Goal: Task Accomplishment & Management: Use online tool/utility

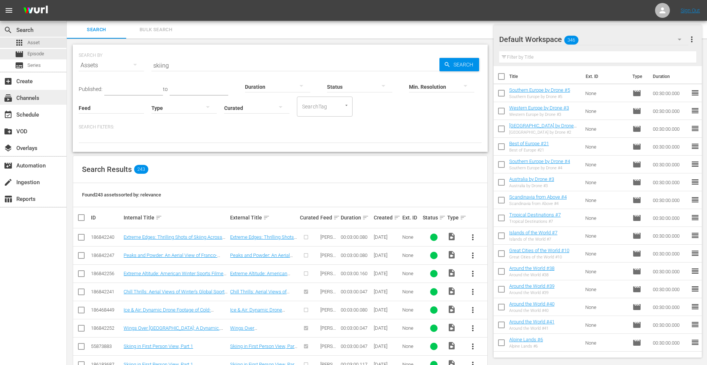
scroll to position [148, 0]
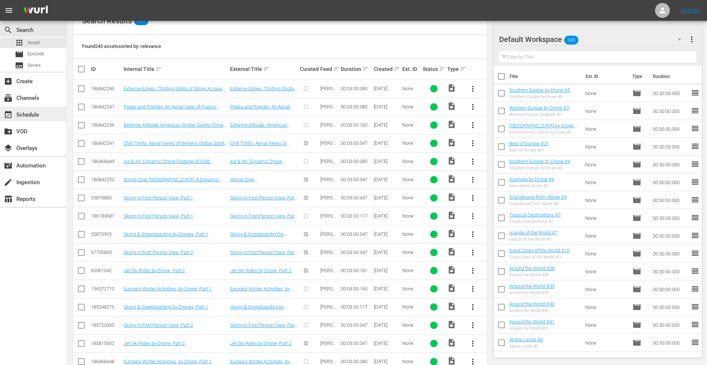
click at [32, 115] on div "event_available Schedule" at bounding box center [21, 113] width 42 height 7
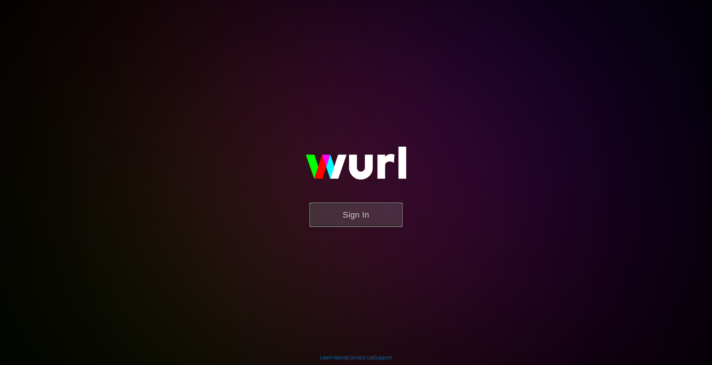
click at [359, 213] on button "Sign In" at bounding box center [356, 215] width 93 height 24
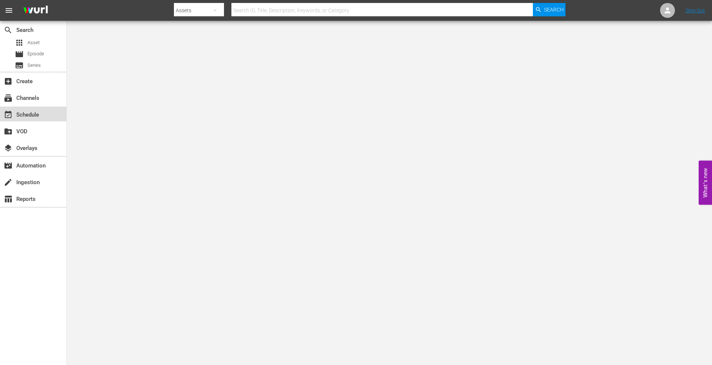
click at [26, 115] on div "event_available Schedule" at bounding box center [21, 113] width 42 height 7
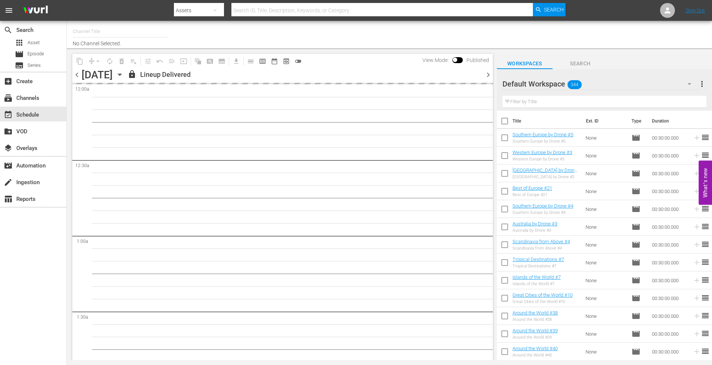
type input "DroneTV (1072)"
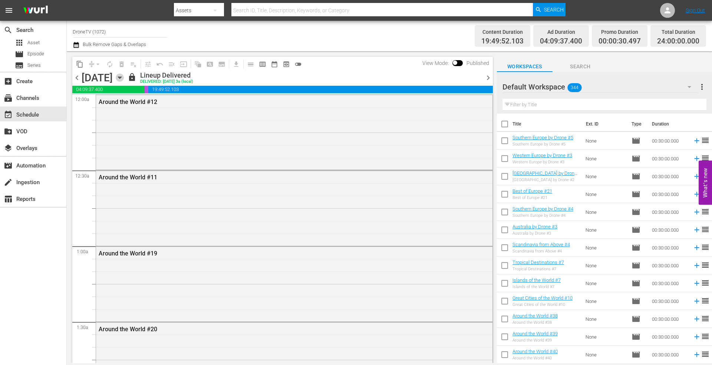
click at [121, 77] on icon "button" at bounding box center [119, 78] width 3 height 2
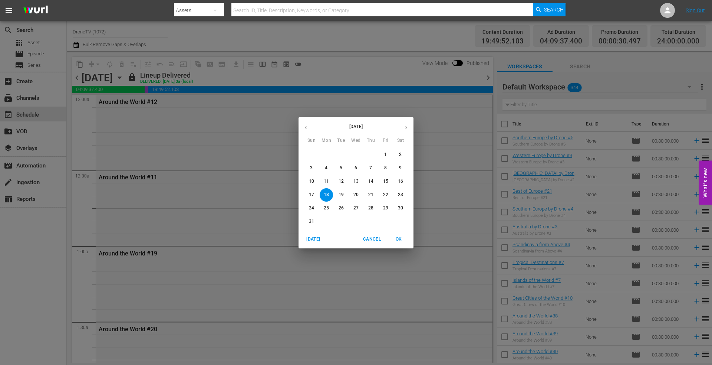
click at [407, 127] on icon "button" at bounding box center [407, 127] width 2 height 3
click at [342, 180] on p "16" at bounding box center [341, 181] width 5 height 6
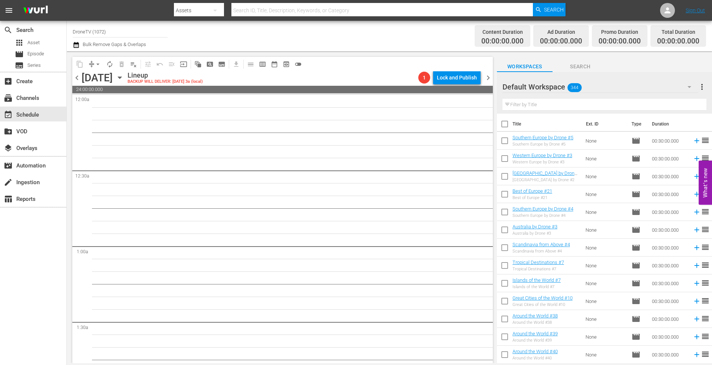
click at [124, 78] on icon "button" at bounding box center [120, 77] width 8 height 8
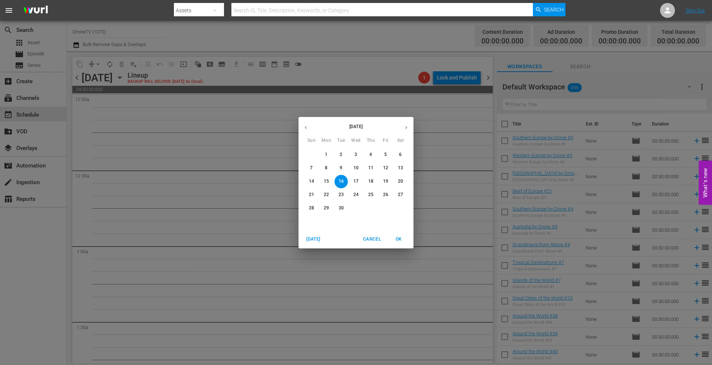
click at [327, 181] on p "15" at bounding box center [326, 181] width 5 height 6
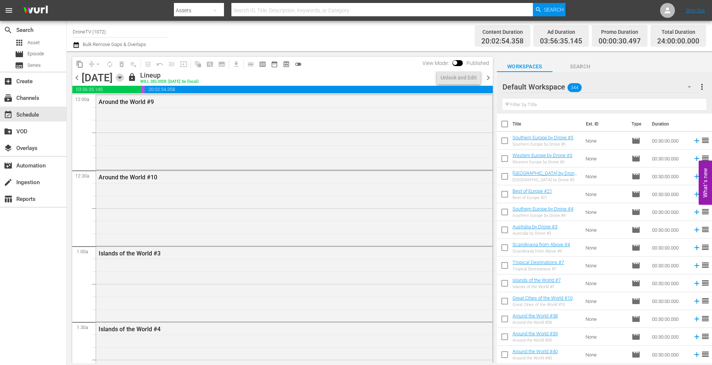
click at [121, 78] on icon "button" at bounding box center [119, 78] width 3 height 2
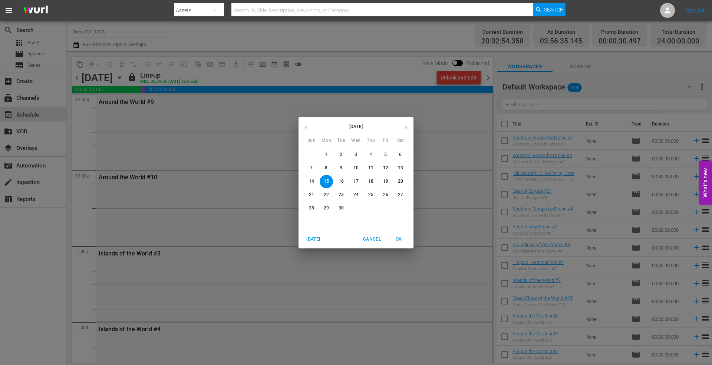
click at [344, 180] on span "16" at bounding box center [341, 181] width 13 height 6
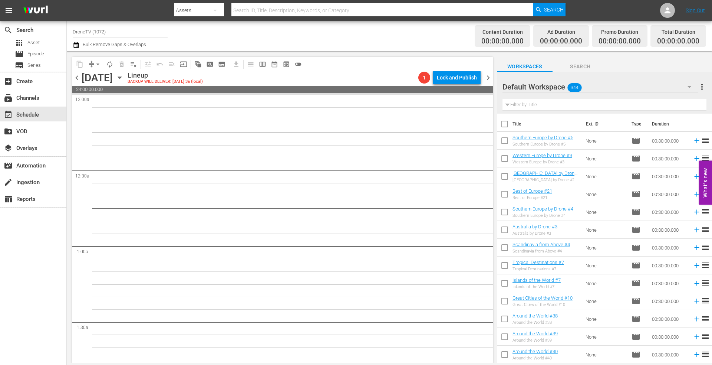
click at [124, 76] on icon "button" at bounding box center [120, 77] width 8 height 8
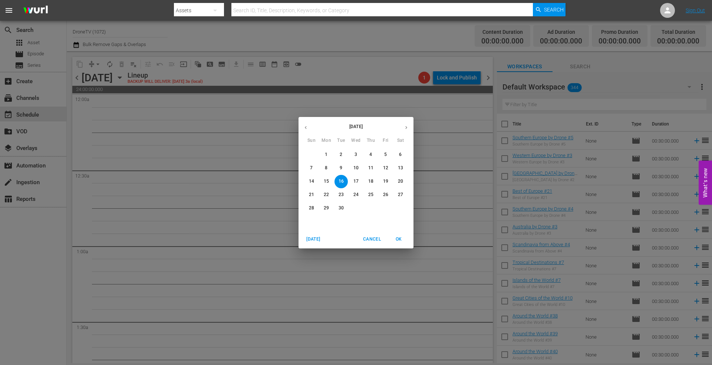
click at [327, 155] on p "1" at bounding box center [326, 154] width 3 height 6
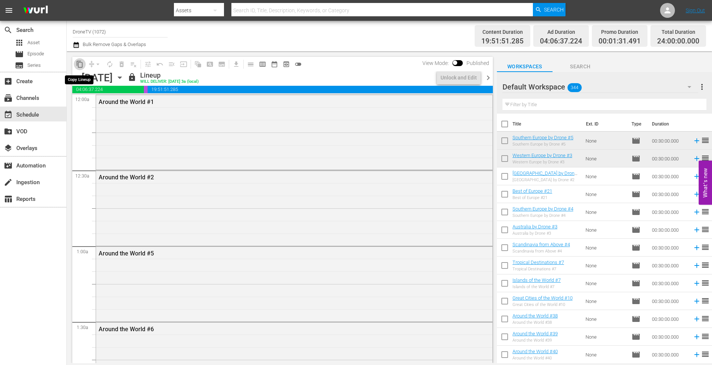
click at [78, 63] on span "content_copy" at bounding box center [79, 63] width 7 height 7
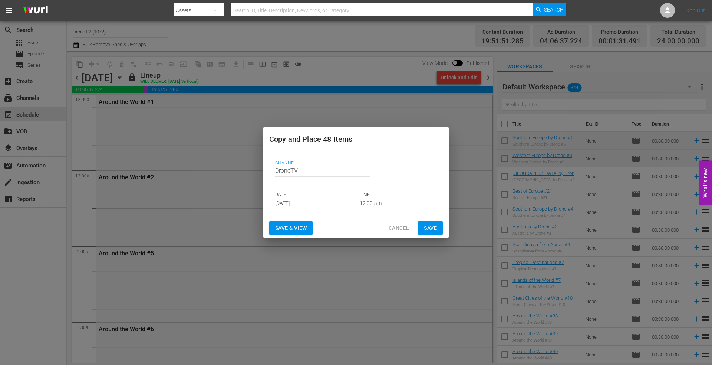
click at [314, 202] on input "[DATE]" at bounding box center [313, 203] width 77 height 11
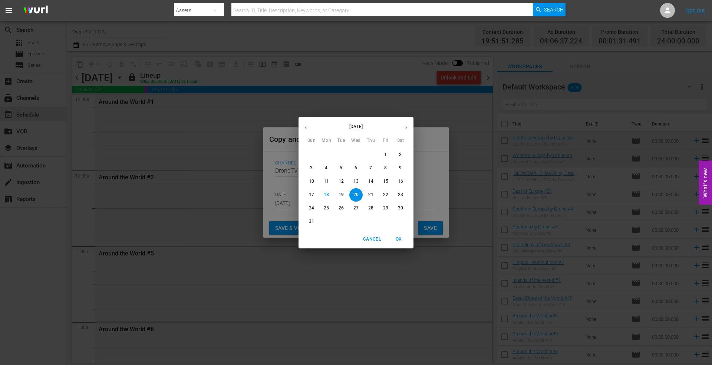
click at [406, 128] on icon "button" at bounding box center [407, 128] width 6 height 6
click at [339, 181] on p "16" at bounding box center [341, 181] width 5 height 6
type input "[DATE]"
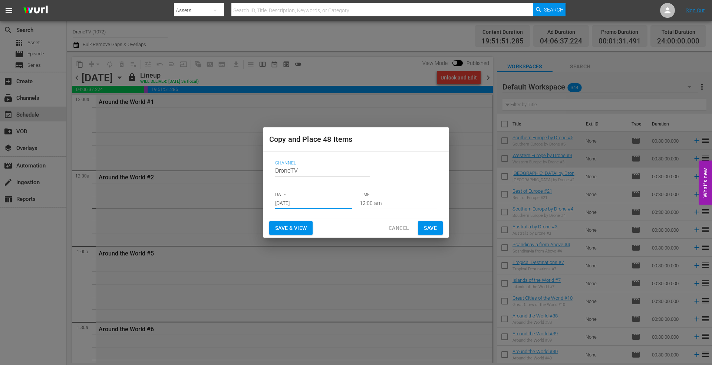
click at [428, 227] on span "Save" at bounding box center [430, 227] width 13 height 9
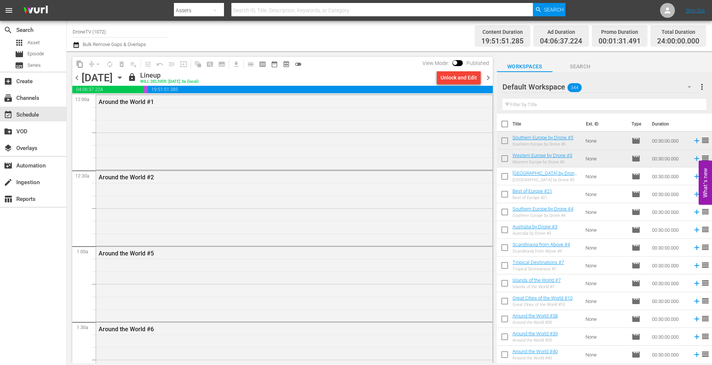
click at [124, 78] on icon "button" at bounding box center [120, 77] width 8 height 8
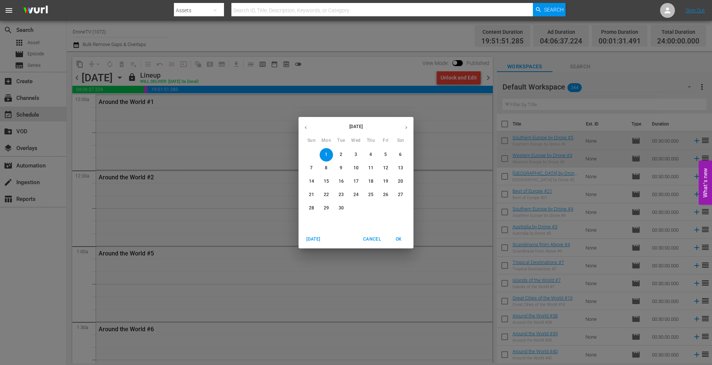
click at [339, 151] on span "2" at bounding box center [341, 154] width 13 height 6
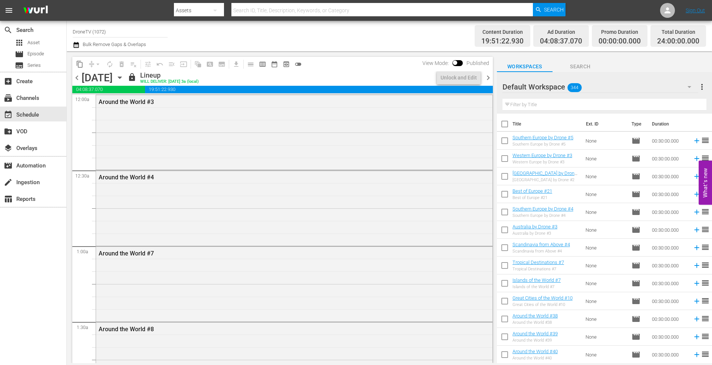
click at [77, 63] on span "content_copy" at bounding box center [79, 63] width 7 height 7
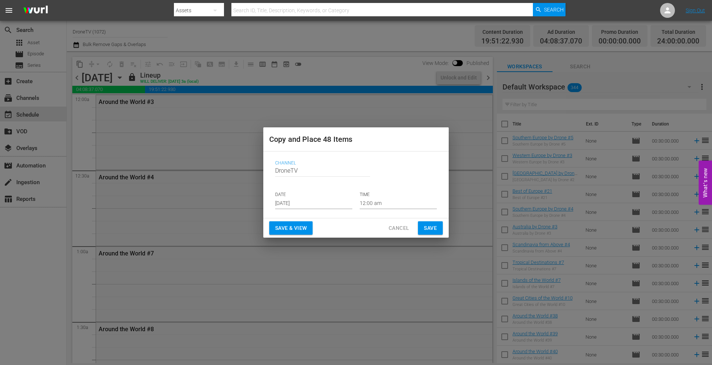
click at [322, 205] on input "[DATE]" at bounding box center [313, 203] width 77 height 11
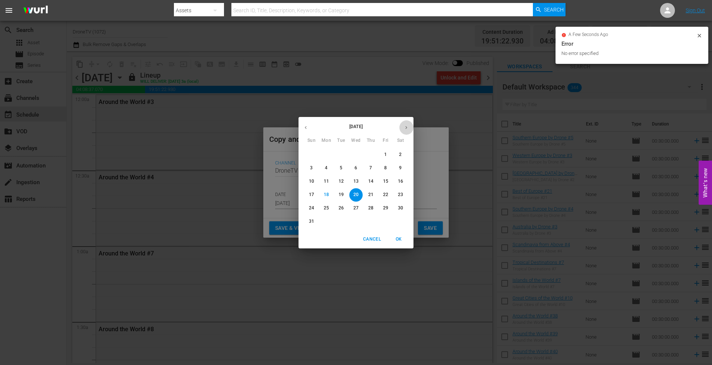
click at [405, 126] on icon "button" at bounding box center [407, 128] width 6 height 6
click at [355, 181] on p "17" at bounding box center [356, 181] width 5 height 6
type input "[DATE]"
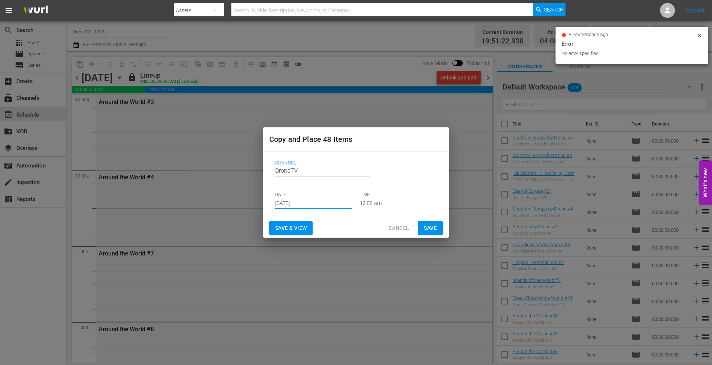
click at [429, 229] on span "Save" at bounding box center [430, 227] width 13 height 9
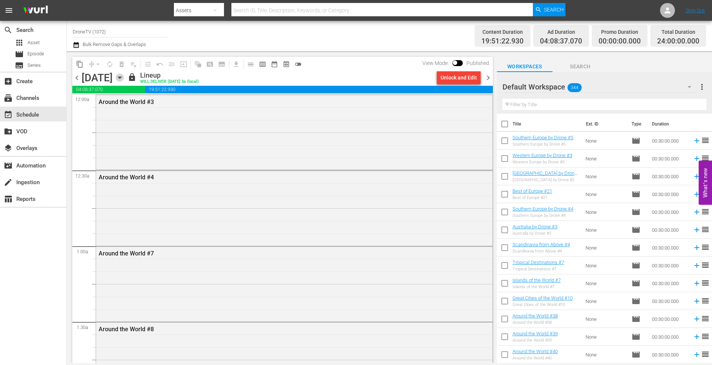
click at [124, 76] on icon "button" at bounding box center [120, 77] width 8 height 8
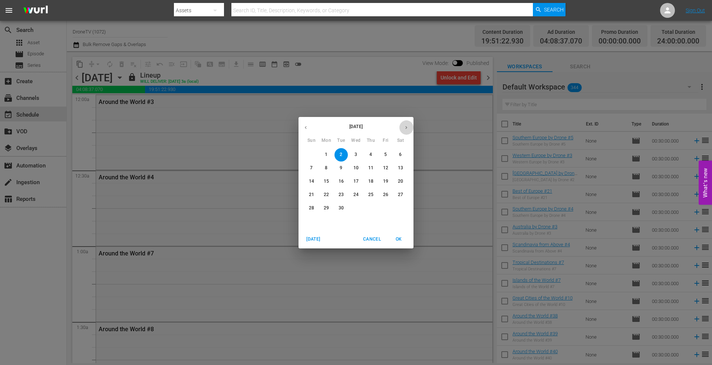
click at [404, 126] on icon "button" at bounding box center [407, 128] width 6 height 6
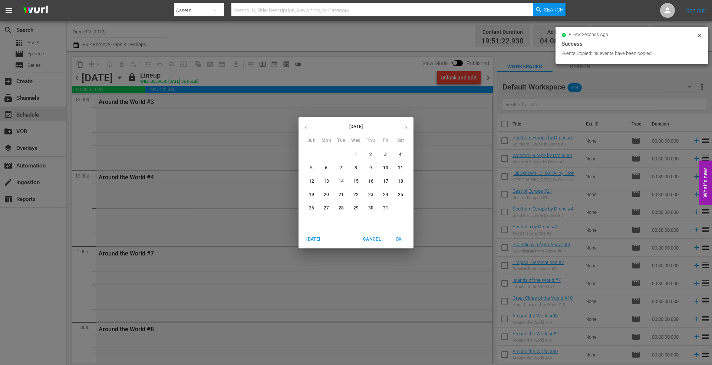
click at [305, 125] on icon "button" at bounding box center [306, 128] width 6 height 6
click at [341, 178] on p "16" at bounding box center [341, 181] width 5 height 6
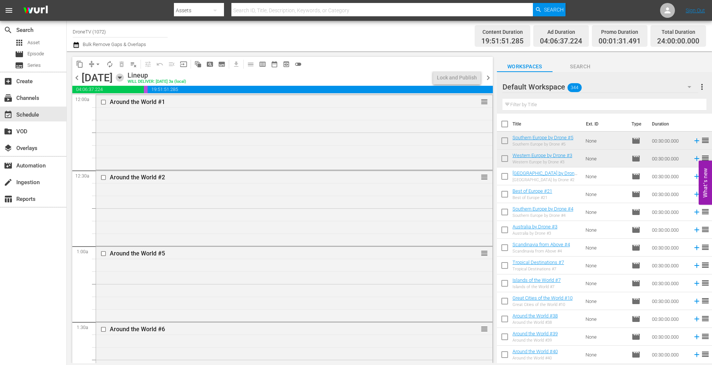
click at [124, 76] on icon "button" at bounding box center [120, 77] width 8 height 8
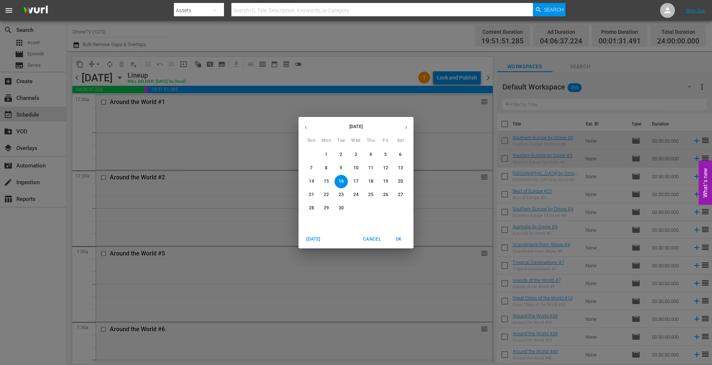
click at [356, 179] on p "17" at bounding box center [356, 181] width 5 height 6
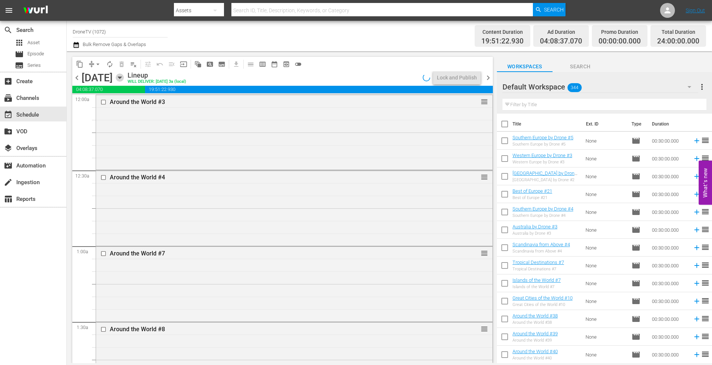
click at [124, 76] on icon "button" at bounding box center [120, 77] width 8 height 8
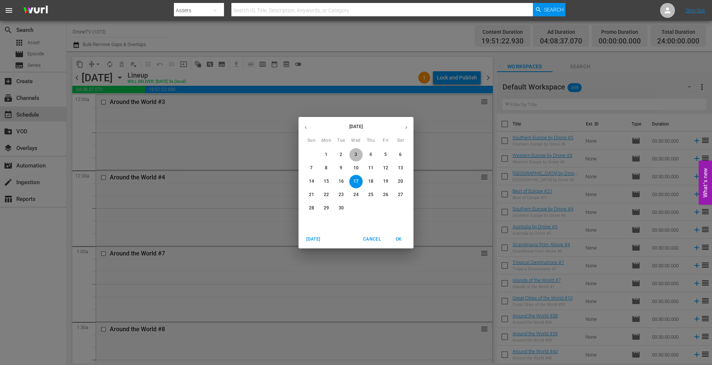
click at [357, 152] on p "3" at bounding box center [356, 154] width 3 height 6
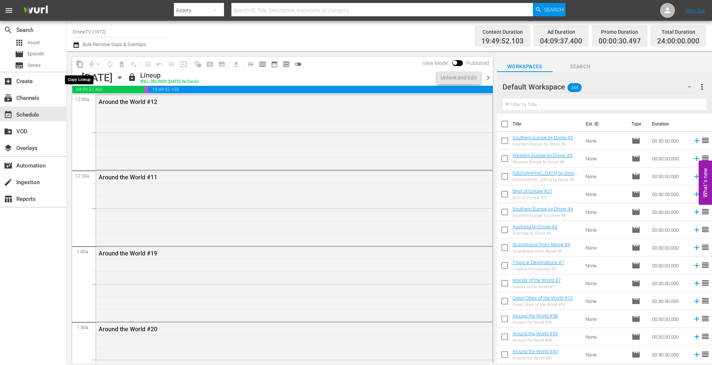
click at [77, 67] on span "content_copy" at bounding box center [79, 63] width 7 height 7
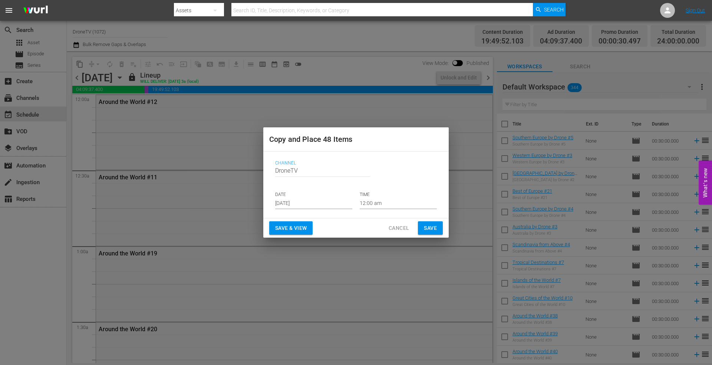
click at [316, 200] on input "[DATE]" at bounding box center [313, 203] width 77 height 11
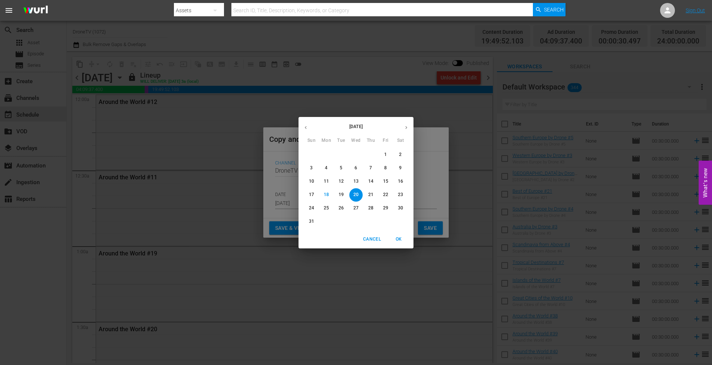
click at [404, 125] on icon "button" at bounding box center [407, 128] width 6 height 6
click at [368, 180] on span "18" at bounding box center [370, 181] width 13 height 6
type input "[DATE]"
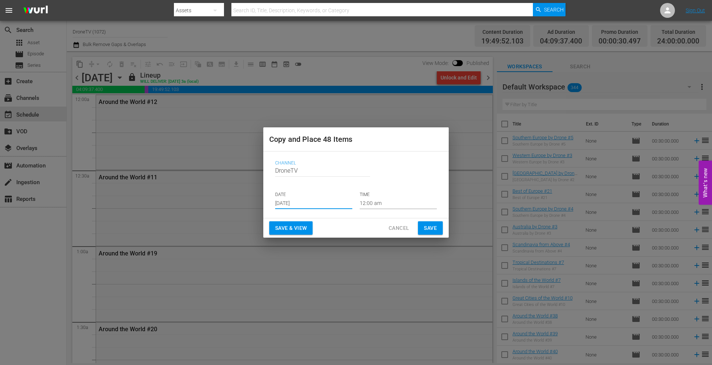
click at [424, 226] on span "Save" at bounding box center [430, 227] width 13 height 9
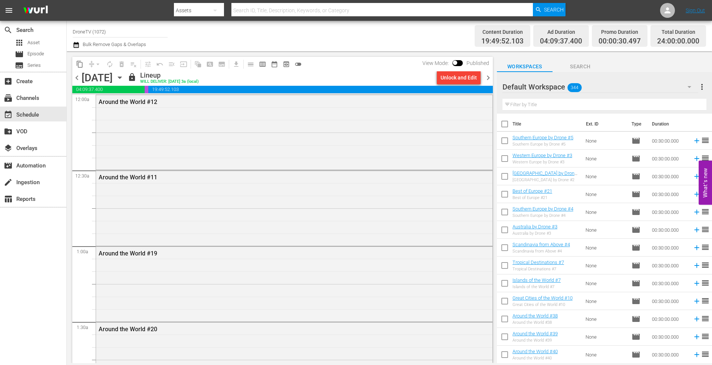
click at [121, 77] on icon "button" at bounding box center [119, 78] width 3 height 2
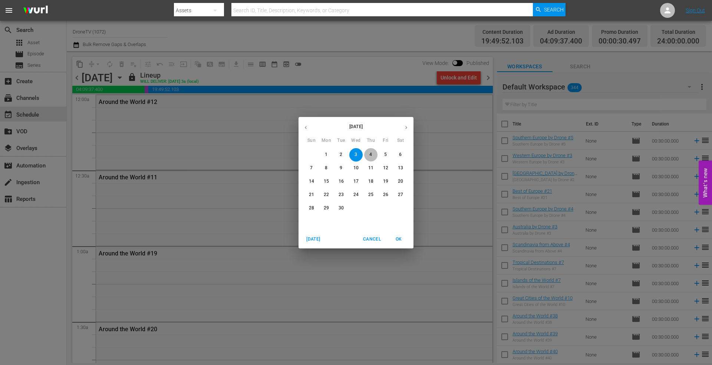
click at [371, 155] on p "4" at bounding box center [371, 154] width 3 height 6
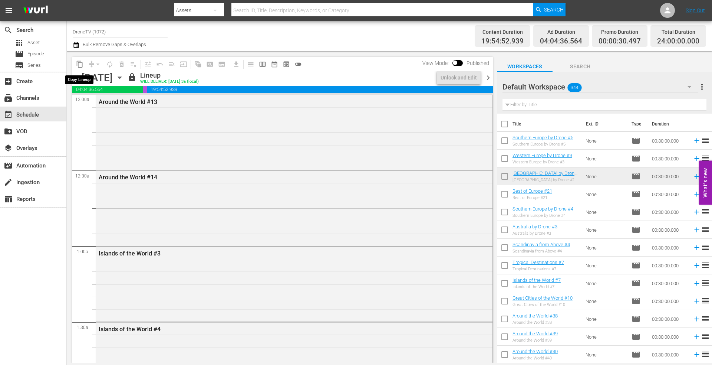
click at [77, 65] on span "content_copy" at bounding box center [79, 63] width 7 height 7
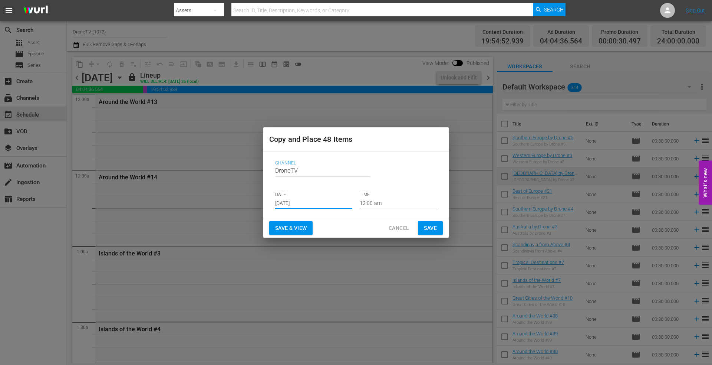
click at [317, 201] on input "[DATE]" at bounding box center [313, 203] width 77 height 11
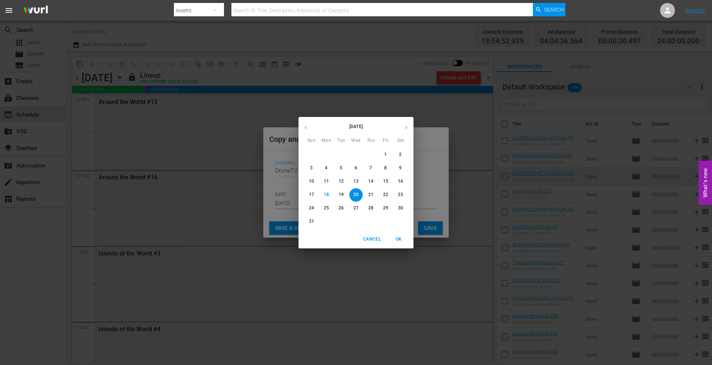
click at [406, 128] on icon "button" at bounding box center [407, 128] width 6 height 6
click at [389, 182] on span "19" at bounding box center [385, 181] width 13 height 6
type input "[DATE]"
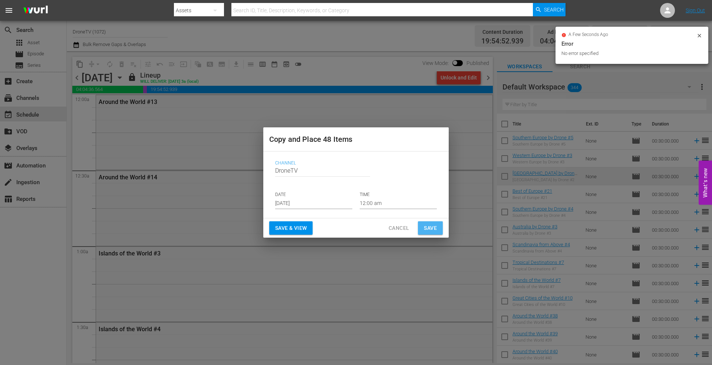
click at [427, 226] on span "Save" at bounding box center [430, 227] width 13 height 9
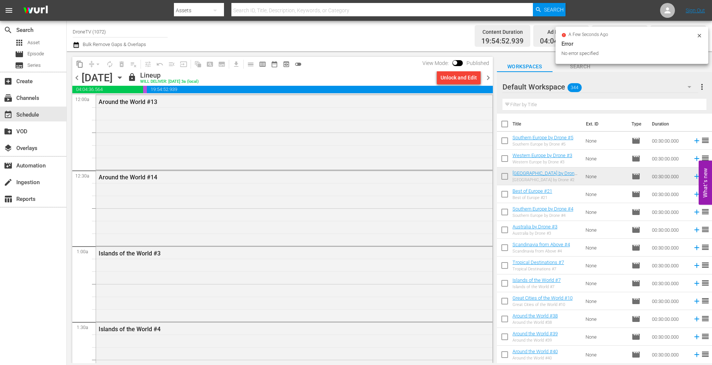
click at [124, 76] on icon "button" at bounding box center [120, 77] width 8 height 8
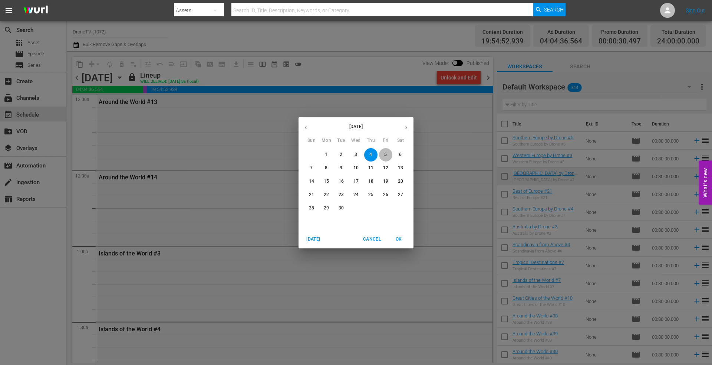
click at [383, 152] on span "5" at bounding box center [385, 154] width 13 height 6
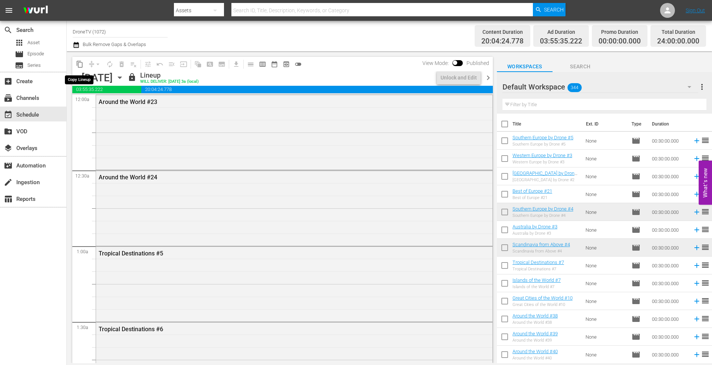
click at [79, 62] on span "content_copy" at bounding box center [79, 63] width 7 height 7
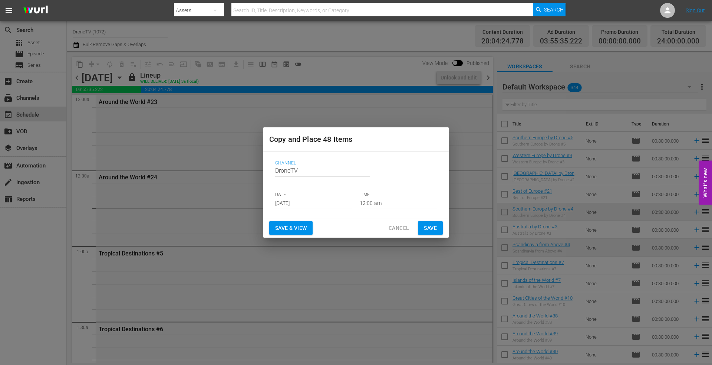
click at [319, 197] on p "DATE" at bounding box center [313, 194] width 77 height 6
click at [324, 201] on input "[DATE]" at bounding box center [313, 203] width 77 height 11
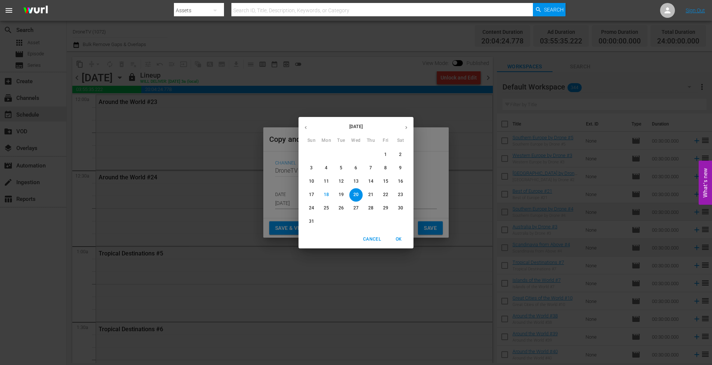
click at [407, 126] on icon "button" at bounding box center [407, 128] width 6 height 6
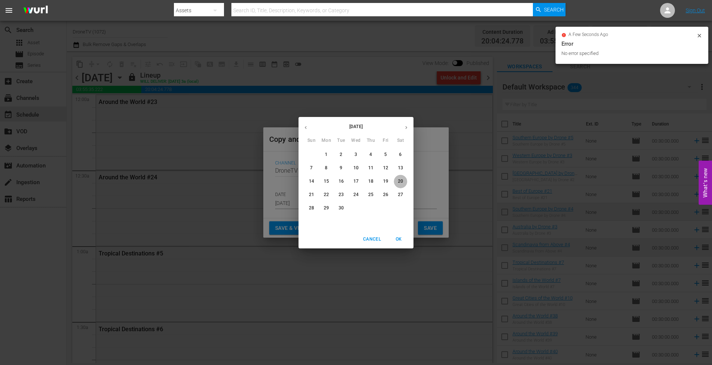
click at [399, 179] on p "20" at bounding box center [400, 181] width 5 height 6
type input "[DATE]"
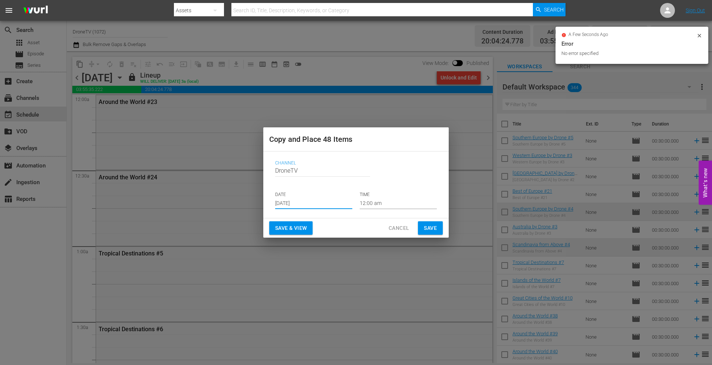
drag, startPoint x: 426, startPoint y: 227, endPoint x: 422, endPoint y: 226, distance: 3.9
click at [422, 226] on button "Save" at bounding box center [430, 228] width 25 height 14
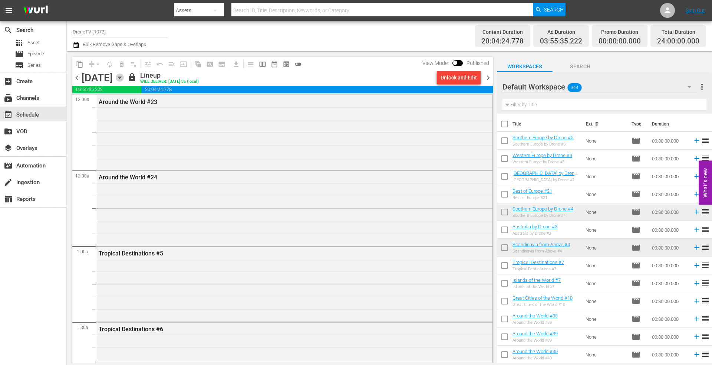
click at [124, 78] on icon "button" at bounding box center [120, 77] width 8 height 8
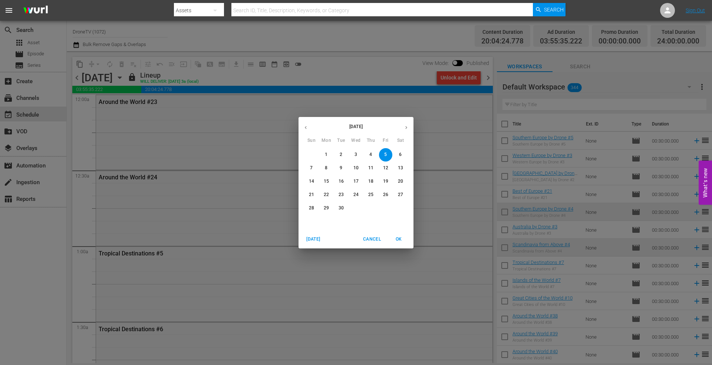
click at [399, 153] on span "6" at bounding box center [400, 154] width 13 height 6
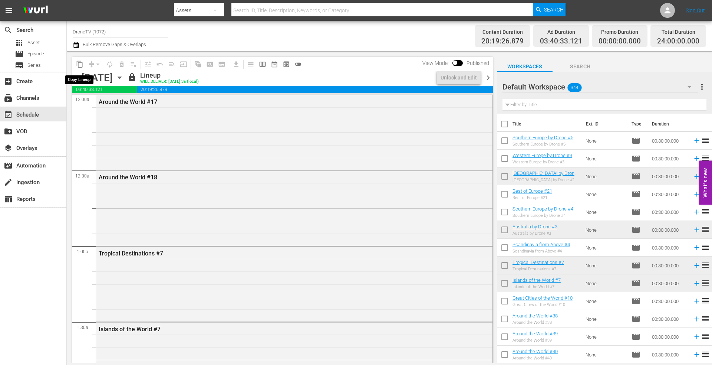
click at [78, 63] on span "content_copy" at bounding box center [79, 63] width 7 height 7
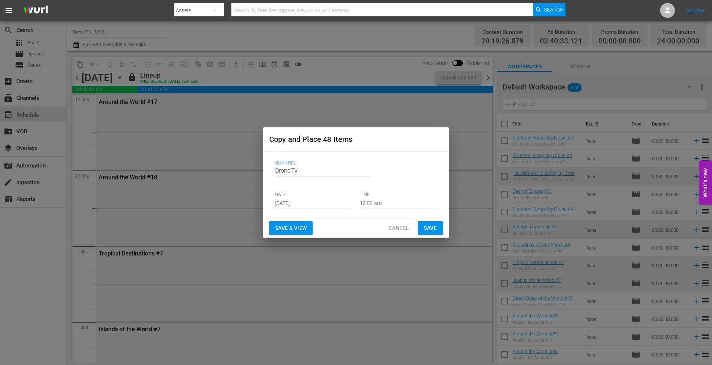
click at [323, 201] on input "[DATE]" at bounding box center [313, 203] width 77 height 11
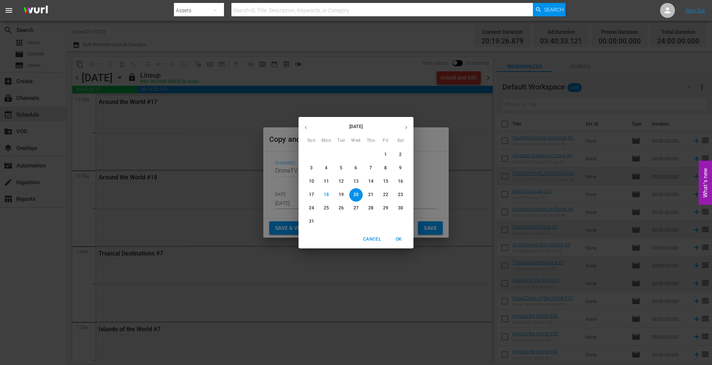
click at [407, 129] on icon "button" at bounding box center [407, 128] width 6 height 6
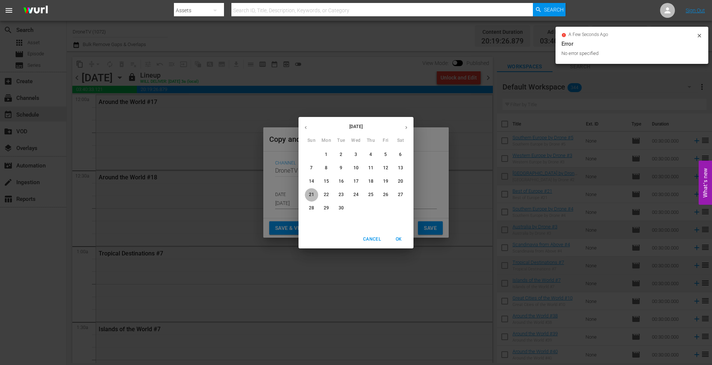
click at [310, 194] on p "21" at bounding box center [311, 194] width 5 height 6
type input "[DATE]"
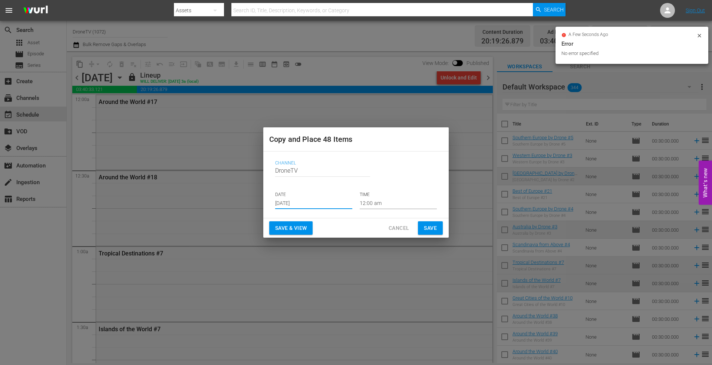
click at [429, 228] on span "Save" at bounding box center [430, 227] width 13 height 9
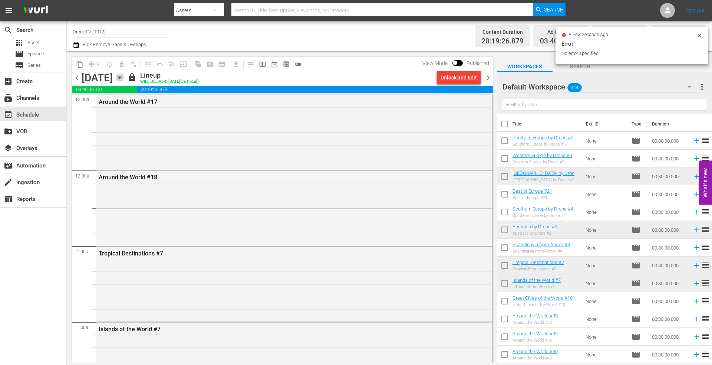
click at [121, 78] on icon "button" at bounding box center [119, 78] width 3 height 2
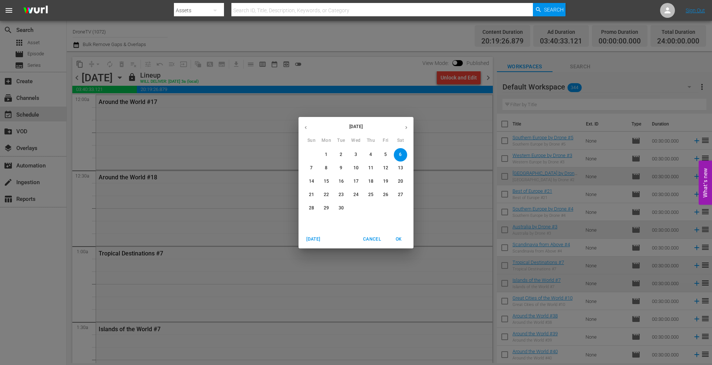
click at [313, 165] on p "7" at bounding box center [311, 168] width 3 height 6
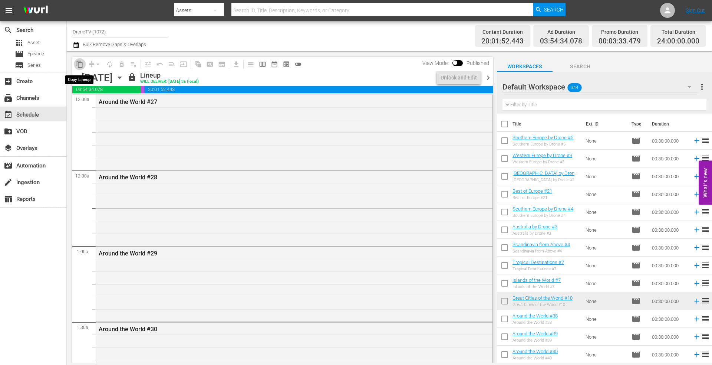
click at [78, 62] on span "content_copy" at bounding box center [79, 63] width 7 height 7
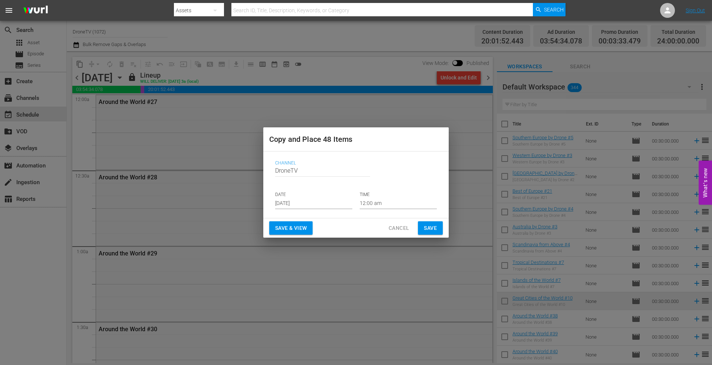
click at [318, 200] on input "[DATE]" at bounding box center [313, 203] width 77 height 11
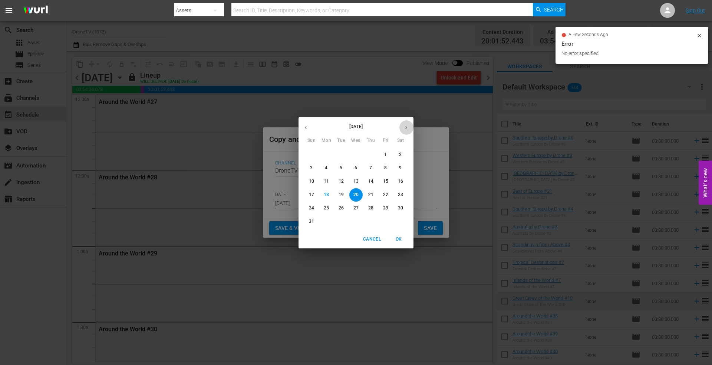
click at [406, 124] on button "button" at bounding box center [406, 127] width 14 height 14
click at [326, 194] on p "22" at bounding box center [326, 194] width 5 height 6
type input "[DATE]"
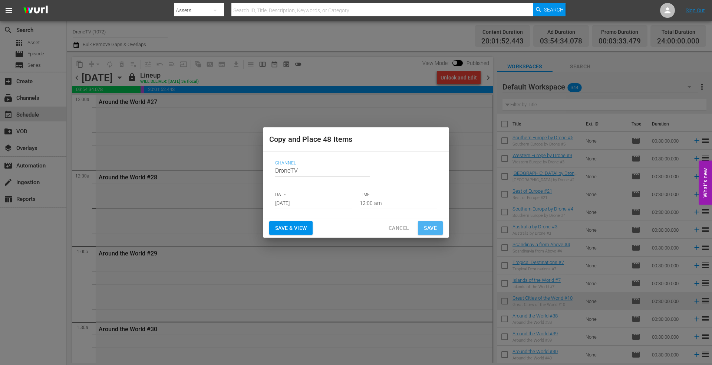
click at [430, 225] on span "Save" at bounding box center [430, 227] width 13 height 9
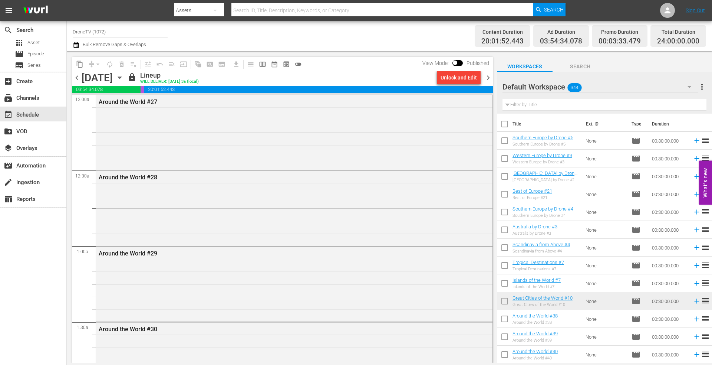
click at [124, 78] on icon "button" at bounding box center [120, 77] width 8 height 8
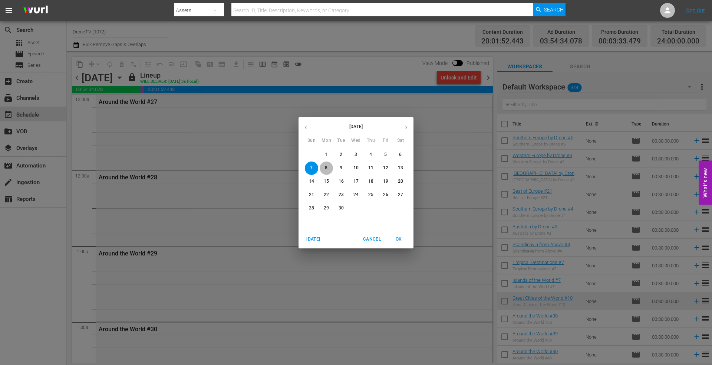
click at [327, 167] on p "8" at bounding box center [326, 168] width 3 height 6
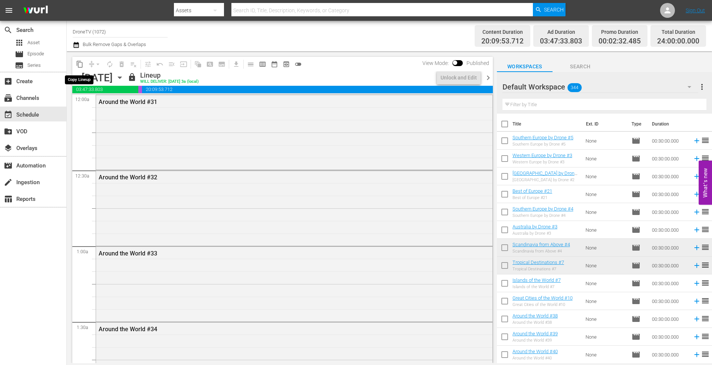
click at [82, 66] on span "content_copy" at bounding box center [79, 63] width 7 height 7
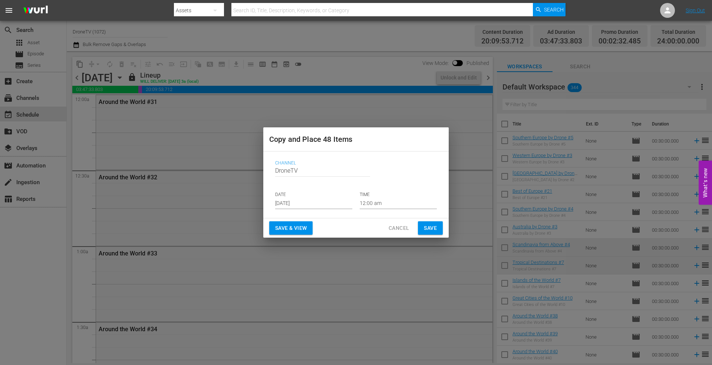
click at [323, 201] on input "[DATE]" at bounding box center [313, 203] width 77 height 11
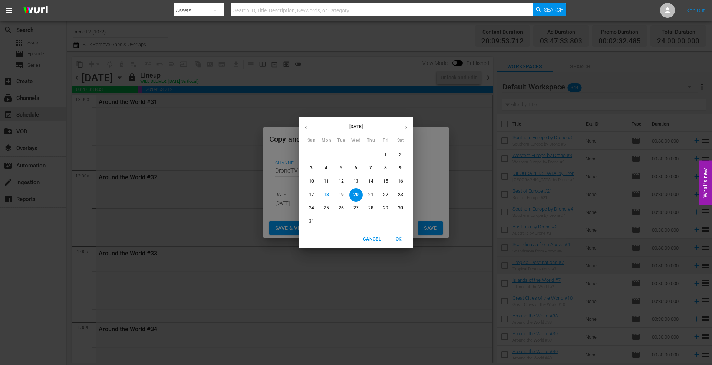
click at [406, 128] on icon "button" at bounding box center [407, 127] width 2 height 3
click at [344, 194] on span "23" at bounding box center [341, 194] width 13 height 6
type input "[DATE]"
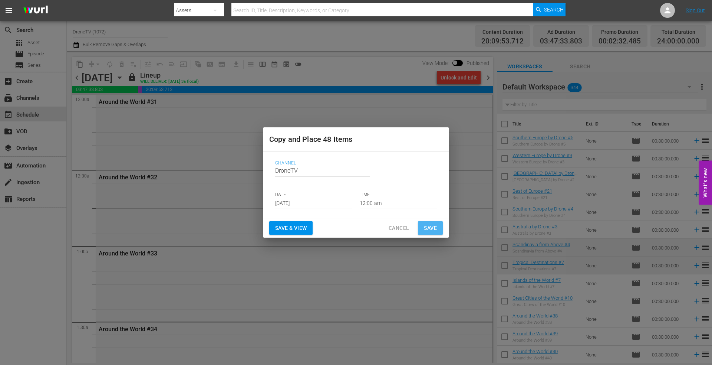
click at [426, 223] on span "Save" at bounding box center [430, 227] width 13 height 9
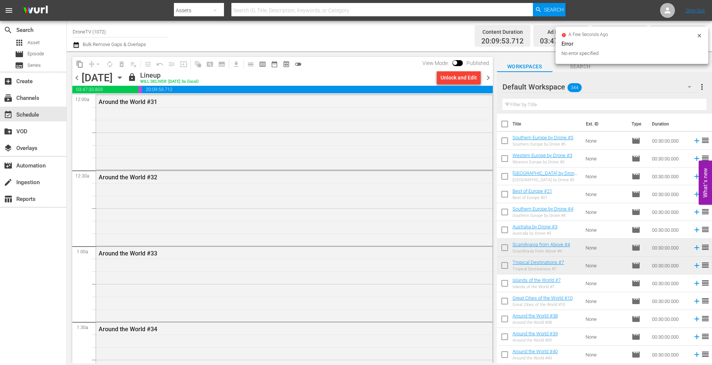
click at [124, 79] on icon "button" at bounding box center [120, 77] width 8 height 8
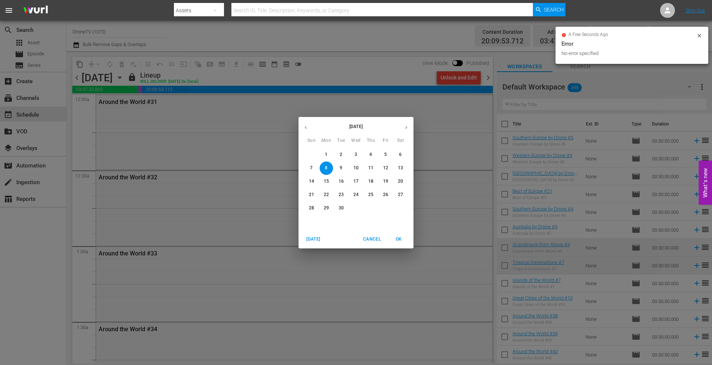
click at [341, 166] on p "9" at bounding box center [341, 168] width 3 height 6
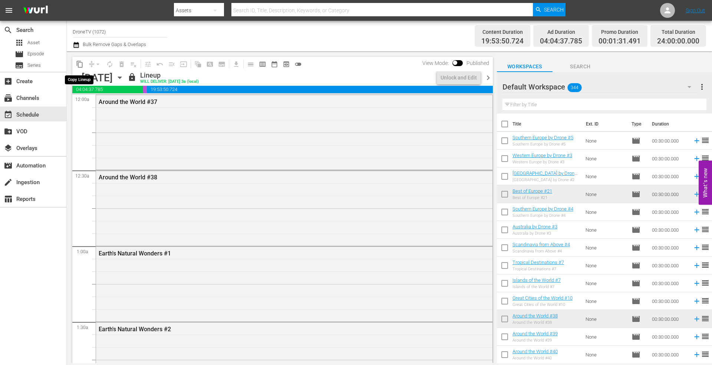
click at [81, 62] on span "content_copy" at bounding box center [79, 63] width 7 height 7
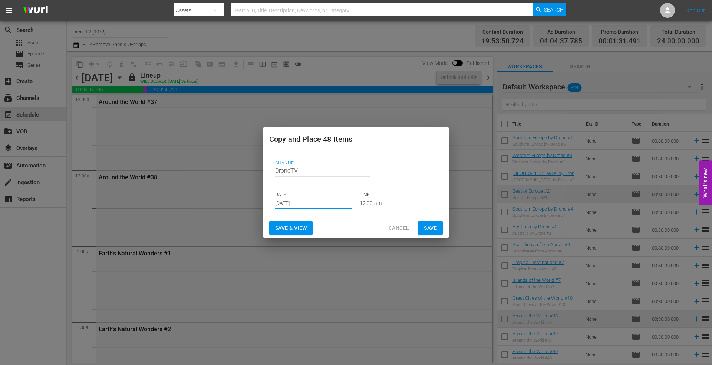
click at [322, 201] on input "[DATE]" at bounding box center [313, 203] width 77 height 11
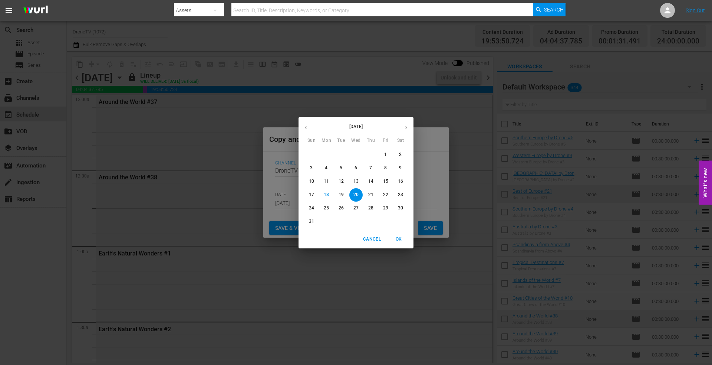
click at [408, 128] on icon "button" at bounding box center [407, 128] width 6 height 6
click at [357, 192] on p "24" at bounding box center [356, 194] width 5 height 6
type input "[DATE]"
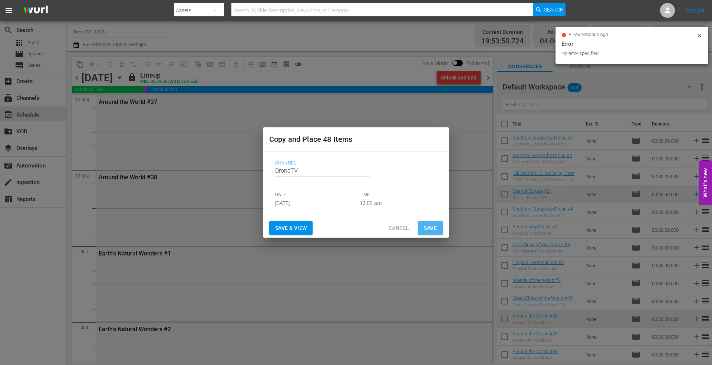
click at [423, 228] on button "Save" at bounding box center [430, 228] width 25 height 14
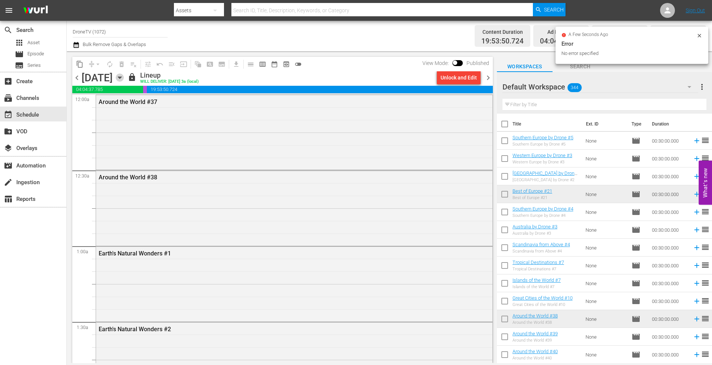
click at [121, 77] on icon "button" at bounding box center [119, 78] width 3 height 2
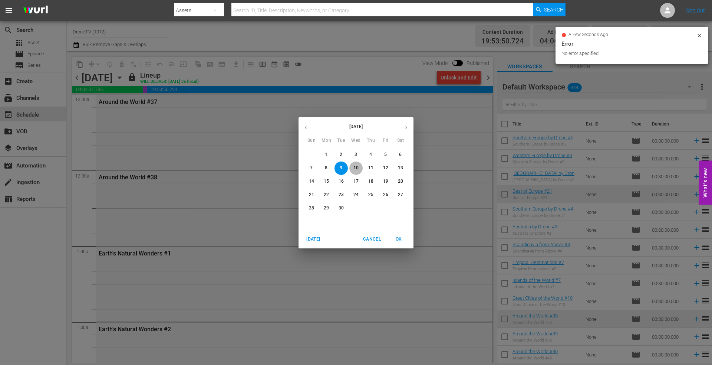
drag, startPoint x: 355, startPoint y: 167, endPoint x: 209, endPoint y: 106, distance: 159.3
click at [355, 167] on p "10" at bounding box center [356, 168] width 5 height 6
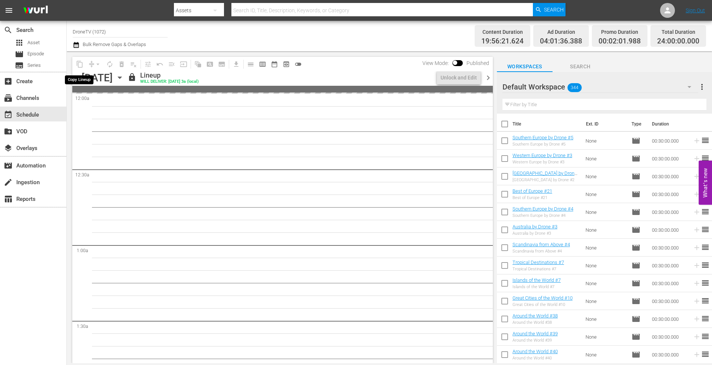
click at [78, 62] on span "content_copy" at bounding box center [80, 64] width 12 height 12
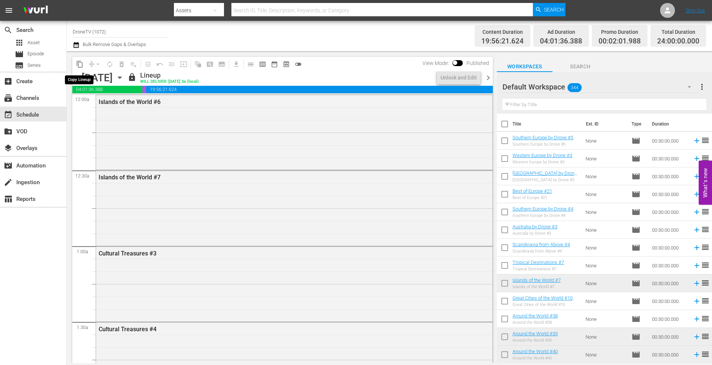
click at [79, 63] on span "content_copy" at bounding box center [79, 63] width 7 height 7
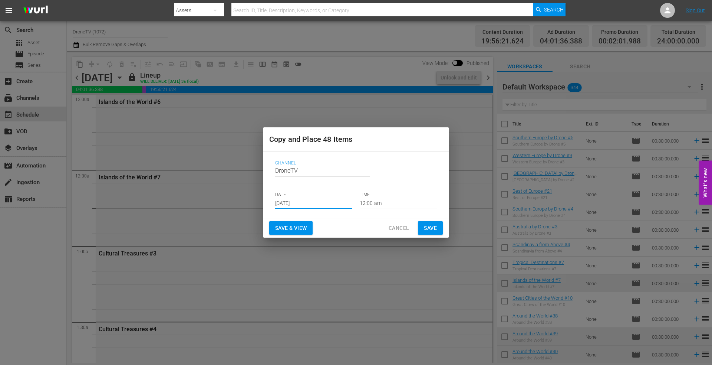
click at [314, 203] on input "[DATE]" at bounding box center [313, 203] width 77 height 11
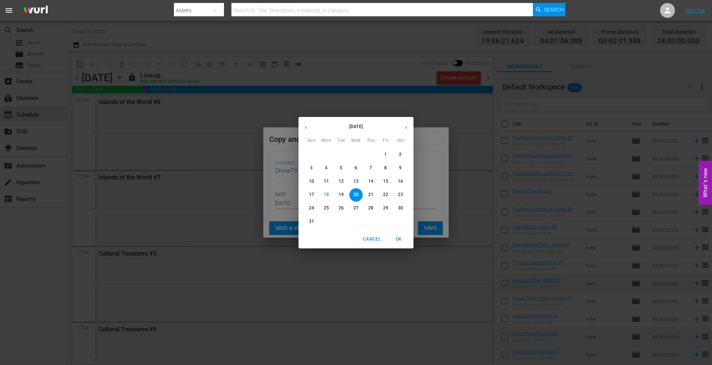
click at [405, 125] on icon "button" at bounding box center [407, 128] width 6 height 6
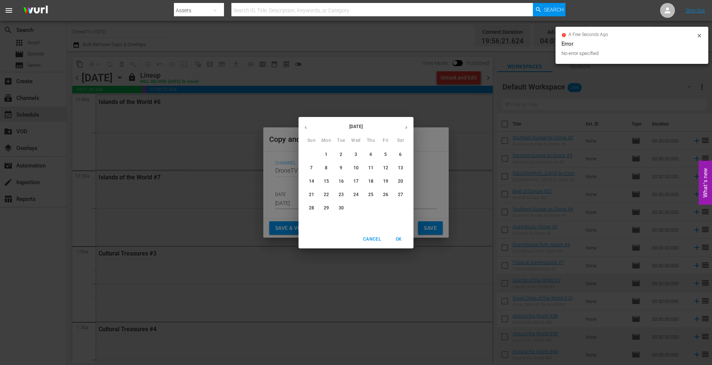
click at [369, 191] on p "25" at bounding box center [370, 194] width 5 height 6
type input "[DATE]"
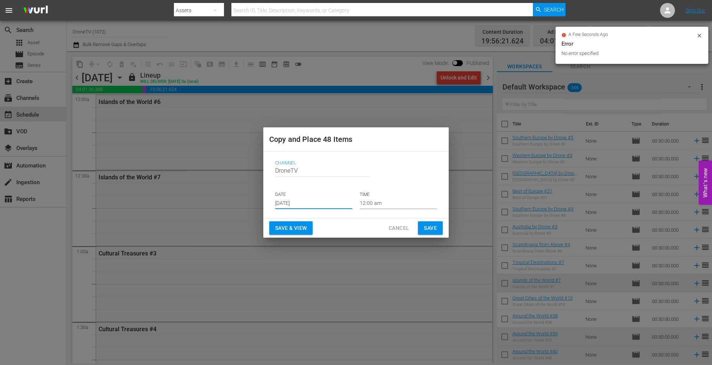
drag, startPoint x: 426, startPoint y: 226, endPoint x: 419, endPoint y: 221, distance: 8.9
click at [419, 221] on button "Save" at bounding box center [430, 228] width 25 height 14
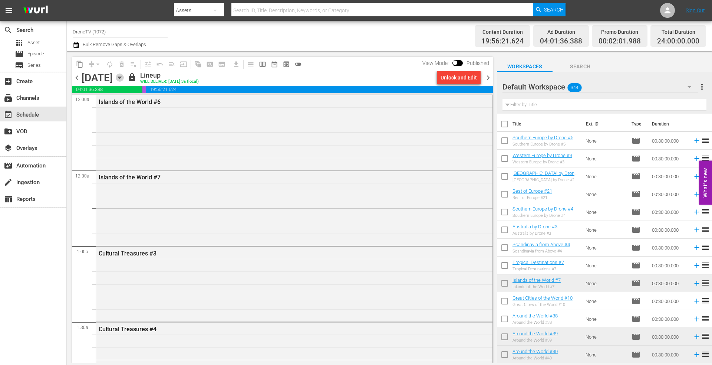
click at [124, 76] on icon "button" at bounding box center [120, 77] width 8 height 8
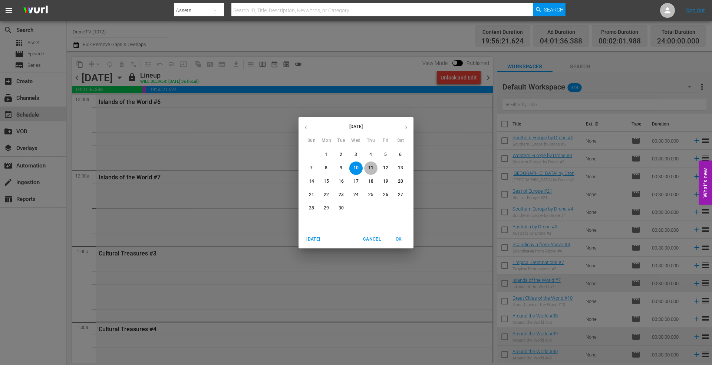
drag, startPoint x: 371, startPoint y: 165, endPoint x: 248, endPoint y: 122, distance: 130.1
click at [371, 164] on button "11" at bounding box center [370, 167] width 13 height 13
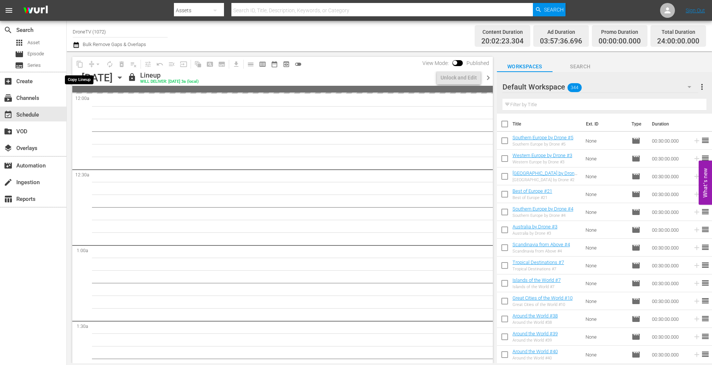
click at [79, 63] on span "content_copy" at bounding box center [80, 64] width 12 height 12
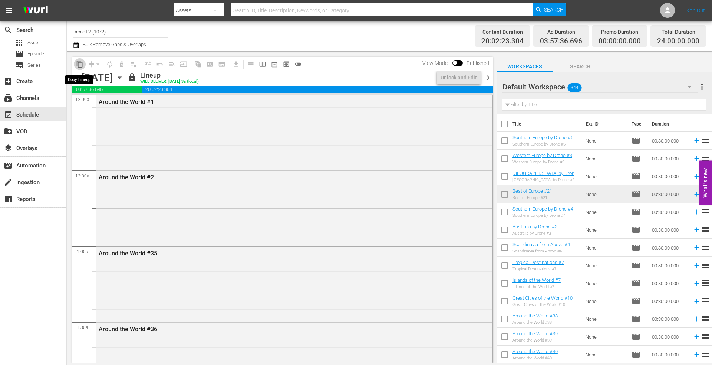
click at [78, 64] on span "content_copy" at bounding box center [79, 63] width 7 height 7
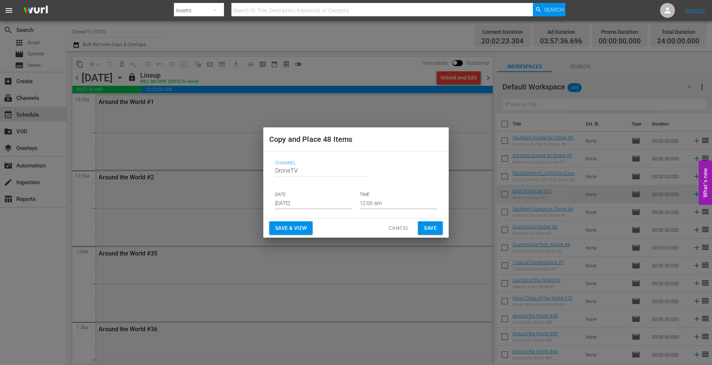
click at [309, 196] on p "DATE" at bounding box center [313, 194] width 77 height 6
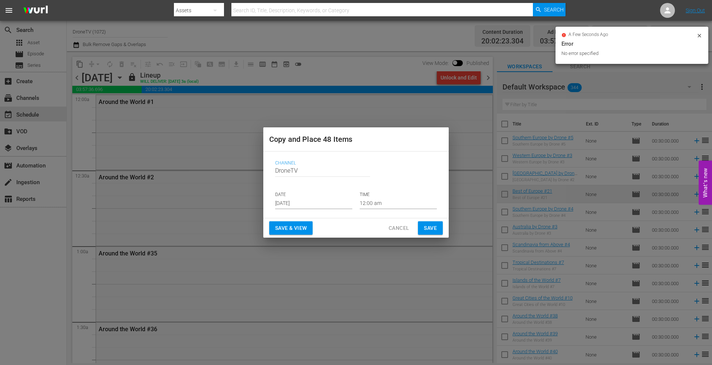
click at [310, 197] on p "DATE" at bounding box center [313, 194] width 77 height 6
click at [311, 199] on input "[DATE]" at bounding box center [313, 203] width 77 height 11
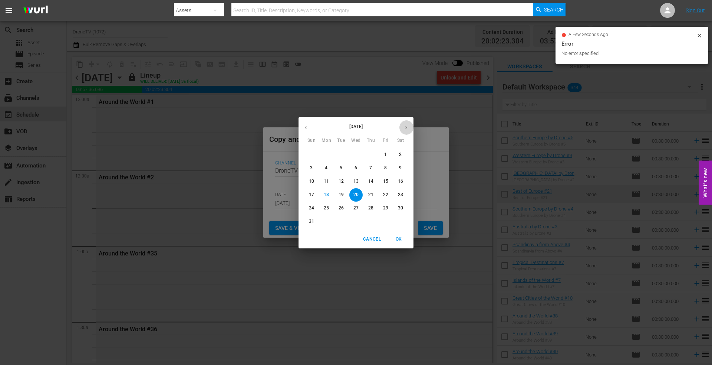
click at [406, 123] on button "button" at bounding box center [406, 127] width 14 height 14
click at [384, 192] on p "26" at bounding box center [385, 194] width 5 height 6
type input "[DATE]"
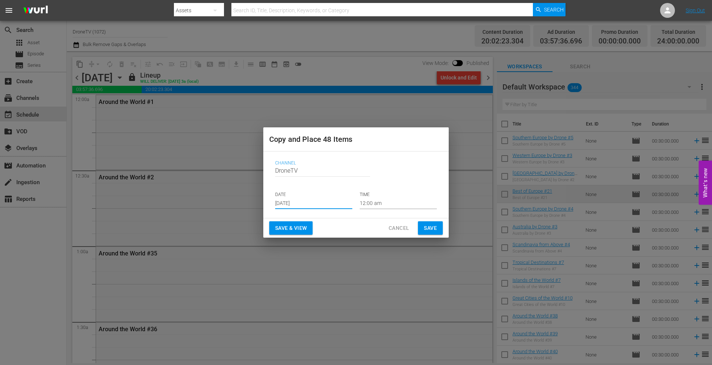
drag, startPoint x: 430, startPoint y: 227, endPoint x: 425, endPoint y: 225, distance: 5.2
click at [425, 225] on span "Save" at bounding box center [430, 227] width 13 height 9
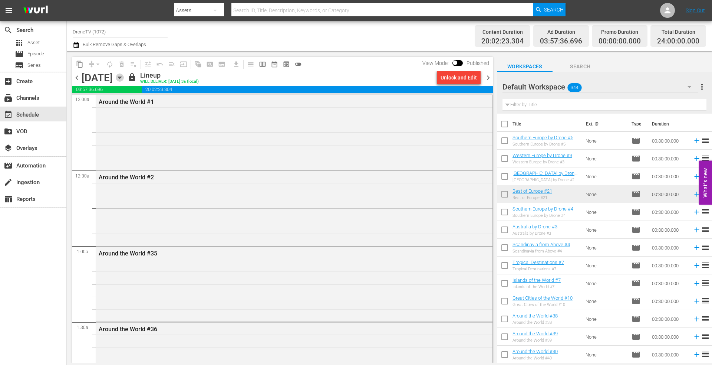
click at [124, 80] on icon "button" at bounding box center [120, 77] width 8 height 8
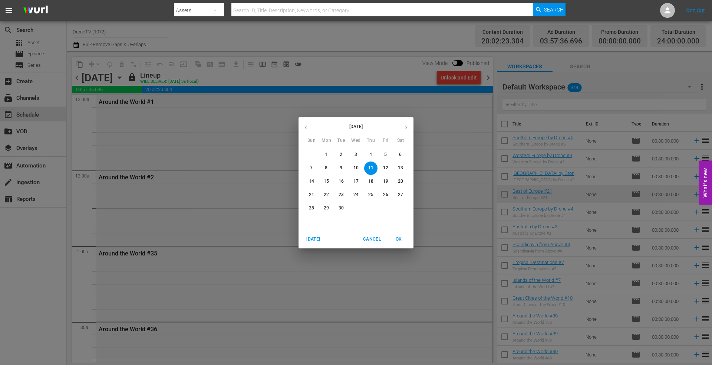
click at [388, 166] on p "12" at bounding box center [385, 168] width 5 height 6
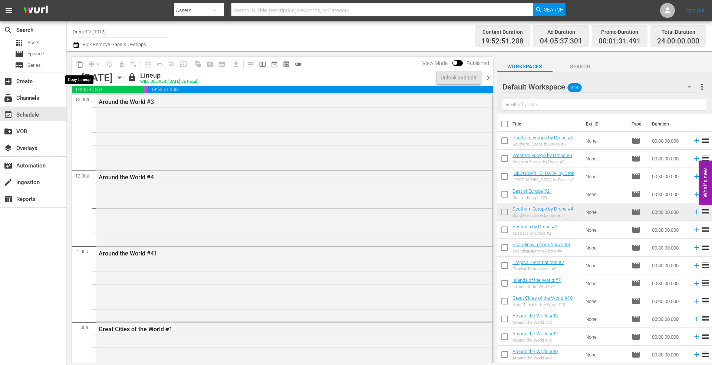
click at [82, 66] on span "content_copy" at bounding box center [79, 63] width 7 height 7
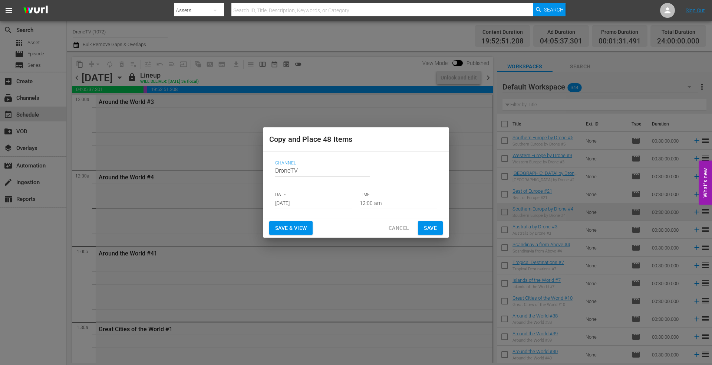
click at [314, 202] on input "[DATE]" at bounding box center [313, 203] width 77 height 11
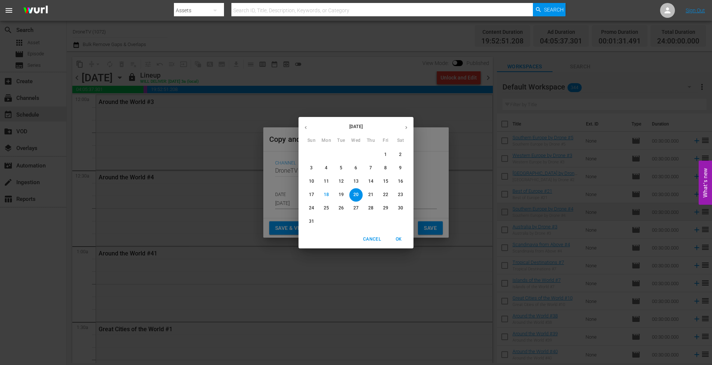
click at [409, 128] on icon "button" at bounding box center [407, 128] width 6 height 6
drag, startPoint x: 401, startPoint y: 194, endPoint x: 409, endPoint y: 206, distance: 14.5
click at [401, 194] on p "27" at bounding box center [400, 194] width 5 height 6
type input "[DATE]"
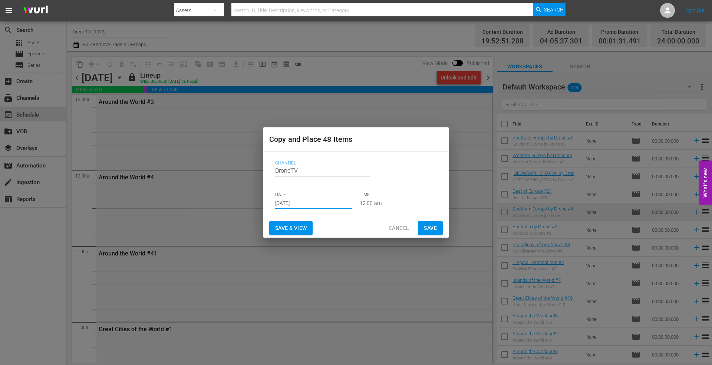
click at [425, 226] on span "Save" at bounding box center [430, 227] width 13 height 9
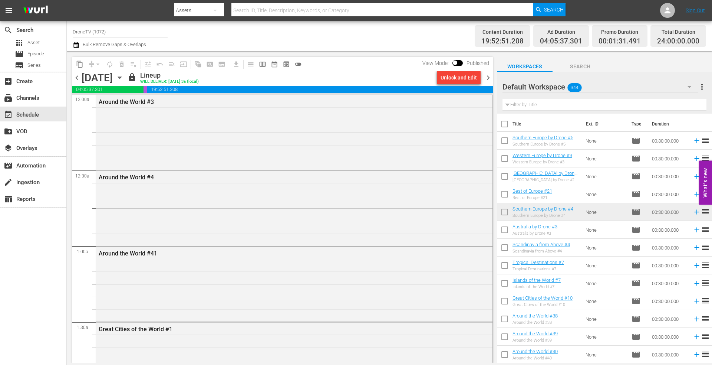
click at [124, 76] on icon "button" at bounding box center [120, 77] width 8 height 8
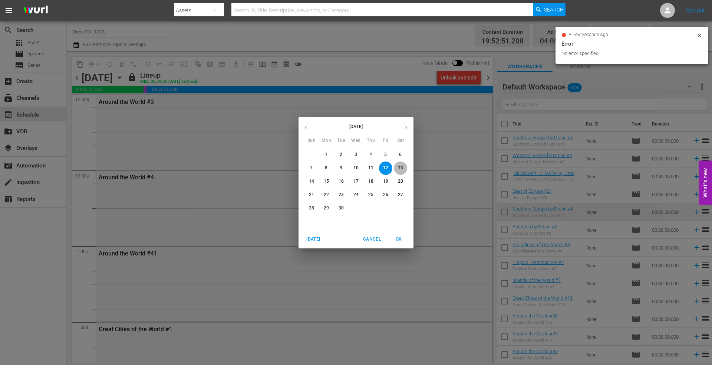
drag, startPoint x: 400, startPoint y: 167, endPoint x: 237, endPoint y: 127, distance: 167.5
click at [400, 167] on p "13" at bounding box center [400, 168] width 5 height 6
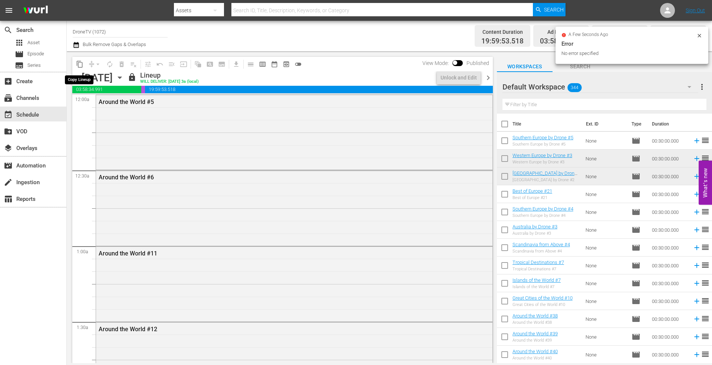
click at [80, 63] on span "content_copy" at bounding box center [79, 63] width 7 height 7
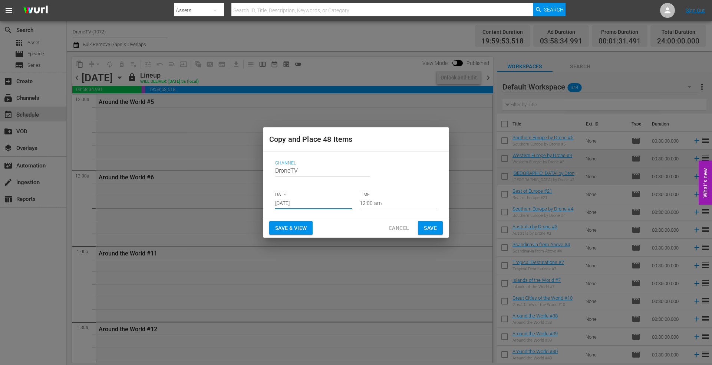
click at [319, 200] on input "[DATE]" at bounding box center [313, 203] width 77 height 11
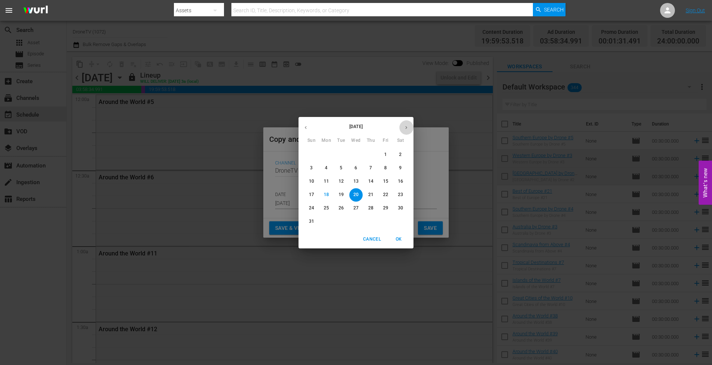
drag, startPoint x: 406, startPoint y: 127, endPoint x: 395, endPoint y: 145, distance: 21.1
click at [406, 127] on icon "button" at bounding box center [407, 128] width 6 height 6
click at [308, 205] on span "28" at bounding box center [311, 208] width 13 height 6
type input "[DATE]"
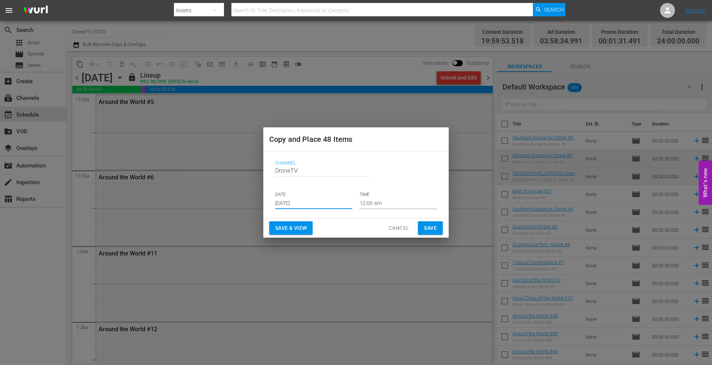
click at [432, 226] on span "Save" at bounding box center [430, 227] width 13 height 9
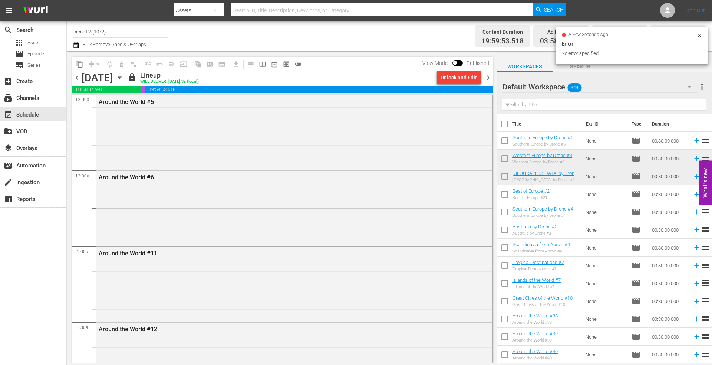
click at [124, 74] on icon "button" at bounding box center [120, 77] width 8 height 8
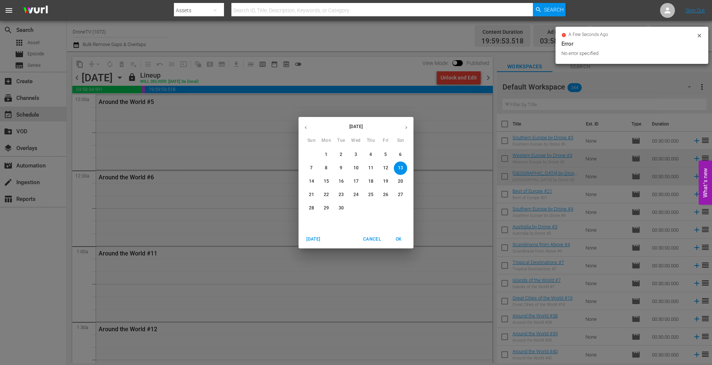
click at [310, 180] on p "14" at bounding box center [311, 181] width 5 height 6
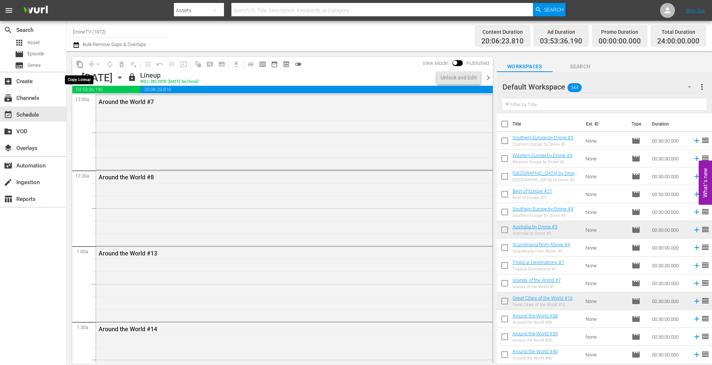
click at [80, 64] on span "content_copy" at bounding box center [79, 63] width 7 height 7
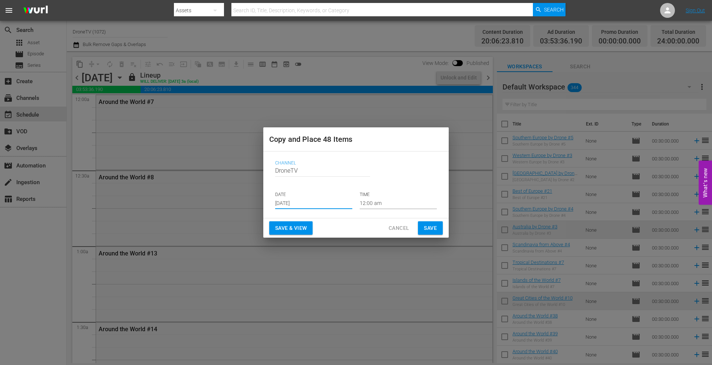
click at [332, 204] on input "[DATE]" at bounding box center [313, 203] width 77 height 11
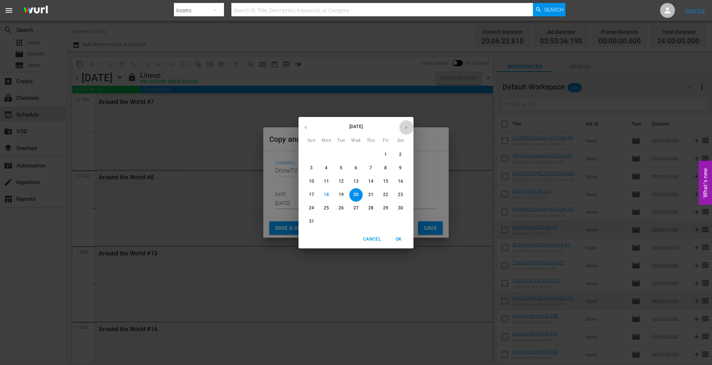
click at [406, 125] on icon "button" at bounding box center [407, 128] width 6 height 6
click at [328, 206] on p "29" at bounding box center [326, 208] width 5 height 6
type input "[DATE]"
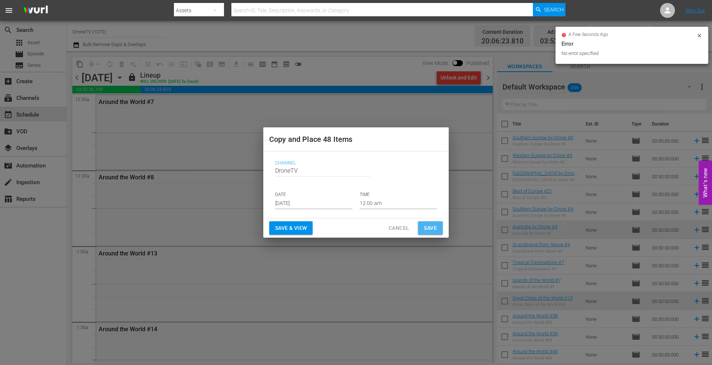
click at [423, 227] on button "Save" at bounding box center [430, 228] width 25 height 14
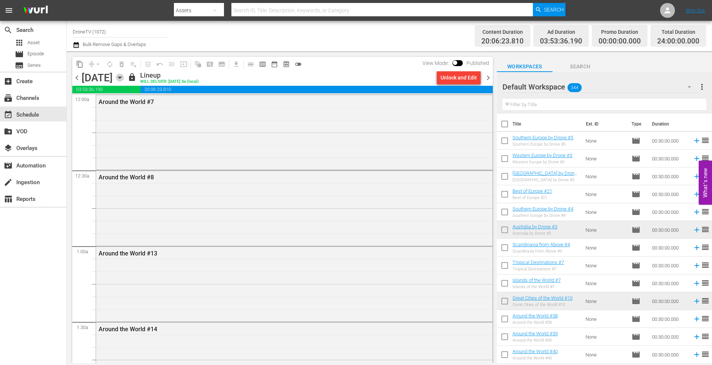
click at [121, 78] on icon "button" at bounding box center [119, 78] width 3 height 2
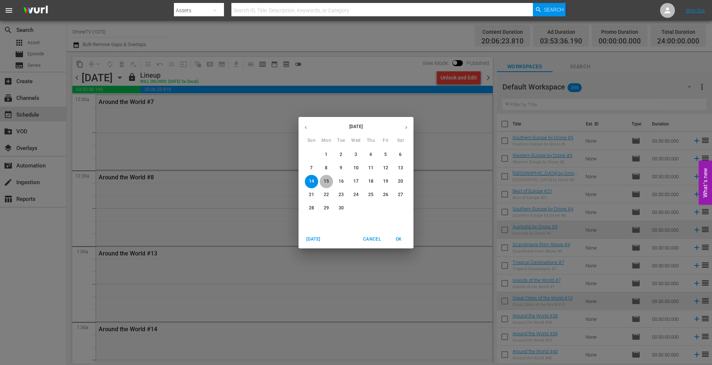
drag, startPoint x: 328, startPoint y: 178, endPoint x: 232, endPoint y: 137, distance: 104.6
click at [328, 177] on button "15" at bounding box center [326, 181] width 13 height 13
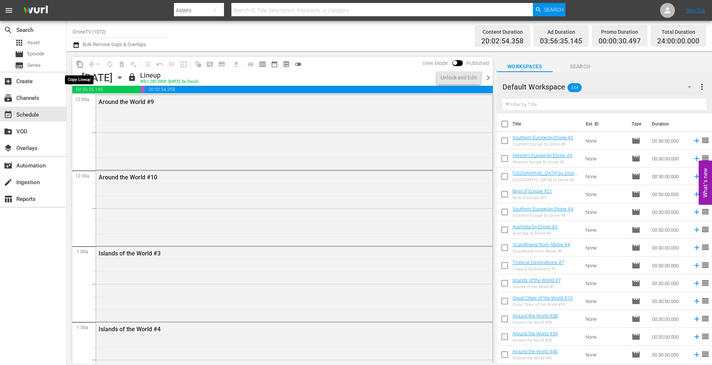
click at [77, 65] on span "content_copy" at bounding box center [79, 63] width 7 height 7
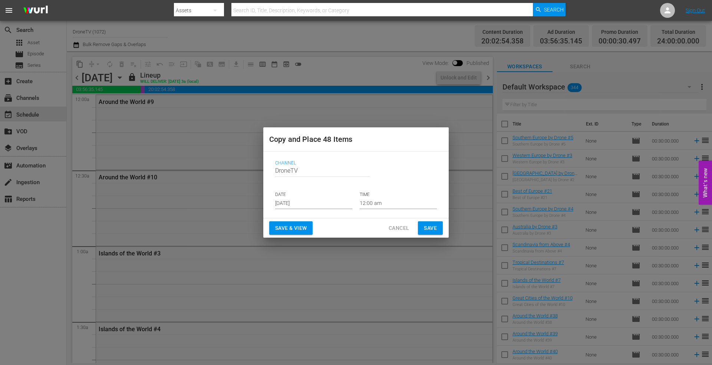
click at [311, 202] on input "[DATE]" at bounding box center [313, 203] width 77 height 11
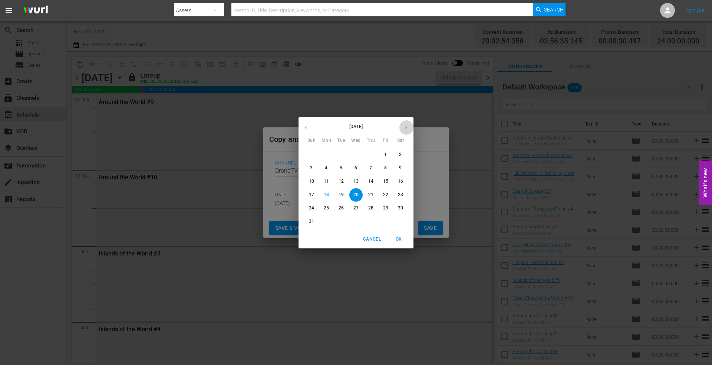
click at [409, 126] on icon "button" at bounding box center [407, 128] width 6 height 6
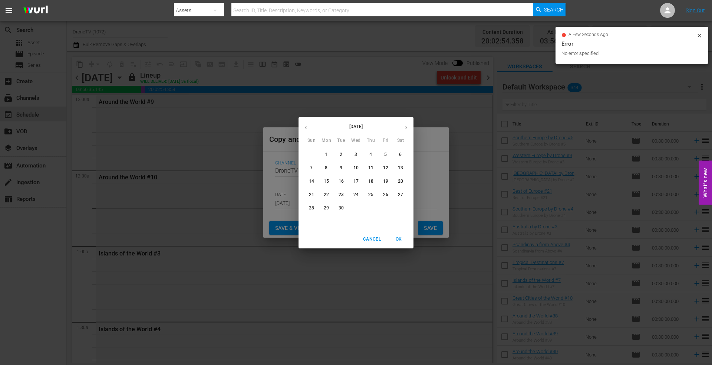
click at [342, 206] on p "30" at bounding box center [341, 208] width 5 height 6
type input "[DATE]"
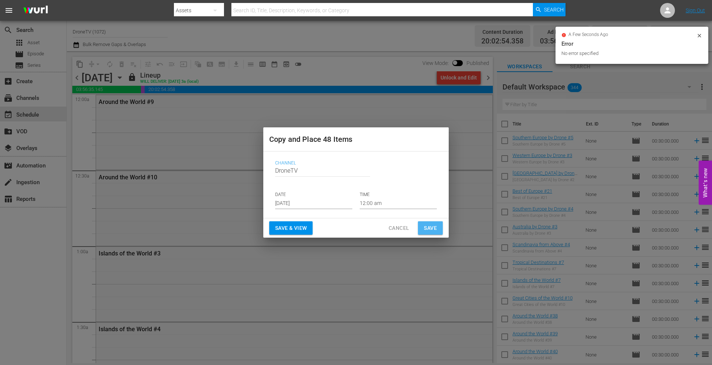
click at [424, 228] on span "Save" at bounding box center [430, 227] width 13 height 9
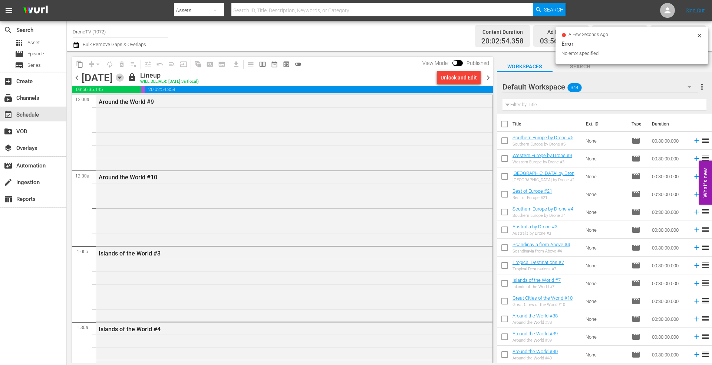
click at [124, 78] on icon "button" at bounding box center [120, 77] width 8 height 8
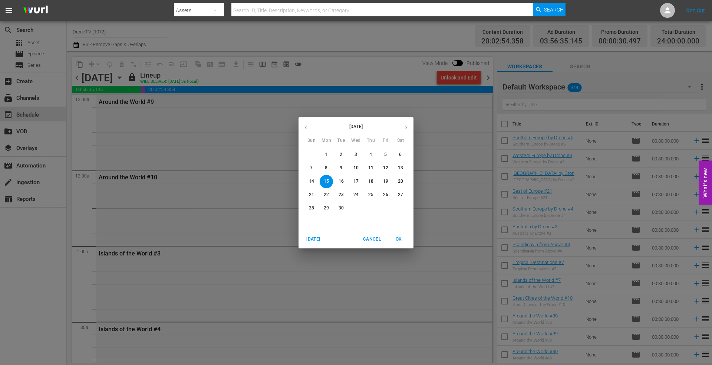
click at [344, 179] on span "16" at bounding box center [341, 181] width 13 height 6
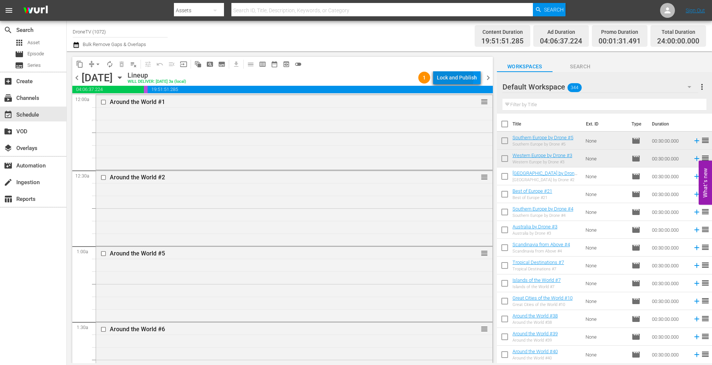
click at [449, 78] on div "Lock and Publish" at bounding box center [457, 77] width 40 height 13
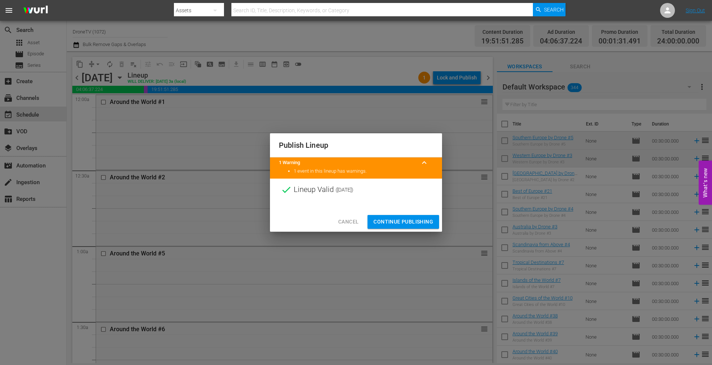
click at [387, 220] on span "Continue Publishing" at bounding box center [404, 221] width 60 height 9
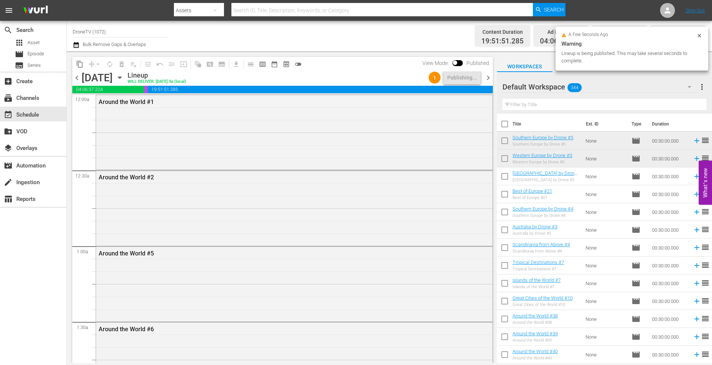
click at [124, 77] on icon "button" at bounding box center [120, 77] width 8 height 8
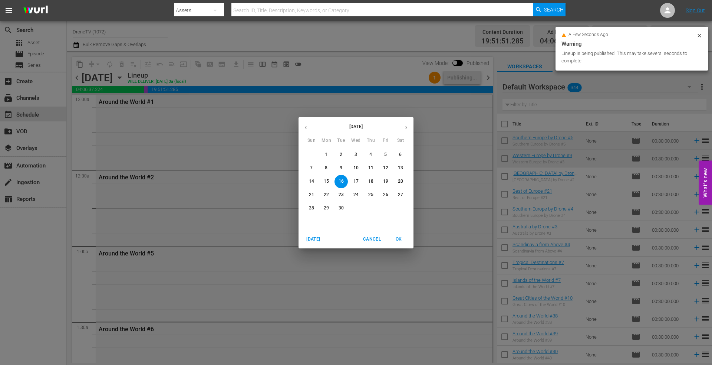
click at [355, 180] on p "17" at bounding box center [356, 181] width 5 height 6
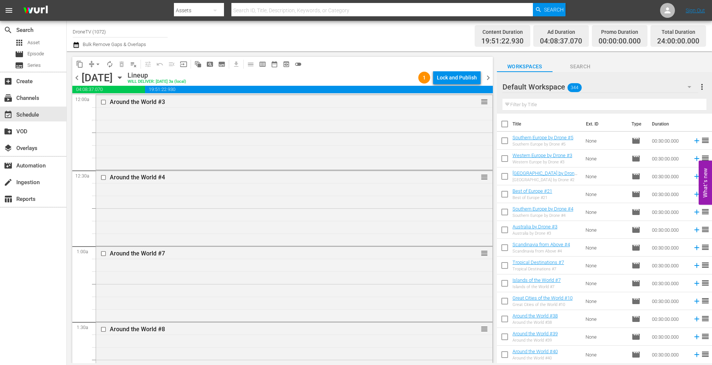
click at [444, 79] on div "Lock and Publish" at bounding box center [457, 77] width 40 height 13
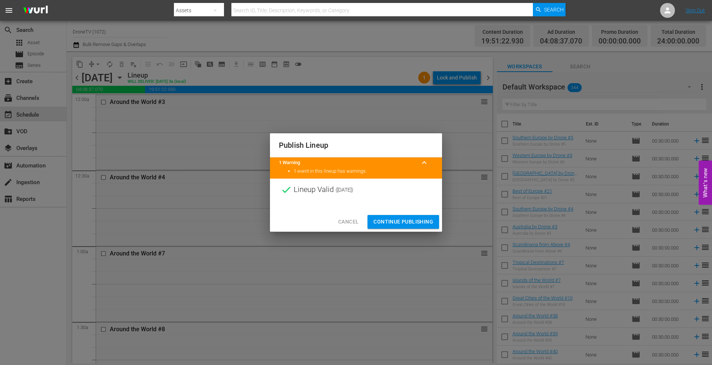
click at [392, 222] on span "Continue Publishing" at bounding box center [404, 221] width 60 height 9
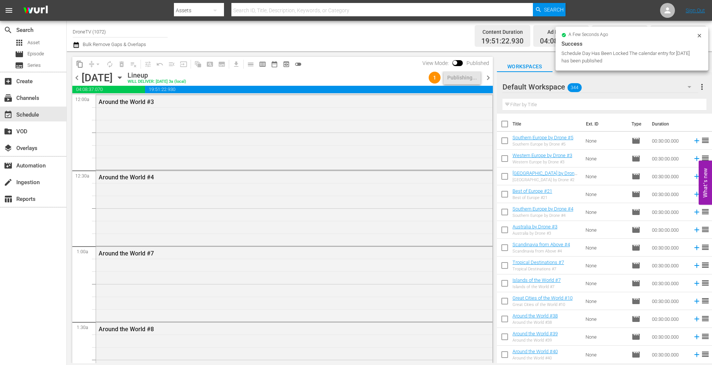
click at [365, 40] on div "Channel Title DroneTV (1072) Bulk Remove Gaps & Overlaps" at bounding box center [246, 36] width 346 height 27
click at [358, 38] on div "Channel Title DroneTV (1072) Bulk Remove Gaps & Overlaps" at bounding box center [246, 36] width 346 height 27
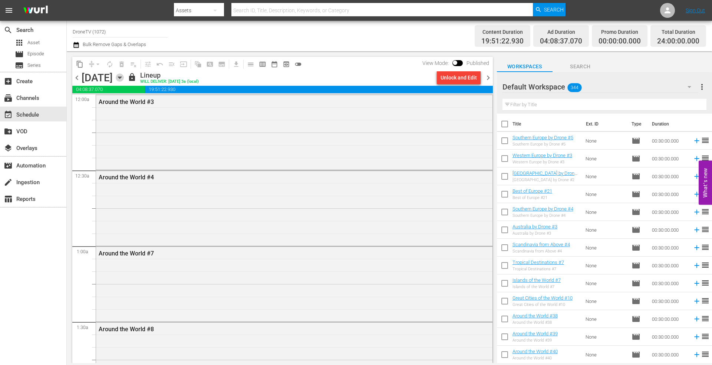
click at [124, 76] on icon "button" at bounding box center [120, 77] width 8 height 8
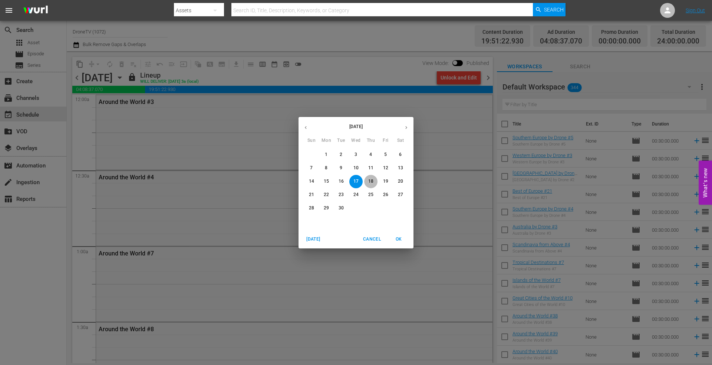
click at [370, 181] on p "18" at bounding box center [370, 181] width 5 height 6
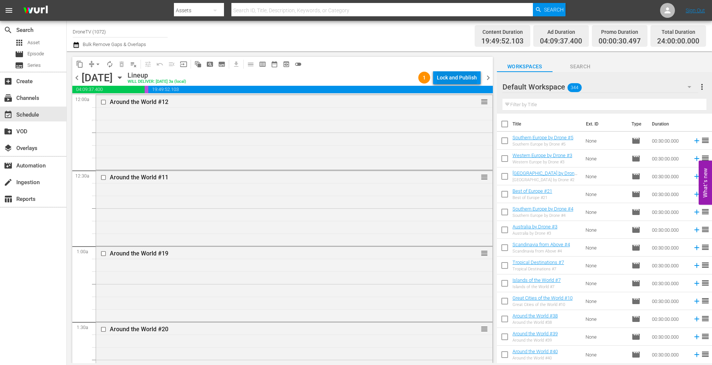
click at [452, 76] on div "Lock and Publish" at bounding box center [457, 77] width 40 height 13
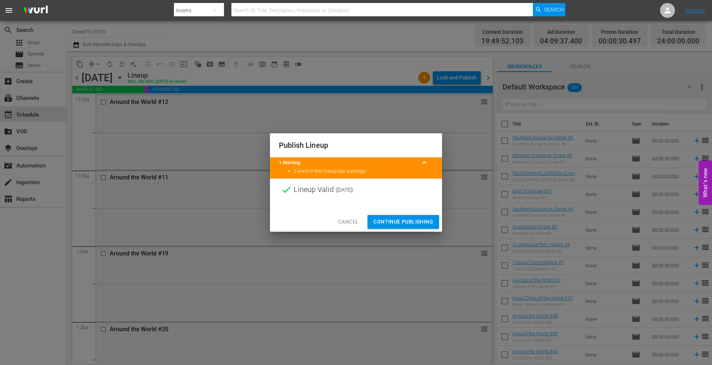
click at [397, 221] on span "Continue Publishing" at bounding box center [404, 221] width 60 height 9
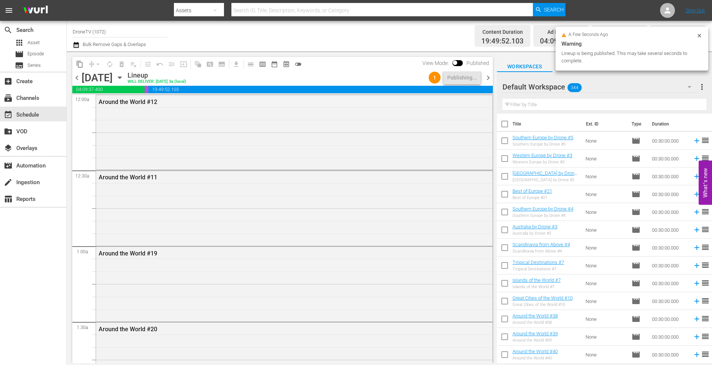
click at [121, 78] on icon "button" at bounding box center [119, 78] width 3 height 2
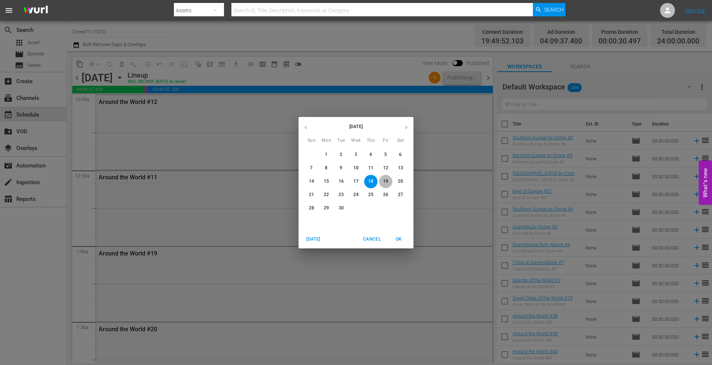
click at [385, 179] on p "19" at bounding box center [385, 181] width 5 height 6
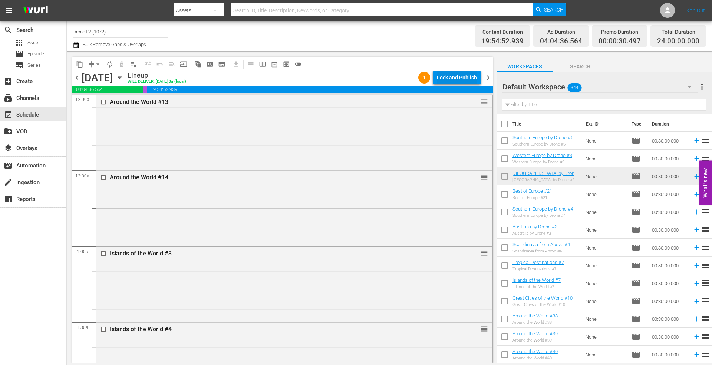
click at [446, 76] on div "Lock and Publish" at bounding box center [457, 77] width 40 height 13
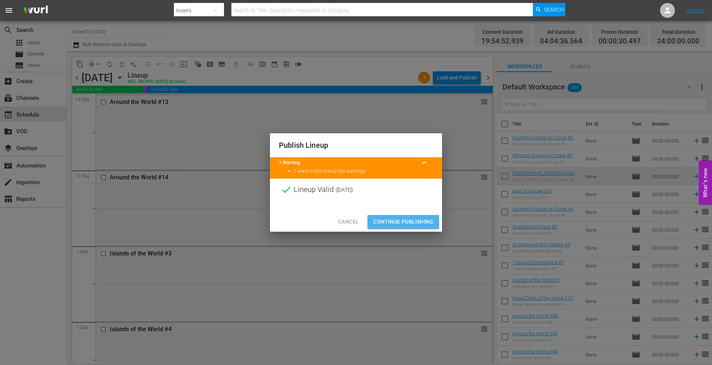
click at [400, 219] on span "Continue Publishing" at bounding box center [404, 221] width 60 height 9
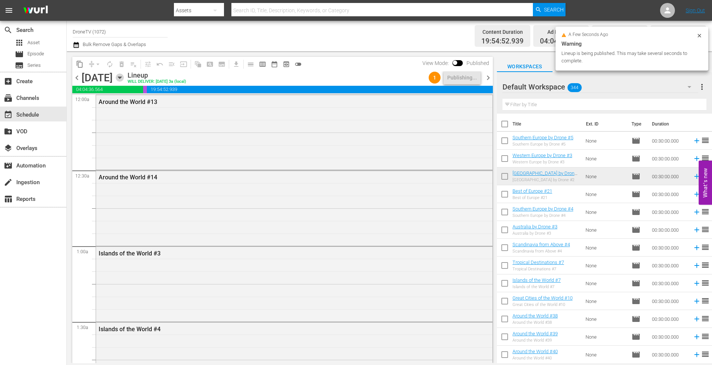
click at [124, 75] on icon "button" at bounding box center [120, 77] width 8 height 8
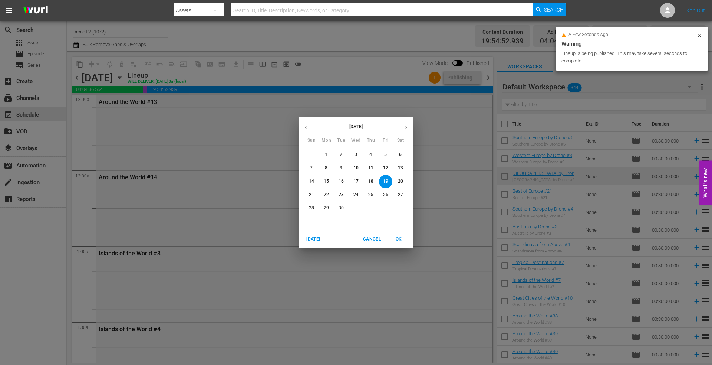
click at [401, 180] on p "20" at bounding box center [400, 181] width 5 height 6
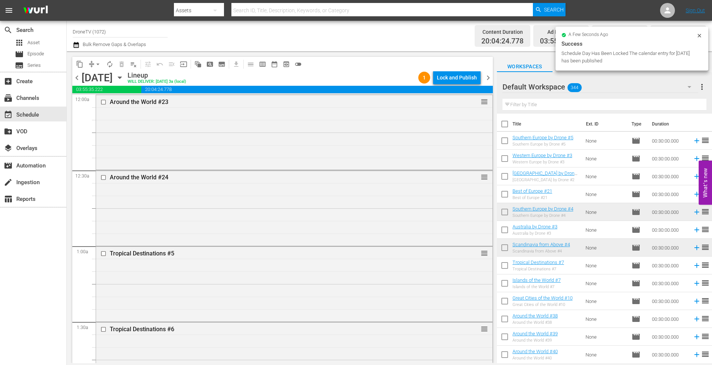
click at [451, 78] on div "Lock and Publish" at bounding box center [457, 77] width 40 height 13
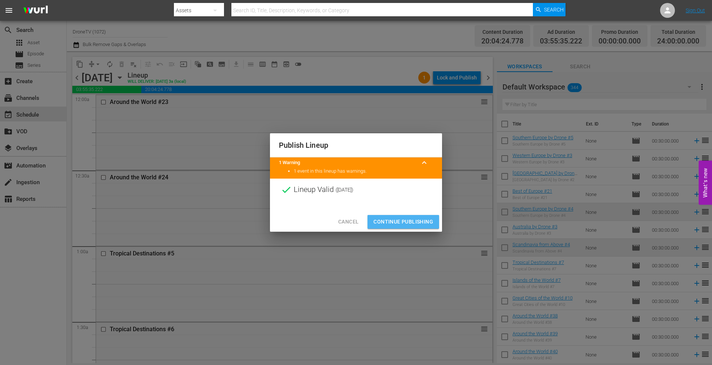
click at [386, 218] on span "Continue Publishing" at bounding box center [404, 221] width 60 height 9
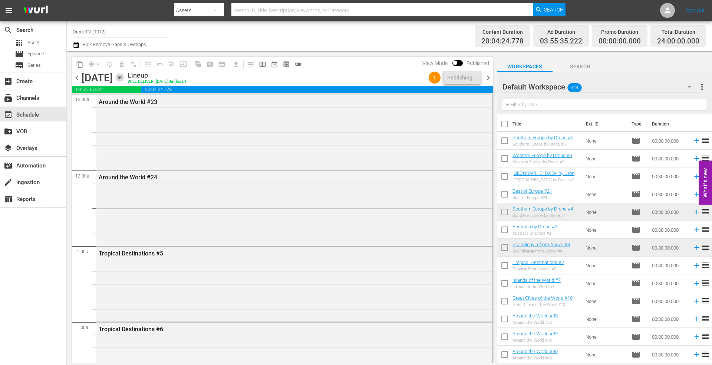
click at [124, 76] on icon "button" at bounding box center [120, 77] width 8 height 8
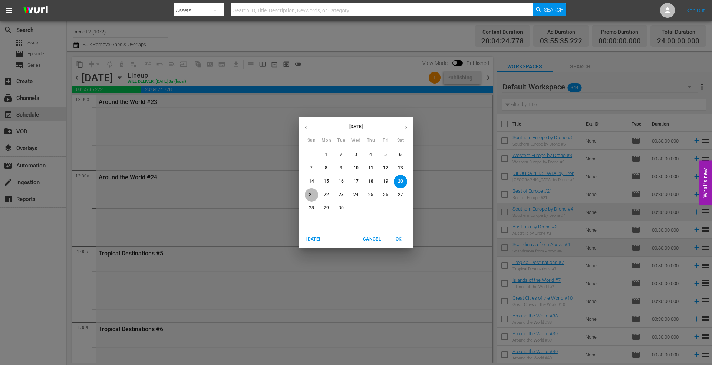
click at [311, 191] on button "21" at bounding box center [311, 194] width 13 height 13
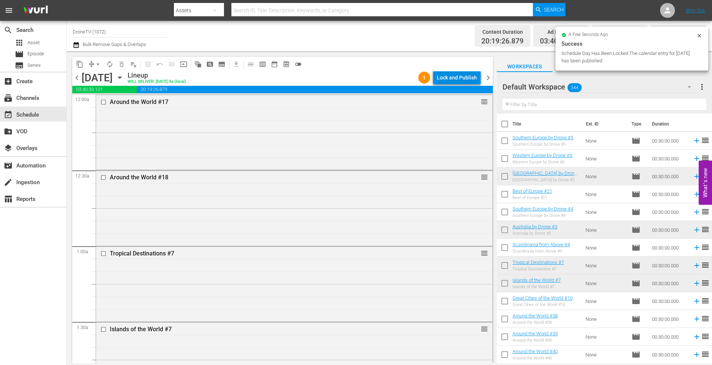
click at [456, 74] on div "Lock and Publish" at bounding box center [457, 77] width 40 height 13
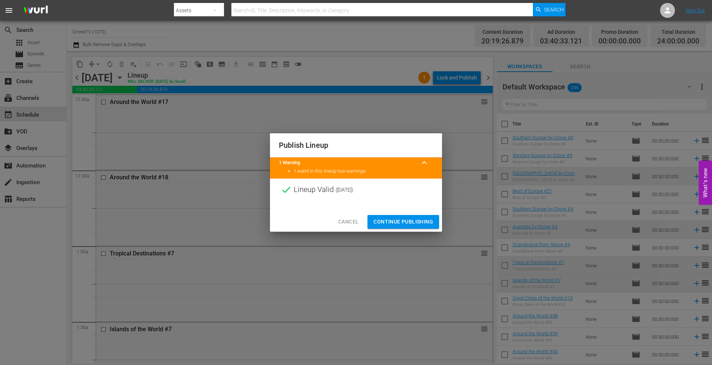
click at [392, 220] on span "Continue Publishing" at bounding box center [404, 221] width 60 height 9
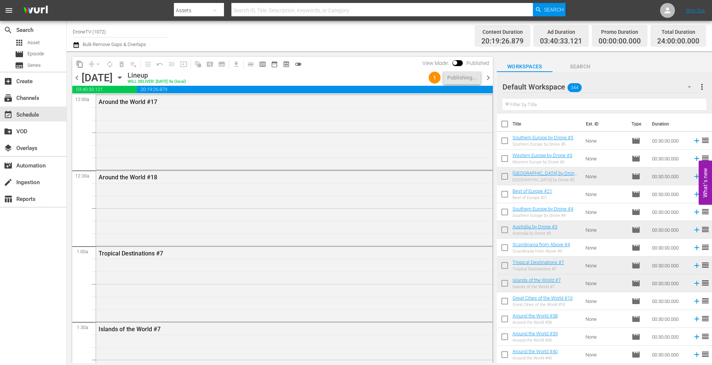
click at [121, 77] on icon "button" at bounding box center [119, 78] width 3 height 2
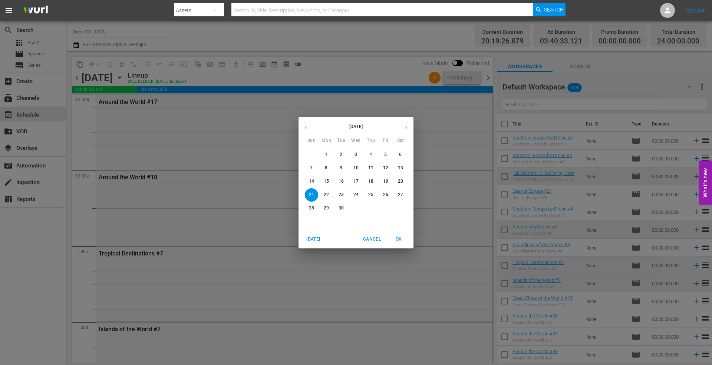
click at [324, 192] on p "22" at bounding box center [326, 194] width 5 height 6
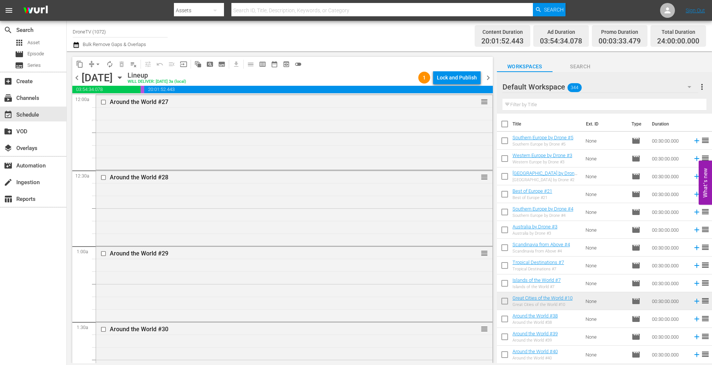
click at [454, 75] on div "Lock and Publish" at bounding box center [457, 77] width 40 height 13
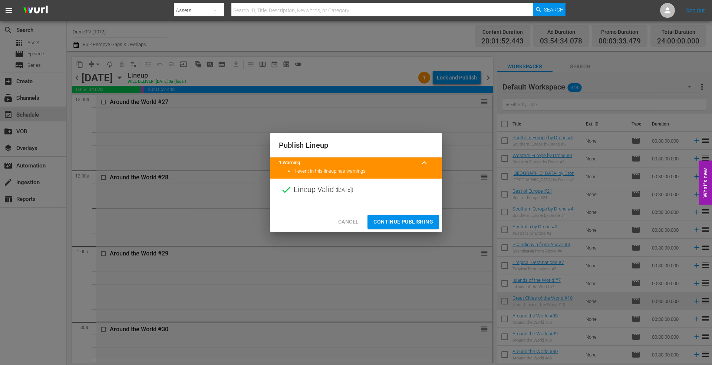
click at [385, 222] on span "Continue Publishing" at bounding box center [404, 221] width 60 height 9
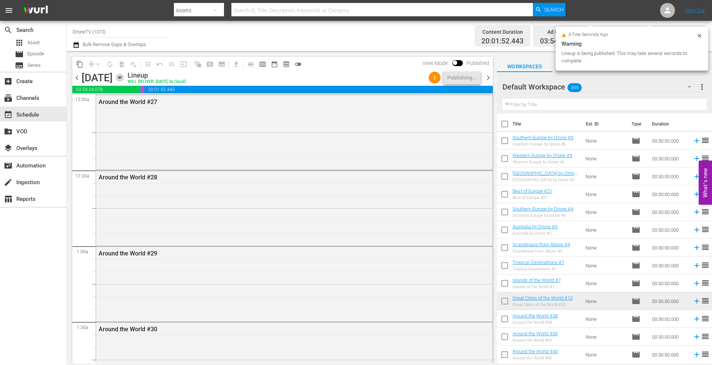
click at [124, 76] on icon "button" at bounding box center [120, 77] width 8 height 8
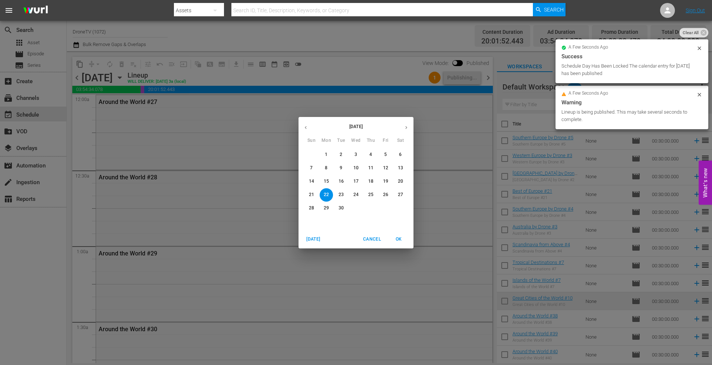
click at [340, 195] on p "23" at bounding box center [341, 194] width 5 height 6
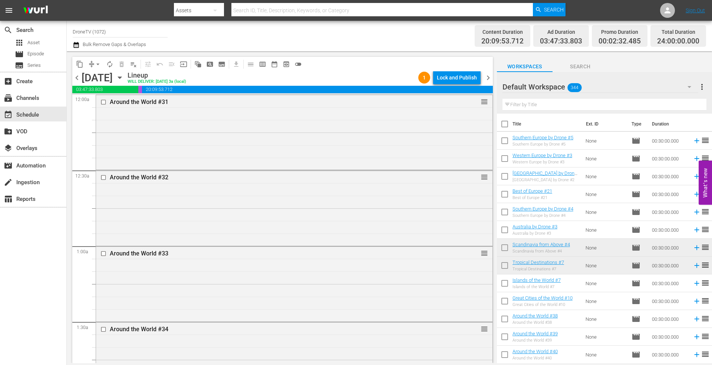
click at [446, 79] on div "Lock and Publish" at bounding box center [457, 77] width 40 height 13
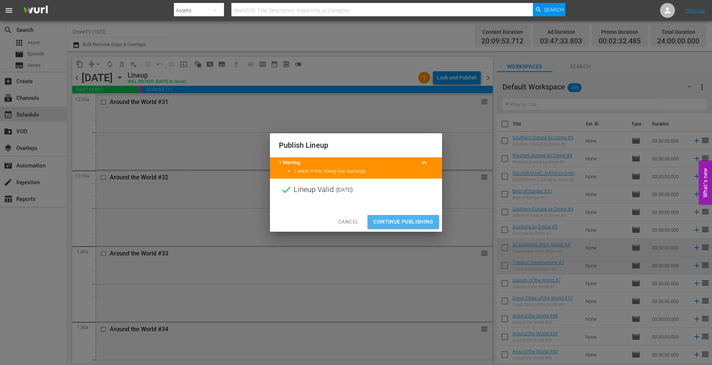
click at [397, 222] on span "Continue Publishing" at bounding box center [404, 221] width 60 height 9
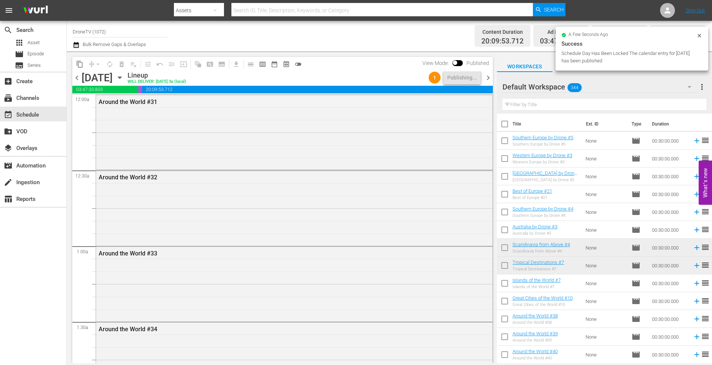
click at [378, 33] on div "Channel Title DroneTV (1072) Bulk Remove Gaps & Overlaps" at bounding box center [246, 36] width 346 height 27
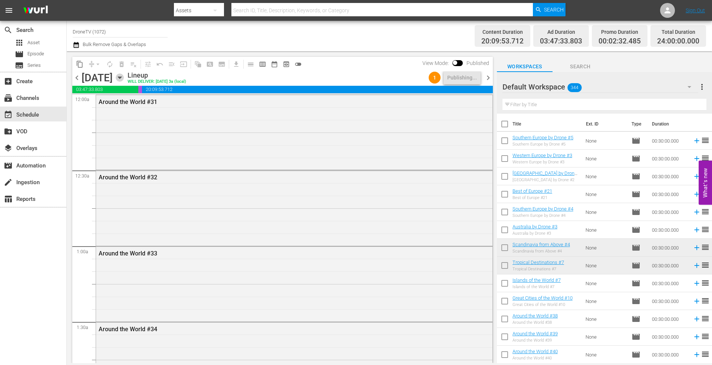
click at [121, 77] on icon "button" at bounding box center [119, 78] width 3 height 2
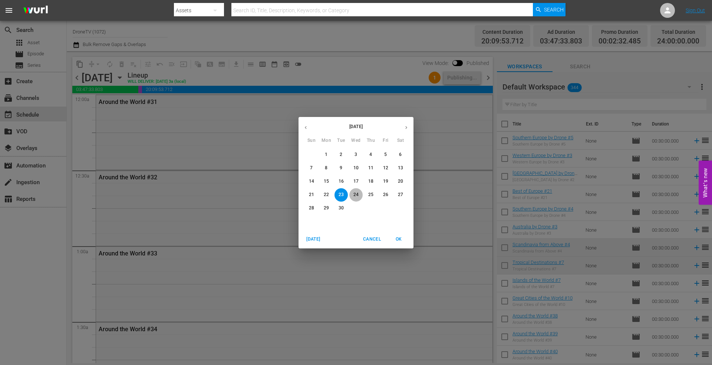
click at [356, 194] on p "24" at bounding box center [356, 194] width 5 height 6
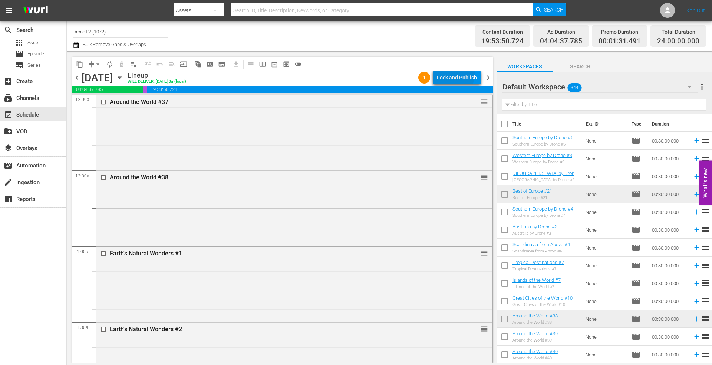
click at [444, 73] on div "Lock and Publish" at bounding box center [457, 77] width 40 height 13
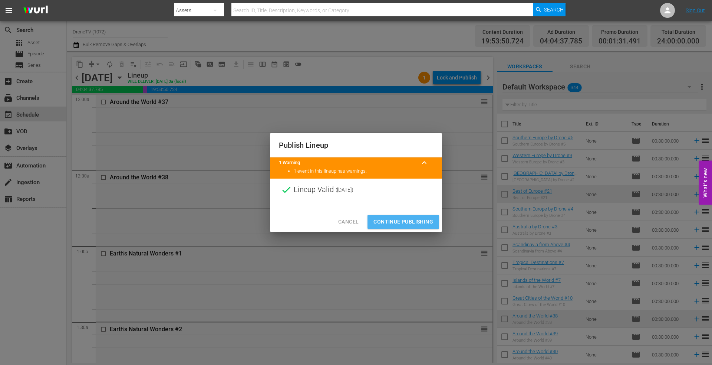
click at [392, 220] on span "Continue Publishing" at bounding box center [404, 221] width 60 height 9
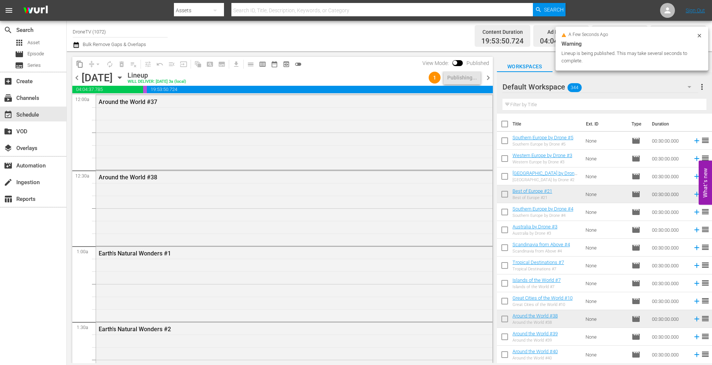
click at [124, 76] on icon "button" at bounding box center [120, 77] width 8 height 8
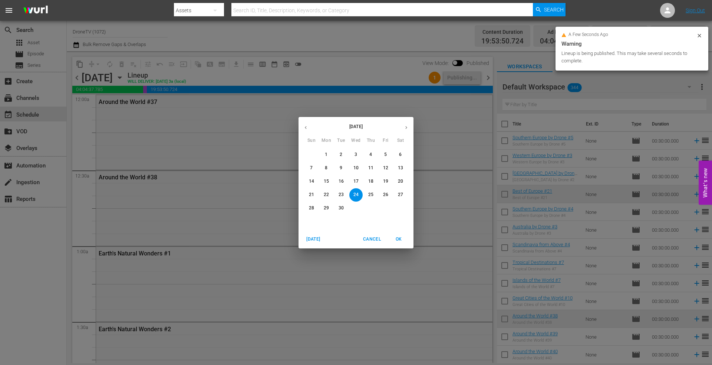
click at [370, 192] on p "25" at bounding box center [370, 194] width 5 height 6
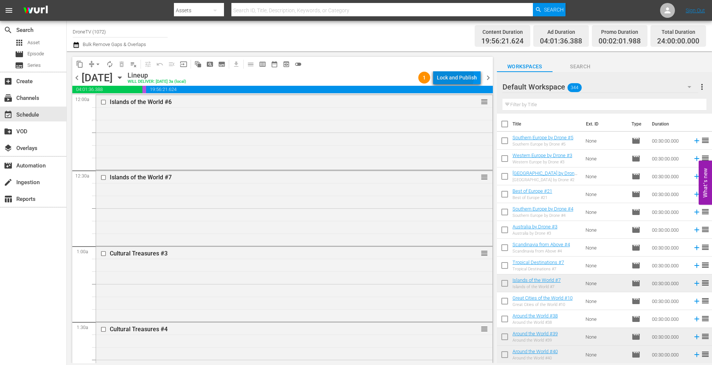
click at [455, 76] on div "Lock and Publish" at bounding box center [457, 77] width 40 height 13
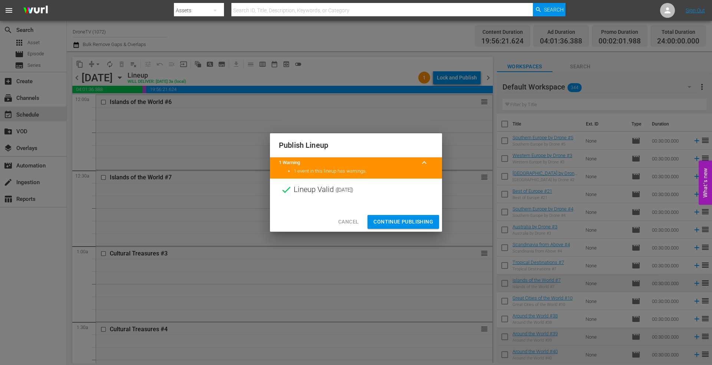
click at [390, 219] on span "Continue Publishing" at bounding box center [404, 221] width 60 height 9
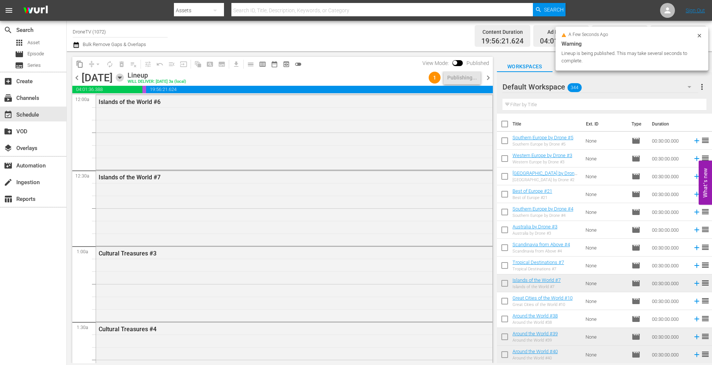
click at [121, 77] on icon "button" at bounding box center [119, 78] width 3 height 2
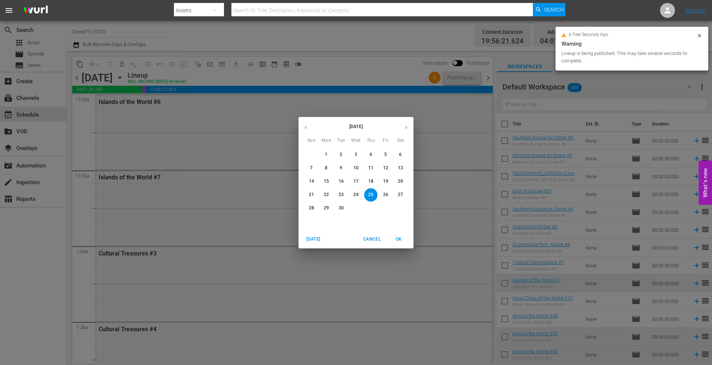
click at [386, 193] on p "26" at bounding box center [385, 194] width 5 height 6
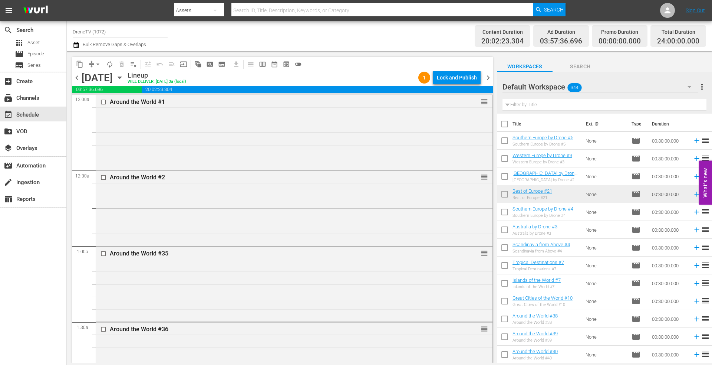
click at [450, 80] on div "Lock and Publish" at bounding box center [457, 77] width 40 height 13
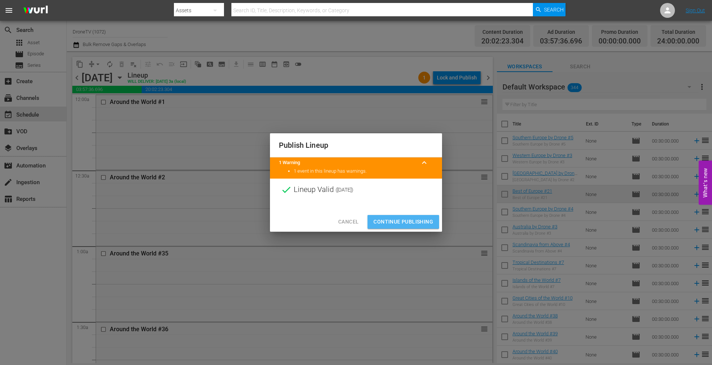
click at [394, 221] on span "Continue Publishing" at bounding box center [404, 221] width 60 height 9
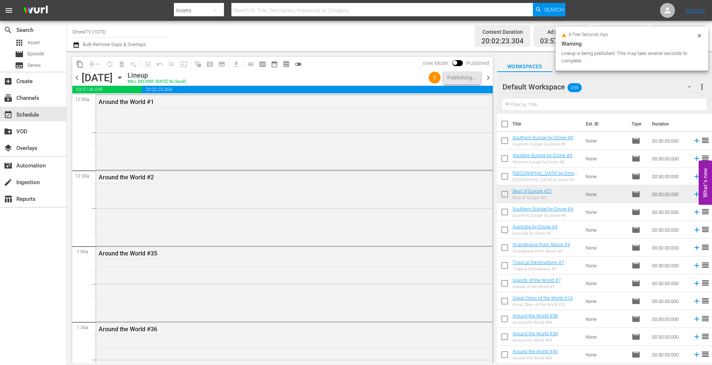
click at [124, 79] on icon "button" at bounding box center [120, 77] width 8 height 8
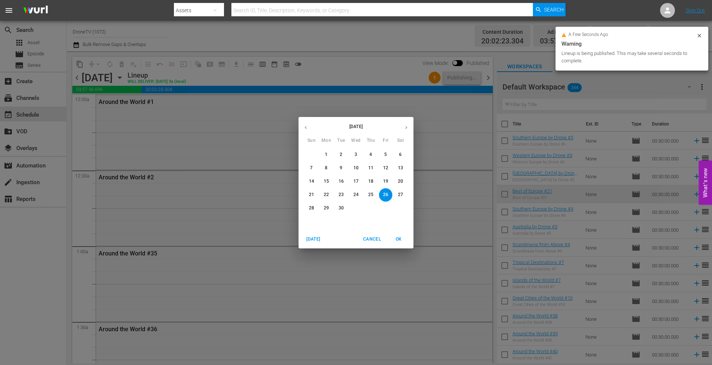
click at [400, 193] on p "27" at bounding box center [400, 194] width 5 height 6
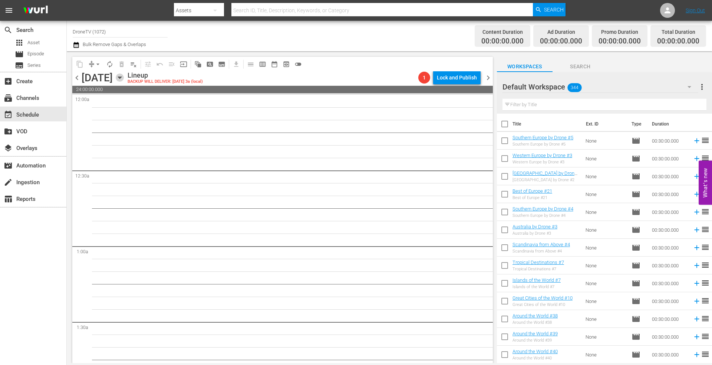
click at [124, 78] on icon "button" at bounding box center [120, 77] width 8 height 8
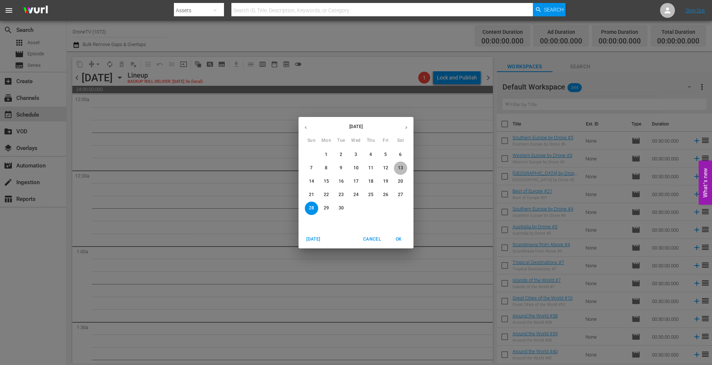
click at [399, 167] on p "13" at bounding box center [400, 168] width 5 height 6
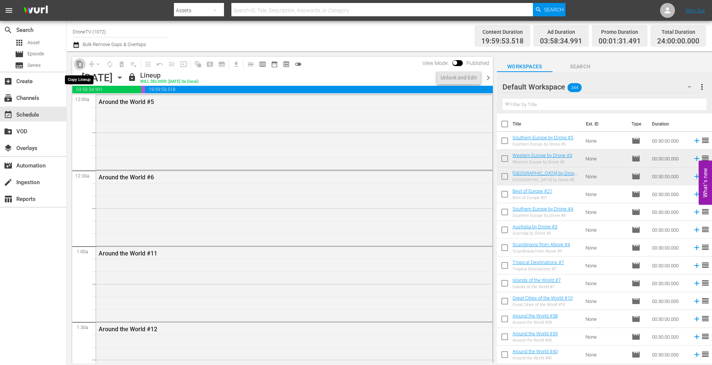
click at [79, 63] on span "content_copy" at bounding box center [79, 63] width 7 height 7
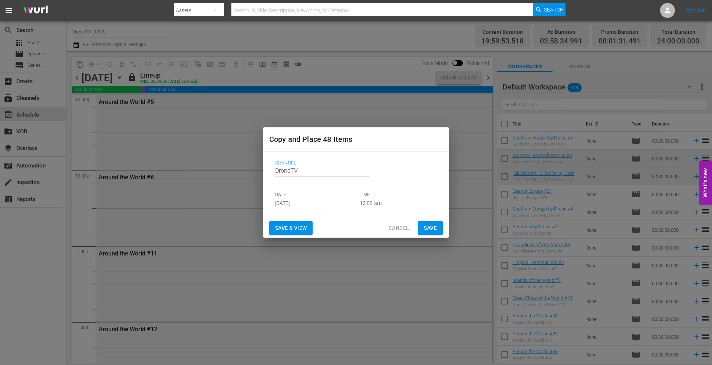
click at [318, 200] on input "[DATE]" at bounding box center [313, 203] width 77 height 11
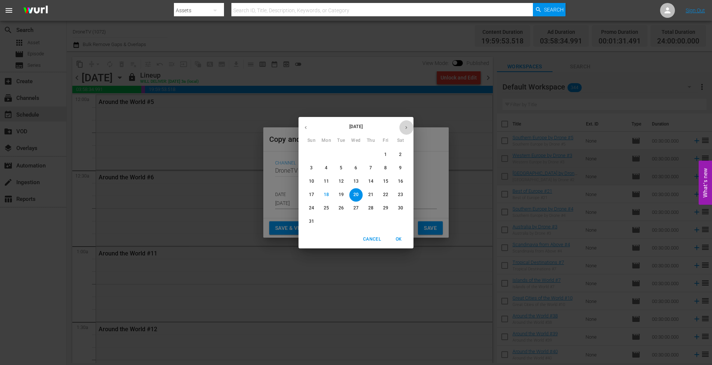
click at [408, 127] on icon "button" at bounding box center [407, 128] width 6 height 6
click at [311, 207] on p "28" at bounding box center [311, 208] width 5 height 6
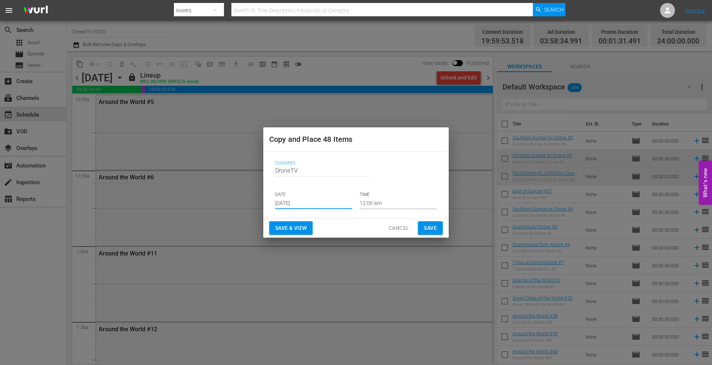
type input "[DATE]"
click at [432, 225] on span "Save" at bounding box center [430, 227] width 13 height 9
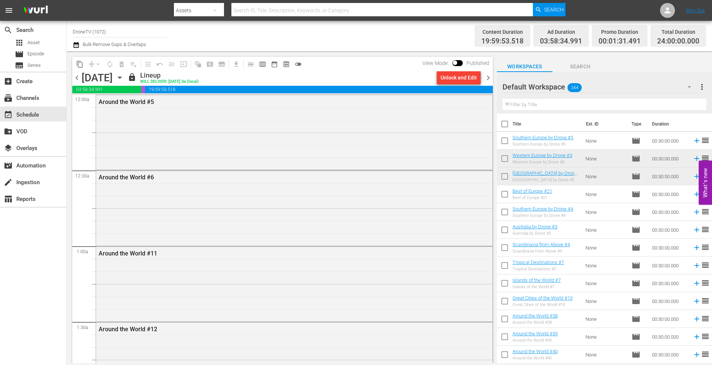
click at [121, 77] on icon "button" at bounding box center [119, 78] width 3 height 2
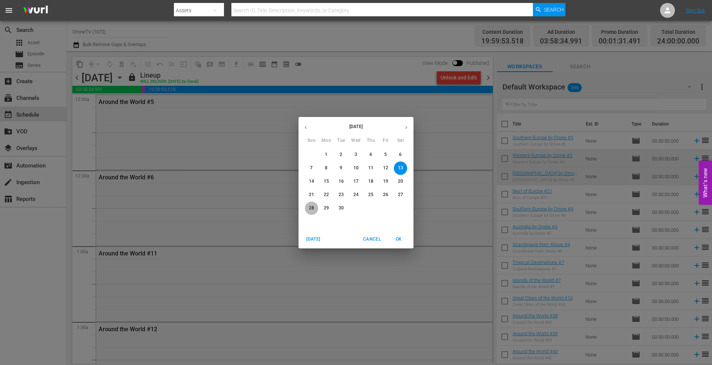
click at [311, 207] on p "28" at bounding box center [311, 208] width 5 height 6
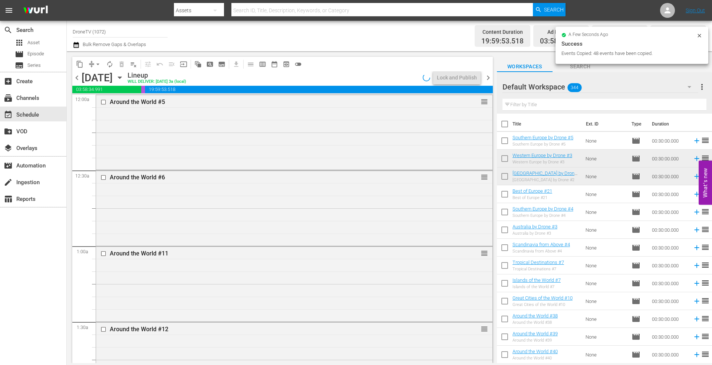
click at [699, 33] on icon at bounding box center [700, 36] width 6 height 6
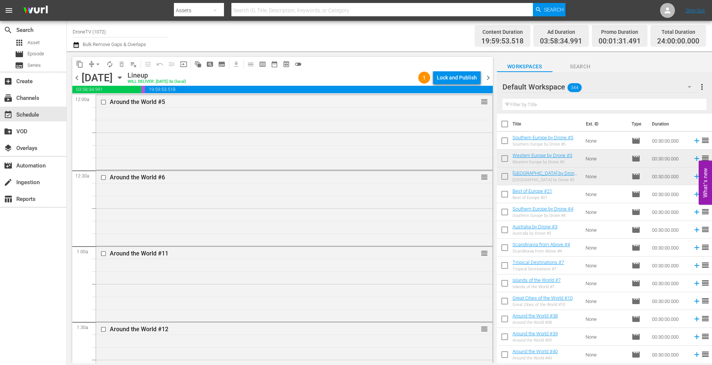
click at [449, 78] on div "Lock and Publish" at bounding box center [457, 77] width 40 height 13
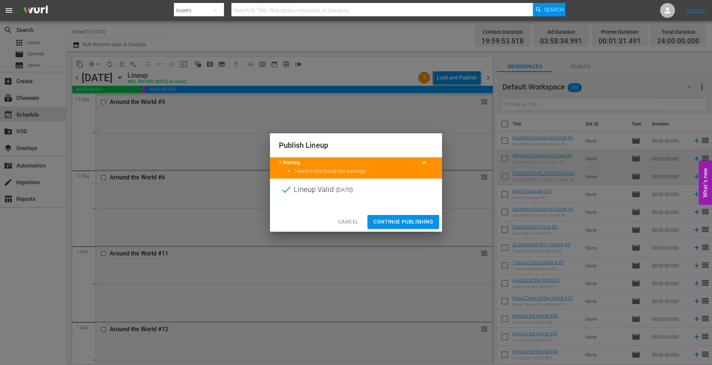
drag, startPoint x: 378, startPoint y: 222, endPoint x: 338, endPoint y: 210, distance: 41.5
click at [378, 222] on span "Continue Publishing" at bounding box center [404, 221] width 60 height 9
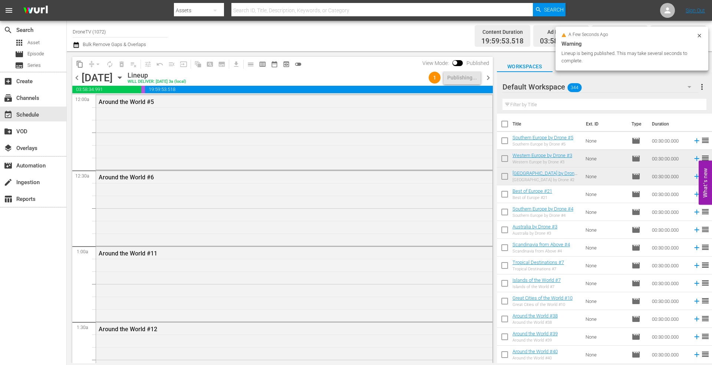
click at [124, 78] on icon "button" at bounding box center [120, 77] width 8 height 8
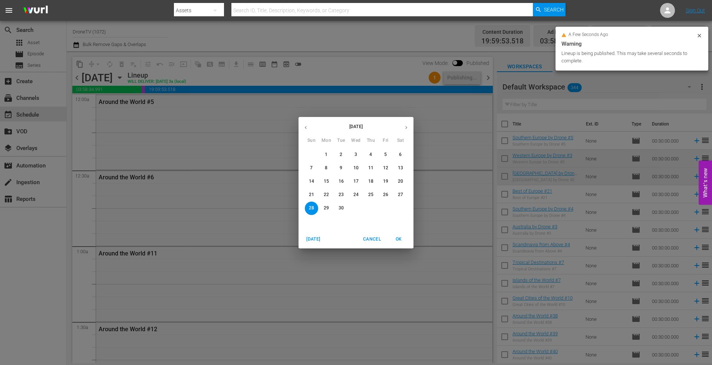
click at [327, 208] on p "29" at bounding box center [326, 208] width 5 height 6
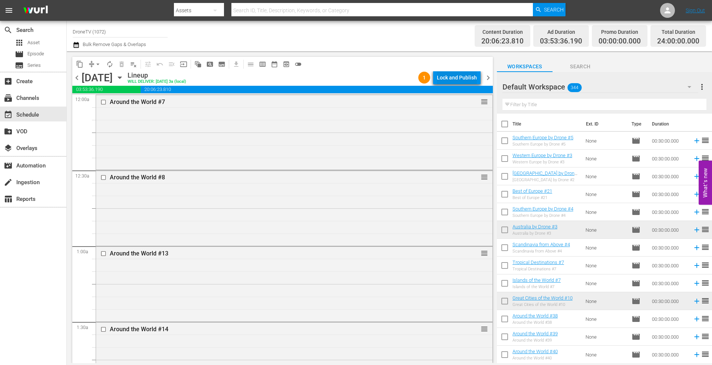
click at [458, 74] on div "Lock and Publish" at bounding box center [457, 77] width 40 height 13
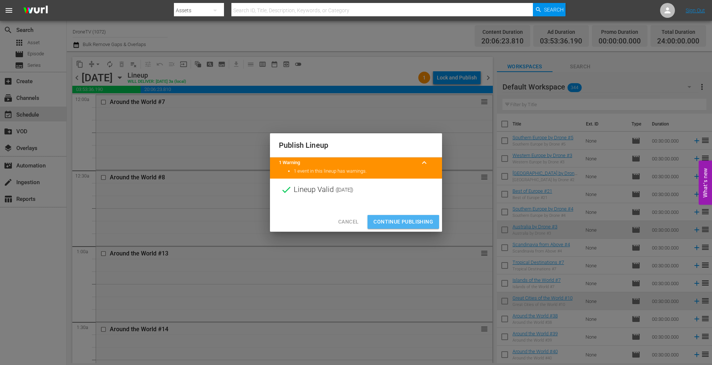
click at [398, 222] on span "Continue Publishing" at bounding box center [404, 221] width 60 height 9
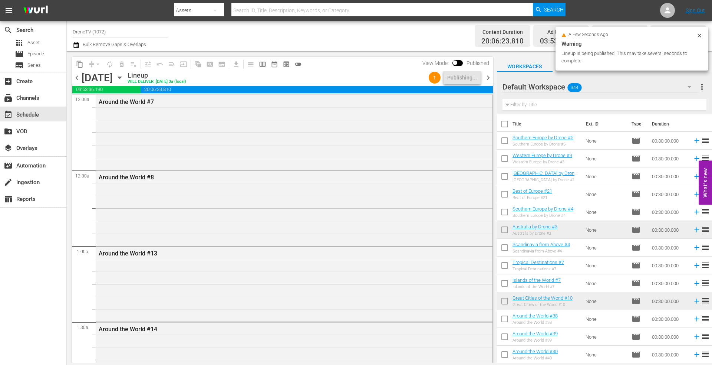
click at [124, 77] on icon "button" at bounding box center [120, 77] width 8 height 8
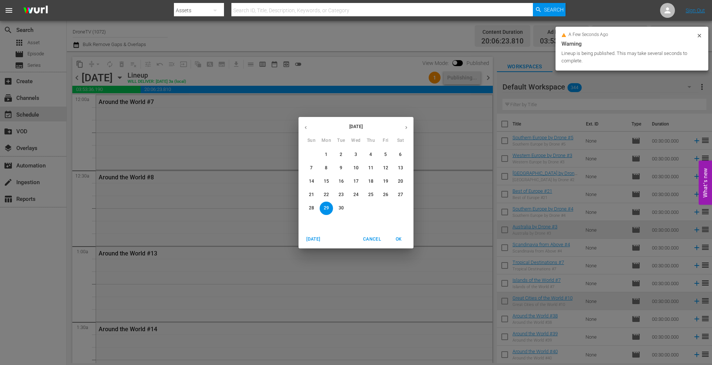
click at [339, 209] on p "30" at bounding box center [341, 208] width 5 height 6
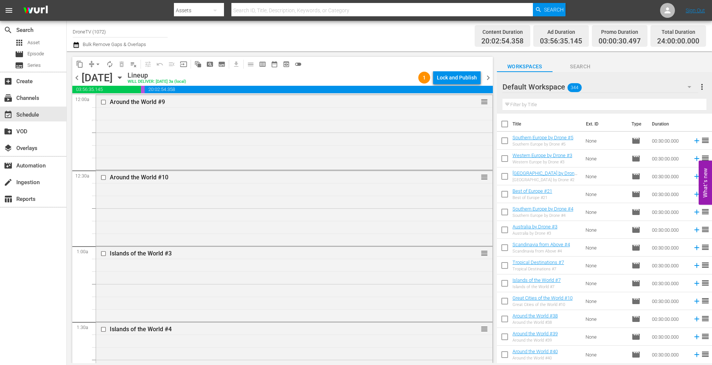
click at [451, 78] on div "Lock and Publish" at bounding box center [457, 77] width 40 height 13
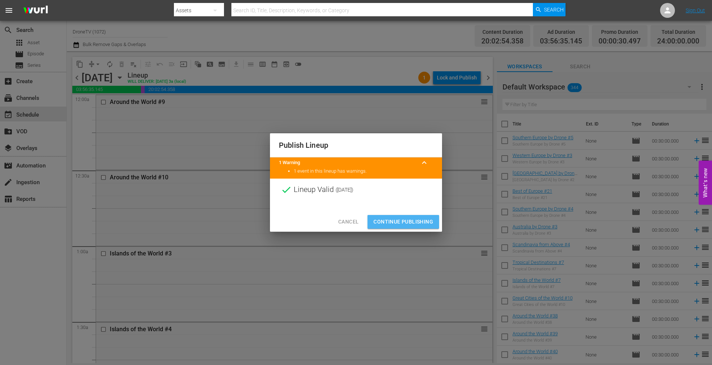
click at [390, 217] on span "Continue Publishing" at bounding box center [404, 221] width 60 height 9
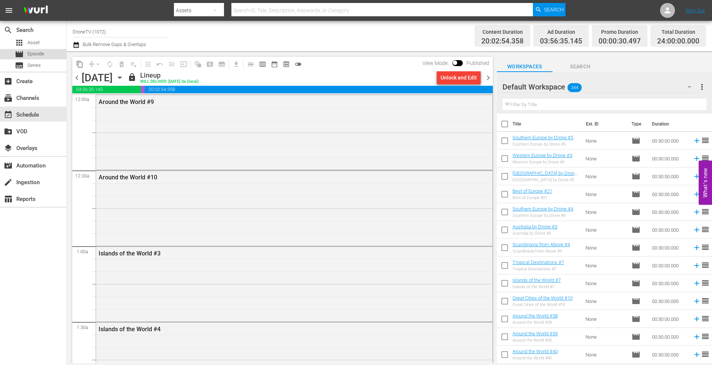
click at [39, 54] on span "Episode" at bounding box center [35, 53] width 17 height 7
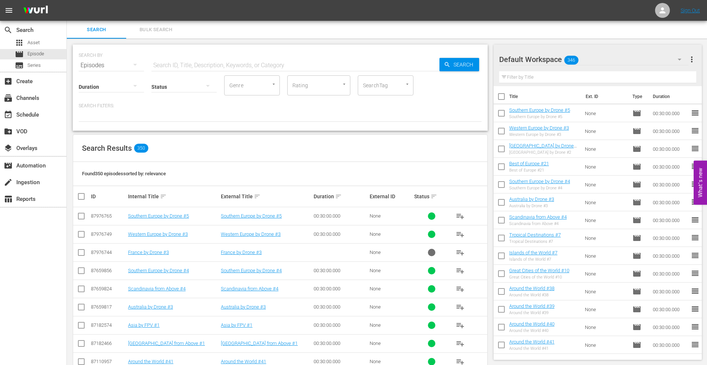
click at [108, 61] on div "Episodes" at bounding box center [111, 65] width 65 height 21
drag, startPoint x: 101, startPoint y: 126, endPoint x: 118, endPoint y: 106, distance: 26.1
click at [102, 125] on div "Assets" at bounding box center [103, 127] width 30 height 12
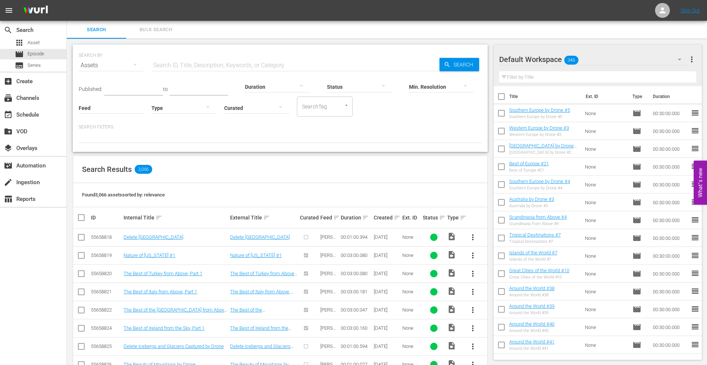
click at [180, 66] on input "text" at bounding box center [295, 65] width 288 height 18
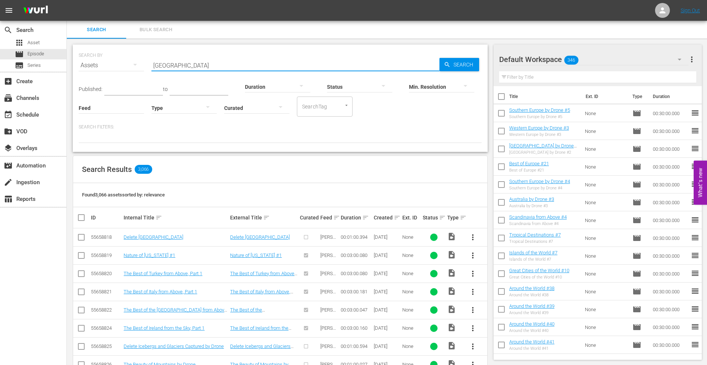
type input "south africa"
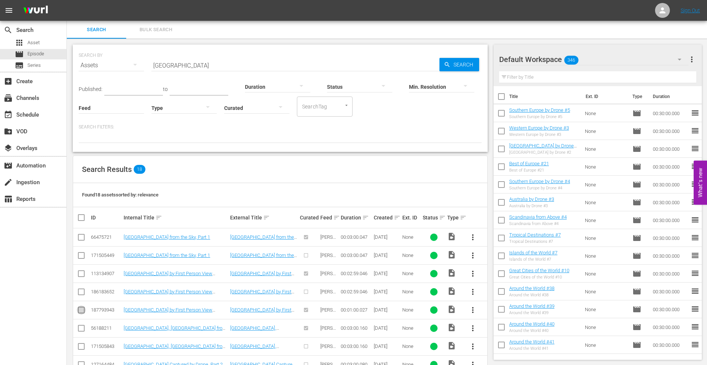
click at [78, 309] on input "checkbox" at bounding box center [81, 311] width 9 height 9
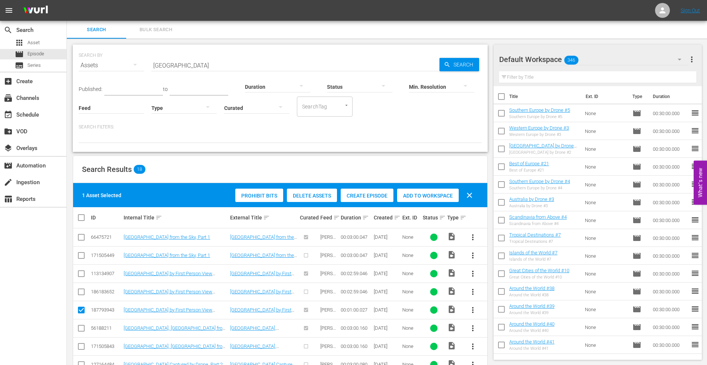
click at [79, 308] on input "checkbox" at bounding box center [81, 311] width 9 height 9
checkbox input "false"
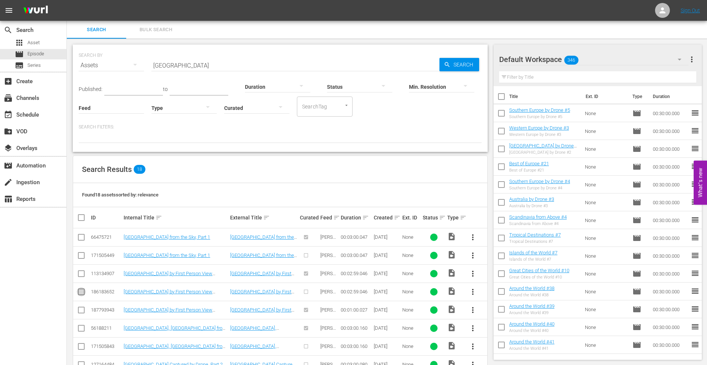
drag, startPoint x: 81, startPoint y: 293, endPoint x: 102, endPoint y: 288, distance: 22.2
click at [81, 292] on input "checkbox" at bounding box center [81, 293] width 9 height 9
checkbox input "true"
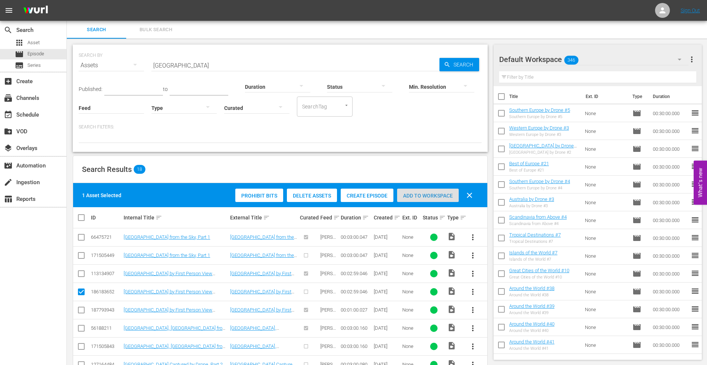
drag, startPoint x: 422, startPoint y: 191, endPoint x: 370, endPoint y: 173, distance: 55.2
click at [421, 191] on div "Add to Workspace" at bounding box center [428, 195] width 62 height 14
drag, startPoint x: 38, startPoint y: 51, endPoint x: 79, endPoint y: 57, distance: 41.2
click at [39, 50] on span "Episode" at bounding box center [35, 53] width 17 height 7
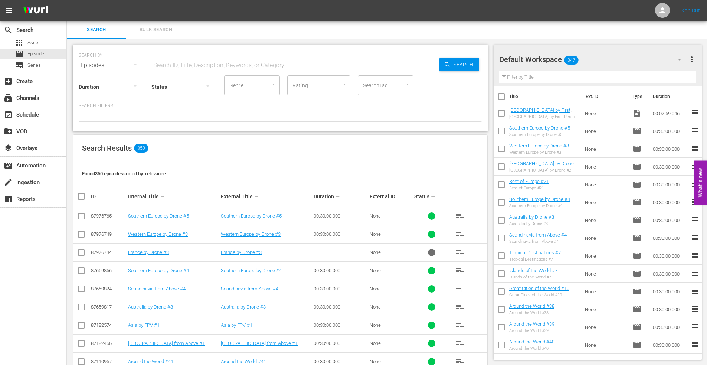
click at [172, 66] on input "text" at bounding box center [295, 65] width 288 height 18
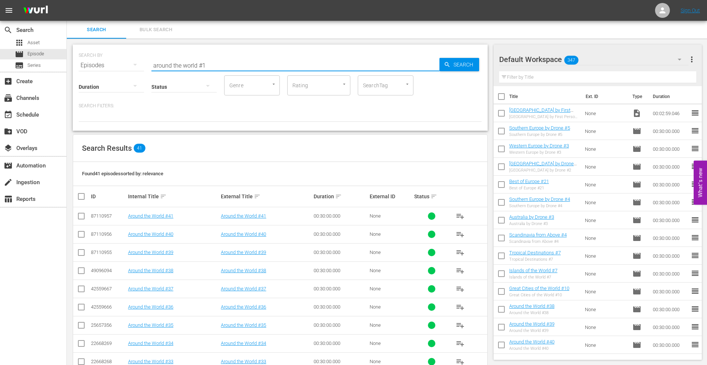
type input "around the world #1"
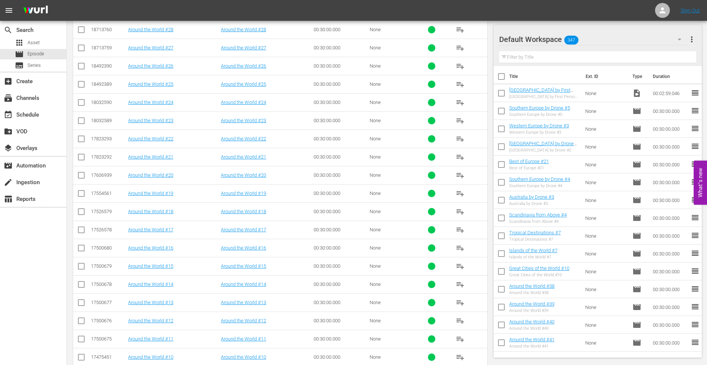
scroll to position [401, 0]
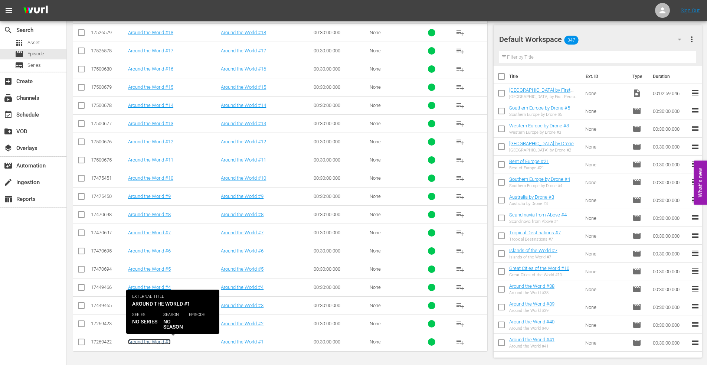
click at [139, 341] on link "Around the World #1" at bounding box center [149, 342] width 43 height 6
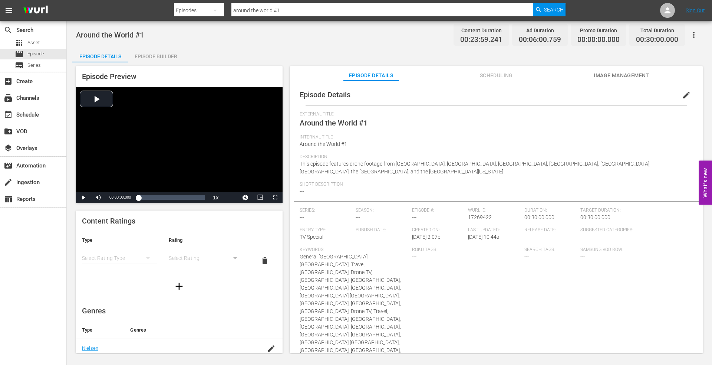
click at [157, 50] on div "Episode Builder" at bounding box center [156, 56] width 56 height 18
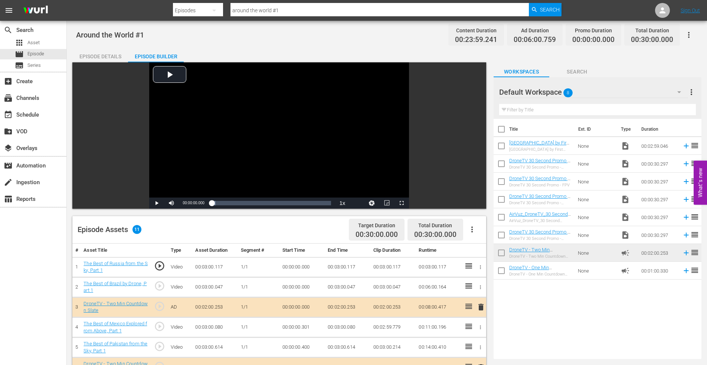
click at [98, 56] on div "Episode Details" at bounding box center [100, 56] width 56 height 18
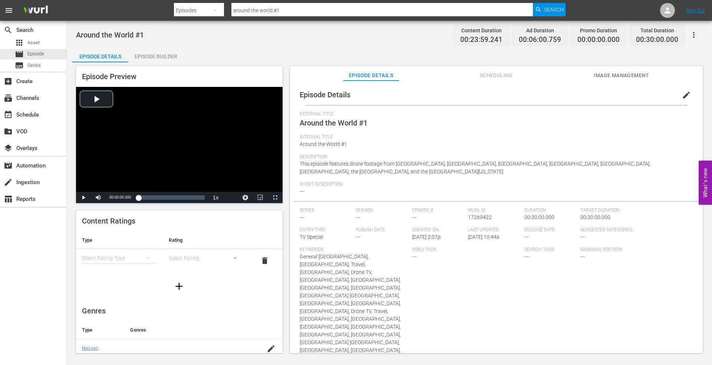
click at [613, 72] on span "Image Management" at bounding box center [622, 75] width 56 height 9
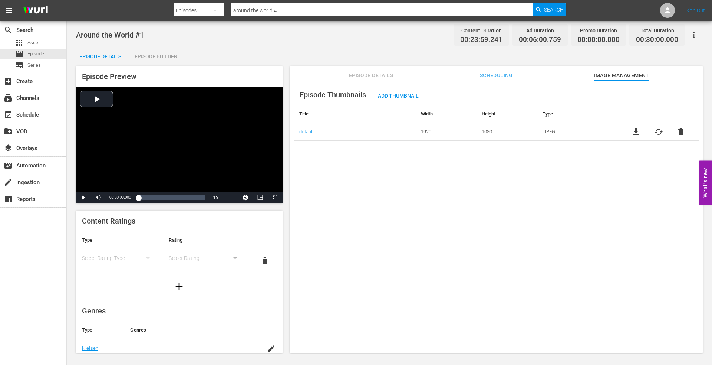
click at [147, 54] on div "Episode Builder" at bounding box center [156, 56] width 56 height 18
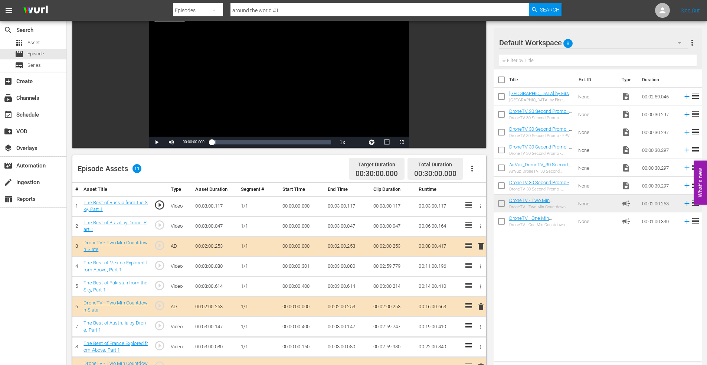
scroll to position [186, 0]
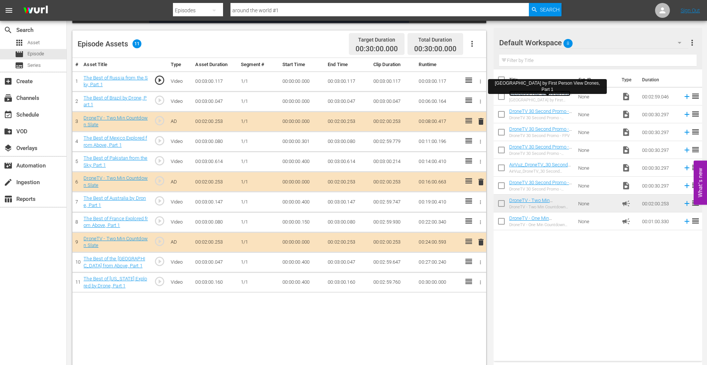
click at [544, 94] on link "South Africa by First Person View Drones, Part 1" at bounding box center [539, 96] width 61 height 11
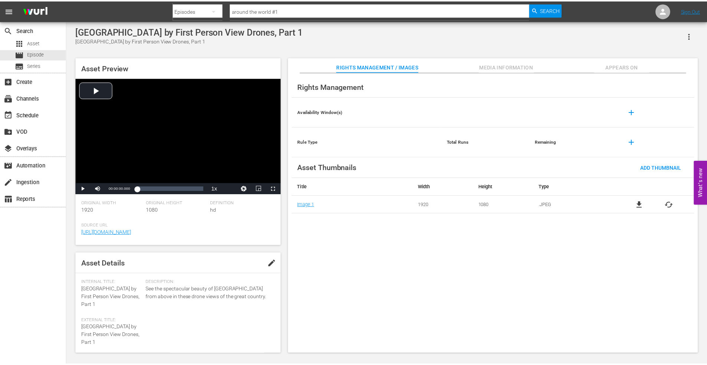
scroll to position [186, 0]
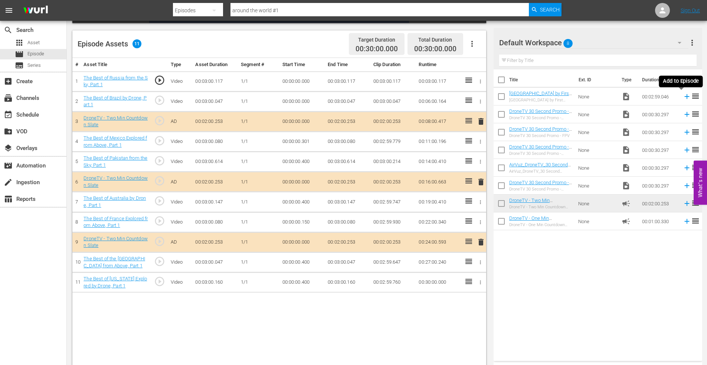
click at [683, 99] on icon at bounding box center [687, 96] width 8 height 8
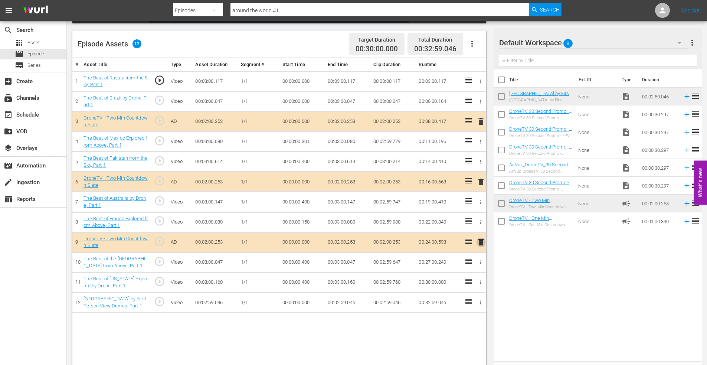
click at [481, 239] on span "delete" at bounding box center [480, 241] width 9 height 9
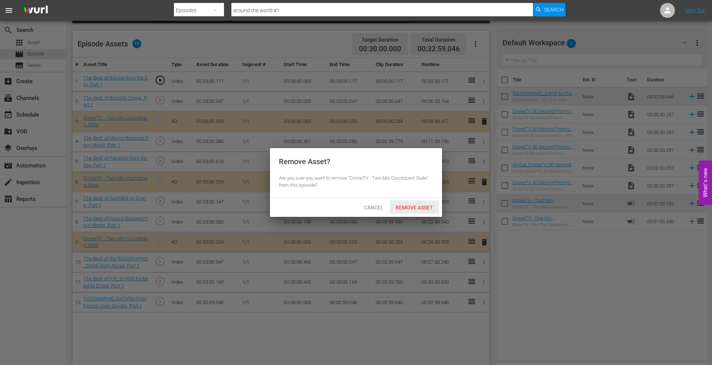
click at [422, 204] on span "Remove Asset" at bounding box center [414, 207] width 49 height 6
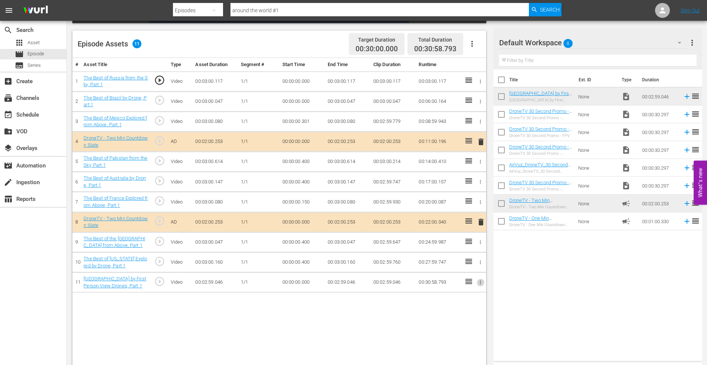
click at [480, 282] on icon "button" at bounding box center [480, 283] width 1 height 4
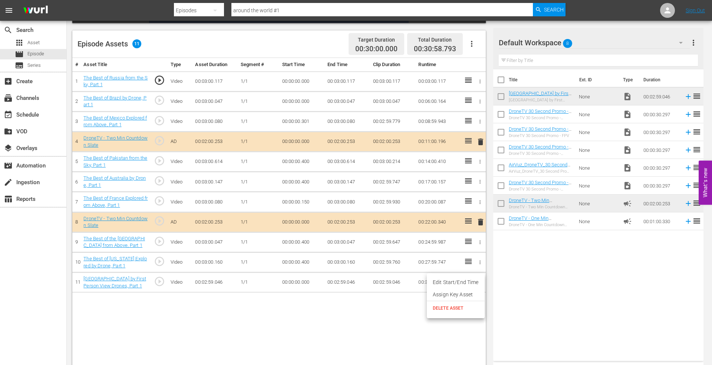
click at [462, 279] on li "Edit Start/End Time" at bounding box center [456, 282] width 58 height 12
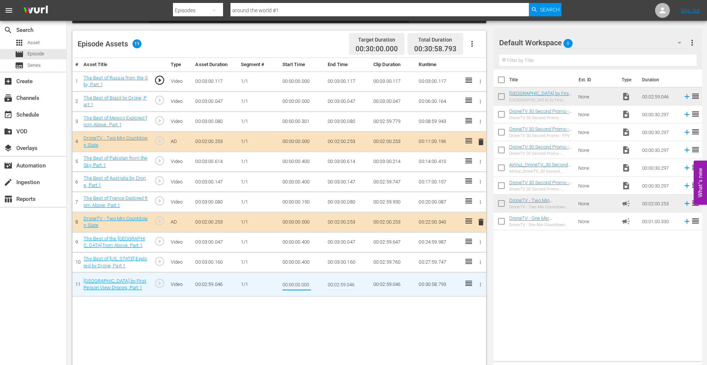
drag, startPoint x: 302, startPoint y: 286, endPoint x: 352, endPoint y: 286, distance: 50.1
click at [352, 286] on tr "11 South Africa by First Person View Drones, Part 1 play_circle_outline Video 0…" at bounding box center [279, 284] width 414 height 24
type input "00:00:00.150"
type input "00:02:59.000"
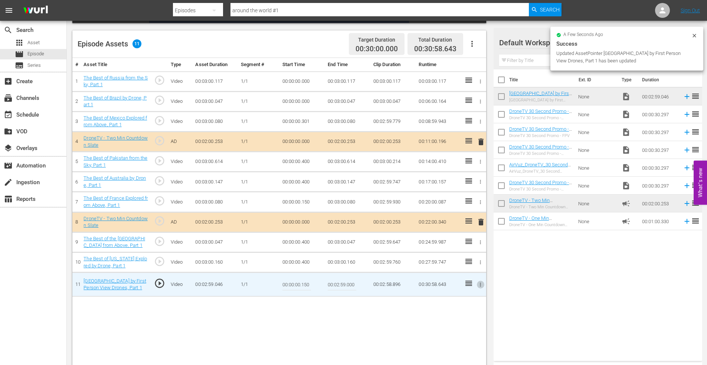
click at [479, 261] on icon "button" at bounding box center [481, 262] width 6 height 6
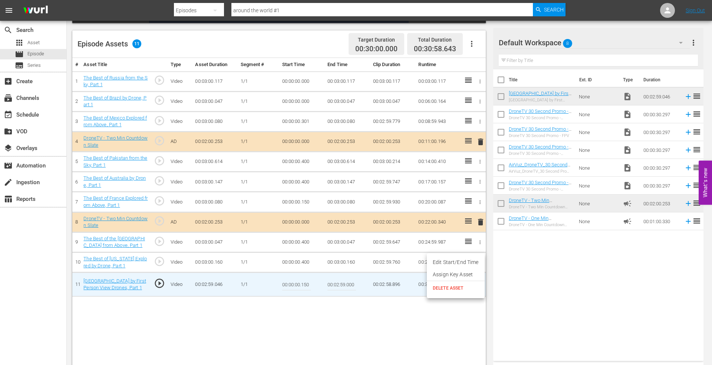
click at [466, 259] on li "Edit Start/End Time" at bounding box center [456, 262] width 58 height 12
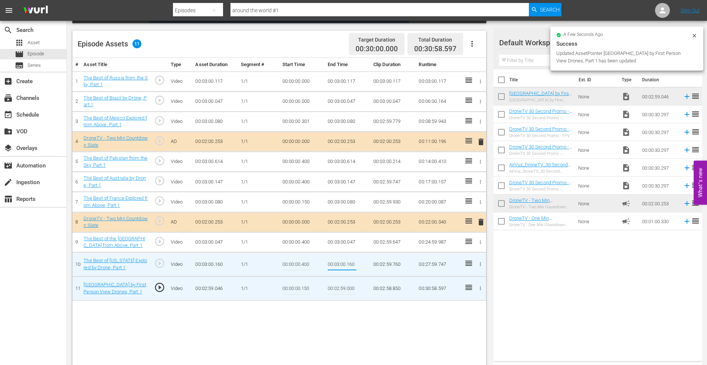
drag, startPoint x: 351, startPoint y: 264, endPoint x: 376, endPoint y: 265, distance: 25.2
click at [376, 265] on tr "10 The Best of Georgia Explored by Drone, Part 1 play_circle_outline Video 00:0…" at bounding box center [279, 264] width 414 height 24
type input "00:03:00.000"
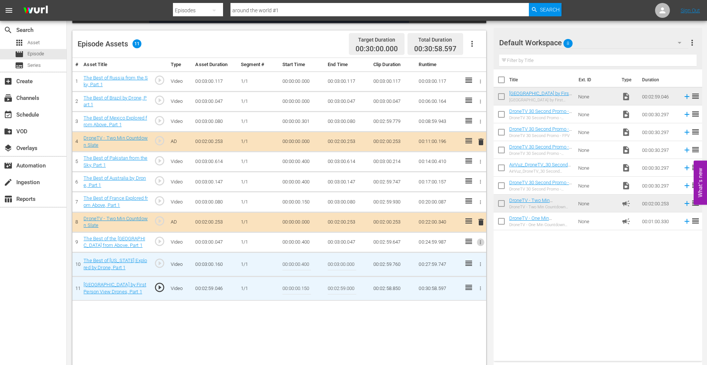
click at [479, 242] on icon "button" at bounding box center [481, 242] width 6 height 6
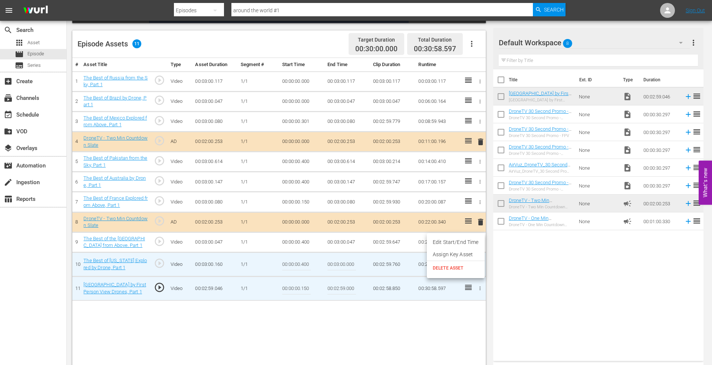
click at [455, 245] on li "Edit Start/End Time" at bounding box center [456, 242] width 58 height 12
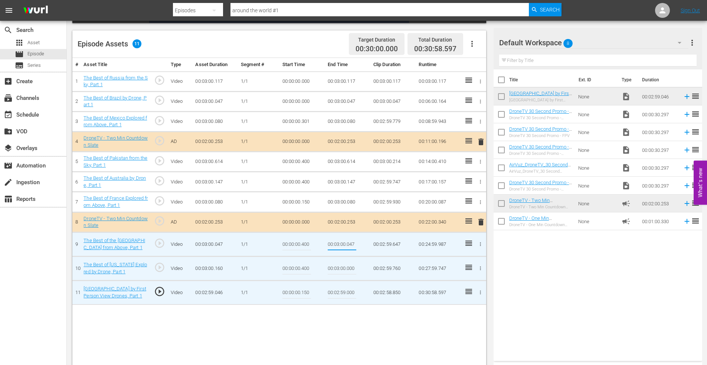
drag, startPoint x: 348, startPoint y: 245, endPoint x: 382, endPoint y: 243, distance: 34.2
click at [383, 242] on tr "9 The Best of the Philippines from Above, Part 1 play_circle_outline Video 00:0…" at bounding box center [279, 244] width 414 height 24
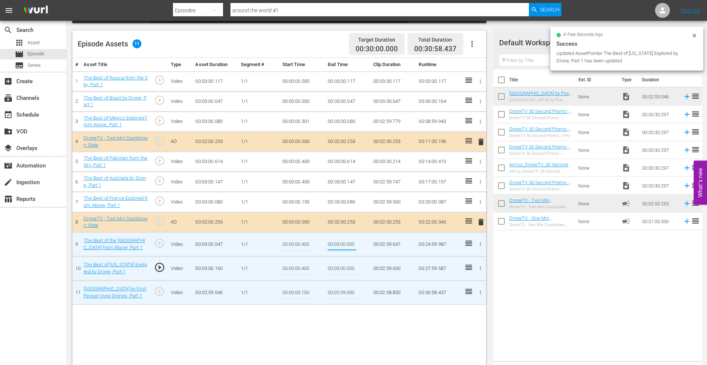
type input "00:03:00.000"
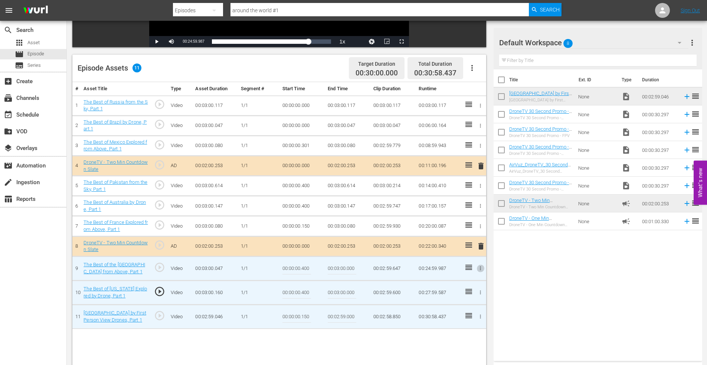
scroll to position [148, 0]
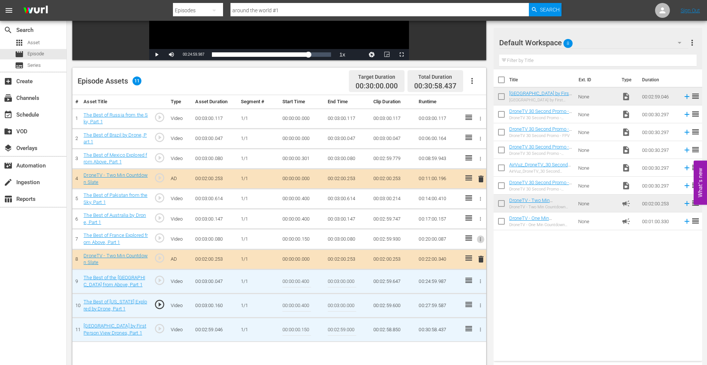
click at [480, 237] on icon "button" at bounding box center [481, 239] width 6 height 6
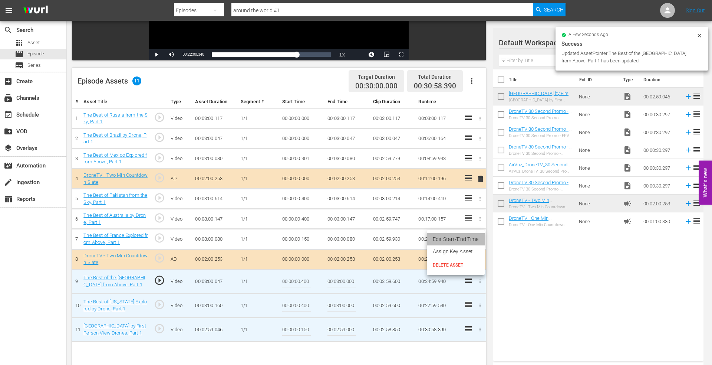
click at [457, 239] on li "Edit Start/End Time" at bounding box center [456, 239] width 58 height 12
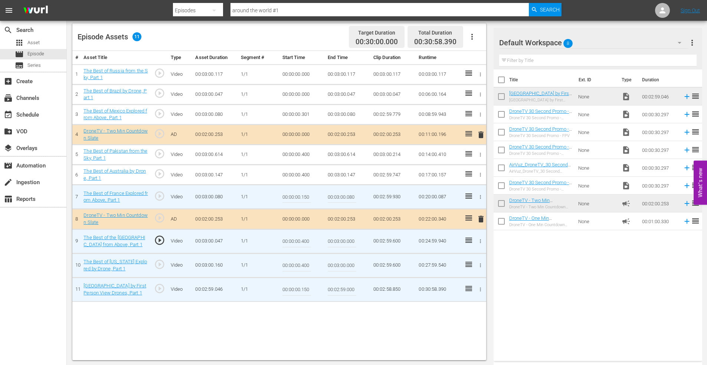
scroll to position [193, 0]
click at [480, 219] on span "delete" at bounding box center [480, 218] width 9 height 9
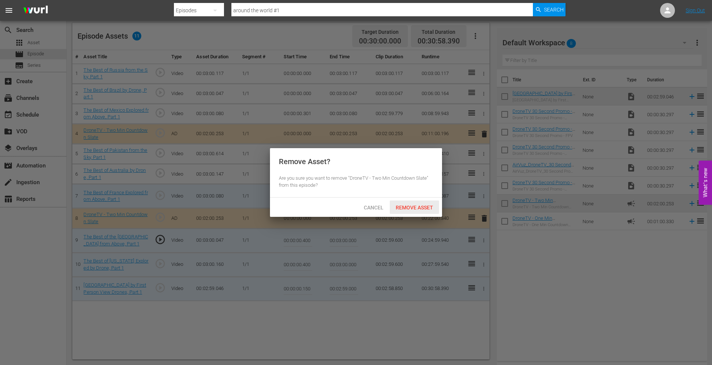
click at [410, 204] on span "Remove Asset" at bounding box center [414, 207] width 49 height 6
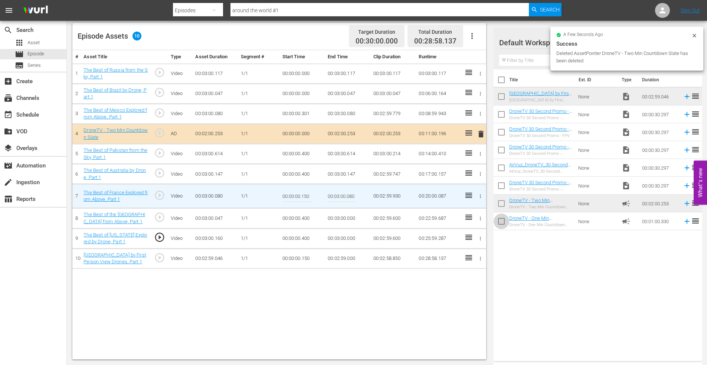
click at [501, 220] on input "checkbox" at bounding box center [501, 223] width 16 height 16
checkbox input "true"
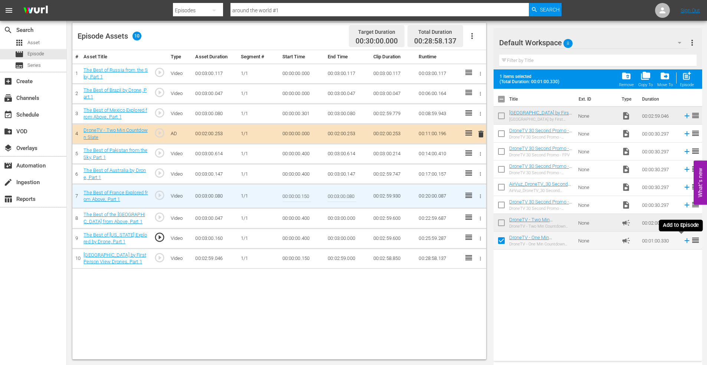
click at [685, 241] on icon at bounding box center [687, 240] width 8 height 8
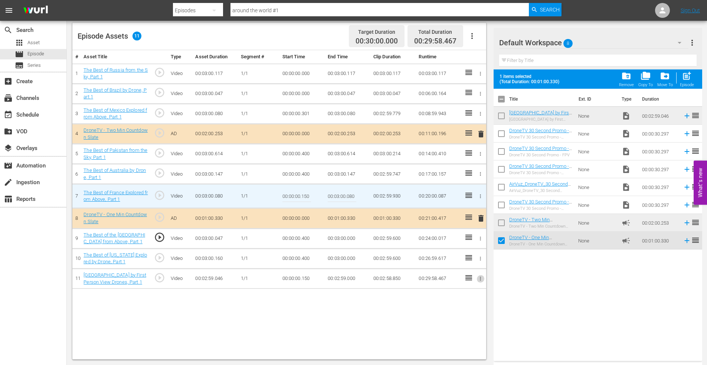
click at [479, 278] on icon "button" at bounding box center [481, 279] width 6 height 6
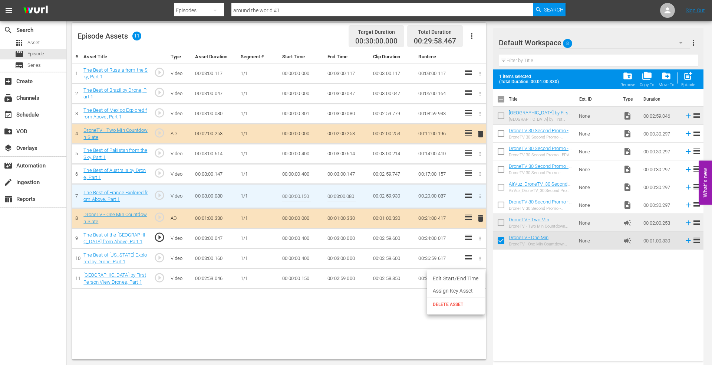
drag, startPoint x: 450, startPoint y: 276, endPoint x: 391, endPoint y: 278, distance: 59.4
click at [450, 276] on li "Edit Start/End Time" at bounding box center [456, 278] width 58 height 12
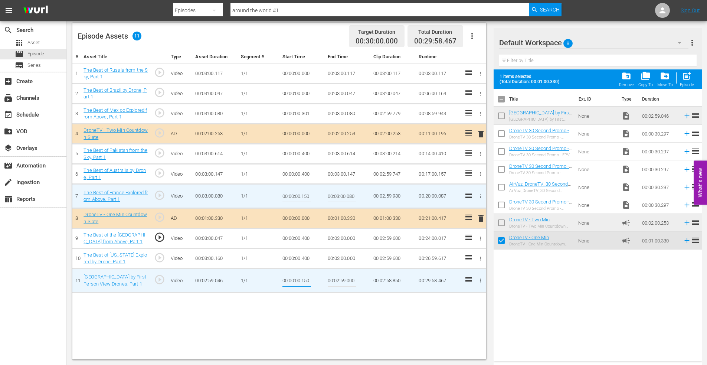
drag, startPoint x: 301, startPoint y: 280, endPoint x: 327, endPoint y: 280, distance: 26.7
click at [327, 280] on tr "11 South Africa by First Person View Drones, Part 1 play_circle_outline Video 0…" at bounding box center [279, 280] width 414 height 24
click at [303, 278] on input "00:00:00.150" at bounding box center [296, 281] width 29 height 18
drag, startPoint x: 302, startPoint y: 280, endPoint x: 334, endPoint y: 282, distance: 32.3
click at [334, 282] on tr "11 South Africa by First Person View Drones, Part 1 play_circle_outline Video 0…" at bounding box center [279, 280] width 414 height 24
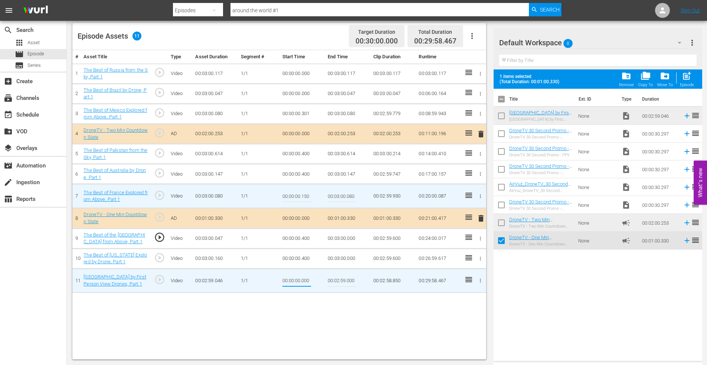
type input "00:00:00.000"
click at [479, 257] on icon "button" at bounding box center [481, 259] width 6 height 6
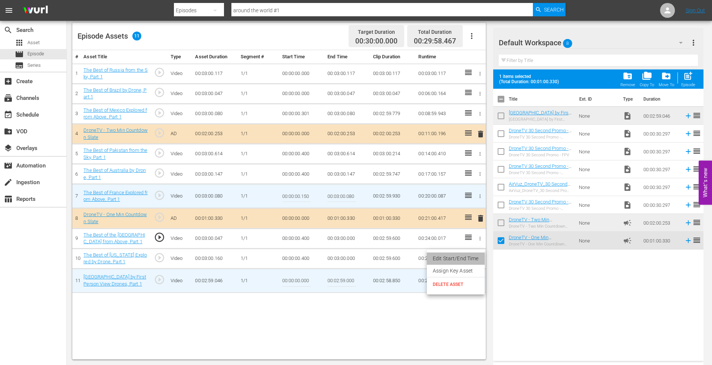
click at [475, 257] on li "Edit Start/End Time" at bounding box center [456, 258] width 58 height 12
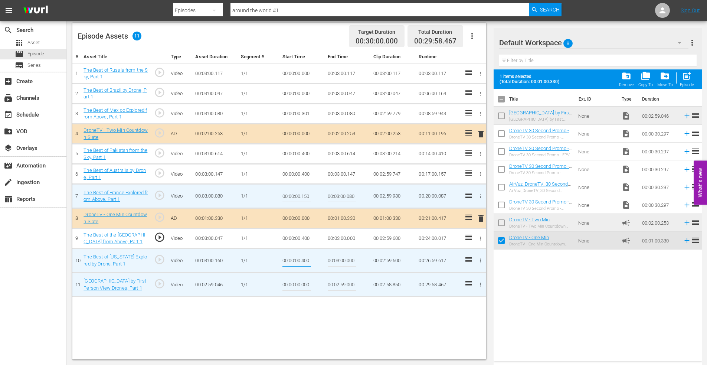
drag, startPoint x: 301, startPoint y: 260, endPoint x: 335, endPoint y: 260, distance: 33.4
click at [335, 260] on tr "10 The Best of Georgia Explored by Drone, Part 1 play_circle_outline Video 00:0…" at bounding box center [279, 260] width 414 height 24
type input "00:00:00.100"
click at [479, 236] on icon "button" at bounding box center [481, 239] width 6 height 6
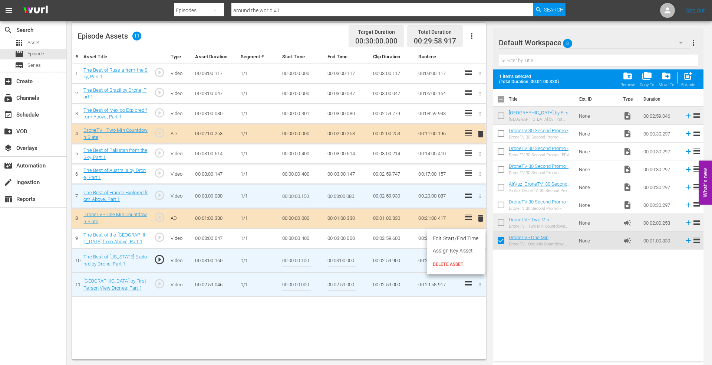
click at [444, 237] on li "Edit Start/End Time" at bounding box center [456, 238] width 58 height 12
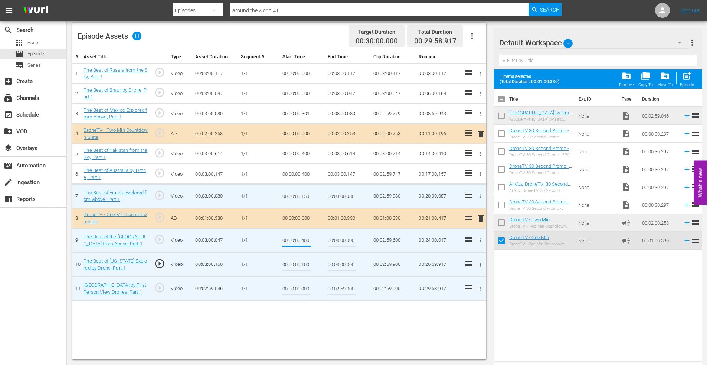
drag, startPoint x: 302, startPoint y: 239, endPoint x: 350, endPoint y: 237, distance: 47.9
click at [350, 237] on tr "9 The Best of the Philippines from Above, Part 1 play_circle_outline Video 00:0…" at bounding box center [279, 240] width 414 height 24
type input "00:00:00.000"
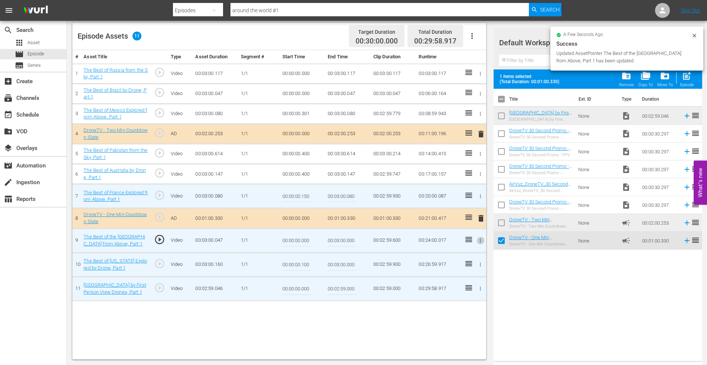
click at [481, 175] on icon "button" at bounding box center [480, 174] width 1 height 4
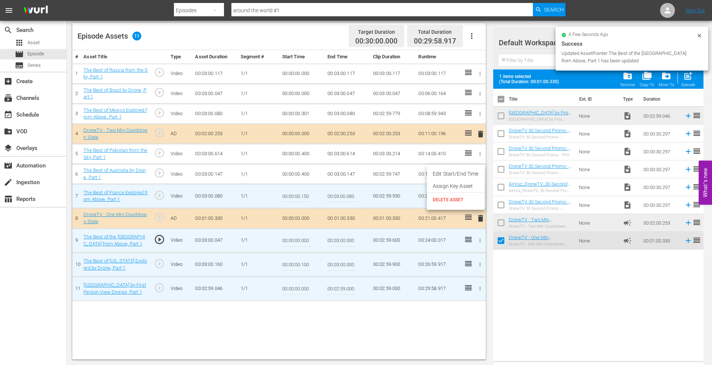
click at [463, 173] on li "Edit Start/End Time" at bounding box center [456, 174] width 58 height 12
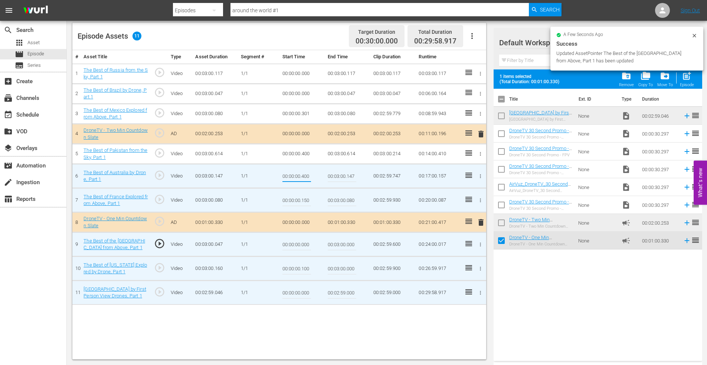
drag, startPoint x: 302, startPoint y: 175, endPoint x: 332, endPoint y: 174, distance: 30.1
click at [332, 174] on tr "6 The Best of Australia by Drone, Part 1 play_circle_outline Video 00:03:00.147…" at bounding box center [279, 176] width 414 height 24
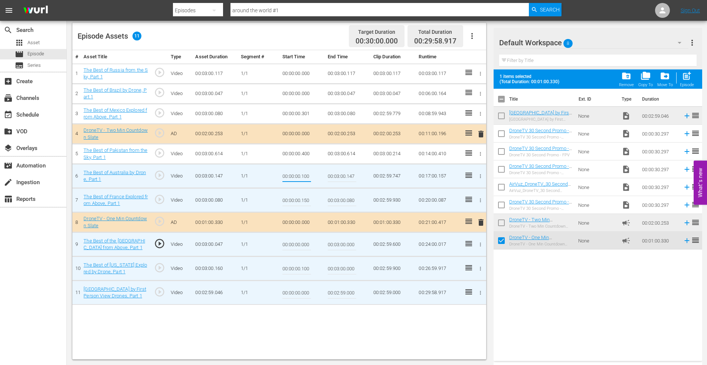
type input "00:00:00.100"
click at [482, 152] on icon "button" at bounding box center [481, 154] width 6 height 6
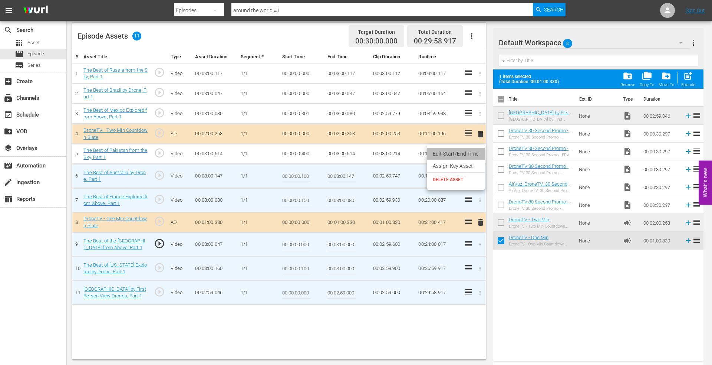
click at [466, 156] on li "Edit Start/End Time" at bounding box center [456, 154] width 58 height 12
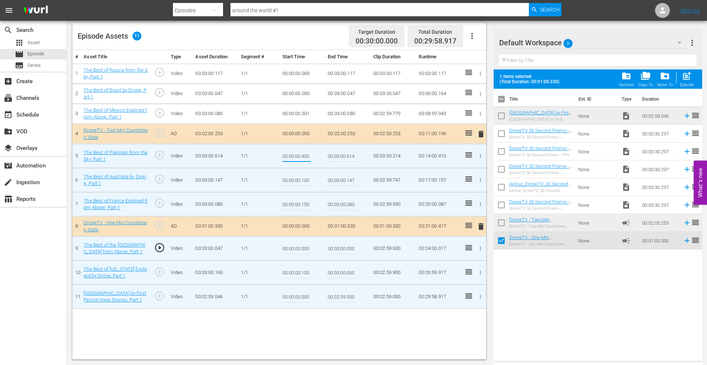
drag, startPoint x: 303, startPoint y: 157, endPoint x: 331, endPoint y: 157, distance: 27.8
click at [331, 157] on tr "5 The Best of Pakistan from the Sky, Part 1 play_circle_outline Video 00:03:00.…" at bounding box center [279, 156] width 414 height 24
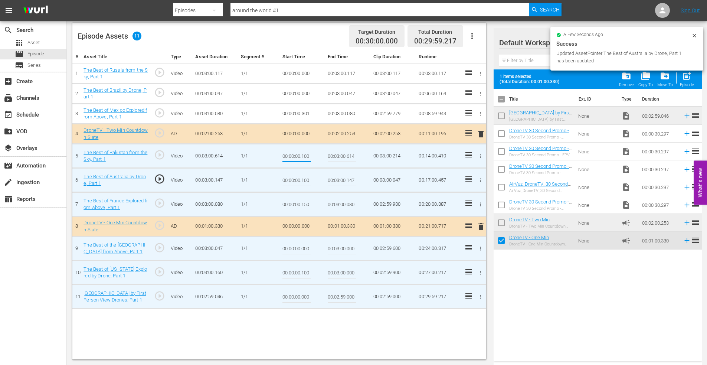
type input "00:00:00.100"
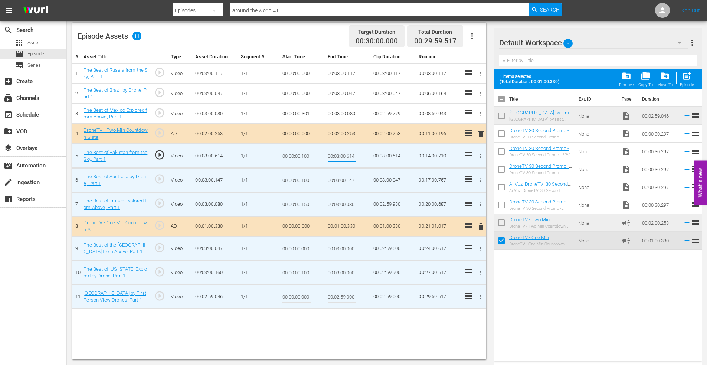
click at [347, 156] on input "00:03:00.614" at bounding box center [342, 156] width 29 height 18
drag, startPoint x: 347, startPoint y: 157, endPoint x: 374, endPoint y: 156, distance: 27.1
click at [374, 156] on tr "5 The Best of Pakistan from the Sky, Part 1 play_circle_outline Video 00:03:00.…" at bounding box center [279, 156] width 414 height 24
type input "00:03:00.400"
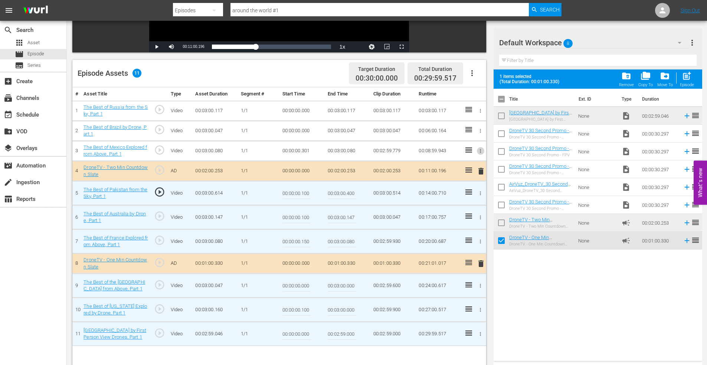
click at [478, 150] on icon "button" at bounding box center [481, 151] width 6 height 6
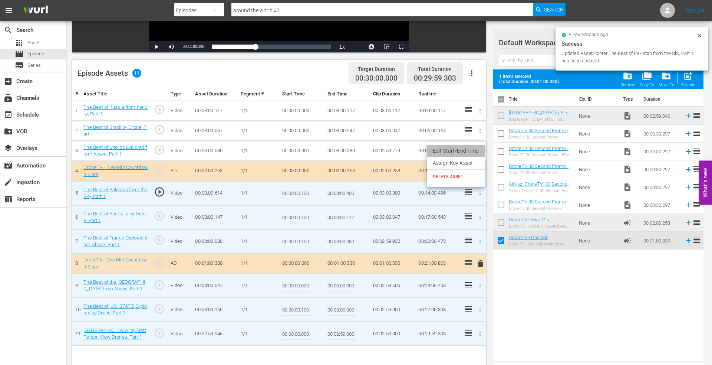
click at [459, 149] on li "Edit Start/End Time" at bounding box center [456, 151] width 58 height 12
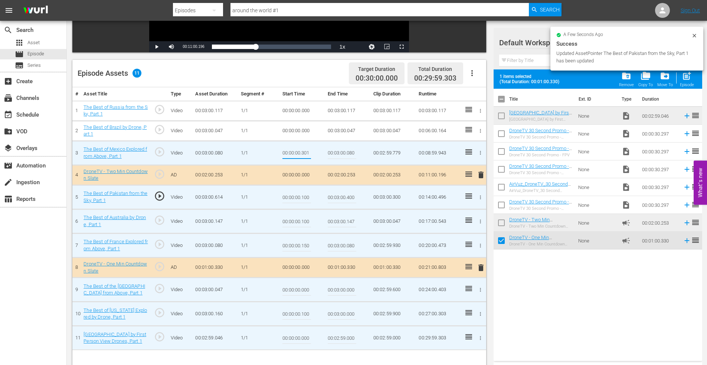
drag, startPoint x: 301, startPoint y: 152, endPoint x: 370, endPoint y: 147, distance: 68.5
click at [370, 147] on tr "3 The Best of Mexico Explored from Above, Part 1 play_circle_outline Video 00:0…" at bounding box center [279, 153] width 414 height 24
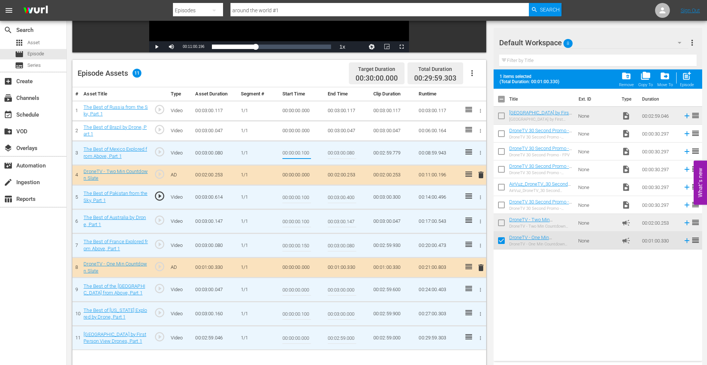
type input "00:00:00.100"
click at [480, 197] on icon "button" at bounding box center [481, 197] width 6 height 6
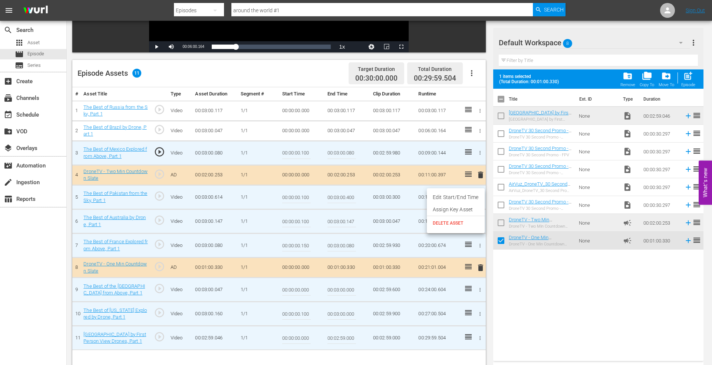
drag, startPoint x: 444, startPoint y: 197, endPoint x: 400, endPoint y: 202, distance: 44.5
click at [443, 197] on li "Edit Start/End Time" at bounding box center [456, 197] width 58 height 12
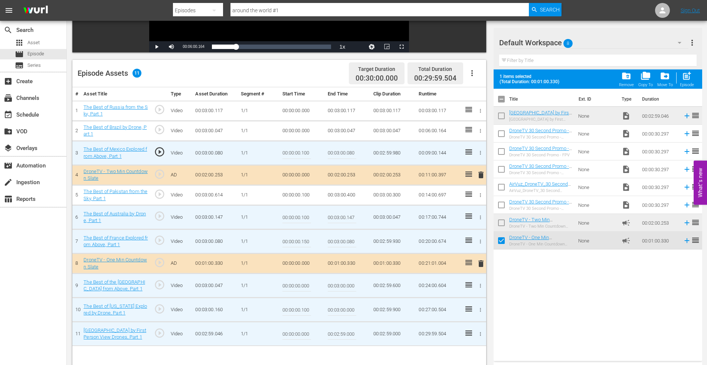
click at [479, 193] on icon "button" at bounding box center [481, 195] width 6 height 6
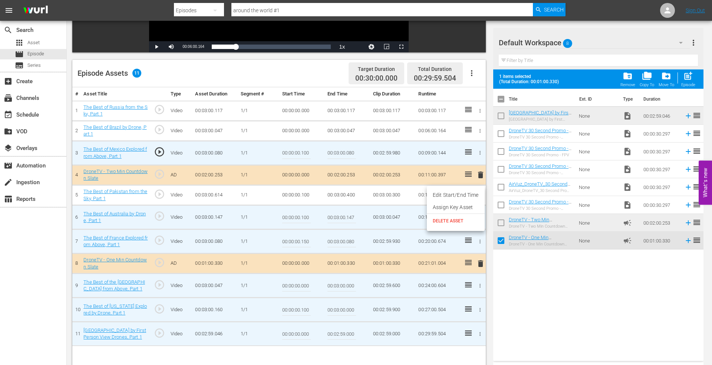
click at [469, 194] on li "Edit Start/End Time" at bounding box center [456, 195] width 58 height 12
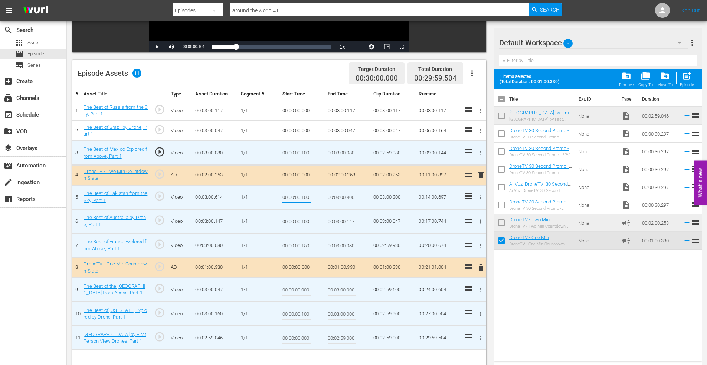
drag, startPoint x: 302, startPoint y: 198, endPoint x: 325, endPoint y: 199, distance: 22.6
click at [325, 199] on tr "5 The Best of Pakistan from the Sky, Part 1 play_circle_outline Video 00:03:00.…" at bounding box center [279, 197] width 414 height 24
type input "00:00:00.000"
drag, startPoint x: 302, startPoint y: 222, endPoint x: 334, endPoint y: 221, distance: 32.3
click at [334, 221] on tr "6 The Best of Australia by Drone, Part 1 play_circle_outline Video 00:03:00.147…" at bounding box center [279, 221] width 414 height 24
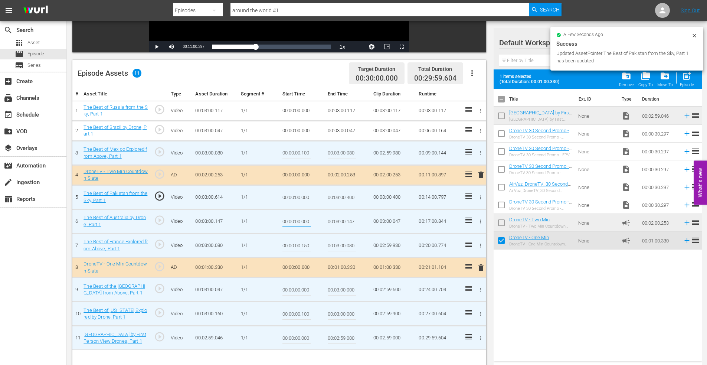
type input "00:00:00.000"
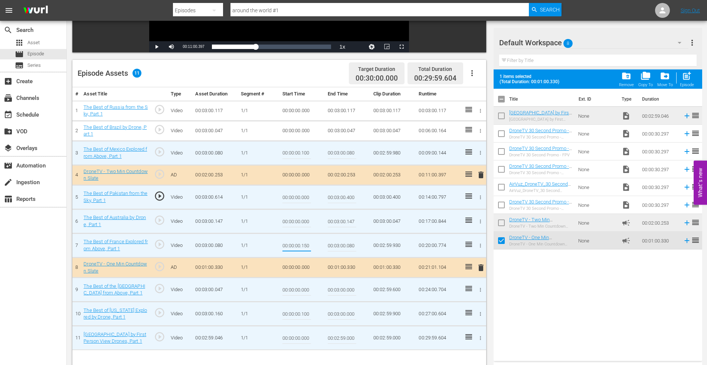
drag, startPoint x: 301, startPoint y: 245, endPoint x: 342, endPoint y: 245, distance: 41.2
click at [342, 245] on tr "7 The Best of France Explored from Above, Part 1 play_circle_outline Video 00:0…" at bounding box center [279, 245] width 414 height 24
type input "00:00:00.000"
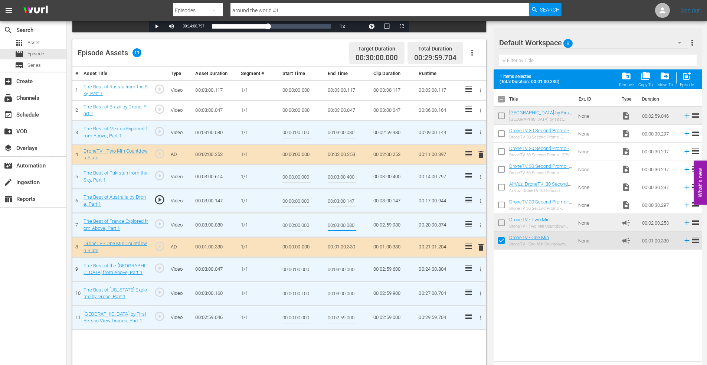
scroll to position [193, 0]
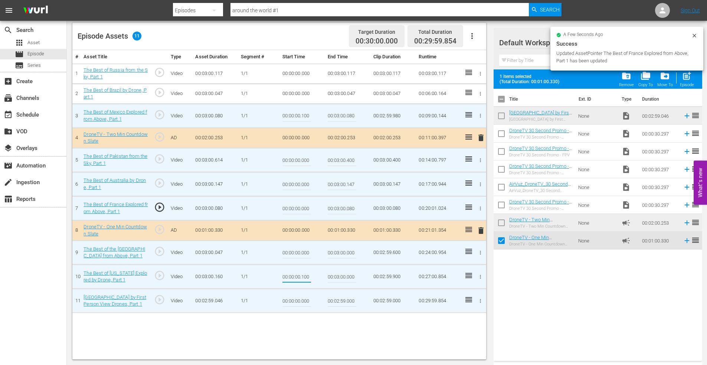
drag, startPoint x: 302, startPoint y: 277, endPoint x: 332, endPoint y: 278, distance: 30.8
click at [332, 278] on tr "10 The Best of Georgia Explored by Drone, Part 1 play_circle_outline Video 00:0…" at bounding box center [279, 277] width 414 height 24
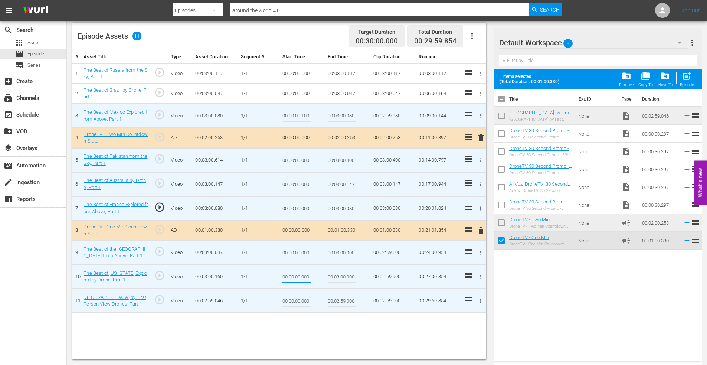
type input "00:00:00.000"
click at [479, 300] on icon "button" at bounding box center [481, 301] width 6 height 6
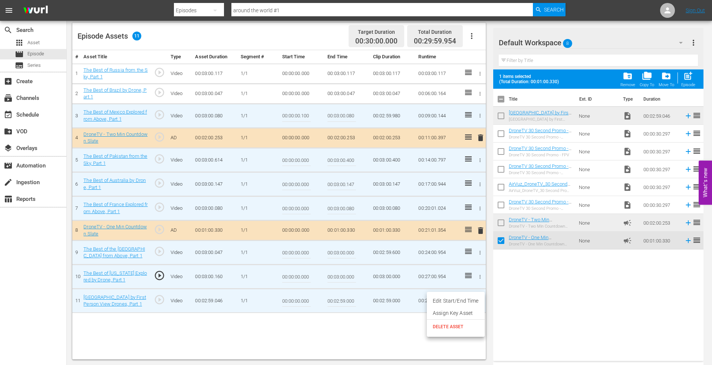
click at [449, 299] on li "Edit Start/End Time" at bounding box center [456, 301] width 58 height 12
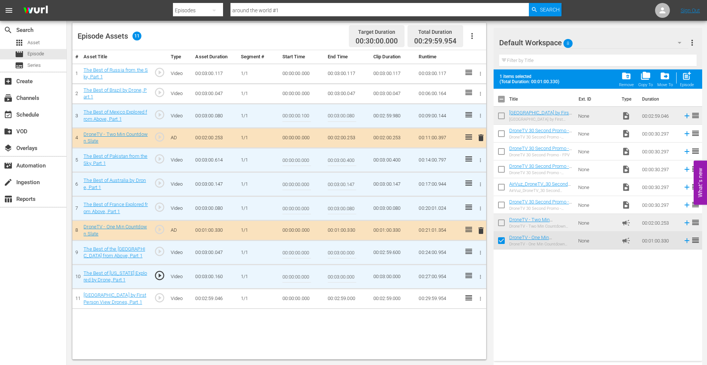
click at [480, 299] on icon "button" at bounding box center [481, 299] width 6 height 6
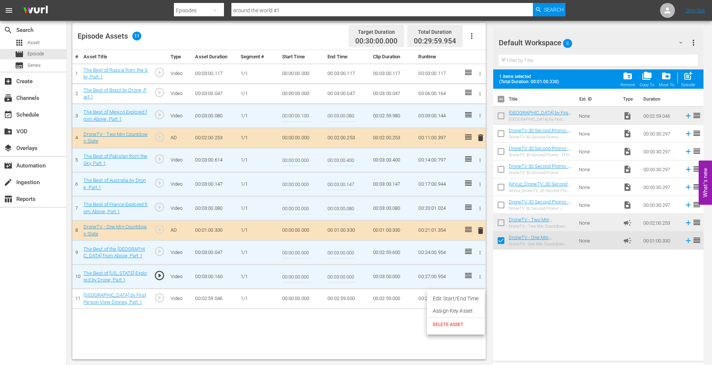
click at [468, 297] on li "Edit Start/End Time" at bounding box center [456, 298] width 58 height 12
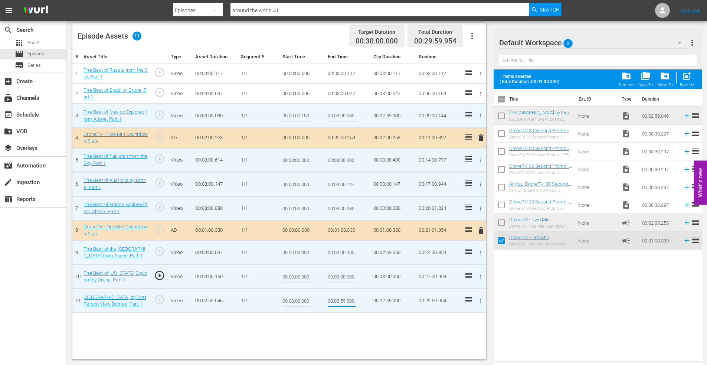
drag, startPoint x: 347, startPoint y: 301, endPoint x: 390, endPoint y: 300, distance: 43.0
click at [390, 300] on tr "11 South Africa by First Person View Drones, Part 1 play_circle_outline Video 0…" at bounding box center [279, 301] width 414 height 24
type input "00:02:59.046"
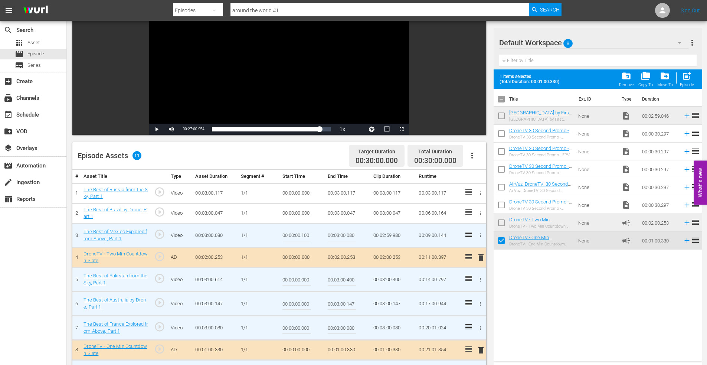
scroll to position [0, 0]
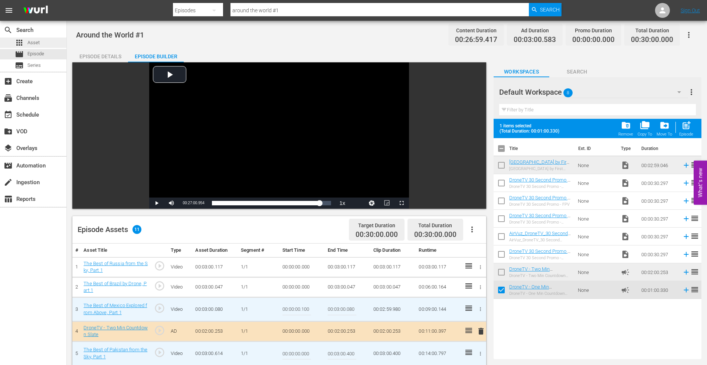
click at [32, 40] on span "Asset" at bounding box center [33, 42] width 12 height 7
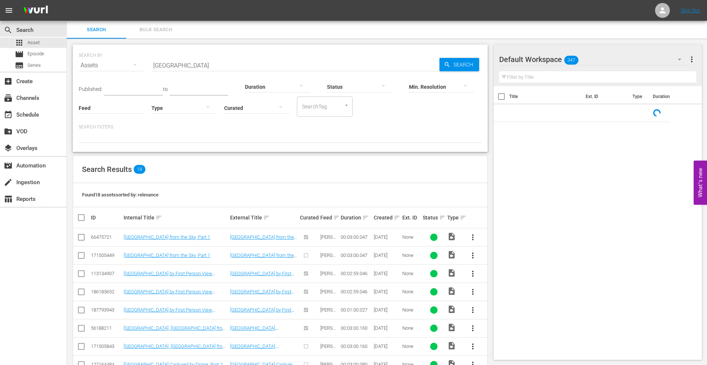
drag, startPoint x: 196, startPoint y: 63, endPoint x: 90, endPoint y: 57, distance: 106.3
click at [90, 57] on div "SEARCH BY Search By Assets Search ID, Title, Description, Keywords, or Category…" at bounding box center [280, 60] width 403 height 27
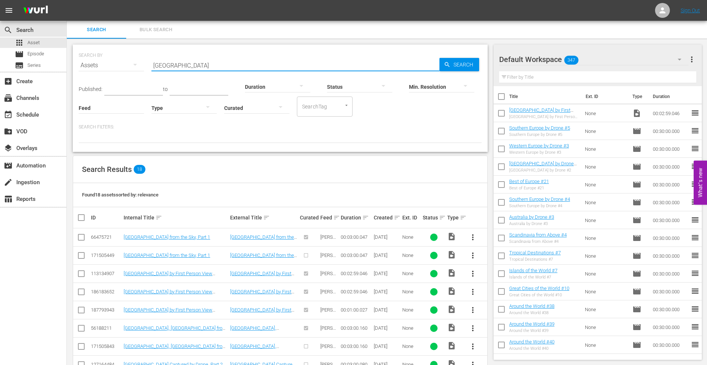
type input "guadeloupe"
click at [82, 239] on input "checkbox" at bounding box center [81, 238] width 9 height 9
checkbox input "true"
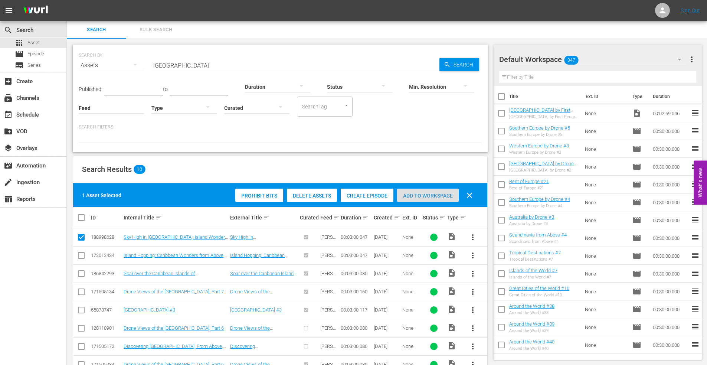
drag, startPoint x: 423, startPoint y: 196, endPoint x: 277, endPoint y: 168, distance: 149.2
click at [423, 196] on span "Add to Workspace" at bounding box center [428, 196] width 62 height 6
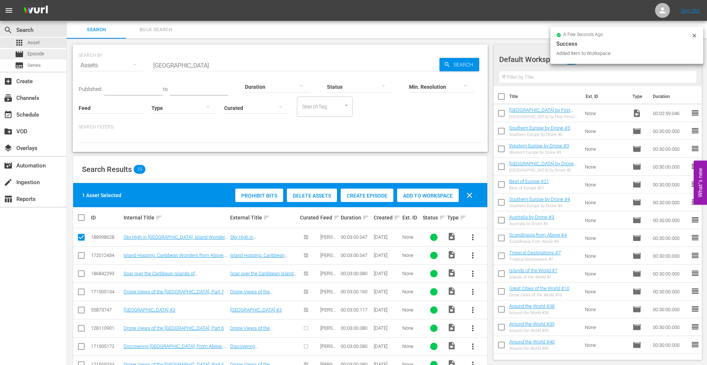
click at [26, 56] on div "movie Episode" at bounding box center [29, 54] width 29 height 10
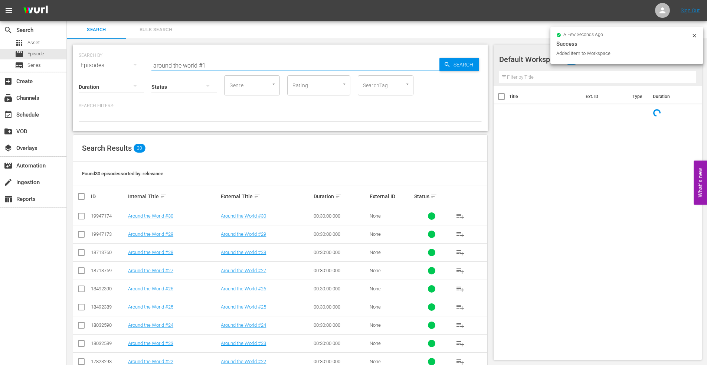
click at [221, 64] on input "around the world #1" at bounding box center [295, 65] width 288 height 18
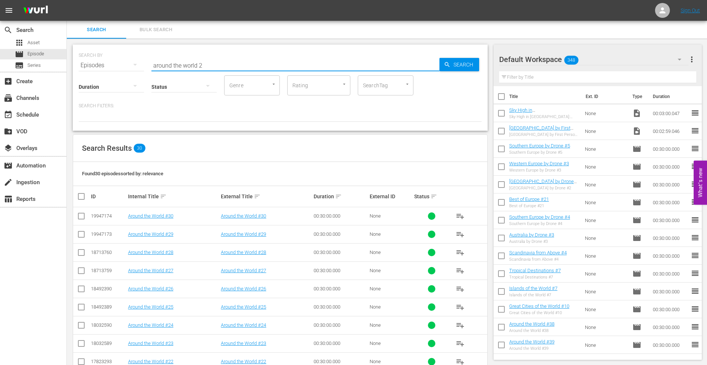
type input "around the world 2"
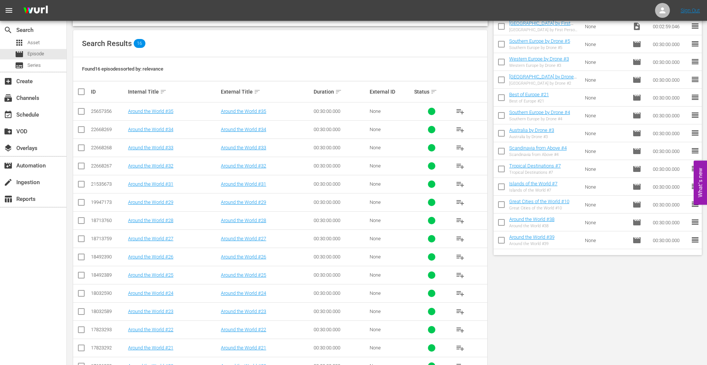
scroll to position [147, 0]
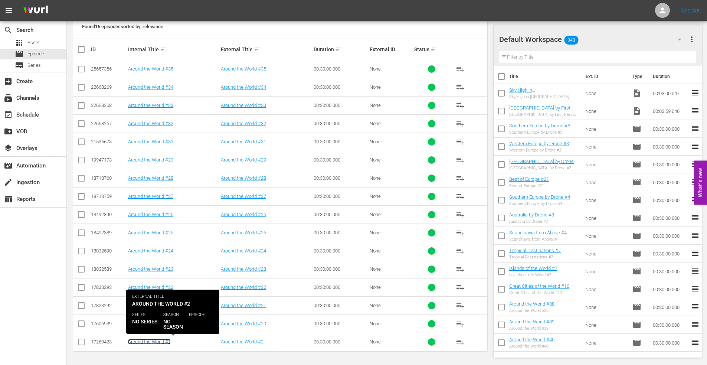
click at [147, 341] on link "Around the World #2" at bounding box center [149, 342] width 43 height 6
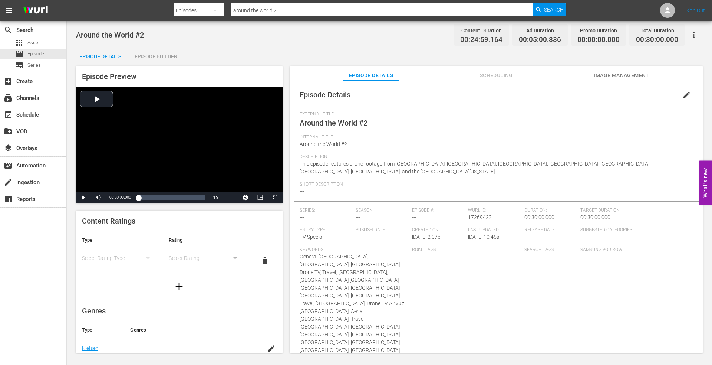
click at [158, 58] on div "Episode Builder" at bounding box center [156, 56] width 56 height 18
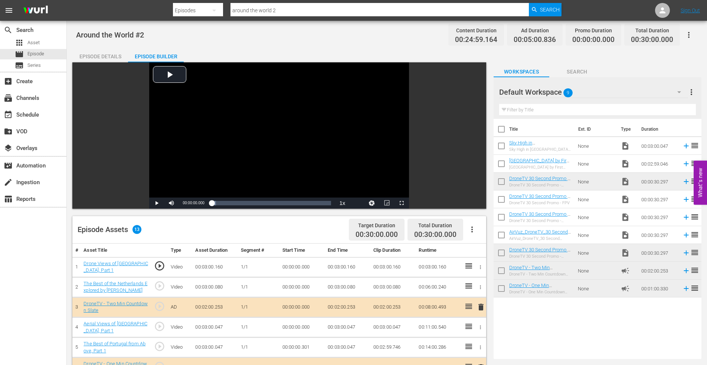
click at [99, 52] on div "Episode Details" at bounding box center [100, 56] width 56 height 18
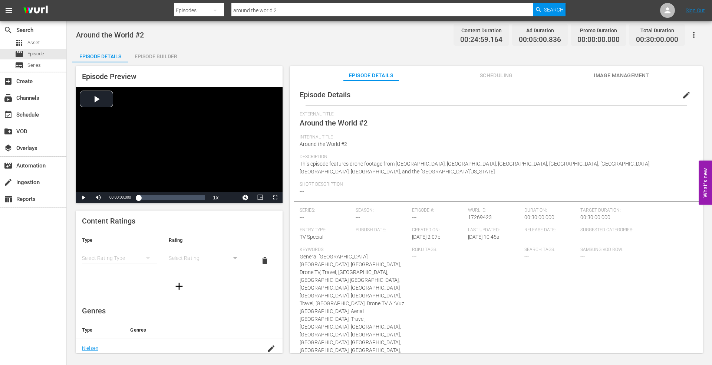
click at [624, 71] on span "Image Management" at bounding box center [622, 75] width 56 height 9
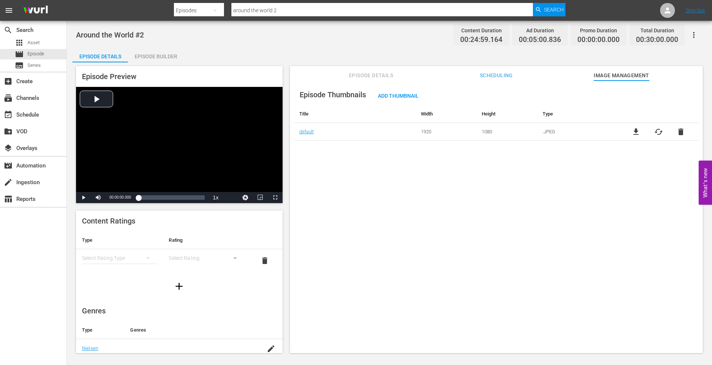
click at [165, 54] on div "Episode Builder" at bounding box center [156, 56] width 56 height 18
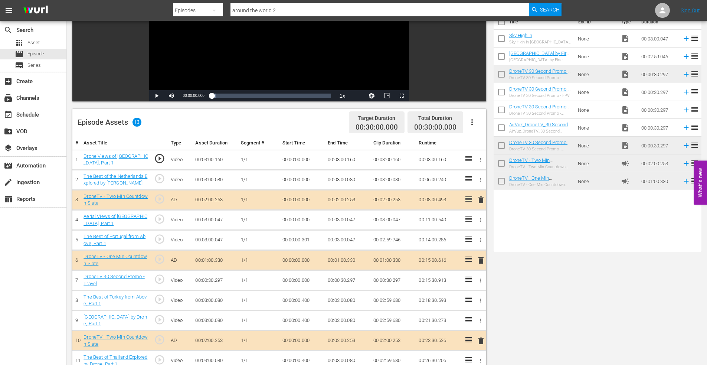
scroll to position [186, 0]
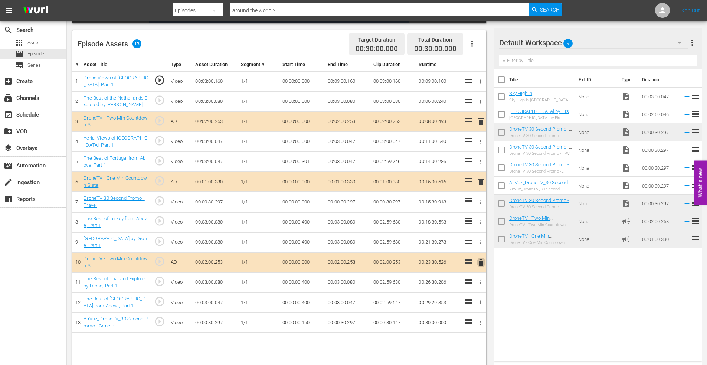
click at [480, 261] on span "delete" at bounding box center [480, 262] width 9 height 9
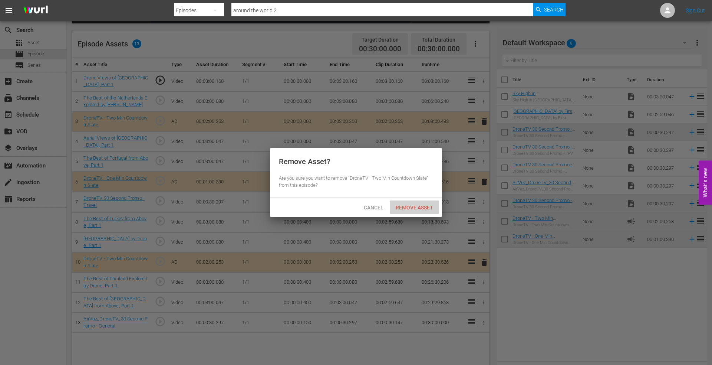
click at [417, 207] on span "Remove Asset" at bounding box center [414, 207] width 49 height 6
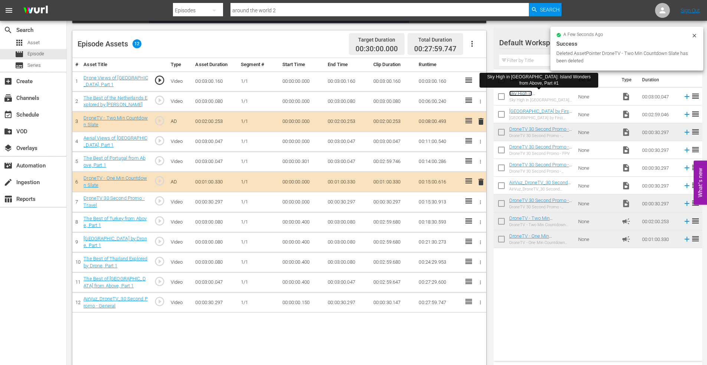
click at [527, 93] on link "Sky High in Guadeloupe: Island Wonders from Above, Part #1" at bounding box center [540, 99] width 62 height 17
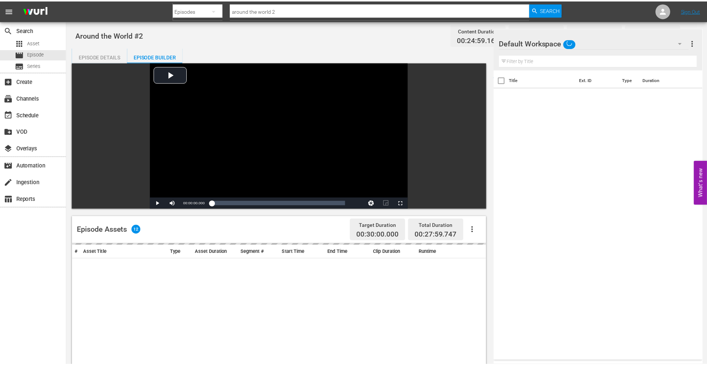
scroll to position [186, 0]
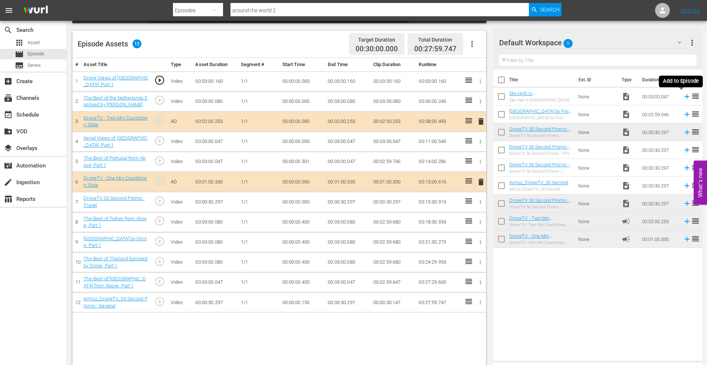
click at [683, 96] on icon at bounding box center [687, 96] width 8 height 8
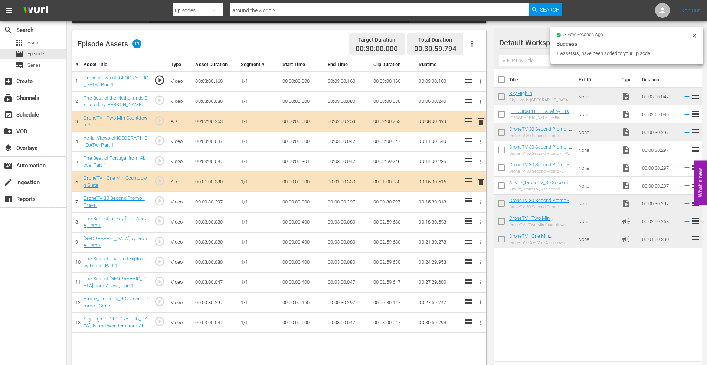
click at [482, 321] on icon "button" at bounding box center [481, 323] width 6 height 6
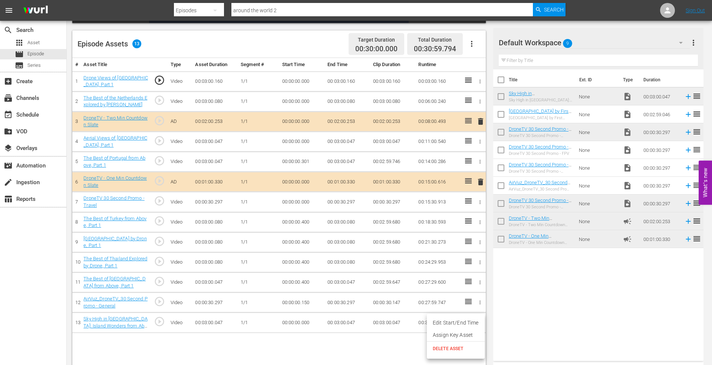
click at [453, 348] on span "DELETE ASSET" at bounding box center [456, 348] width 46 height 7
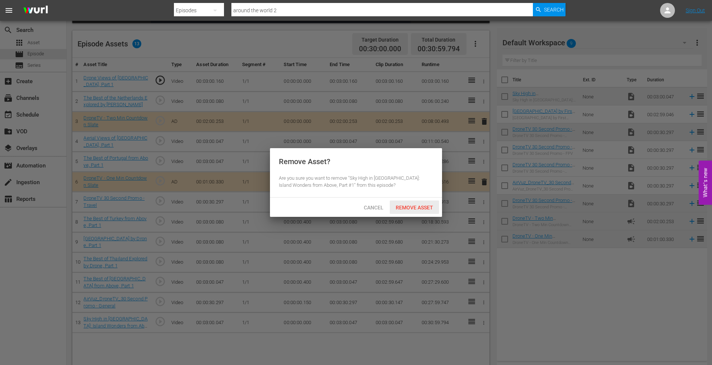
drag, startPoint x: 411, startPoint y: 207, endPoint x: 396, endPoint y: 197, distance: 18.1
click at [411, 206] on span "Remove Asset" at bounding box center [414, 207] width 49 height 6
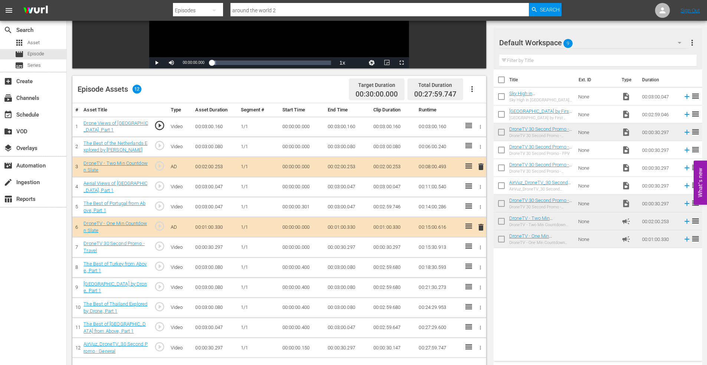
scroll to position [74, 0]
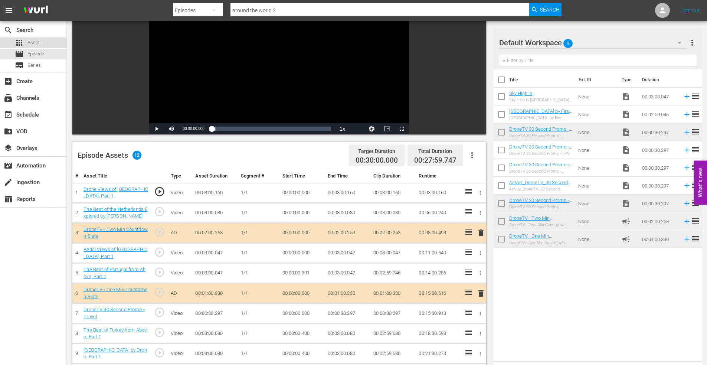
click at [40, 39] on div "apps Asset" at bounding box center [33, 42] width 66 height 10
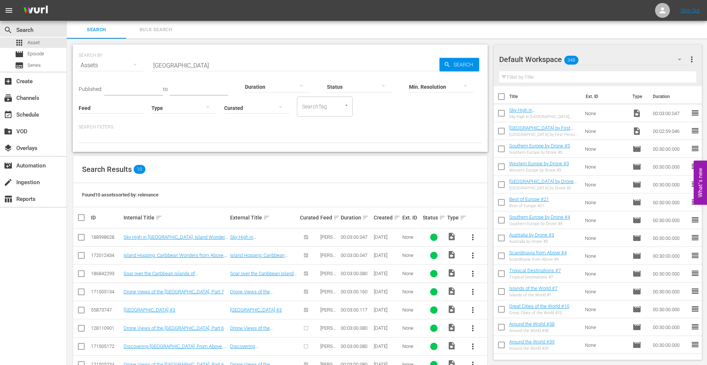
drag, startPoint x: 194, startPoint y: 67, endPoint x: 84, endPoint y: 65, distance: 110.2
click at [85, 65] on div "SEARCH BY Search By Assets Search ID, Title, Description, Keywords, or Category…" at bounding box center [280, 60] width 403 height 27
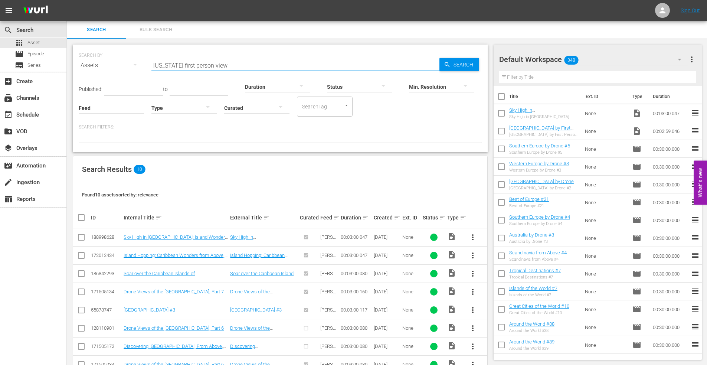
type input "hawaii first person view"
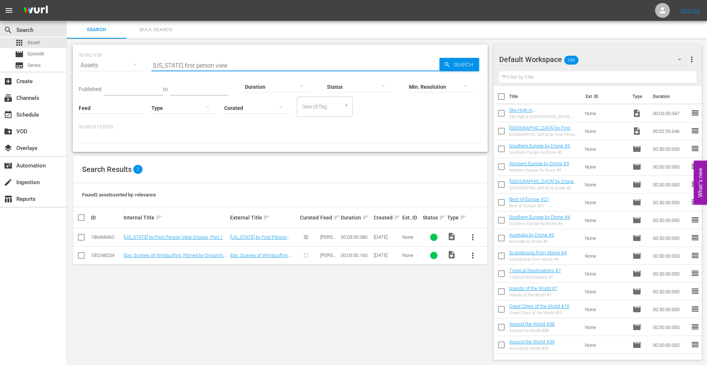
click at [82, 236] on input "checkbox" at bounding box center [81, 238] width 9 height 9
checkbox input "true"
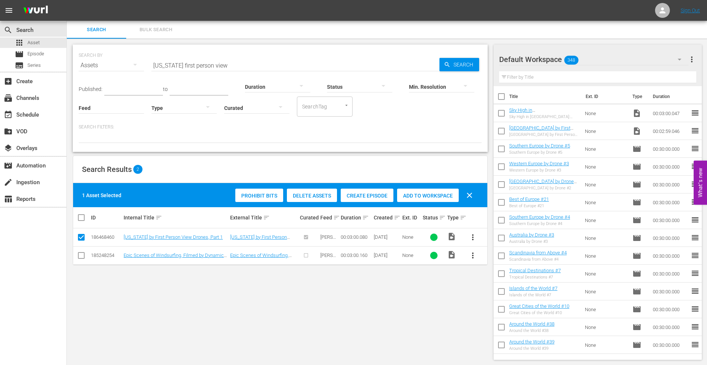
drag, startPoint x: 417, startPoint y: 193, endPoint x: 244, endPoint y: 99, distance: 196.4
click at [413, 190] on div "Add to Workspace" at bounding box center [428, 195] width 62 height 14
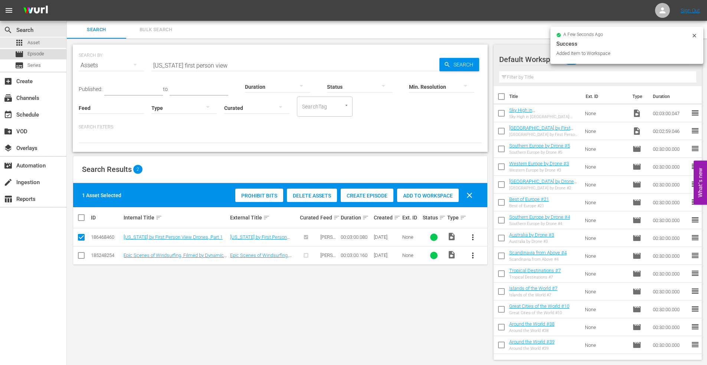
click at [31, 59] on div "movie Episode" at bounding box center [29, 54] width 29 height 10
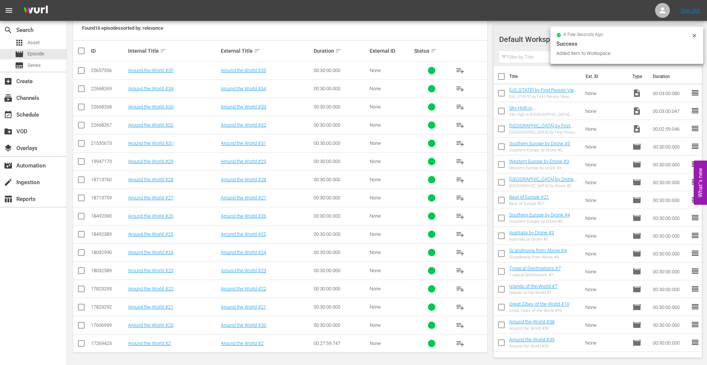
scroll to position [147, 0]
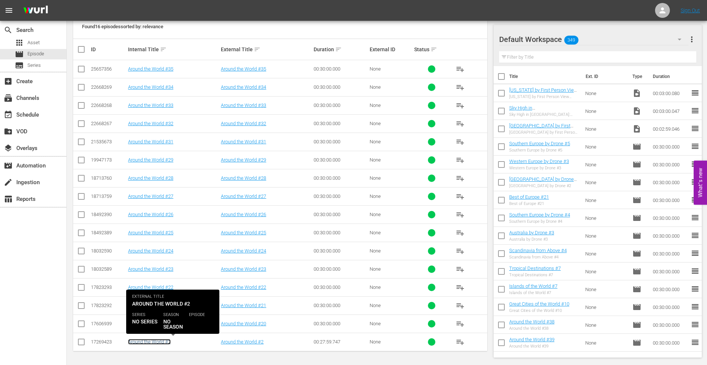
click at [148, 339] on link "Around the World #2" at bounding box center [149, 342] width 43 height 6
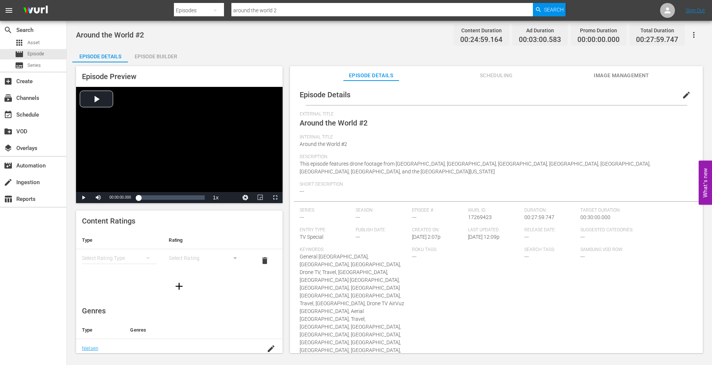
drag, startPoint x: 145, startPoint y: 56, endPoint x: 163, endPoint y: 54, distance: 18.3
click at [146, 54] on div "Episode Builder" at bounding box center [156, 56] width 56 height 18
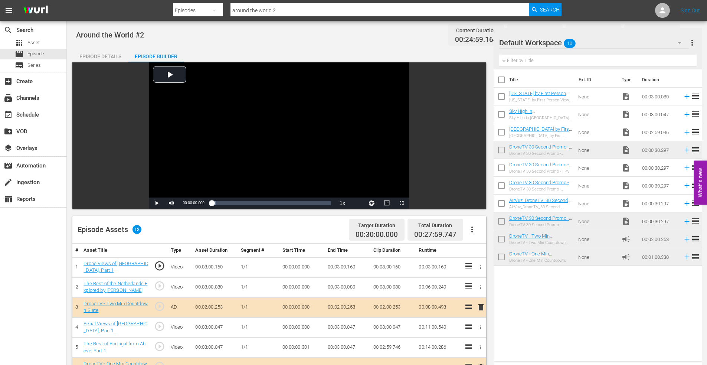
scroll to position [193, 0]
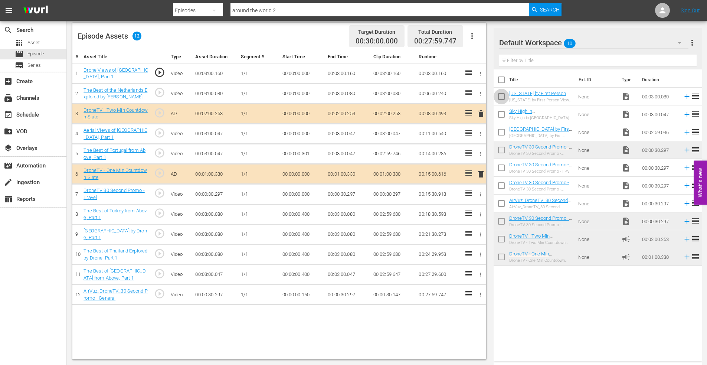
click at [502, 96] on input "checkbox" at bounding box center [501, 98] width 16 height 16
checkbox input "true"
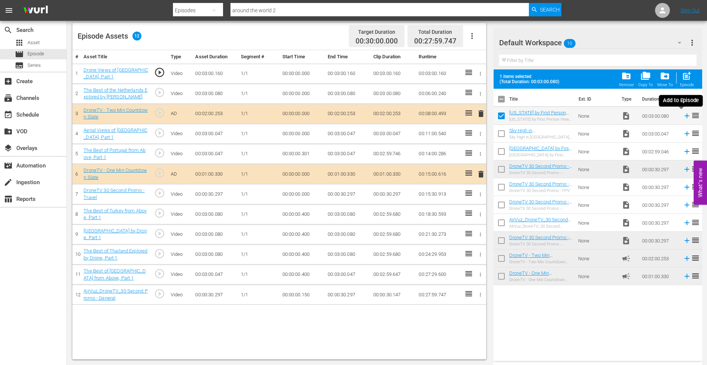
click at [683, 117] on icon at bounding box center [687, 116] width 8 height 8
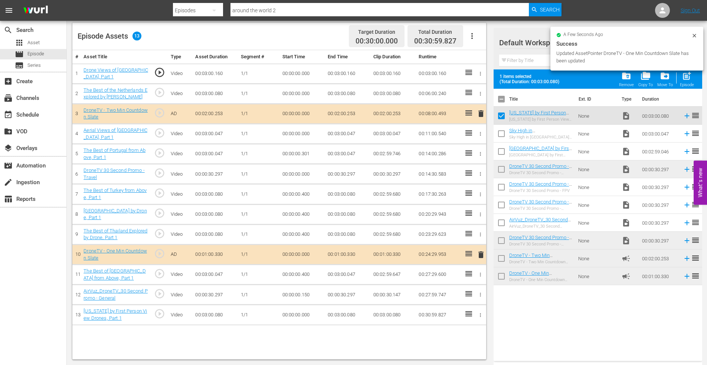
click at [479, 173] on icon "button" at bounding box center [481, 174] width 6 height 6
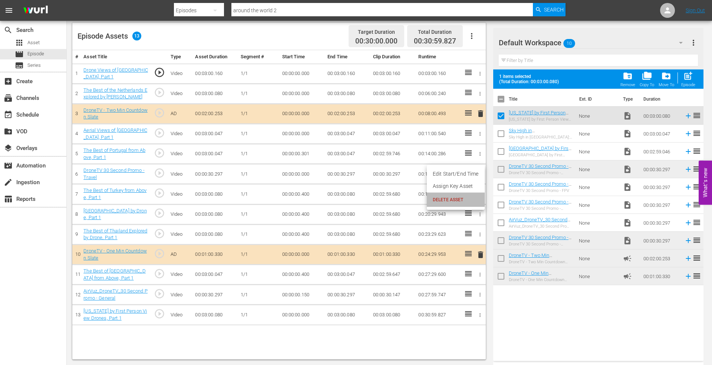
click at [451, 195] on li "DELETE ASSET" at bounding box center [456, 200] width 58 height 14
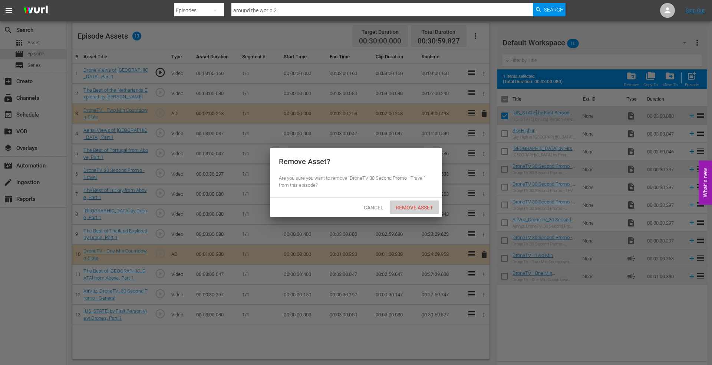
click at [416, 206] on span "Remove Asset" at bounding box center [414, 207] width 49 height 6
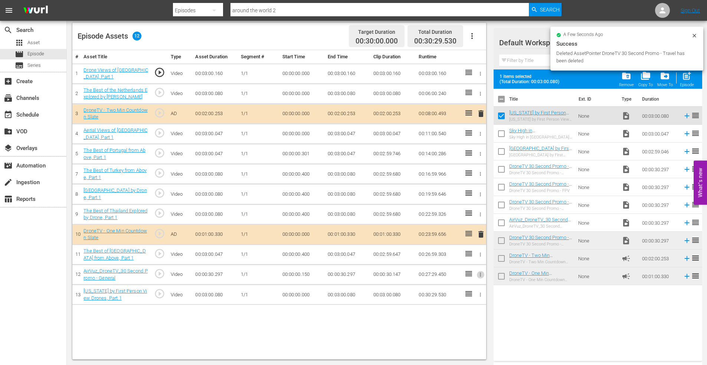
click at [478, 272] on icon "button" at bounding box center [481, 275] width 6 height 6
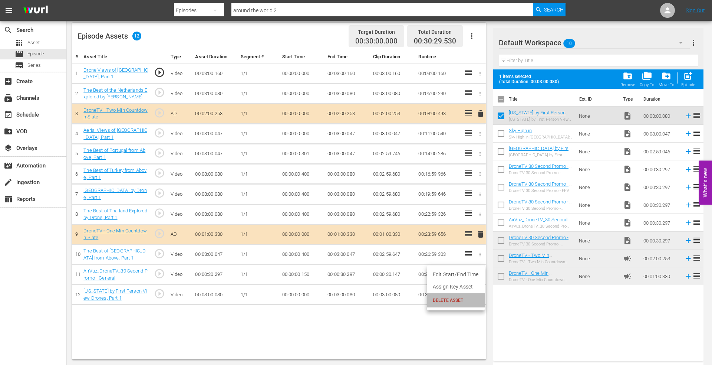
click at [453, 302] on span "DELETE ASSET" at bounding box center [456, 300] width 46 height 7
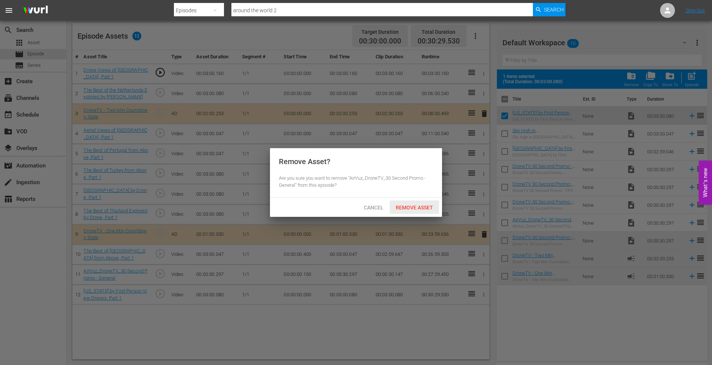
click at [407, 204] on span "Remove Asset" at bounding box center [414, 207] width 49 height 6
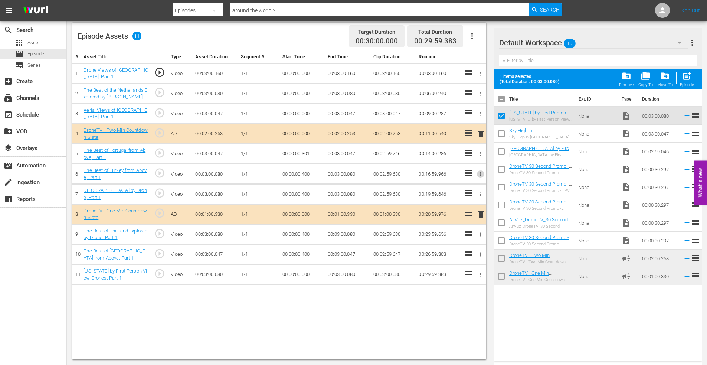
click at [479, 173] on icon "button" at bounding box center [481, 174] width 6 height 6
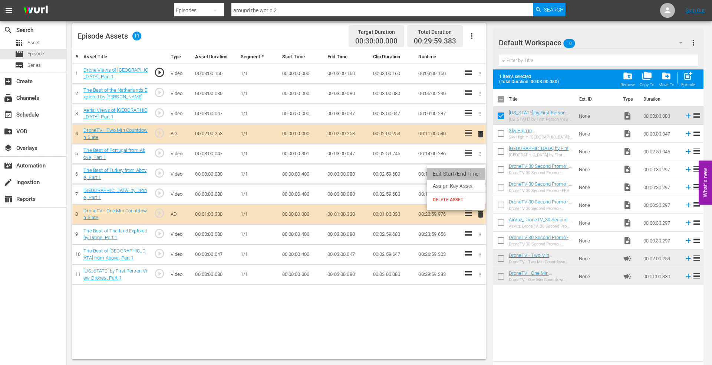
click at [450, 172] on li "Edit Start/End Time" at bounding box center [456, 174] width 58 height 12
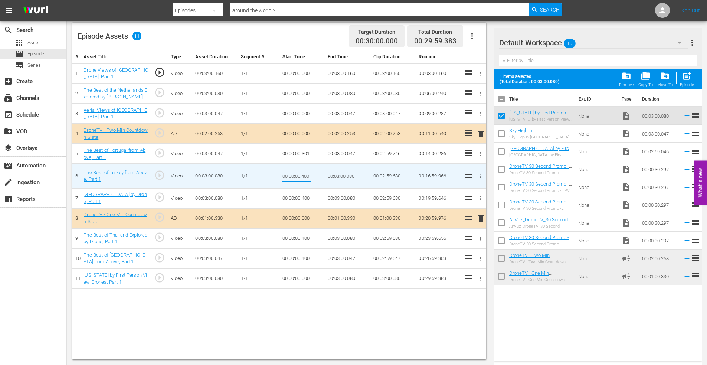
drag, startPoint x: 301, startPoint y: 175, endPoint x: 330, endPoint y: 175, distance: 28.6
click at [330, 175] on tr "6 The Best of Turkey from Above, Part 1 play_circle_outline Video 00:03:00.080 …" at bounding box center [279, 176] width 414 height 24
type input "00:00:00.100"
click at [479, 197] on icon "button" at bounding box center [481, 198] width 6 height 6
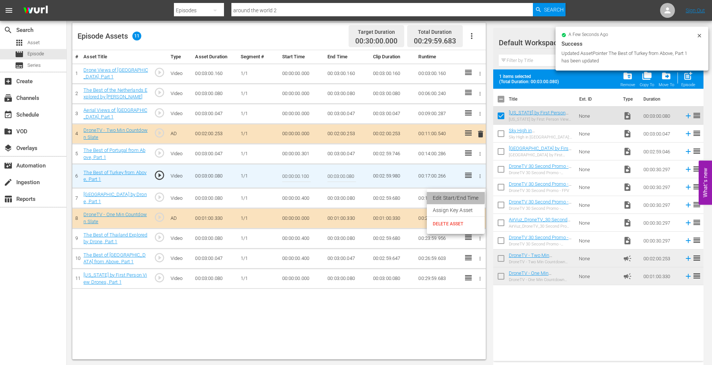
drag, startPoint x: 451, startPoint y: 197, endPoint x: 358, endPoint y: 200, distance: 92.8
click at [450, 197] on li "Edit Start/End Time" at bounding box center [456, 198] width 58 height 12
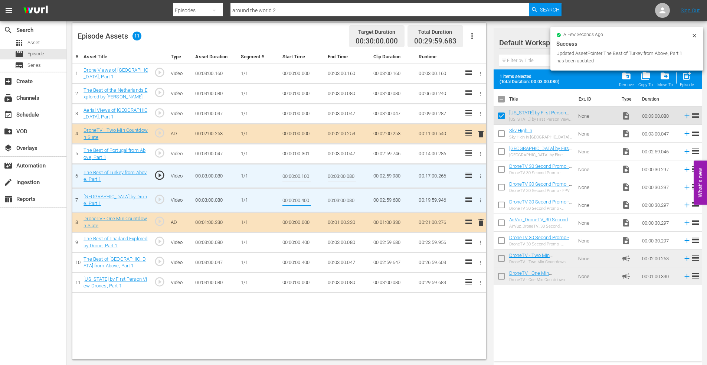
drag, startPoint x: 302, startPoint y: 199, endPoint x: 352, endPoint y: 199, distance: 50.5
click at [352, 199] on tr "7 Bosnia and Herzegovina by Drone, Part 1 play_circle_outline Video 00:03:00.08…" at bounding box center [279, 200] width 414 height 24
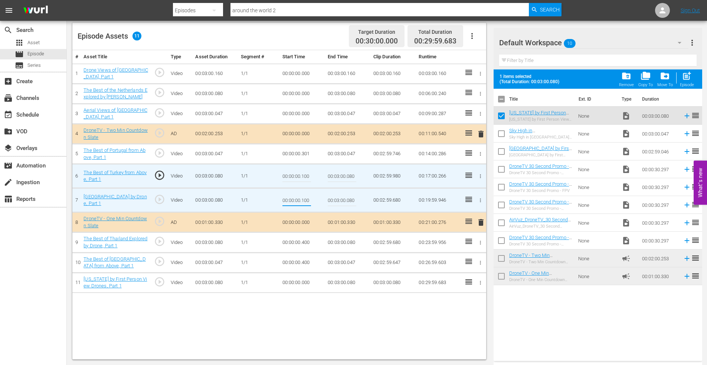
type input "00:00:00.100"
click at [480, 242] on icon "button" at bounding box center [481, 243] width 6 height 6
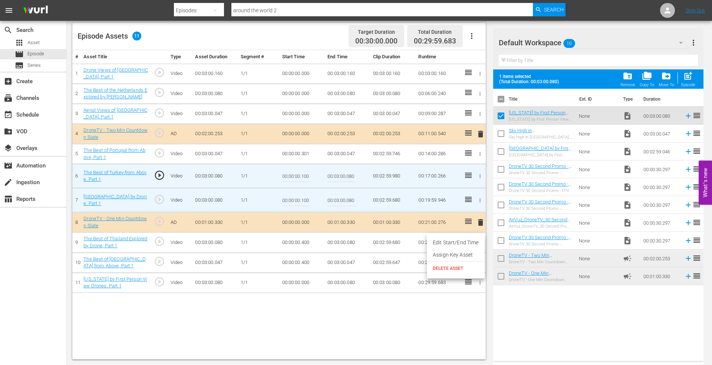
click at [465, 242] on li "Edit Start/End Time" at bounding box center [456, 242] width 58 height 12
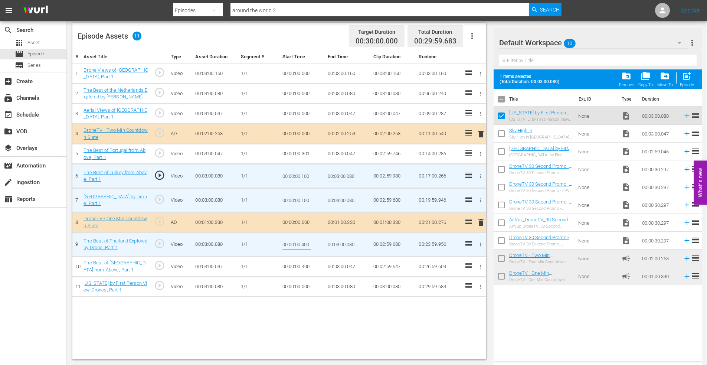
drag, startPoint x: 302, startPoint y: 244, endPoint x: 388, endPoint y: 241, distance: 85.4
click at [389, 242] on tr "9 The Best of Thailand Explored by Drone, Part 1 play_circle_outline Video 00:0…" at bounding box center [279, 244] width 414 height 24
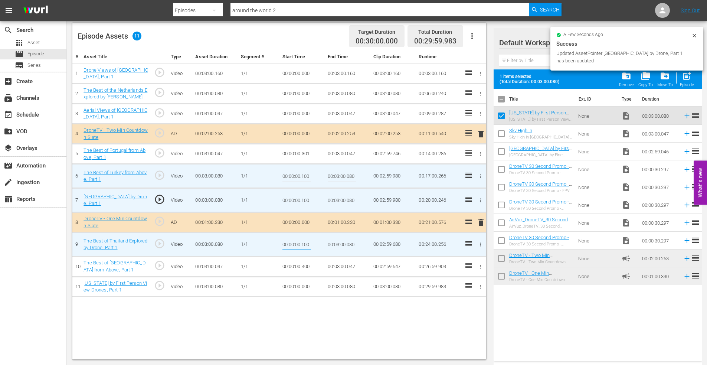
type input "00:00:00.100"
click at [480, 267] on icon "button" at bounding box center [481, 267] width 6 height 6
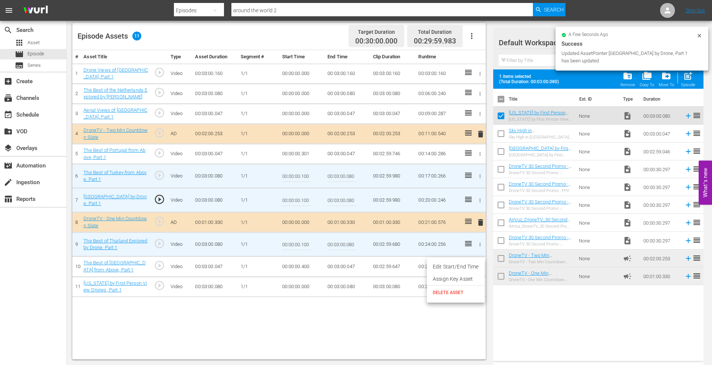
click at [458, 263] on li "Edit Start/End Time" at bounding box center [456, 266] width 58 height 12
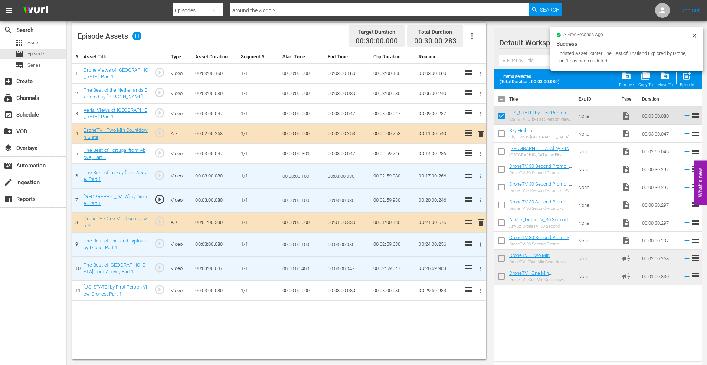
drag, startPoint x: 302, startPoint y: 269, endPoint x: 393, endPoint y: 274, distance: 91.0
click at [394, 274] on tr "10 The Best of Czech Republic from Above, Part 1 play_circle_outline Video 00:0…" at bounding box center [279, 268] width 414 height 24
type input "00:00:00.100"
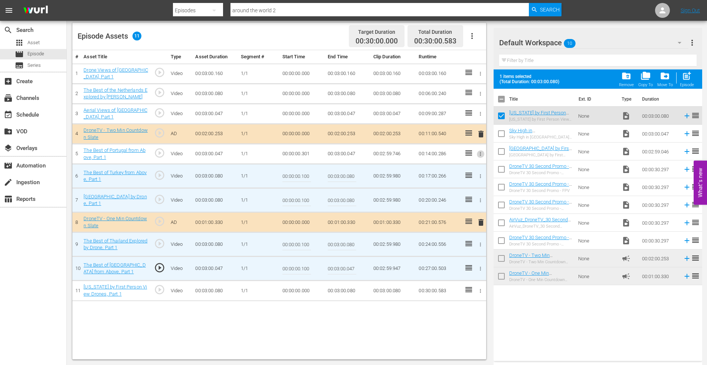
click at [482, 152] on icon "button" at bounding box center [481, 154] width 6 height 6
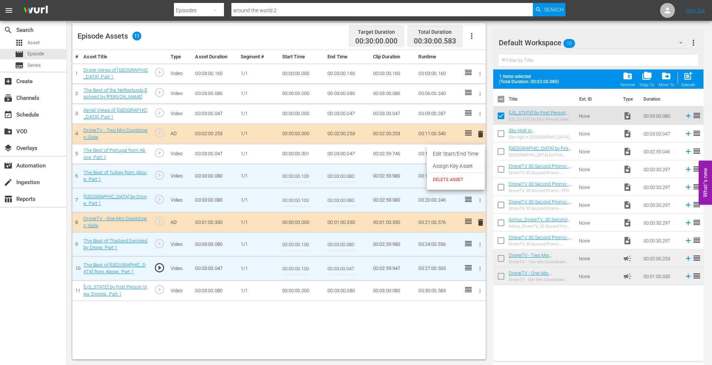
click at [469, 153] on li "Edit Start/End Time" at bounding box center [456, 154] width 58 height 12
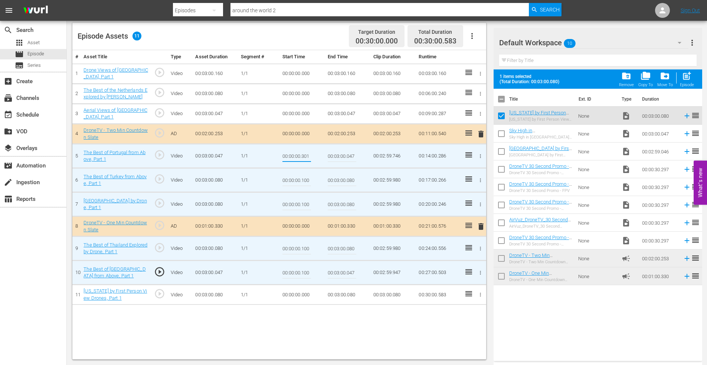
drag, startPoint x: 302, startPoint y: 156, endPoint x: 348, endPoint y: 157, distance: 46.4
click at [349, 156] on tr "5 The Best of Portugal from Above, Part 1 play_circle_outline Video 00:03:00.04…" at bounding box center [279, 156] width 414 height 24
click at [306, 156] on input "00:00:00.10" at bounding box center [296, 156] width 29 height 18
type input "00:00:00.100"
click at [481, 293] on icon "button" at bounding box center [481, 295] width 6 height 6
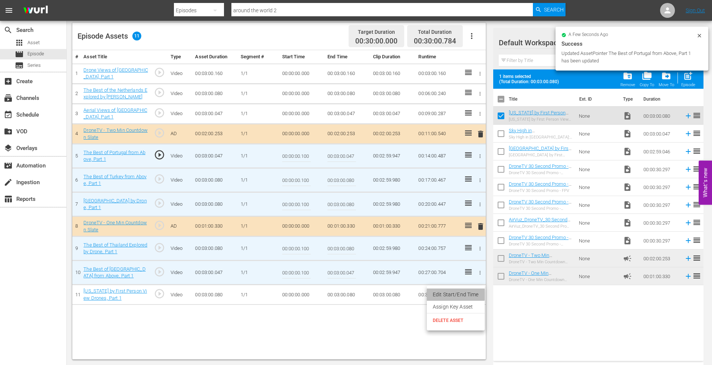
drag, startPoint x: 450, startPoint y: 292, endPoint x: 367, endPoint y: 296, distance: 83.2
click at [449, 292] on li "Edit Start/End Time" at bounding box center [456, 294] width 58 height 12
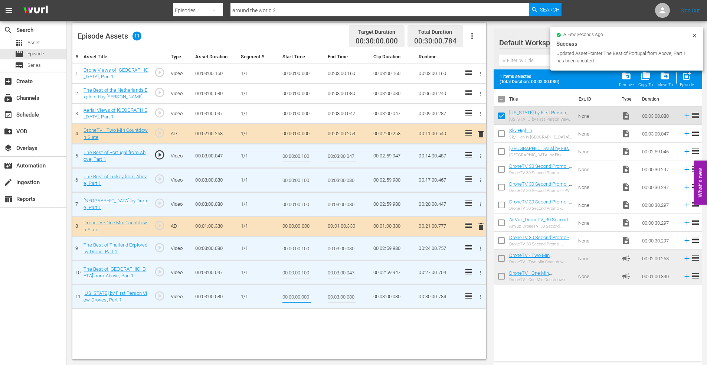
drag, startPoint x: 301, startPoint y: 298, endPoint x: 328, endPoint y: 296, distance: 26.8
click at [325, 297] on tr "11 Hawaii by First Person View Drones, Part 1 play_circle_outline Video 00:03:0…" at bounding box center [279, 297] width 414 height 24
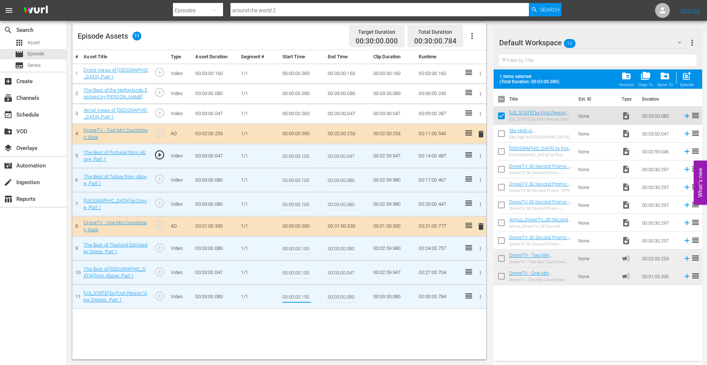
type input "00:00:00.150"
type input "00:03:00.000"
click at [480, 114] on icon "button" at bounding box center [481, 114] width 6 height 6
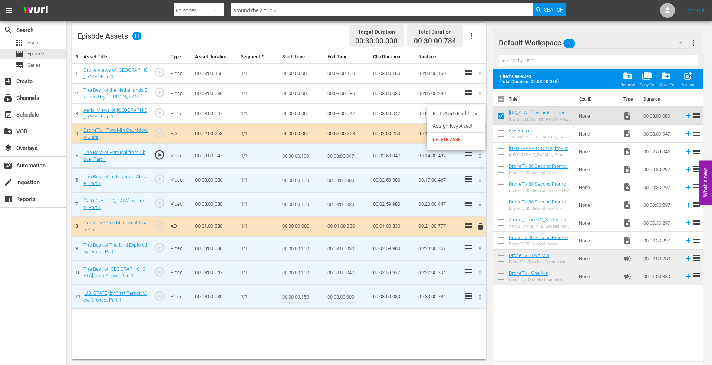
click at [463, 116] on li "Edit Start/End Time" at bounding box center [456, 114] width 58 height 12
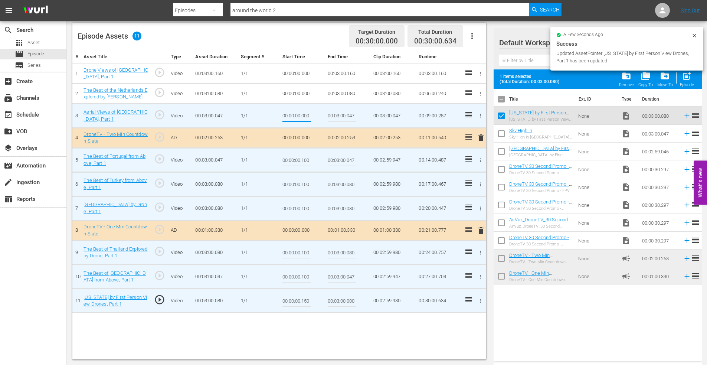
drag, startPoint x: 301, startPoint y: 115, endPoint x: 341, endPoint y: 112, distance: 40.2
click at [342, 112] on tr "3 Aerial Views of Ecuador, Part 1 play_circle_outline Video 00:03:00.047 1/1 00…" at bounding box center [279, 116] width 414 height 24
type input "00:00:00.200"
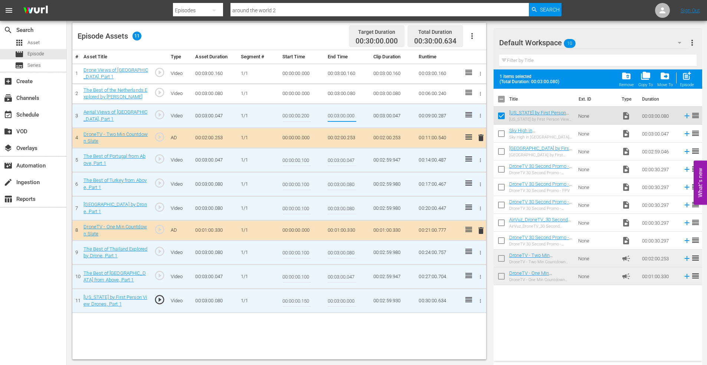
type input "00:03:00.000"
click at [480, 94] on icon "button" at bounding box center [481, 94] width 6 height 6
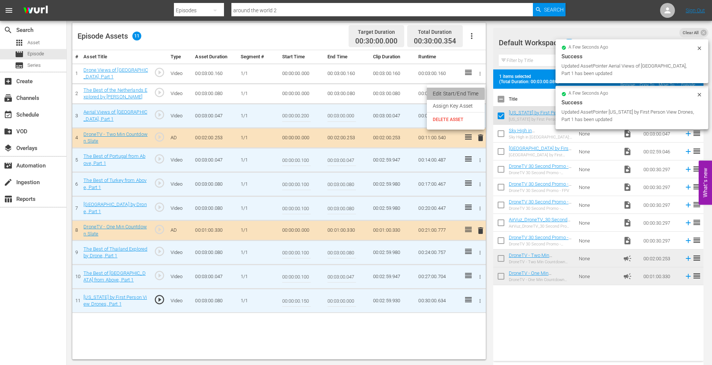
click at [453, 94] on li "Edit Start/End Time" at bounding box center [456, 94] width 58 height 12
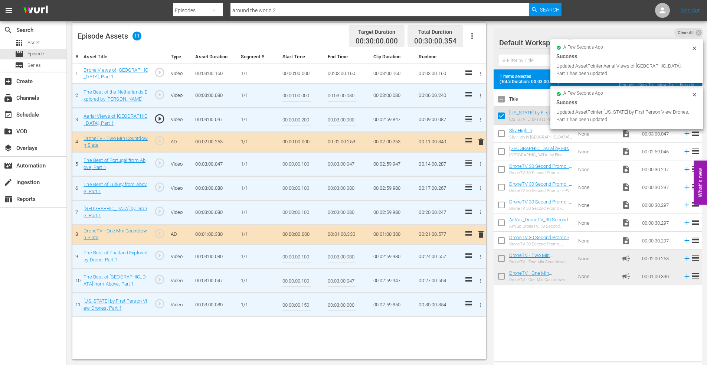
drag, startPoint x: 302, startPoint y: 95, endPoint x: 329, endPoint y: 95, distance: 27.5
click at [328, 95] on tr "2 The Best of the Netherlands Explored by Drone play_circle_outline Video 00:03…" at bounding box center [279, 95] width 414 height 24
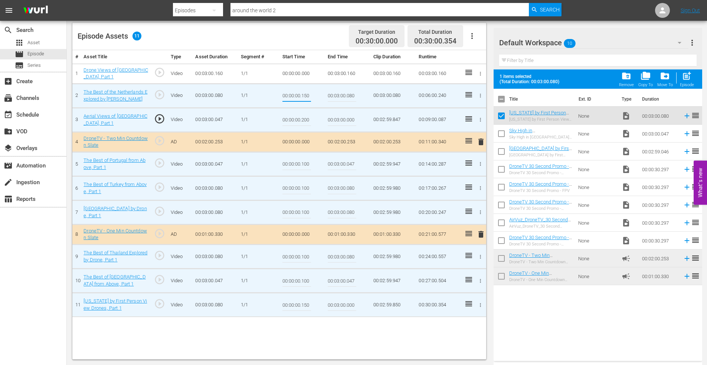
type input "00:00:00.150"
type input "00:03:00.000"
click at [480, 74] on icon "button" at bounding box center [481, 74] width 6 height 6
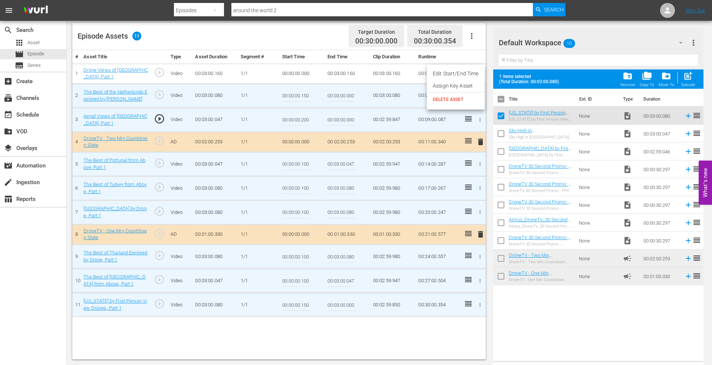
click at [478, 75] on li "Edit Start/End Time" at bounding box center [456, 74] width 58 height 12
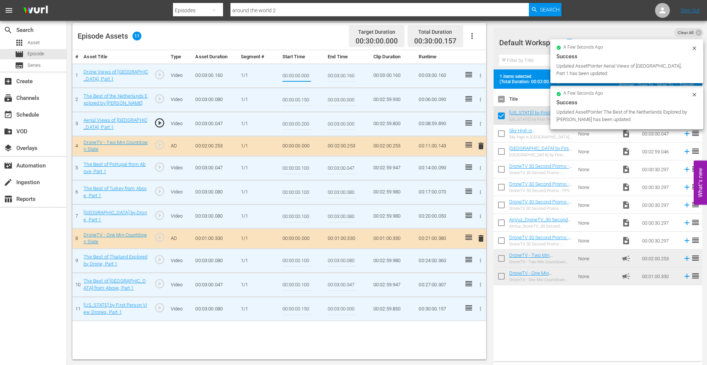
drag, startPoint x: 301, startPoint y: 74, endPoint x: 325, endPoint y: 76, distance: 24.2
click at [325, 76] on tr "1 Drone Views of Afghanistan, Part 1 play_circle_outline Video 00:03:00.160 1/1…" at bounding box center [279, 75] width 414 height 24
type input "00:00:00.150"
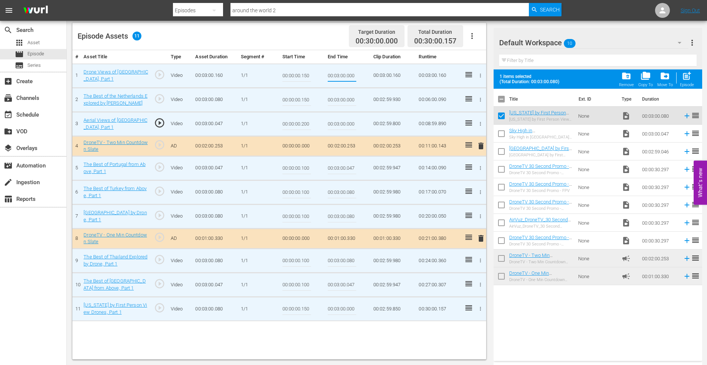
type input "00:03:00.000"
drag, startPoint x: 302, startPoint y: 76, endPoint x: 337, endPoint y: 70, distance: 34.6
click at [327, 72] on tr "1 Drone Views of Afghanistan, Part 1 play_circle_outline Video 00:03:00.160 1/1…" at bounding box center [279, 75] width 414 height 24
type input "00:00:00.000"
drag, startPoint x: 336, startPoint y: 100, endPoint x: 349, endPoint y: 98, distance: 13.5
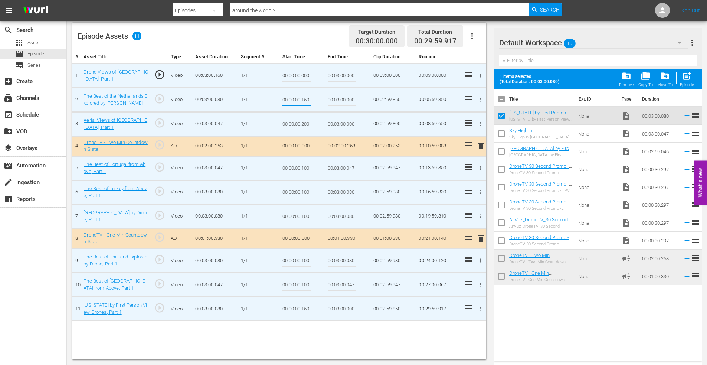
click at [350, 98] on tr "2 The Best of the Netherlands Explored by Drone play_circle_outline Video 00:03…" at bounding box center [279, 100] width 414 height 24
drag, startPoint x: 302, startPoint y: 100, endPoint x: 361, endPoint y: 91, distance: 60.1
click at [361, 91] on tr "2 The Best of the Netherlands Explored by Drone play_circle_outline Video 00:03…" at bounding box center [279, 100] width 414 height 24
type input "00:00:00.067"
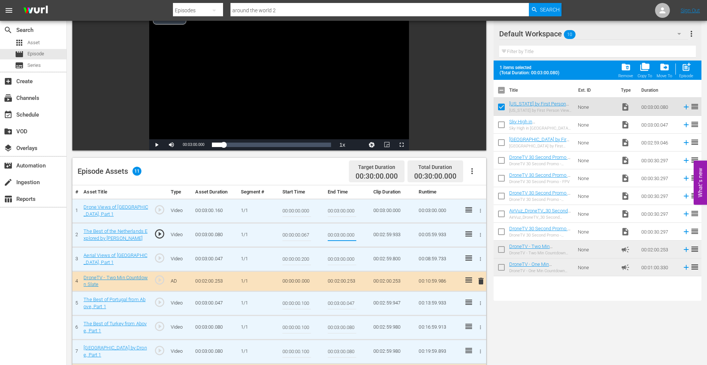
scroll to position [0, 0]
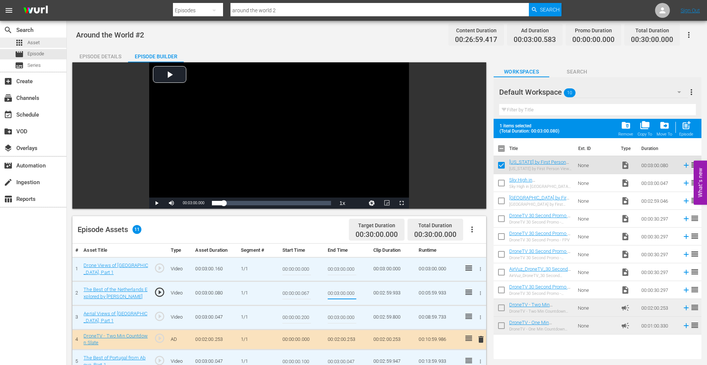
click at [33, 43] on span "Asset" at bounding box center [33, 42] width 12 height 7
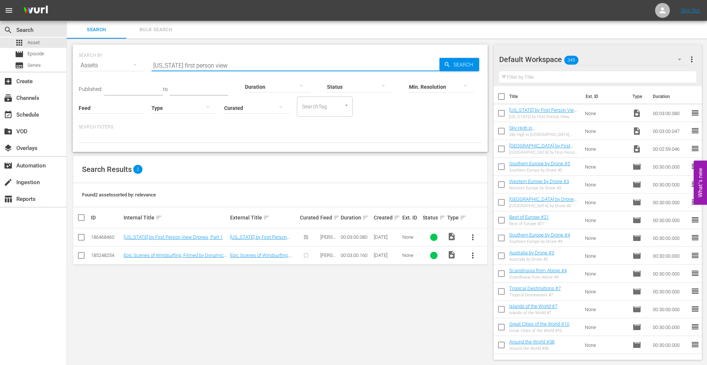
drag, startPoint x: 222, startPoint y: 65, endPoint x: 155, endPoint y: 66, distance: 66.4
click at [156, 65] on input "hawaii first person view" at bounding box center [295, 65] width 288 height 18
type input "h"
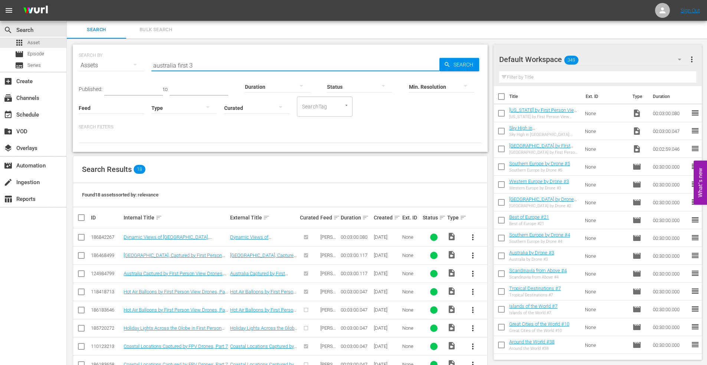
type input "australia first 3"
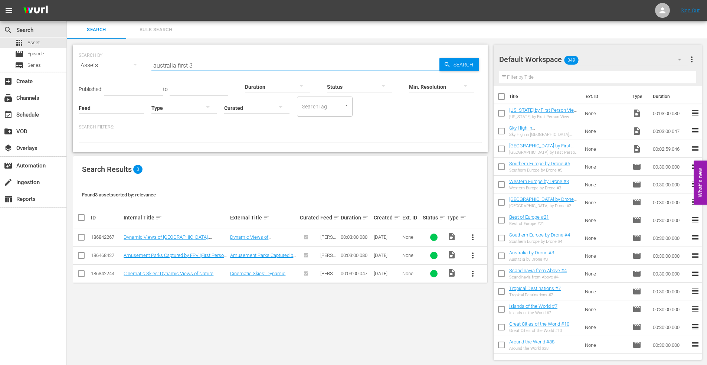
click at [81, 238] on input "checkbox" at bounding box center [81, 238] width 9 height 9
checkbox input "true"
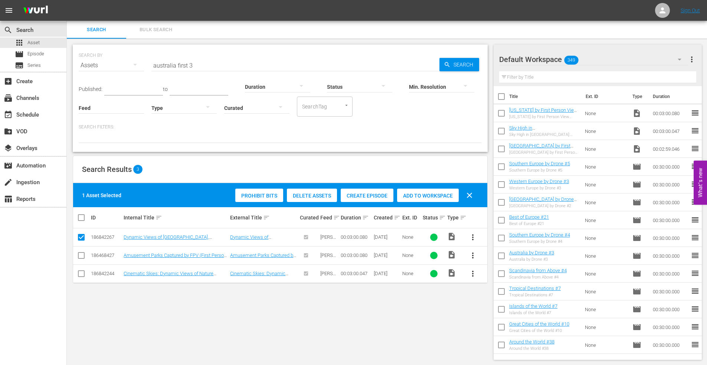
click at [424, 197] on span "Add to Workspace" at bounding box center [428, 196] width 62 height 6
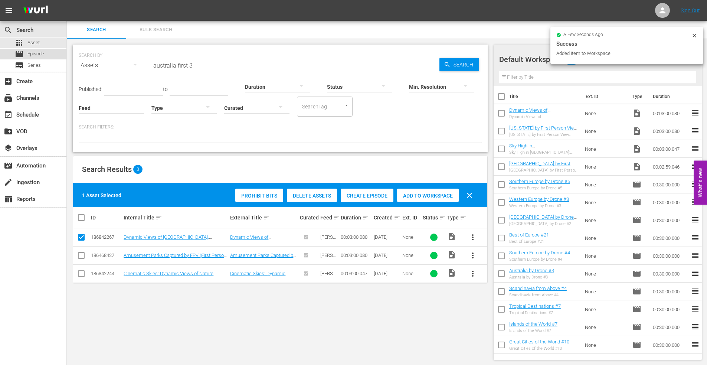
click at [42, 55] on span "Episode" at bounding box center [35, 53] width 17 height 7
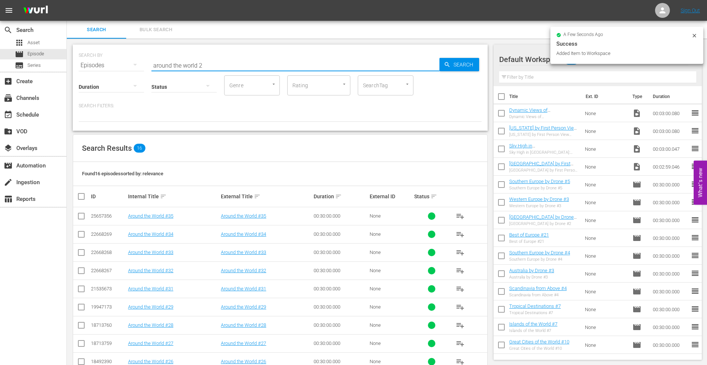
click at [220, 66] on input "around the world 2" at bounding box center [295, 65] width 288 height 18
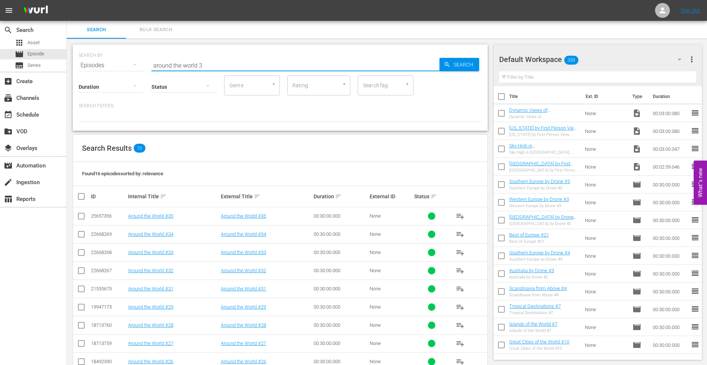
type input "around the world 3"
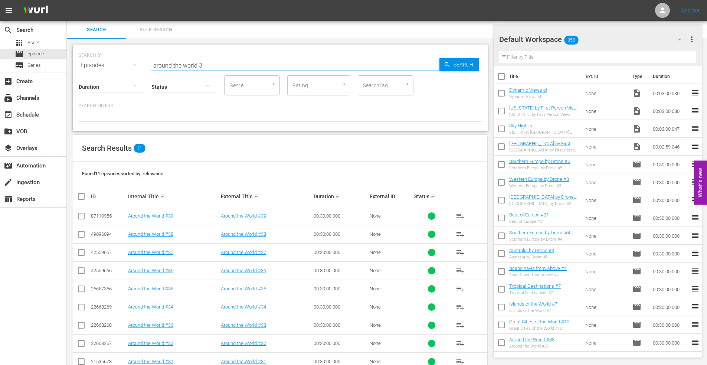
scroll to position [56, 0]
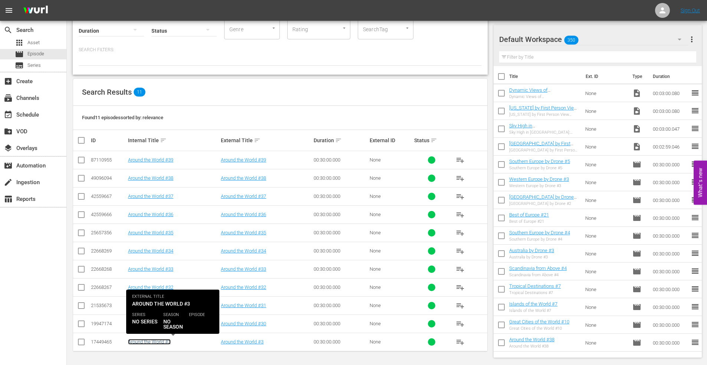
click at [135, 342] on link "Around the World #3" at bounding box center [149, 342] width 43 height 6
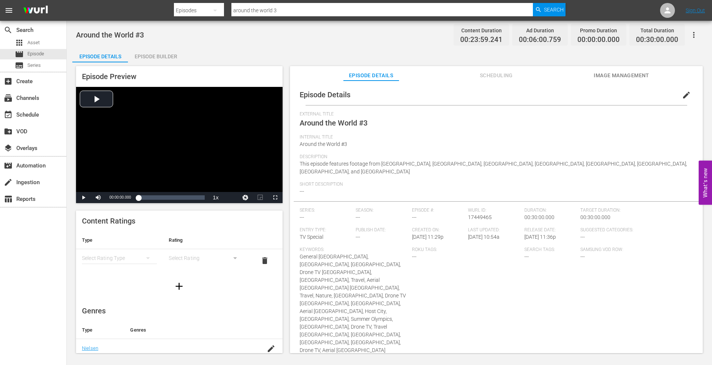
click at [157, 52] on div "Episode Builder" at bounding box center [156, 56] width 56 height 18
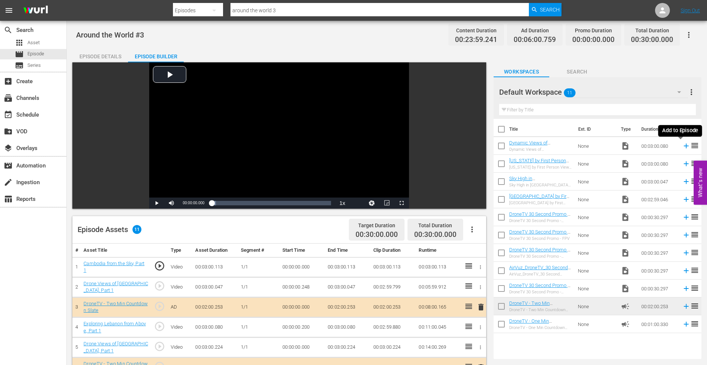
drag, startPoint x: 681, startPoint y: 145, endPoint x: 604, endPoint y: 158, distance: 78.6
click at [682, 145] on icon at bounding box center [686, 146] width 8 height 8
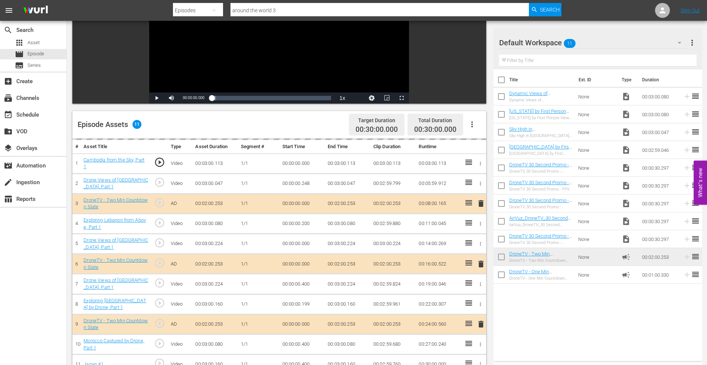
scroll to position [193, 0]
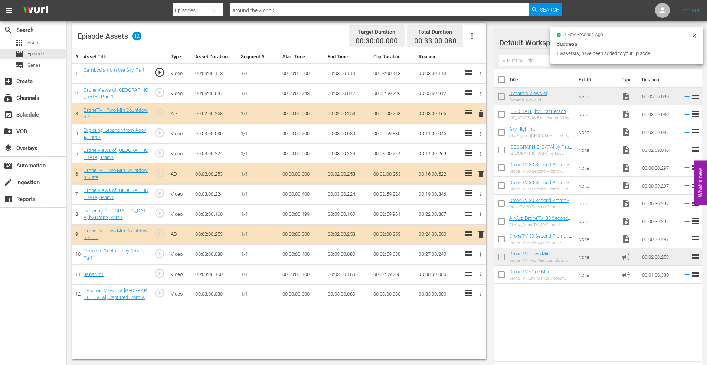
click at [480, 234] on span "delete" at bounding box center [480, 234] width 9 height 9
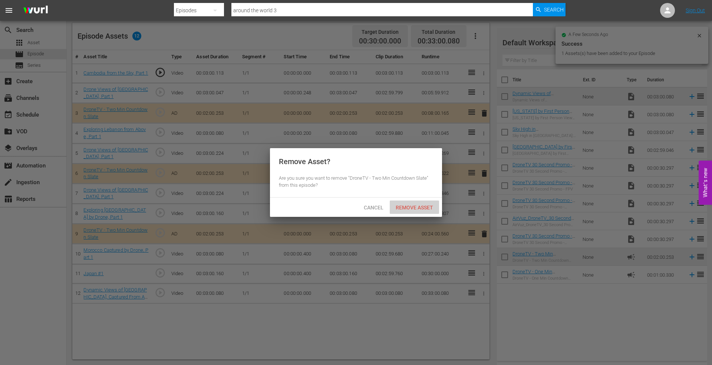
click at [407, 204] on span "Remove Asset" at bounding box center [414, 207] width 49 height 6
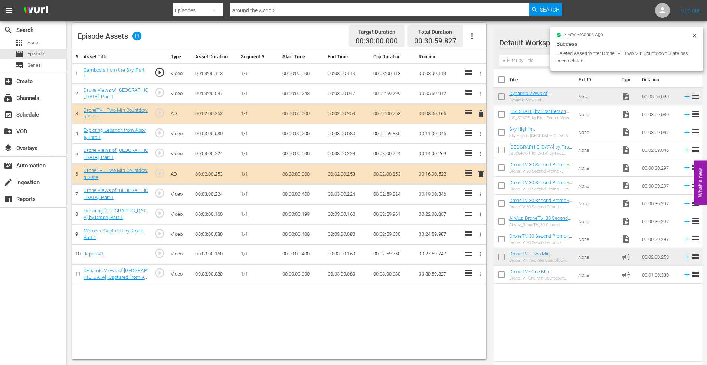
click at [480, 172] on span "delete" at bounding box center [480, 174] width 9 height 9
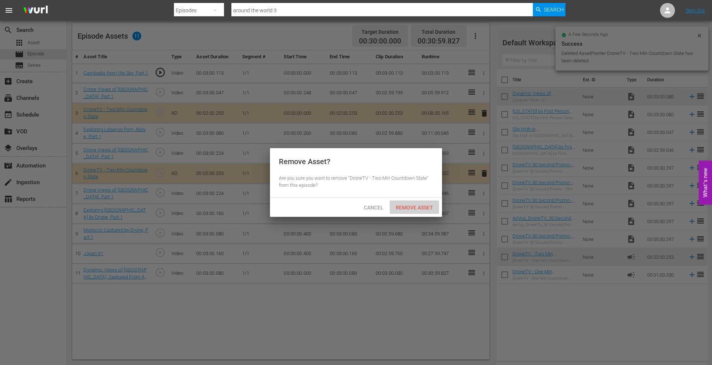
click at [411, 206] on span "Remove Asset" at bounding box center [414, 207] width 49 height 6
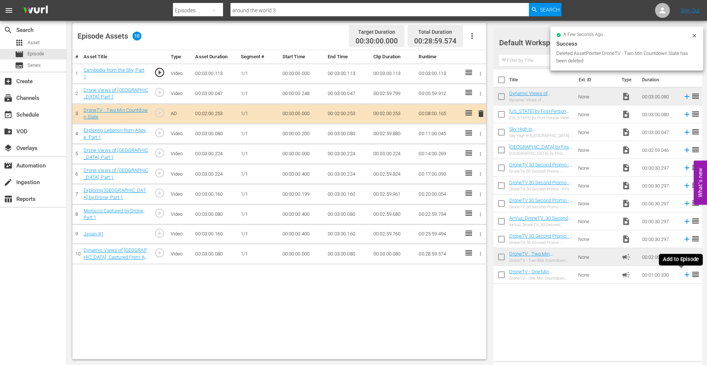
drag, startPoint x: 681, startPoint y: 275, endPoint x: 647, endPoint y: 268, distance: 34.5
click at [684, 275] on icon at bounding box center [686, 274] width 5 height 5
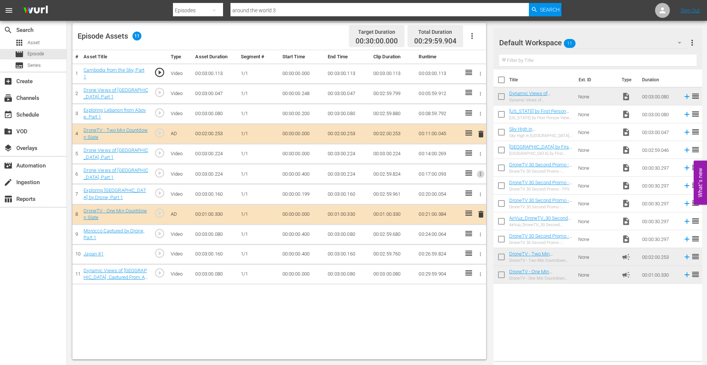
click at [479, 174] on icon "button" at bounding box center [481, 174] width 6 height 6
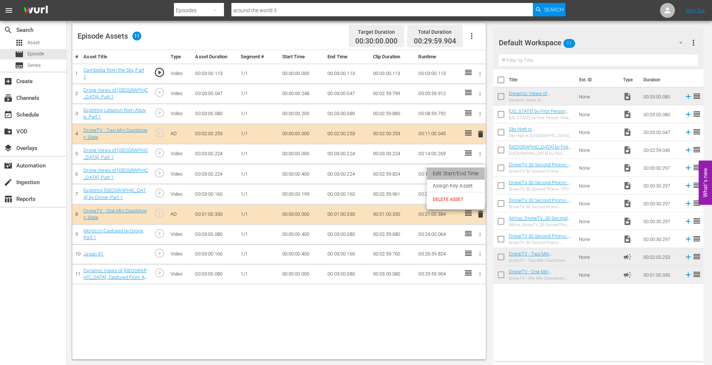
drag, startPoint x: 458, startPoint y: 174, endPoint x: 357, endPoint y: 176, distance: 101.3
click at [455, 173] on li "Edit Start/End Time" at bounding box center [456, 173] width 58 height 12
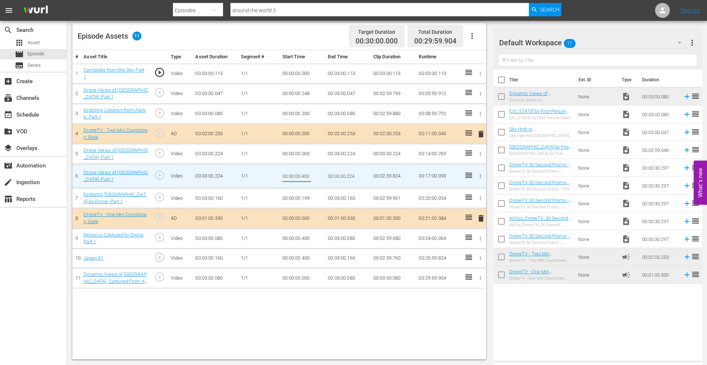
drag, startPoint x: 302, startPoint y: 176, endPoint x: 318, endPoint y: 173, distance: 16.2
click at [318, 173] on td "00:00:00.400" at bounding box center [302, 176] width 46 height 24
type input "00:00:00.100"
click at [480, 237] on icon "button" at bounding box center [481, 239] width 6 height 6
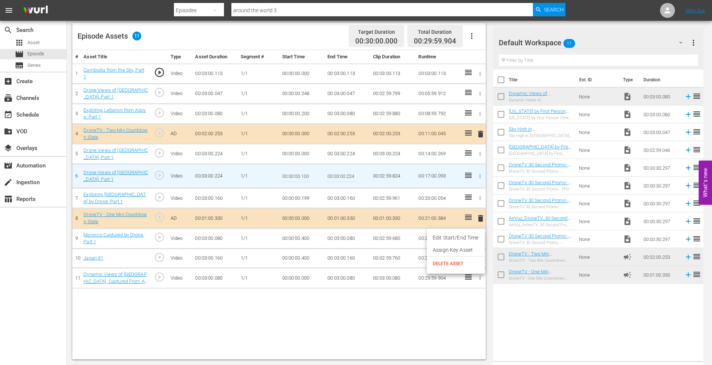
click at [449, 239] on li "Edit Start/End Time" at bounding box center [456, 238] width 58 height 12
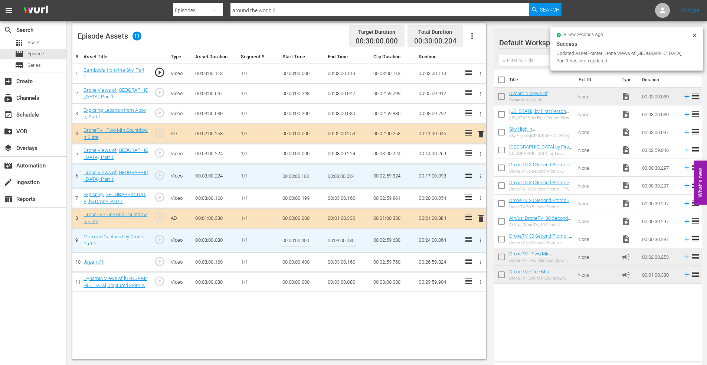
click at [449, 239] on li "Edit Start/End Time" at bounding box center [463, 237] width 43 height 7
drag, startPoint x: 302, startPoint y: 242, endPoint x: 344, endPoint y: 236, distance: 41.9
click at [344, 236] on tr "9 Morocco Captured by Drone, Part 1 play_circle_outline Video 00:03:00.080 1/1 …" at bounding box center [279, 240] width 414 height 24
type input "00:00:00.100"
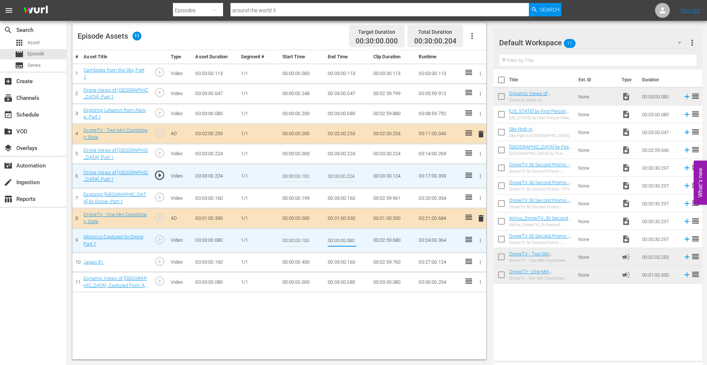
click at [479, 262] on icon "button" at bounding box center [481, 262] width 6 height 6
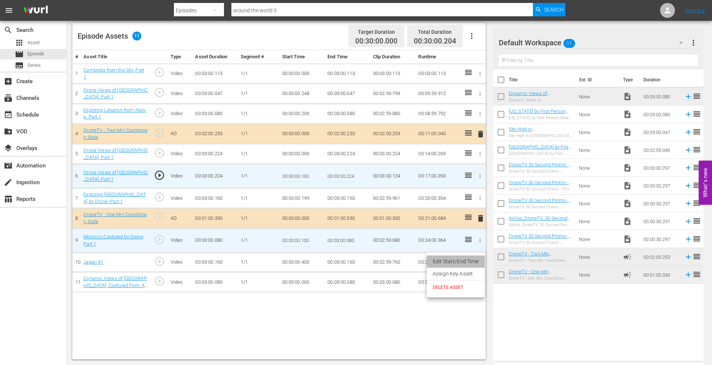
click at [463, 263] on li "Edit Start/End Time" at bounding box center [456, 261] width 58 height 12
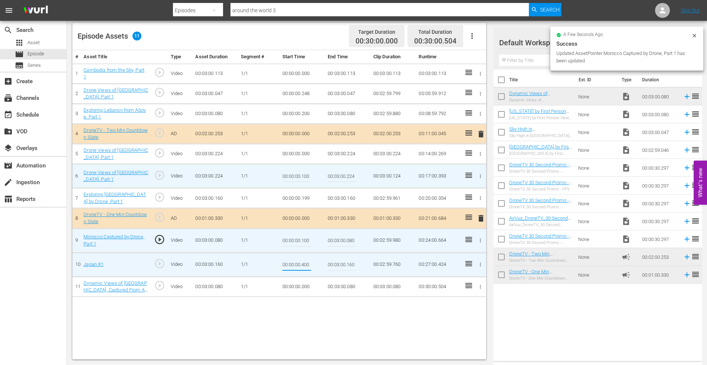
drag, startPoint x: 302, startPoint y: 264, endPoint x: 328, endPoint y: 260, distance: 26.3
click at [328, 260] on tr "10 Japan #1 play_circle_outline Video 00:03:00.160 1/1 00:00:00.400 00:03:00.16…" at bounding box center [279, 264] width 414 height 24
type input "00:00:00.100"
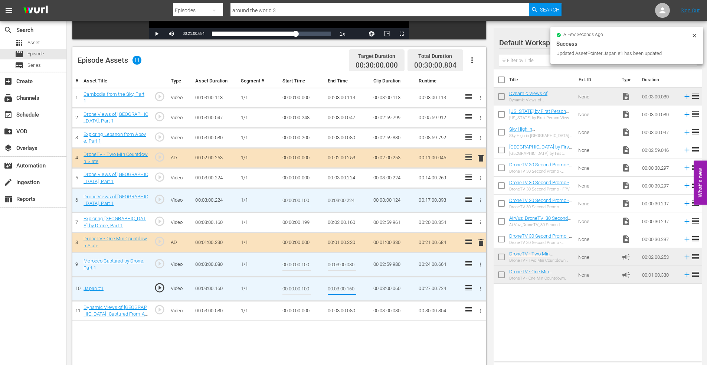
scroll to position [156, 0]
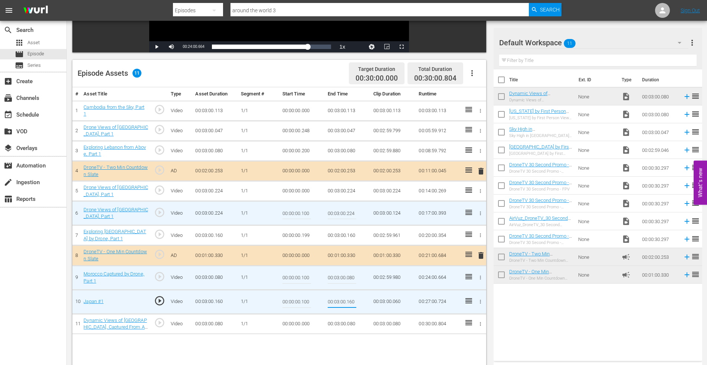
click at [479, 128] on icon "button" at bounding box center [481, 131] width 6 height 6
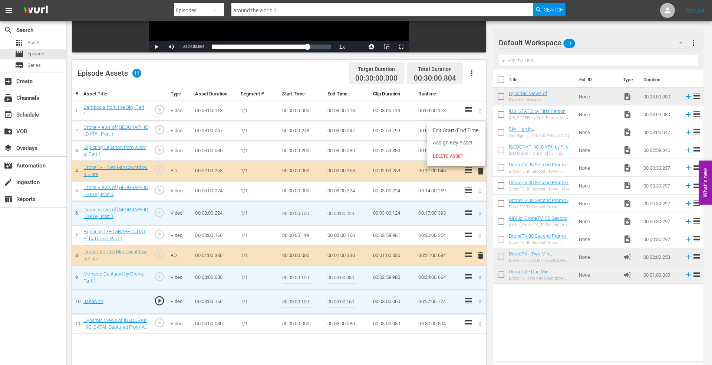
drag, startPoint x: 460, startPoint y: 129, endPoint x: 432, endPoint y: 133, distance: 27.7
click at [459, 129] on li "Edit Start/End Time" at bounding box center [456, 130] width 58 height 12
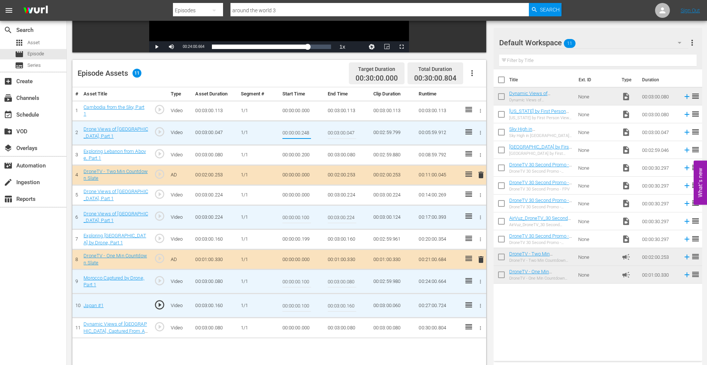
drag, startPoint x: 301, startPoint y: 133, endPoint x: 340, endPoint y: 124, distance: 40.0
click at [340, 124] on tr "2 Drone Views of Chile, Part 1 play_circle_outline Video 00:03:00.047 1/1 00:00…" at bounding box center [279, 133] width 414 height 24
type input "00:00:00.150"
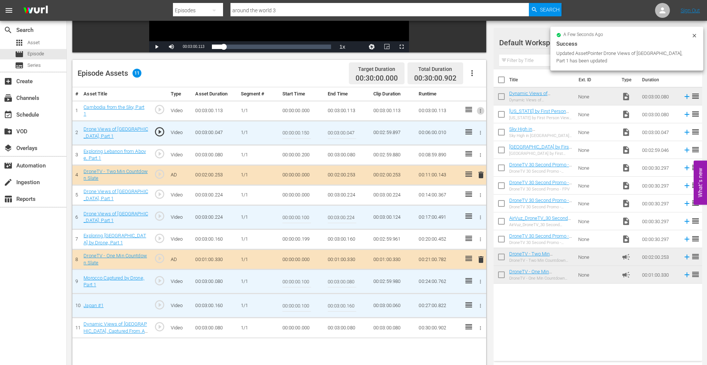
click at [480, 110] on icon "button" at bounding box center [481, 111] width 6 height 6
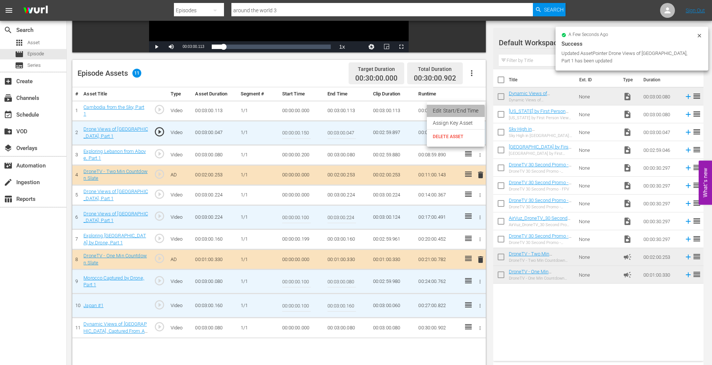
drag, startPoint x: 449, startPoint y: 114, endPoint x: 362, endPoint y: 118, distance: 86.6
click at [449, 113] on li "Edit Start/End Time" at bounding box center [456, 111] width 58 height 12
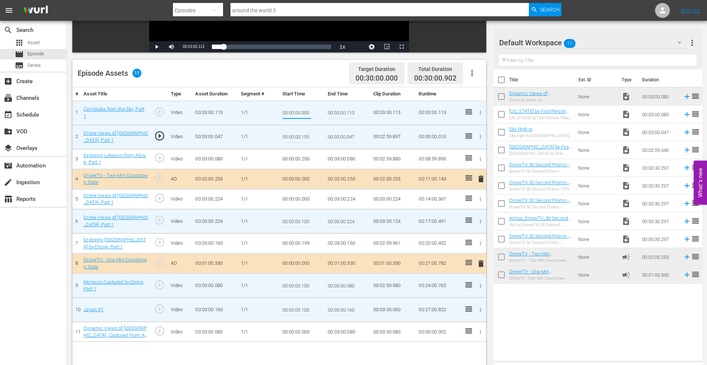
drag, startPoint x: 302, startPoint y: 112, endPoint x: 369, endPoint y: 106, distance: 67.4
click at [372, 106] on tr "1 Cambodia from the Sky, Part 1 play_circle_outline Video 00:03:00.113 1/1 00:0…" at bounding box center [279, 113] width 414 height 24
type input "00:00:00.150"
type input "00:03:00.000"
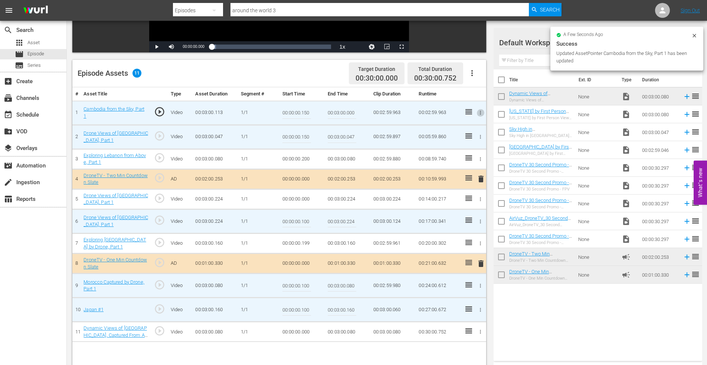
click at [478, 197] on icon "button" at bounding box center [481, 199] width 6 height 6
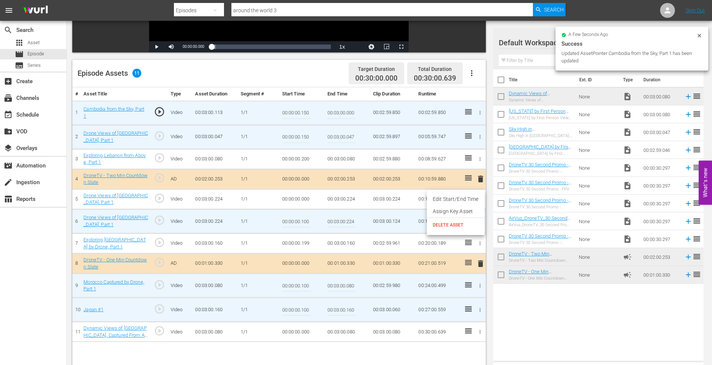
drag, startPoint x: 453, startPoint y: 198, endPoint x: 418, endPoint y: 205, distance: 35.9
click at [453, 198] on li "Edit Start/End Time" at bounding box center [456, 199] width 58 height 12
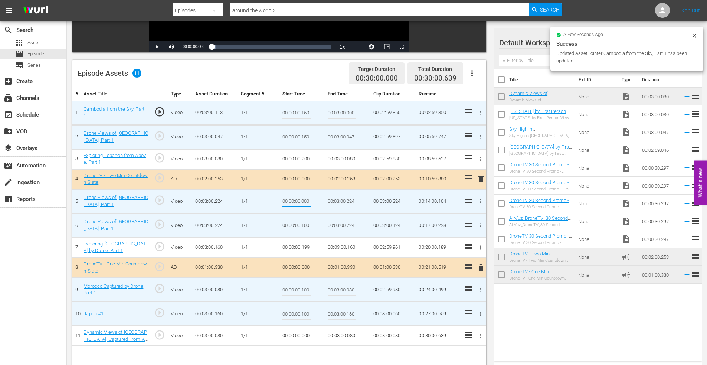
drag, startPoint x: 302, startPoint y: 202, endPoint x: 358, endPoint y: 200, distance: 56.1
click at [357, 201] on tr "5 Drone Views of Costa Rica, Part 1 play_circle_outline Video 00:03:00.224 1/1 …" at bounding box center [279, 201] width 414 height 24
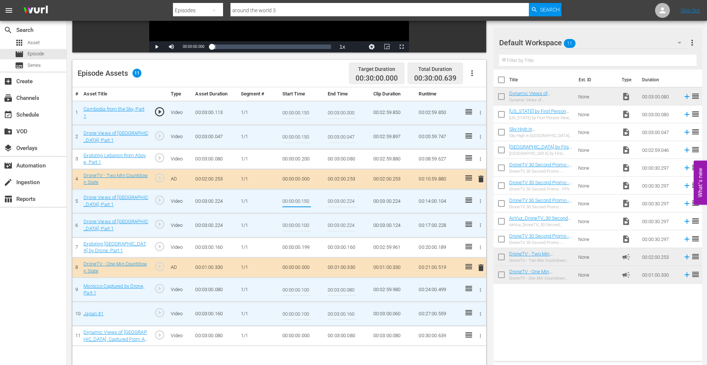
type input "00:00:00.150"
type input "00:03:00.000"
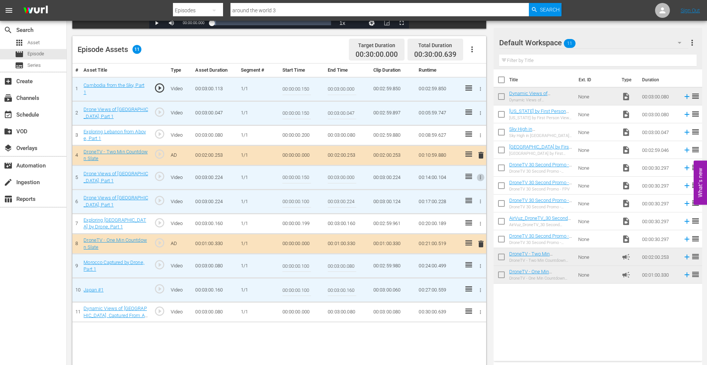
scroll to position [193, 0]
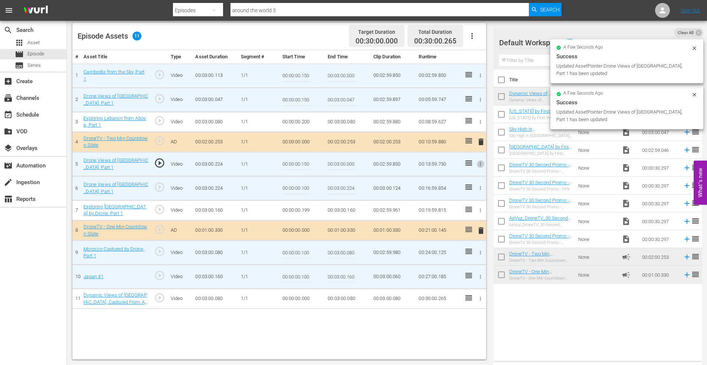
click at [480, 298] on icon "button" at bounding box center [481, 299] width 6 height 6
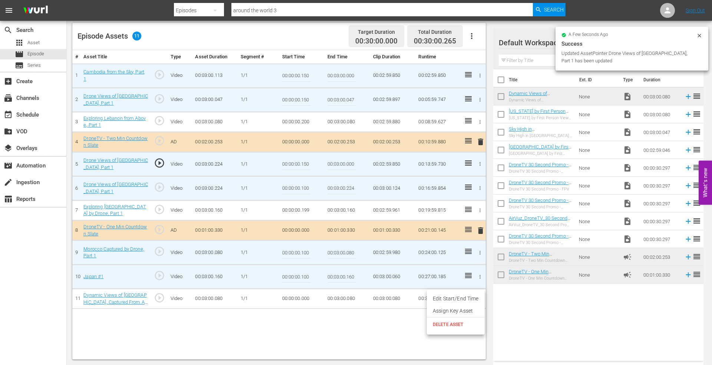
click at [465, 293] on li "Edit Start/End Time" at bounding box center [456, 298] width 58 height 12
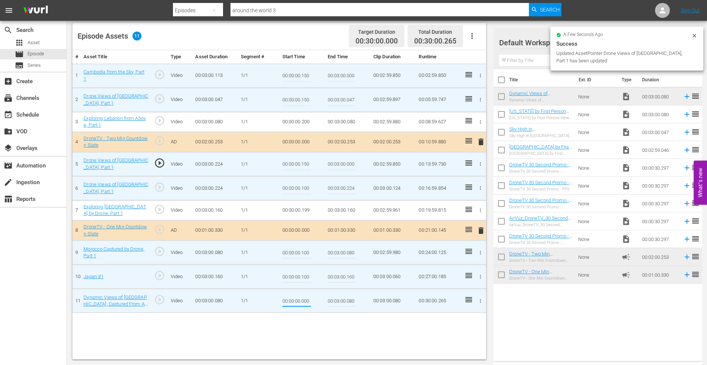
drag, startPoint x: 302, startPoint y: 301, endPoint x: 348, endPoint y: 295, distance: 47.0
click at [348, 295] on tr "11 Dynamic Views of Australia, Captured From Above, Part 3 play_circle_outline …" at bounding box center [279, 301] width 414 height 24
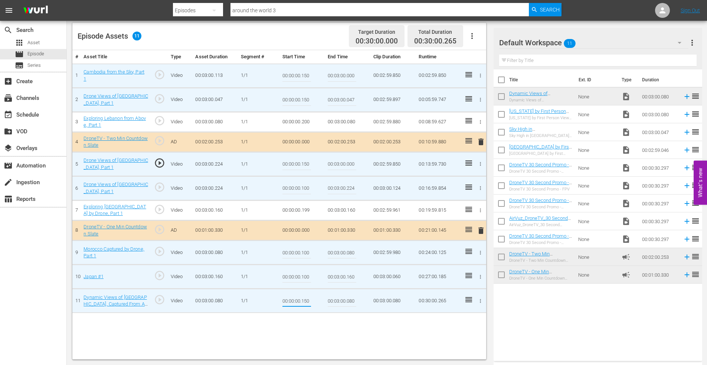
type input "00:00:00.150"
type input "00:03:00.000"
drag, startPoint x: 302, startPoint y: 277, endPoint x: 321, endPoint y: 276, distance: 19.0
click at [320, 276] on td "00:00:00.100" at bounding box center [302, 277] width 46 height 24
type input "00:00:00.135"
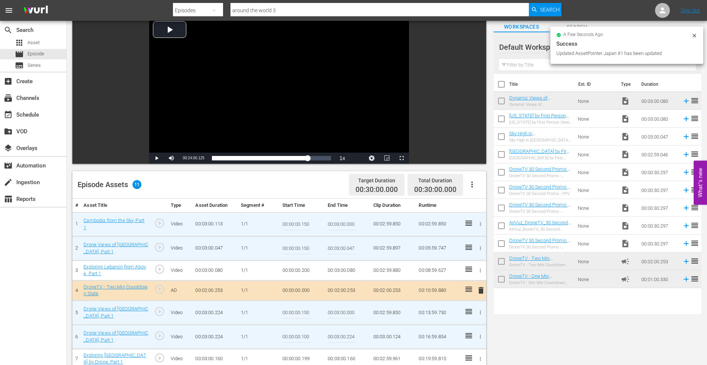
scroll to position [0, 0]
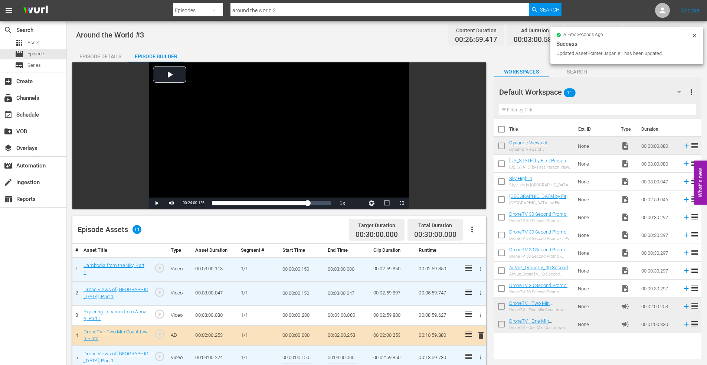
click at [101, 54] on div "Episode Details" at bounding box center [100, 56] width 56 height 18
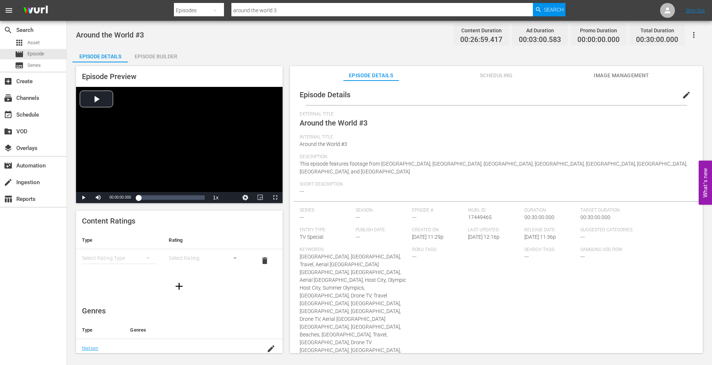
click at [614, 72] on span "Image Management" at bounding box center [622, 75] width 56 height 9
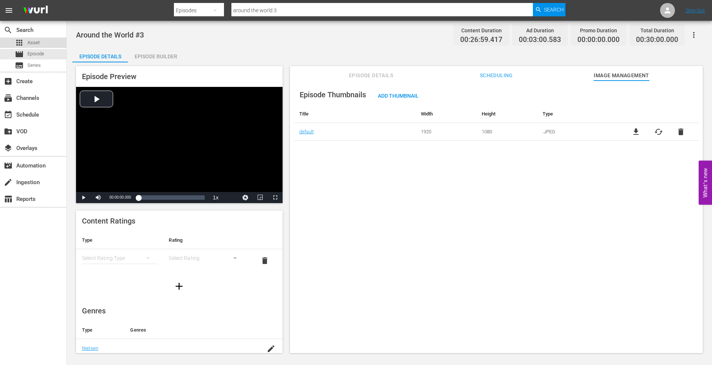
click at [31, 41] on span "Asset" at bounding box center [33, 42] width 12 height 7
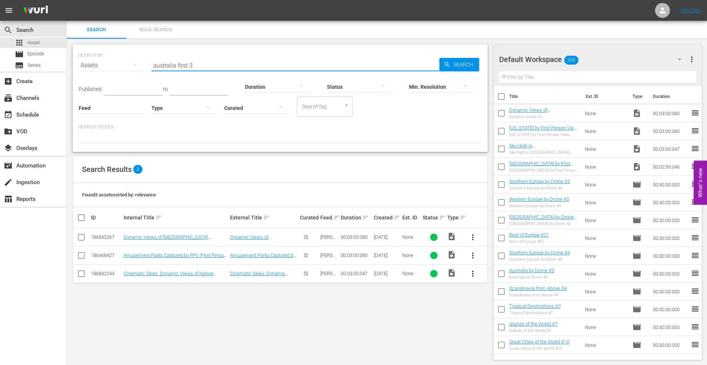
drag, startPoint x: 201, startPoint y: 67, endPoint x: 76, endPoint y: 58, distance: 125.0
click at [77, 59] on div "SEARCH BY Search By Assets Search ID, Title, Description, Keywords, or Category…" at bounding box center [280, 98] width 415 height 107
type input "new zealand first"
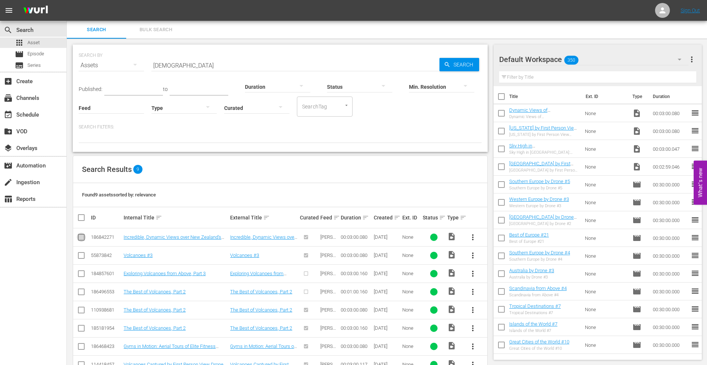
click at [83, 237] on input "checkbox" at bounding box center [81, 238] width 9 height 9
checkbox input "true"
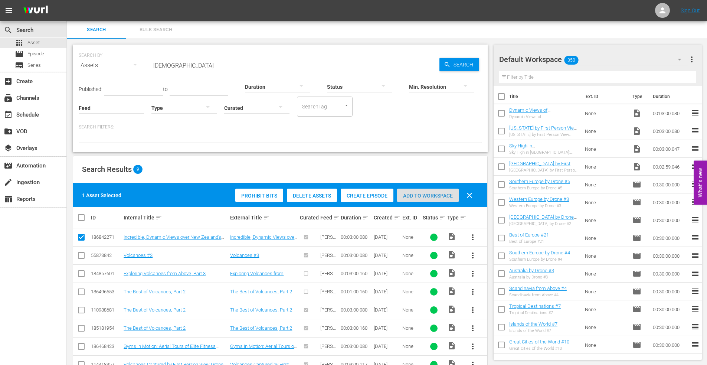
click at [420, 194] on span "Add to Workspace" at bounding box center [428, 196] width 62 height 6
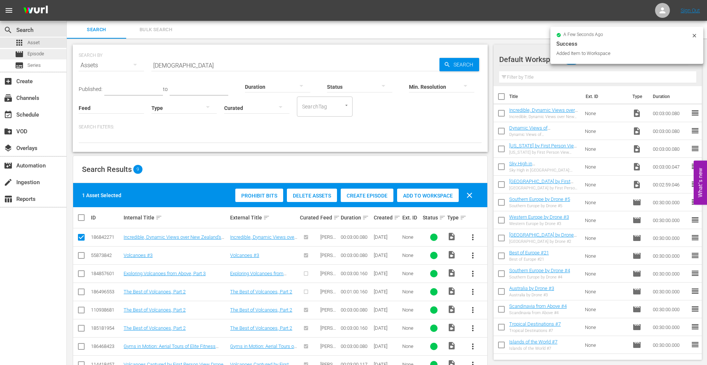
click at [40, 56] on span "Episode" at bounding box center [35, 53] width 17 height 7
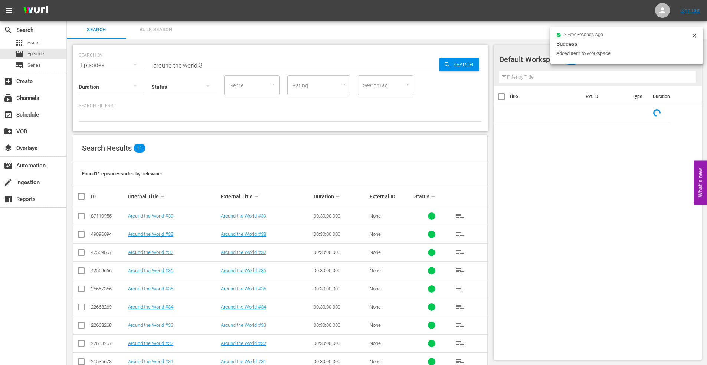
click at [217, 65] on input "around the world 3" at bounding box center [295, 65] width 288 height 18
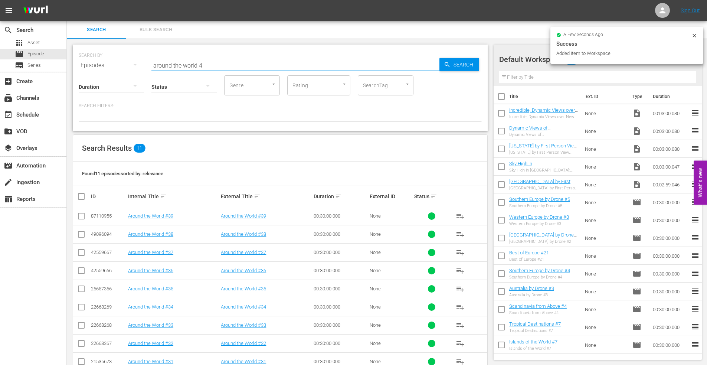
type input "around the world 4"
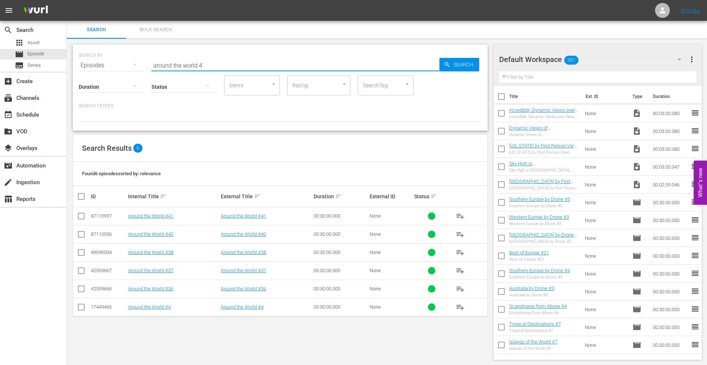
scroll to position [1, 0]
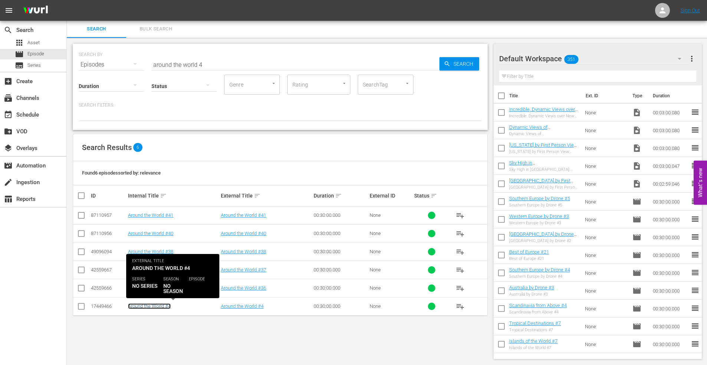
click at [150, 305] on link "Around the World #4" at bounding box center [149, 306] width 43 height 6
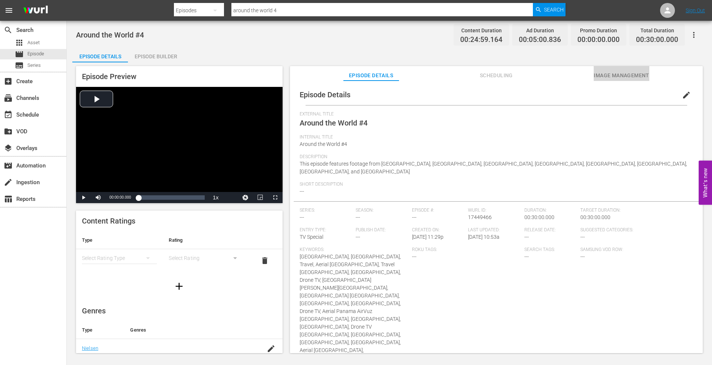
click at [629, 73] on span "Image Management" at bounding box center [622, 75] width 56 height 9
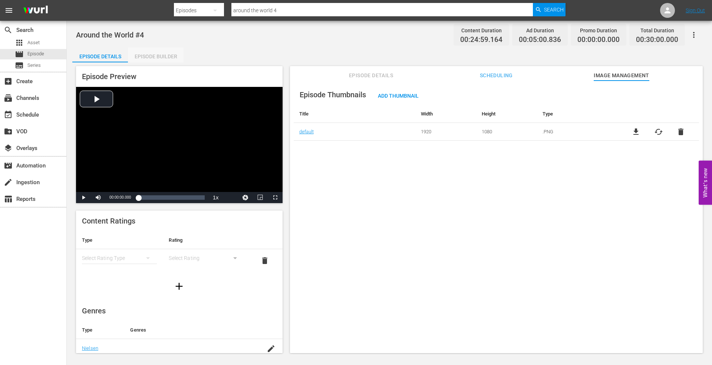
click at [157, 58] on div "Episode Builder" at bounding box center [156, 56] width 56 height 18
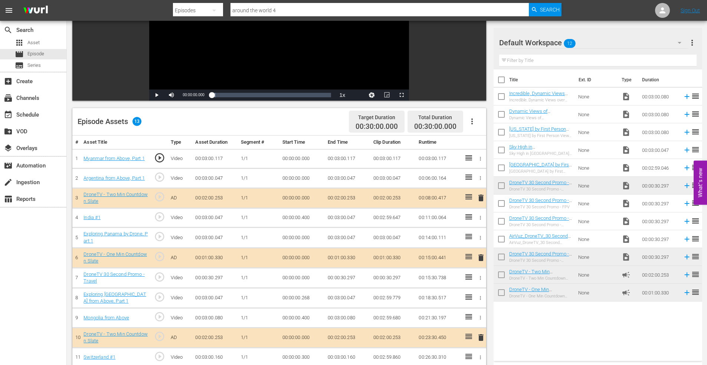
scroll to position [186, 0]
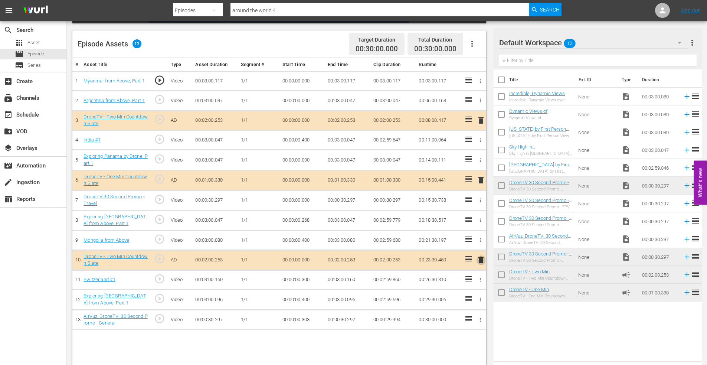
click at [479, 258] on span "delete" at bounding box center [480, 259] width 9 height 9
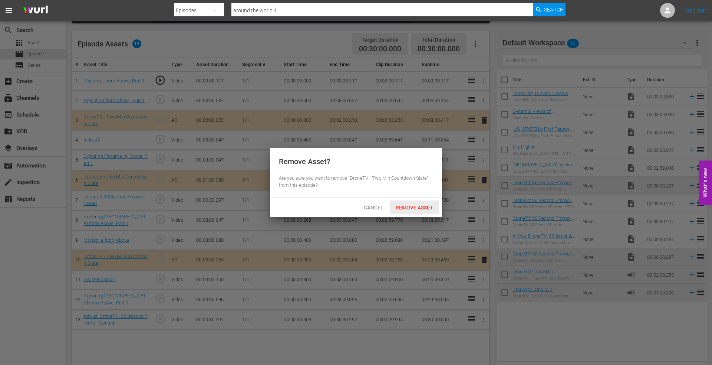
click at [416, 205] on span "Remove Asset" at bounding box center [414, 207] width 49 height 6
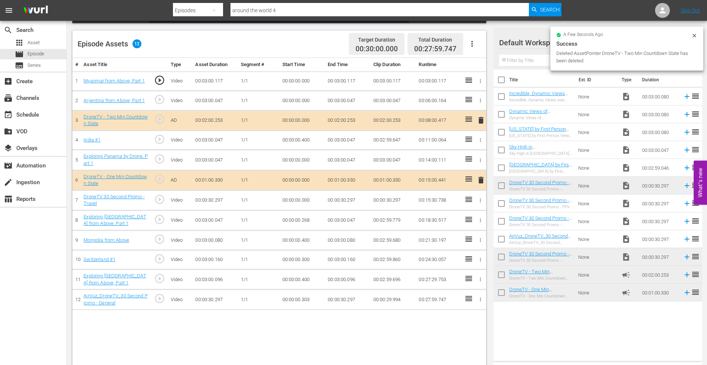
click at [479, 201] on icon "button" at bounding box center [481, 200] width 6 height 6
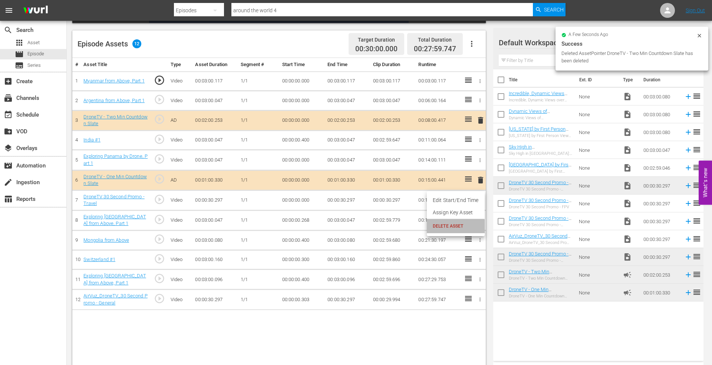
drag, startPoint x: 455, startPoint y: 226, endPoint x: 465, endPoint y: 219, distance: 11.9
click at [455, 226] on span "DELETE ASSET" at bounding box center [456, 226] width 46 height 7
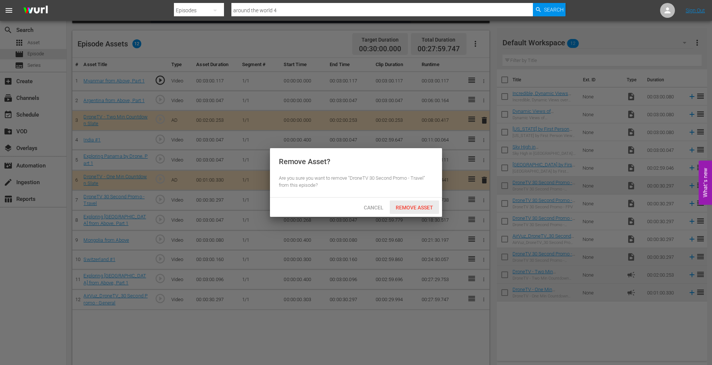
click at [427, 207] on span "Remove Asset" at bounding box center [414, 207] width 49 height 6
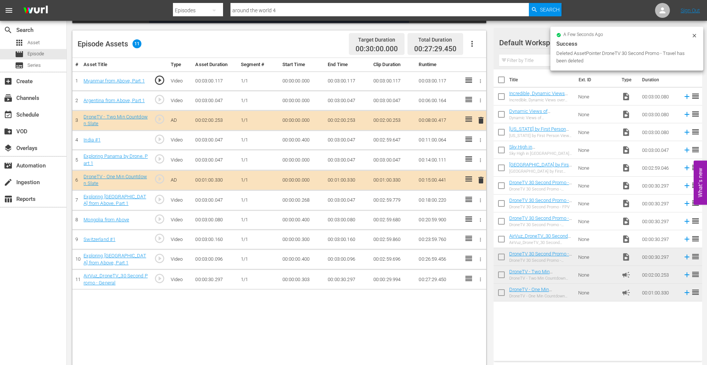
click at [480, 279] on icon "button" at bounding box center [480, 280] width 1 height 4
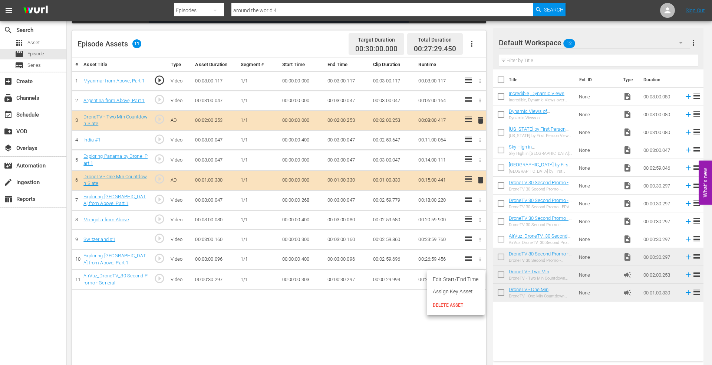
click at [447, 306] on span "DELETE ASSET" at bounding box center [456, 305] width 46 height 7
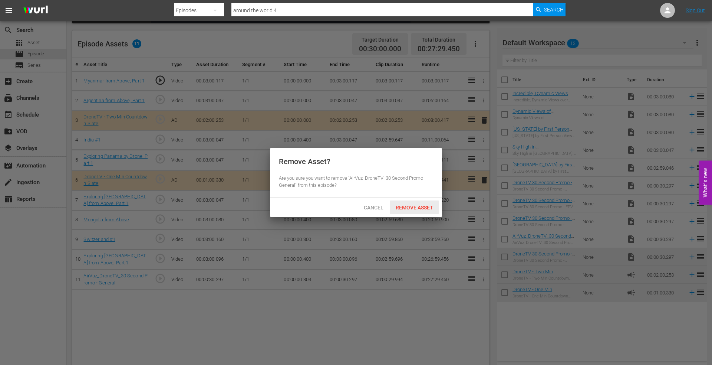
click at [409, 206] on span "Remove Asset" at bounding box center [414, 207] width 49 height 6
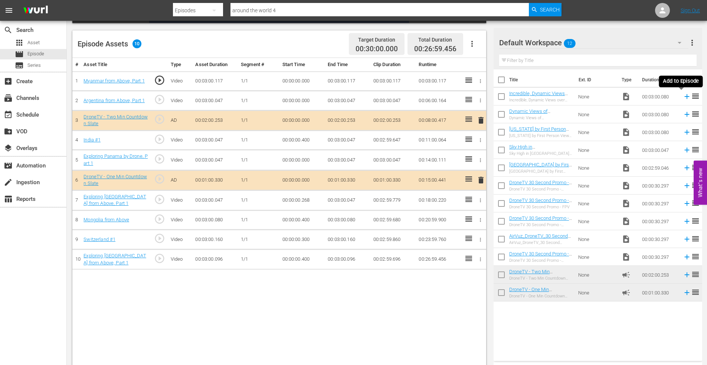
click at [684, 96] on icon at bounding box center [686, 96] width 5 height 5
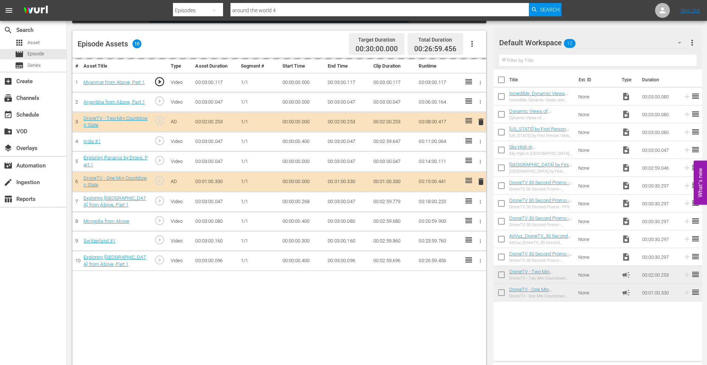
click at [482, 139] on icon "button" at bounding box center [481, 142] width 6 height 6
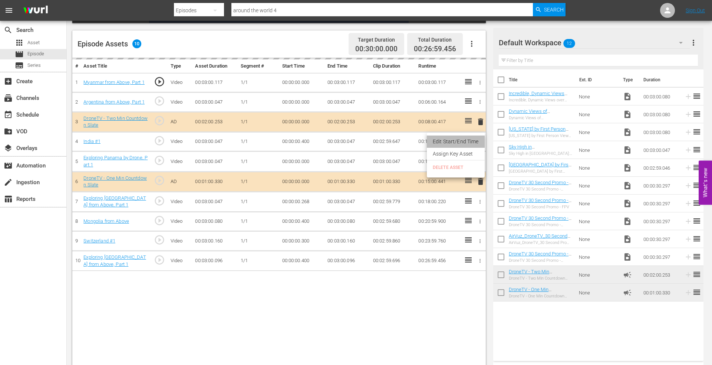
click at [467, 142] on li "Edit Start/End Time" at bounding box center [456, 141] width 58 height 12
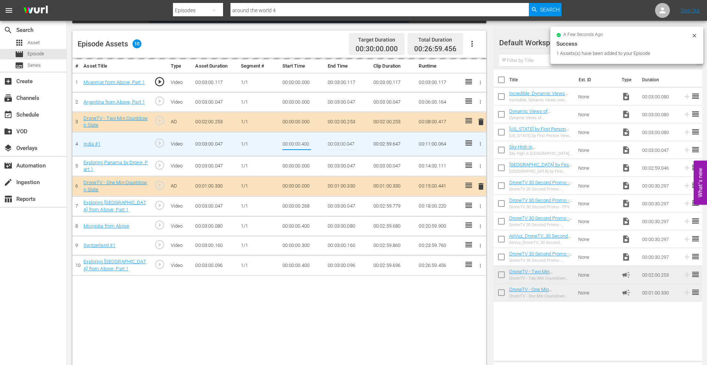
drag, startPoint x: 302, startPoint y: 142, endPoint x: 344, endPoint y: 136, distance: 41.6
click at [336, 137] on tr "4 India #1 play_circle_outline Video 00:03:00.047 1/1 00:00:00.400 00:03:00.047…" at bounding box center [279, 144] width 414 height 24
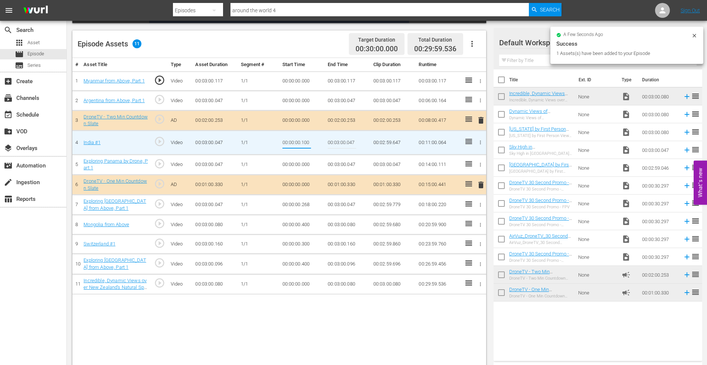
type input "00:00:00.100"
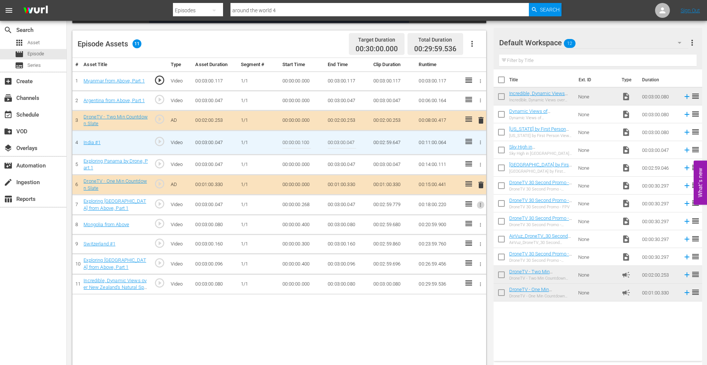
click at [479, 203] on icon "button" at bounding box center [481, 205] width 6 height 6
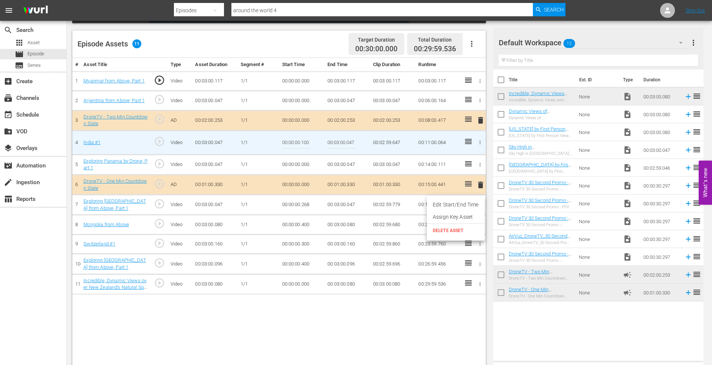
click at [470, 203] on li "Edit Start/End Time" at bounding box center [456, 205] width 58 height 12
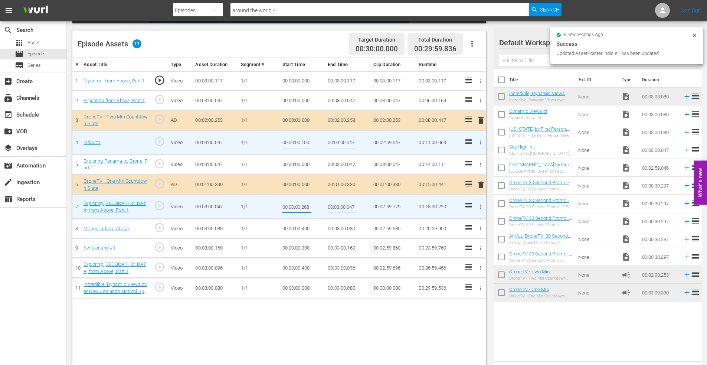
drag, startPoint x: 300, startPoint y: 206, endPoint x: 322, endPoint y: 205, distance: 21.9
click at [322, 205] on td "00:00:00.268" at bounding box center [302, 207] width 46 height 24
click at [302, 204] on input "00:00:00.268" at bounding box center [296, 207] width 29 height 18
drag, startPoint x: 302, startPoint y: 206, endPoint x: 322, endPoint y: 205, distance: 20.8
click at [322, 205] on td "00:00:00.268" at bounding box center [302, 207] width 46 height 24
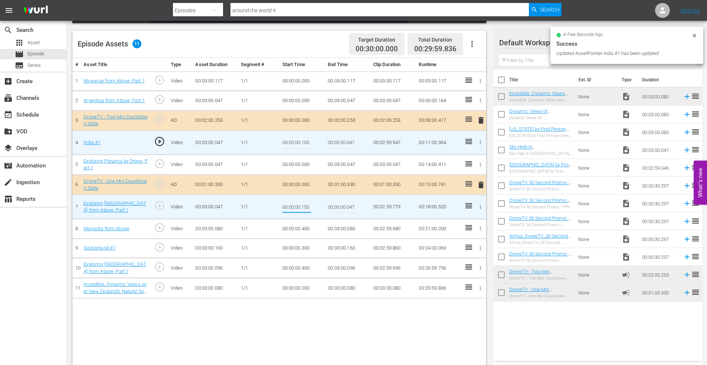
type input "00:00:00.150"
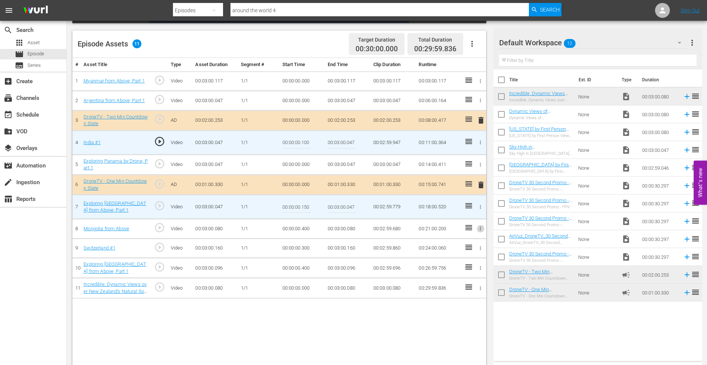
click at [480, 227] on icon "button" at bounding box center [480, 229] width 1 height 4
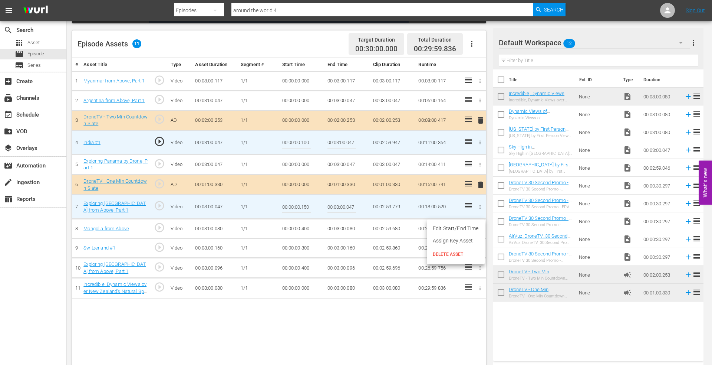
click at [445, 227] on li "Edit Start/End Time" at bounding box center [456, 228] width 58 height 12
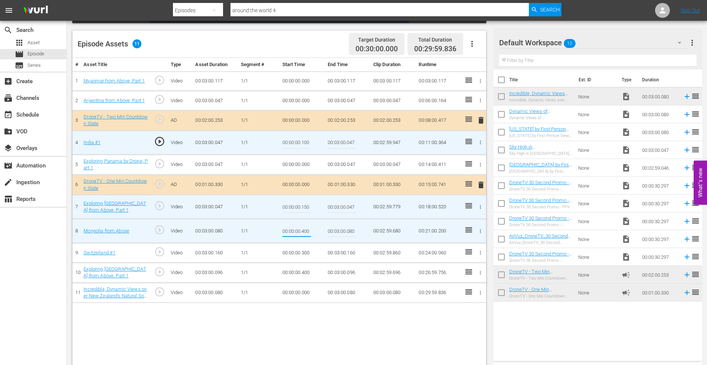
drag, startPoint x: 303, startPoint y: 231, endPoint x: 337, endPoint y: 224, distance: 35.1
click at [337, 224] on tr "8 Mongolia from Above play_circle_outline Video 00:03:00.080 1/1 00:00:00.400 0…" at bounding box center [279, 231] width 414 height 24
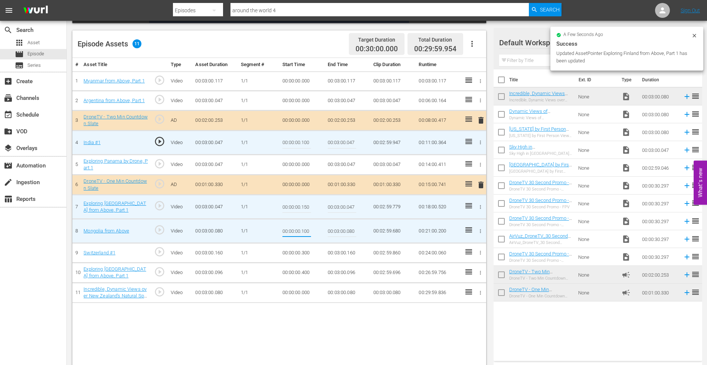
type input "00:00:00.100"
click at [478, 251] on icon "button" at bounding box center [481, 253] width 6 height 6
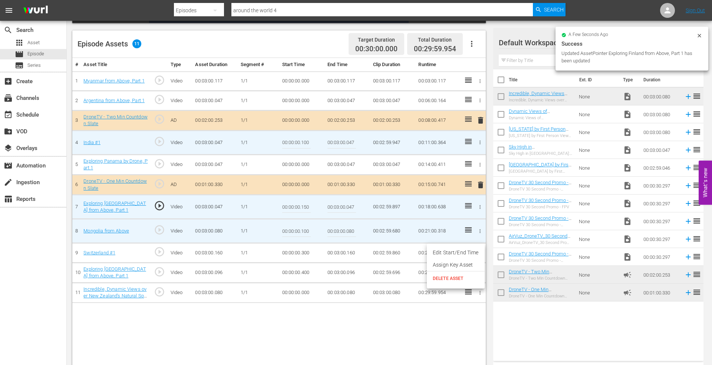
click at [452, 251] on li "Edit Start/End Time" at bounding box center [456, 252] width 58 height 12
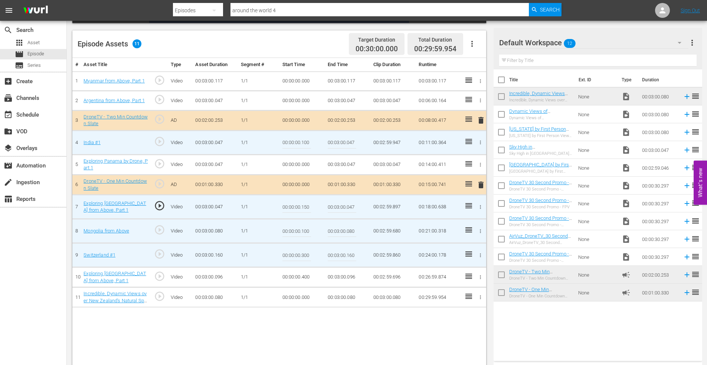
drag, startPoint x: 302, startPoint y: 255, endPoint x: 351, endPoint y: 252, distance: 49.9
click at [351, 252] on tr "9 Switzerland #1 play_circle_outline Video 00:03:00.160 1/1 00:00:00.300 00:03:…" at bounding box center [279, 255] width 414 height 24
type input "00:00:00.100"
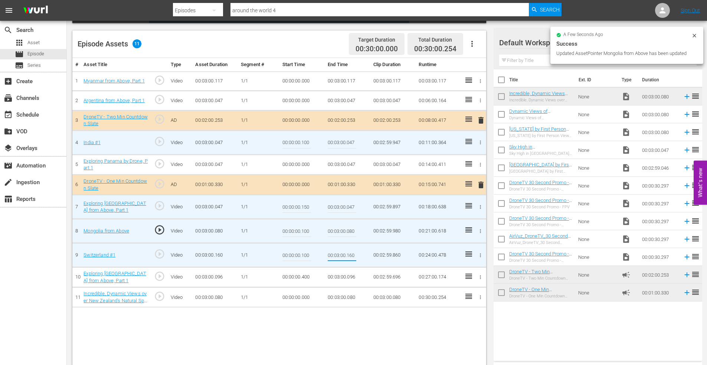
click at [480, 276] on icon "button" at bounding box center [480, 277] width 1 height 4
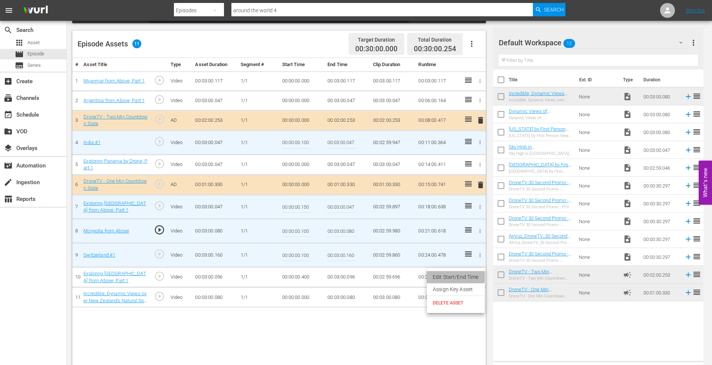
click at [447, 276] on li "Edit Start/End Time" at bounding box center [456, 277] width 58 height 12
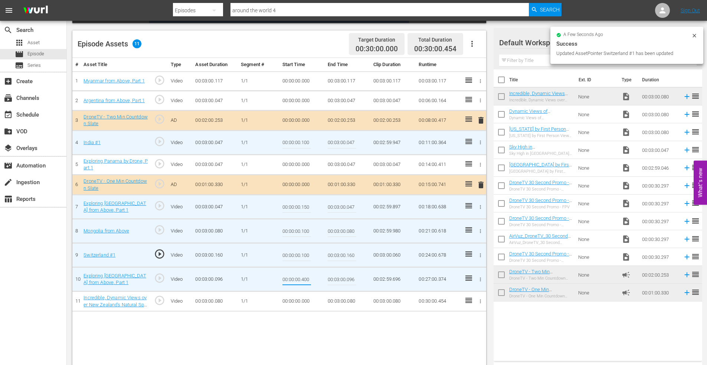
drag, startPoint x: 302, startPoint y: 279, endPoint x: 330, endPoint y: 274, distance: 28.2
click at [330, 274] on tr "10 Exploring Tanzania from Above, Part 1 play_circle_outline Video 00:03:00.096…" at bounding box center [279, 279] width 414 height 24
type input "00:00:00.150"
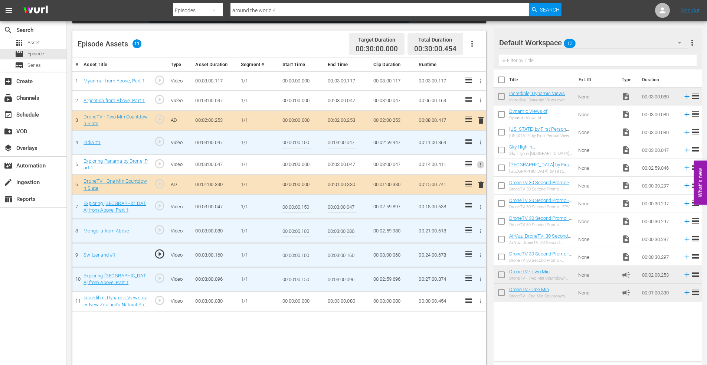
click at [480, 163] on icon "button" at bounding box center [481, 165] width 6 height 6
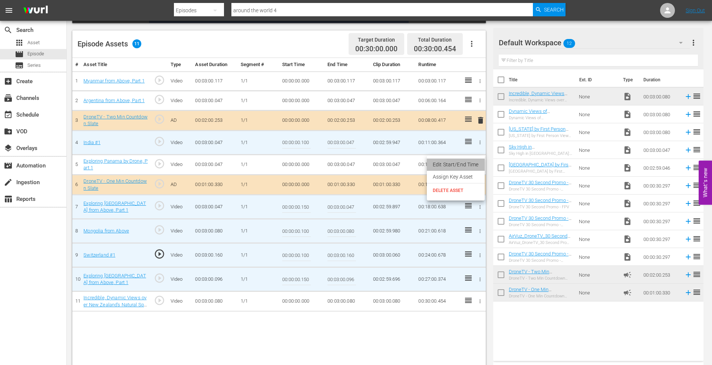
click at [467, 163] on li "Edit Start/End Time" at bounding box center [456, 164] width 58 height 12
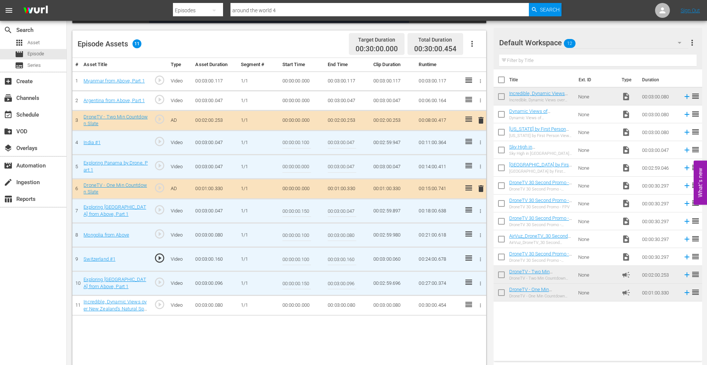
drag, startPoint x: 302, startPoint y: 168, endPoint x: 329, endPoint y: 165, distance: 26.9
click at [329, 165] on tr "5 Exploring Panama by Drone, Part 1 play_circle_outline Video 00:03:00.047 1/1 …" at bounding box center [279, 166] width 414 height 24
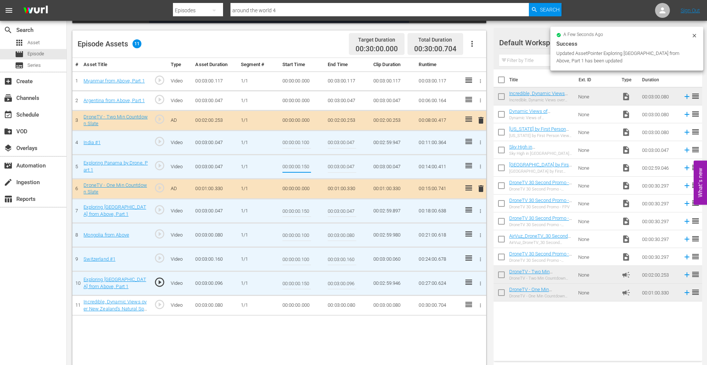
type input "00:00:00.150"
type input "00:03:00.000"
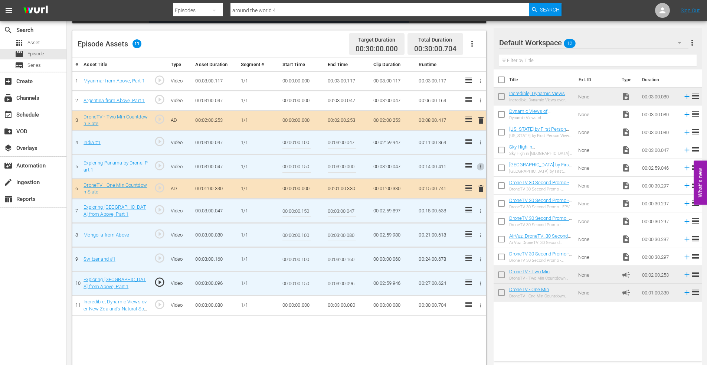
click at [479, 302] on button "button" at bounding box center [480, 305] width 8 height 8
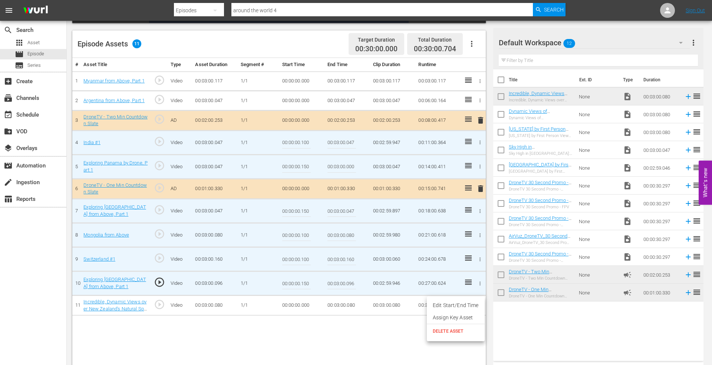
drag, startPoint x: 470, startPoint y: 300, endPoint x: 428, endPoint y: 301, distance: 42.3
click at [470, 299] on li "Edit Start/End Time" at bounding box center [456, 305] width 58 height 12
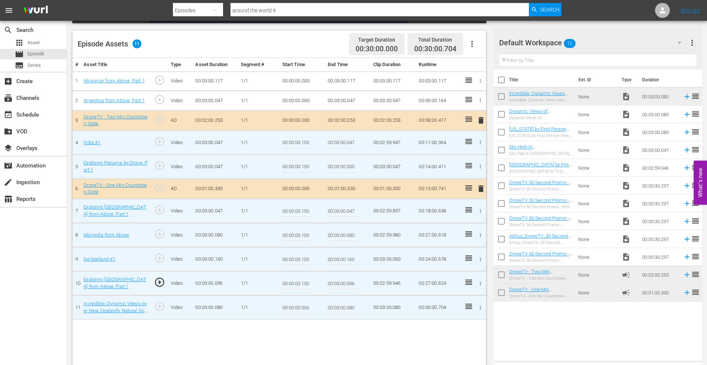
click at [303, 307] on input "00:00:00.000" at bounding box center [296, 307] width 29 height 18
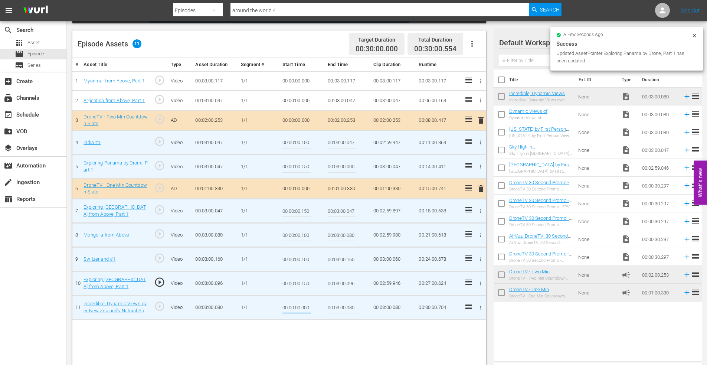
drag, startPoint x: 302, startPoint y: 308, endPoint x: 313, endPoint y: 305, distance: 11.6
click at [313, 305] on td "00:00:00.000" at bounding box center [302, 307] width 46 height 24
type input "00:00:00.150"
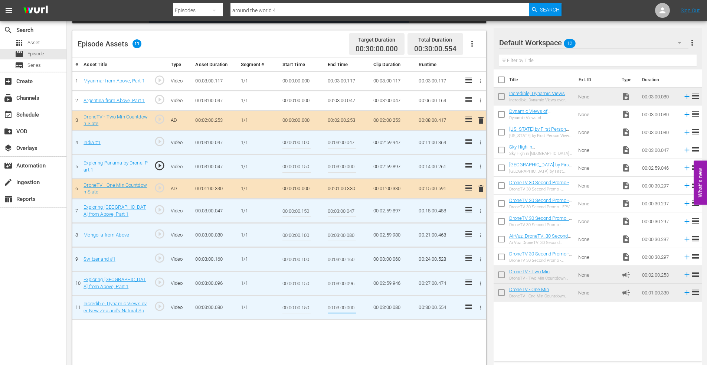
type input "00:03:00.000"
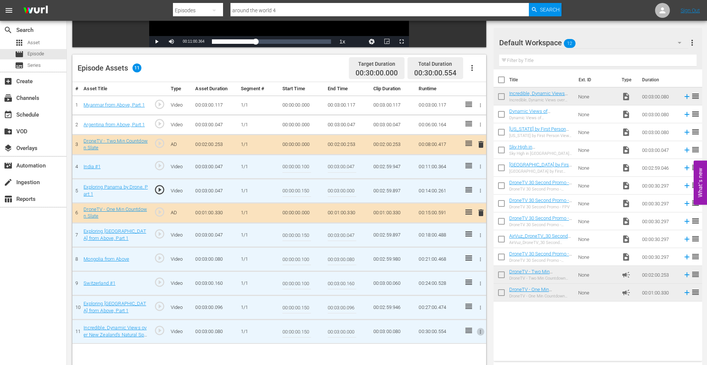
scroll to position [148, 0]
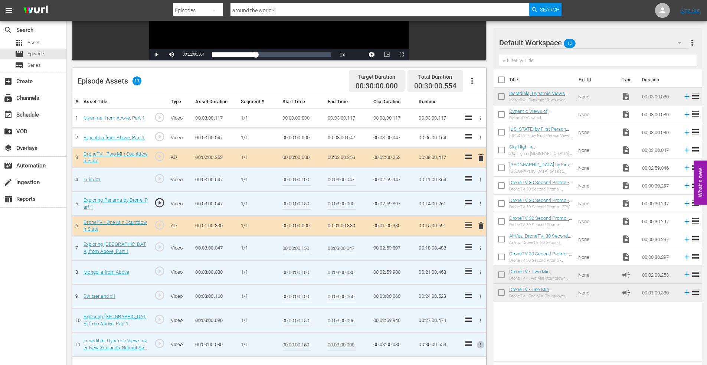
click at [480, 136] on icon "button" at bounding box center [481, 138] width 6 height 6
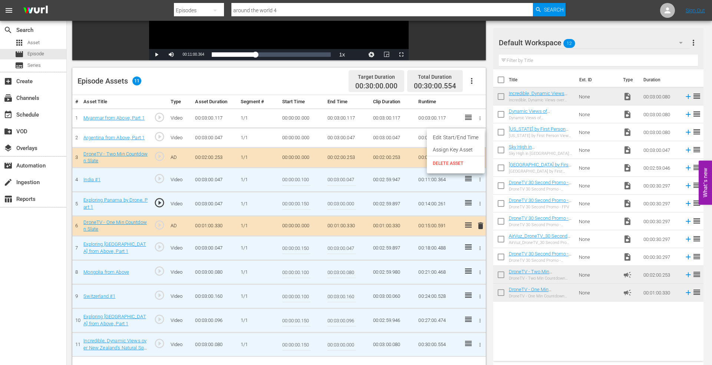
click at [461, 137] on li "Edit Start/End Time" at bounding box center [456, 137] width 58 height 12
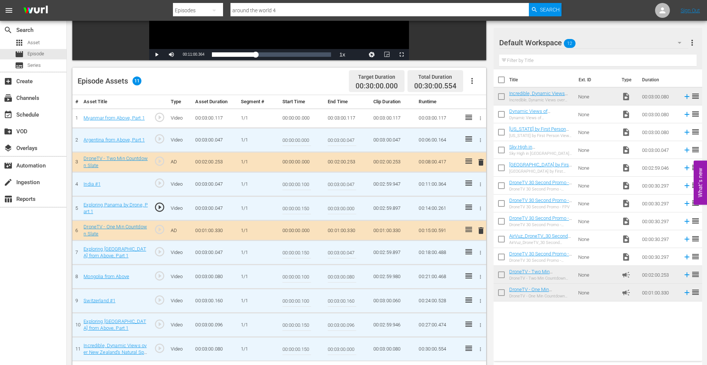
drag, startPoint x: 302, startPoint y: 140, endPoint x: 339, endPoint y: 137, distance: 37.3
click at [336, 137] on tr "2 Argentina from Above, Part 1 play_circle_outline Video 00:03:00.047 1/1 00:00…" at bounding box center [279, 140] width 414 height 24
type input "00:00:00.150"
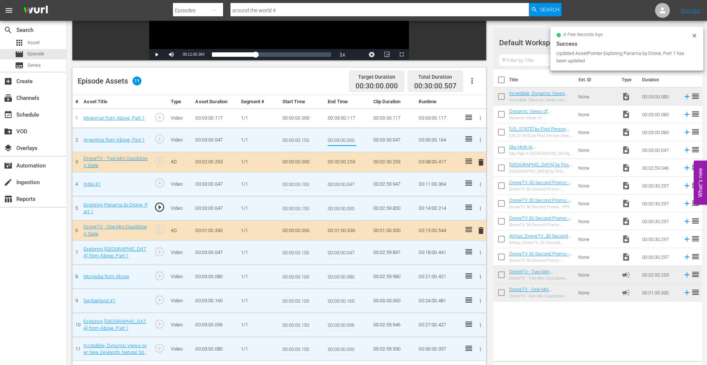
type input "00:03:00.000"
click at [480, 117] on icon "button" at bounding box center [481, 118] width 6 height 6
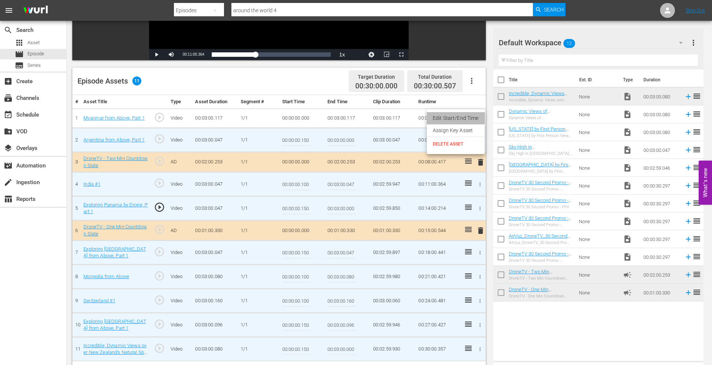
click at [469, 118] on li "Edit Start/End Time" at bounding box center [456, 118] width 58 height 12
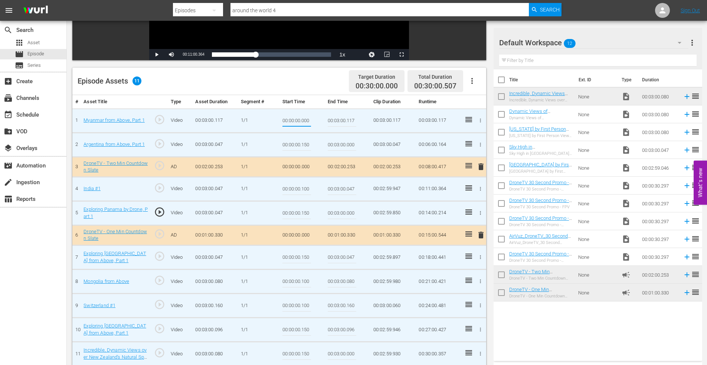
drag, startPoint x: 302, startPoint y: 119, endPoint x: 334, endPoint y: 118, distance: 31.6
click at [325, 117] on tr "1 Myanmar from Above, Part 1 play_circle_outline Video 00:03:00.117 1/1 00:00:0…" at bounding box center [279, 120] width 414 height 24
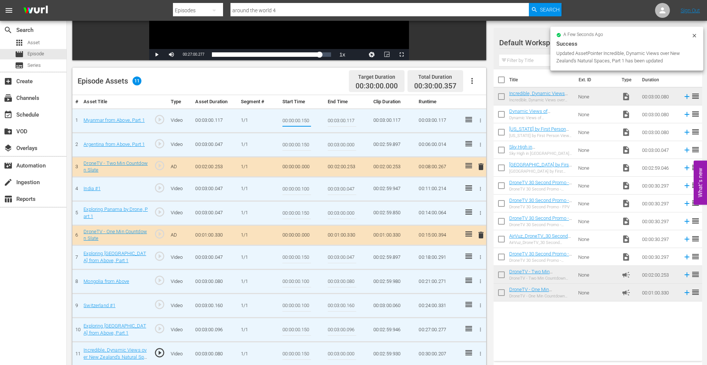
type input "00:00:00.150"
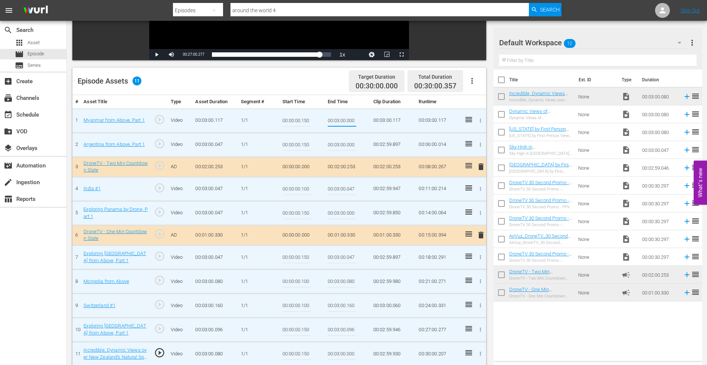
type input "00:03:00.000"
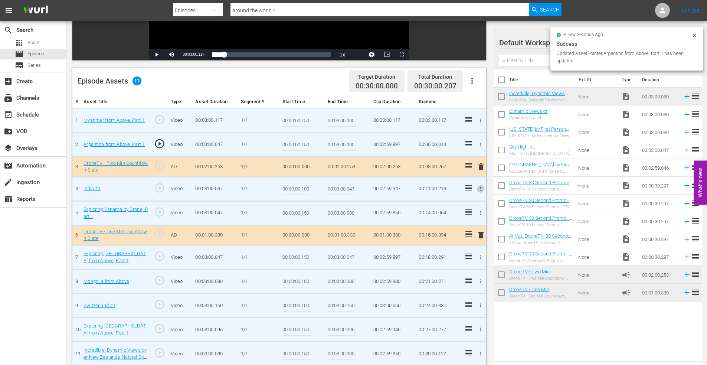
click at [480, 187] on icon "button" at bounding box center [481, 189] width 6 height 6
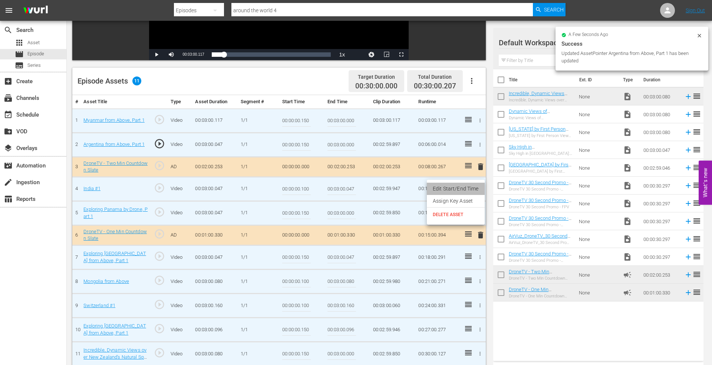
click at [480, 187] on li "Edit Start/End Time" at bounding box center [456, 189] width 58 height 12
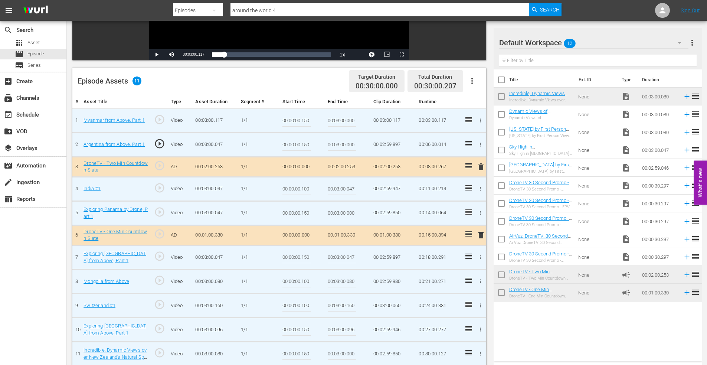
drag, startPoint x: 301, startPoint y: 189, endPoint x: 331, endPoint y: 186, distance: 29.4
click at [330, 187] on tr "4 India #1 play_circle_outline Video 00:03:00.047 1/1 00:00:00.100 00:03:00.047…" at bounding box center [279, 189] width 414 height 24
drag, startPoint x: 304, startPoint y: 188, endPoint x: 329, endPoint y: 186, distance: 26.0
click at [326, 186] on tr "4 India #1 play_circle_outline Video 00:03:00.047 1/1 00:00:00.150 00:03:00.047…" at bounding box center [279, 189] width 414 height 24
type input "00:00:00.100"
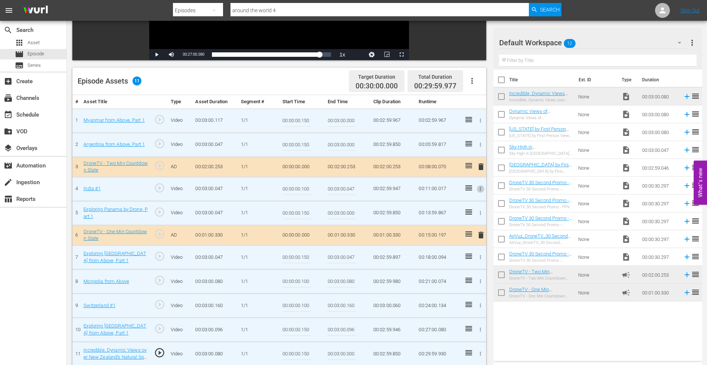
click at [285, 205] on input "00:00:00.150" at bounding box center [296, 213] width 29 height 18
click at [481, 256] on icon "button" at bounding box center [481, 257] width 6 height 6
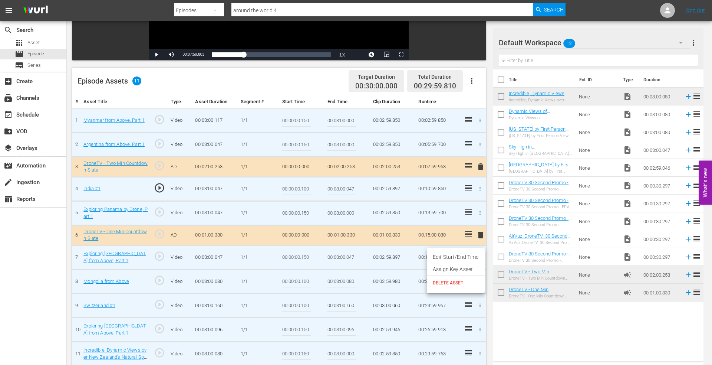
click at [336, 255] on div at bounding box center [356, 182] width 712 height 365
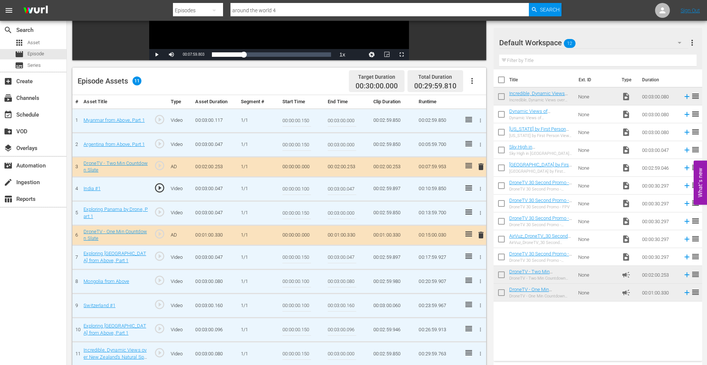
click at [305, 259] on input "00:00:00.150" at bounding box center [296, 257] width 29 height 18
click at [321, 256] on td "00:00:00.150" at bounding box center [302, 257] width 46 height 24
type input "00:00:00.000"
click at [304, 283] on input "00:00:00.100" at bounding box center [296, 281] width 29 height 18
drag, startPoint x: 306, startPoint y: 329, endPoint x: 324, endPoint y: 328, distance: 17.8
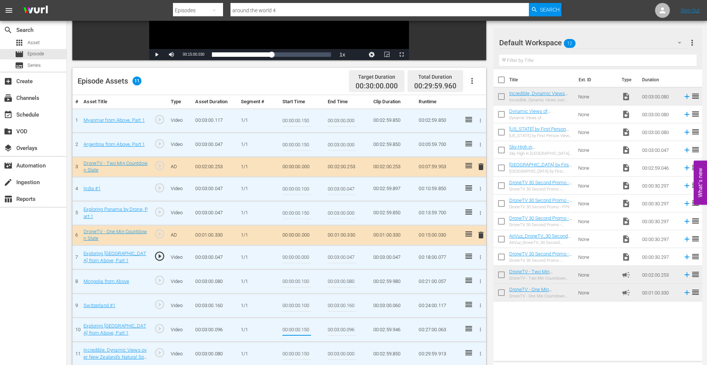
click at [322, 328] on td "00:00:00.150" at bounding box center [302, 329] width 46 height 24
type input "00:00:00.100"
click at [270, 306] on td "1/1" at bounding box center [258, 305] width 41 height 24
click at [274, 325] on td "1/1" at bounding box center [258, 329] width 41 height 24
click at [306, 281] on input "00:00:00.100" at bounding box center [296, 281] width 29 height 18
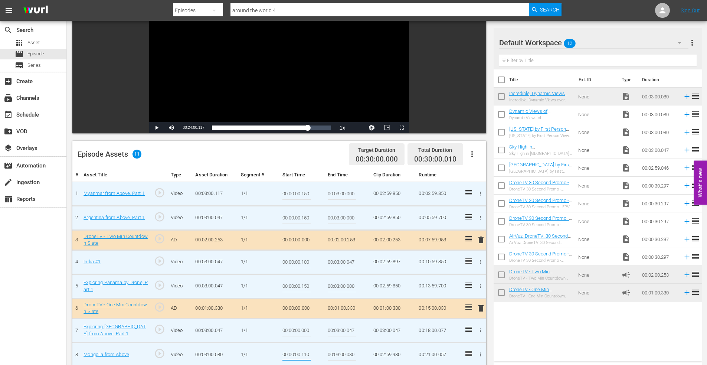
scroll to position [74, 0]
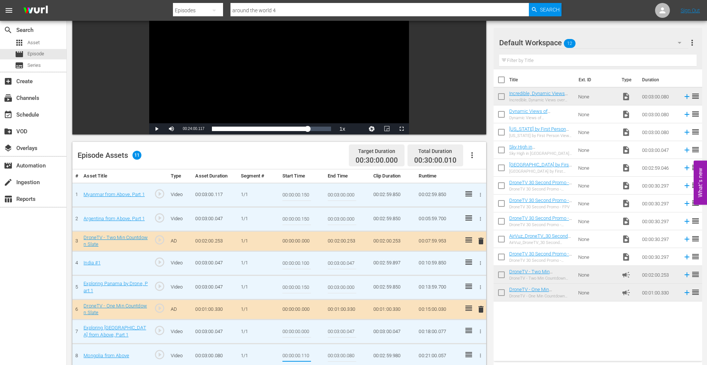
type input "00:00:00.110"
click at [232, 216] on td "00:03:00.047" at bounding box center [215, 219] width 46 height 24
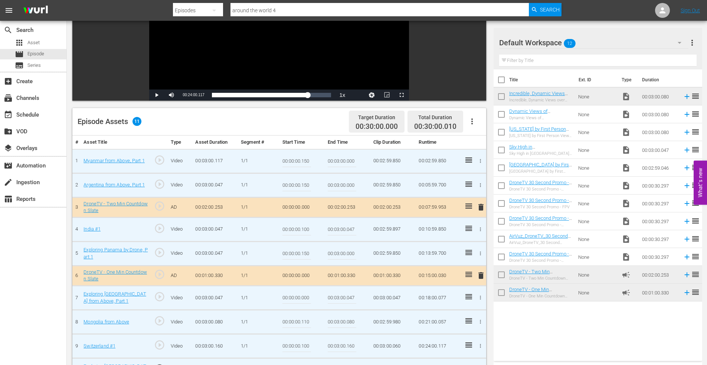
scroll to position [148, 0]
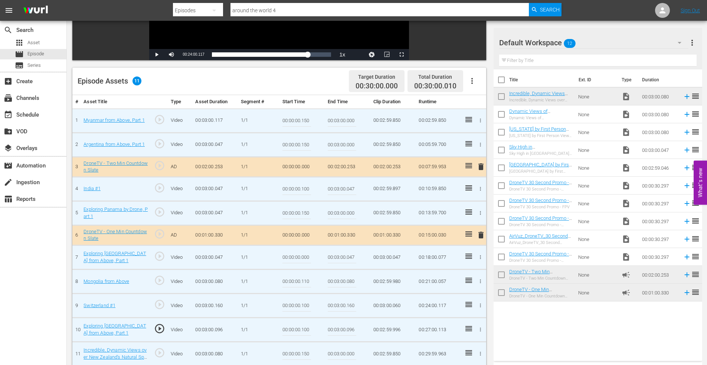
click at [231, 304] on td "00:03:00.160" at bounding box center [215, 305] width 46 height 24
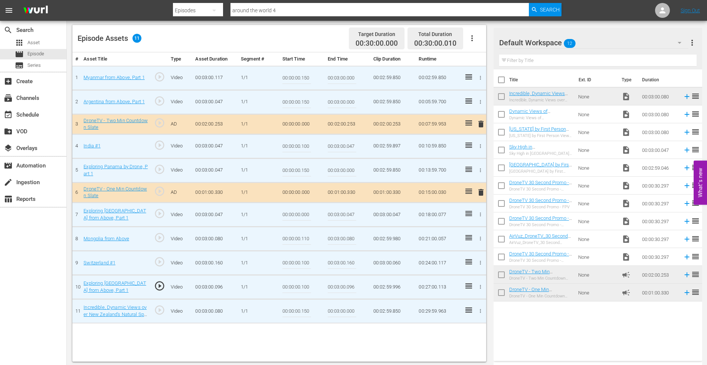
scroll to position [193, 0]
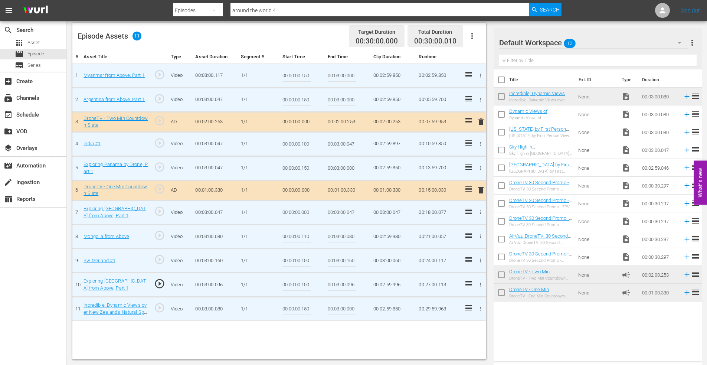
click at [237, 259] on td "00:03:00.160" at bounding box center [215, 260] width 46 height 24
drag, startPoint x: 306, startPoint y: 260, endPoint x: 309, endPoint y: 259, distance: 3.9
click at [306, 260] on input "00:00:00.100" at bounding box center [296, 261] width 29 height 18
type input "00:00:00.110"
click at [301, 281] on input "00:00:00.100" at bounding box center [296, 285] width 29 height 18
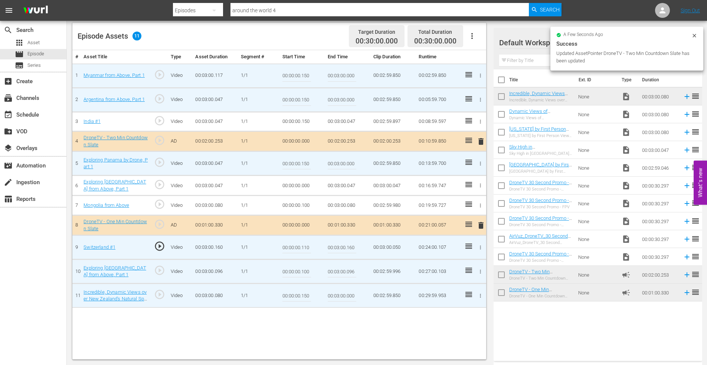
scroll to position [0, 0]
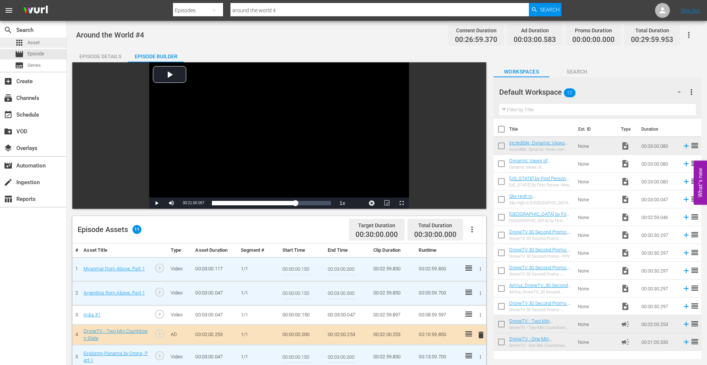
click at [47, 40] on div "apps Asset" at bounding box center [33, 42] width 66 height 10
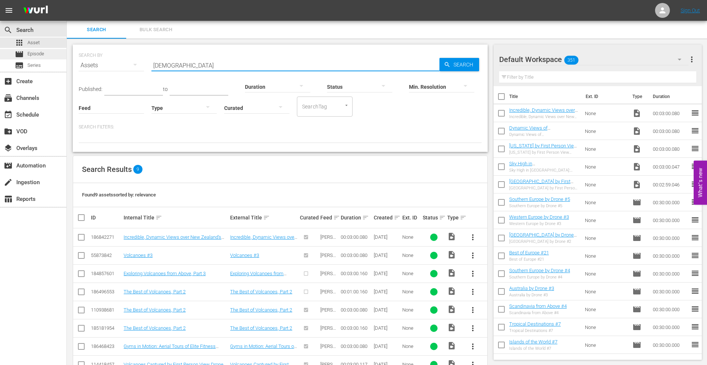
drag, startPoint x: 214, startPoint y: 63, endPoint x: 58, endPoint y: 59, distance: 156.3
click at [67, 0] on div "search Search apps Asset movie Episode subtitles Series add_box Create subscrip…" at bounding box center [387, 0] width 640 height 0
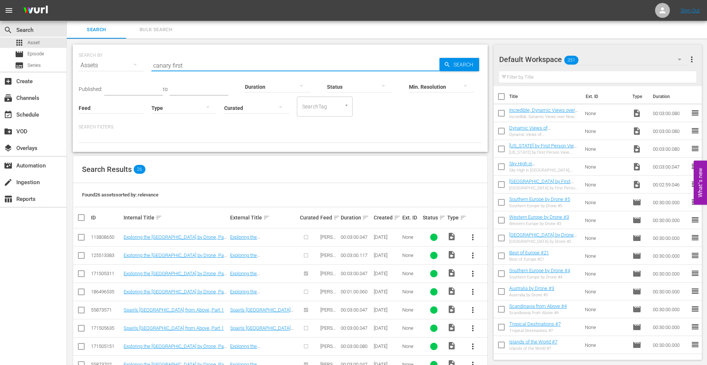
type input "canary first"
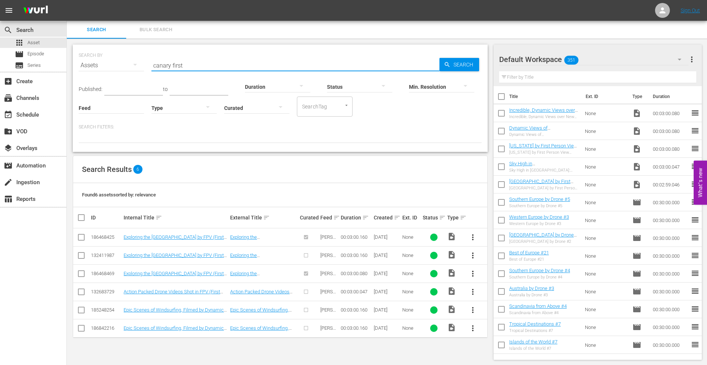
drag, startPoint x: 81, startPoint y: 238, endPoint x: 89, endPoint y: 239, distance: 8.2
click at [81, 238] on input "checkbox" at bounding box center [81, 238] width 9 height 9
checkbox input "true"
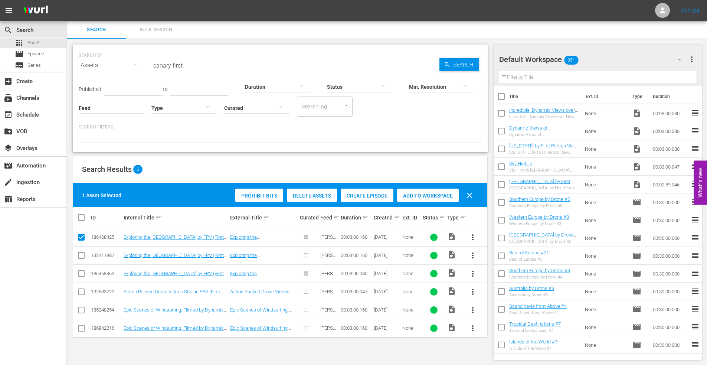
click at [420, 196] on span "Add to Workspace" at bounding box center [428, 196] width 62 height 6
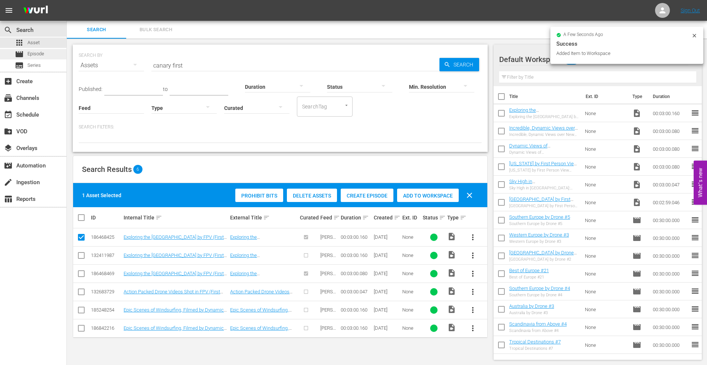
click at [42, 55] on span "Episode" at bounding box center [35, 53] width 17 height 7
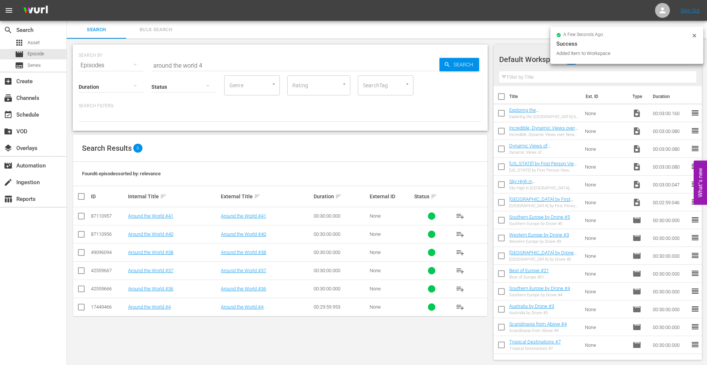
click at [205, 65] on input "around the world 4" at bounding box center [295, 65] width 288 height 18
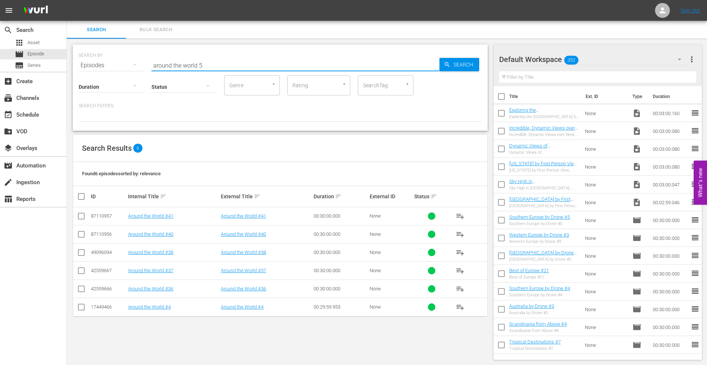
type input "around the world 5"
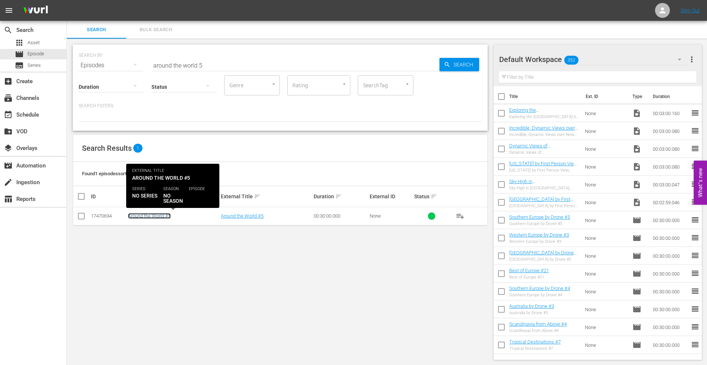
click at [140, 216] on link "Around the World #5" at bounding box center [149, 216] width 43 height 6
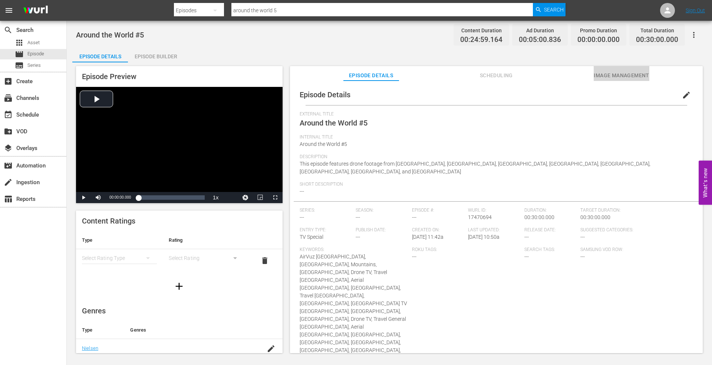
click at [614, 71] on span "Image Management" at bounding box center [622, 75] width 56 height 9
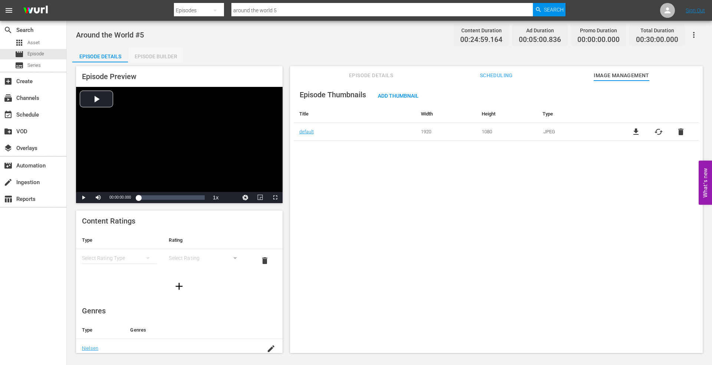
click at [152, 58] on div "Episode Builder" at bounding box center [156, 56] width 56 height 18
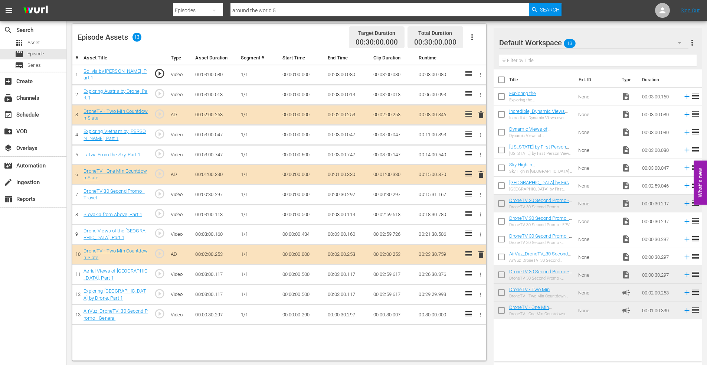
scroll to position [193, 0]
click at [481, 252] on span "delete" at bounding box center [480, 253] width 9 height 9
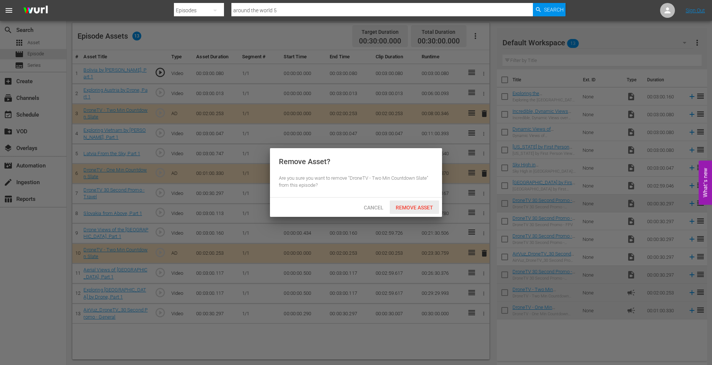
click at [415, 207] on span "Remove Asset" at bounding box center [414, 207] width 49 height 6
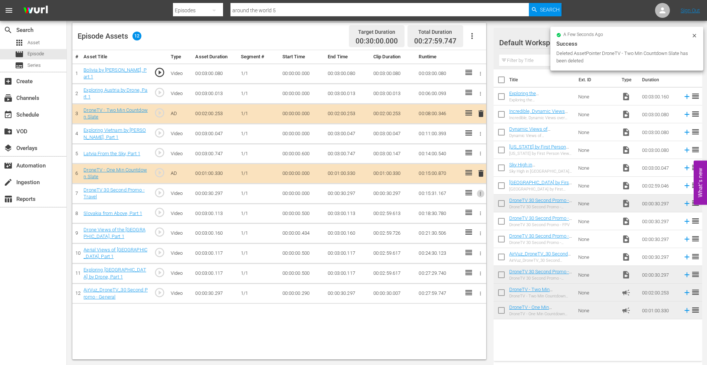
click at [480, 192] on icon "button" at bounding box center [481, 194] width 6 height 6
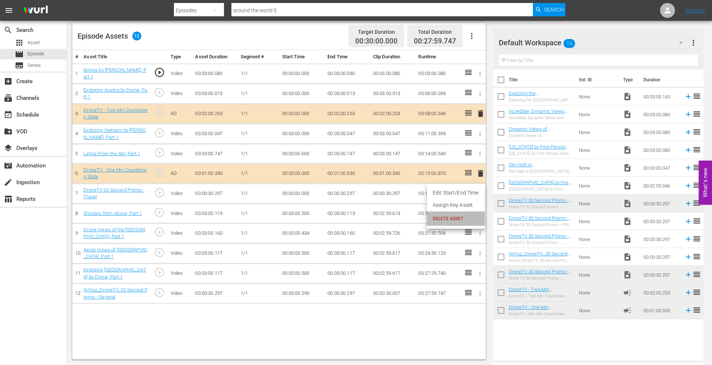
drag, startPoint x: 446, startPoint y: 217, endPoint x: 450, endPoint y: 211, distance: 6.9
click at [447, 217] on span "DELETE ASSET" at bounding box center [456, 218] width 46 height 7
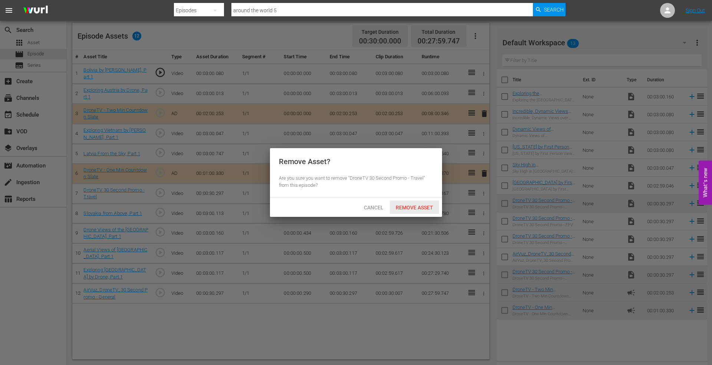
click at [408, 206] on span "Remove Asset" at bounding box center [414, 207] width 49 height 6
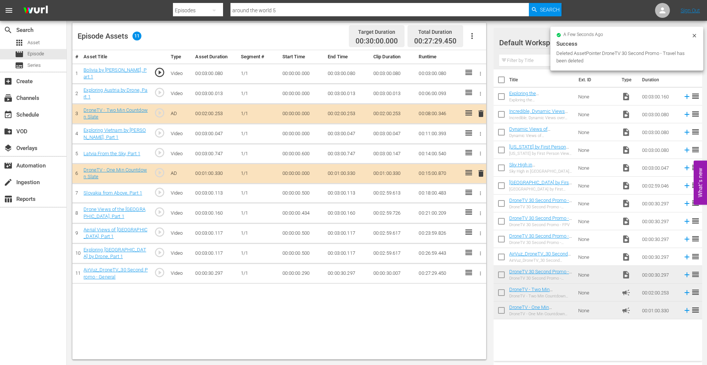
click at [478, 273] on icon "button" at bounding box center [481, 273] width 6 height 6
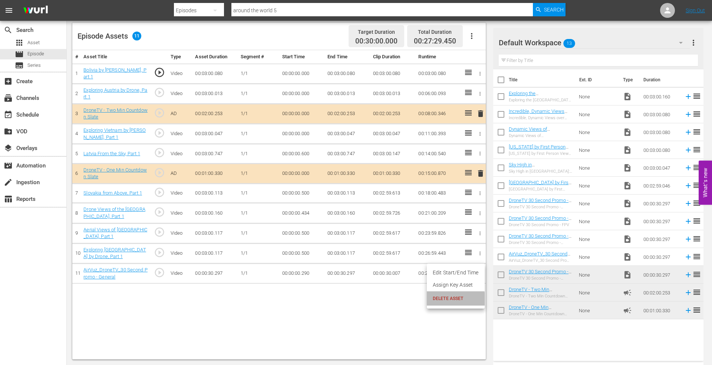
click at [452, 301] on span "DELETE ASSET" at bounding box center [456, 298] width 46 height 7
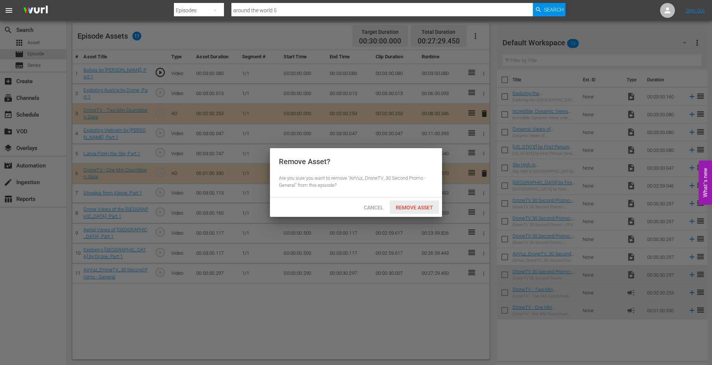
click at [409, 206] on span "Remove Asset" at bounding box center [414, 207] width 49 height 6
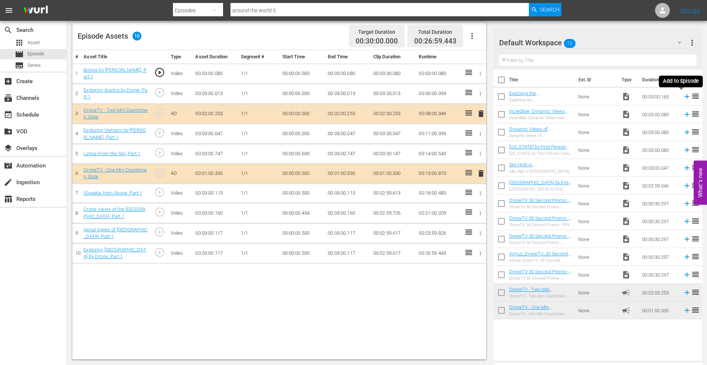
click at [683, 97] on icon at bounding box center [687, 96] width 8 height 8
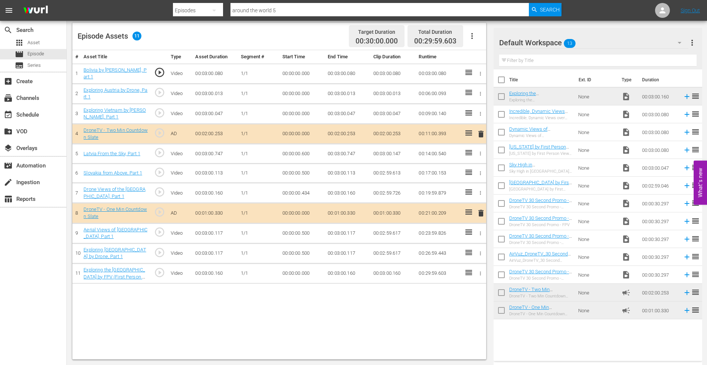
click at [481, 252] on icon "button" at bounding box center [481, 253] width 6 height 6
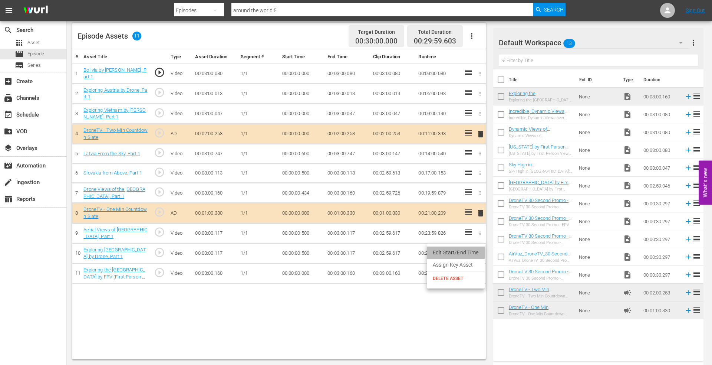
click at [469, 253] on li "Edit Start/End Time" at bounding box center [456, 252] width 58 height 12
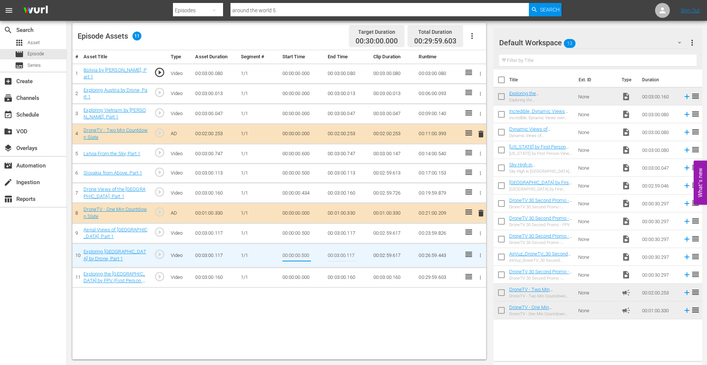
drag, startPoint x: 302, startPoint y: 255, endPoint x: 327, endPoint y: 254, distance: 24.5
click at [327, 254] on tr "10 Exploring Kuwait by Drone, Part 1 play_circle_outline Video 00:03:00.117 1/1…" at bounding box center [279, 255] width 414 height 24
type input "00:00:00.000"
click at [481, 233] on icon "button" at bounding box center [481, 233] width 6 height 6
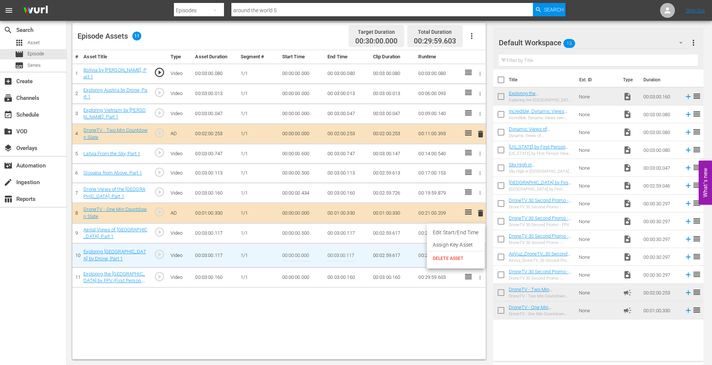
click at [456, 234] on li "Edit Start/End Time" at bounding box center [456, 232] width 58 height 12
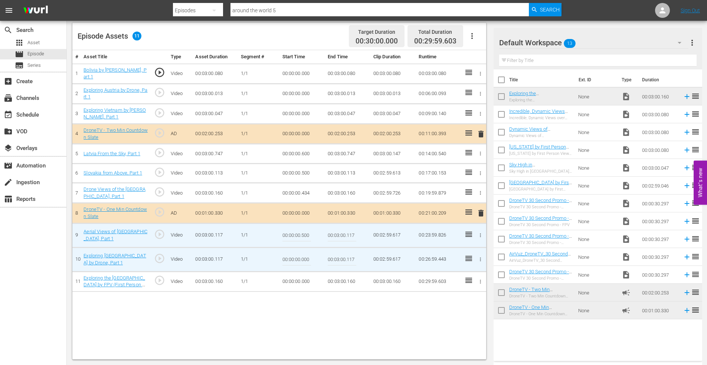
click at [332, 235] on tr "9 Aerial Views of Malaysia, Part 1 play_circle_outline Video 00:03:00.117 1/1 0…" at bounding box center [279, 235] width 414 height 24
type input "00:00:00.000"
click at [480, 192] on icon "button" at bounding box center [481, 193] width 6 height 6
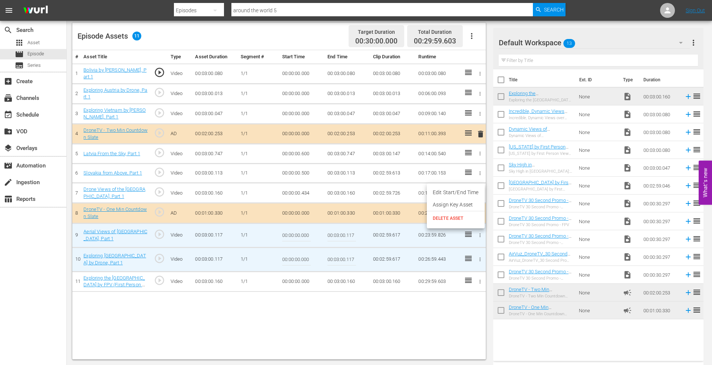
click at [455, 193] on li "Edit Start/End Time" at bounding box center [456, 192] width 58 height 12
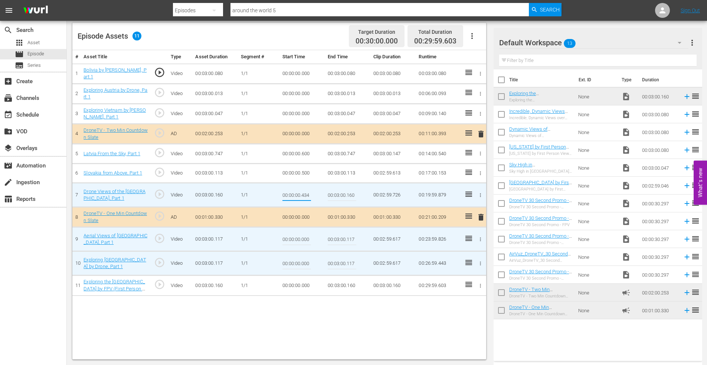
drag, startPoint x: 301, startPoint y: 195, endPoint x: 332, endPoint y: 193, distance: 31.2
click at [332, 193] on tr "7 Drone Views of the Dominican Republic, Part 1 play_circle_outline Video 00:03…" at bounding box center [279, 195] width 414 height 24
type input "00:00:00.000"
click at [480, 170] on icon "button" at bounding box center [481, 173] width 6 height 6
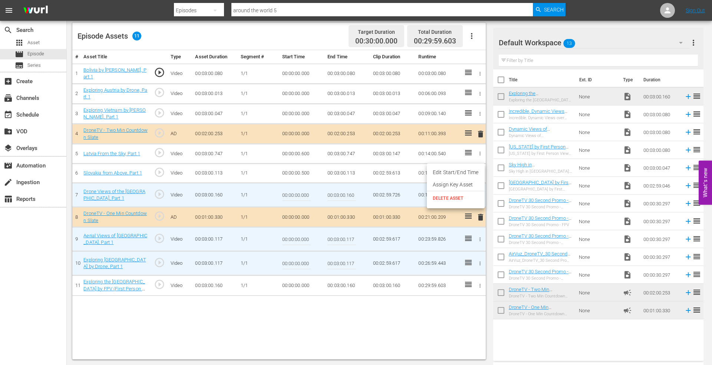
click at [470, 168] on li "Edit Start/End Time" at bounding box center [456, 172] width 58 height 12
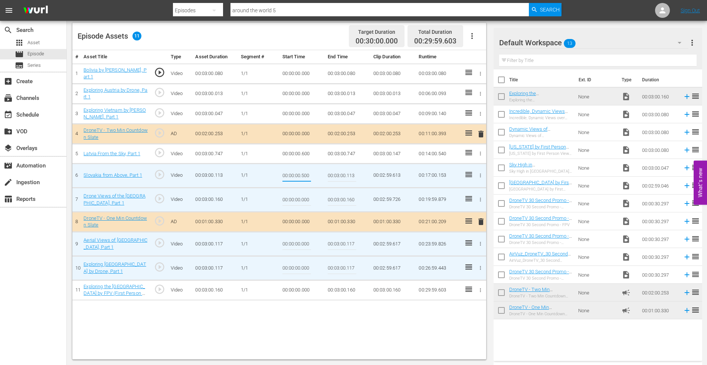
drag, startPoint x: 302, startPoint y: 174, endPoint x: 338, endPoint y: 173, distance: 36.7
click at [339, 173] on tr "6 Slovakia from Above, Part 1 play_circle_outline Video 00:03:00.113 1/1 00:00:…" at bounding box center [279, 175] width 414 height 24
type input "00:00:00.000"
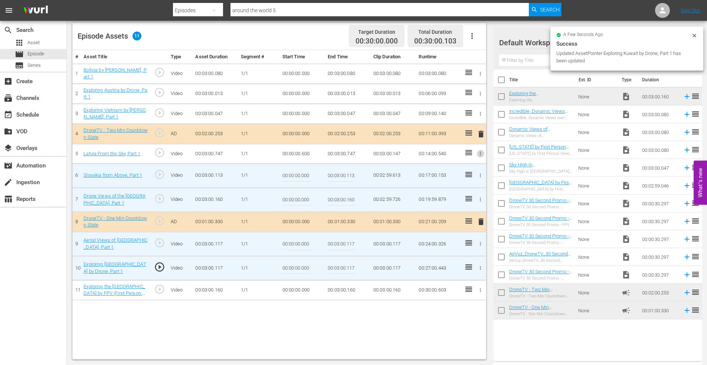
click at [482, 152] on icon "button" at bounding box center [481, 154] width 6 height 6
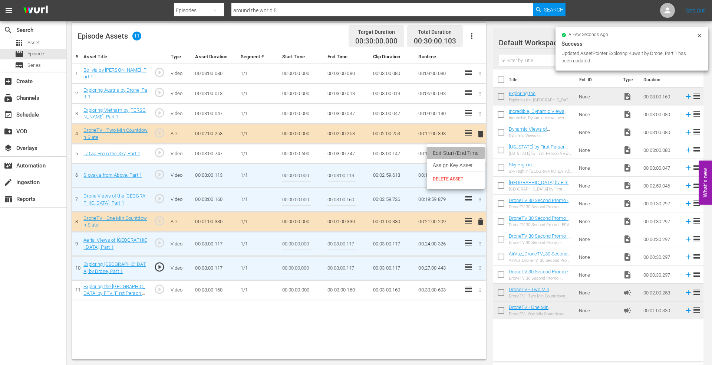
click at [453, 153] on li "Edit Start/End Time" at bounding box center [456, 153] width 58 height 12
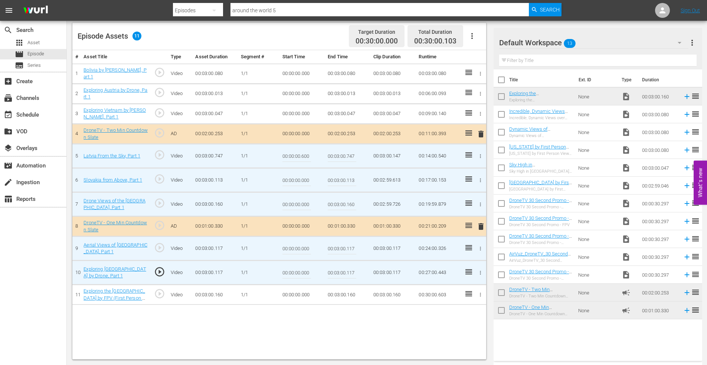
drag, startPoint x: 302, startPoint y: 155, endPoint x: 333, endPoint y: 155, distance: 31.2
click at [333, 155] on tr "5 Latvia From the Sky, Part 1 play_circle_outline Video 00:03:00.747 1/1 00:00:…" at bounding box center [279, 156] width 414 height 24
type input "00:00:00.000"
click at [479, 112] on icon "button" at bounding box center [481, 114] width 6 height 6
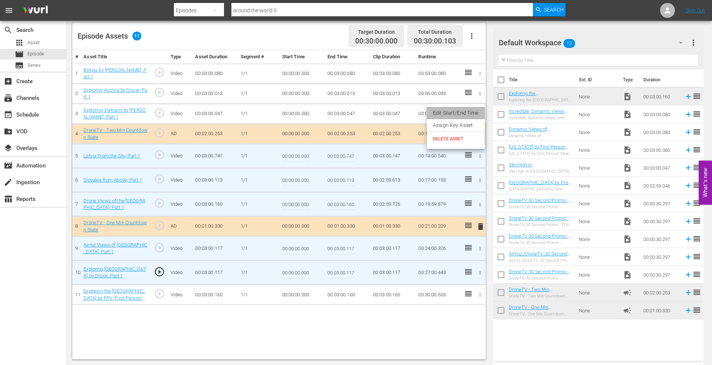
click at [465, 113] on li "Edit Start/End Time" at bounding box center [456, 113] width 58 height 12
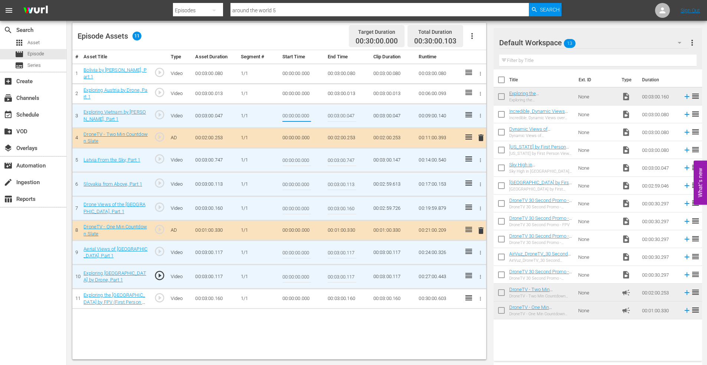
drag, startPoint x: 301, startPoint y: 116, endPoint x: 329, endPoint y: 113, distance: 28.7
click at [329, 113] on tr "3 Exploring Vietnam by Drone, Part 1 play_circle_outline Video 00:03:00.047 1/1…" at bounding box center [279, 116] width 414 height 24
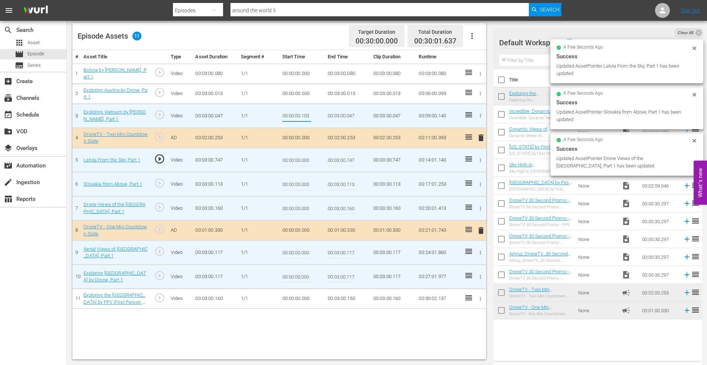
type input "00:00:00.103"
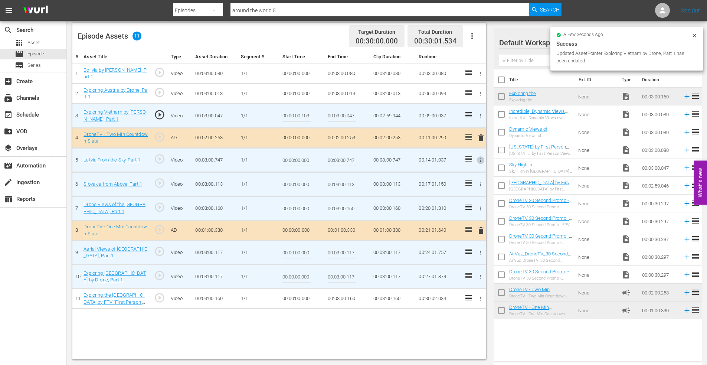
click at [481, 159] on icon "button" at bounding box center [481, 160] width 6 height 6
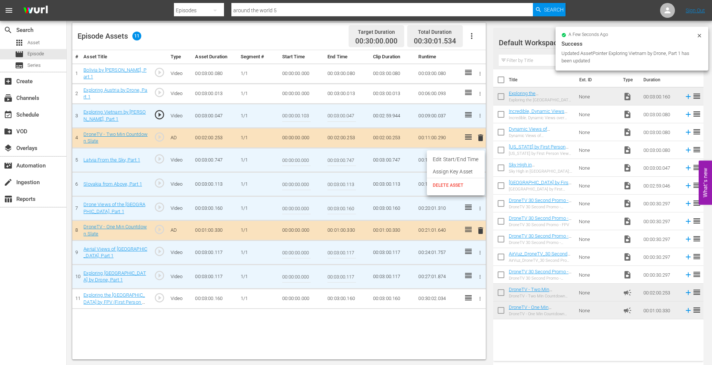
click at [453, 157] on li "Edit Start/End Time" at bounding box center [456, 159] width 58 height 12
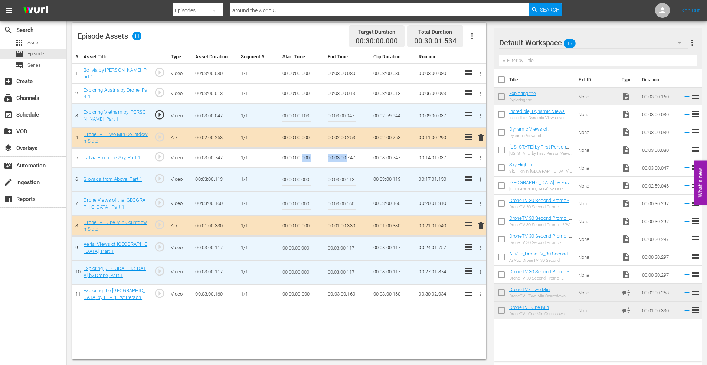
drag, startPoint x: 303, startPoint y: 156, endPoint x: 354, endPoint y: 155, distance: 50.8
click at [351, 156] on tr "5 Latvia From the Sky, Part 1 play_circle_outline Video 00:03:00.747 1/1 00:00:…" at bounding box center [279, 158] width 414 height 20
click at [310, 158] on td "00:00:00.000" at bounding box center [302, 158] width 46 height 20
drag, startPoint x: 302, startPoint y: 156, endPoint x: 332, endPoint y: 154, distance: 30.2
click at [334, 153] on tr "5 Latvia From the Sky, Part 1 play_circle_outline Video 00:03:00.747 1/1 00:00:…" at bounding box center [279, 158] width 414 height 20
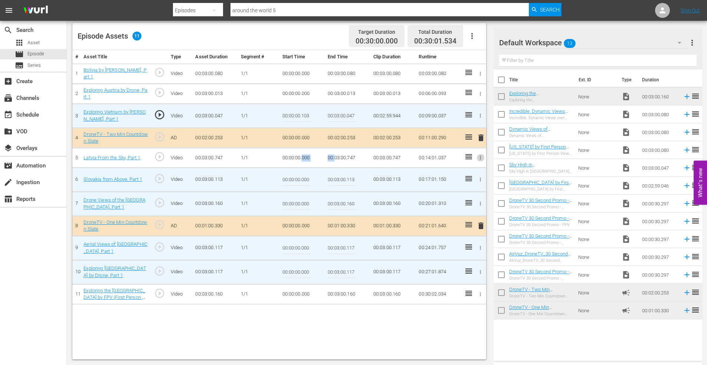
click at [478, 157] on icon "button" at bounding box center [481, 158] width 6 height 6
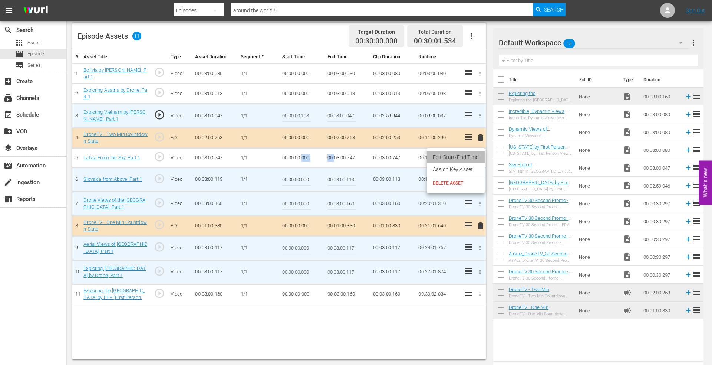
drag, startPoint x: 478, startPoint y: 157, endPoint x: 363, endPoint y: 155, distance: 115.4
click at [479, 156] on li "Edit Start/End Time" at bounding box center [456, 157] width 58 height 12
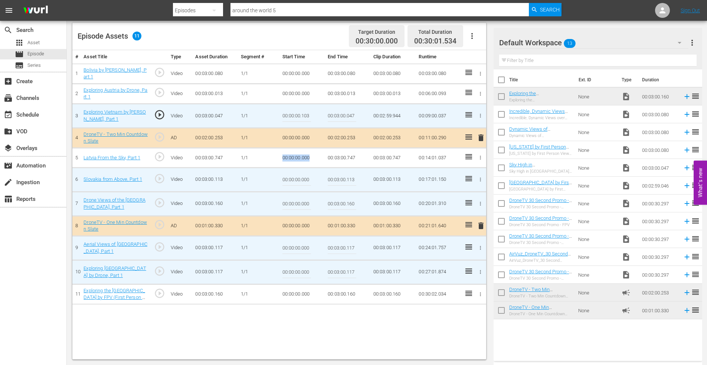
click at [301, 158] on td "00:00:00.000" at bounding box center [302, 158] width 46 height 20
click at [302, 157] on td "00:00:00.000" at bounding box center [302, 158] width 46 height 20
drag, startPoint x: 302, startPoint y: 157, endPoint x: 346, endPoint y: 154, distance: 44.6
click at [347, 154] on tr "5 Latvia From the Sky, Part 1 play_circle_outline Video 00:03:00.747 1/1 00:00:…" at bounding box center [279, 158] width 414 height 20
click at [479, 157] on icon "button" at bounding box center [481, 158] width 6 height 6
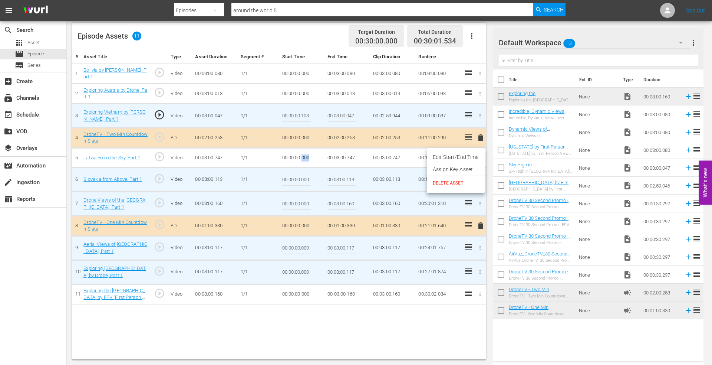
click at [476, 157] on li "Edit Start/End Time" at bounding box center [456, 157] width 58 height 12
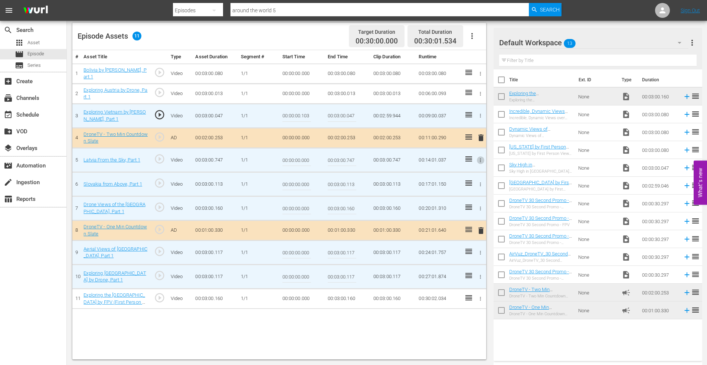
drag, startPoint x: 301, startPoint y: 161, endPoint x: 348, endPoint y: 159, distance: 47.2
click at [340, 159] on tr "5 Latvia From the Sky, Part 1 play_circle_outline Video 00:03:00.747 1/1 00:00:…" at bounding box center [279, 160] width 414 height 24
type input "00:00:00.150"
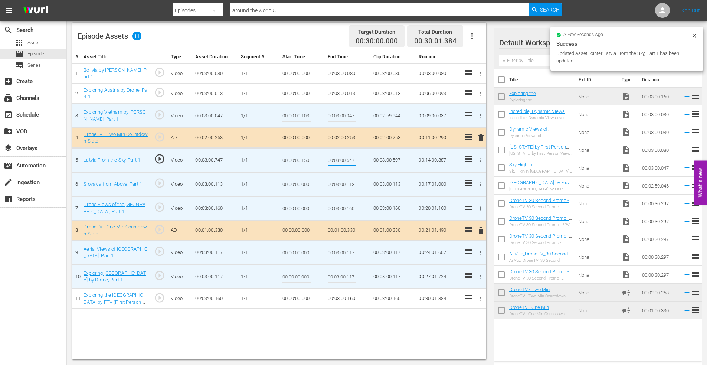
type input "00:03:00.547"
drag, startPoint x: 302, startPoint y: 184, endPoint x: 312, endPoint y: 183, distance: 10.1
click at [312, 183] on td "00:00:00.000" at bounding box center [302, 184] width 46 height 24
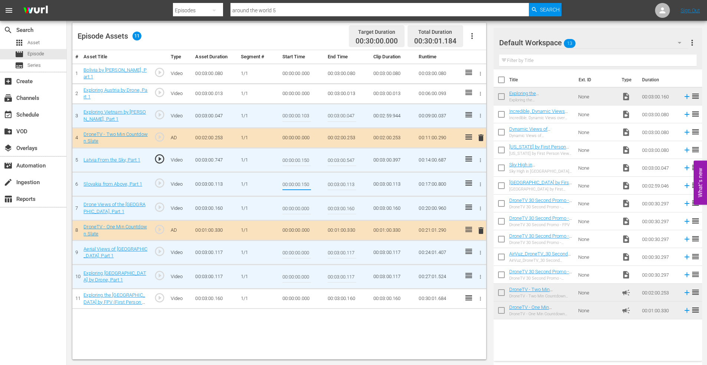
type input "00:00:00.150"
type input "00:03:00.000"
click at [303, 209] on input "00:00:00.000" at bounding box center [296, 208] width 29 height 18
click at [307, 208] on input "00:00:00.000" at bounding box center [296, 208] width 29 height 18
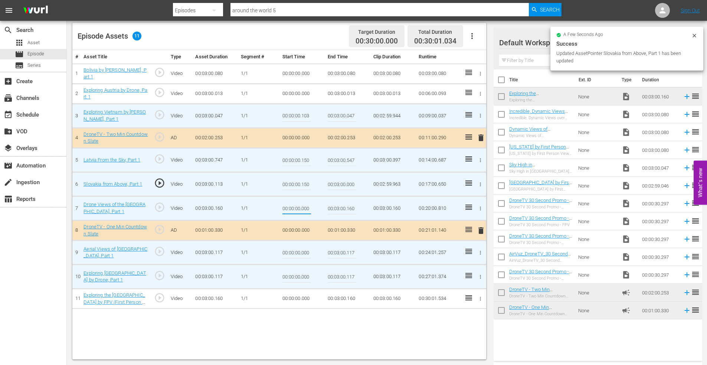
drag, startPoint x: 302, startPoint y: 209, endPoint x: 311, endPoint y: 209, distance: 8.5
click at [310, 208] on input "00:00:00.000" at bounding box center [296, 208] width 29 height 18
type input "00:00:00.150"
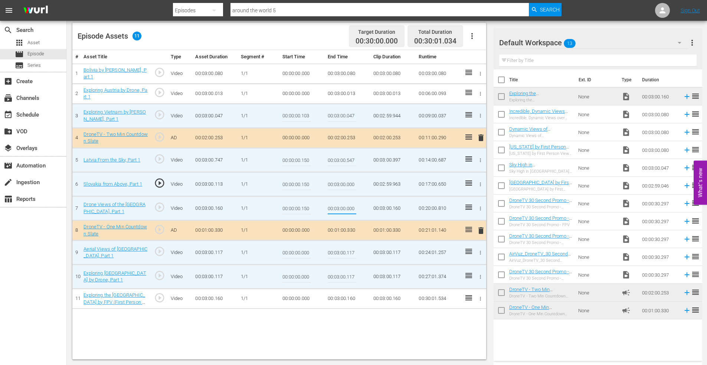
type input "00:03:00.000"
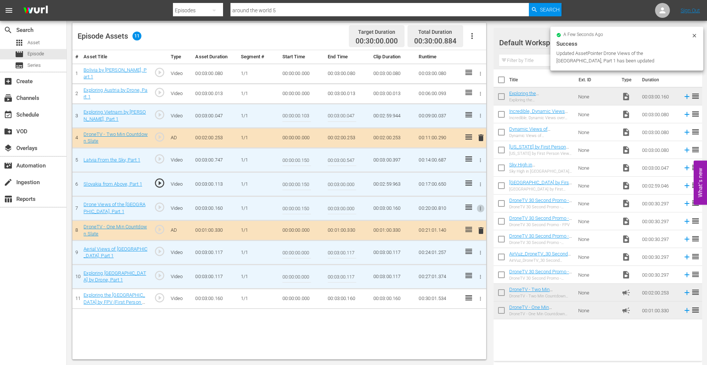
drag, startPoint x: 302, startPoint y: 253, endPoint x: 322, endPoint y: 253, distance: 19.7
click at [311, 253] on td "00:00:00.000" at bounding box center [302, 252] width 46 height 24
type input "00:00:00.150"
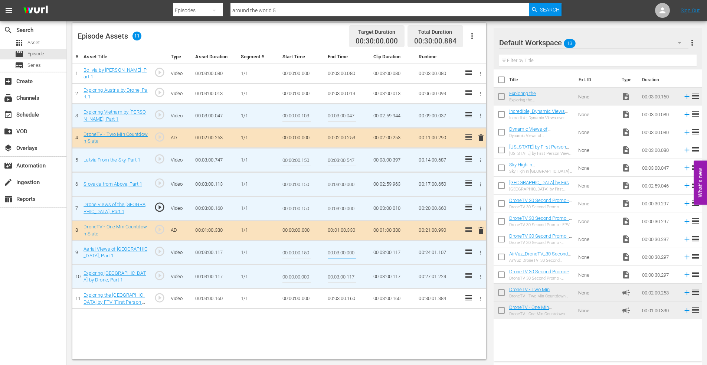
type input "00:03:00.000"
drag, startPoint x: 302, startPoint y: 278, endPoint x: 307, endPoint y: 277, distance: 4.9
click at [307, 277] on input "00:00:00.000" at bounding box center [296, 277] width 29 height 18
click at [306, 277] on input "00:00:00.000" at bounding box center [296, 277] width 29 height 18
drag, startPoint x: 302, startPoint y: 277, endPoint x: 314, endPoint y: 275, distance: 11.3
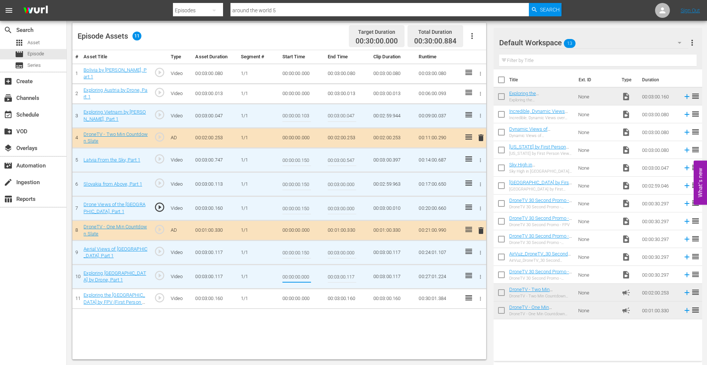
click at [314, 275] on td "00:00:00.000" at bounding box center [302, 277] width 46 height 24
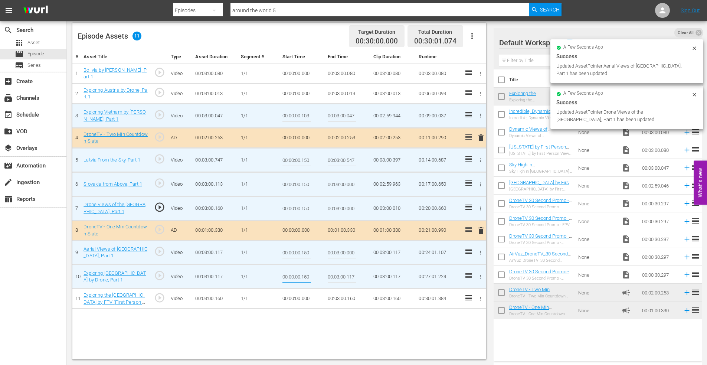
type input "00:00:00.150"
type input "00:03:00.000"
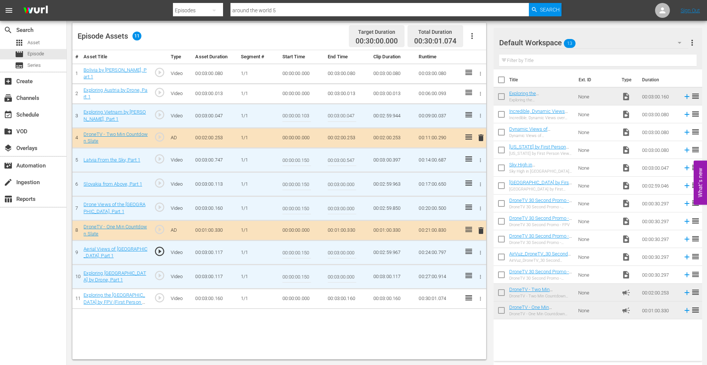
click at [301, 297] on td "00:00:00.000" at bounding box center [302, 299] width 46 height 20
click at [482, 299] on icon "button" at bounding box center [481, 299] width 6 height 6
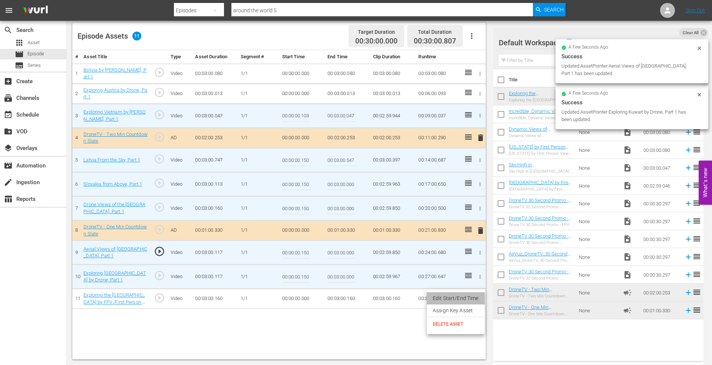
click at [469, 297] on li "Edit Start/End Time" at bounding box center [456, 298] width 58 height 12
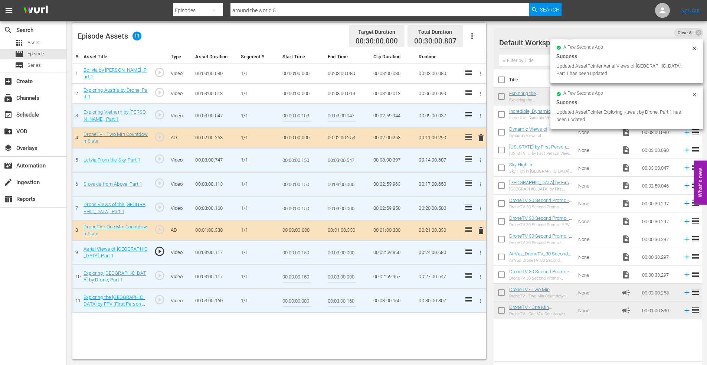
click at [301, 300] on input "00:00:00.000" at bounding box center [296, 301] width 29 height 18
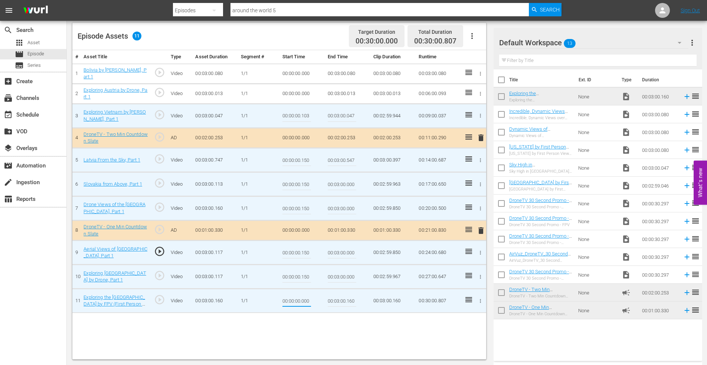
drag, startPoint x: 309, startPoint y: 300, endPoint x: 317, endPoint y: 299, distance: 8.2
click at [309, 300] on input "00:00:00.000" at bounding box center [296, 301] width 29 height 18
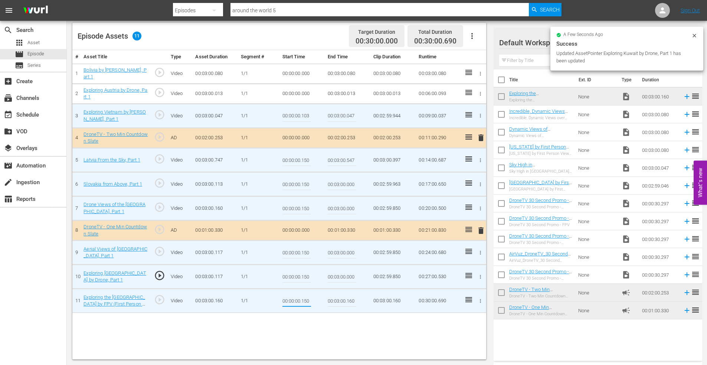
type input "00:00:00.150"
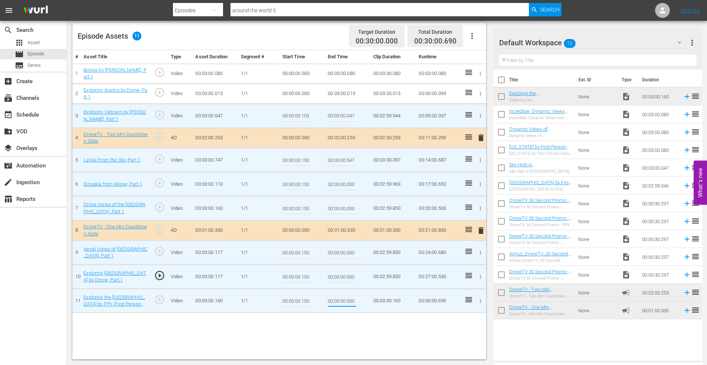
type input "00:03:00.000"
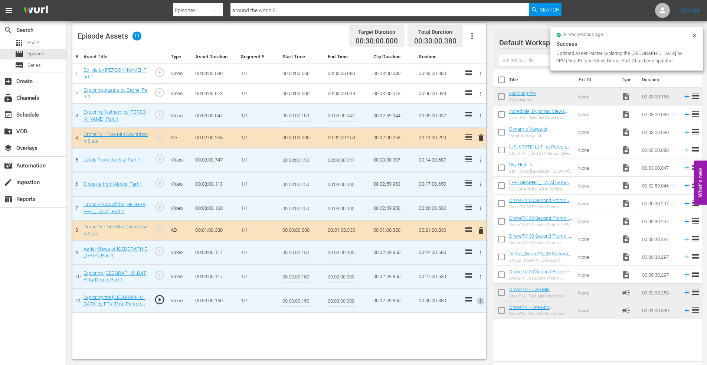
click at [479, 72] on icon "button" at bounding box center [481, 74] width 6 height 6
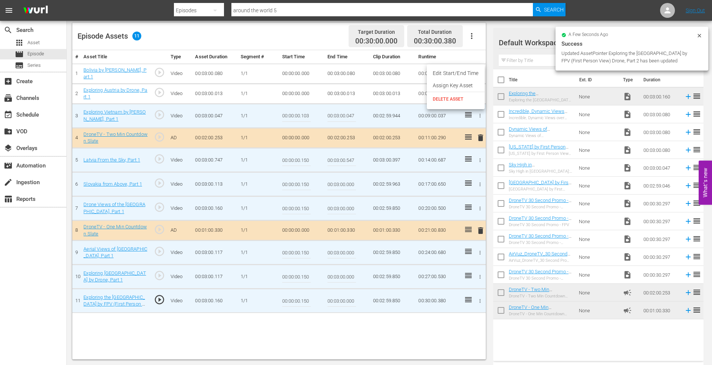
drag, startPoint x: 459, startPoint y: 75, endPoint x: 390, endPoint y: 91, distance: 70.6
click at [458, 74] on li "Edit Start/End Time" at bounding box center [456, 73] width 58 height 12
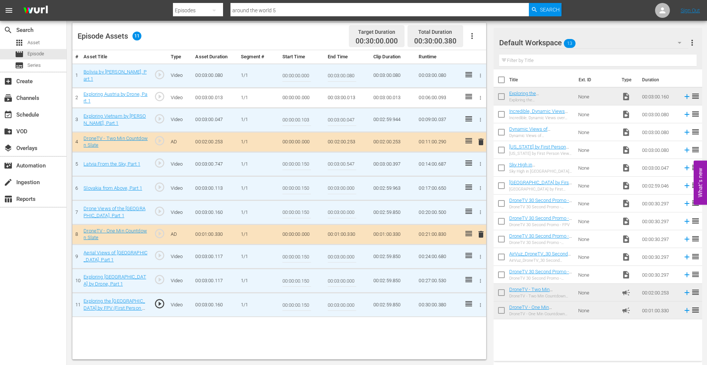
drag, startPoint x: 302, startPoint y: 76, endPoint x: 346, endPoint y: 73, distance: 44.2
click at [347, 73] on tr "1 Bolivia by Drone, Part 1 play_circle_outline Video 00:03:00.080 1/1 00:00:00.…" at bounding box center [279, 75] width 414 height 24
type input "00:00:00.150"
type input "00:03:00.000"
click at [479, 97] on icon "button" at bounding box center [481, 98] width 6 height 6
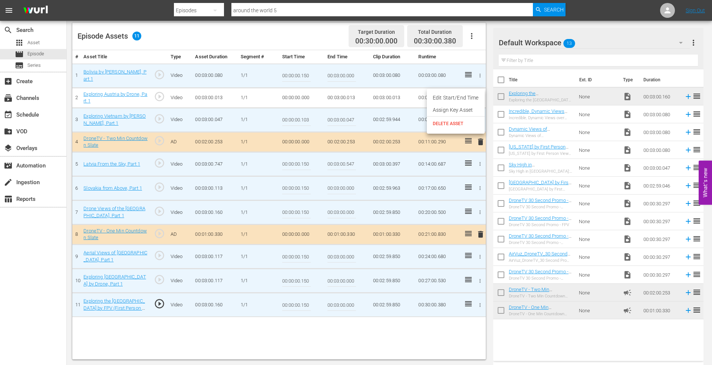
click at [457, 99] on li "Edit Start/End Time" at bounding box center [456, 98] width 58 height 12
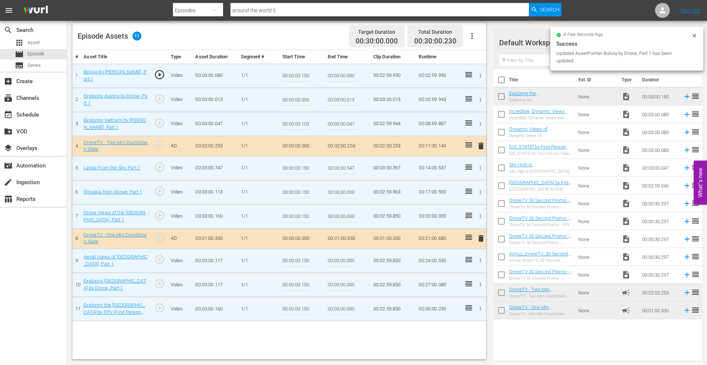
drag, startPoint x: 301, startPoint y: 100, endPoint x: 331, endPoint y: 99, distance: 30.1
click at [331, 99] on tr "2 Exploring Austria by Drone, Part 1 play_circle_outline Video 00:03:00.013 1/1…" at bounding box center [279, 100] width 414 height 24
type input "00:00:00.150"
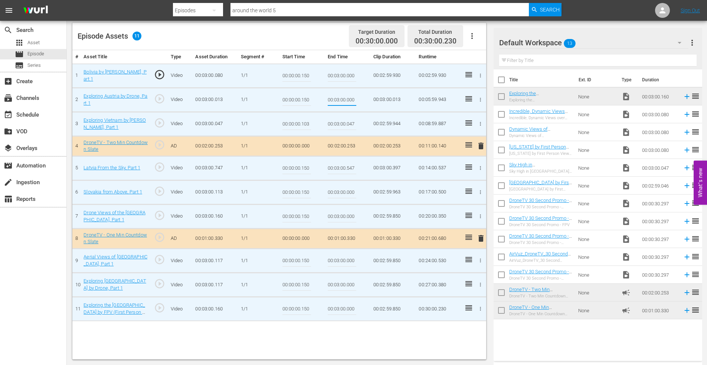
type input "00:03:00.000"
click at [311, 172] on td "00:00:00.150" at bounding box center [302, 168] width 46 height 24
click at [47, 45] on div "apps Asset" at bounding box center [33, 42] width 66 height 10
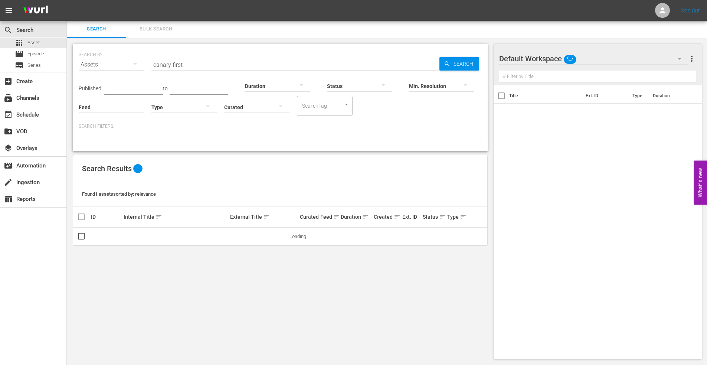
scroll to position [1, 0]
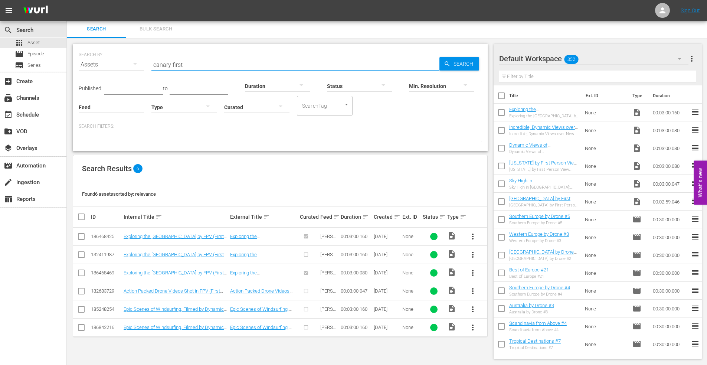
drag, startPoint x: 134, startPoint y: 59, endPoint x: 91, endPoint y: 56, distance: 43.5
click at [93, 58] on div "SEARCH BY Search By Assets Search ID, Title, Description, Keywords, or Category…" at bounding box center [280, 60] width 403 height 27
type input "south america first"
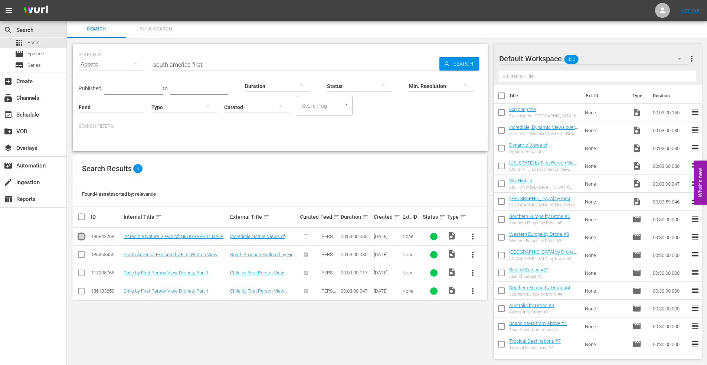
click at [81, 236] on input "checkbox" at bounding box center [81, 237] width 9 height 9
checkbox input "true"
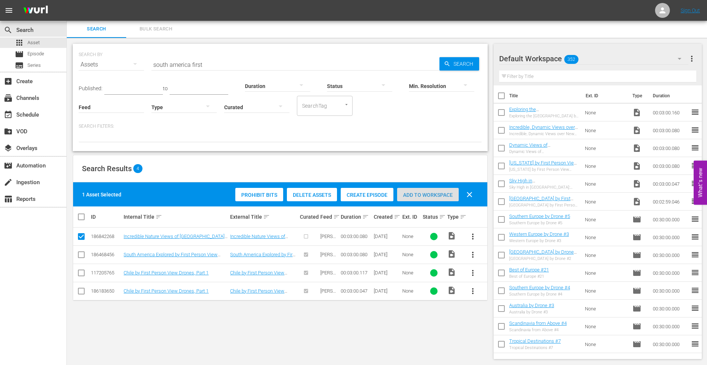
drag, startPoint x: 429, startPoint y: 192, endPoint x: 380, endPoint y: 189, distance: 48.7
click at [429, 192] on span "Add to Workspace" at bounding box center [428, 195] width 62 height 6
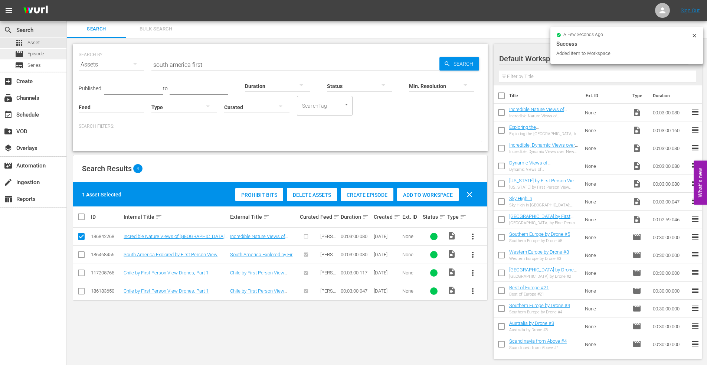
click at [39, 51] on span "Episode" at bounding box center [35, 53] width 17 height 7
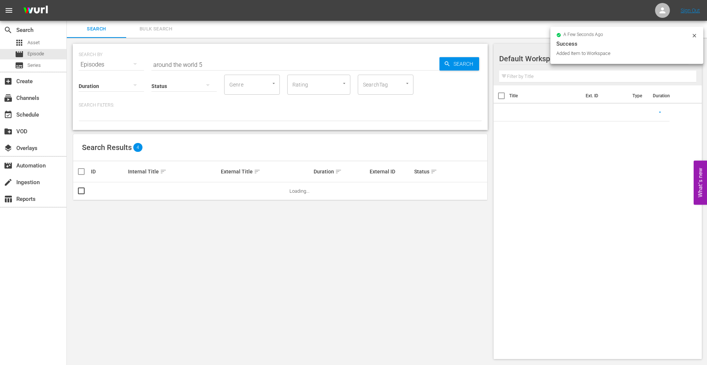
click at [220, 62] on input "around the world 5" at bounding box center [295, 65] width 288 height 18
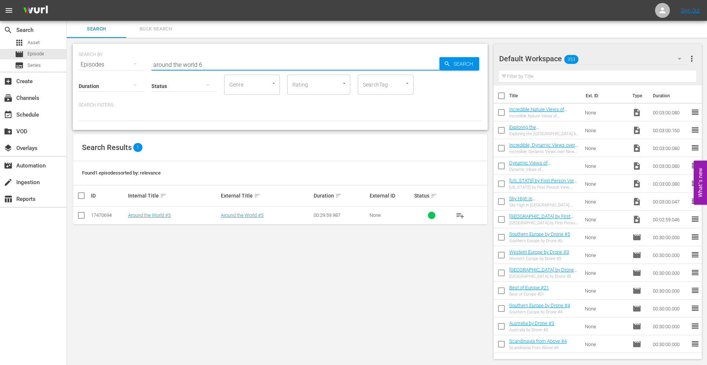
type input "around the world 6"
click at [146, 217] on link "Around the World #6" at bounding box center [149, 215] width 43 height 6
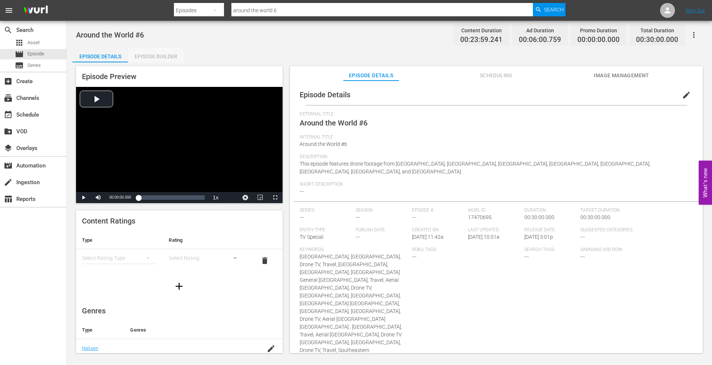
click at [156, 56] on div "Episode Builder" at bounding box center [156, 56] width 56 height 18
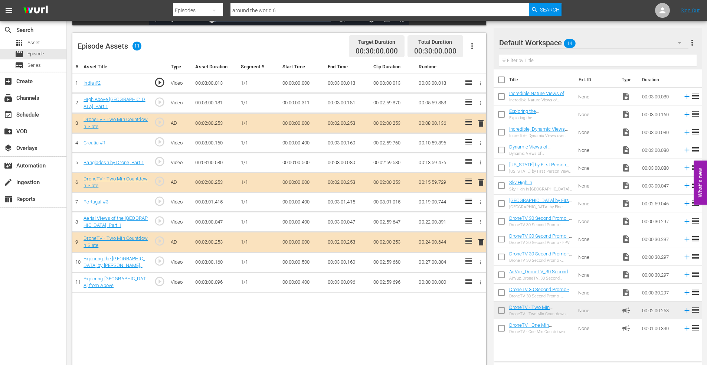
scroll to position [186, 0]
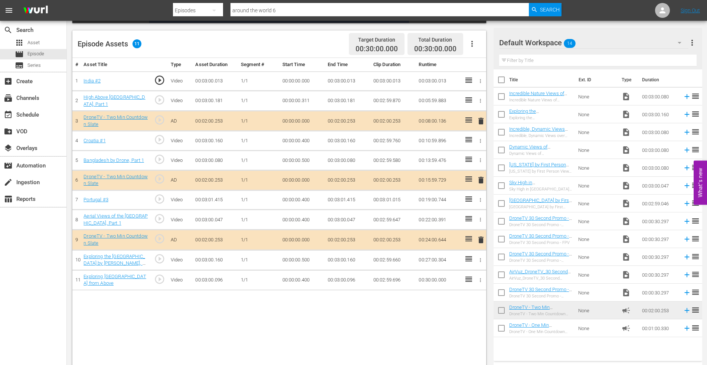
click at [480, 237] on span "delete" at bounding box center [480, 239] width 9 height 9
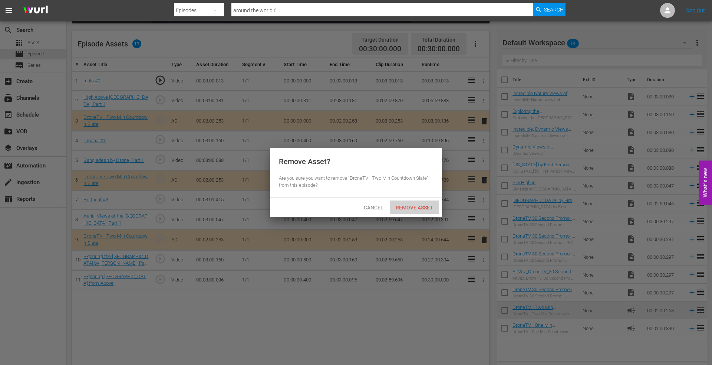
drag, startPoint x: 408, startPoint y: 206, endPoint x: 414, endPoint y: 204, distance: 6.8
click at [409, 206] on span "Remove Asset" at bounding box center [414, 207] width 49 height 6
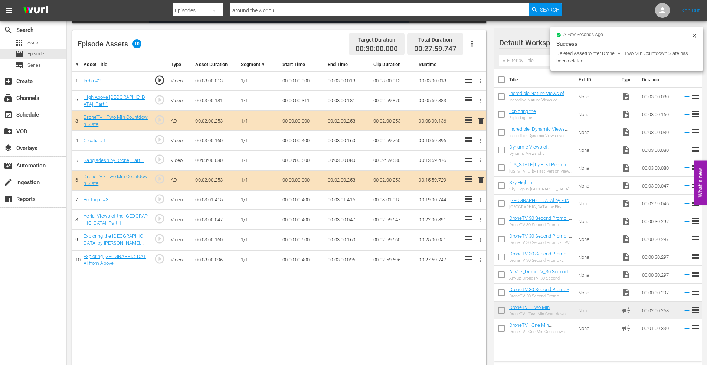
click at [480, 180] on span "delete" at bounding box center [480, 179] width 9 height 9
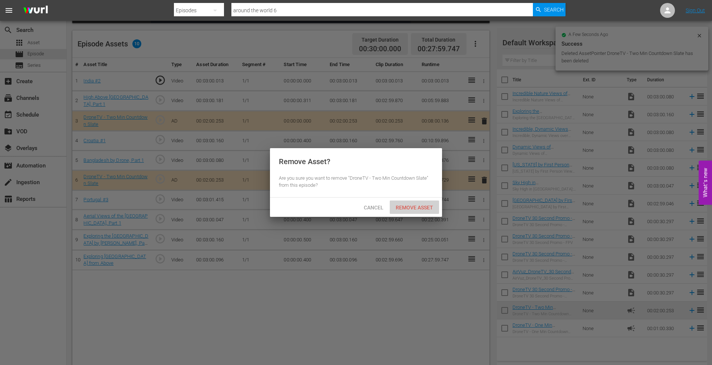
click at [406, 208] on span "Remove Asset" at bounding box center [414, 207] width 49 height 6
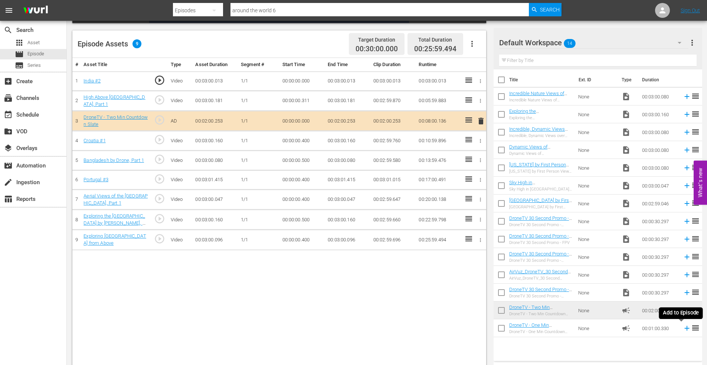
click at [684, 329] on icon at bounding box center [686, 328] width 5 height 5
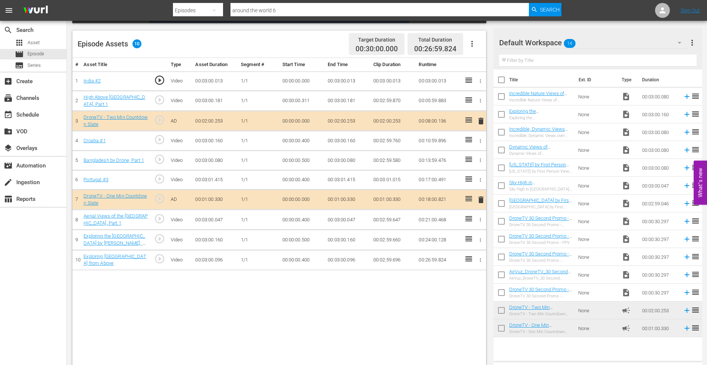
click at [467, 119] on icon at bounding box center [468, 119] width 9 height 9
click at [481, 139] on icon "button" at bounding box center [481, 141] width 6 height 6
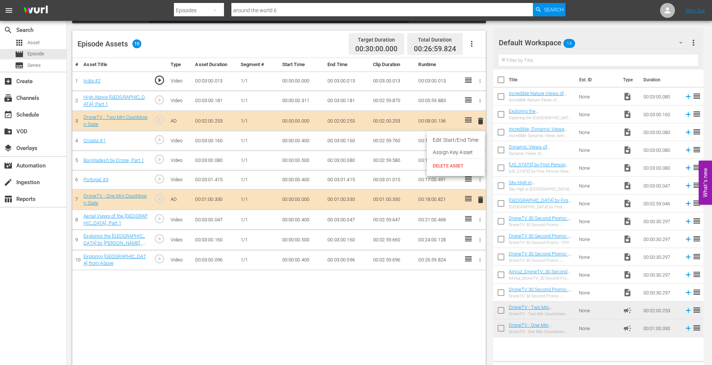
click at [331, 303] on div at bounding box center [356, 182] width 712 height 365
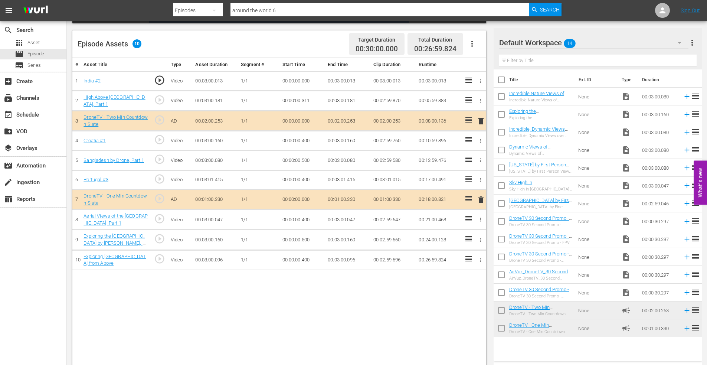
click at [481, 258] on icon "button" at bounding box center [481, 260] width 6 height 6
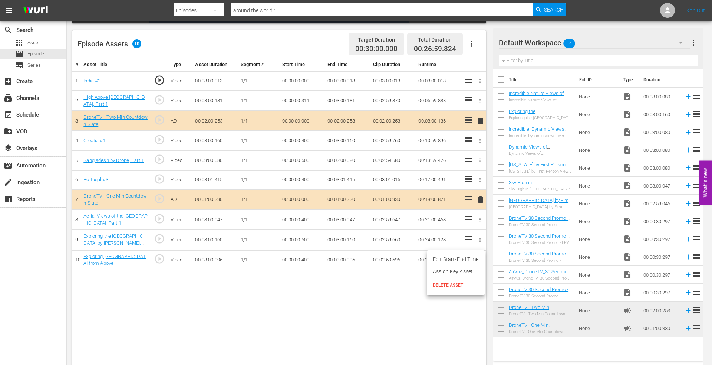
click at [456, 255] on li "Edit Start/End Time" at bounding box center [456, 259] width 58 height 12
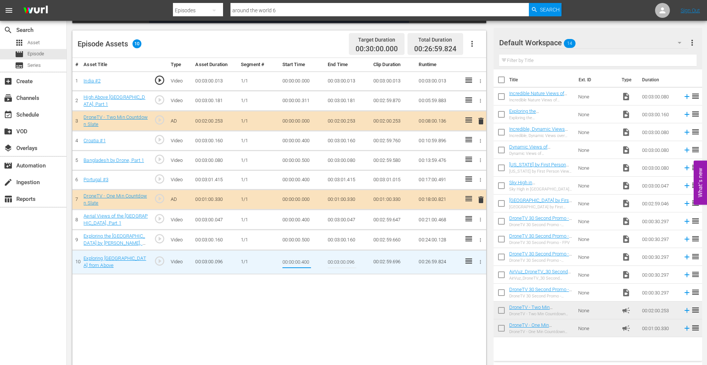
drag, startPoint x: 302, startPoint y: 262, endPoint x: 334, endPoint y: 258, distance: 32.2
click at [334, 258] on tr "10 Exploring Sri Lanka from Above play_circle_outline Video 00:03:00.096 1/1 00…" at bounding box center [279, 262] width 414 height 24
type input "00:00:00.100"
type input "00:03:00.000"
click at [480, 237] on icon "button" at bounding box center [481, 240] width 6 height 6
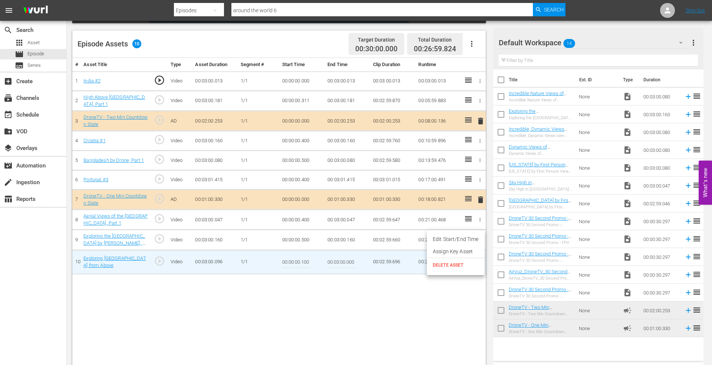
click at [469, 238] on li "Edit Start/End Time" at bounding box center [456, 239] width 58 height 12
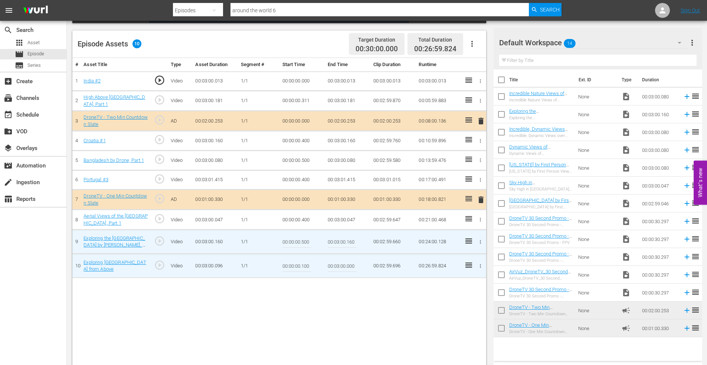
drag, startPoint x: 306, startPoint y: 240, endPoint x: 326, endPoint y: 237, distance: 20.6
click at [326, 237] on tr "9 Exploring the Netherlands by Drone, Part 1 play_circle_outline Video 00:03:00…" at bounding box center [279, 242] width 414 height 24
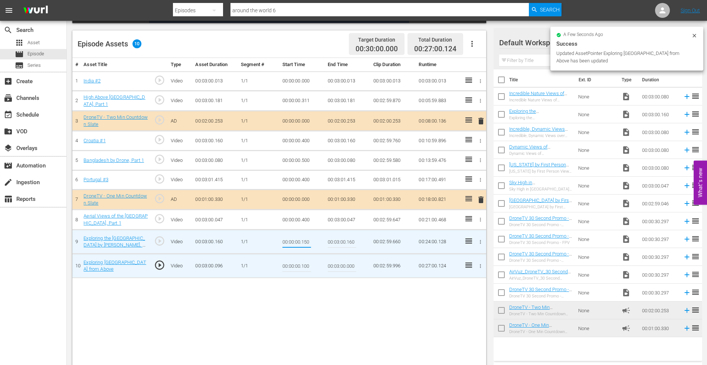
type input "00:00:00.150"
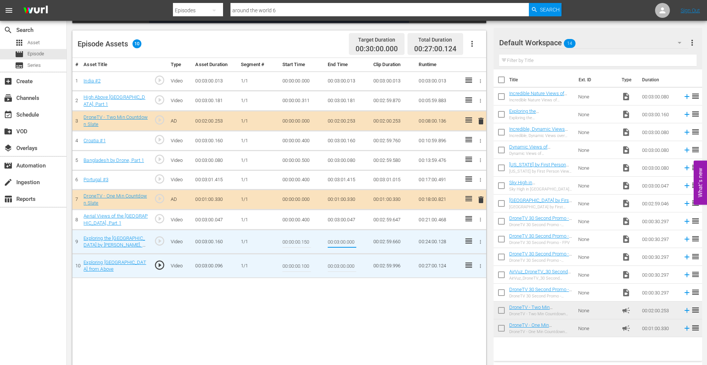
type input "00:03:00.000"
click at [480, 219] on icon "button" at bounding box center [481, 220] width 6 height 6
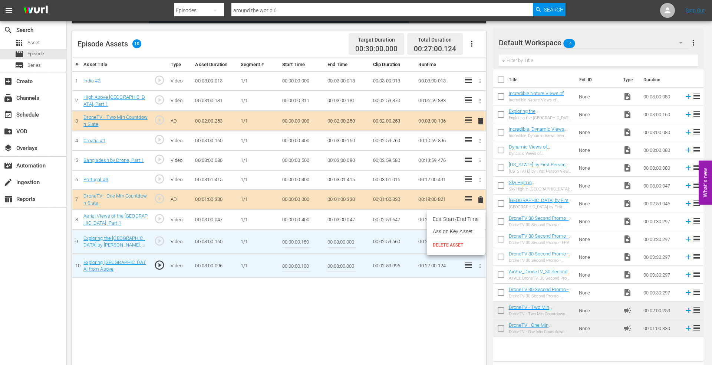
click at [456, 219] on li "Edit Start/End Time" at bounding box center [456, 219] width 58 height 12
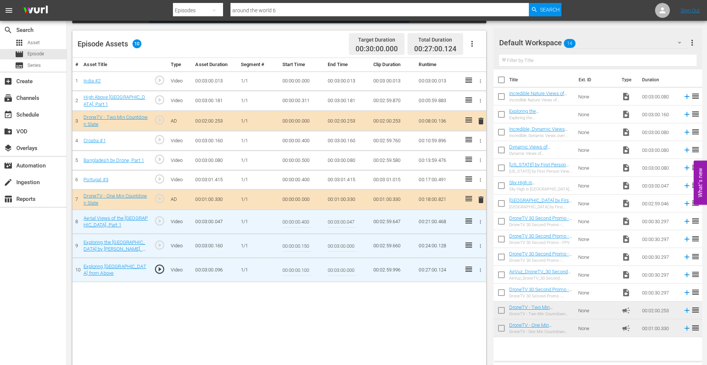
drag, startPoint x: 303, startPoint y: 221, endPoint x: 337, endPoint y: 221, distance: 34.1
click at [337, 221] on tr "8 Aerial Views of the Bahamas, Part 1 play_circle_outline Video 00:03:00.047 1/…" at bounding box center [279, 222] width 414 height 24
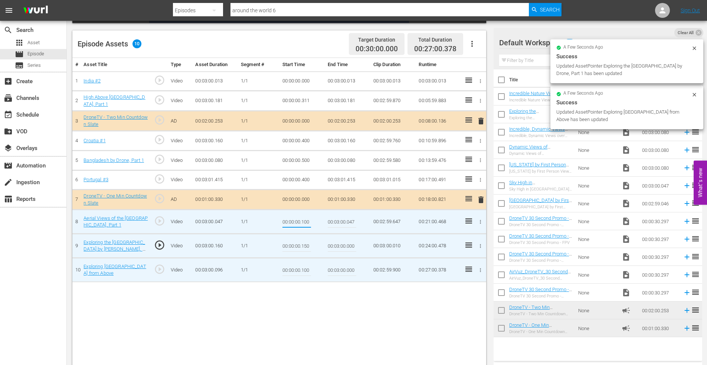
type input "00:00:00.100"
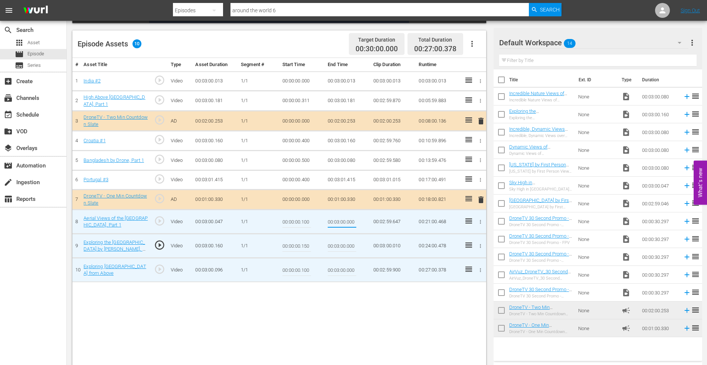
type input "00:03:00.000"
click at [480, 177] on icon "button" at bounding box center [481, 180] width 6 height 6
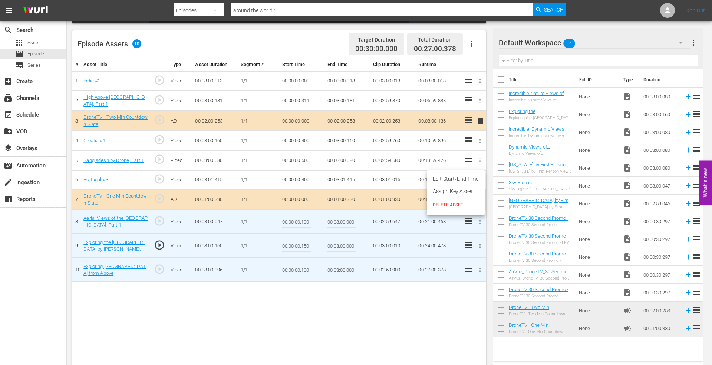
click at [459, 177] on li "Edit Start/End Time" at bounding box center [456, 179] width 58 height 12
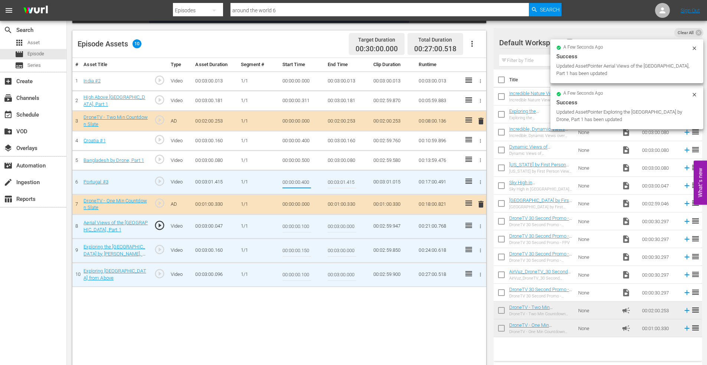
drag, startPoint x: 301, startPoint y: 183, endPoint x: 327, endPoint y: 182, distance: 25.6
click at [327, 182] on tr "6 Portugal #3 play_circle_outline Video 00:03:01.415 1/1 00:00:00.400 00:03:01.…" at bounding box center [279, 182] width 414 height 24
type input "00:00:00.100"
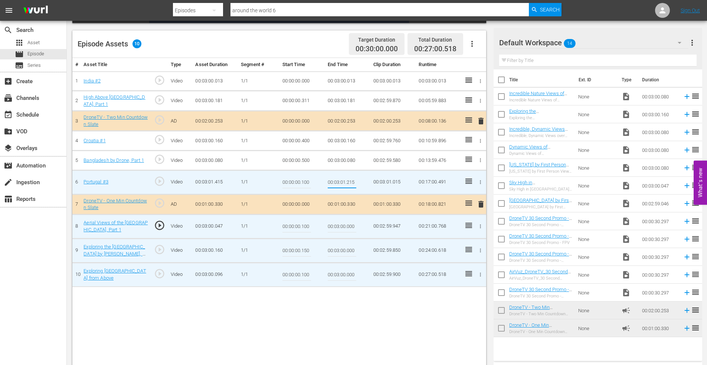
type input "00:03:01.215"
click at [683, 97] on icon at bounding box center [687, 96] width 8 height 8
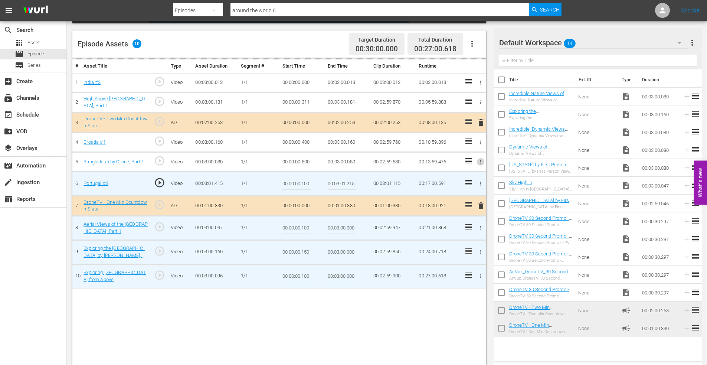
click at [482, 161] on icon "button" at bounding box center [481, 162] width 6 height 6
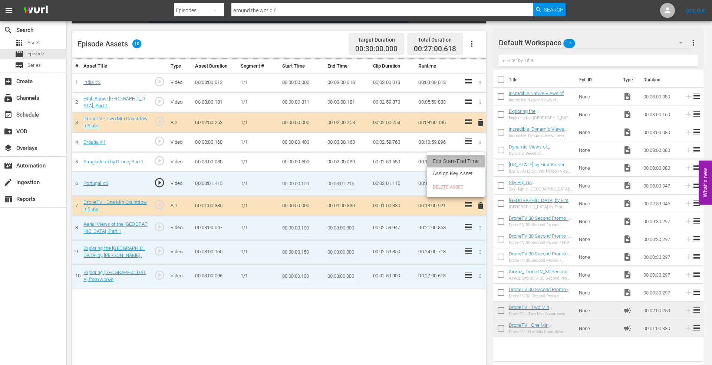
click at [466, 162] on li "Edit Start/End Time" at bounding box center [456, 161] width 58 height 12
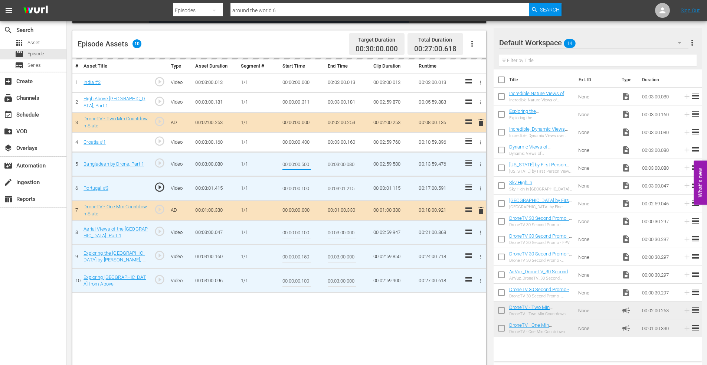
drag, startPoint x: 302, startPoint y: 164, endPoint x: 331, endPoint y: 165, distance: 29.3
click at [331, 164] on tr "5 Bangladesh by Drone, Part 1 play_circle_outline Video 00:03:00.080 1/1 00:00:…" at bounding box center [279, 164] width 414 height 24
type input "00:00:00.150"
type input "00:03:00.000"
click at [479, 140] on icon "button" at bounding box center [481, 143] width 6 height 6
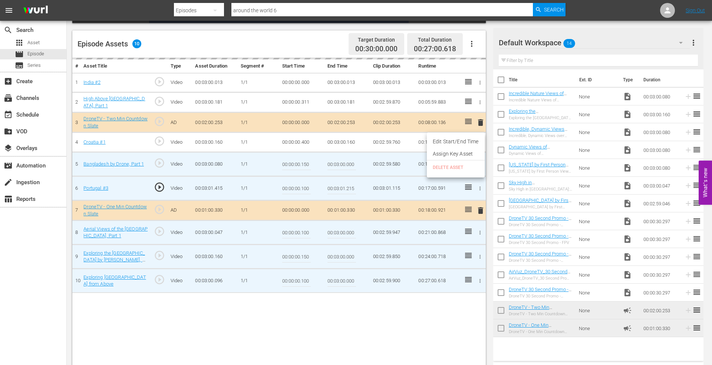
drag, startPoint x: 458, startPoint y: 144, endPoint x: 378, endPoint y: 146, distance: 79.8
click at [458, 144] on li "Edit Start/End Time" at bounding box center [456, 141] width 58 height 12
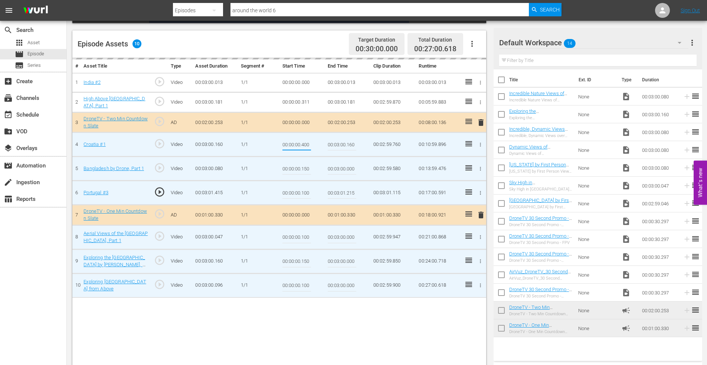
drag, startPoint x: 302, startPoint y: 145, endPoint x: 333, endPoint y: 145, distance: 31.2
click at [333, 145] on tr "4 Croatia #1 play_circle_outline Video 00:03:00.160 1/1 00:00:00.400 00:03:00.1…" at bounding box center [279, 144] width 414 height 24
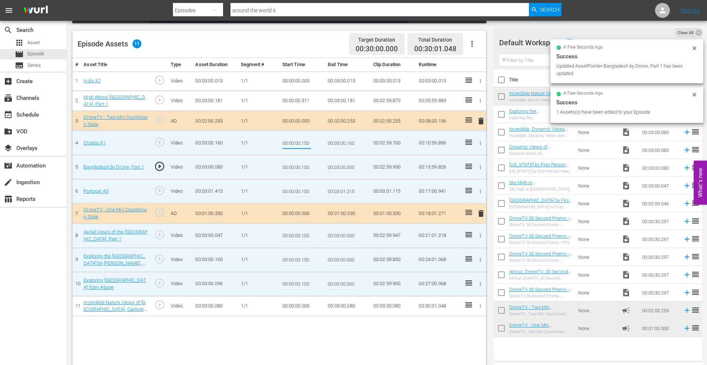
type input "00:00:00.150"
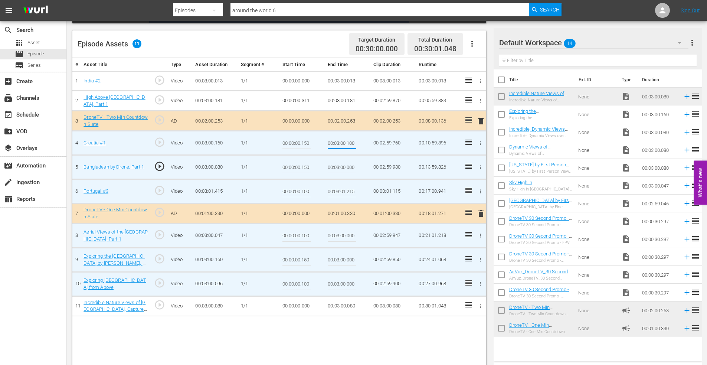
type input "00:03:00.100"
click at [480, 99] on icon "button" at bounding box center [481, 101] width 6 height 6
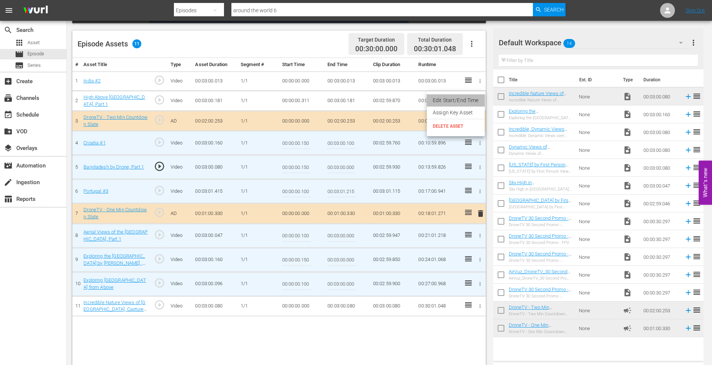
click at [469, 101] on li "Edit Start/End Time" at bounding box center [456, 100] width 58 height 12
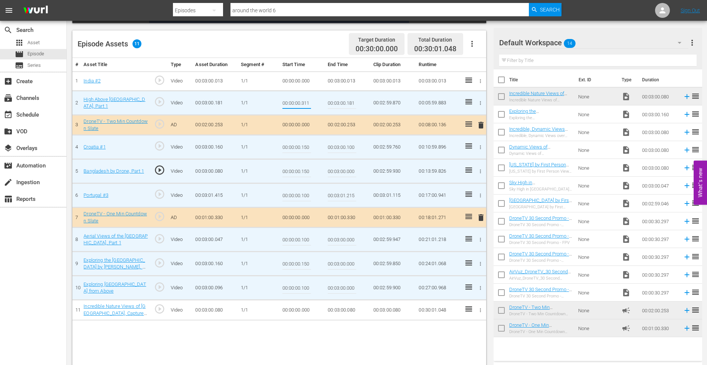
drag, startPoint x: 303, startPoint y: 104, endPoint x: 335, endPoint y: 103, distance: 31.6
click at [335, 103] on tr "2 High Above Colombia, Part 1 play_circle_outline Video 00:03:00.181 1/1 00:00:…" at bounding box center [279, 103] width 414 height 24
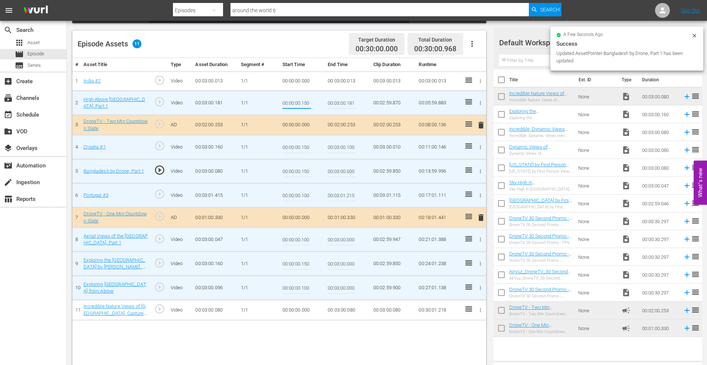
type input "00:00:00.150"
type input "00:03:00.000"
click at [478, 80] on icon "button" at bounding box center [481, 81] width 6 height 6
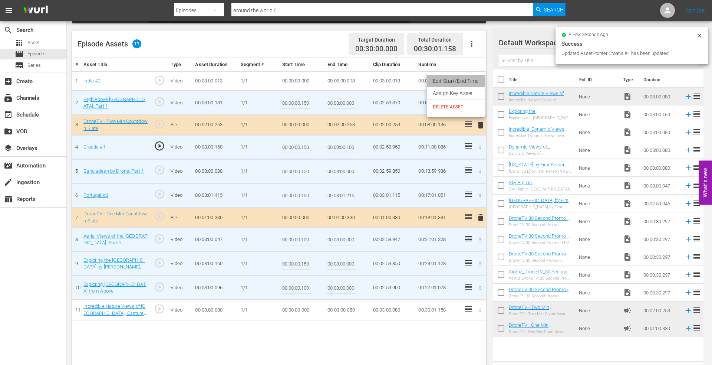
click at [460, 81] on li "Edit Start/End Time" at bounding box center [456, 81] width 58 height 12
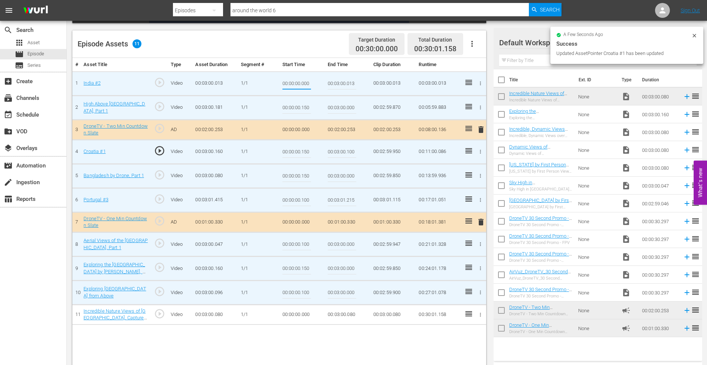
drag, startPoint x: 301, startPoint y: 82, endPoint x: 330, endPoint y: 83, distance: 29.7
click at [330, 83] on tr "1 India #2 play_circle_outline Video 00:03:00.013 1/1 00:00:00.000 00:03:00.013…" at bounding box center [279, 83] width 414 height 24
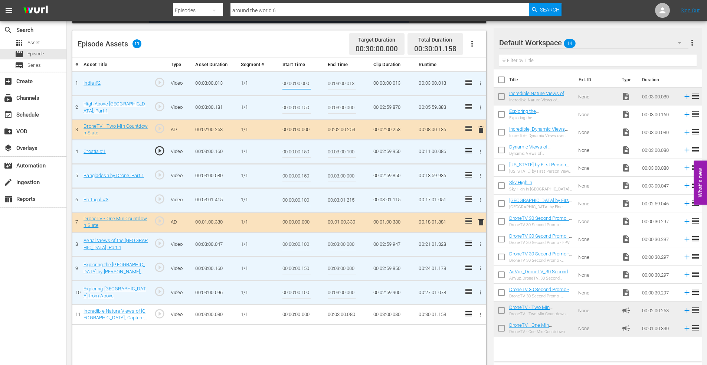
click at [304, 84] on input "00:00:00.000" at bounding box center [296, 84] width 29 height 18
drag, startPoint x: 302, startPoint y: 85, endPoint x: 320, endPoint y: 85, distance: 18.6
click at [319, 85] on td "00:00:00.000" at bounding box center [302, 83] width 46 height 24
type input "00:00:00.150"
type input "00:03:00.000"
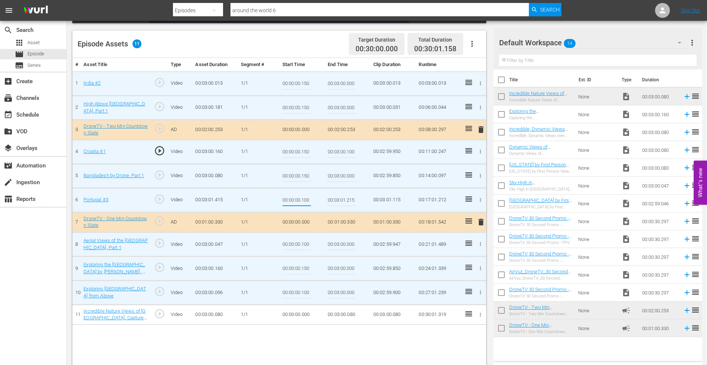
drag, startPoint x: 301, startPoint y: 200, endPoint x: 321, endPoint y: 198, distance: 19.4
click at [321, 198] on td "00:00:00.100" at bounding box center [302, 200] width 46 height 24
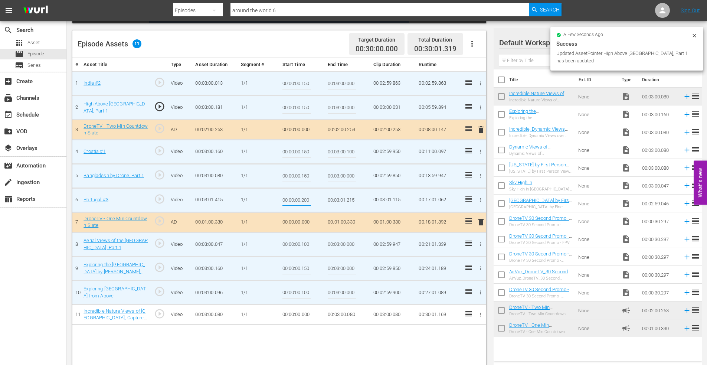
type input "00:00:00.200"
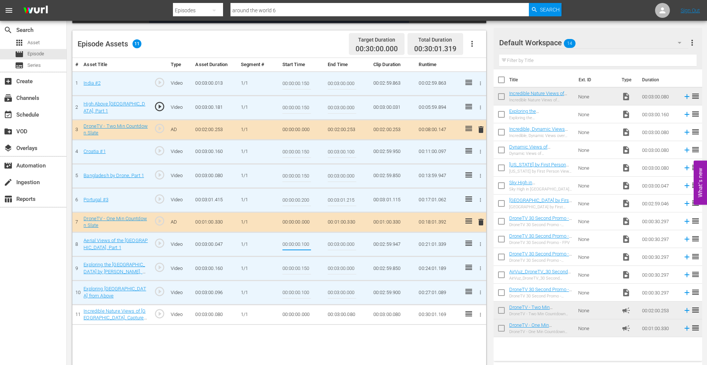
drag, startPoint x: 302, startPoint y: 244, endPoint x: 329, endPoint y: 245, distance: 26.7
click at [329, 245] on tr "8 Aerial Views of the Bahamas, Part 1 play_circle_outline Video 00:03:00.047 1/…" at bounding box center [279, 244] width 414 height 24
type input "00:00:00.200"
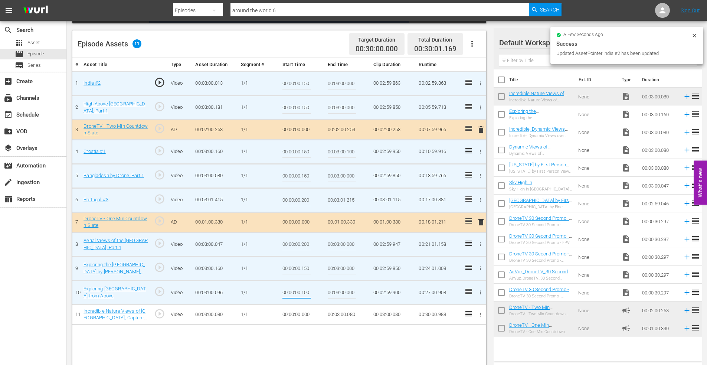
drag, startPoint x: 302, startPoint y: 293, endPoint x: 323, endPoint y: 295, distance: 21.6
click at [323, 295] on td "00:00:00.100" at bounding box center [302, 292] width 46 height 24
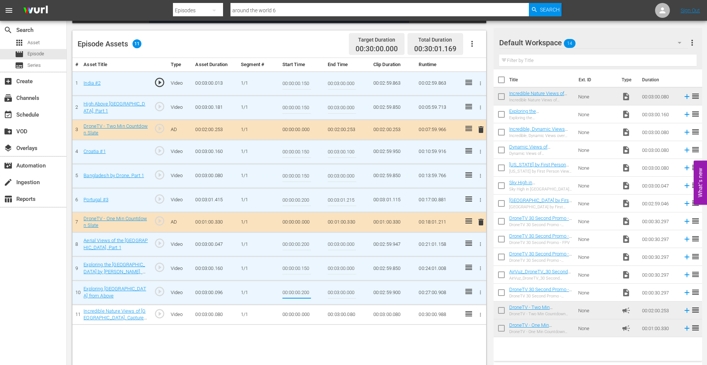
type input "00:00:00.200"
click at [480, 313] on icon "button" at bounding box center [480, 314] width 1 height 4
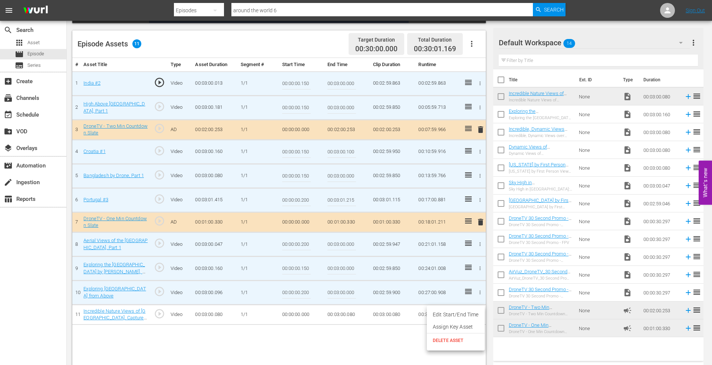
click at [469, 310] on li "Edit Start/End Time" at bounding box center [456, 314] width 58 height 12
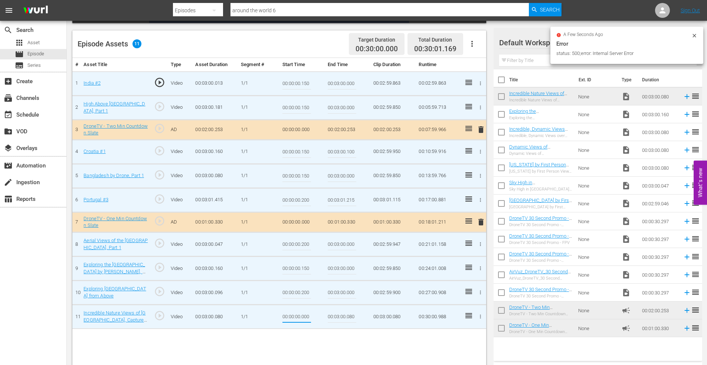
drag, startPoint x: 301, startPoint y: 316, endPoint x: 330, endPoint y: 315, distance: 29.0
click at [330, 315] on tr "11 Incredible Nature Views of South America, Captured by Dynamic Drones, Part 2…" at bounding box center [279, 316] width 414 height 24
type input "00:00:00.200"
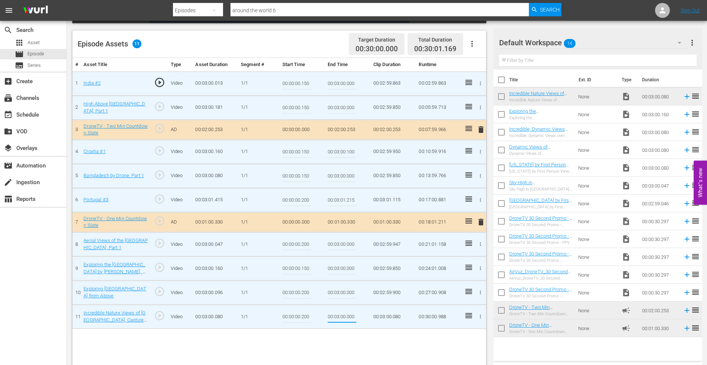
type input "00:03:00.000"
click at [260, 268] on td "1/1" at bounding box center [258, 268] width 41 height 24
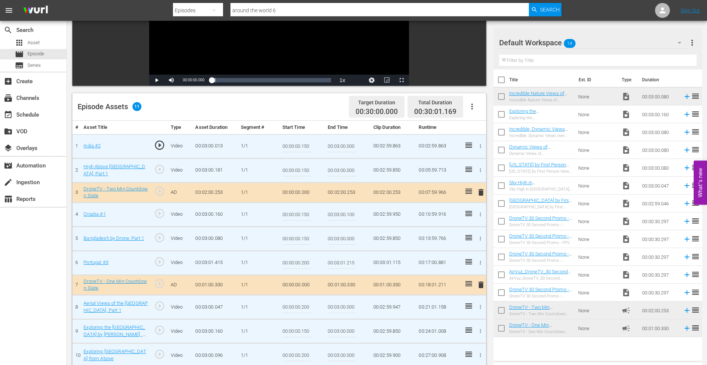
scroll to position [193, 0]
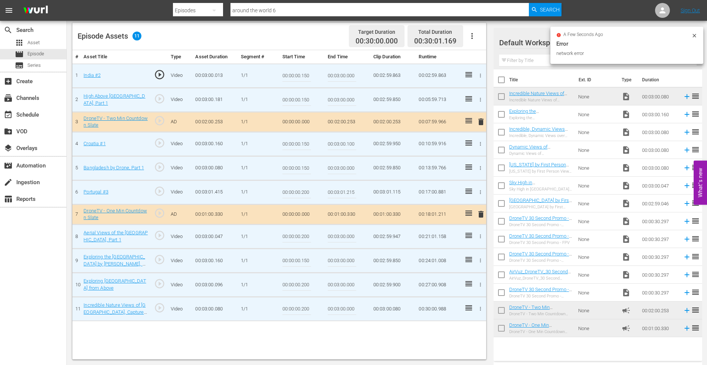
click at [268, 339] on div "# Asset Title Type Asset Duration Segment # Start Time End Time Clip Duration R…" at bounding box center [279, 204] width 414 height 309
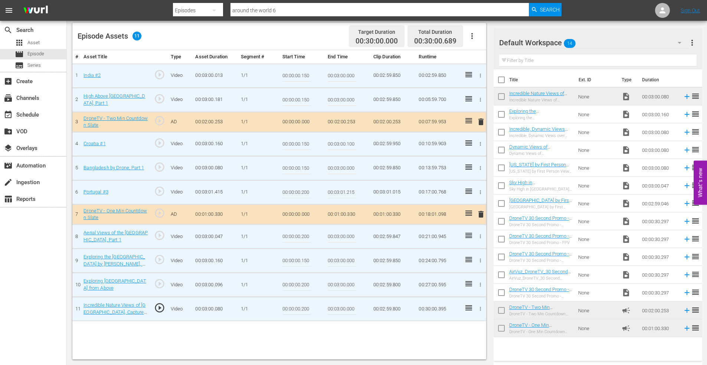
drag, startPoint x: 302, startPoint y: 260, endPoint x: 326, endPoint y: 260, distance: 24.5
click at [325, 260] on tr "9 Exploring the Netherlands by Drone, Part 1 play_circle_outline Video 00:03:00…" at bounding box center [279, 260] width 414 height 24
type input "00:00:00.200"
drag, startPoint x: 302, startPoint y: 169, endPoint x: 322, endPoint y: 169, distance: 19.3
click at [322, 169] on td "00:00:00.150" at bounding box center [302, 168] width 46 height 24
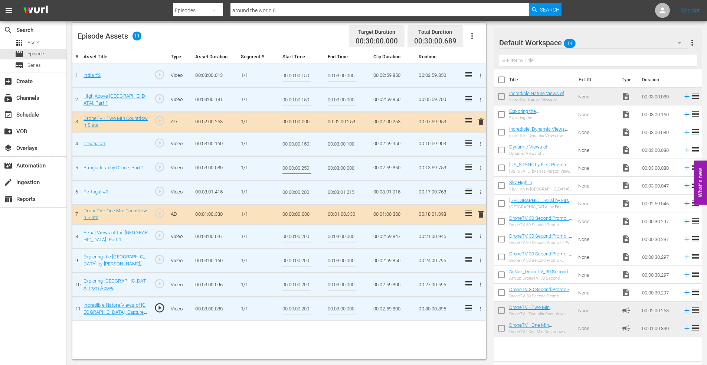
type input "00:00:00.250"
drag, startPoint x: 301, startPoint y: 144, endPoint x: 320, endPoint y: 144, distance: 18.6
click at [320, 144] on td "00:00:00.150" at bounding box center [302, 144] width 46 height 24
type input "00:00:00.250"
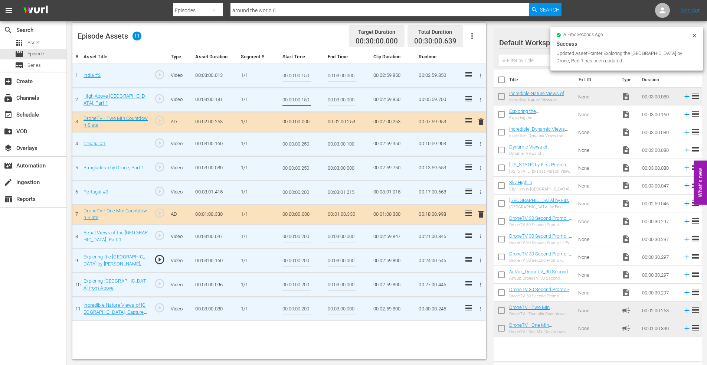
drag, startPoint x: 302, startPoint y: 99, endPoint x: 314, endPoint y: 100, distance: 11.9
click at [314, 100] on td "00:00:00.150" at bounding box center [302, 100] width 46 height 24
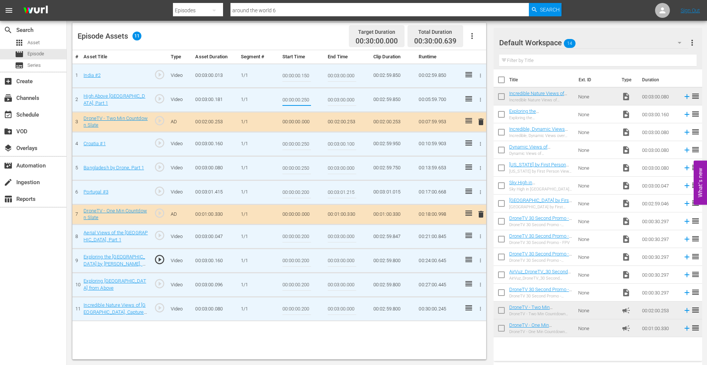
type input "00:00:00.250"
drag, startPoint x: 302, startPoint y: 76, endPoint x: 329, endPoint y: 77, distance: 26.4
click at [319, 77] on td "00:00:00.150" at bounding box center [302, 75] width 46 height 24
type input "00:00:00.250"
click at [315, 167] on td "00:00:00.250" at bounding box center [302, 168] width 46 height 24
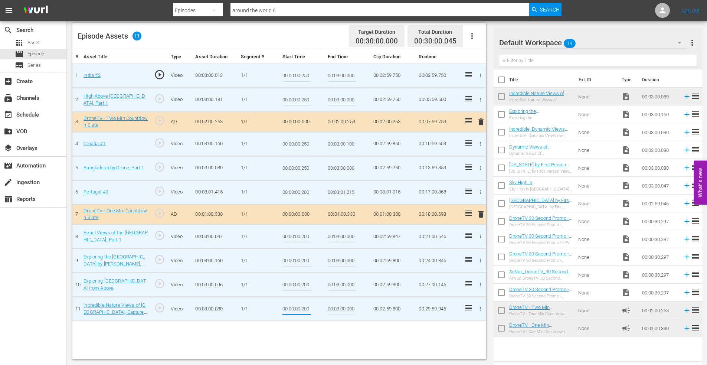
drag, startPoint x: 304, startPoint y: 308, endPoint x: 326, endPoint y: 308, distance: 22.3
click at [326, 308] on tr "11 Incredible Nature Views of South America, Captured by Dynamic Drones, Part 2…" at bounding box center [279, 308] width 414 height 24
type input "00:00:00.245"
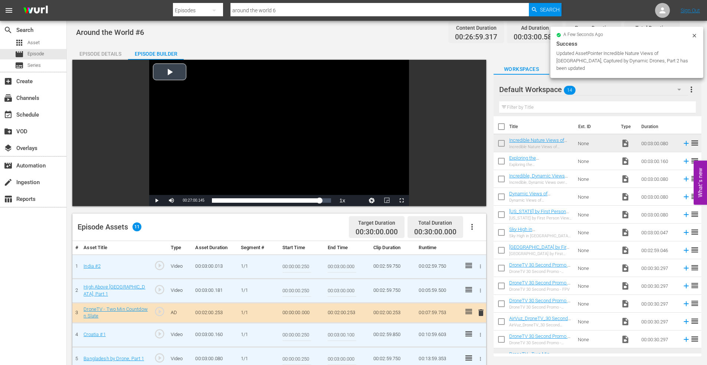
scroll to position [0, 0]
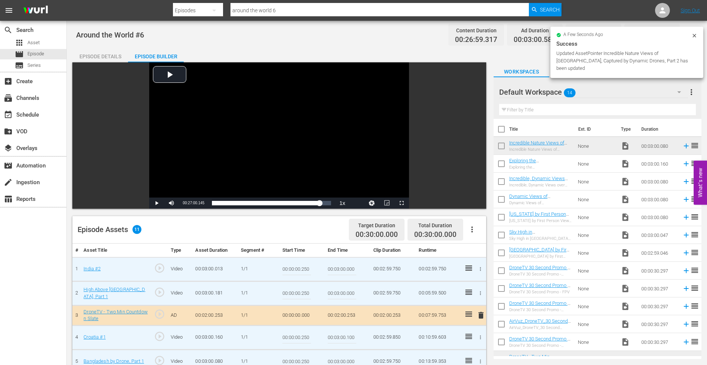
click at [101, 53] on div "Episode Details" at bounding box center [100, 56] width 56 height 18
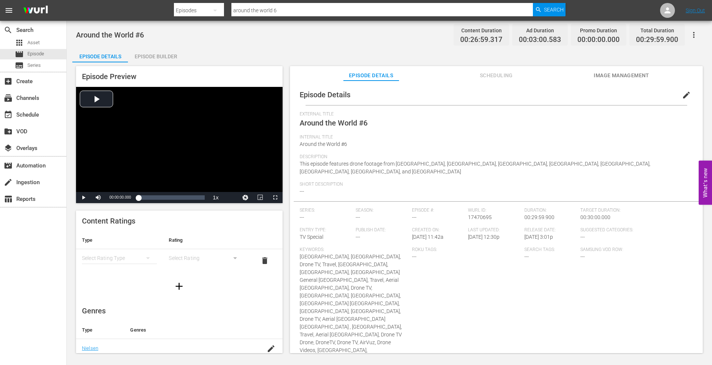
click at [602, 74] on span "Image Management" at bounding box center [622, 75] width 56 height 9
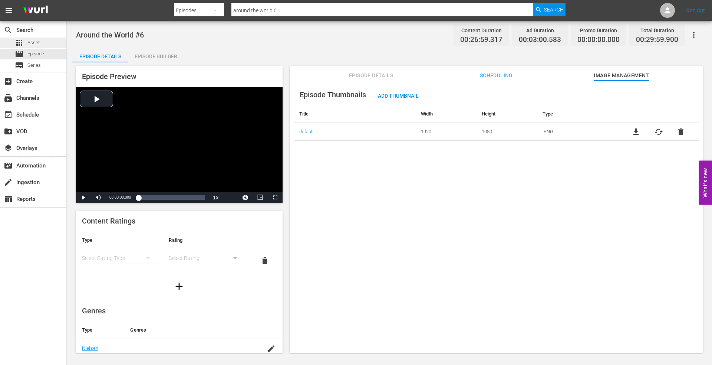
click at [36, 41] on span "Asset" at bounding box center [33, 42] width 12 height 7
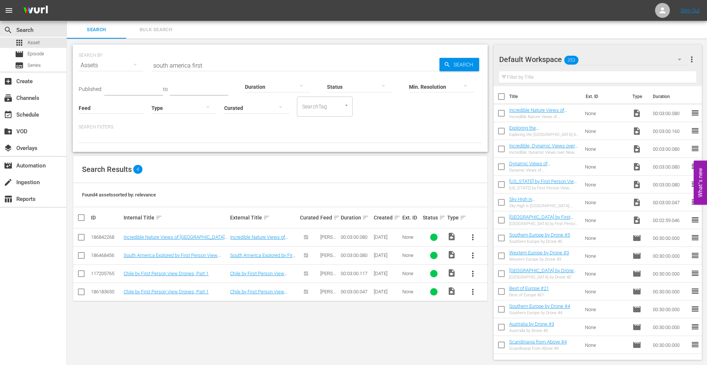
click at [501, 114] on input "checkbox" at bounding box center [501, 115] width 16 height 16
checkbox input "true"
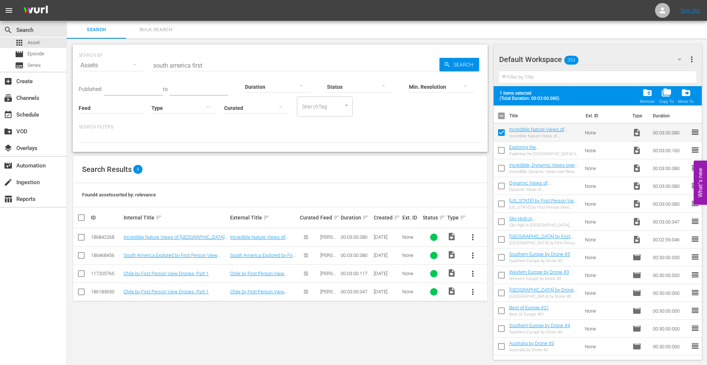
click at [502, 151] on input "checkbox" at bounding box center [501, 152] width 16 height 16
checkbox input "true"
drag, startPoint x: 502, startPoint y: 168, endPoint x: 505, endPoint y: 175, distance: 7.3
click at [502, 168] on input "checkbox" at bounding box center [501, 170] width 16 height 16
checkbox input "true"
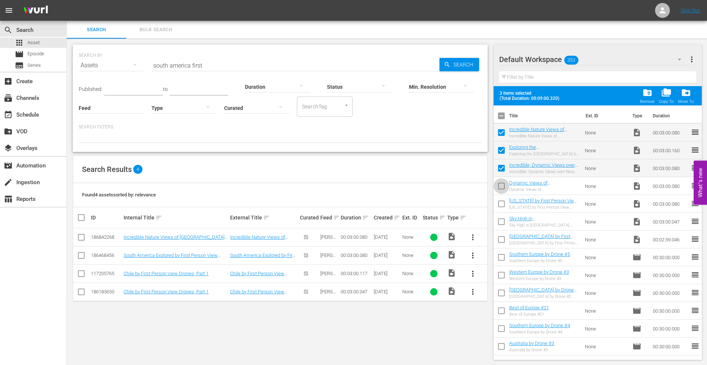
click at [502, 185] on input "checkbox" at bounding box center [501, 188] width 16 height 16
checkbox input "true"
click at [503, 203] on input "checkbox" at bounding box center [501, 205] width 16 height 16
checkbox input "true"
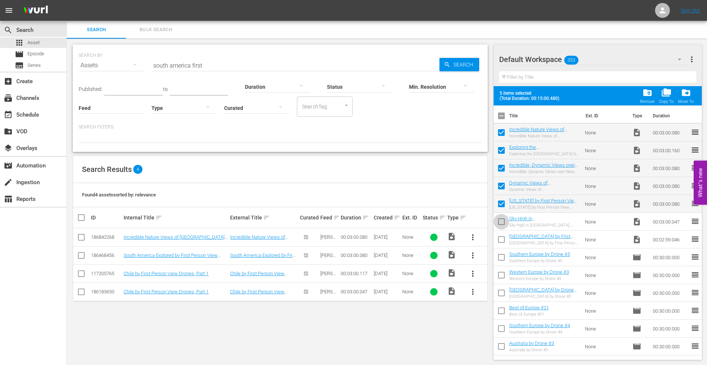
click at [501, 222] on input "checkbox" at bounding box center [501, 223] width 16 height 16
checkbox input "true"
click at [502, 241] on input "checkbox" at bounding box center [501, 241] width 16 height 16
checkbox input "true"
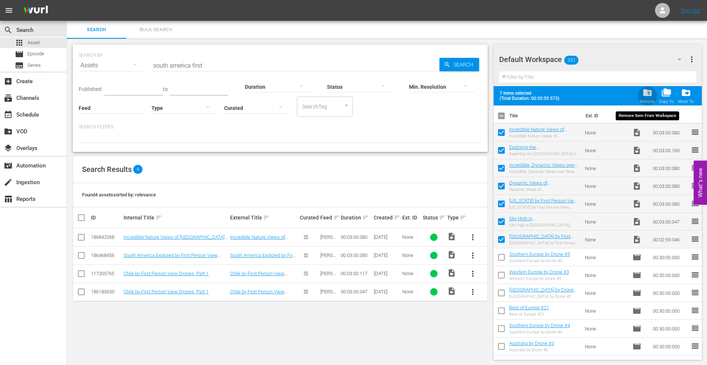
click at [647, 96] on span "folder_delete" at bounding box center [647, 93] width 10 height 10
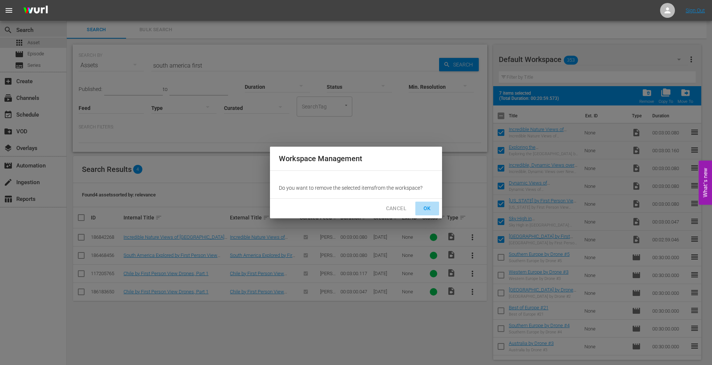
click at [430, 205] on span "OK" at bounding box center [427, 208] width 12 height 9
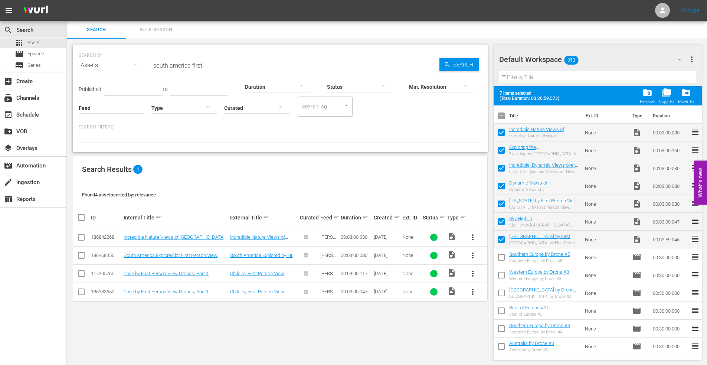
checkbox input "false"
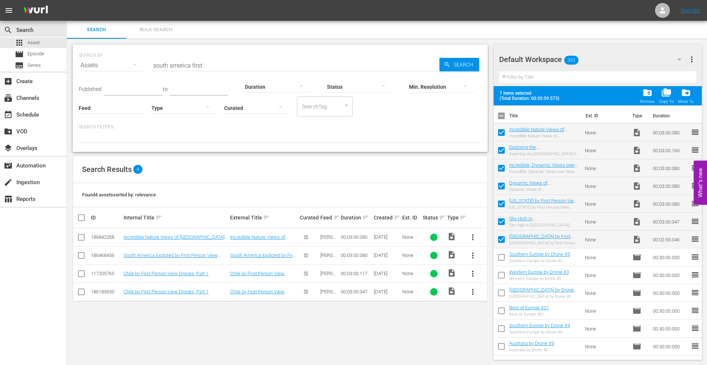
checkbox input "false"
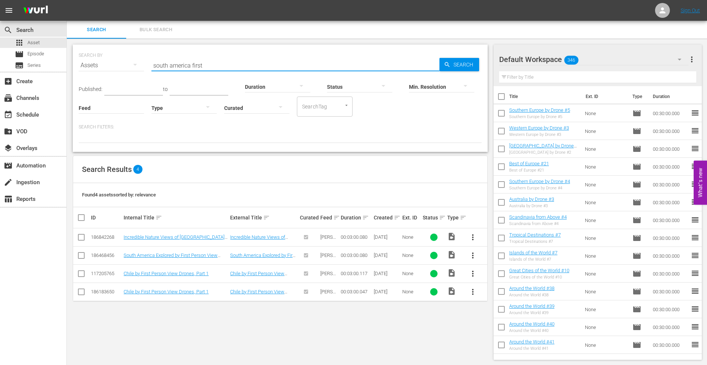
drag, startPoint x: 213, startPoint y: 66, endPoint x: 109, endPoint y: 53, distance: 105.1
click at [114, 56] on div "SEARCH BY Search By Assets Search ID, Title, Description, Keywords, or Category…" at bounding box center [280, 60] width 403 height 27
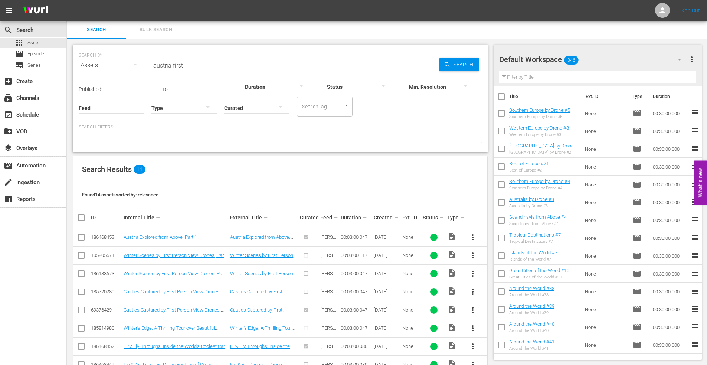
drag, startPoint x: 188, startPoint y: 64, endPoint x: 121, endPoint y: 63, distance: 66.4
click at [123, 64] on div "SEARCH BY Search By Assets Search ID, Title, Description, Keywords, or Category…" at bounding box center [280, 60] width 403 height 27
type input "austria"
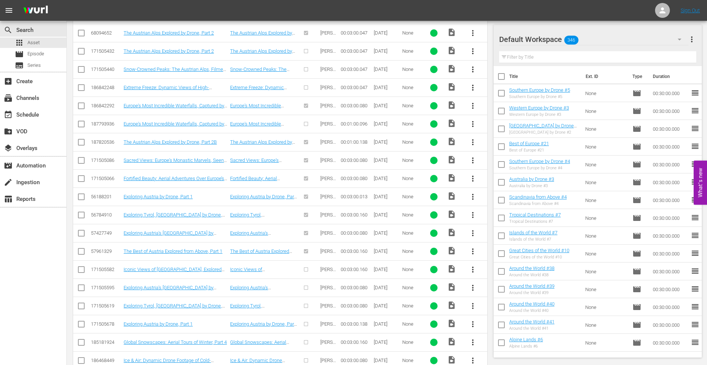
scroll to position [110, 0]
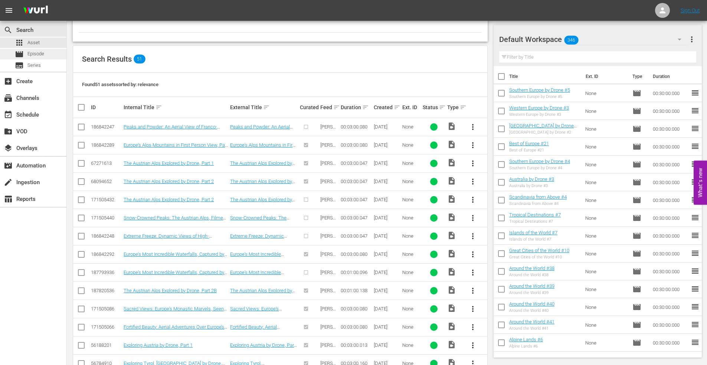
click at [44, 55] on span "Episode" at bounding box center [35, 53] width 17 height 7
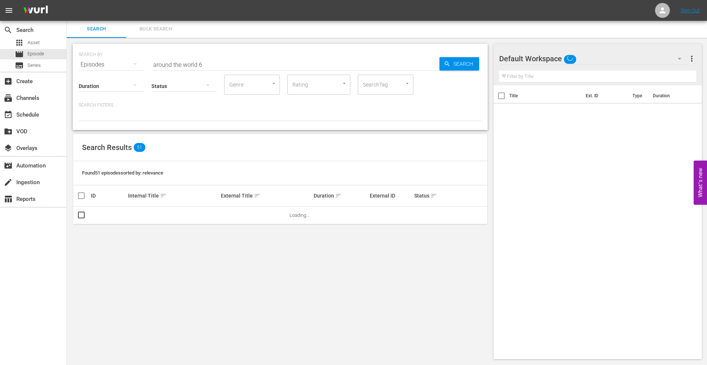
scroll to position [1, 0]
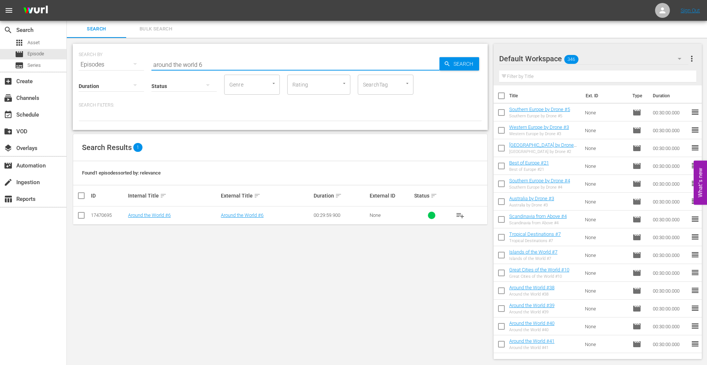
drag, startPoint x: 211, startPoint y: 63, endPoint x: 91, endPoint y: 53, distance: 120.7
click at [92, 54] on div "SEARCH BY Search By Episodes Search ID, Title, Description, Keywords, or Catego…" at bounding box center [280, 60] width 403 height 27
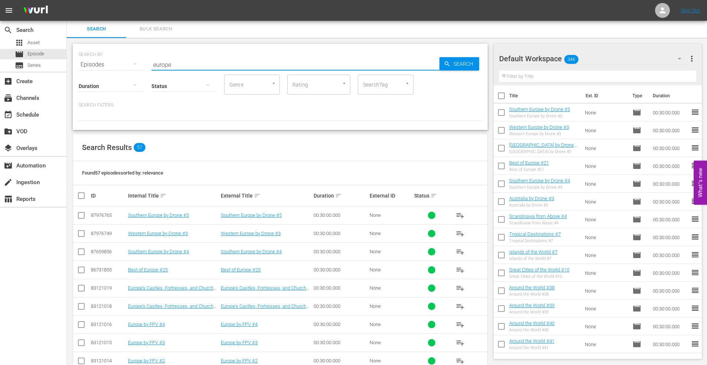
type input "europe by fpv"
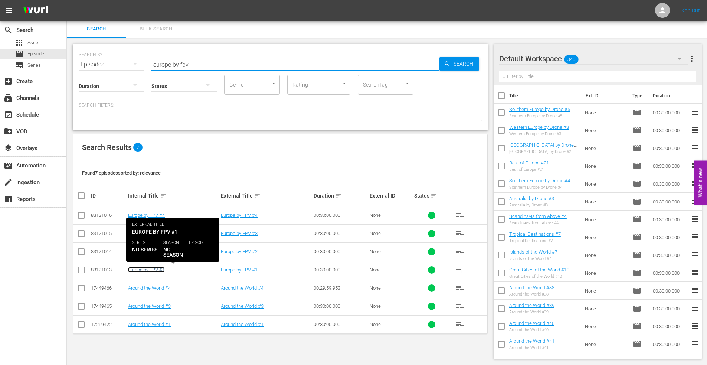
click at [144, 268] on link "Europe by FPV #1" at bounding box center [146, 270] width 37 height 6
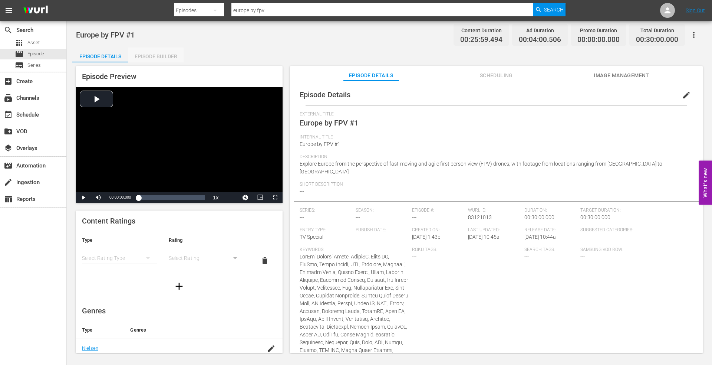
click at [163, 53] on div "Episode Builder" at bounding box center [156, 56] width 56 height 18
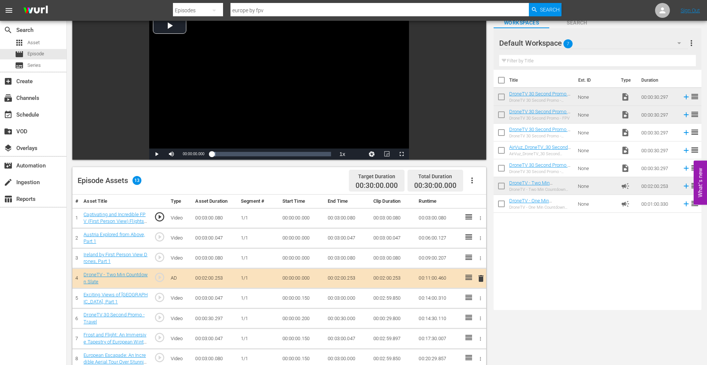
scroll to position [148, 0]
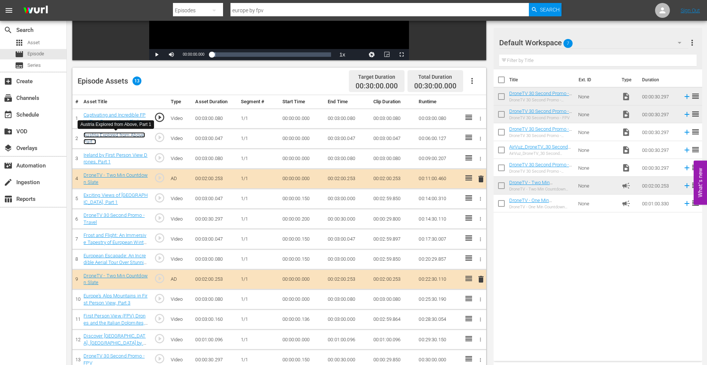
click at [98, 133] on link "Austria Explored from Above, Part 1" at bounding box center [114, 138] width 62 height 13
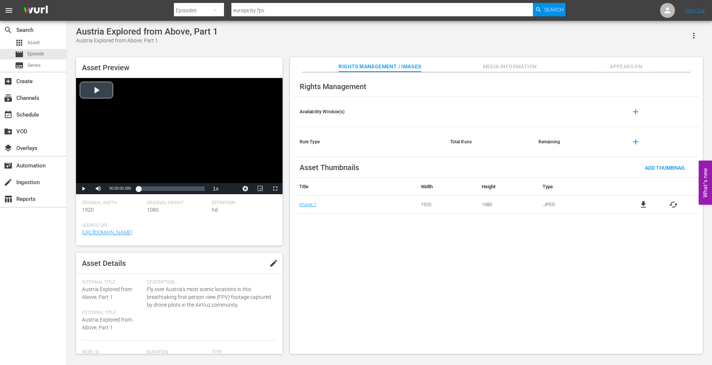
click at [96, 91] on div "Video Player" at bounding box center [179, 130] width 207 height 105
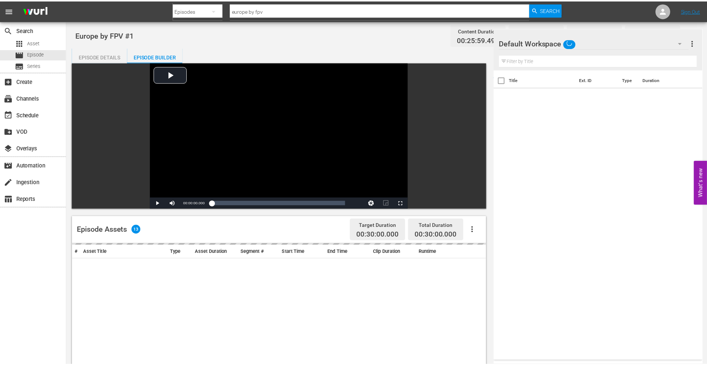
scroll to position [148, 0]
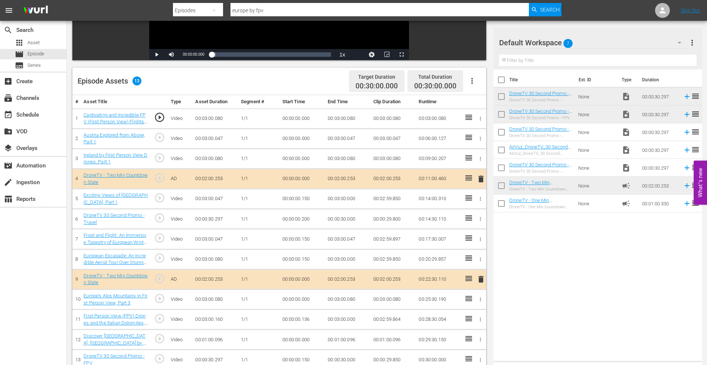
click at [480, 137] on icon "button" at bounding box center [480, 139] width 1 height 4
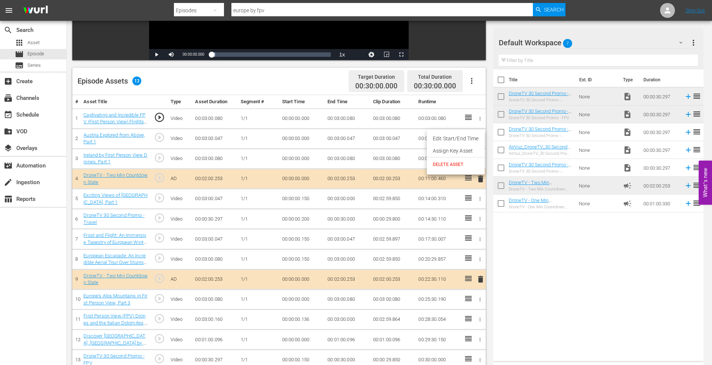
click at [480, 91] on div at bounding box center [356, 182] width 712 height 365
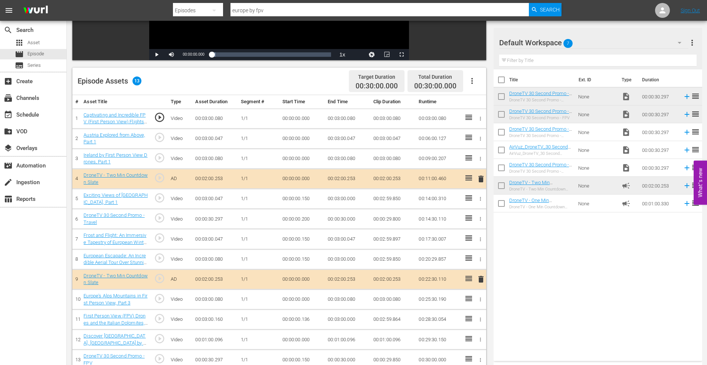
click at [468, 135] on icon at bounding box center [468, 137] width 7 height 5
click at [39, 45] on span "Asset" at bounding box center [33, 42] width 12 height 7
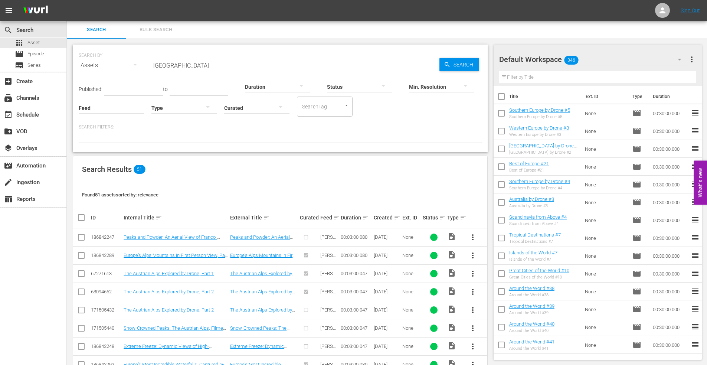
click at [181, 64] on input "austria" at bounding box center [295, 65] width 288 height 18
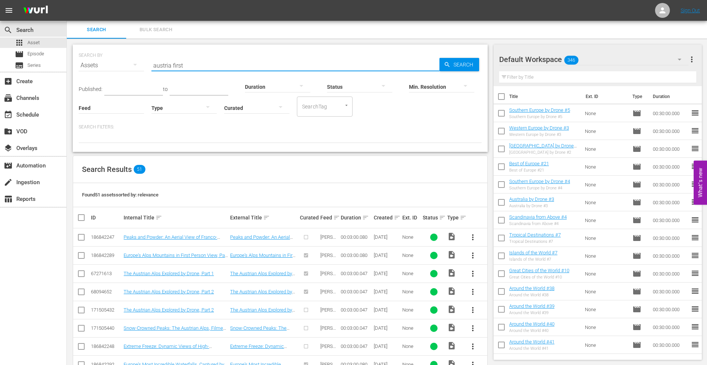
type input "austria first"
click at [79, 235] on input "checkbox" at bounding box center [81, 238] width 9 height 9
checkbox input "true"
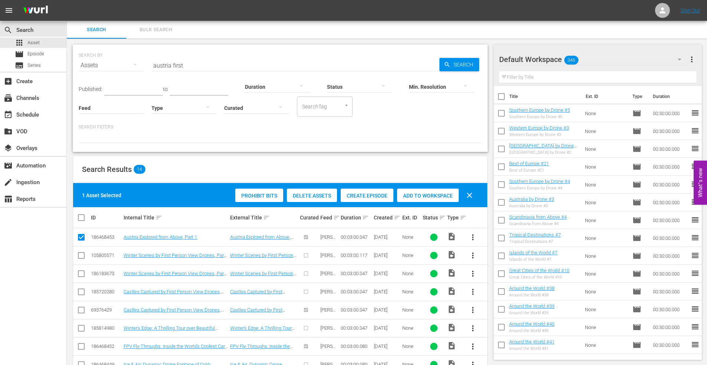
click at [418, 194] on span "Add to Workspace" at bounding box center [428, 196] width 62 height 6
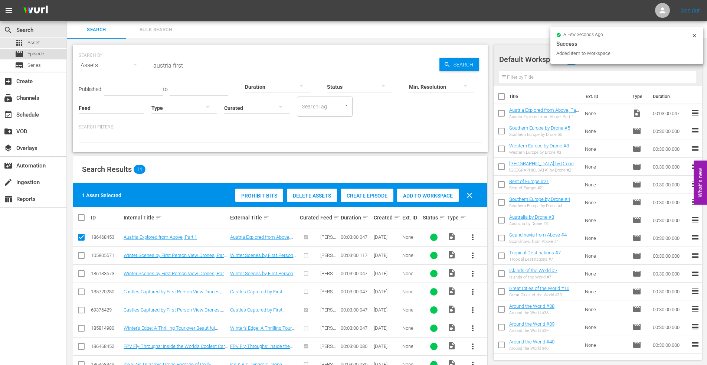
click at [32, 55] on span "Episode" at bounding box center [35, 53] width 17 height 7
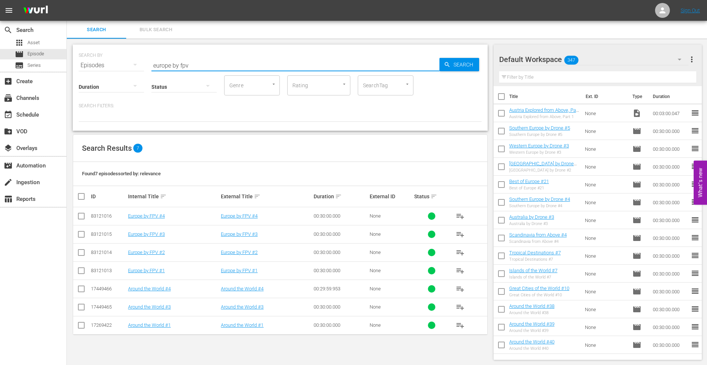
drag, startPoint x: 206, startPoint y: 66, endPoint x: 96, endPoint y: 60, distance: 110.4
click at [96, 60] on div "SEARCH BY Search By Episodes Search ID, Title, Description, Keywords, or Catego…" at bounding box center [280, 60] width 403 height 27
type input "around the world 7"
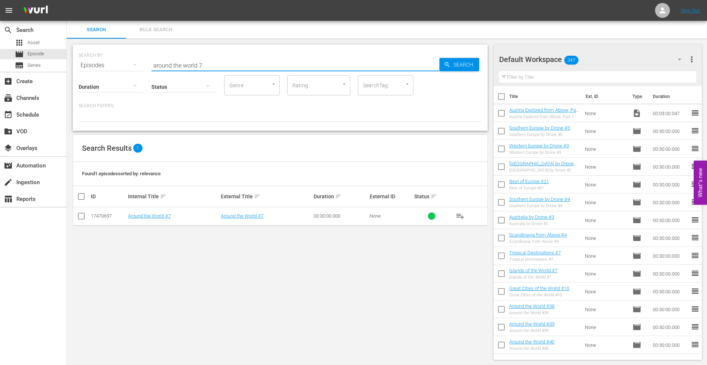
click at [99, 87] on div at bounding box center [111, 86] width 65 height 21
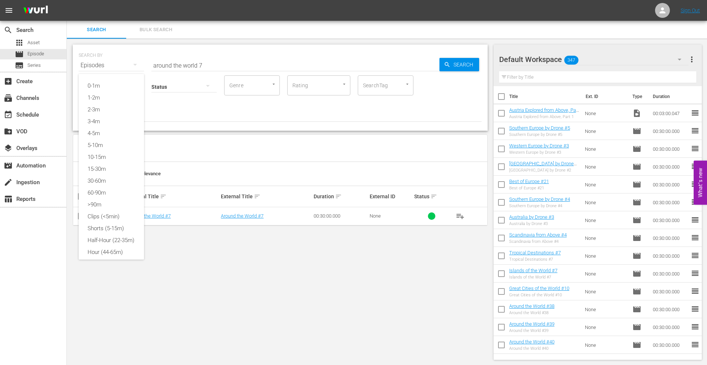
click at [161, 232] on div "0-1m 1-2m 2-3m 3-4m 4-5m 5-10m 10-15m 15-30m 30-60m 60-90m >90m Clips (<5min) S…" at bounding box center [353, 182] width 707 height 365
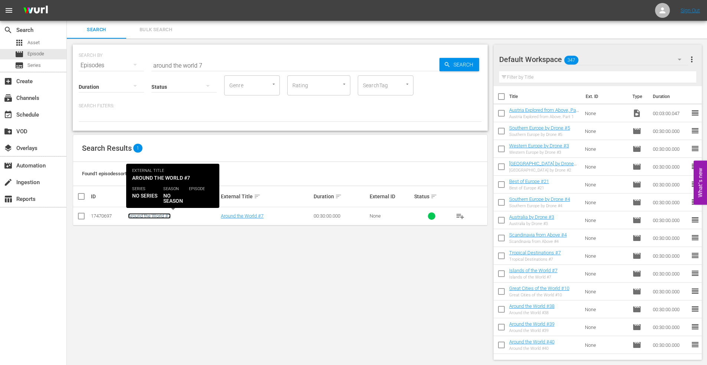
click at [141, 215] on link "Around the World #7" at bounding box center [149, 216] width 43 height 6
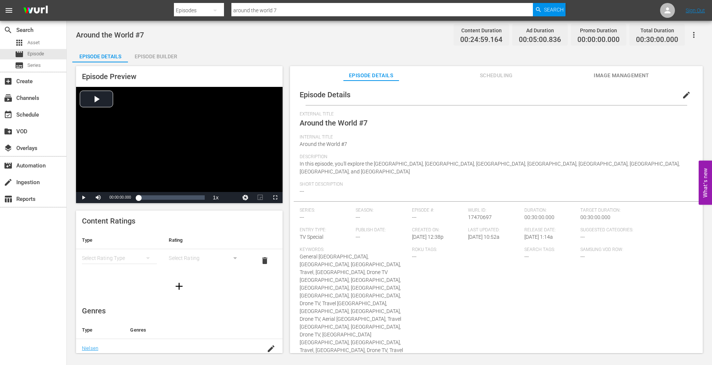
click at [163, 57] on div "Episode Builder" at bounding box center [156, 56] width 56 height 18
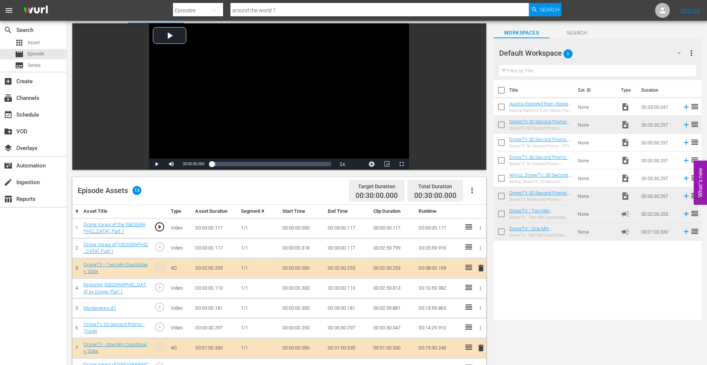
scroll to position [186, 0]
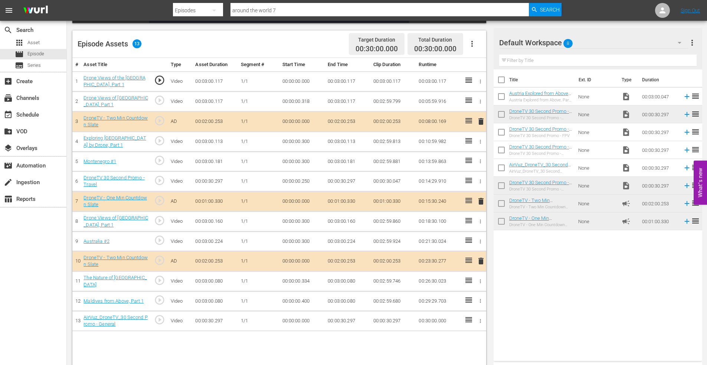
click at [479, 259] on span "delete" at bounding box center [480, 260] width 9 height 9
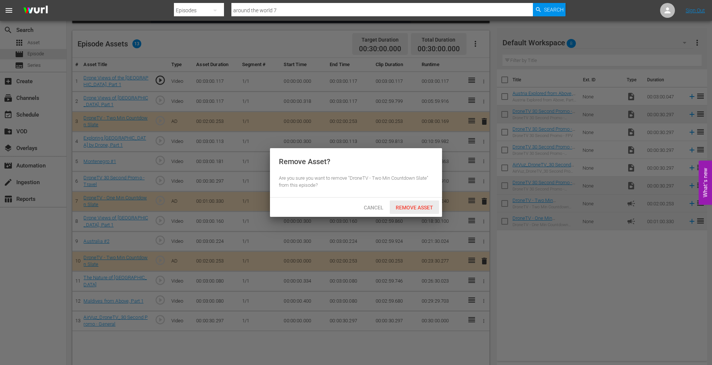
click at [409, 206] on span "Remove Asset" at bounding box center [414, 207] width 49 height 6
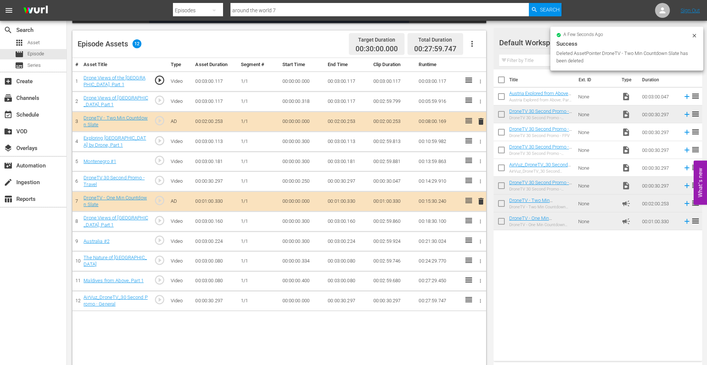
click at [479, 179] on icon "button" at bounding box center [481, 181] width 6 height 6
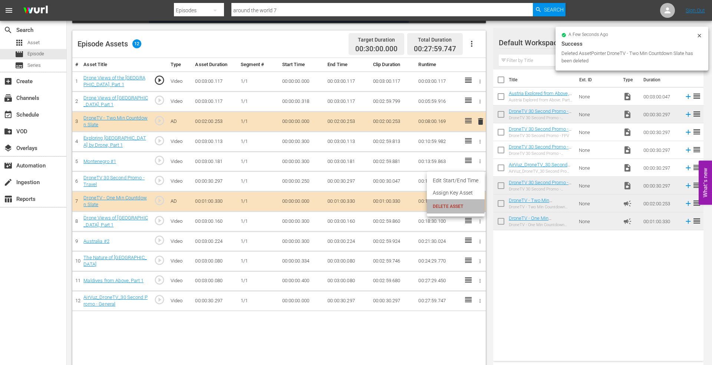
click at [451, 203] on span "DELETE ASSET" at bounding box center [456, 206] width 46 height 7
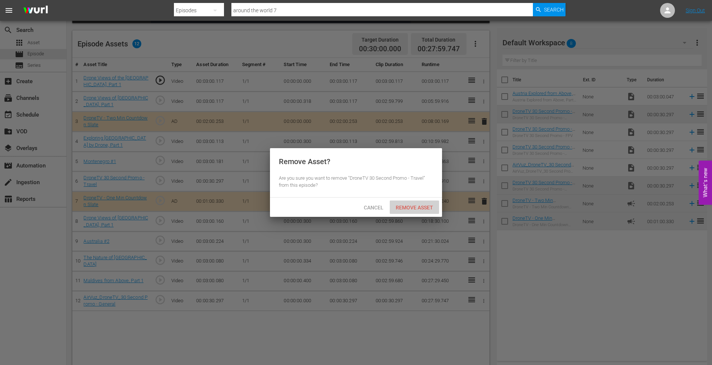
click at [414, 204] on span "Remove Asset" at bounding box center [414, 207] width 49 height 6
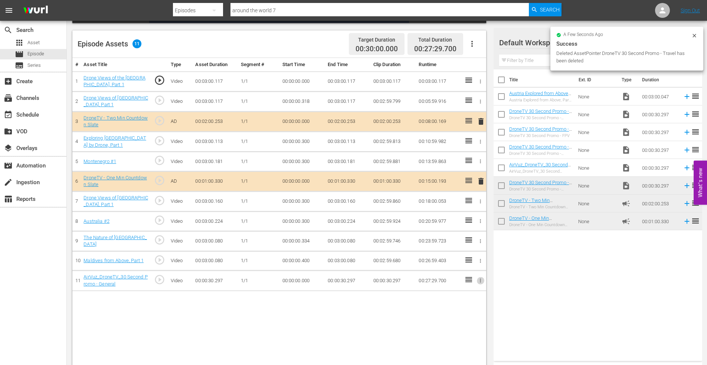
click at [479, 281] on icon "button" at bounding box center [481, 281] width 6 height 6
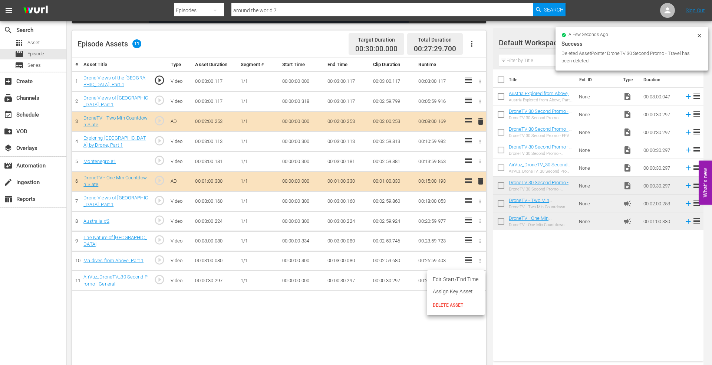
click at [445, 303] on span "DELETE ASSET" at bounding box center [456, 305] width 46 height 7
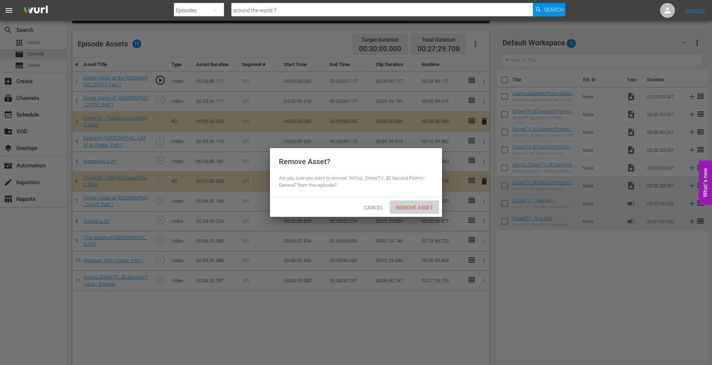
click at [413, 204] on span "Remove Asset" at bounding box center [414, 207] width 49 height 6
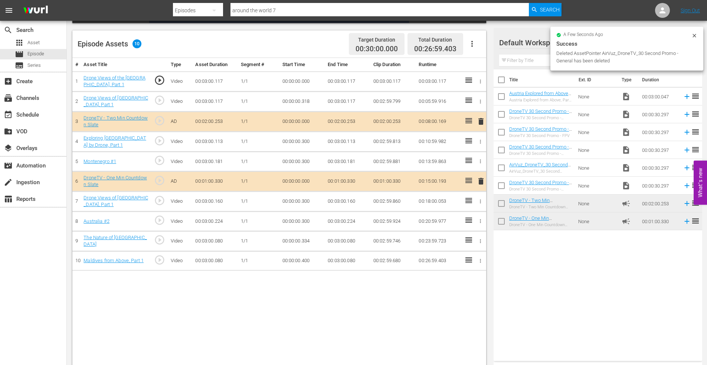
click at [500, 95] on input "checkbox" at bounding box center [501, 98] width 16 height 16
checkbox input "true"
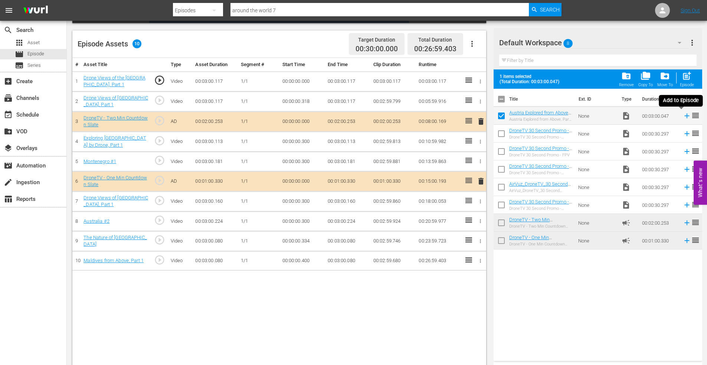
click at [683, 117] on icon at bounding box center [687, 116] width 8 height 8
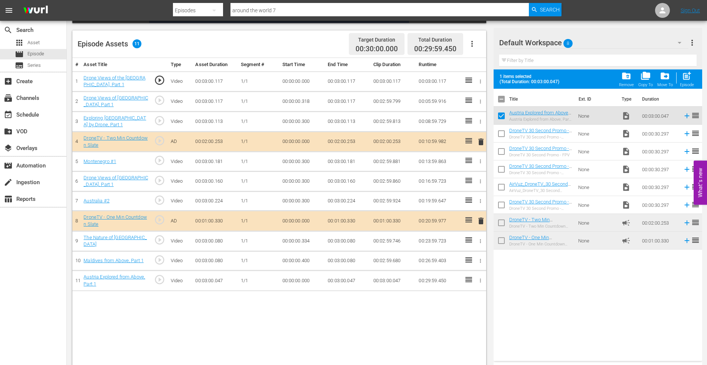
click at [480, 258] on icon "button" at bounding box center [481, 261] width 6 height 6
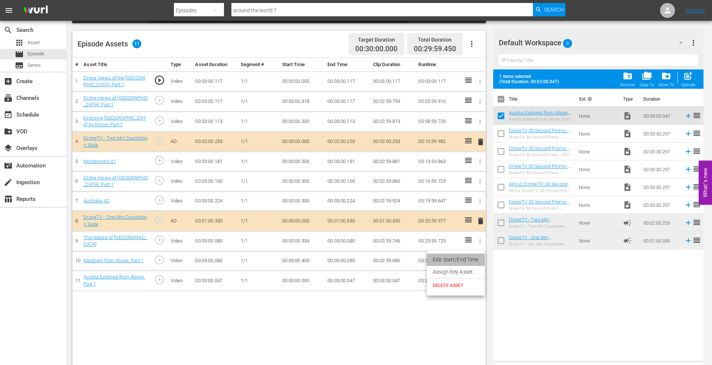
drag, startPoint x: 451, startPoint y: 255, endPoint x: 367, endPoint y: 255, distance: 83.9
click at [449, 254] on li "Edit Start/End Time" at bounding box center [456, 259] width 58 height 12
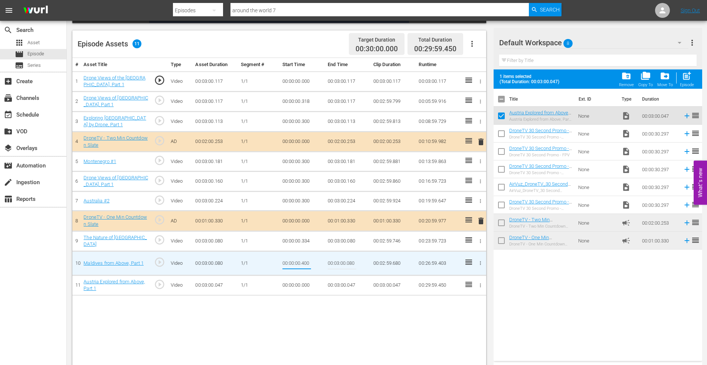
drag, startPoint x: 301, startPoint y: 261, endPoint x: 319, endPoint y: 260, distance: 18.2
click at [318, 261] on td "00:00:00.400" at bounding box center [302, 263] width 46 height 24
type input "00:00:00.150"
type input "00:03:00.000"
click at [479, 239] on icon "button" at bounding box center [481, 241] width 6 height 6
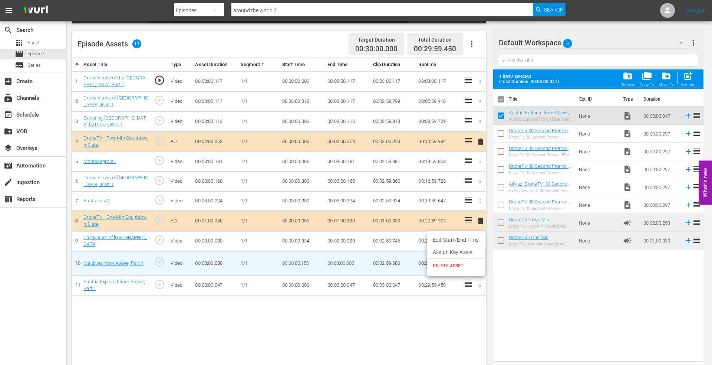
click at [447, 240] on li "Edit Start/End Time" at bounding box center [456, 240] width 58 height 12
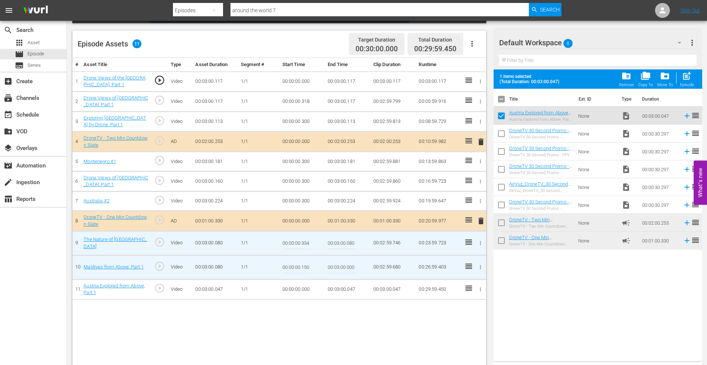
drag, startPoint x: 301, startPoint y: 243, endPoint x: 333, endPoint y: 243, distance: 31.5
click at [333, 243] on tr "9 The Nature of Brazil play_circle_outline Video 00:03:00.080 1/1 00:00:00.334 …" at bounding box center [279, 243] width 414 height 24
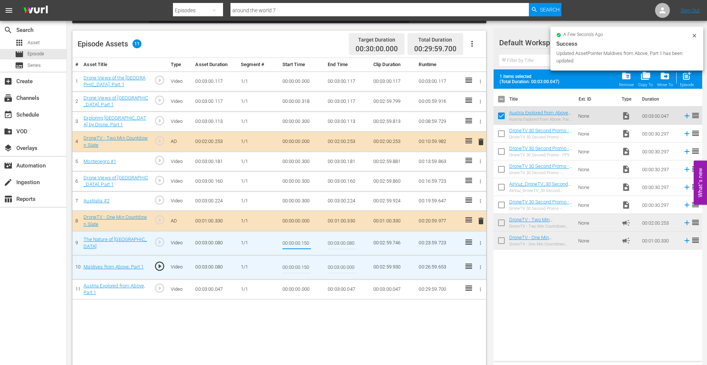
type input "00:00:00.150"
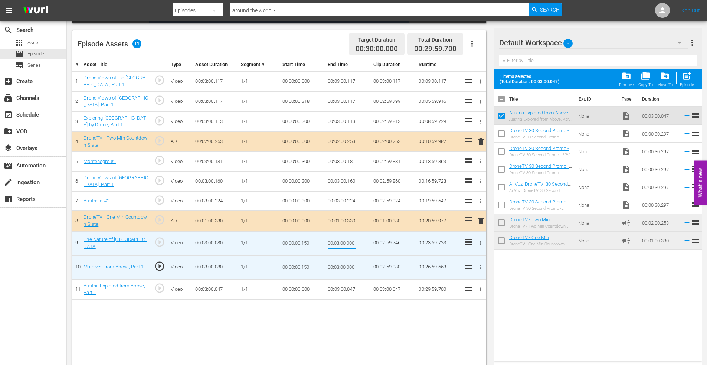
type input "00:03:00.000"
click at [480, 198] on icon "button" at bounding box center [481, 201] width 6 height 6
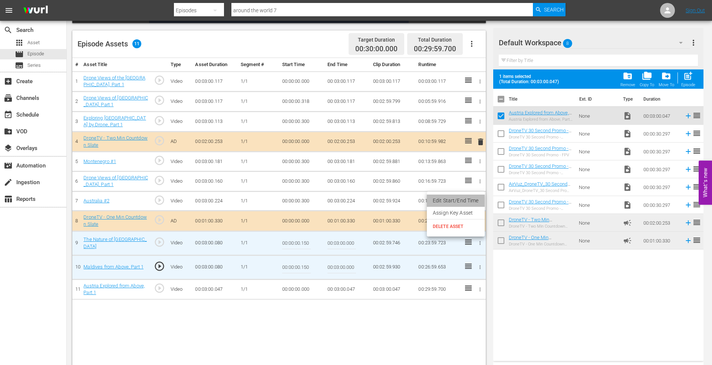
drag, startPoint x: 467, startPoint y: 199, endPoint x: 360, endPoint y: 201, distance: 107.3
click at [467, 199] on li "Edit Start/End Time" at bounding box center [456, 200] width 58 height 12
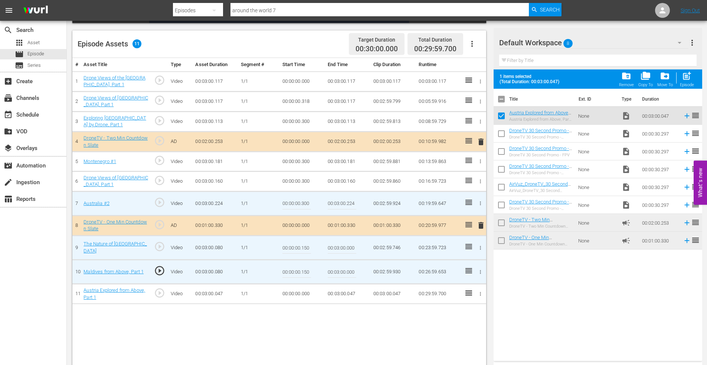
drag, startPoint x: 302, startPoint y: 204, endPoint x: 341, endPoint y: 205, distance: 39.0
click at [341, 205] on tr "7 Australia #2 play_circle_outline Video 00:03:00.224 1/1 00:00:00.300 00:03:00…" at bounding box center [279, 203] width 414 height 24
type input "00:00:00.150"
type input "00:03:00.124"
click at [479, 180] on icon "button" at bounding box center [481, 181] width 6 height 6
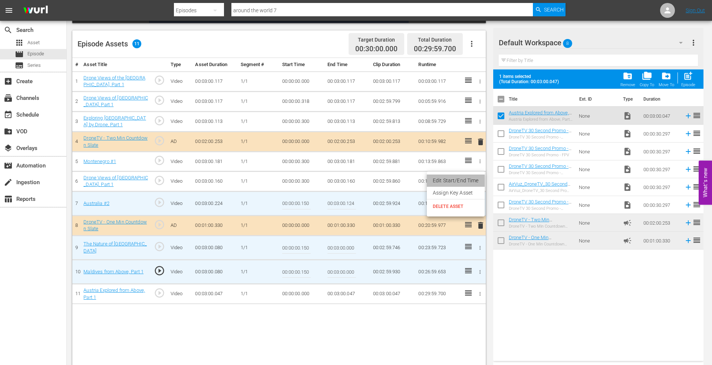
drag, startPoint x: 479, startPoint y: 180, endPoint x: 370, endPoint y: 178, distance: 109.1
click at [464, 181] on li "Edit Start/End Time" at bounding box center [456, 180] width 58 height 12
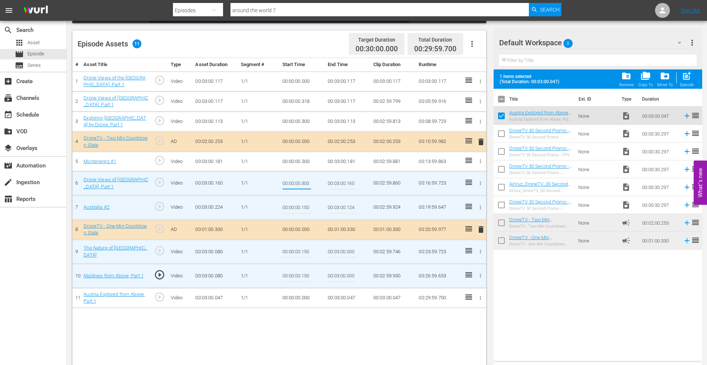
drag, startPoint x: 302, startPoint y: 182, endPoint x: 318, endPoint y: 183, distance: 15.6
click at [318, 183] on td "00:00:00.300" at bounding box center [302, 183] width 46 height 24
type input "00:00:00.150"
click at [351, 181] on input "00:03:00.160" at bounding box center [342, 183] width 29 height 18
click at [352, 184] on input "00:03:00.160" at bounding box center [342, 183] width 29 height 18
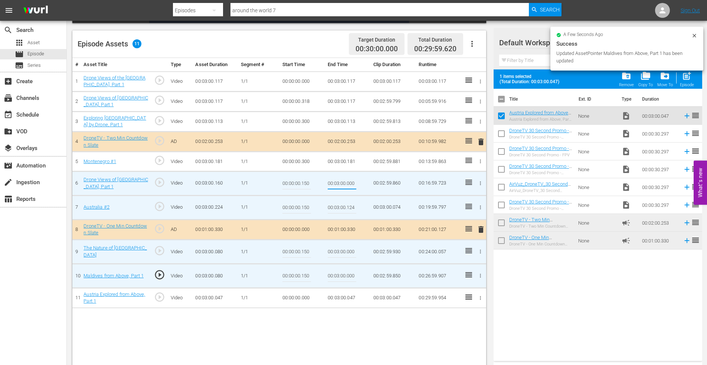
type input "00:03:00.000"
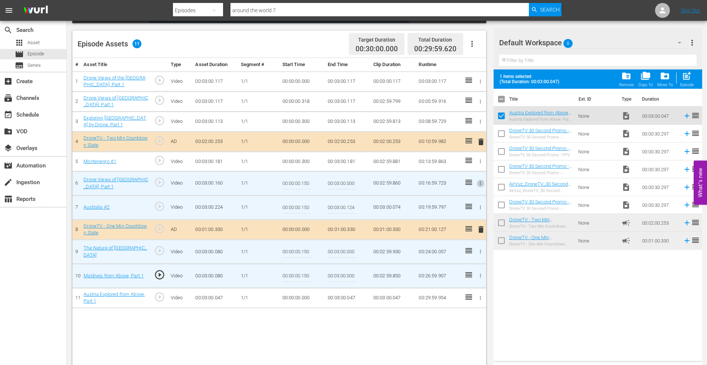
click at [482, 159] on icon "button" at bounding box center [481, 161] width 6 height 6
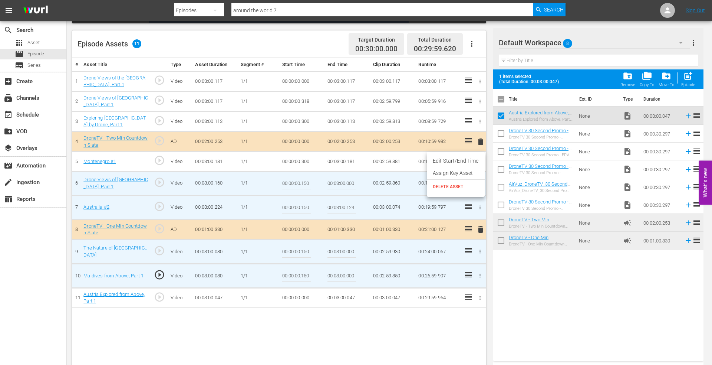
click at [465, 161] on li "Edit Start/End Time" at bounding box center [456, 161] width 58 height 12
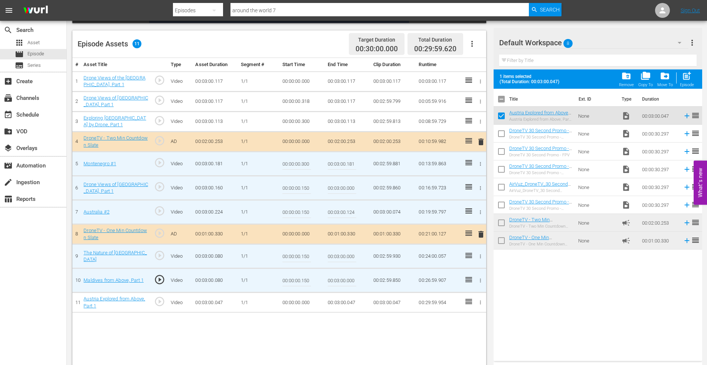
drag, startPoint x: 302, startPoint y: 162, endPoint x: 373, endPoint y: 165, distance: 71.0
click at [374, 165] on tr "5 Montenegro #1 play_circle_outline Video 00:03:00.181 1/1 00:00:00.300 00:03:0…" at bounding box center [279, 164] width 414 height 24
type input "00:00:00.150"
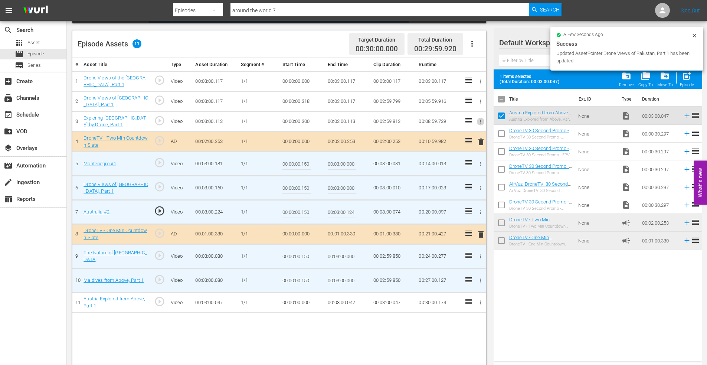
click at [481, 119] on icon "button" at bounding box center [481, 122] width 6 height 6
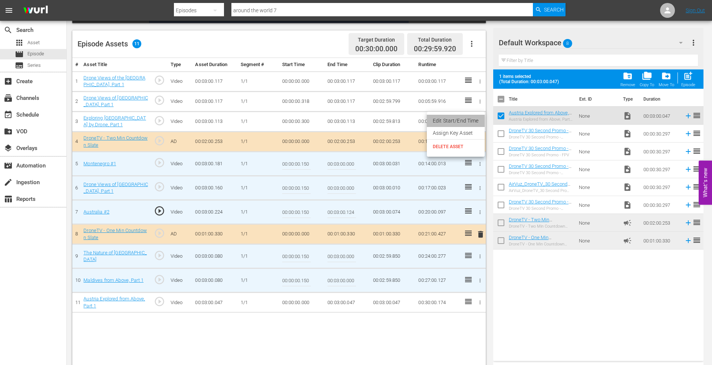
click at [466, 119] on li "Edit Start/End Time" at bounding box center [456, 121] width 58 height 12
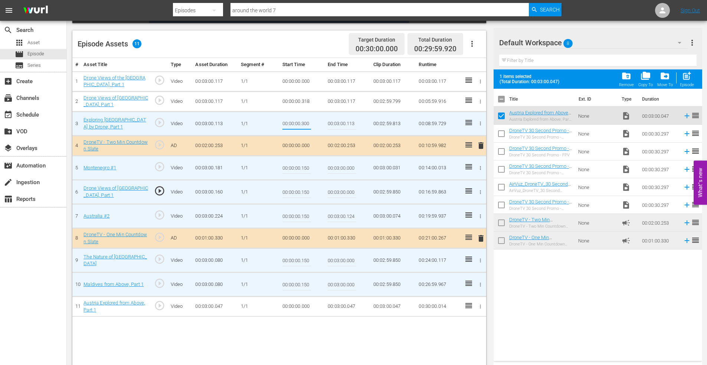
drag, startPoint x: 302, startPoint y: 122, endPoint x: 342, endPoint y: 122, distance: 40.4
click at [342, 122] on tr "3 Exploring Venezuela by Drone, Part 1 play_circle_outline Video 00:03:00.113 1…" at bounding box center [279, 123] width 414 height 24
click at [478, 100] on icon "button" at bounding box center [481, 102] width 6 height 6
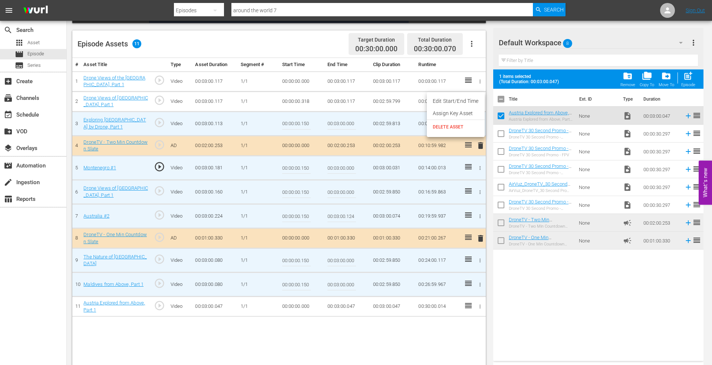
drag, startPoint x: 466, startPoint y: 101, endPoint x: 364, endPoint y: 108, distance: 102.3
click at [466, 101] on li "Edit Start/End Time" at bounding box center [456, 101] width 58 height 12
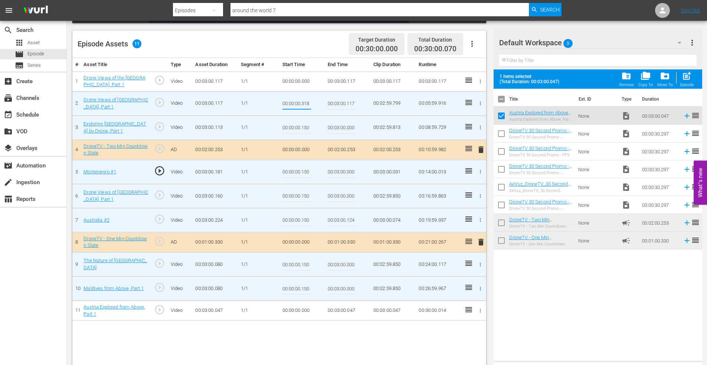
drag, startPoint x: 303, startPoint y: 104, endPoint x: 324, endPoint y: 104, distance: 21.5
click at [324, 104] on td "00:00:00.318" at bounding box center [302, 103] width 46 height 24
click at [296, 175] on input "00:00:00.150" at bounding box center [296, 172] width 29 height 18
drag, startPoint x: 302, startPoint y: 103, endPoint x: 316, endPoint y: 102, distance: 13.7
click at [316, 102] on td "00:00:00.200" at bounding box center [302, 103] width 46 height 24
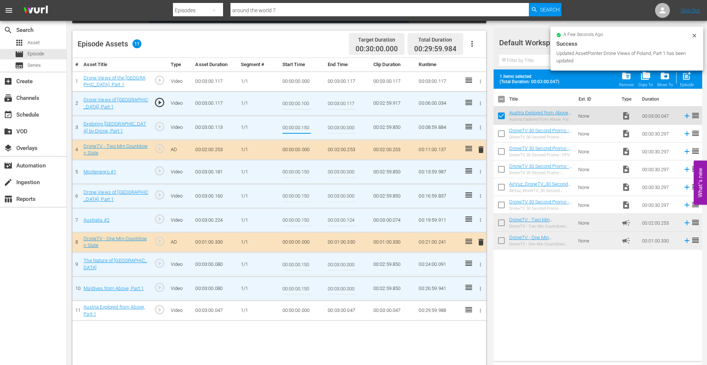
drag, startPoint x: 302, startPoint y: 127, endPoint x: 324, endPoint y: 127, distance: 21.5
click at [324, 127] on td "00:00:00.150" at bounding box center [302, 127] width 46 height 24
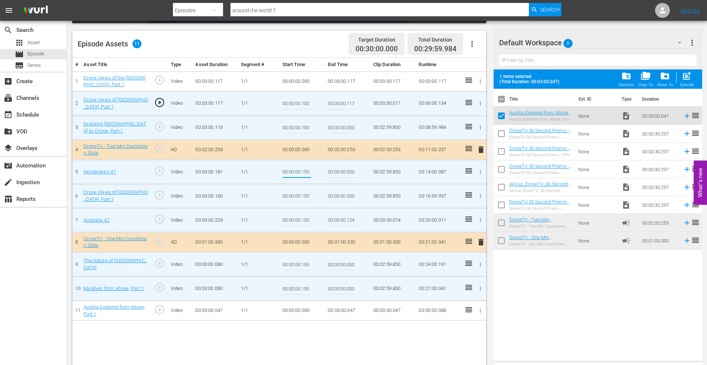
click at [307, 174] on input "00:00:00.150" at bounding box center [296, 172] width 29 height 18
click at [308, 172] on input "00:00:00.150" at bounding box center [296, 172] width 29 height 18
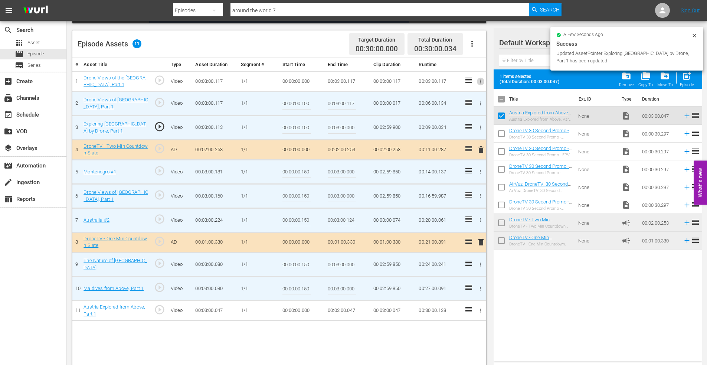
click at [481, 79] on icon "button" at bounding box center [481, 82] width 6 height 6
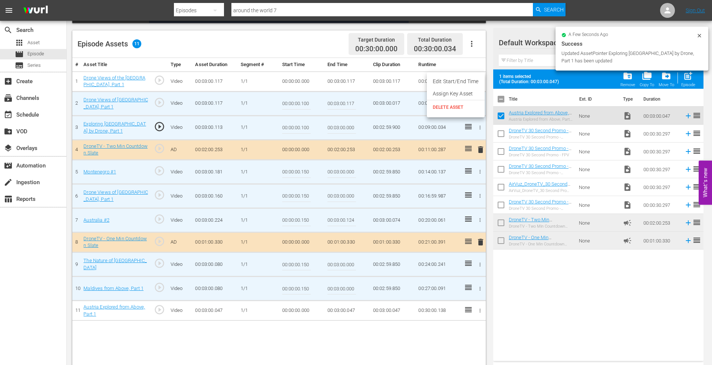
drag, startPoint x: 469, startPoint y: 80, endPoint x: 446, endPoint y: 81, distance: 22.6
click at [468, 79] on li "Edit Start/End Time" at bounding box center [456, 81] width 58 height 12
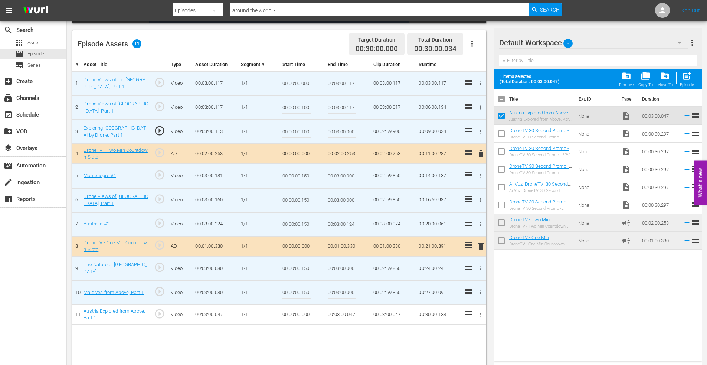
drag, startPoint x: 302, startPoint y: 83, endPoint x: 342, endPoint y: 79, distance: 41.0
click at [342, 79] on tr "1 Drone Views of the United Arab Emirates, Part 1 play_circle_outline Video 00:…" at bounding box center [279, 83] width 414 height 24
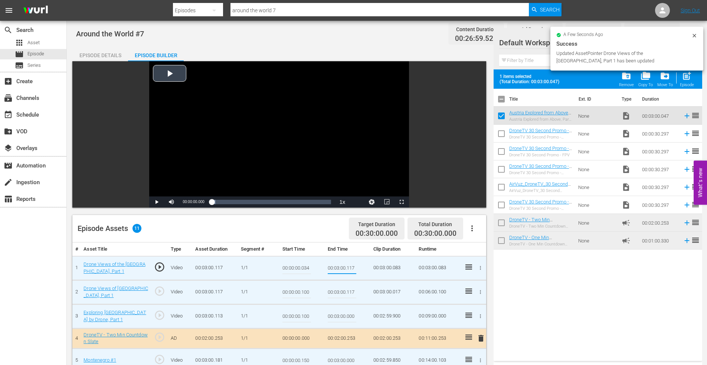
scroll to position [0, 0]
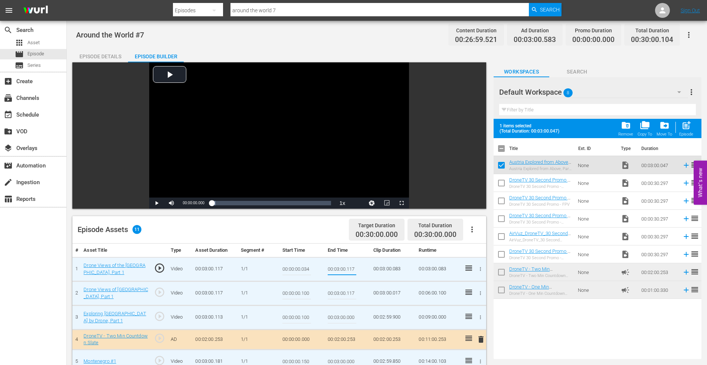
click at [106, 55] on div "Episode Details" at bounding box center [100, 56] width 56 height 18
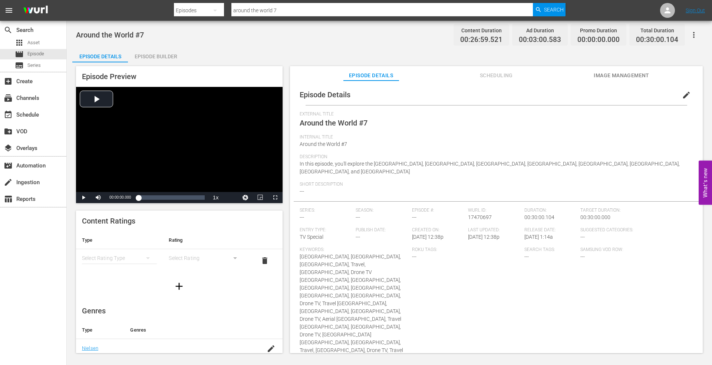
click at [621, 72] on span "Image Management" at bounding box center [622, 75] width 56 height 9
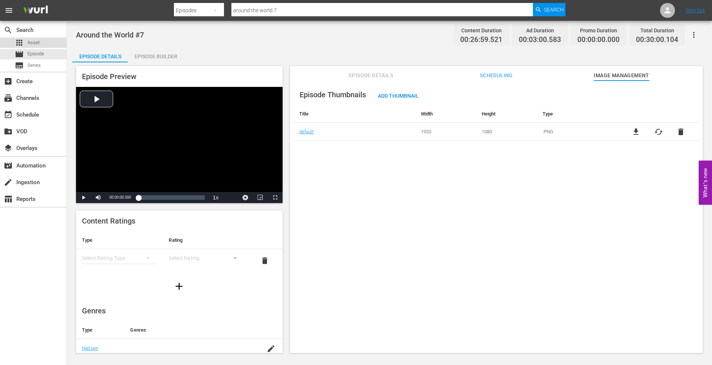
click at [36, 40] on span "Asset" at bounding box center [33, 42] width 12 height 7
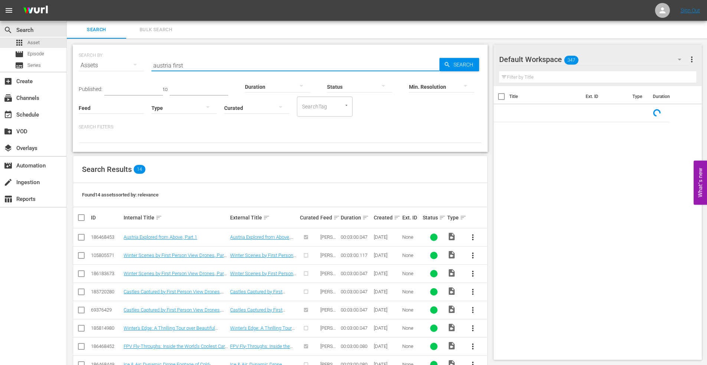
drag, startPoint x: 197, startPoint y: 65, endPoint x: 134, endPoint y: 58, distance: 63.4
click at [134, 58] on div "SEARCH BY Search By Assets Search ID, Title, Description, Keywords, or Category…" at bounding box center [280, 60] width 403 height 27
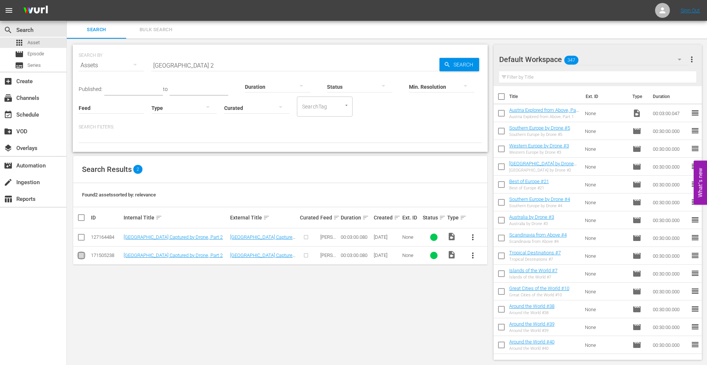
click at [81, 254] on input "checkbox" at bounding box center [81, 256] width 9 height 9
checkbox input "true"
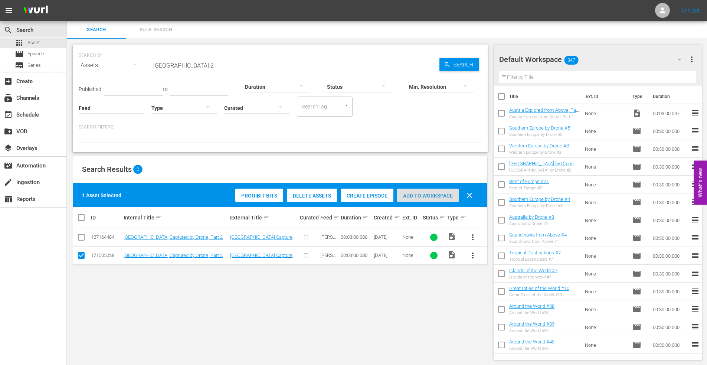
click at [426, 194] on span "Add to Workspace" at bounding box center [428, 196] width 62 height 6
click at [46, 53] on div "movie Episode" at bounding box center [33, 54] width 66 height 10
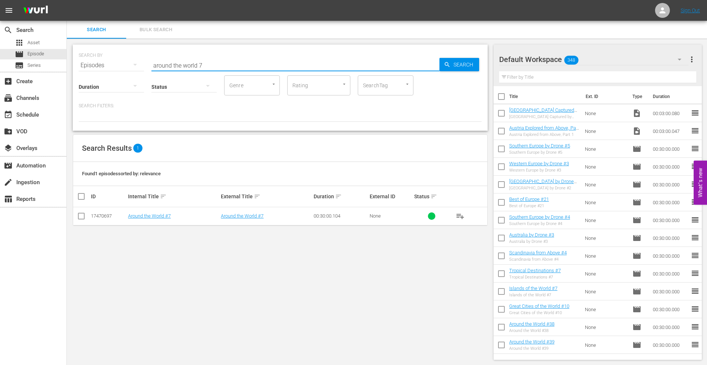
click at [224, 63] on input "around the world 7" at bounding box center [295, 65] width 288 height 18
type input "around the world 8"
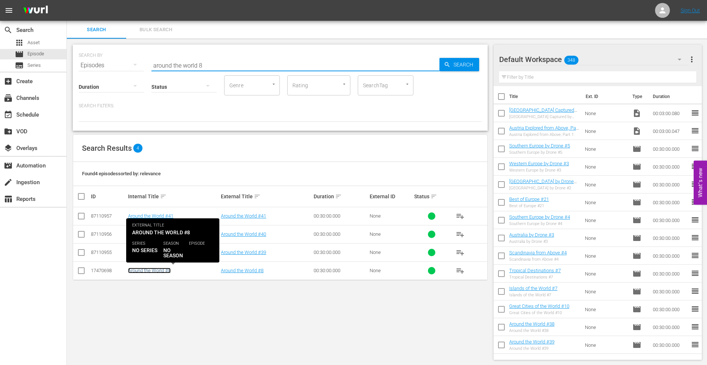
click at [145, 270] on link "Around the World #8" at bounding box center [149, 271] width 43 height 6
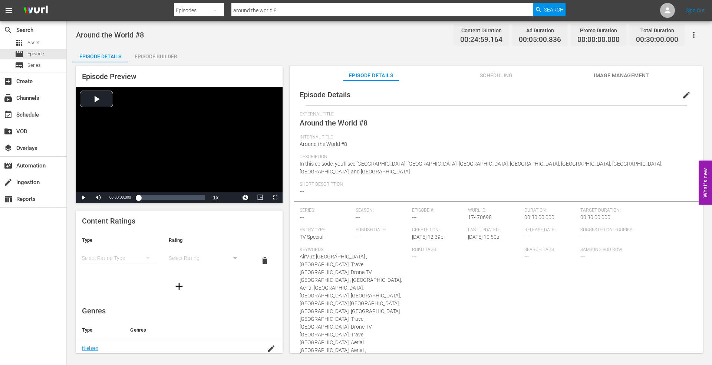
click at [155, 56] on div "Episode Builder" at bounding box center [156, 56] width 56 height 18
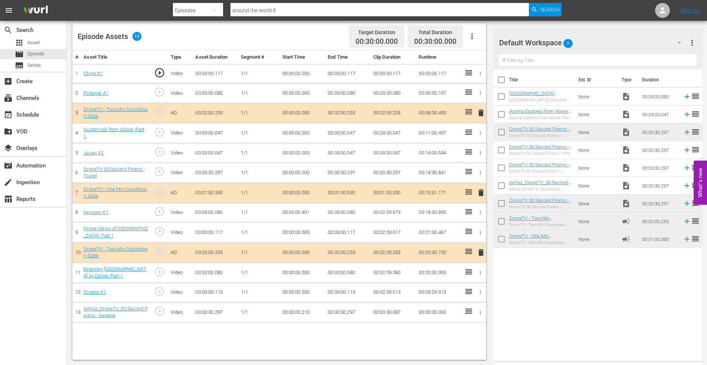
scroll to position [193, 0]
click at [480, 212] on icon "button" at bounding box center [480, 212] width 1 height 4
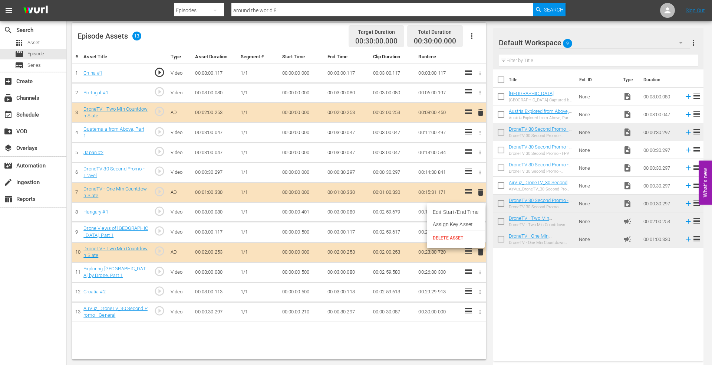
click at [444, 238] on span "DELETE ASSET" at bounding box center [456, 237] width 46 height 7
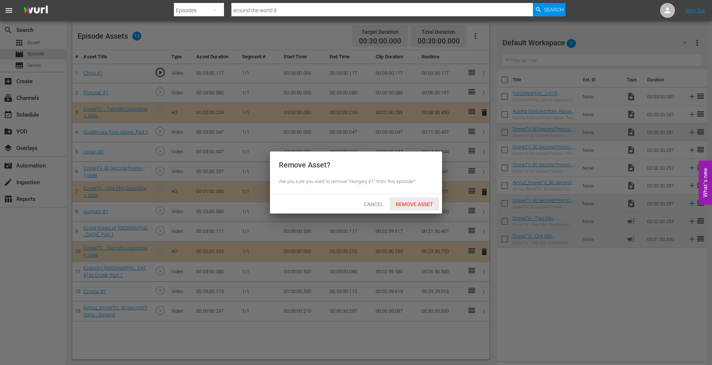
click at [415, 206] on span "Remove Asset" at bounding box center [414, 204] width 49 height 6
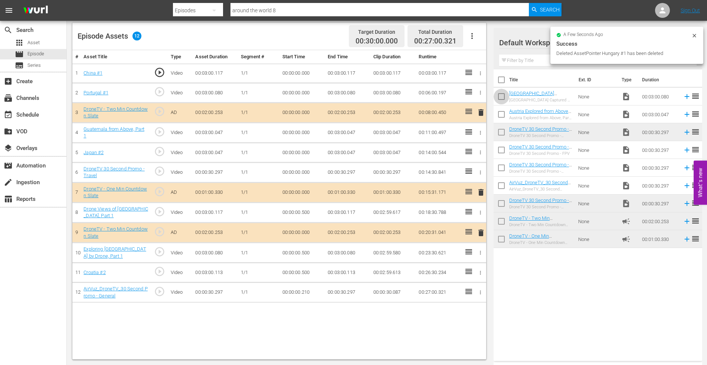
click at [500, 96] on input "checkbox" at bounding box center [501, 98] width 16 height 16
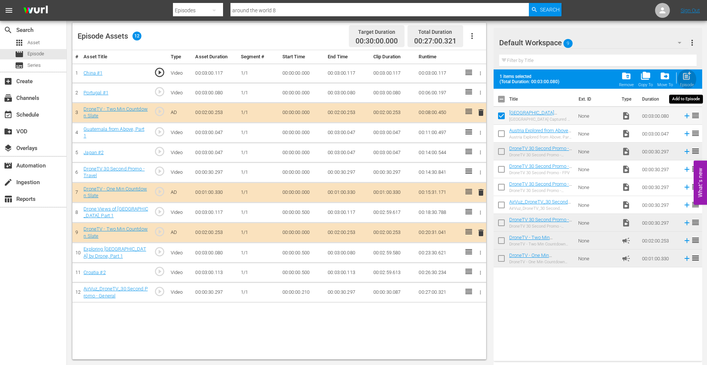
click at [688, 73] on span "post_add" at bounding box center [687, 76] width 10 height 10
checkbox input "false"
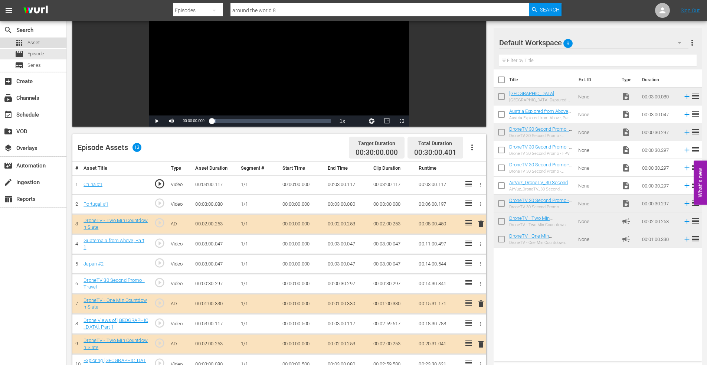
click at [43, 42] on div "apps Asset" at bounding box center [33, 42] width 66 height 10
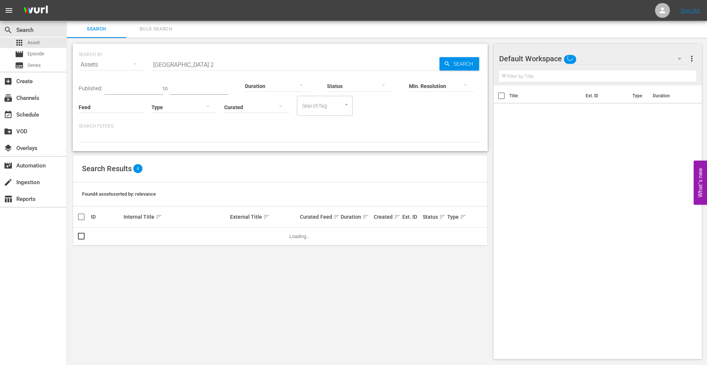
scroll to position [1, 0]
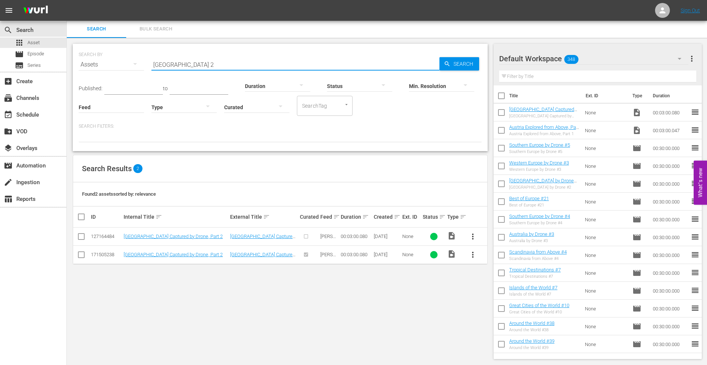
drag, startPoint x: 98, startPoint y: 62, endPoint x: 79, endPoint y: 61, distance: 19.0
click at [80, 61] on div "SEARCH BY Search By Assets Search ID, Title, Description, Keywords, or Category…" at bounding box center [280, 60] width 403 height 27
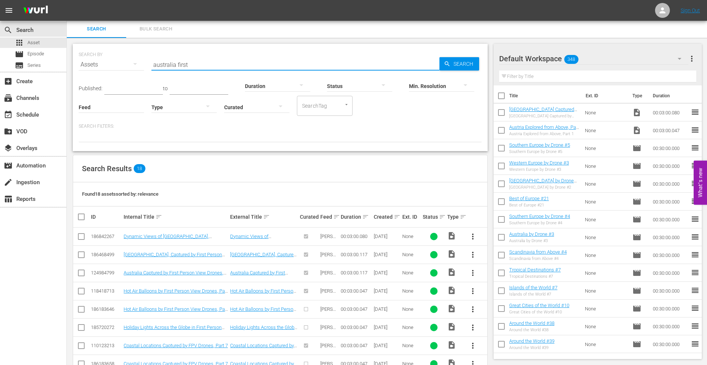
drag, startPoint x: 174, startPoint y: 65, endPoint x: 245, endPoint y: 66, distance: 70.5
click at [245, 66] on input "australia first" at bounding box center [295, 65] width 288 height 18
type input "australia 2"
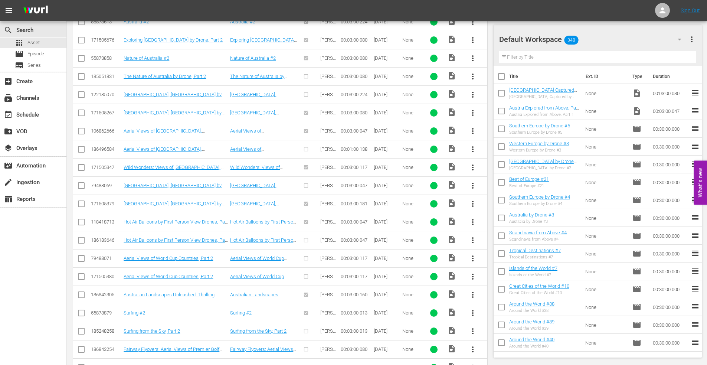
scroll to position [259, 0]
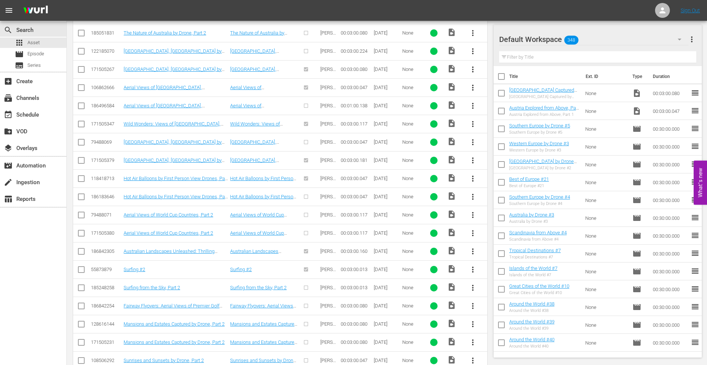
click at [79, 250] on input "checkbox" at bounding box center [81, 252] width 9 height 9
checkbox input "true"
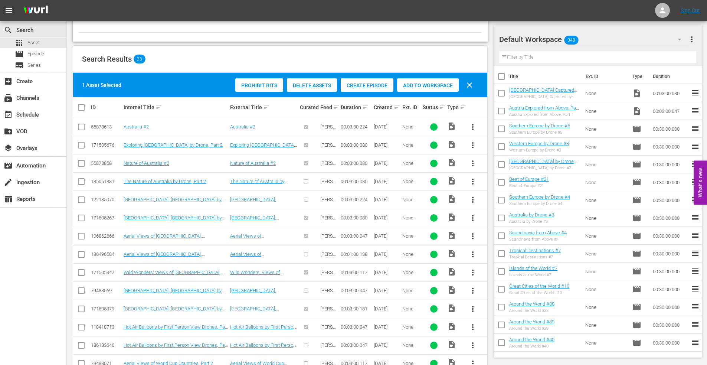
click at [424, 85] on span "Add to Workspace" at bounding box center [428, 85] width 62 height 6
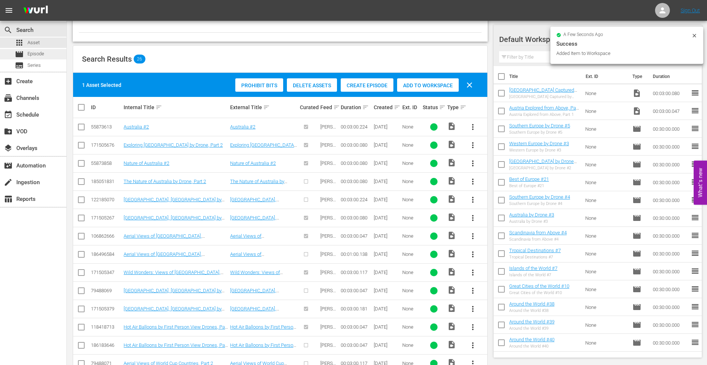
click at [34, 56] on span "Episode" at bounding box center [35, 53] width 17 height 7
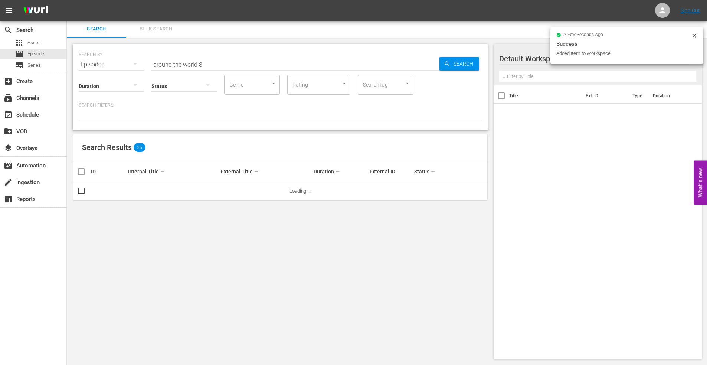
scroll to position [1, 0]
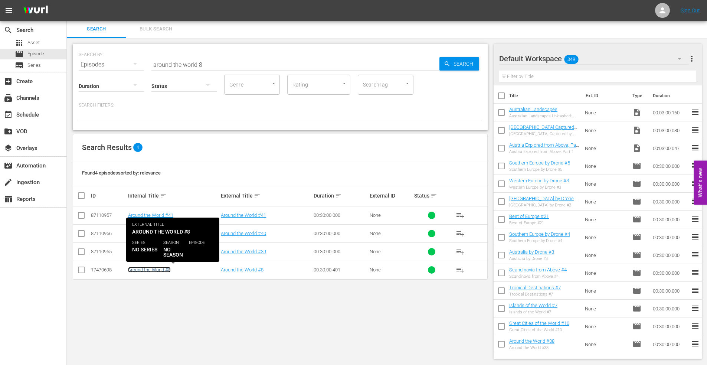
click at [151, 268] on link "Around the World #8" at bounding box center [149, 270] width 43 height 6
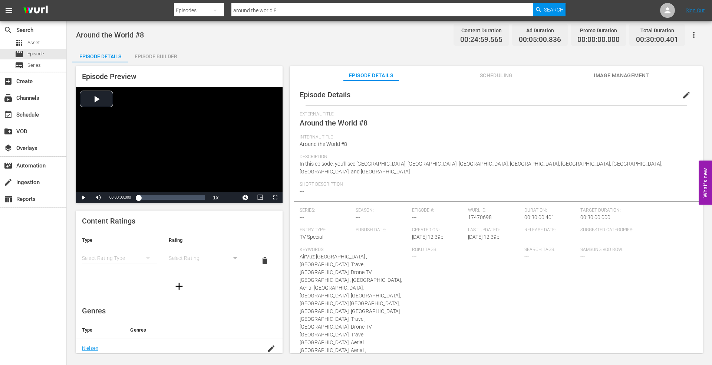
click at [155, 57] on div "Episode Builder" at bounding box center [156, 56] width 56 height 18
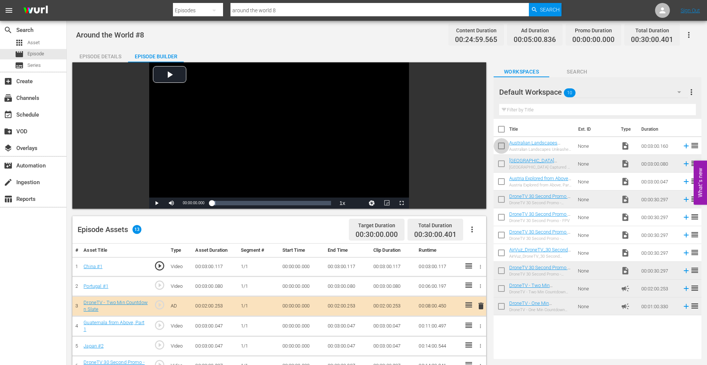
click at [502, 144] on input "checkbox" at bounding box center [501, 148] width 16 height 16
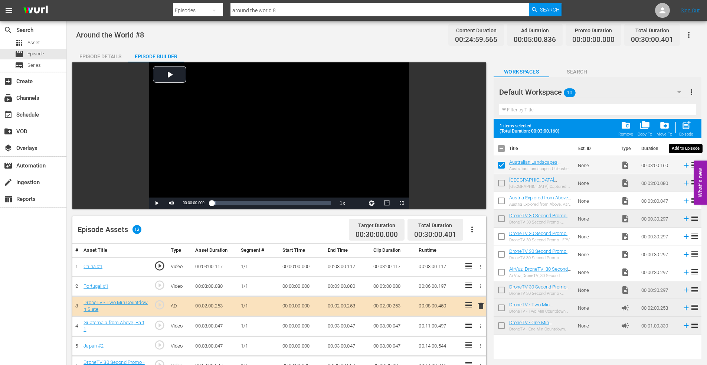
click at [689, 120] on span "post_add" at bounding box center [686, 125] width 10 height 10
checkbox input "false"
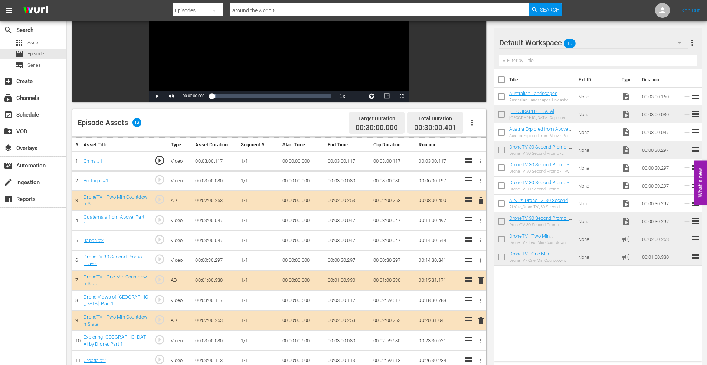
scroll to position [186, 0]
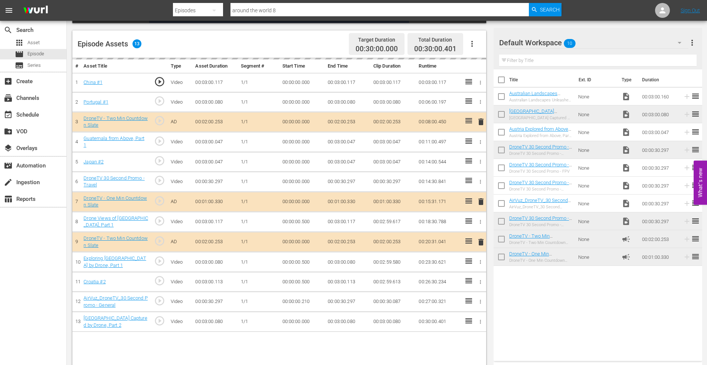
click at [479, 242] on div "delete" at bounding box center [479, 241] width 6 height 11
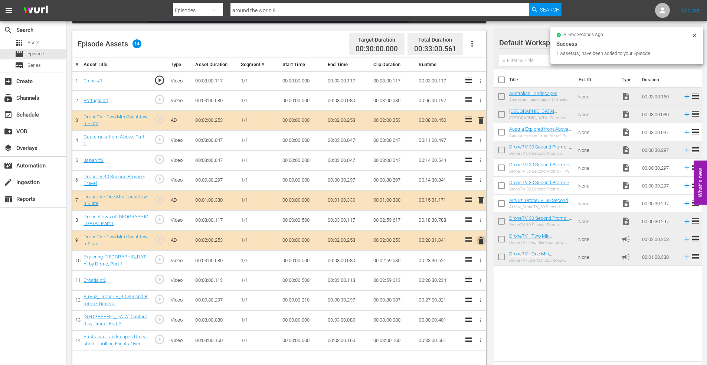
click at [478, 240] on span "delete" at bounding box center [480, 240] width 9 height 9
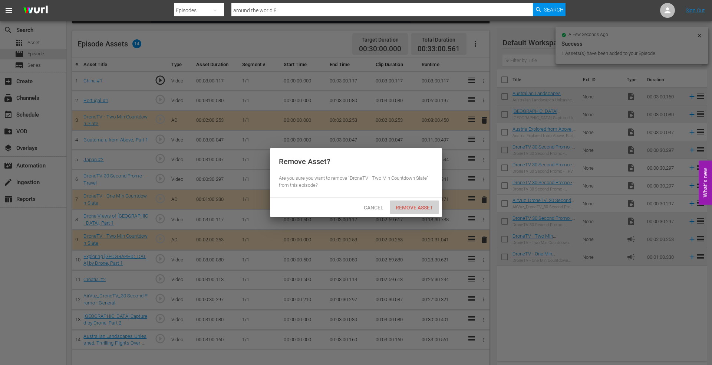
click at [414, 208] on span "Remove Asset" at bounding box center [414, 207] width 49 height 6
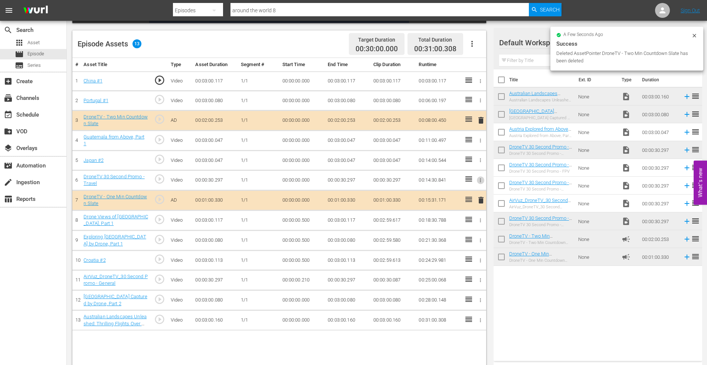
click at [479, 179] on icon "button" at bounding box center [481, 180] width 6 height 6
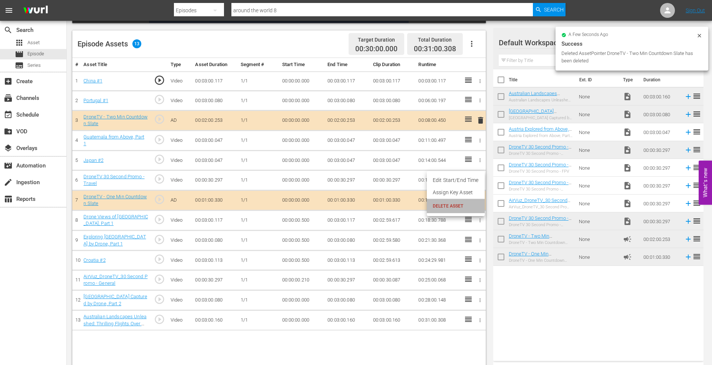
click at [451, 205] on span "DELETE ASSET" at bounding box center [456, 206] width 46 height 7
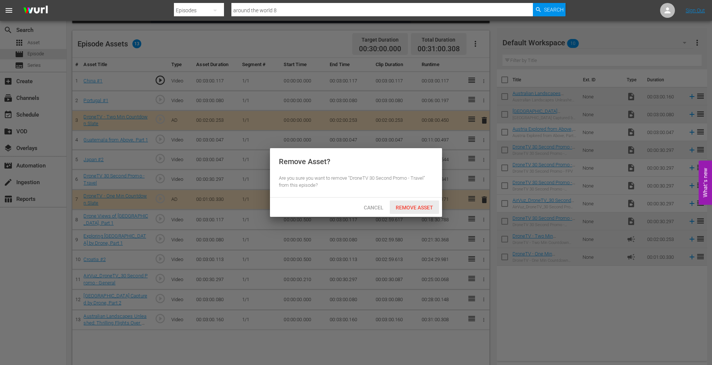
click at [406, 205] on span "Remove Asset" at bounding box center [414, 207] width 49 height 6
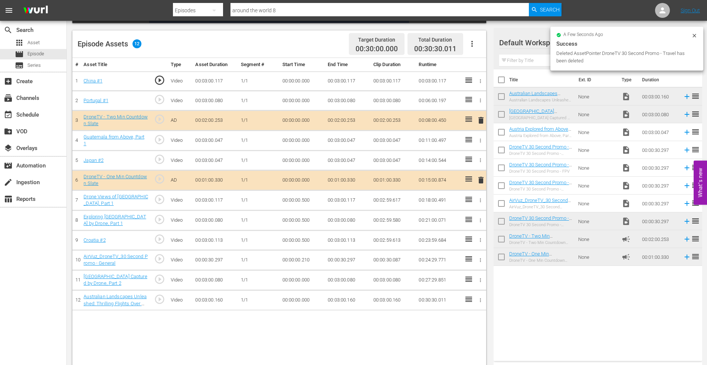
click at [479, 258] on icon "button" at bounding box center [481, 260] width 6 height 6
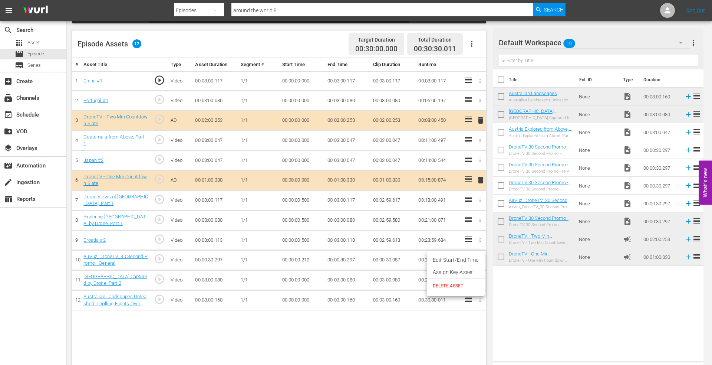
click at [447, 285] on span "DELETE ASSET" at bounding box center [456, 285] width 46 height 7
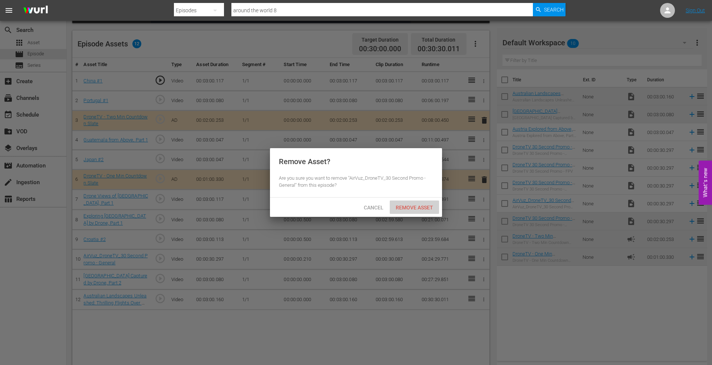
click at [424, 207] on span "Remove Asset" at bounding box center [414, 207] width 49 height 6
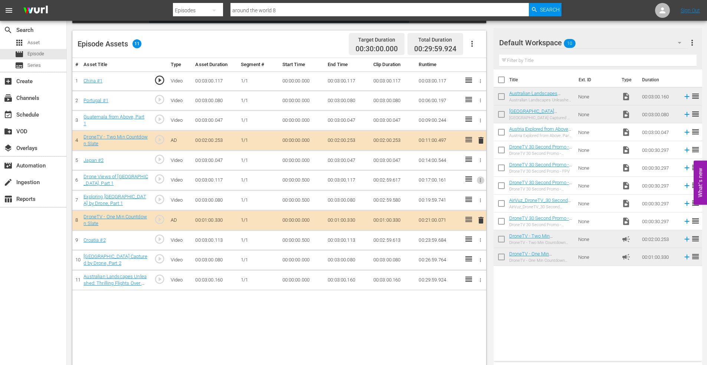
click at [479, 180] on icon "button" at bounding box center [481, 180] width 6 height 6
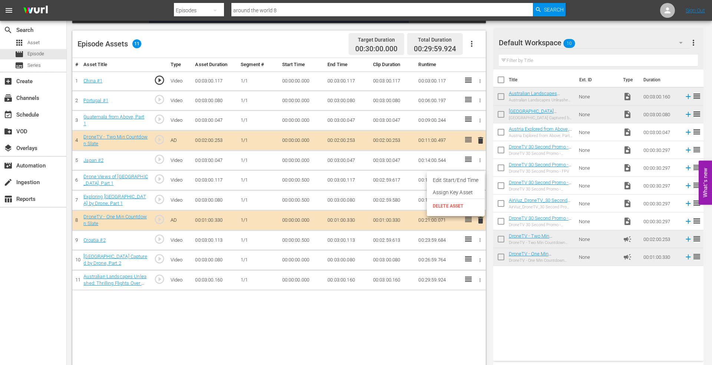
drag, startPoint x: 469, startPoint y: 180, endPoint x: 444, endPoint y: 179, distance: 24.5
click at [467, 180] on li "Edit Start/End Time" at bounding box center [456, 180] width 58 height 12
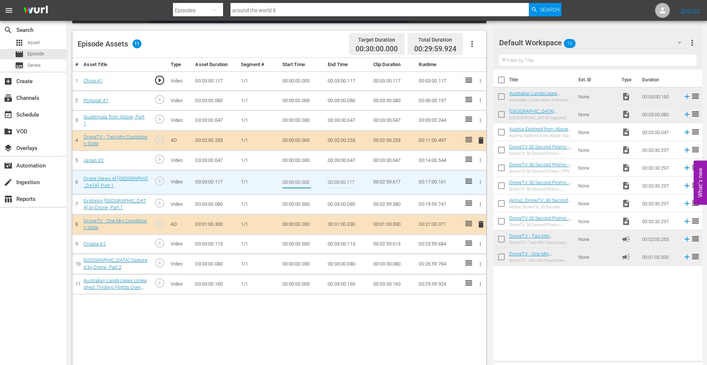
drag, startPoint x: 301, startPoint y: 182, endPoint x: 320, endPoint y: 183, distance: 19.4
click at [320, 183] on td "00:00:00.500" at bounding box center [302, 182] width 46 height 24
type input "00:00:00.100"
click at [479, 205] on icon "button" at bounding box center [481, 204] width 6 height 6
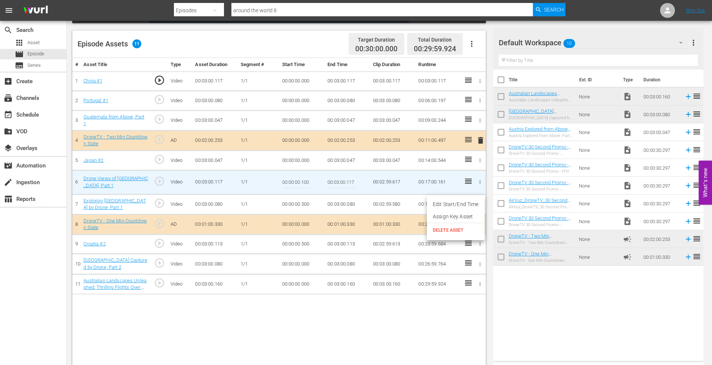
click at [478, 204] on li "Edit Start/End Time" at bounding box center [456, 204] width 58 height 12
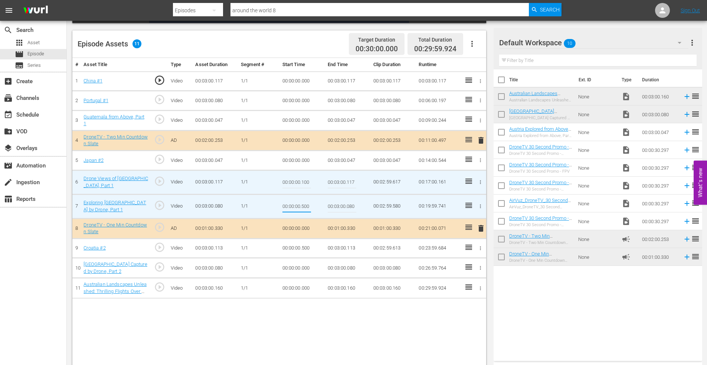
drag, startPoint x: 302, startPoint y: 207, endPoint x: 330, endPoint y: 207, distance: 28.6
click at [330, 207] on tr "7 Exploring Armenia by Drone, Part 1 play_circle_outline Video 00:03:00.080 1/1…" at bounding box center [279, 206] width 414 height 24
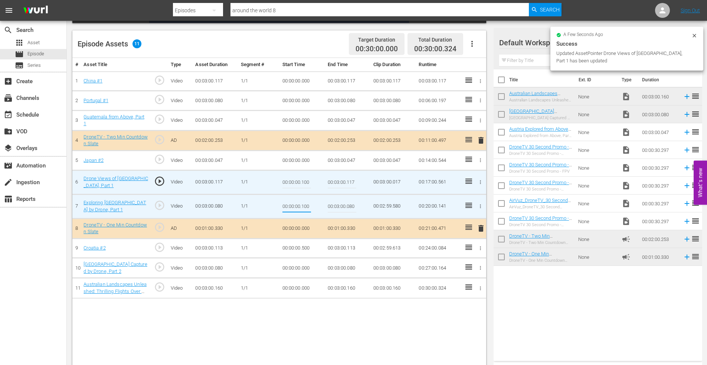
type input "00:00:00.100"
click at [481, 247] on icon "button" at bounding box center [481, 248] width 6 height 6
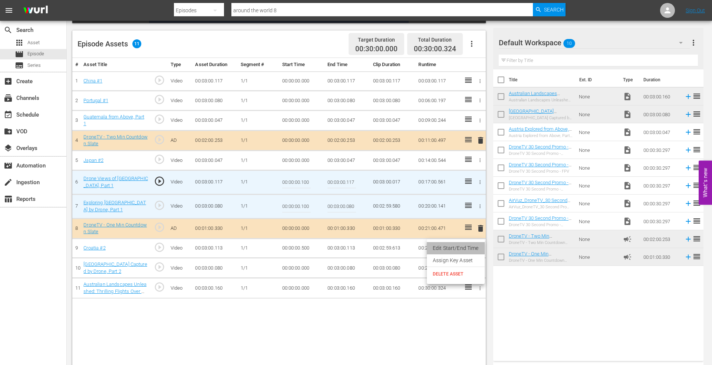
drag, startPoint x: 458, startPoint y: 247, endPoint x: 355, endPoint y: 249, distance: 103.2
click at [457, 247] on li "Edit Start/End Time" at bounding box center [456, 248] width 58 height 12
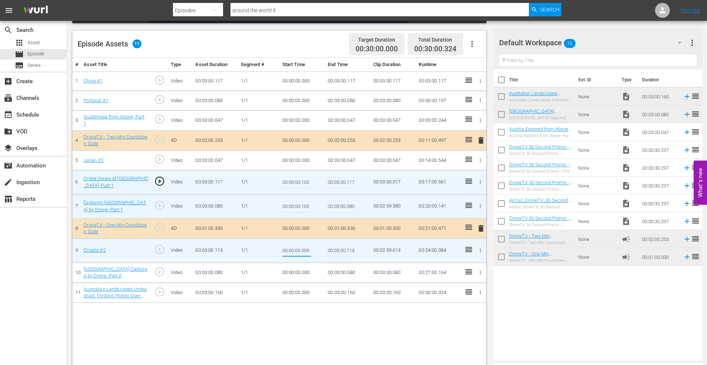
drag, startPoint x: 302, startPoint y: 251, endPoint x: 339, endPoint y: 251, distance: 36.7
click at [339, 251] on tr "9 Croatia #2 play_circle_outline Video 00:03:00.113 1/1 00:00:00.500 00:03:00.1…" at bounding box center [279, 250] width 414 height 24
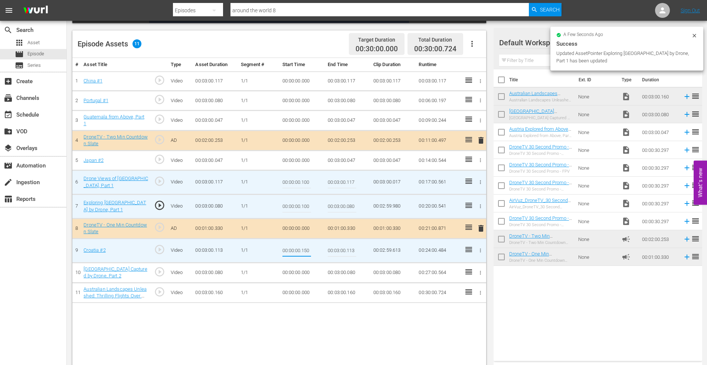
type input "00:00:00.150"
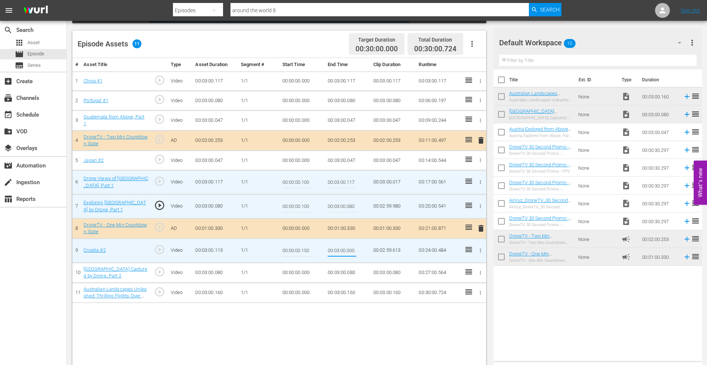
type input "00:03:00.000"
click at [479, 270] on icon "button" at bounding box center [481, 273] width 6 height 6
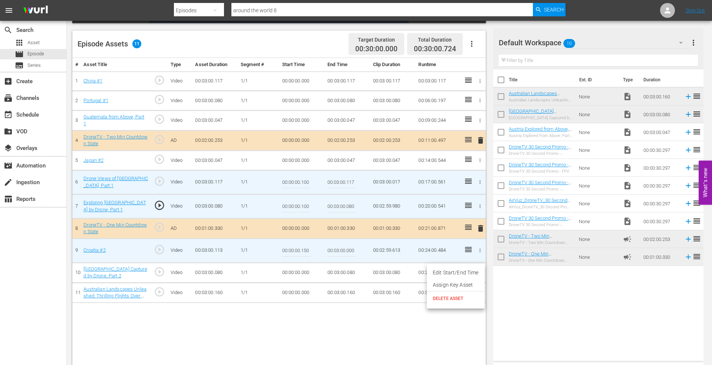
click at [446, 269] on li "Edit Start/End Time" at bounding box center [456, 272] width 58 height 12
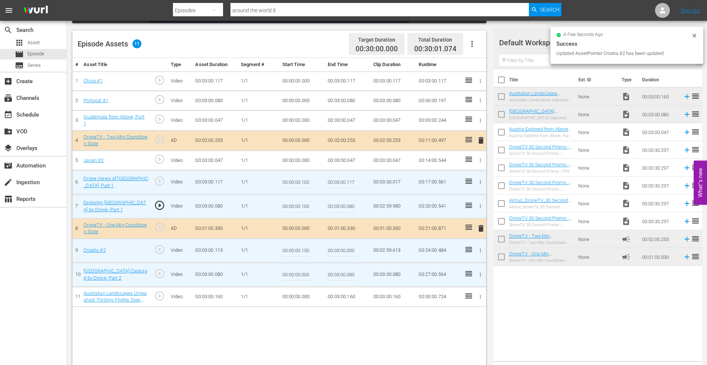
drag, startPoint x: 302, startPoint y: 275, endPoint x: 332, endPoint y: 275, distance: 30.8
click at [332, 275] on tr "10 South Africa Captured by Drone, Part 2 play_circle_outline Video 00:03:00.08…" at bounding box center [279, 274] width 414 height 24
type input "00:00:00.150"
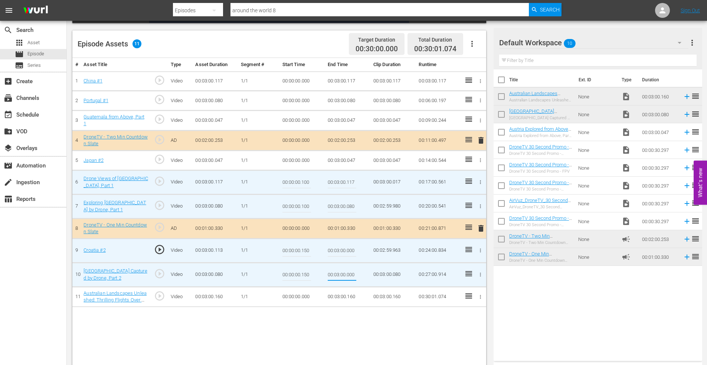
type input "00:03:00.000"
click at [479, 298] on icon "button" at bounding box center [481, 297] width 6 height 6
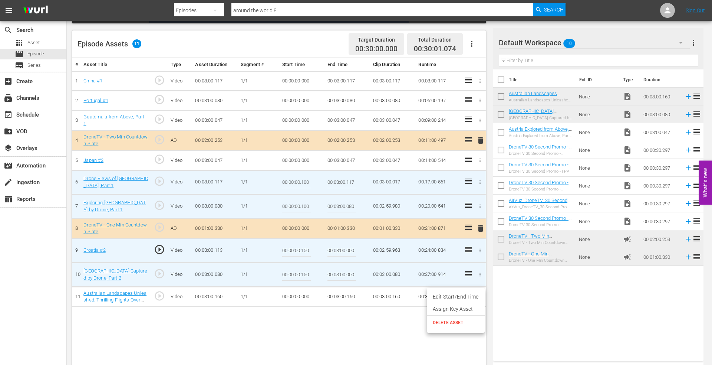
click at [473, 295] on li "Edit Start/End Time" at bounding box center [456, 297] width 58 height 12
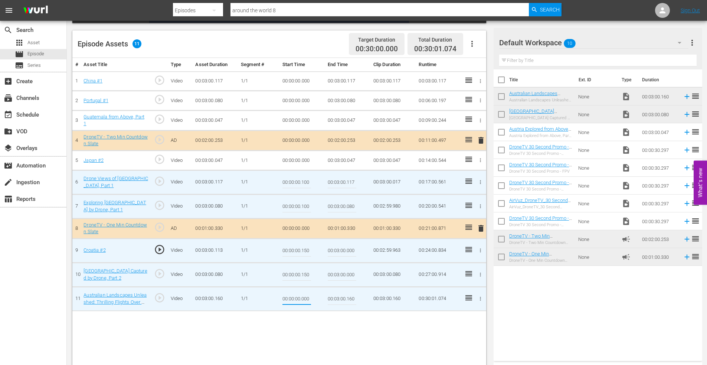
drag, startPoint x: 302, startPoint y: 298, endPoint x: 346, endPoint y: 295, distance: 44.3
click at [346, 295] on tr "11 Australian Landscapes Unleashed: Thrilling Flights Over Water, Rock & Surf, …" at bounding box center [279, 298] width 414 height 24
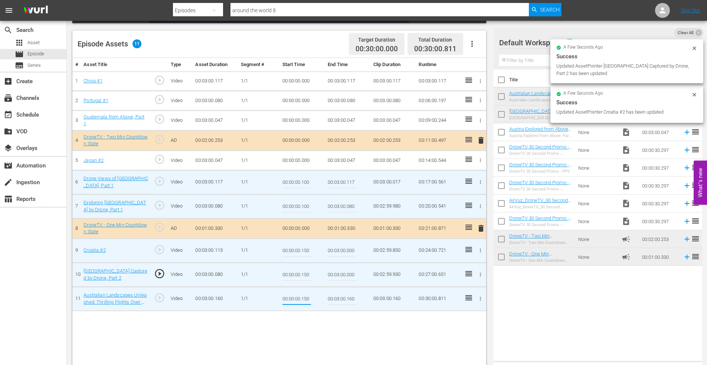
type input "00:00:00.150"
type input "00:03:00.000"
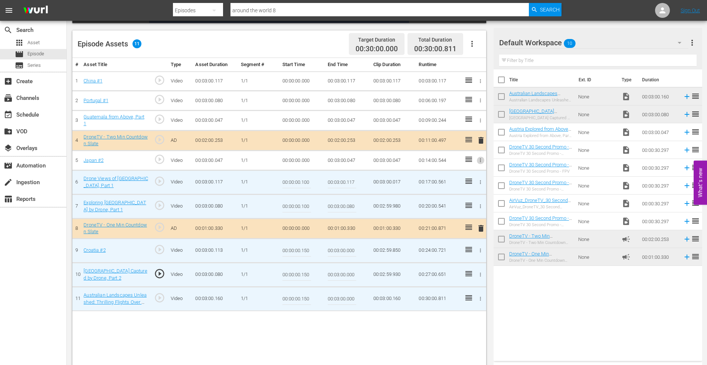
click at [482, 159] on icon "button" at bounding box center [481, 160] width 6 height 6
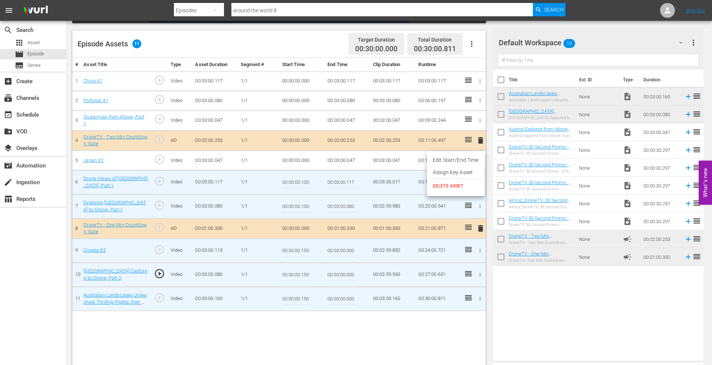
click at [467, 162] on li "Edit Start/End Time" at bounding box center [456, 160] width 58 height 12
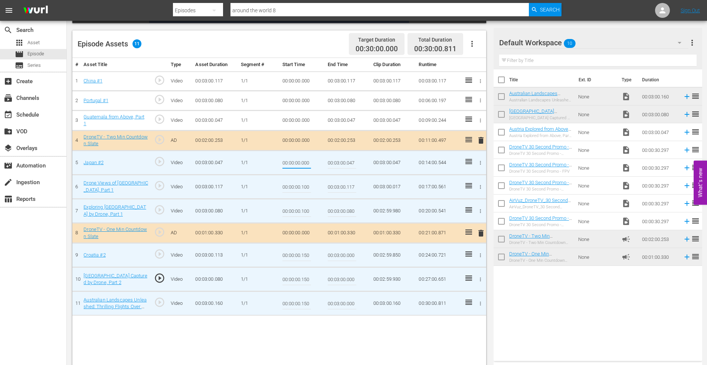
drag, startPoint x: 302, startPoint y: 165, endPoint x: 324, endPoint y: 163, distance: 22.3
click at [322, 164] on td "00:00:00.000" at bounding box center [302, 163] width 46 height 24
type input "00:00:00.150"
type input "00:03:00.000"
click at [480, 119] on icon "button" at bounding box center [480, 120] width 1 height 4
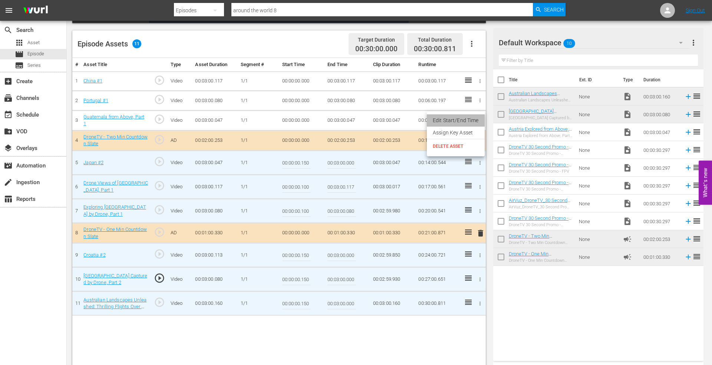
click at [471, 120] on li "Edit Start/End Time" at bounding box center [456, 120] width 58 height 12
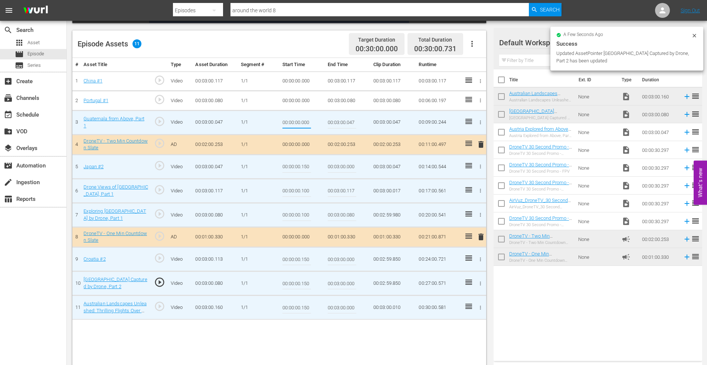
drag, startPoint x: 303, startPoint y: 122, endPoint x: 345, endPoint y: 124, distance: 41.6
click at [345, 124] on tr "3 Guatemala from Above, Part 1 play_circle_outline Video 00:03:00.047 1/1 00:00…" at bounding box center [279, 122] width 414 height 24
type input "00:00:00.150"
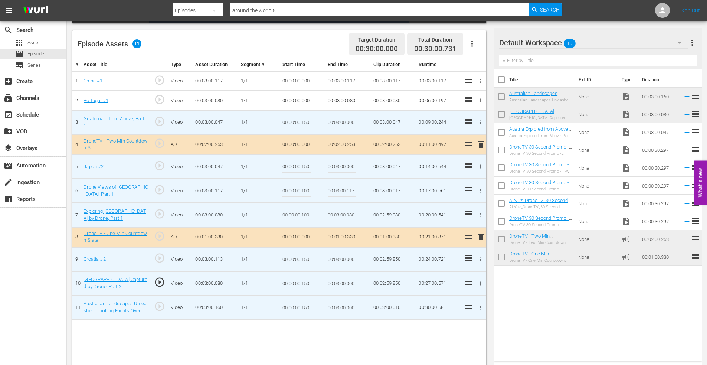
type input "00:03:00.000"
click at [479, 99] on icon "button" at bounding box center [481, 101] width 6 height 6
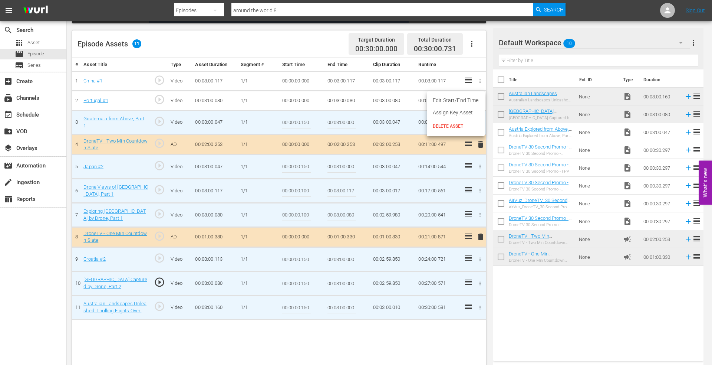
drag, startPoint x: 449, startPoint y: 99, endPoint x: 423, endPoint y: 101, distance: 26.0
click at [447, 99] on li "Edit Start/End Time" at bounding box center [456, 100] width 58 height 12
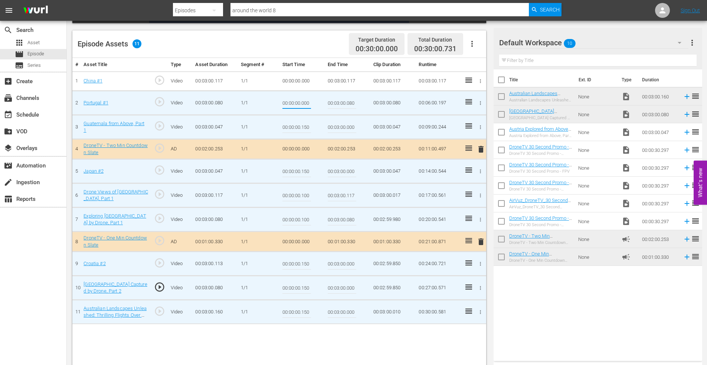
drag, startPoint x: 302, startPoint y: 103, endPoint x: 347, endPoint y: 103, distance: 45.3
click at [341, 103] on tr "2 Portugal #1 play_circle_outline Video 00:03:00.080 1/1 00:00:00.000 00:03:00.…" at bounding box center [279, 103] width 414 height 24
type input "00:00:00.150"
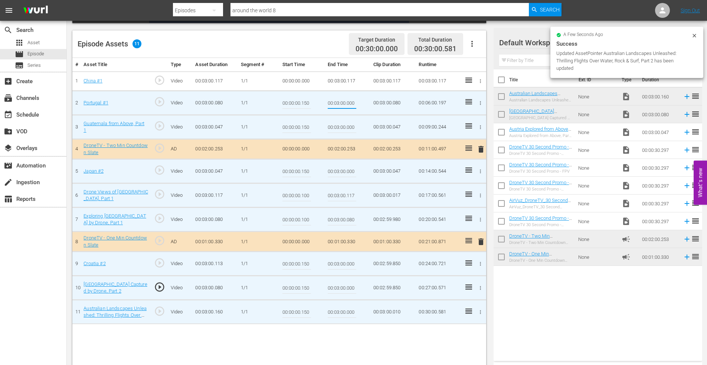
type input "00:03:00.000"
click at [479, 78] on icon "button" at bounding box center [481, 81] width 6 height 6
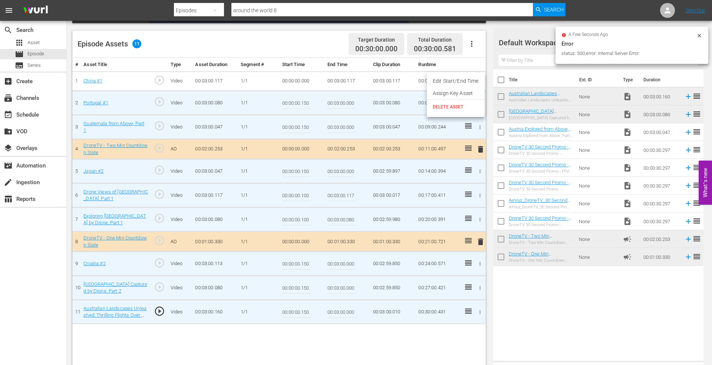
drag, startPoint x: 455, startPoint y: 79, endPoint x: 393, endPoint y: 87, distance: 62.5
click at [455, 80] on li "Edit Start/End Time" at bounding box center [456, 81] width 58 height 12
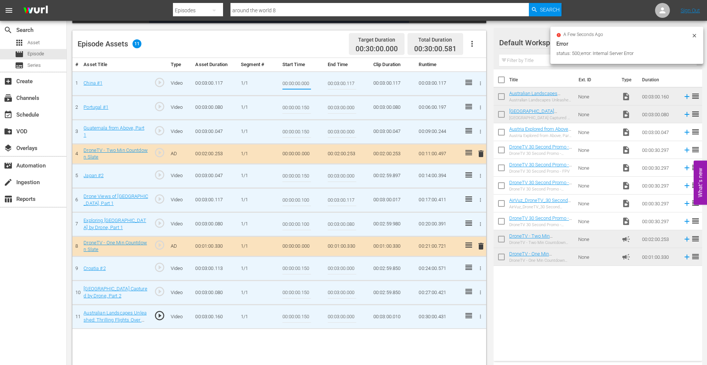
drag, startPoint x: 301, startPoint y: 82, endPoint x: 361, endPoint y: 79, distance: 60.2
click at [361, 79] on tr "1 China #1 play_circle_outline Video 00:03:00.117 1/1 00:00:00.000 00:03:00.117…" at bounding box center [279, 83] width 414 height 24
click at [304, 82] on input "00:00:00.000" at bounding box center [296, 84] width 29 height 18
drag, startPoint x: 302, startPoint y: 83, endPoint x: 327, endPoint y: 82, distance: 24.9
click at [319, 83] on td "00:00:00.000" at bounding box center [302, 83] width 46 height 24
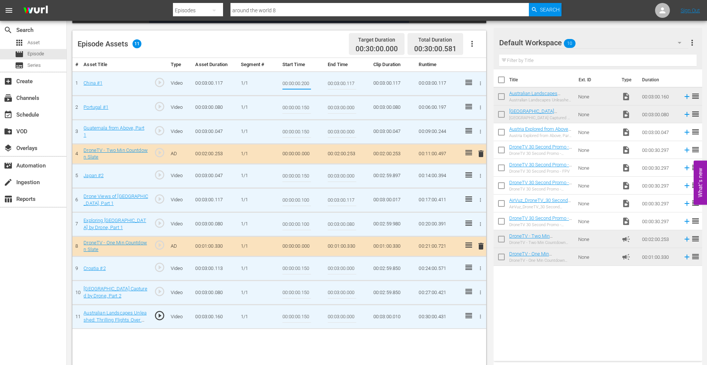
type input "00:00:00.200"
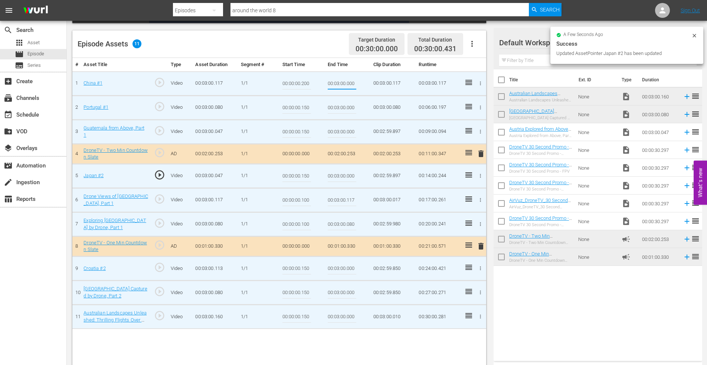
type input "00:03:00.000"
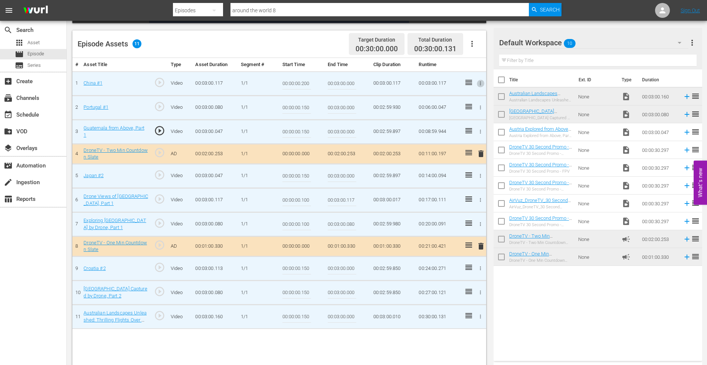
click at [480, 199] on icon "button" at bounding box center [481, 200] width 6 height 6
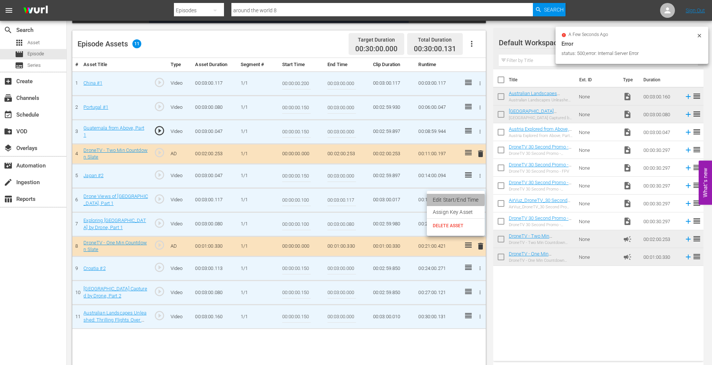
click at [456, 200] on li "Edit Start/End Time" at bounding box center [456, 200] width 58 height 12
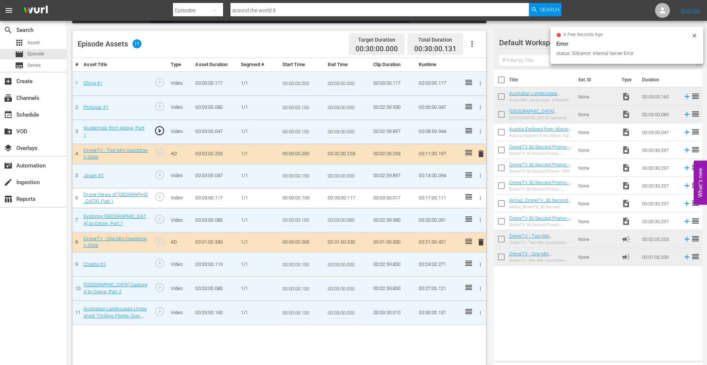
click at [480, 197] on icon "button" at bounding box center [481, 198] width 6 height 6
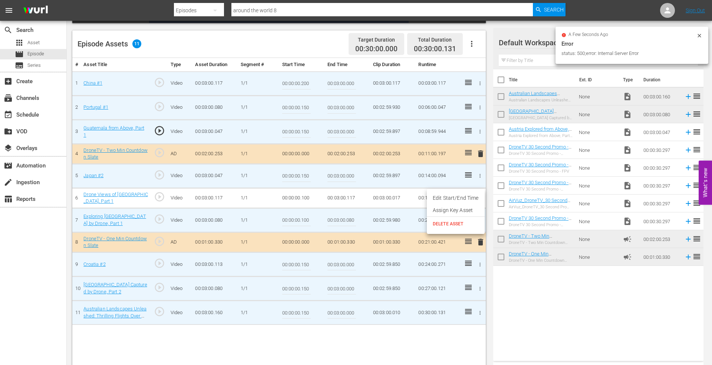
click at [467, 198] on li "Edit Start/End Time" at bounding box center [456, 198] width 58 height 12
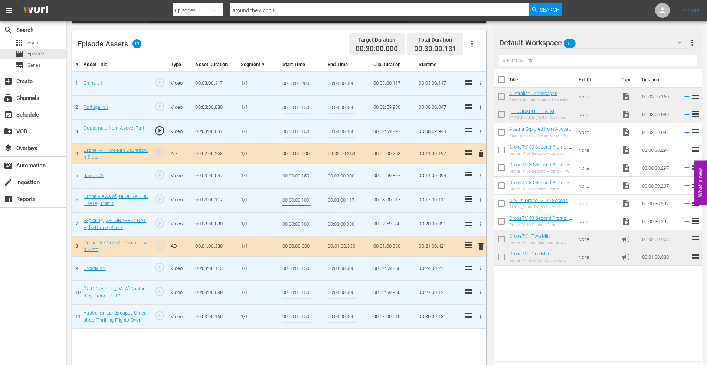
drag, startPoint x: 303, startPoint y: 200, endPoint x: 335, endPoint y: 199, distance: 31.9
click at [335, 199] on tr "6 Drone Views of Uruguay, Part 1 play_circle_outline Video 00:03:00.117 1/1 00:…" at bounding box center [279, 200] width 414 height 24
drag, startPoint x: 302, startPoint y: 200, endPoint x: 314, endPoint y: 199, distance: 12.2
click at [312, 199] on td "00:00:00.100" at bounding box center [302, 200] width 46 height 24
drag, startPoint x: 302, startPoint y: 200, endPoint x: 314, endPoint y: 200, distance: 11.9
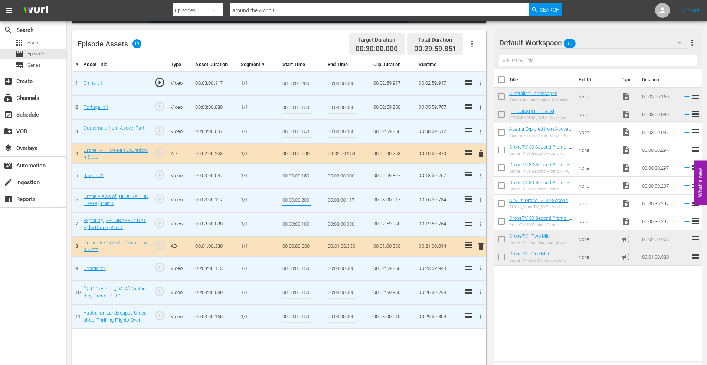
click at [310, 200] on input "00:00:00.200" at bounding box center [296, 200] width 29 height 18
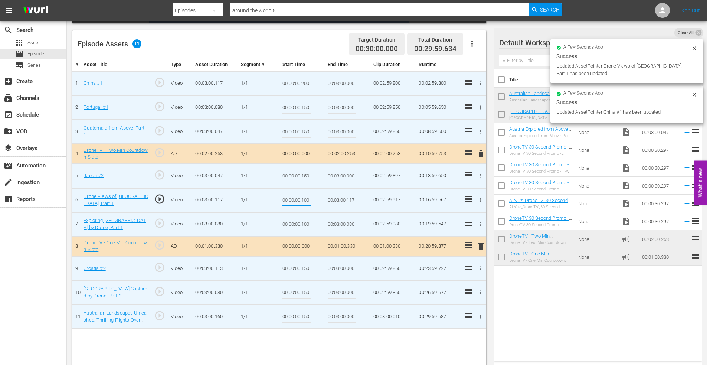
type input "00:00:00.100"
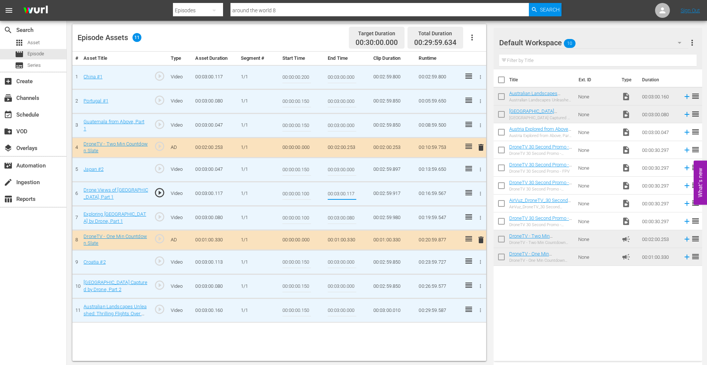
scroll to position [193, 0]
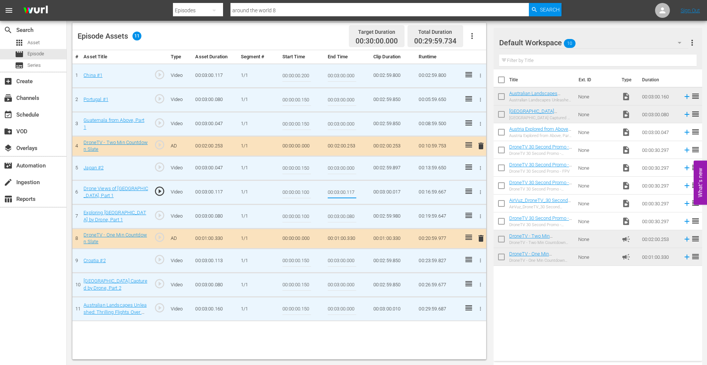
drag, startPoint x: 322, startPoint y: 76, endPoint x: 339, endPoint y: 76, distance: 17.1
click at [339, 76] on tr "1 China #1 play_circle_outline Video 00:03:00.117 1/1 00:00:00.200 00:03:00.000…" at bounding box center [279, 75] width 414 height 24
type input "00:00:00.100"
drag, startPoint x: 303, startPoint y: 310, endPoint x: 335, endPoint y: 309, distance: 31.9
click at [329, 309] on tr "11 Australian Landscapes Unleashed: Thrilling Flights Over Water, Rock & Surf, …" at bounding box center [279, 308] width 414 height 24
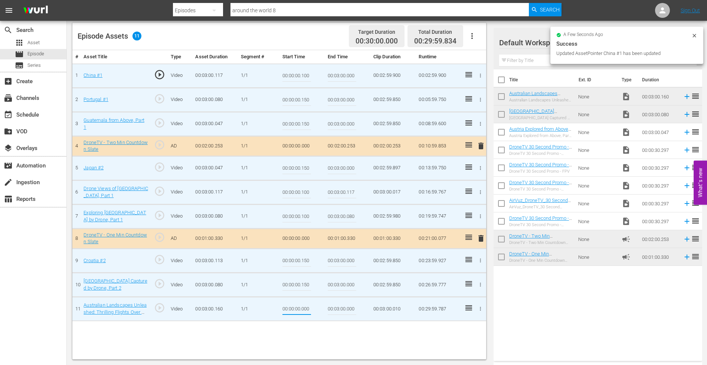
type input "00:00:00.000"
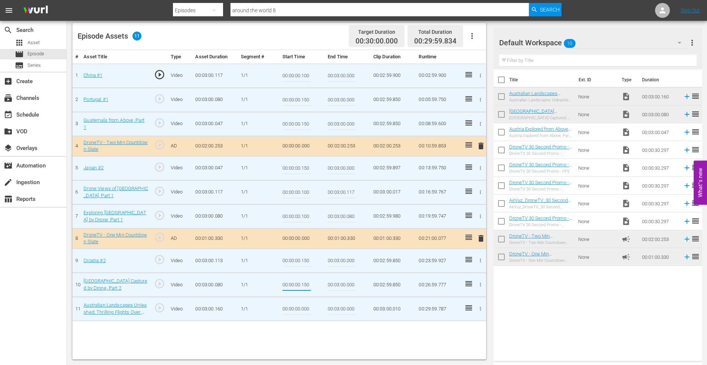
drag, startPoint x: 302, startPoint y: 285, endPoint x: 316, endPoint y: 284, distance: 14.5
click at [316, 284] on td "00:00:00.150" at bounding box center [302, 284] width 46 height 24
click at [253, 332] on div "# Asset Title Type Asset Duration Segment # Start Time End Time Clip Duration R…" at bounding box center [279, 204] width 414 height 309
drag, startPoint x: 302, startPoint y: 284, endPoint x: 335, endPoint y: 282, distance: 32.7
click at [324, 282] on td "00:00:00.000" at bounding box center [302, 284] width 46 height 24
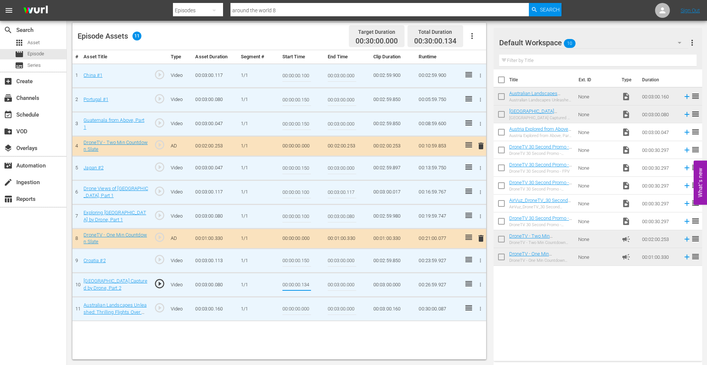
type input "00:00:00.134"
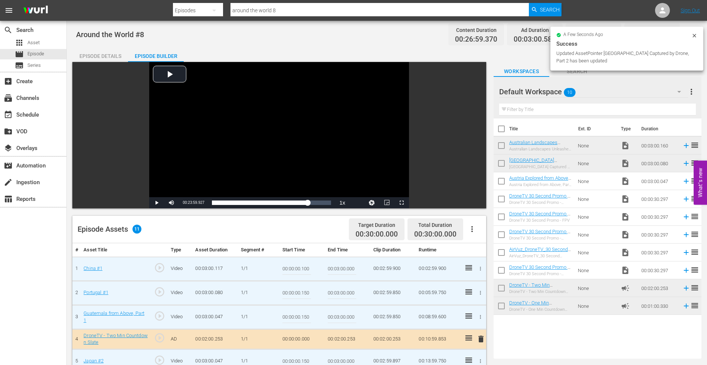
scroll to position [0, 0]
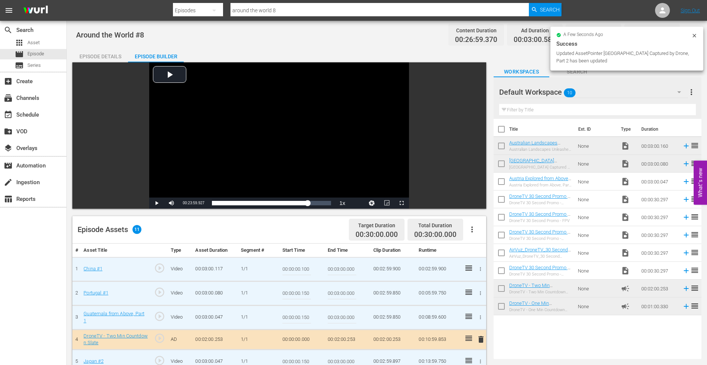
click at [102, 51] on div "Episode Details" at bounding box center [100, 56] width 56 height 18
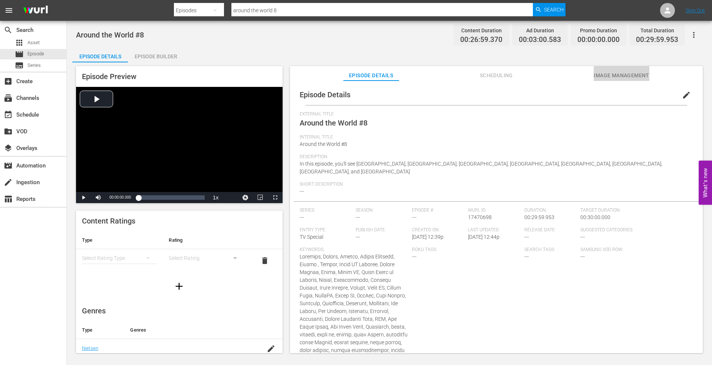
click at [612, 77] on span "Image Management" at bounding box center [622, 75] width 56 height 9
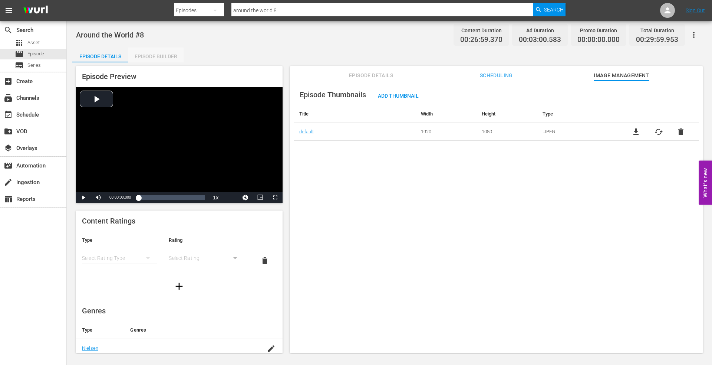
click at [151, 55] on div "Episode Builder" at bounding box center [156, 56] width 56 height 18
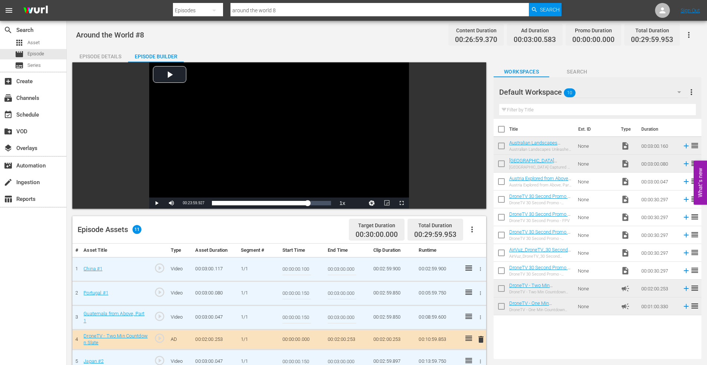
scroll to position [193, 0]
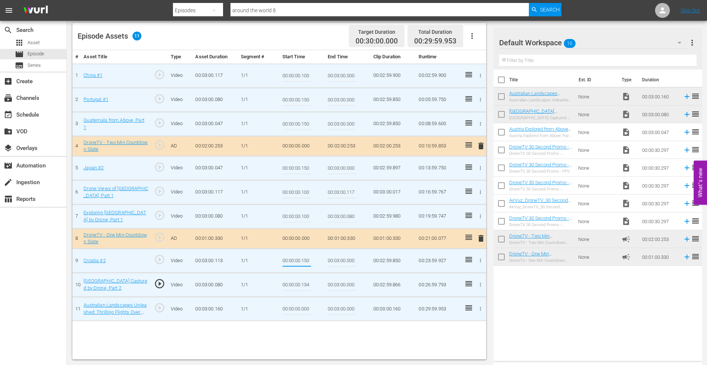
drag, startPoint x: 302, startPoint y: 260, endPoint x: 332, endPoint y: 260, distance: 30.1
click at [332, 260] on tr "9 Croatia #2 play_circle_outline Video 00:03:00.113 1/1 00:00:00.150 00:03:00.0…" at bounding box center [279, 260] width 414 height 24
drag, startPoint x: 301, startPoint y: 260, endPoint x: 314, endPoint y: 260, distance: 13.4
click at [314, 260] on td "00:00:00.000" at bounding box center [302, 260] width 46 height 24
click at [308, 259] on input "00:00:00.000" at bounding box center [296, 261] width 29 height 18
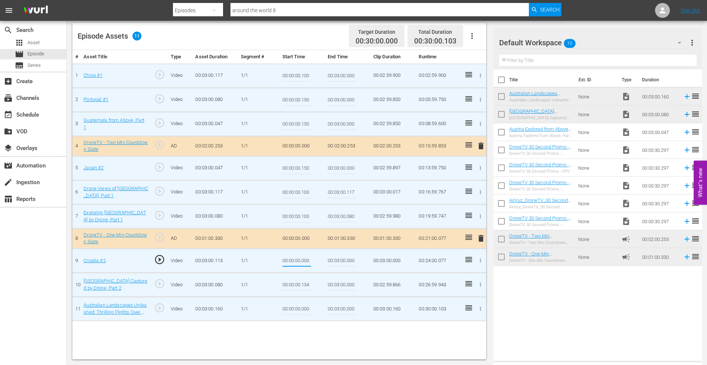
drag, startPoint x: 301, startPoint y: 260, endPoint x: 315, endPoint y: 261, distance: 13.7
click at [315, 261] on td "00:00:00.000" at bounding box center [302, 260] width 46 height 24
type input "00:00:00.103"
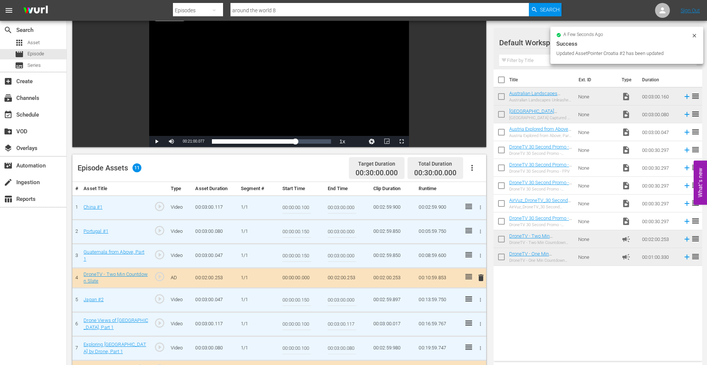
scroll to position [0, 0]
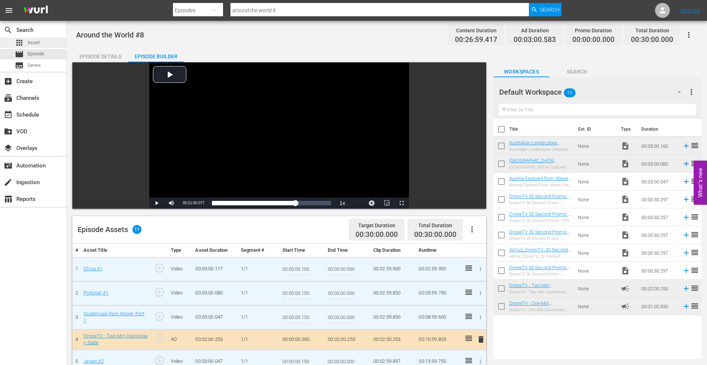
click at [40, 40] on div "apps Asset" at bounding box center [33, 42] width 66 height 10
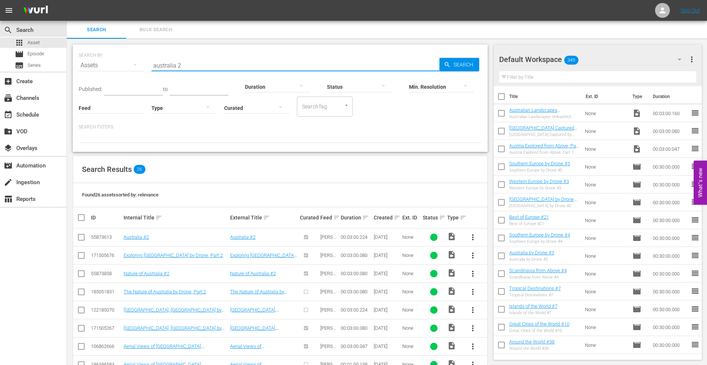
drag, startPoint x: 196, startPoint y: 66, endPoint x: 90, endPoint y: 63, distance: 105.8
click at [90, 63] on div "SEARCH BY Search By Assets Search ID, Title, Description, Keywords, or Category…" at bounding box center [280, 60] width 403 height 27
type input "india first"
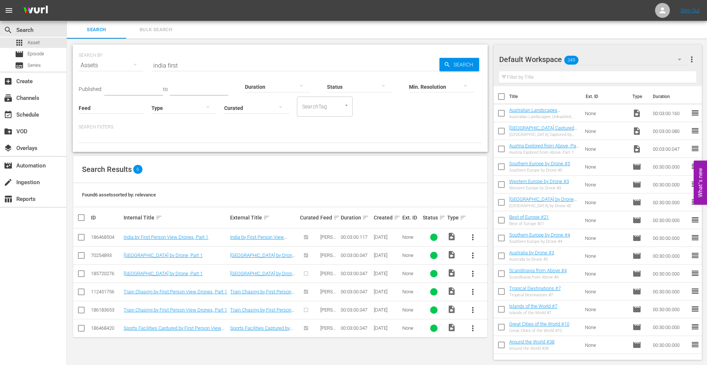
click at [88, 240] on td at bounding box center [81, 237] width 17 height 18
click at [81, 239] on input "checkbox" at bounding box center [81, 238] width 9 height 9
checkbox input "true"
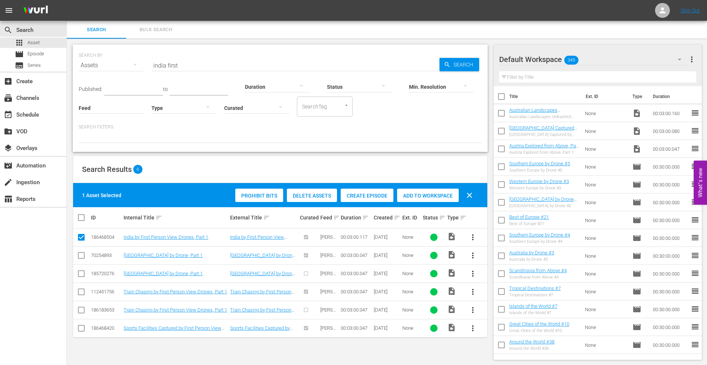
drag, startPoint x: 432, startPoint y: 194, endPoint x: 407, endPoint y: 194, distance: 24.5
click at [431, 194] on span "Add to Workspace" at bounding box center [428, 196] width 62 height 6
click at [37, 52] on span "Episode" at bounding box center [35, 53] width 17 height 7
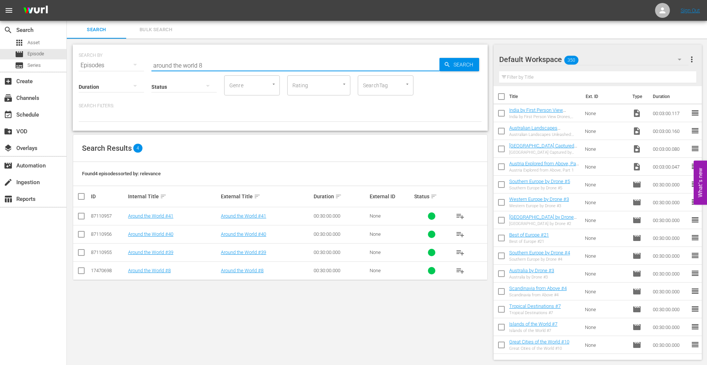
click at [214, 64] on input "around the world 8" at bounding box center [295, 65] width 288 height 18
type input "around the world 9"
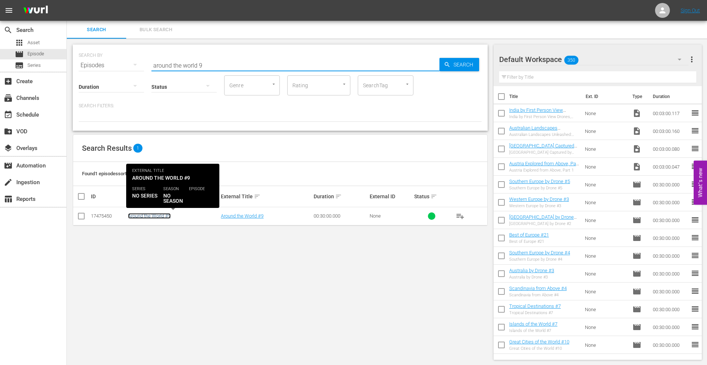
click at [133, 216] on link "Around the World #9" at bounding box center [149, 216] width 43 height 6
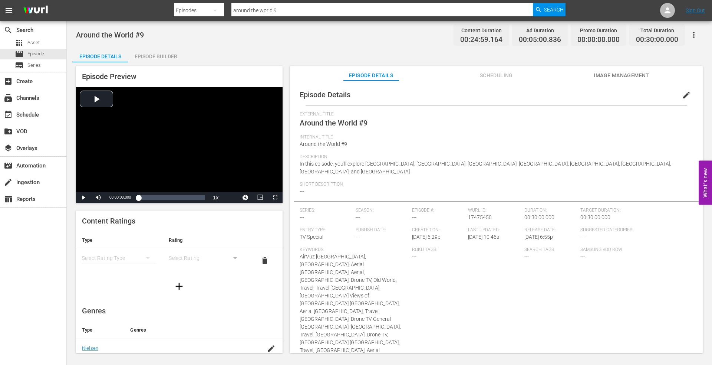
click at [617, 73] on span "Image Management" at bounding box center [622, 75] width 56 height 9
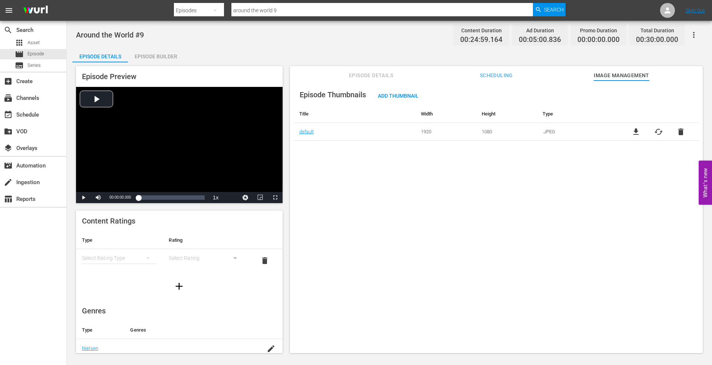
click at [161, 57] on div "Episode Builder" at bounding box center [156, 56] width 56 height 18
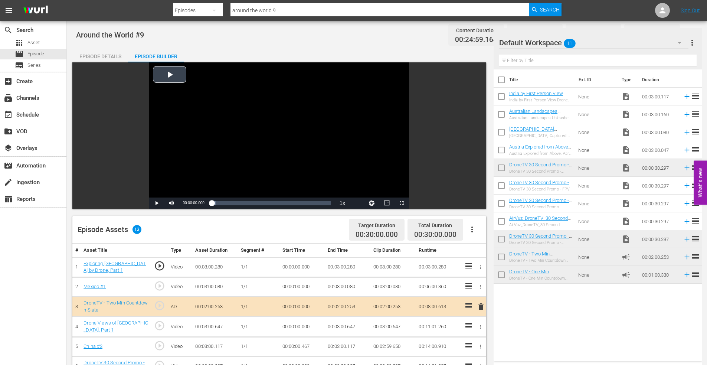
scroll to position [148, 0]
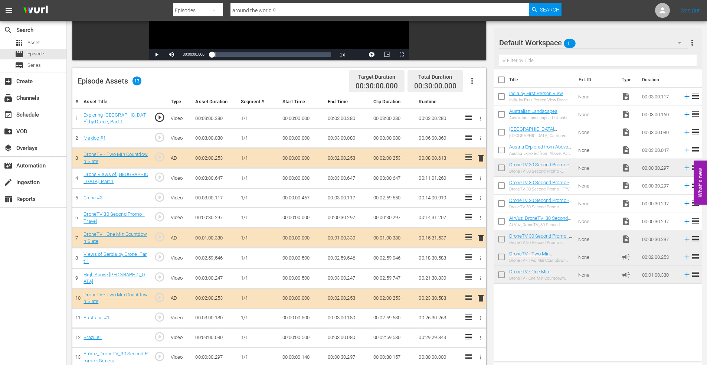
click at [501, 97] on input "checkbox" at bounding box center [501, 98] width 16 height 16
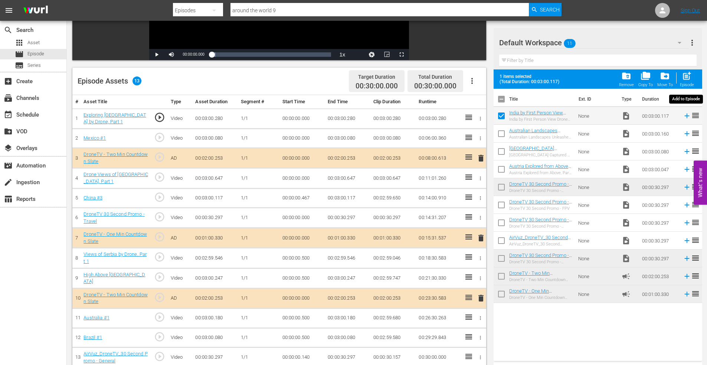
click at [691, 73] on span "post_add" at bounding box center [687, 76] width 10 height 10
checkbox input "false"
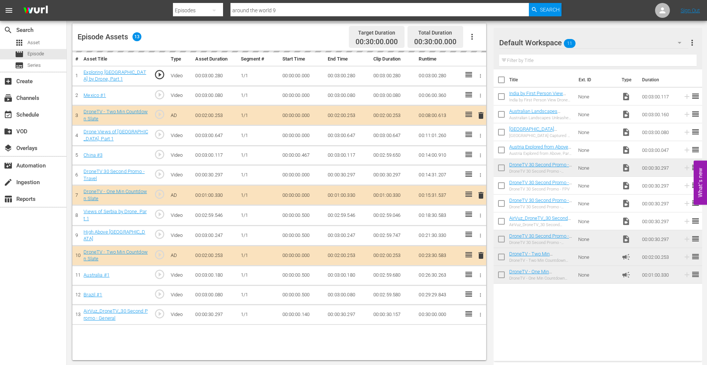
scroll to position [193, 0]
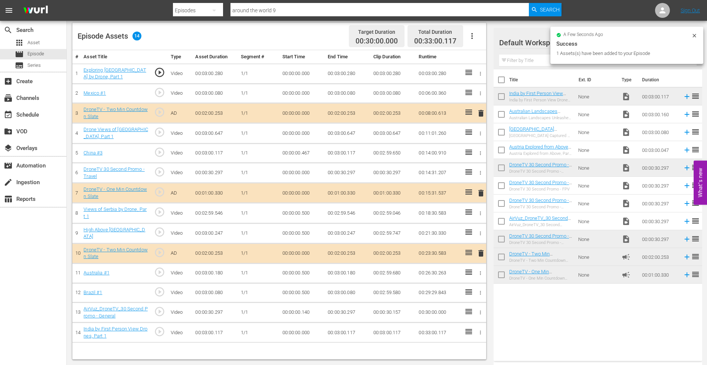
click at [481, 253] on span "delete" at bounding box center [480, 253] width 9 height 9
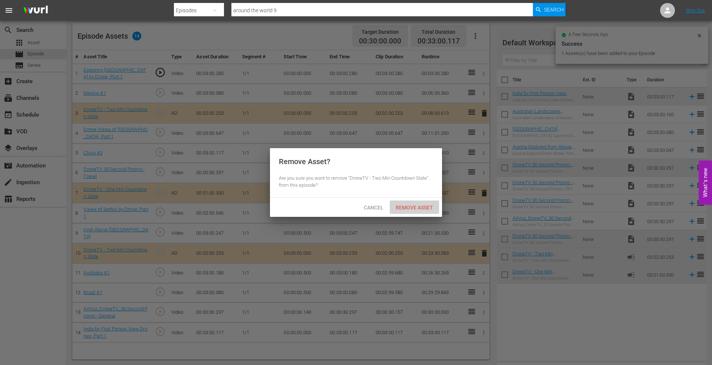
click at [404, 209] on span "Remove Asset" at bounding box center [414, 207] width 49 height 6
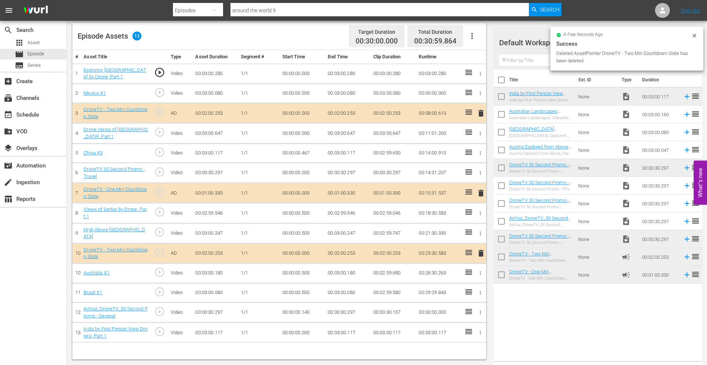
click at [480, 172] on icon "button" at bounding box center [481, 173] width 6 height 6
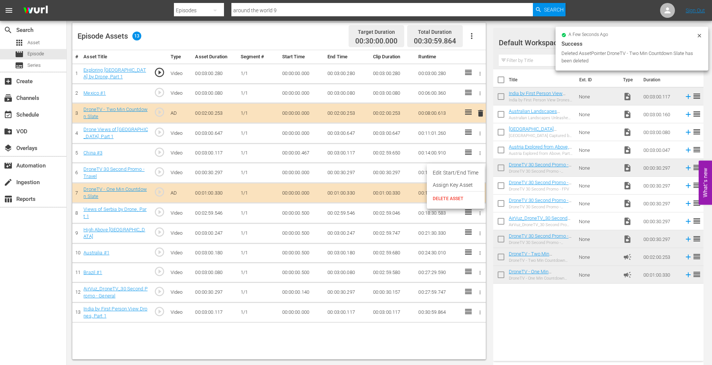
click at [456, 196] on span "DELETE ASSET" at bounding box center [456, 198] width 46 height 7
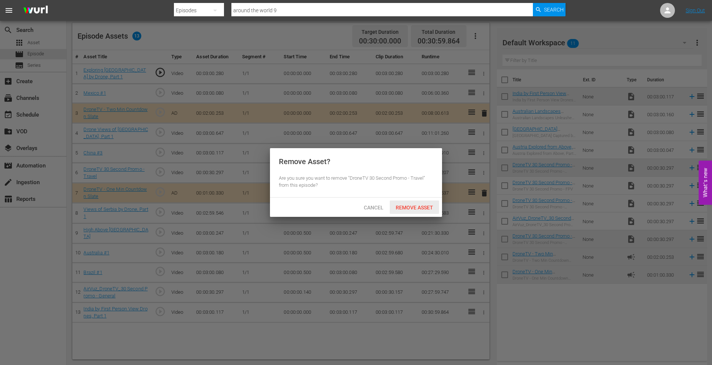
click at [411, 205] on span "Remove Asset" at bounding box center [414, 207] width 49 height 6
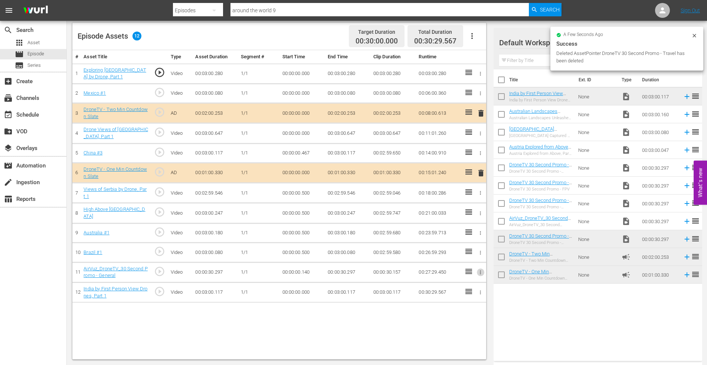
click at [480, 272] on icon "button" at bounding box center [480, 272] width 1 height 4
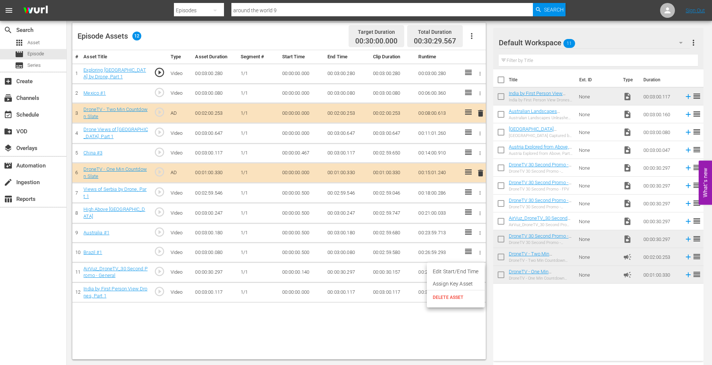
click at [444, 297] on span "DELETE ASSET" at bounding box center [456, 297] width 46 height 7
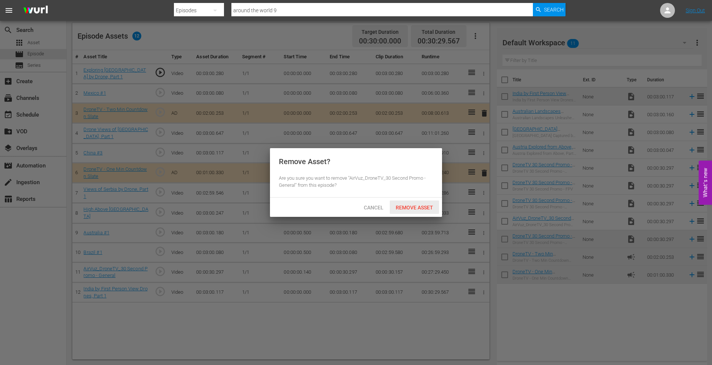
click at [417, 205] on span "Remove Asset" at bounding box center [414, 207] width 49 height 6
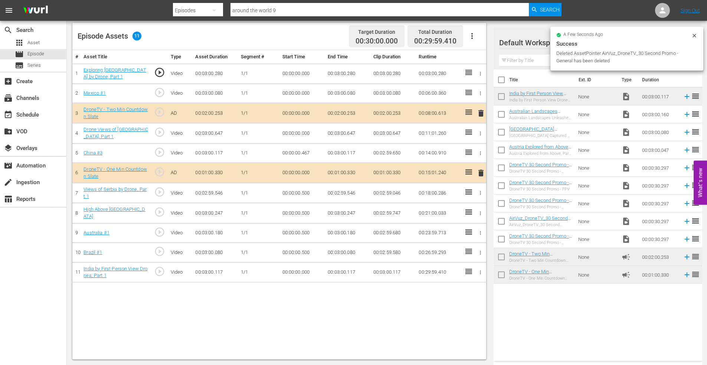
click at [480, 151] on icon "button" at bounding box center [481, 153] width 6 height 6
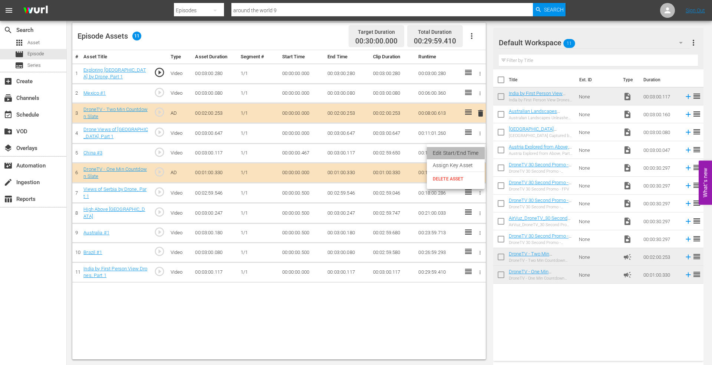
drag, startPoint x: 475, startPoint y: 150, endPoint x: 383, endPoint y: 149, distance: 92.4
click at [474, 147] on li "Edit Start/End Time" at bounding box center [456, 153] width 58 height 12
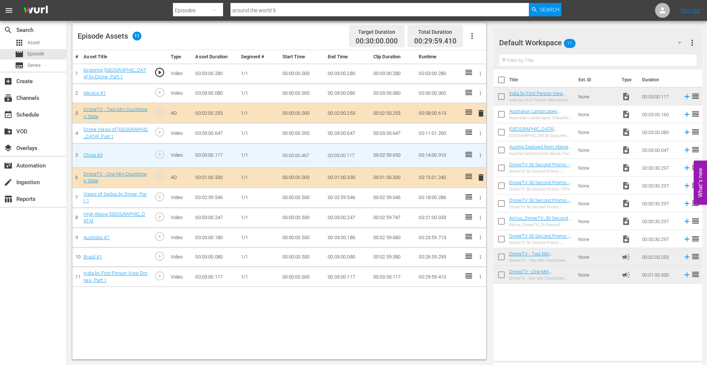
drag, startPoint x: 314, startPoint y: 156, endPoint x: 329, endPoint y: 154, distance: 15.3
click at [329, 154] on tr "5 China #3 play_circle_outline Video 00:03:00.117 1/1 00:00:00.467 00:03:00.117…" at bounding box center [279, 155] width 414 height 24
type input "00:00:00.100"
click at [482, 195] on icon "button" at bounding box center [481, 198] width 6 height 6
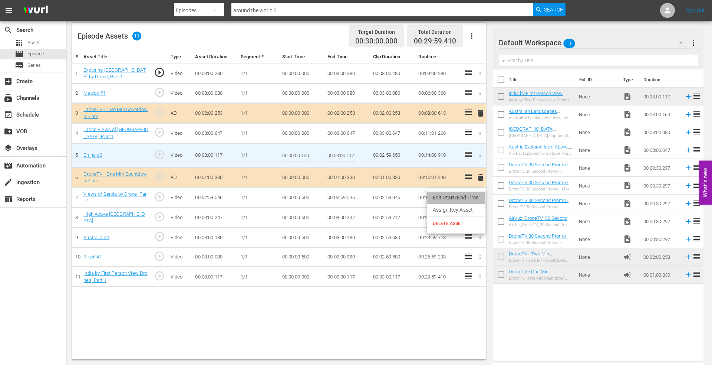
drag, startPoint x: 482, startPoint y: 195, endPoint x: 346, endPoint y: 201, distance: 135.9
click at [475, 196] on li "Edit Start/End Time" at bounding box center [456, 197] width 58 height 12
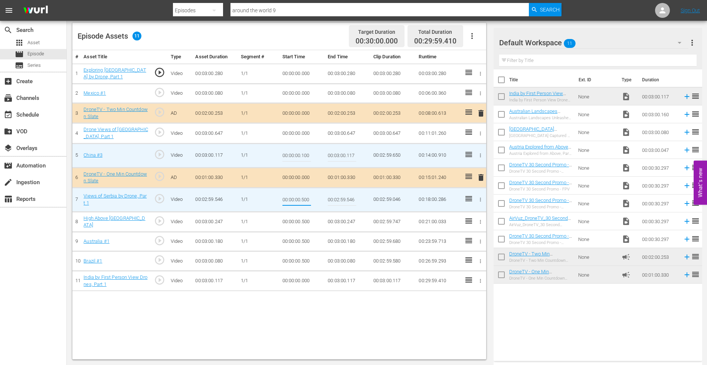
drag, startPoint x: 301, startPoint y: 200, endPoint x: 318, endPoint y: 199, distance: 17.5
click at [318, 199] on td "00:00:00.500" at bounding box center [302, 199] width 46 height 24
type input "00:00:00.150"
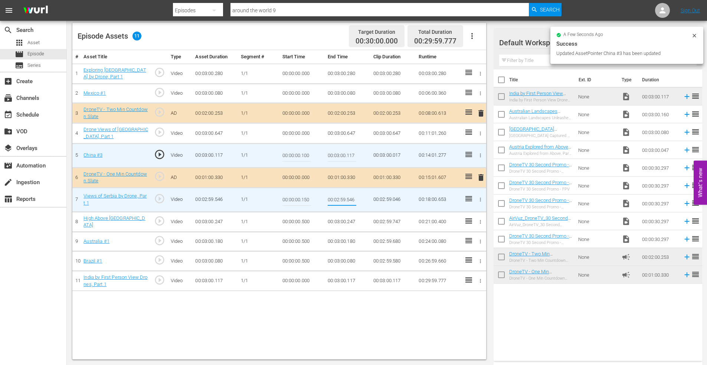
click at [480, 222] on icon "button" at bounding box center [481, 222] width 6 height 6
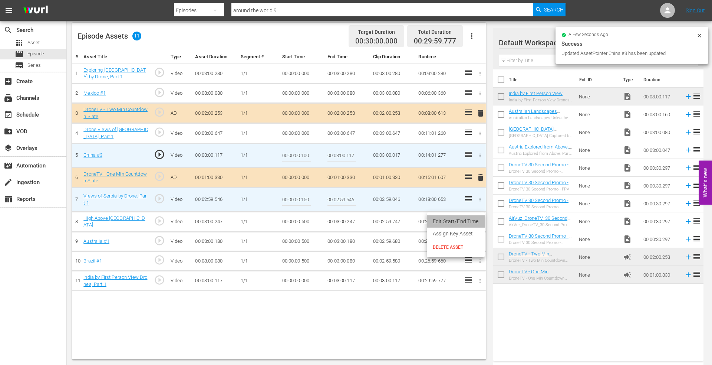
drag, startPoint x: 471, startPoint y: 221, endPoint x: 402, endPoint y: 222, distance: 69.4
click at [469, 220] on li "Edit Start/End Time" at bounding box center [456, 221] width 58 height 12
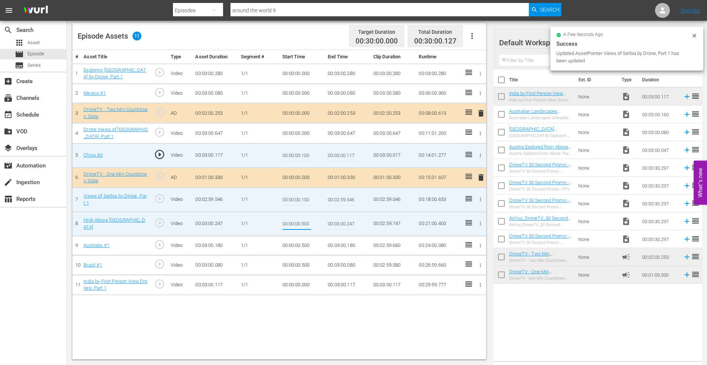
drag, startPoint x: 302, startPoint y: 224, endPoint x: 319, endPoint y: 225, distance: 16.3
click at [319, 225] on td "00:00:00.500" at bounding box center [302, 223] width 46 height 24
type input "00:00:00.150"
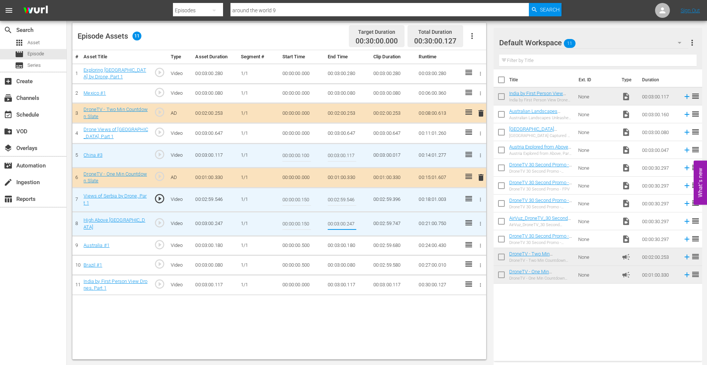
click at [481, 245] on icon "button" at bounding box center [480, 246] width 1 height 4
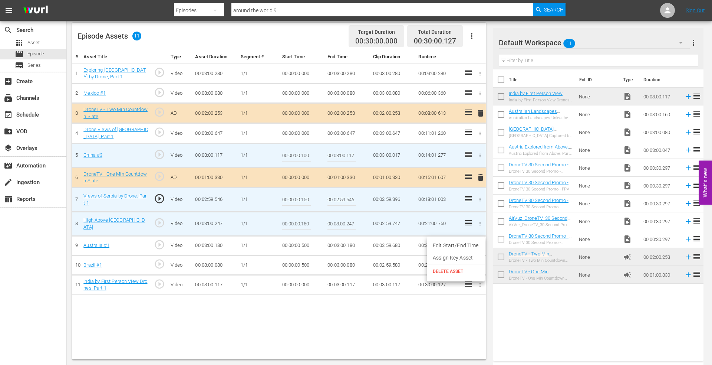
click at [454, 243] on li "Edit Start/End Time" at bounding box center [456, 245] width 58 height 12
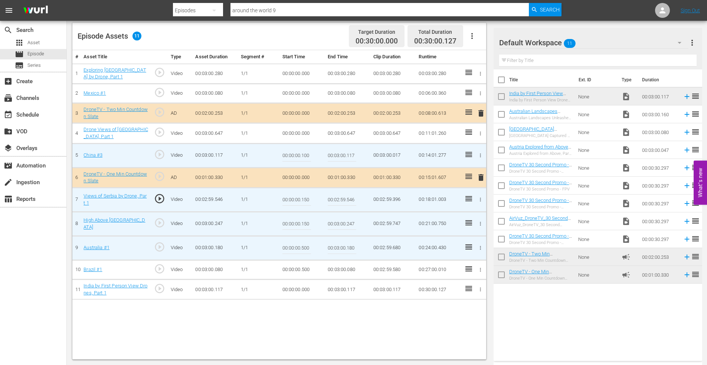
drag, startPoint x: 302, startPoint y: 248, endPoint x: 317, endPoint y: 249, distance: 14.5
click at [317, 249] on td "00:00:00.500" at bounding box center [302, 248] width 46 height 24
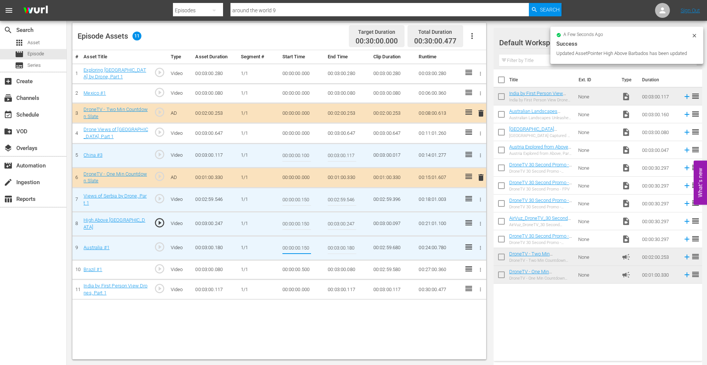
type input "00:00:00.150"
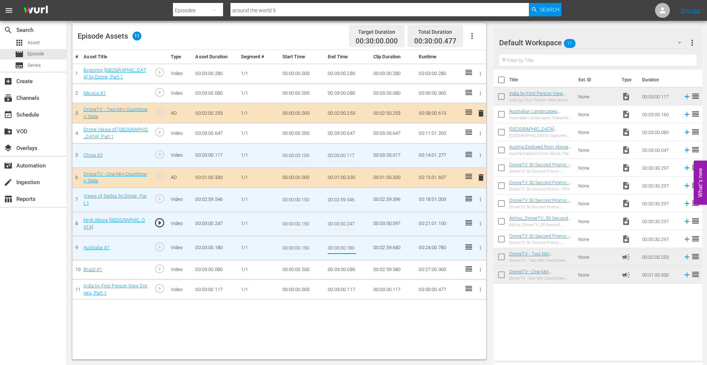
click at [480, 269] on icon "button" at bounding box center [481, 270] width 6 height 6
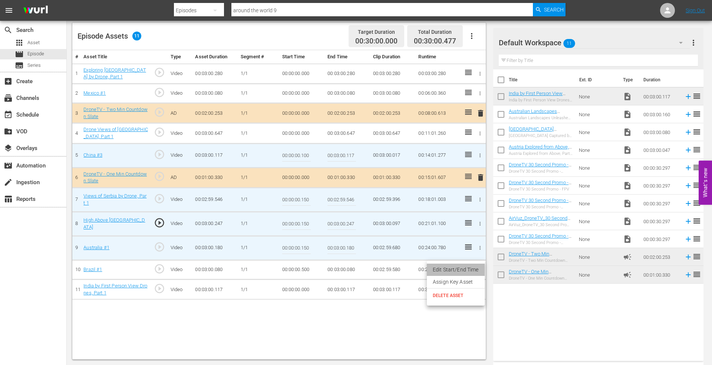
click at [459, 266] on li "Edit Start/End Time" at bounding box center [456, 269] width 58 height 12
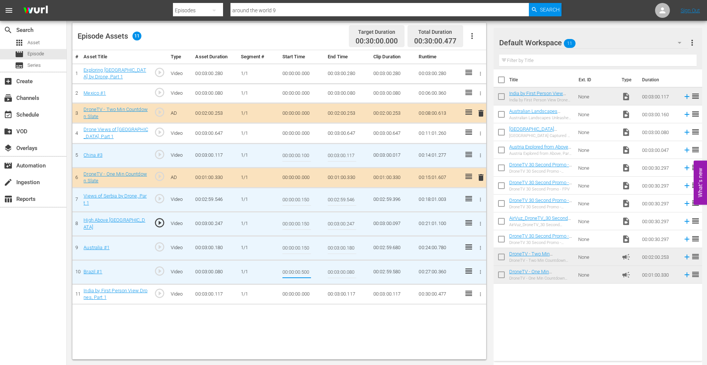
drag, startPoint x: 302, startPoint y: 273, endPoint x: 318, endPoint y: 272, distance: 16.0
click at [318, 272] on td "00:00:00.500" at bounding box center [302, 272] width 46 height 24
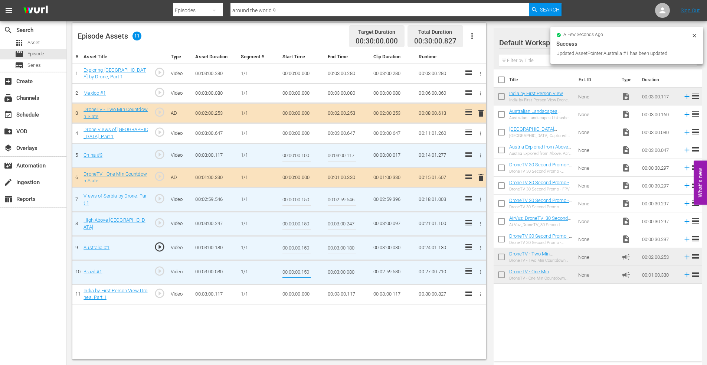
type input "00:00:00.150"
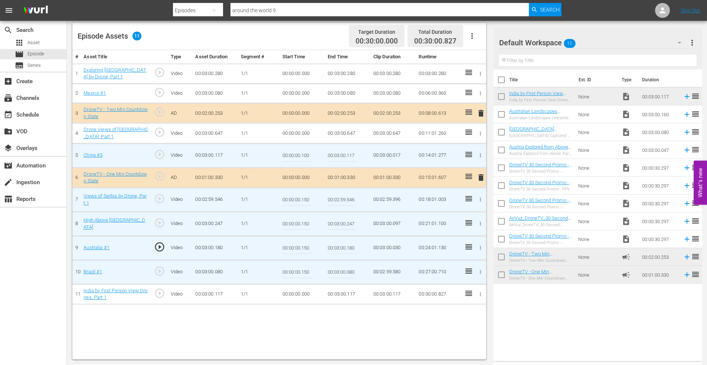
click at [287, 316] on div "# Asset Title Type Asset Duration Segment # Start Time End Time Clip Duration R…" at bounding box center [279, 204] width 414 height 309
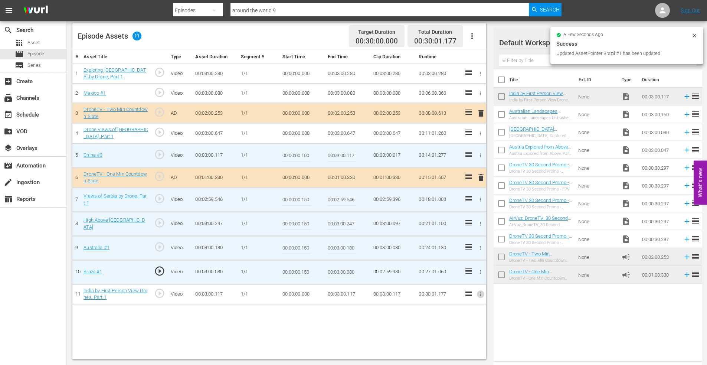
click at [481, 291] on icon "button" at bounding box center [481, 294] width 6 height 6
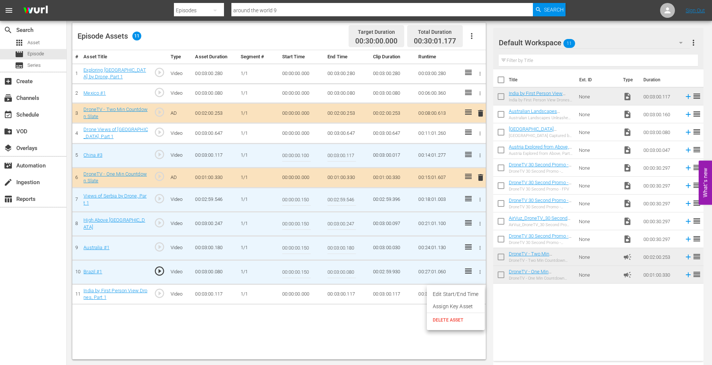
click at [452, 292] on li "Edit Start/End Time" at bounding box center [456, 294] width 58 height 12
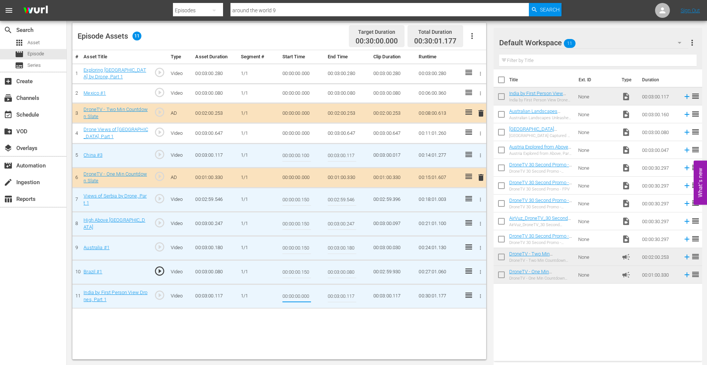
drag, startPoint x: 302, startPoint y: 298, endPoint x: 312, endPoint y: 298, distance: 10.4
click at [311, 298] on td "00:00:00.000" at bounding box center [302, 296] width 46 height 24
type input "00:00:00.200"
type input "00:03:00.000"
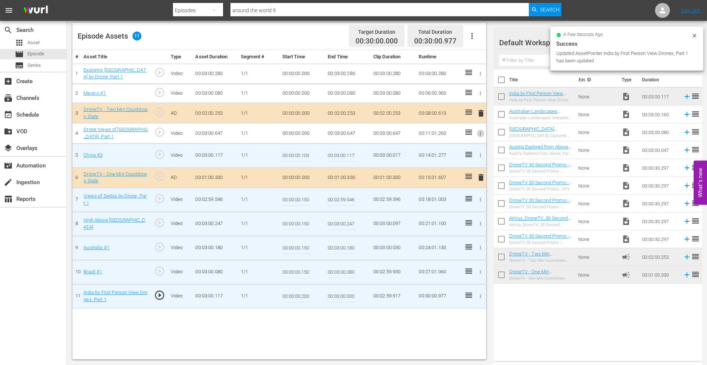
click at [479, 132] on icon "button" at bounding box center [481, 134] width 6 height 6
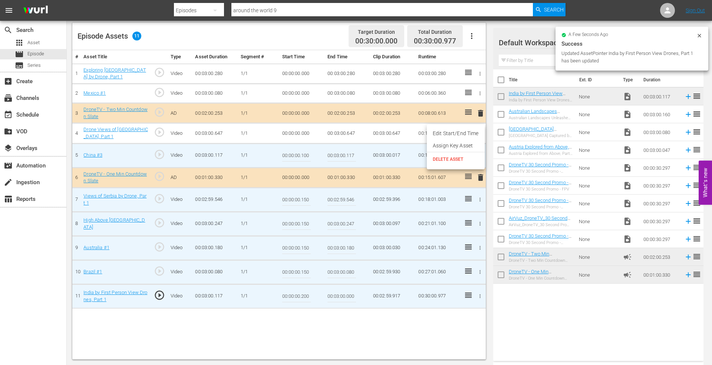
click at [440, 137] on li "Edit Start/End Time" at bounding box center [456, 133] width 58 height 12
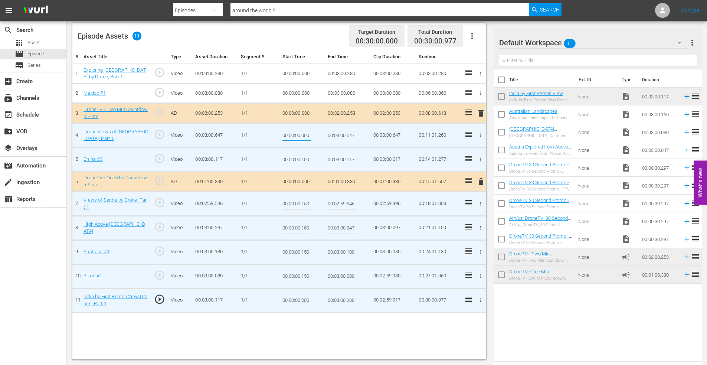
drag, startPoint x: 302, startPoint y: 136, endPoint x: 332, endPoint y: 135, distance: 29.7
click at [332, 135] on tr "4 Drone Views of Belgium, Part 1 play_circle_outline Video 00:03:00.647 1/1 00:…" at bounding box center [279, 135] width 414 height 24
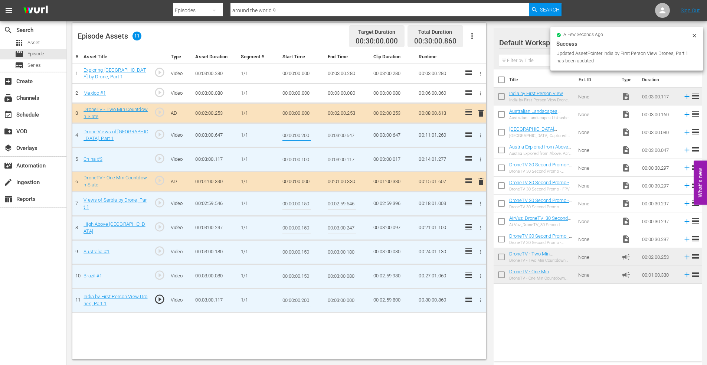
type input "00:00:00.200"
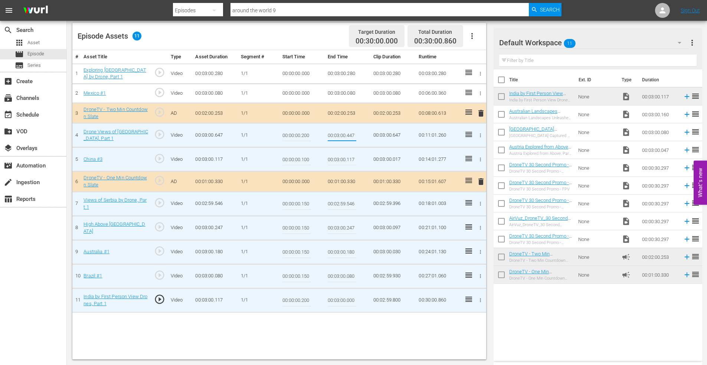
type input "00:03:00.447"
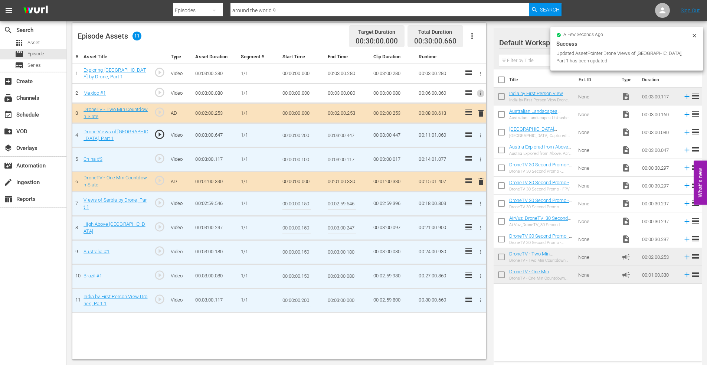
click at [480, 92] on icon "button" at bounding box center [481, 94] width 6 height 6
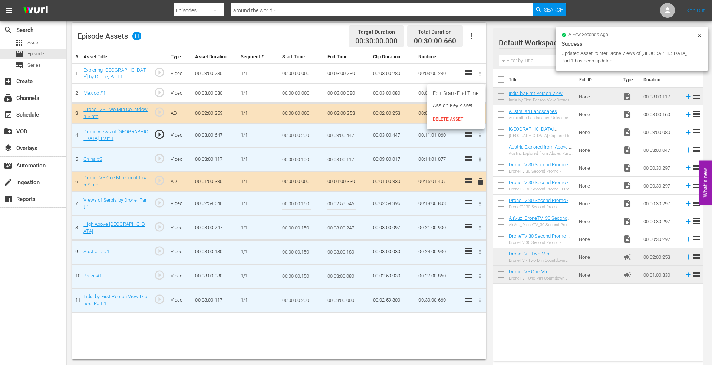
click at [462, 91] on li "Edit Start/End Time" at bounding box center [456, 93] width 58 height 12
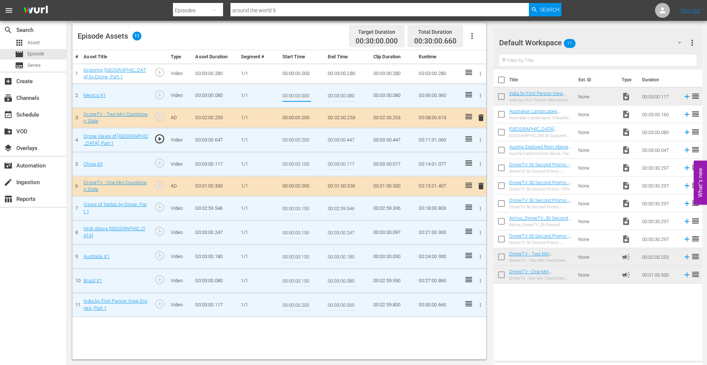
drag, startPoint x: 301, startPoint y: 96, endPoint x: 318, endPoint y: 95, distance: 17.1
click at [318, 95] on td "00:00:00.000" at bounding box center [302, 95] width 46 height 24
type input "00:00:00.200"
type input "00:03:00.000"
click at [480, 73] on icon "button" at bounding box center [481, 74] width 6 height 6
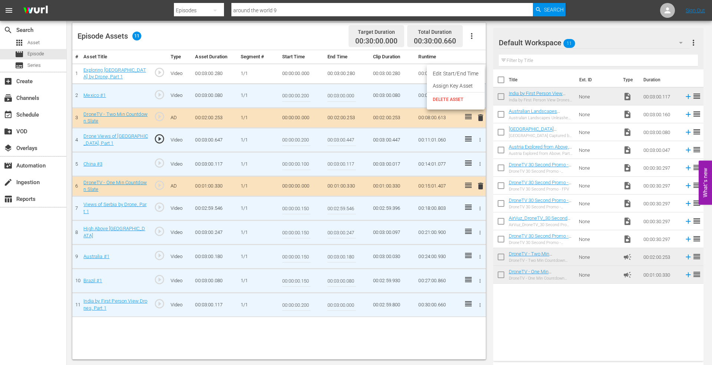
drag, startPoint x: 462, startPoint y: 75, endPoint x: 429, endPoint y: 80, distance: 33.4
click at [461, 75] on li "Edit Start/End Time" at bounding box center [456, 74] width 58 height 12
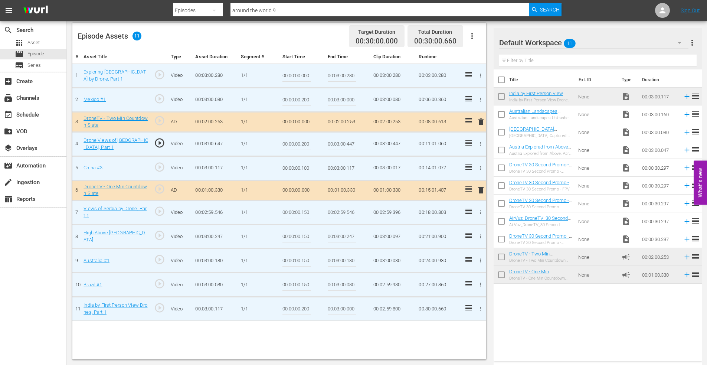
drag, startPoint x: 301, startPoint y: 76, endPoint x: 322, endPoint y: 75, distance: 20.8
click at [322, 75] on td "00:00:00.000" at bounding box center [302, 75] width 46 height 24
type input "00:00:00.150"
type input "00:03:00.180"
click at [312, 260] on td "00:00:00.150" at bounding box center [302, 260] width 46 height 24
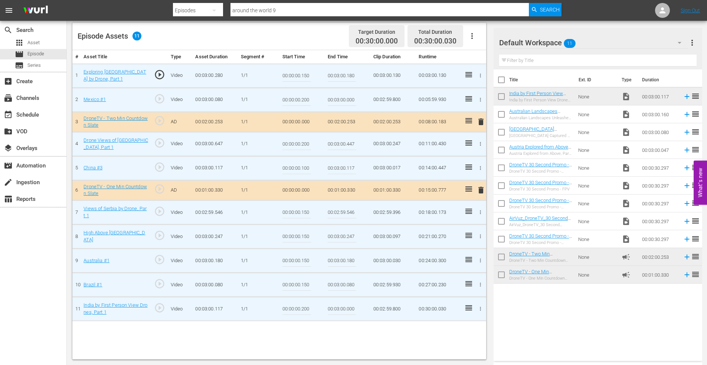
drag, startPoint x: 304, startPoint y: 169, endPoint x: 312, endPoint y: 168, distance: 7.8
click at [308, 168] on input "00:00:00.100" at bounding box center [296, 168] width 29 height 18
drag, startPoint x: 302, startPoint y: 99, endPoint x: 332, endPoint y: 98, distance: 30.5
click at [332, 98] on tr "2 Mexico #1 play_circle_outline Video 00:03:00.080 1/1 00:00:00.200 00:03:00.00…" at bounding box center [279, 100] width 414 height 24
drag, startPoint x: 303, startPoint y: 99, endPoint x: 315, endPoint y: 98, distance: 12.3
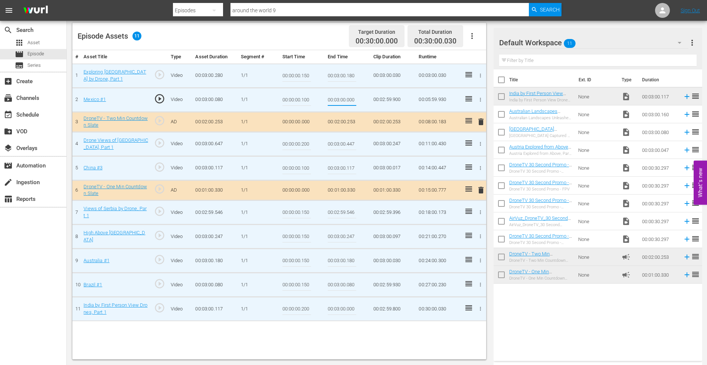
click at [314, 99] on td "00:00:00.100" at bounding box center [302, 100] width 46 height 24
type input "00:00:00.130"
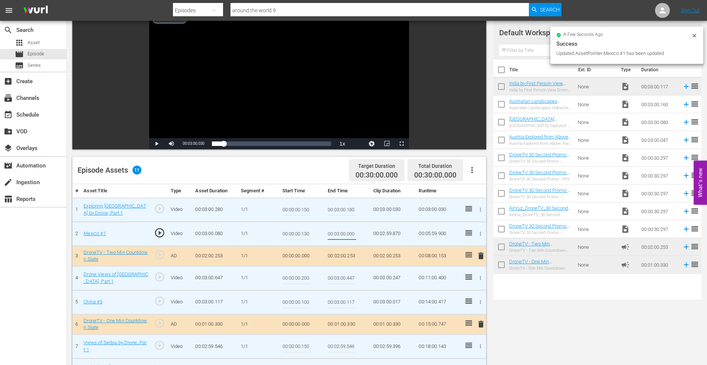
scroll to position [0, 0]
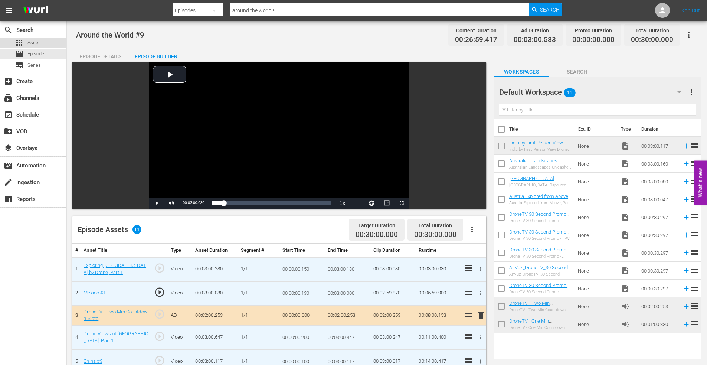
click at [31, 40] on span "Asset" at bounding box center [33, 42] width 12 height 7
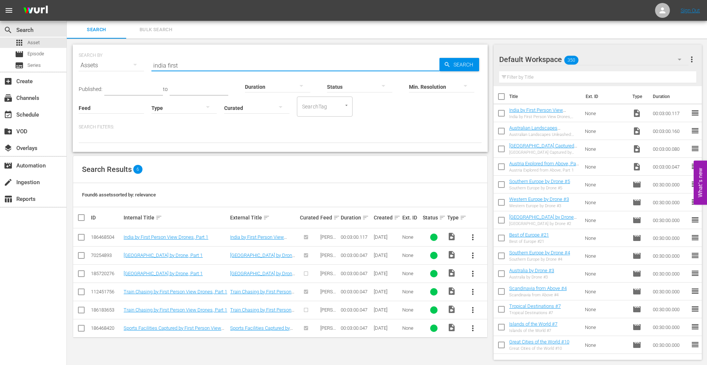
drag, startPoint x: 185, startPoint y: 64, endPoint x: 71, endPoint y: 53, distance: 114.4
click at [81, 56] on div "SEARCH BY Search By Assets Search ID, Title, Description, Keywords, or Category…" at bounding box center [280, 60] width 403 height 27
type input "east asia first"
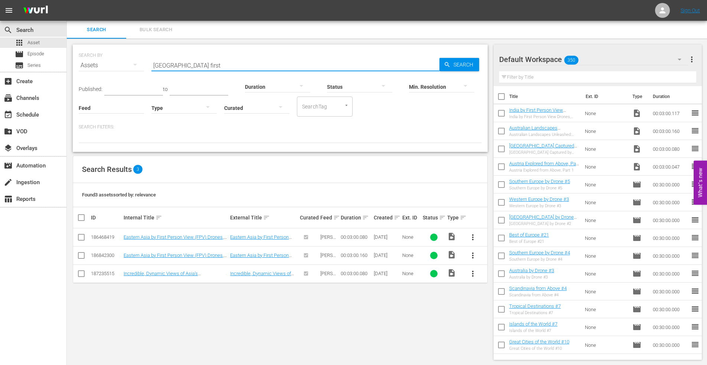
click at [80, 236] on input "checkbox" at bounding box center [81, 238] width 9 height 9
checkbox input "true"
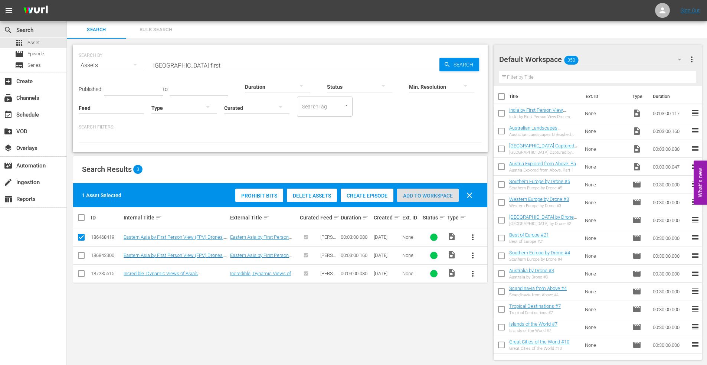
click at [425, 194] on span "Add to Workspace" at bounding box center [428, 196] width 62 height 6
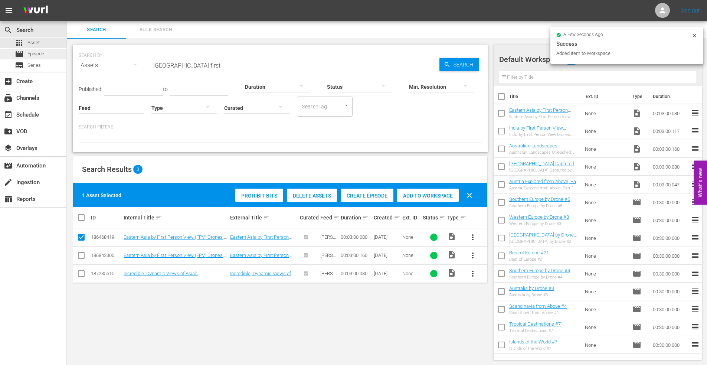
click at [35, 54] on span "Episode" at bounding box center [35, 53] width 17 height 7
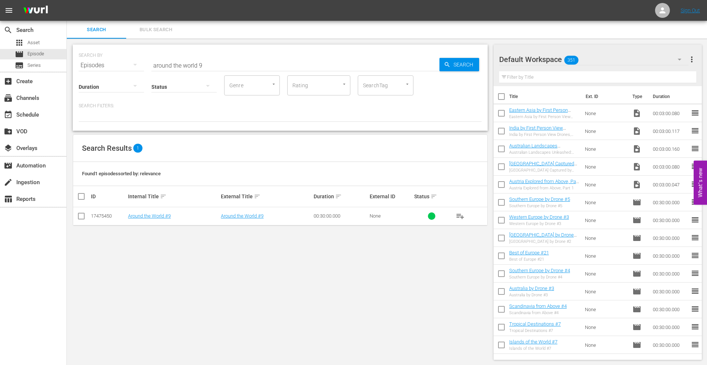
click at [214, 63] on input "around the world 9" at bounding box center [295, 65] width 288 height 18
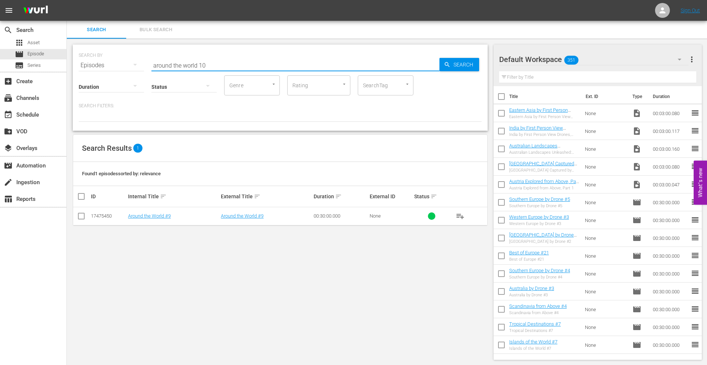
type input "around the world 10"
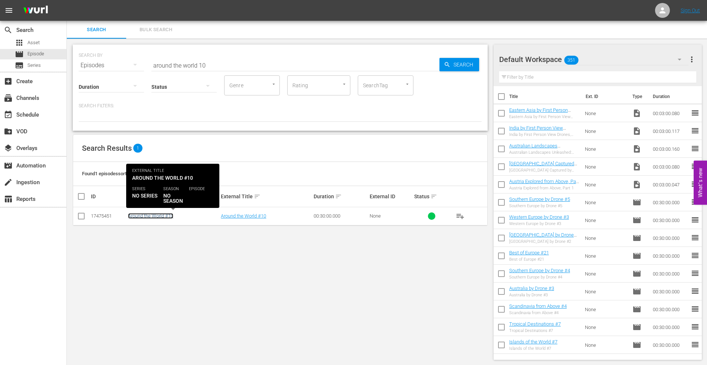
click at [144, 213] on link "Around the World #10" at bounding box center [150, 216] width 45 height 6
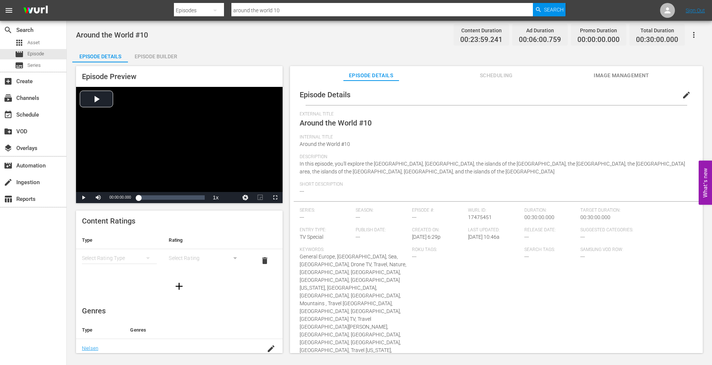
click at [156, 56] on div "Episode Builder" at bounding box center [156, 56] width 56 height 18
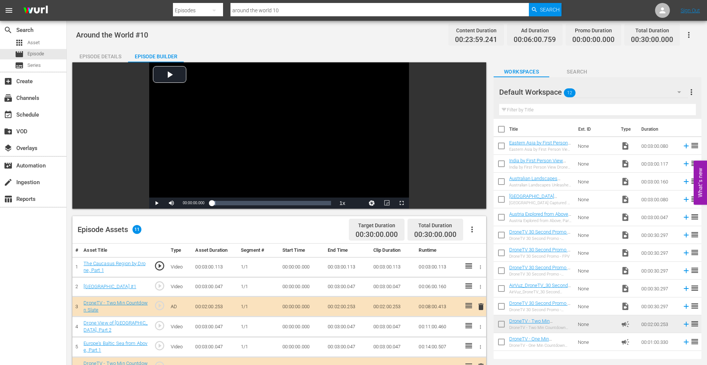
click at [500, 144] on input "checkbox" at bounding box center [501, 148] width 16 height 16
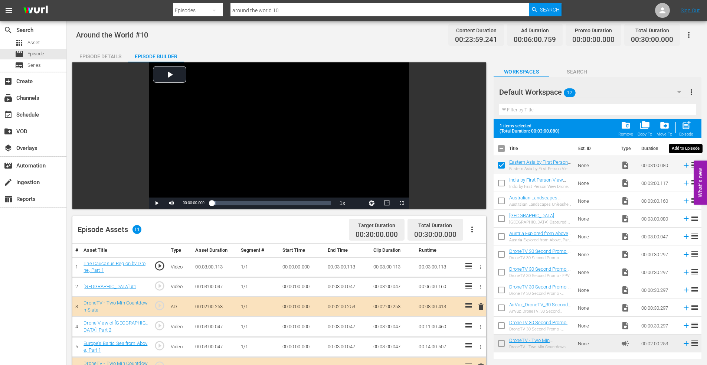
click at [688, 122] on span "post_add" at bounding box center [686, 125] width 10 height 10
checkbox input "false"
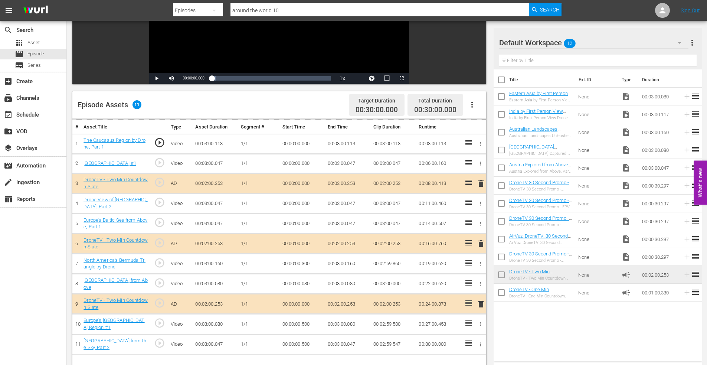
scroll to position [186, 0]
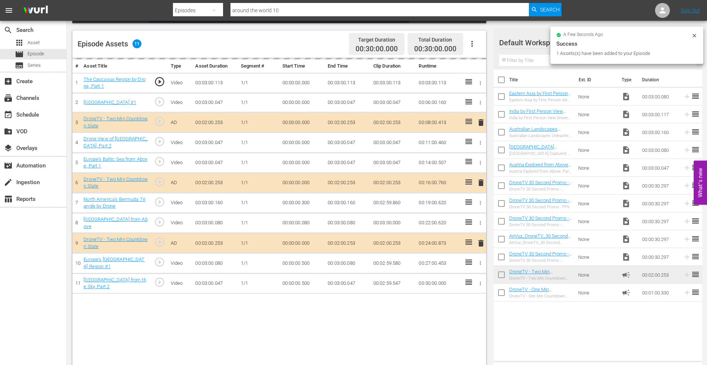
click at [480, 242] on div "delete" at bounding box center [479, 242] width 6 height 11
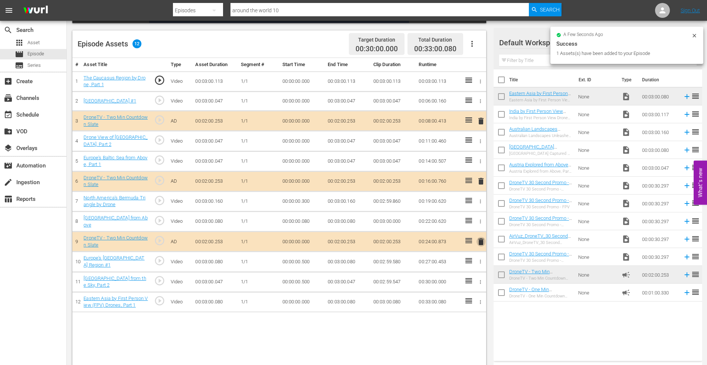
click at [479, 242] on span "delete" at bounding box center [480, 241] width 9 height 9
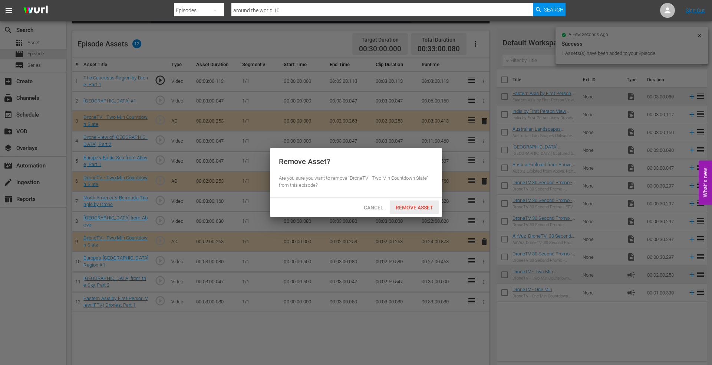
click at [412, 203] on div "Remove Asset" at bounding box center [414, 207] width 49 height 14
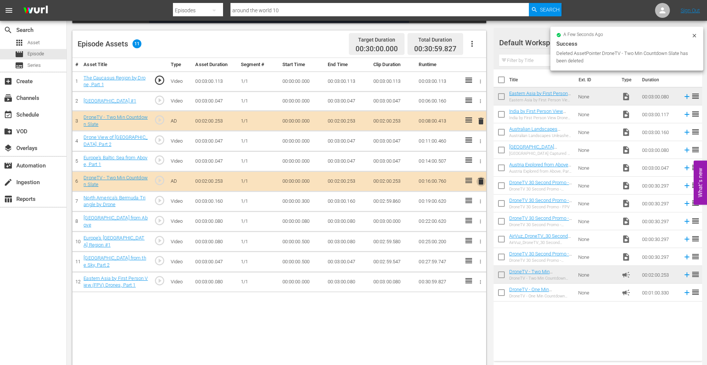
click at [481, 178] on span "delete" at bounding box center [480, 181] width 9 height 9
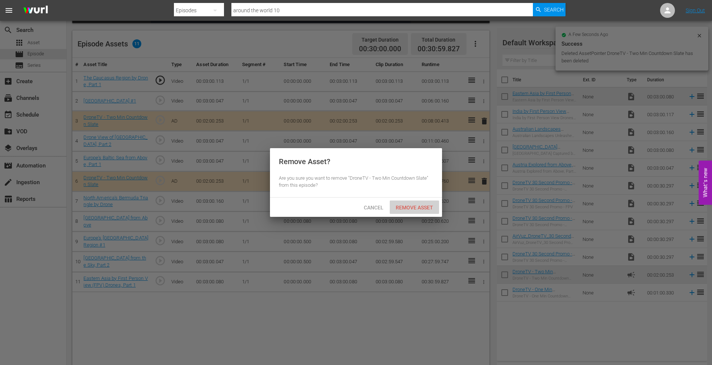
click at [412, 207] on span "Remove Asset" at bounding box center [414, 207] width 49 height 6
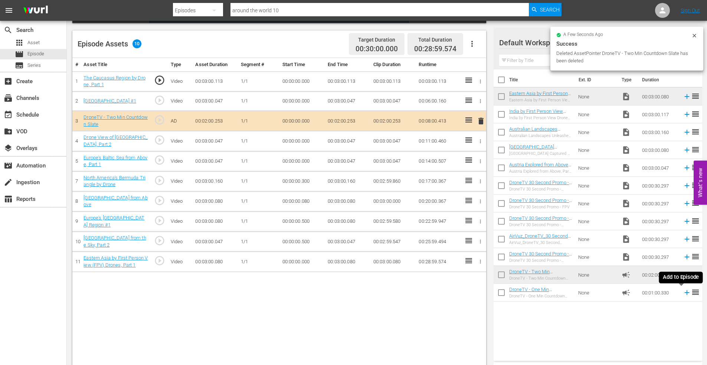
click at [683, 293] on icon at bounding box center [687, 292] width 8 height 8
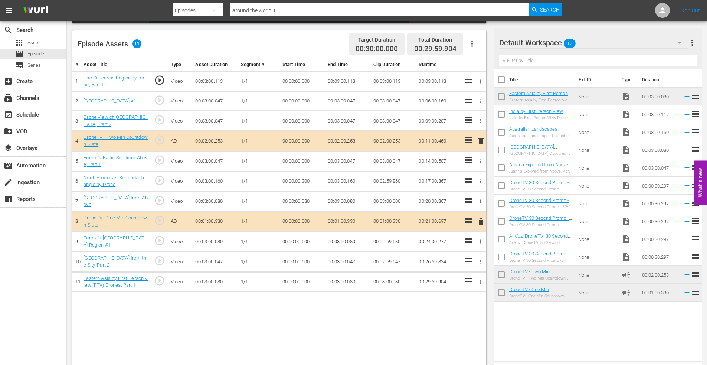
click at [480, 181] on icon "button" at bounding box center [480, 181] width 1 height 4
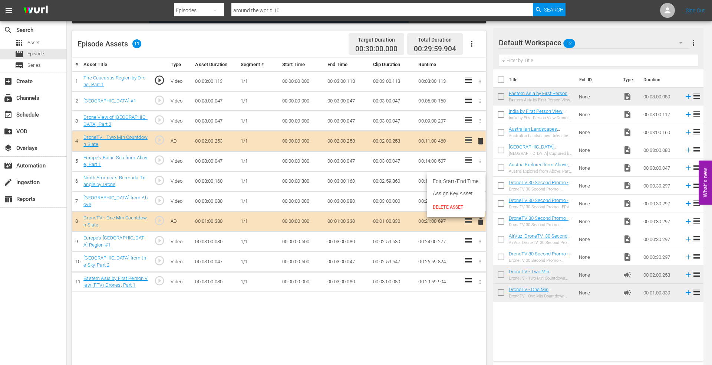
click at [461, 181] on li "Edit Start/End Time" at bounding box center [456, 181] width 58 height 12
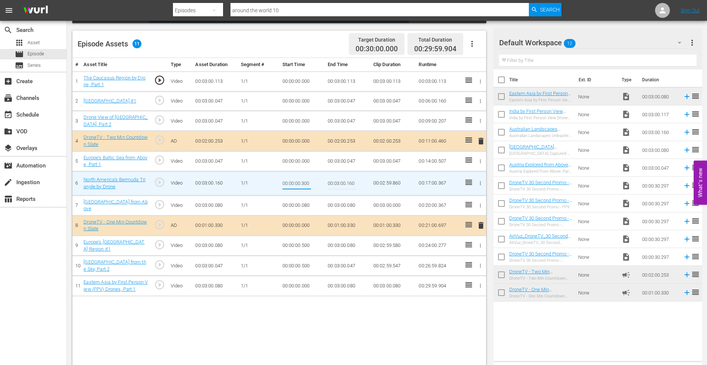
drag, startPoint x: 301, startPoint y: 183, endPoint x: 328, endPoint y: 185, distance: 27.9
click at [328, 185] on tr "6 North America's Bermuda Triangle by Drone play_circle_outline Video 00:03:00.…" at bounding box center [279, 183] width 414 height 24
click at [306, 184] on input "00:00:00.300" at bounding box center [296, 183] width 29 height 18
click at [303, 183] on input "00:00:00.300" at bounding box center [296, 183] width 29 height 18
drag, startPoint x: 302, startPoint y: 183, endPoint x: 324, endPoint y: 184, distance: 21.9
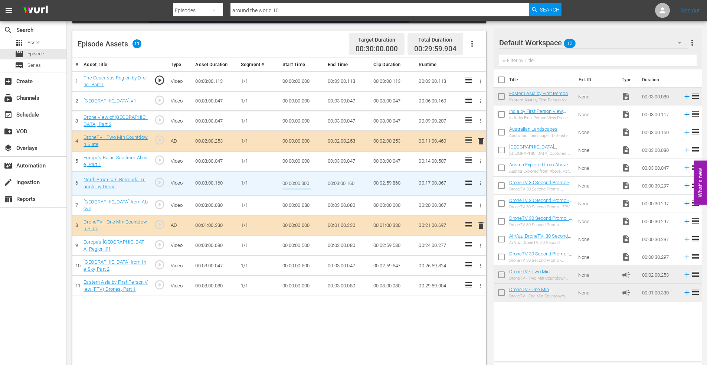
click at [324, 184] on td "00:00:00.300" at bounding box center [302, 183] width 46 height 24
type input "00:00:00.100"
click at [481, 245] on icon "button" at bounding box center [481, 246] width 6 height 6
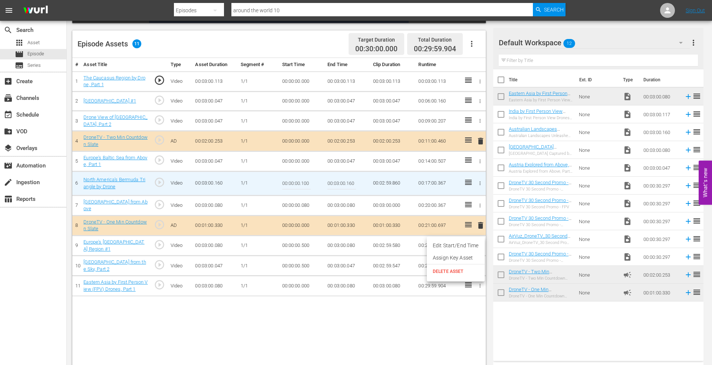
click at [461, 244] on li "Edit Start/End Time" at bounding box center [456, 245] width 58 height 12
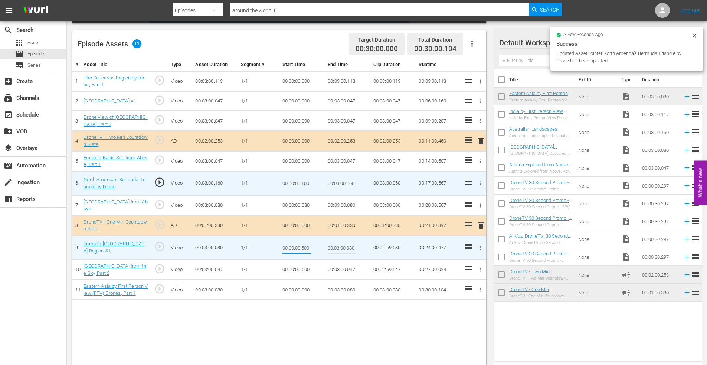
drag, startPoint x: 302, startPoint y: 247, endPoint x: 338, endPoint y: 247, distance: 36.0
click at [338, 247] on tr "9 Europe's Scandinavia Region #1 play_circle_outline Video 00:03:00.080 1/1 00:…" at bounding box center [279, 248] width 414 height 24
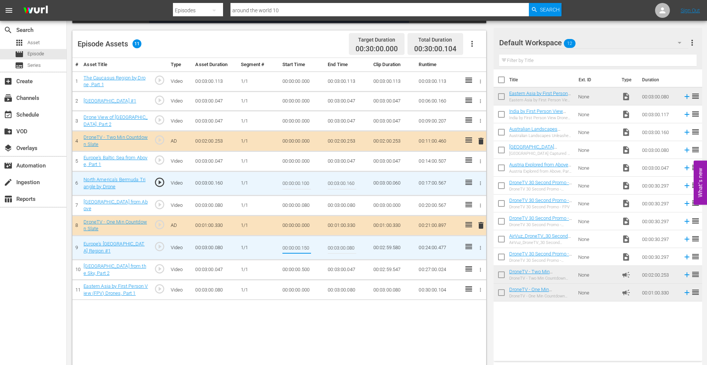
type input "00:00:00.150"
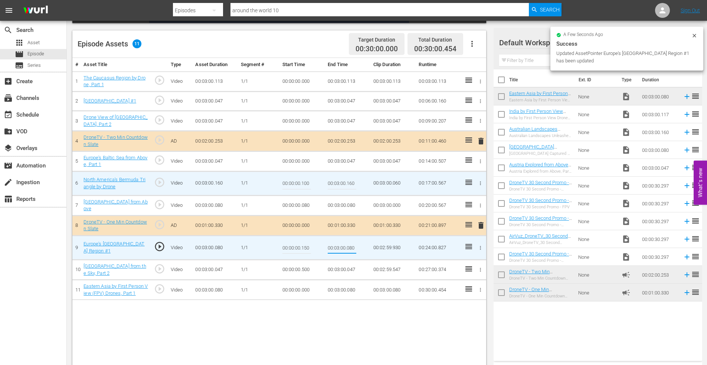
click at [480, 269] on icon "button" at bounding box center [481, 270] width 6 height 6
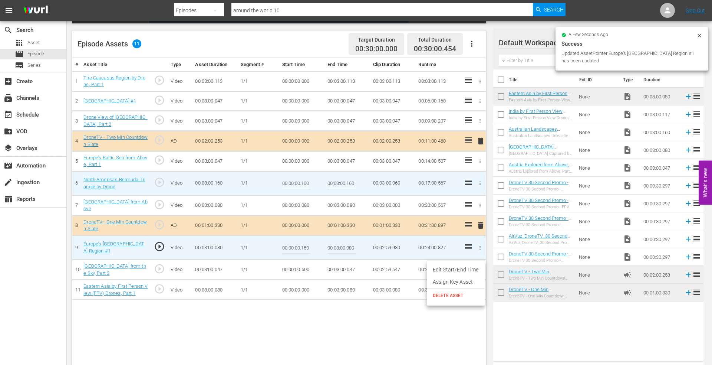
click at [461, 266] on li "Edit Start/End Time" at bounding box center [456, 269] width 58 height 12
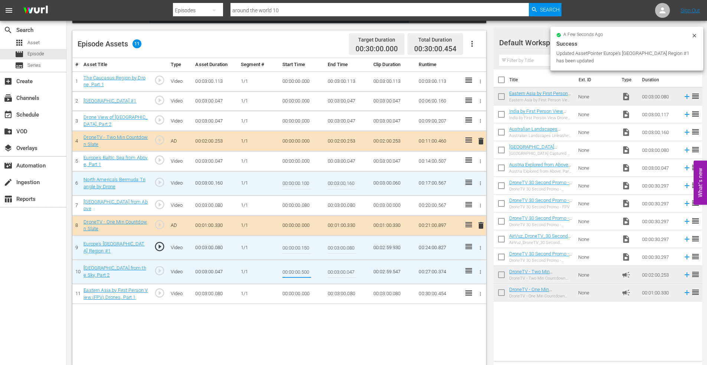
drag, startPoint x: 302, startPoint y: 272, endPoint x: 343, endPoint y: 274, distance: 41.2
click at [341, 275] on tr "10 Mediterranean Islands from the Sky, Part 2 play_circle_outline Video 00:03:0…" at bounding box center [279, 272] width 414 height 24
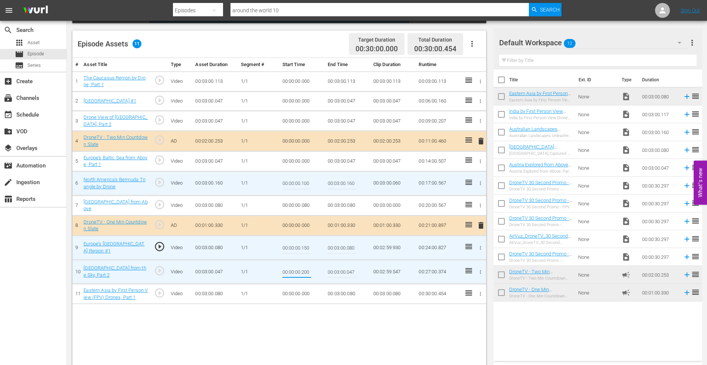
type input "00:00:00.200"
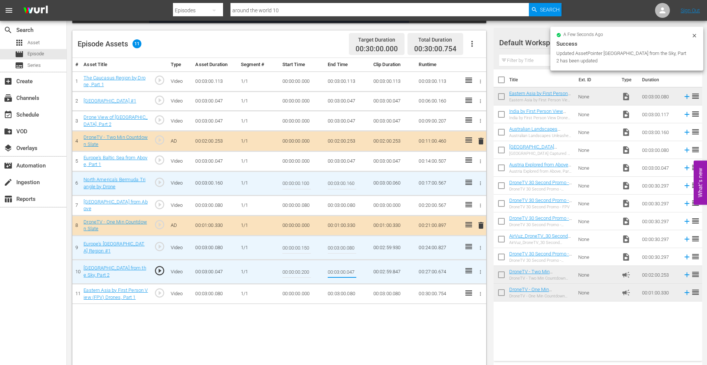
click at [482, 294] on icon "button" at bounding box center [481, 294] width 6 height 6
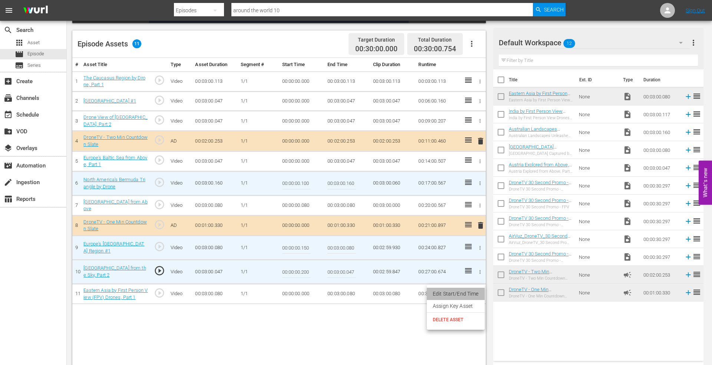
drag, startPoint x: 459, startPoint y: 292, endPoint x: 434, endPoint y: 295, distance: 25.5
click at [459, 292] on li "Edit Start/End Time" at bounding box center [456, 294] width 58 height 12
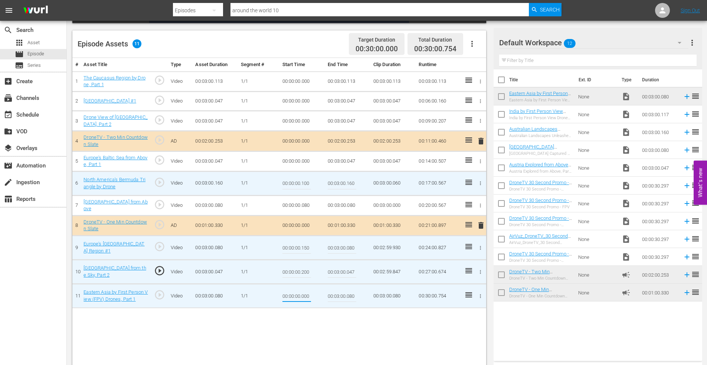
drag, startPoint x: 302, startPoint y: 296, endPoint x: 342, endPoint y: 296, distance: 40.8
click at [343, 296] on tr "11 Eastern Asia by First Person View (FPV) Drones, Part 1 play_circle_outline V…" at bounding box center [279, 296] width 414 height 24
type input "00:00:00.150"
type input "00:03:00.000"
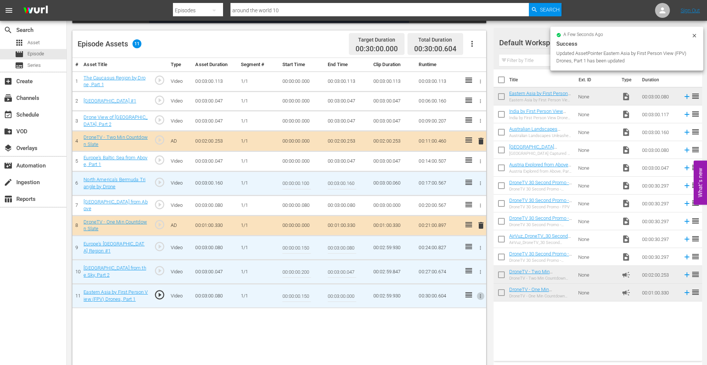
click at [480, 160] on icon "button" at bounding box center [480, 161] width 1 height 4
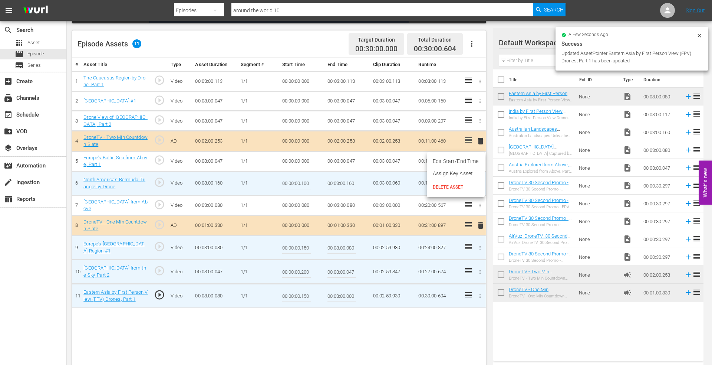
click at [449, 163] on li "Edit Start/End Time" at bounding box center [456, 161] width 58 height 12
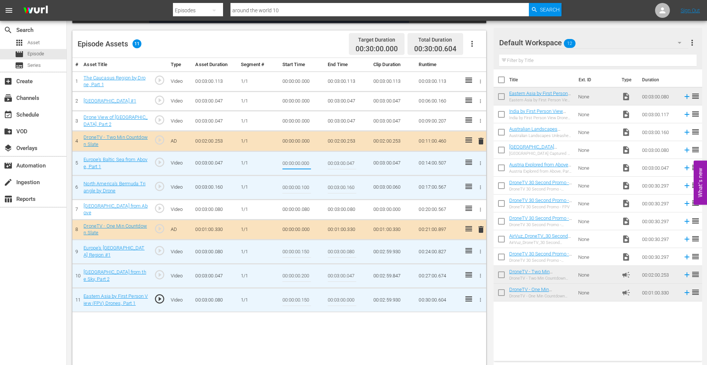
drag, startPoint x: 302, startPoint y: 164, endPoint x: 340, endPoint y: 164, distance: 38.6
click at [340, 164] on tr "5 Europe's Baltic Sea from Above, Part 1 play_circle_outline Video 00:03:00.047…" at bounding box center [279, 163] width 414 height 24
type input "00:00:00.150"
type input "00:03:00.000"
click at [480, 119] on icon "button" at bounding box center [481, 121] width 6 height 6
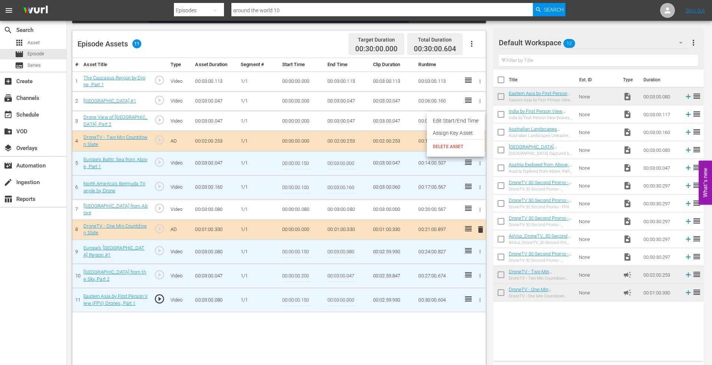
click at [464, 119] on li "Edit Start/End Time" at bounding box center [456, 121] width 58 height 12
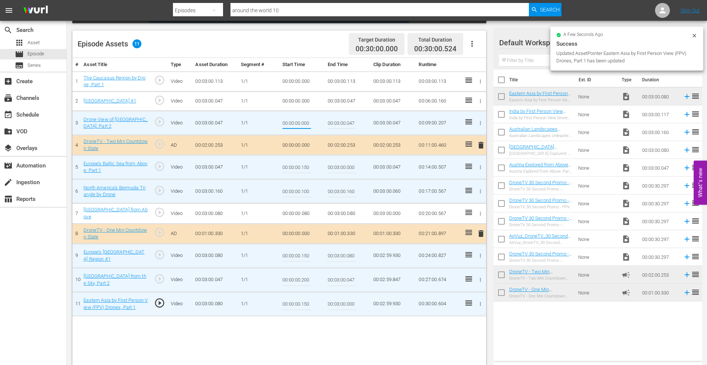
drag, startPoint x: 302, startPoint y: 123, endPoint x: 336, endPoint y: 123, distance: 34.1
click at [336, 123] on tr "3 Drone View of Indian Ocean Islands, Part 2 play_circle_outline Video 00:03:00…" at bounding box center [279, 123] width 414 height 24
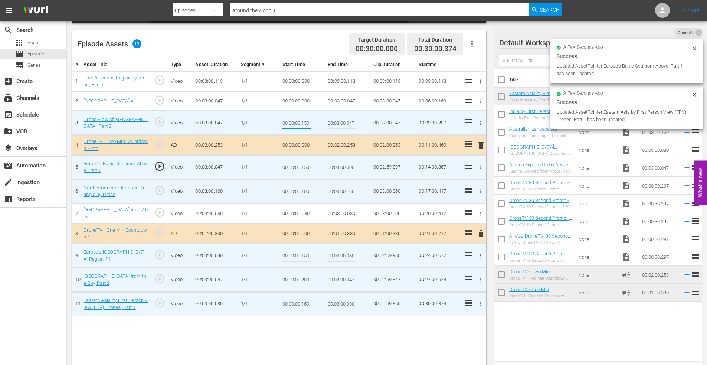
type input "00:00:00.150"
type input "00:03:00.000"
click at [481, 101] on icon "button" at bounding box center [481, 101] width 6 height 6
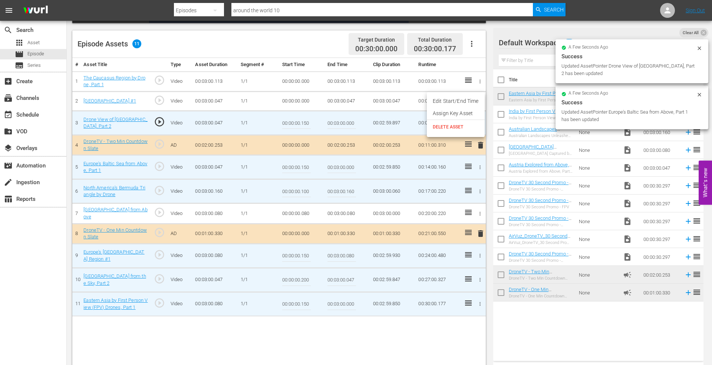
click at [450, 101] on li "Edit Start/End Time" at bounding box center [456, 101] width 58 height 12
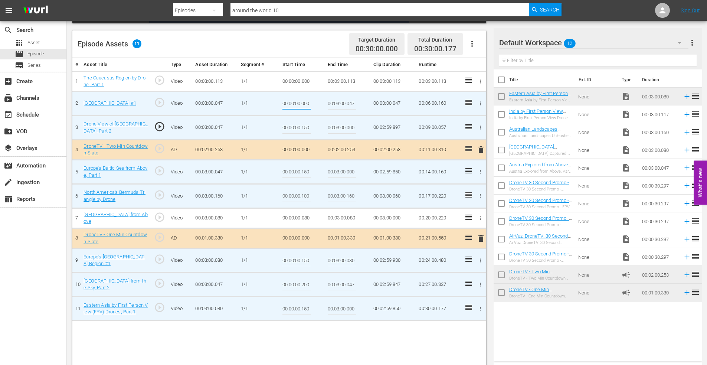
drag, startPoint x: 302, startPoint y: 104, endPoint x: 320, endPoint y: 100, distance: 18.2
click at [320, 100] on td "00:00:00.000" at bounding box center [302, 103] width 46 height 24
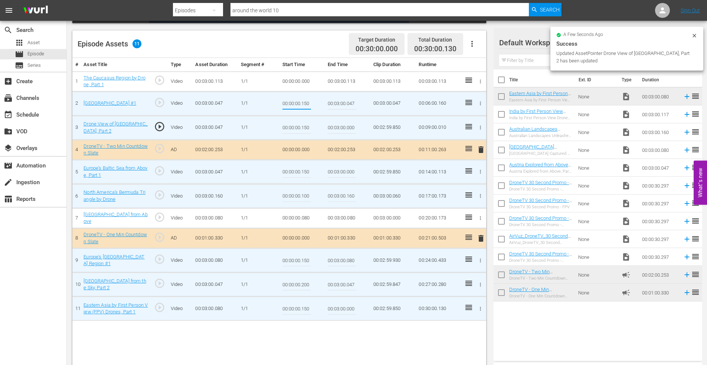
type input "00:00:00.150"
type input "00:03:00.000"
click at [303, 104] on input "00:00:00.150" at bounding box center [296, 104] width 29 height 18
click at [309, 104] on input "00:00:00.150" at bounding box center [296, 104] width 29 height 18
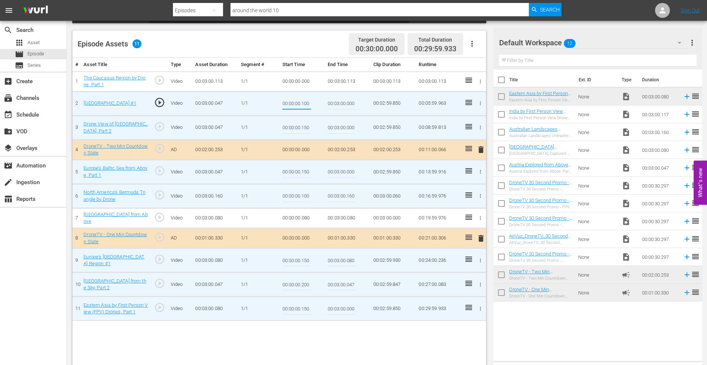
type input "00:00:00.100"
click at [308, 171] on input "00:00:00.150" at bounding box center [296, 172] width 29 height 18
type input "00:00:00.100"
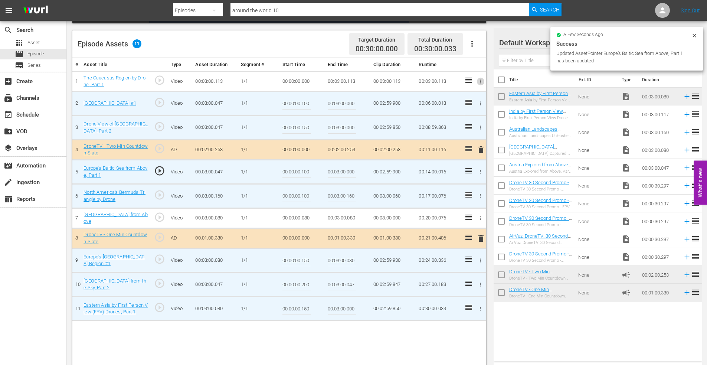
click at [479, 81] on icon "button" at bounding box center [481, 82] width 6 height 6
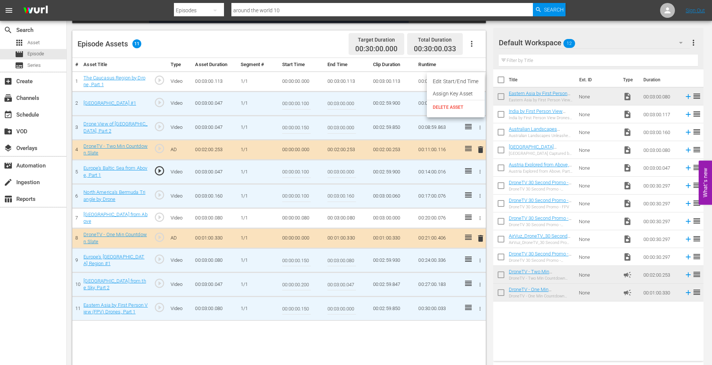
drag, startPoint x: 462, startPoint y: 82, endPoint x: 400, endPoint y: 83, distance: 62.3
click at [462, 82] on li "Edit Start/End Time" at bounding box center [456, 81] width 58 height 12
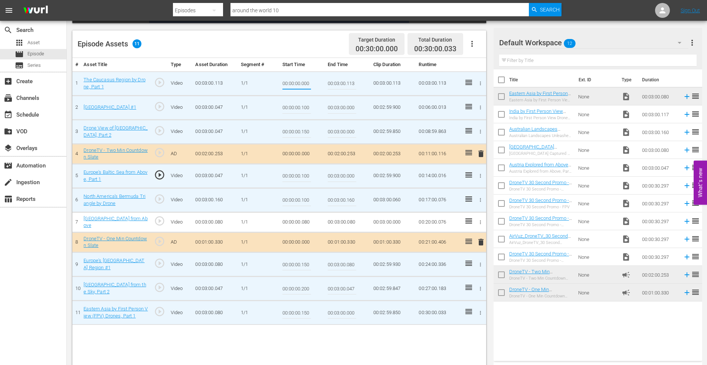
drag, startPoint x: 303, startPoint y: 83, endPoint x: 326, endPoint y: 82, distance: 23.0
click at [326, 82] on tr "1 The Caucasus Region by Drone, Part 1 play_circle_outline Video 00:03:00.113 1…" at bounding box center [279, 83] width 414 height 24
type input "00:00:00.033"
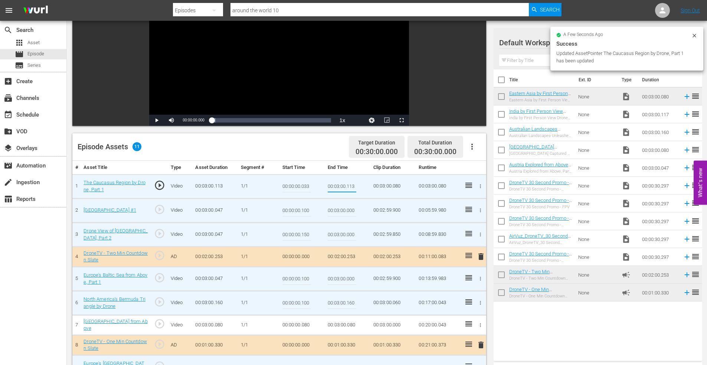
scroll to position [0, 0]
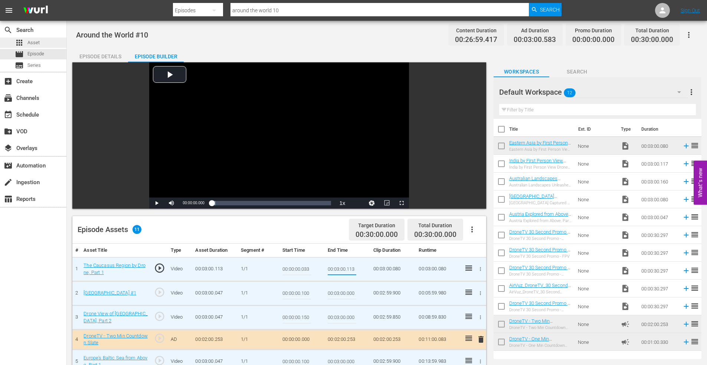
click at [43, 40] on div "apps Asset" at bounding box center [33, 42] width 66 height 10
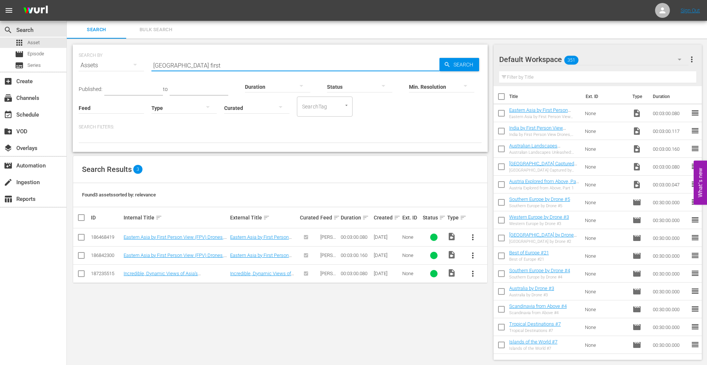
drag, startPoint x: 197, startPoint y: 69, endPoint x: 113, endPoint y: 57, distance: 84.6
click at [114, 58] on div "SEARCH BY Search By Assets Search ID, Title, Description, Keywords, or Category…" at bounding box center [280, 60] width 403 height 27
type input "puerto rico 2"
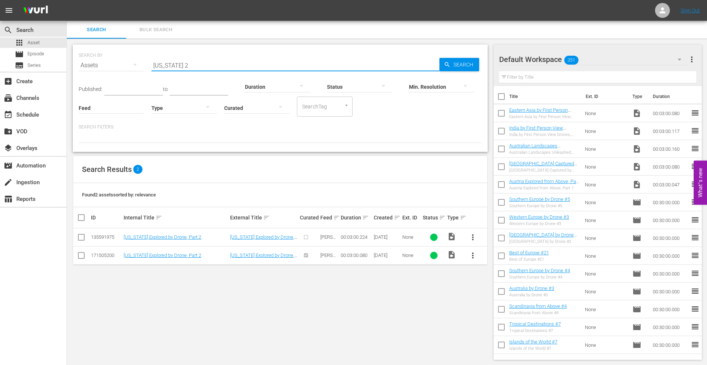
click at [81, 255] on input "checkbox" at bounding box center [81, 256] width 9 height 9
checkbox input "true"
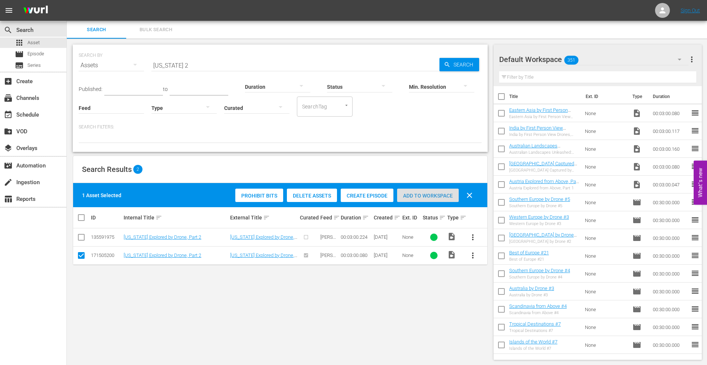
click at [429, 191] on div "Add to Workspace" at bounding box center [428, 195] width 62 height 14
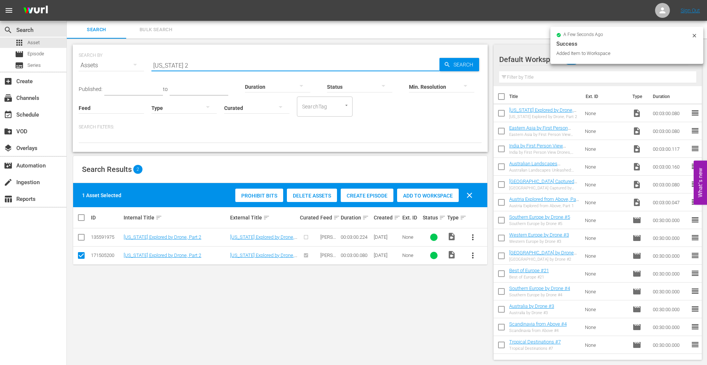
drag, startPoint x: 198, startPoint y: 63, endPoint x: 105, endPoint y: 60, distance: 92.8
click at [109, 62] on div "SEARCH BY Search By Assets Search ID, Title, Description, Keywords, or Category…" at bounding box center [280, 60] width 403 height 27
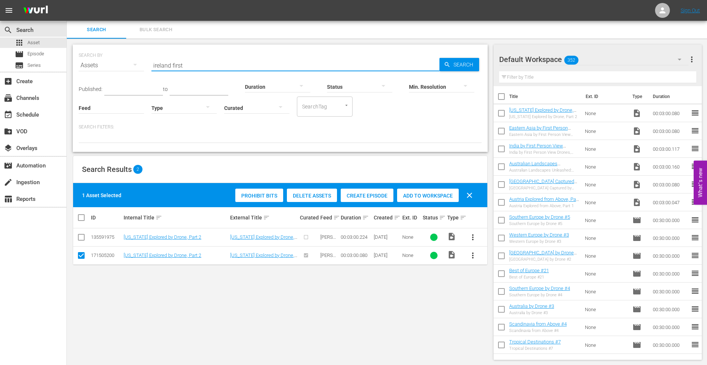
type input "ireland first"
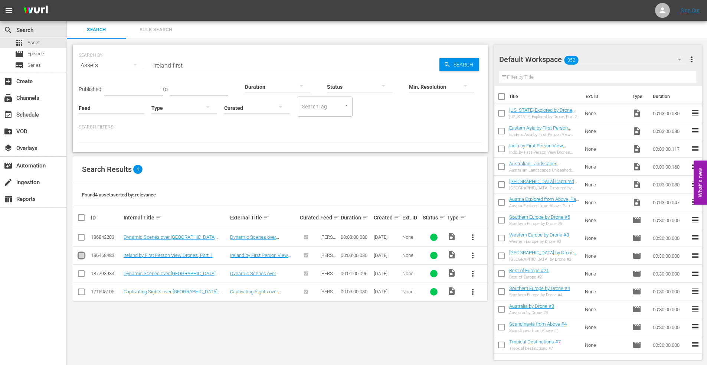
click at [81, 257] on input "checkbox" at bounding box center [81, 256] width 9 height 9
checkbox input "true"
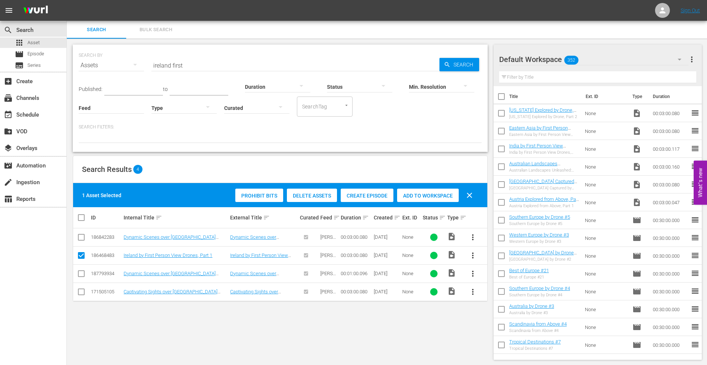
click at [419, 193] on span "Add to Workspace" at bounding box center [428, 196] width 62 height 6
click at [41, 57] on span "Episode" at bounding box center [35, 53] width 17 height 7
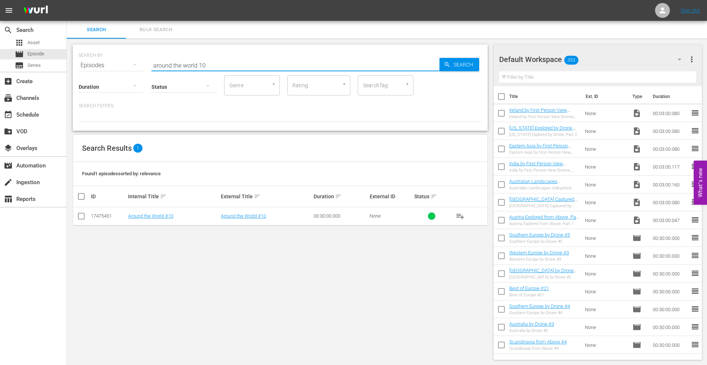
click at [214, 65] on input "around the world 10" at bounding box center [295, 65] width 288 height 18
type input "around the world 11"
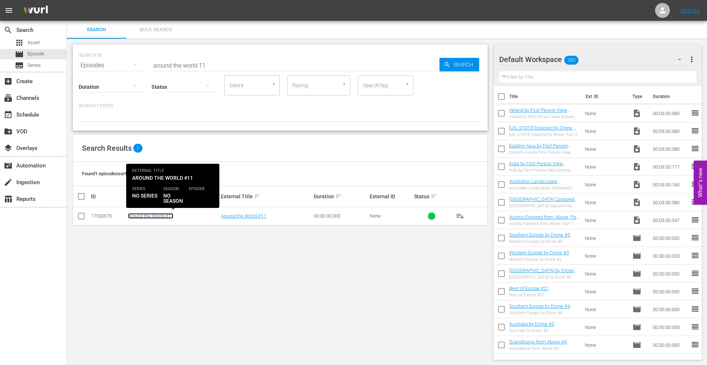
click at [146, 217] on link "Around the World #11" at bounding box center [150, 216] width 45 height 6
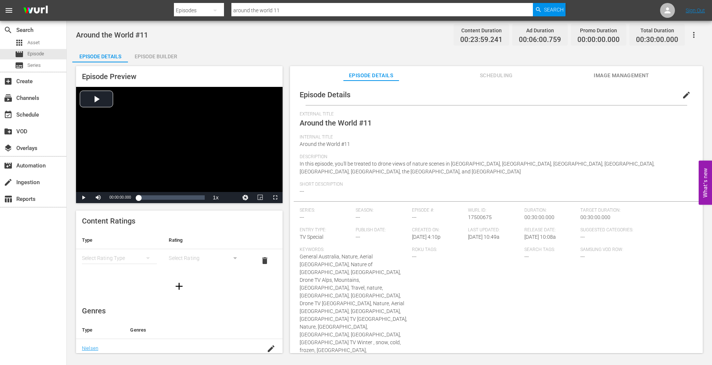
click at [616, 74] on span "Image Management" at bounding box center [622, 75] width 56 height 9
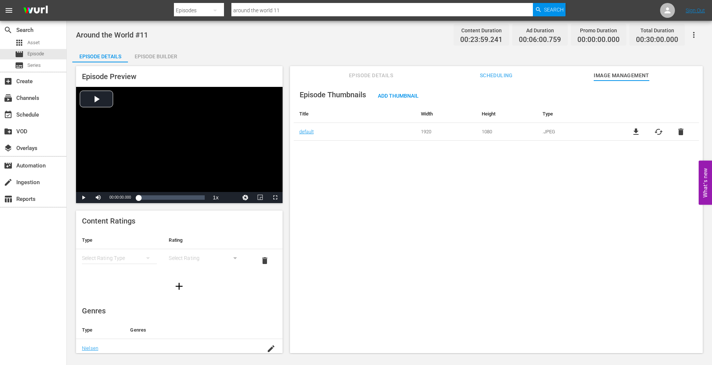
click at [152, 56] on div "Episode Builder" at bounding box center [156, 56] width 56 height 18
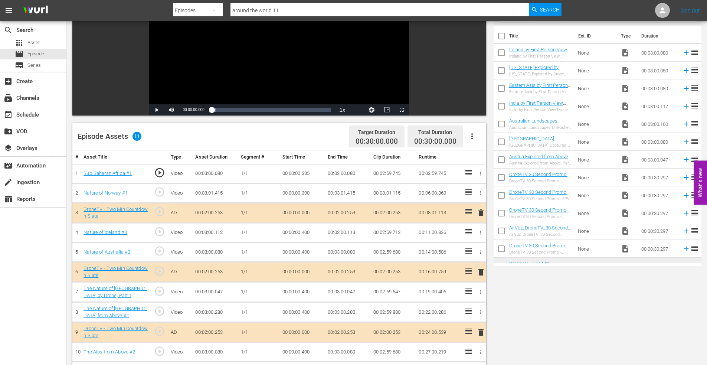
scroll to position [148, 0]
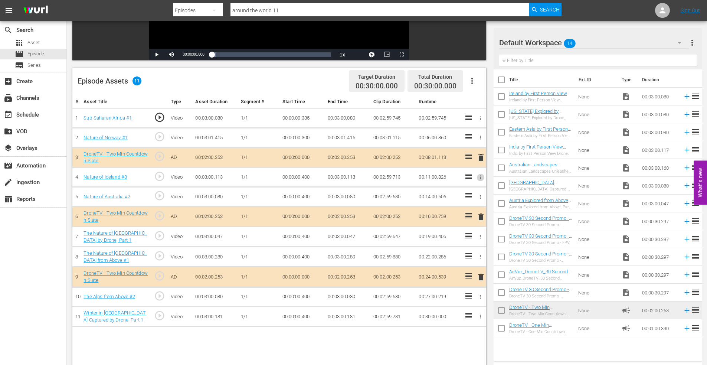
click at [480, 175] on icon "button" at bounding box center [480, 177] width 1 height 4
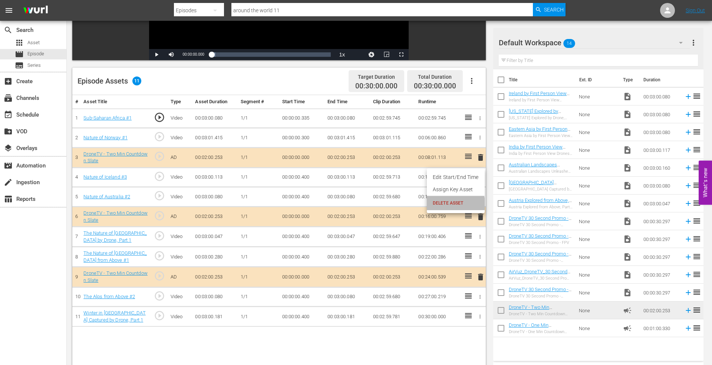
click at [444, 204] on span "DELETE ASSET" at bounding box center [456, 203] width 46 height 7
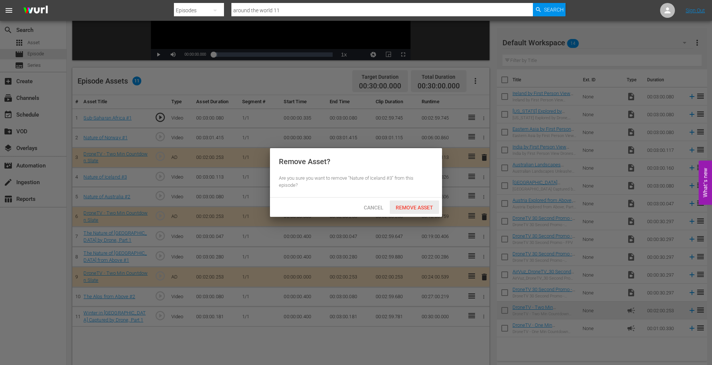
click at [414, 204] on span "Remove Asset" at bounding box center [414, 207] width 49 height 6
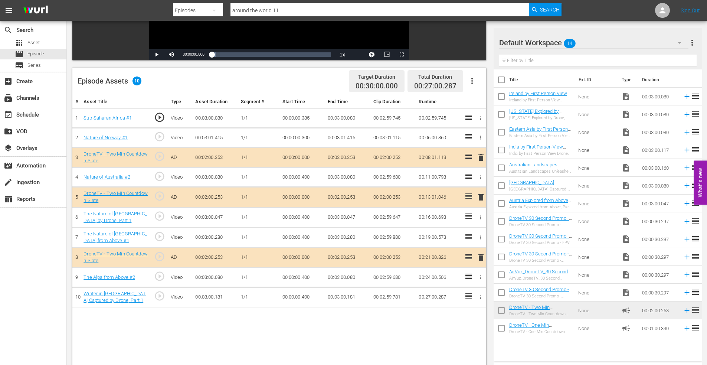
click at [480, 136] on icon "button" at bounding box center [480, 138] width 1 height 4
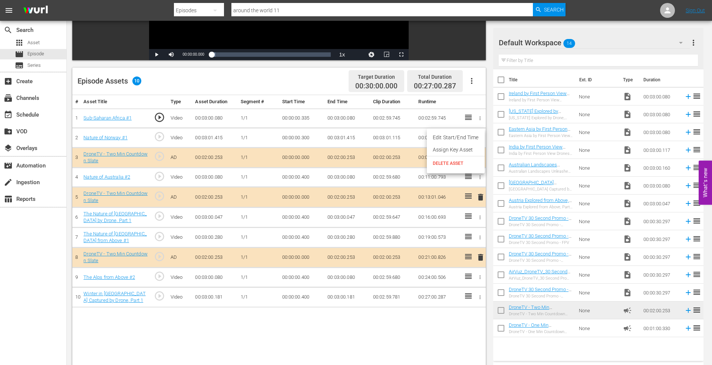
click at [450, 164] on span "DELETE ASSET" at bounding box center [456, 163] width 46 height 7
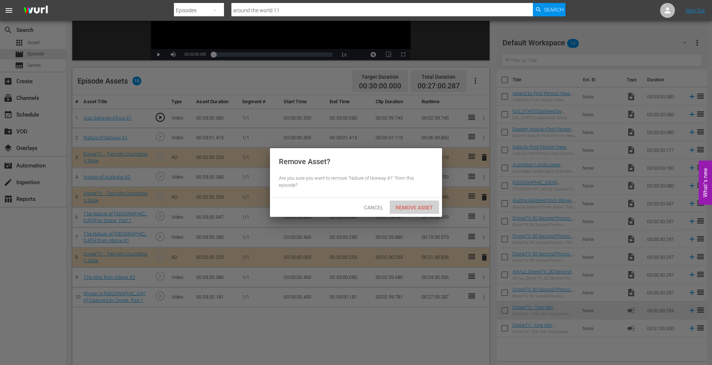
click at [415, 205] on span "Remove Asset" at bounding box center [414, 207] width 49 height 6
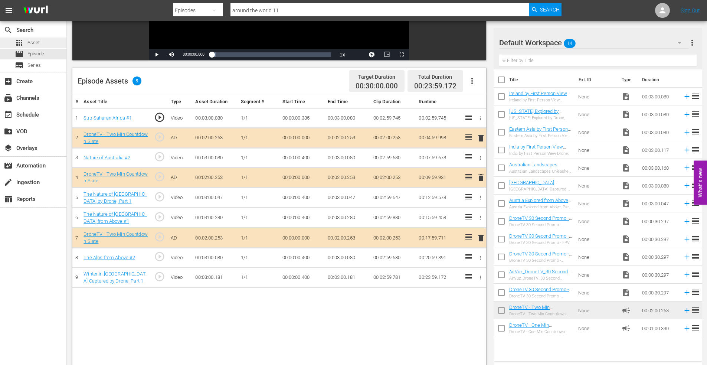
click at [39, 42] on span "Asset" at bounding box center [33, 42] width 12 height 7
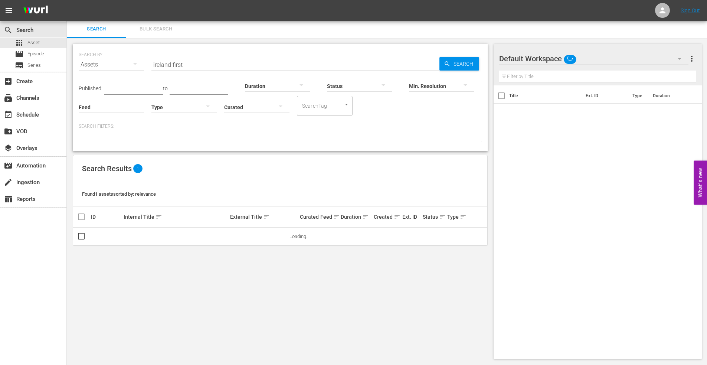
scroll to position [1, 0]
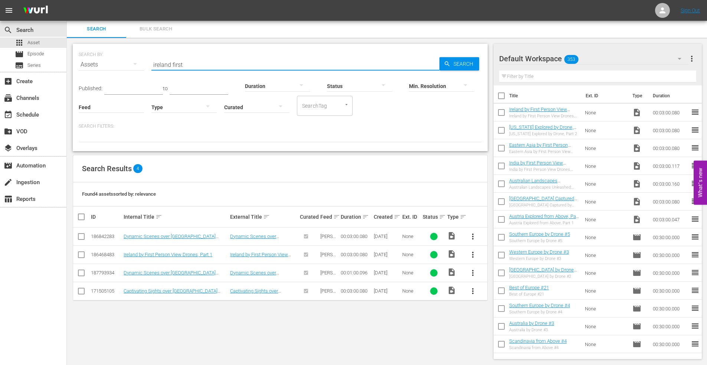
drag, startPoint x: 159, startPoint y: 62, endPoint x: 97, endPoint y: 59, distance: 62.4
click at [98, 59] on div "SEARCH BY Search By Assets Search ID, Title, Description, Keywords, or Category…" at bounding box center [280, 60] width 403 height 27
type input "argentina"
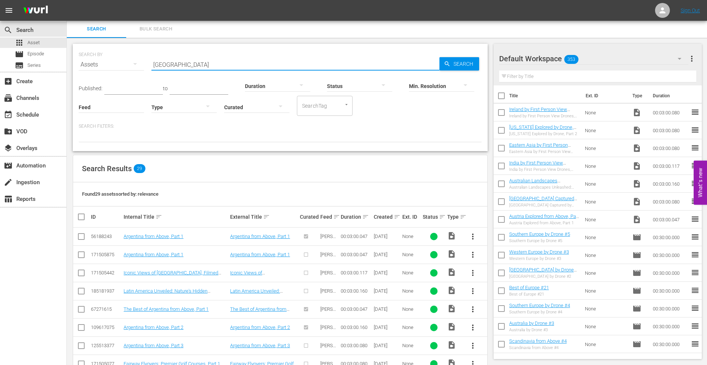
click at [79, 308] on input "checkbox" at bounding box center [81, 310] width 9 height 9
checkbox input "true"
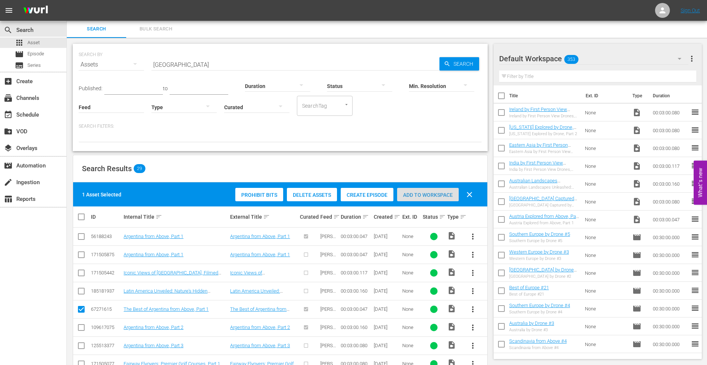
drag, startPoint x: 421, startPoint y: 195, endPoint x: 355, endPoint y: 130, distance: 92.9
click at [421, 195] on span "Add to Workspace" at bounding box center [428, 195] width 62 height 6
drag, startPoint x: 500, startPoint y: 114, endPoint x: 504, endPoint y: 115, distance: 4.5
click at [501, 114] on input "checkbox" at bounding box center [501, 114] width 16 height 16
checkbox input "true"
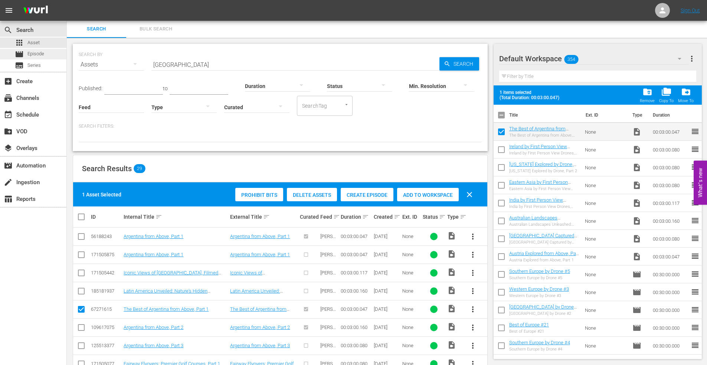
click at [43, 57] on span "Episode" at bounding box center [35, 53] width 17 height 7
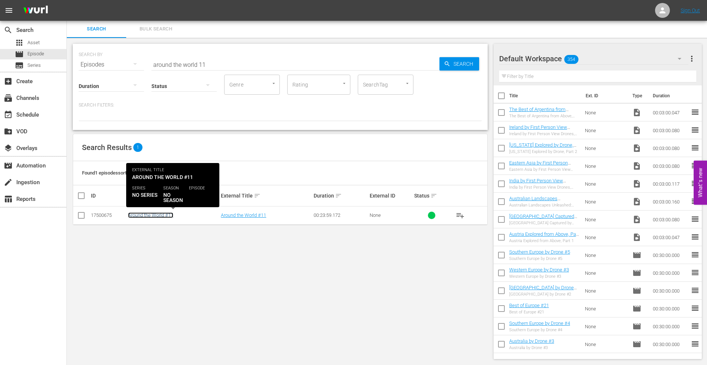
click at [147, 217] on link "Around the World #11" at bounding box center [150, 215] width 45 height 6
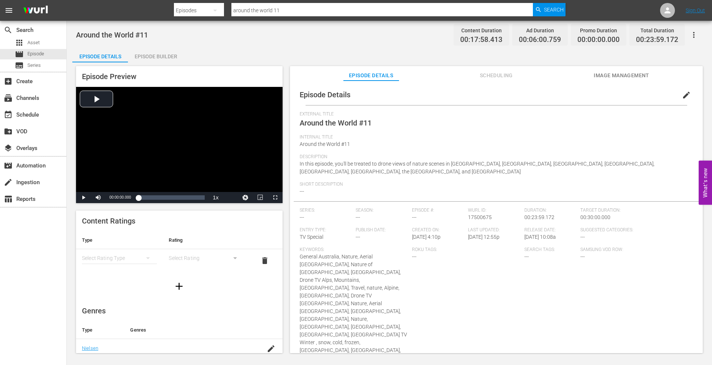
click at [161, 52] on div "Episode Builder" at bounding box center [156, 56] width 56 height 18
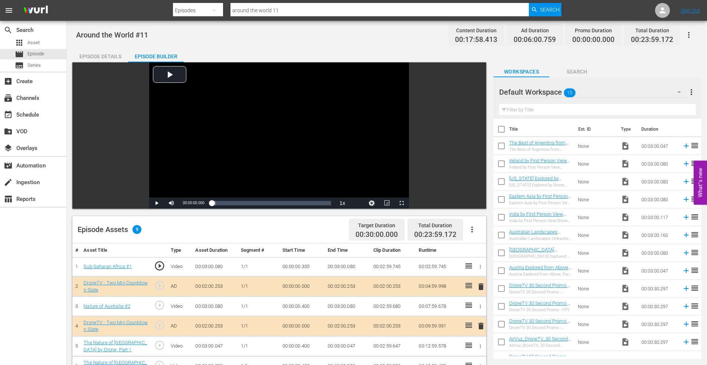
click at [503, 146] on input "checkbox" at bounding box center [501, 148] width 16 height 16
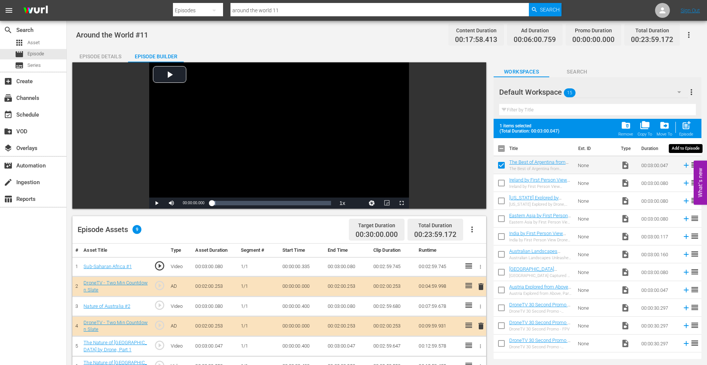
click at [687, 124] on span "post_add" at bounding box center [686, 125] width 10 height 10
checkbox input "false"
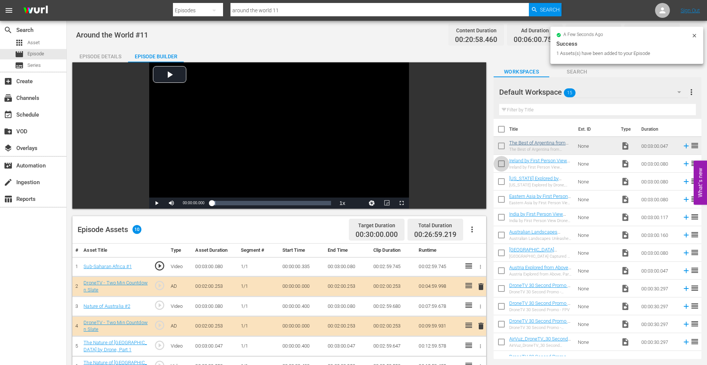
drag, startPoint x: 501, startPoint y: 164, endPoint x: 519, endPoint y: 162, distance: 18.2
click at [501, 163] on input "checkbox" at bounding box center [501, 165] width 16 height 16
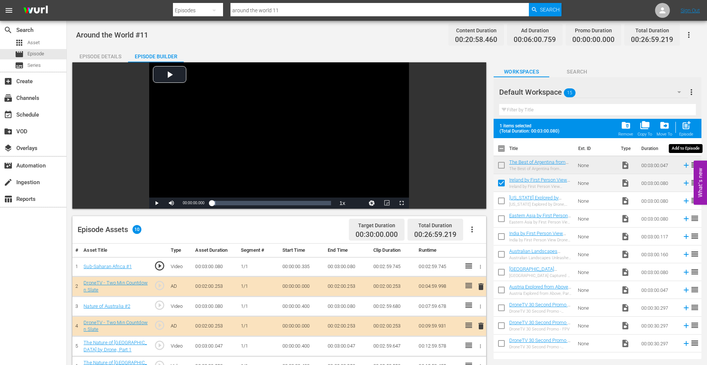
click at [688, 123] on span "post_add" at bounding box center [686, 125] width 10 height 10
checkbox input "false"
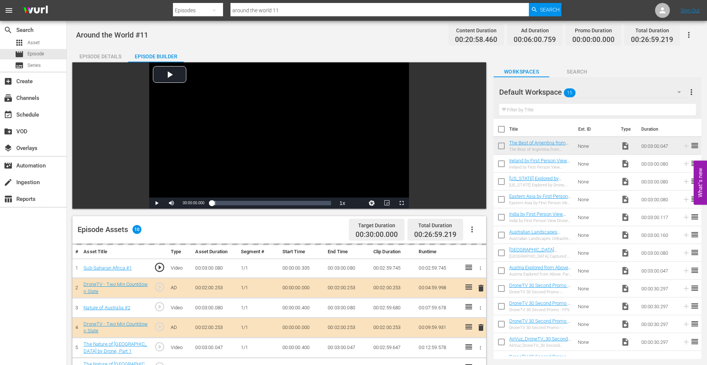
click at [501, 181] on input "checkbox" at bounding box center [501, 183] width 16 height 16
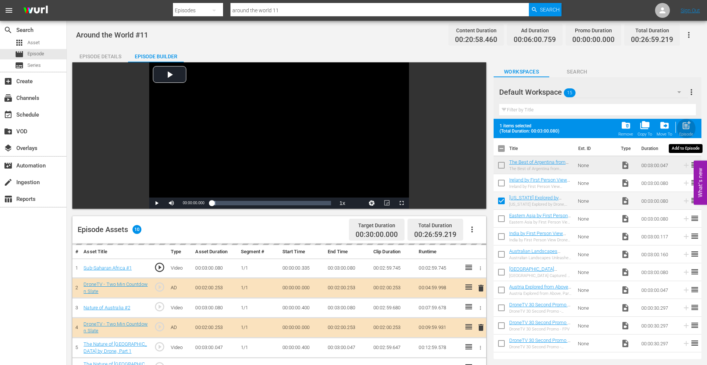
click at [686, 120] on span "post_add" at bounding box center [686, 125] width 10 height 10
checkbox input "false"
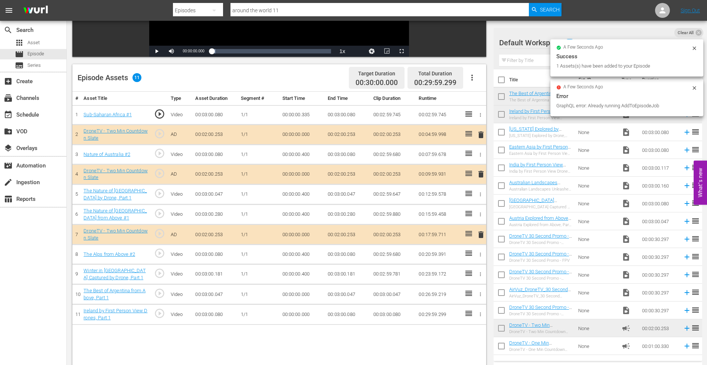
scroll to position [186, 0]
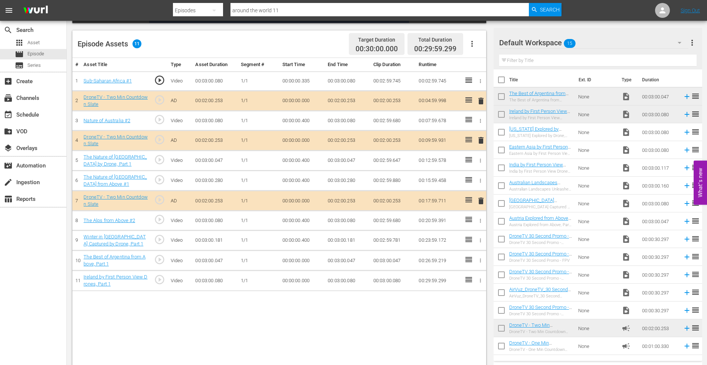
click at [481, 160] on icon "button" at bounding box center [481, 161] width 6 height 6
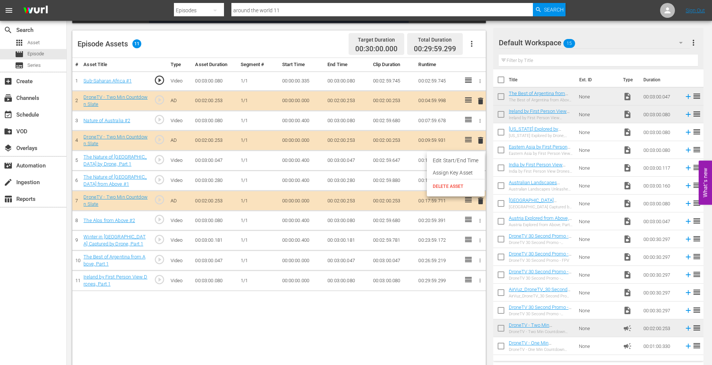
click at [452, 185] on span "DELETE ASSET" at bounding box center [456, 186] width 46 height 7
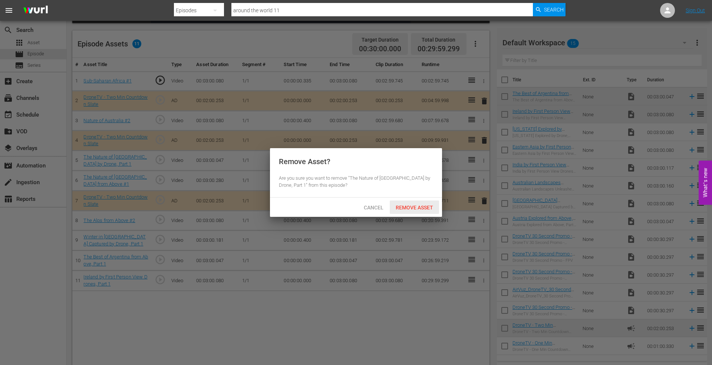
click at [414, 203] on div "Remove Asset" at bounding box center [414, 207] width 49 height 14
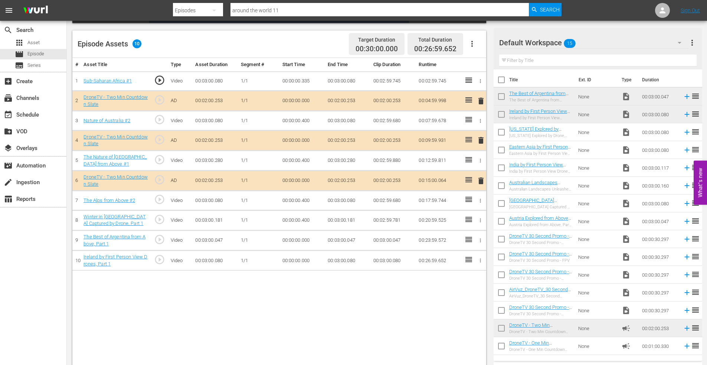
click at [480, 180] on span "delete" at bounding box center [480, 180] width 9 height 9
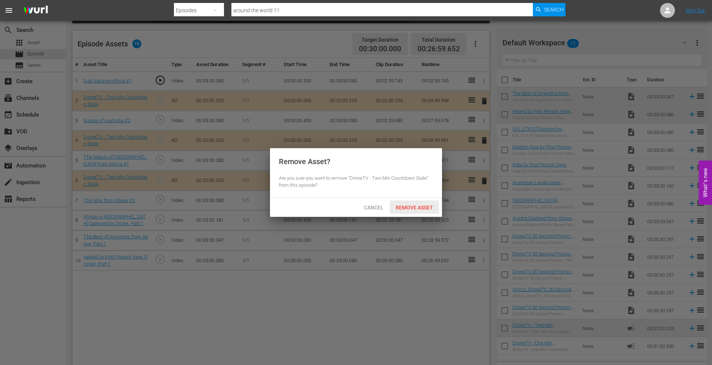
click at [412, 204] on span "Remove Asset" at bounding box center [414, 207] width 49 height 6
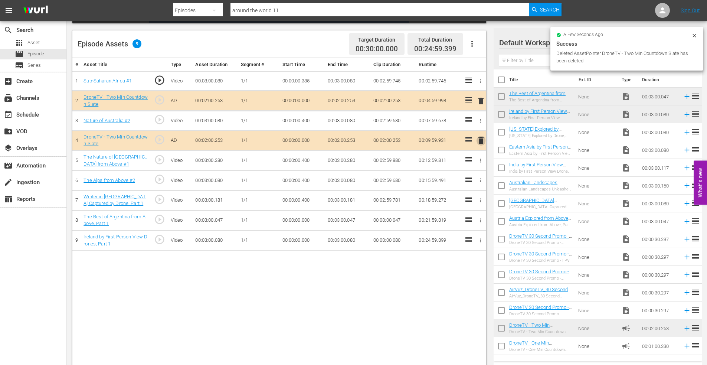
click at [479, 138] on span "delete" at bounding box center [480, 140] width 9 height 9
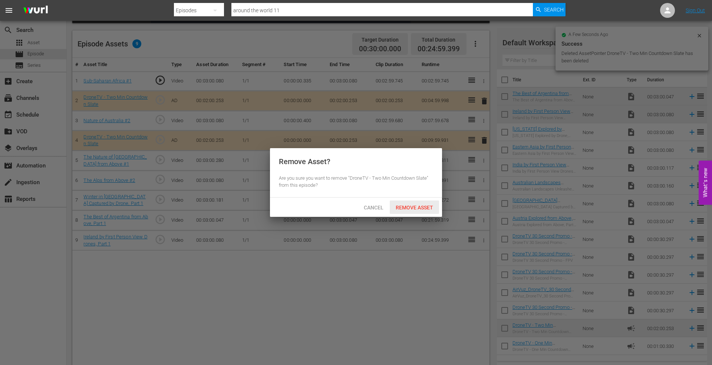
drag, startPoint x: 416, startPoint y: 204, endPoint x: 443, endPoint y: 210, distance: 27.4
click at [418, 204] on span "Remove Asset" at bounding box center [414, 207] width 49 height 6
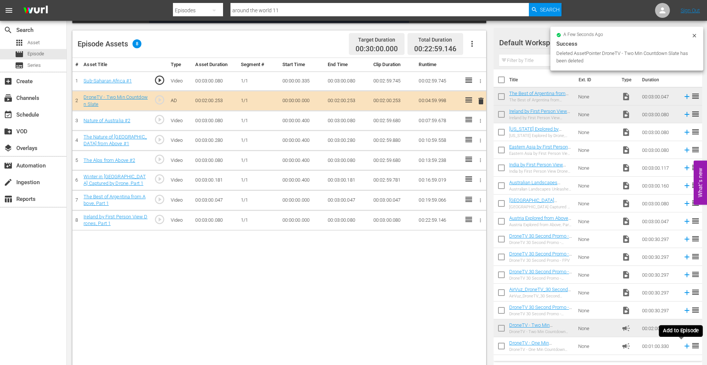
click at [683, 345] on icon at bounding box center [687, 346] width 8 height 8
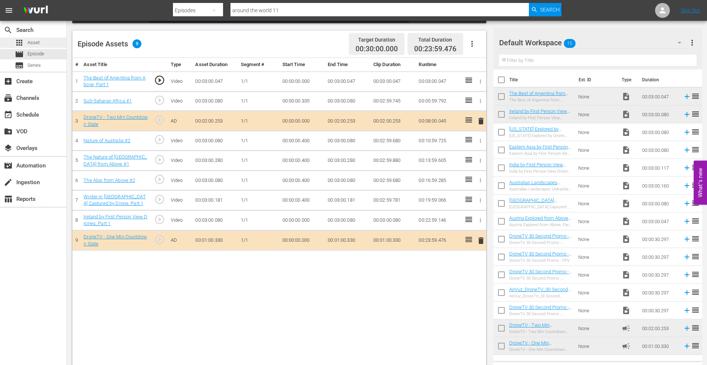
click at [36, 41] on span "Asset" at bounding box center [33, 42] width 12 height 7
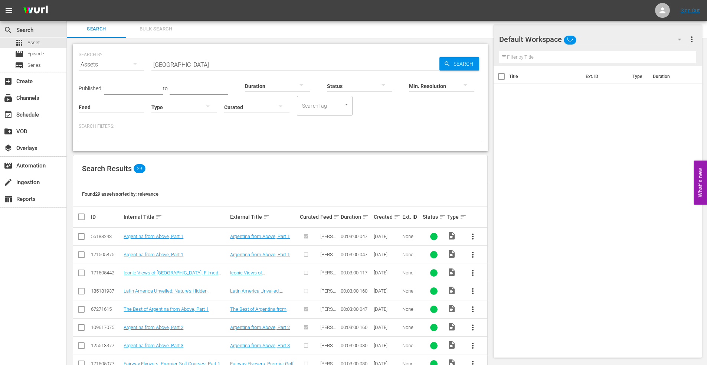
scroll to position [186, 0]
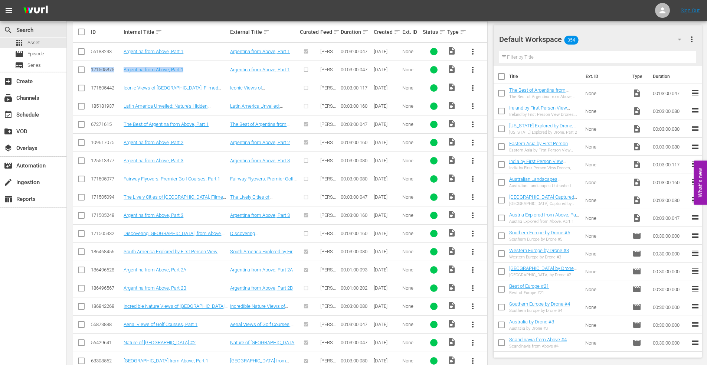
drag, startPoint x: 193, startPoint y: 72, endPoint x: 76, endPoint y: 60, distance: 116.7
click at [78, 60] on tr "171505875 Argentina from Above, Part 1 Argentina from Above, Part 1 Wurl - AirV…" at bounding box center [280, 69] width 414 height 18
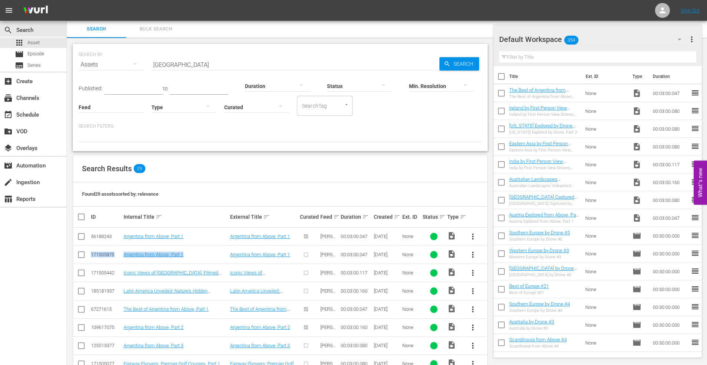
scroll to position [0, 0]
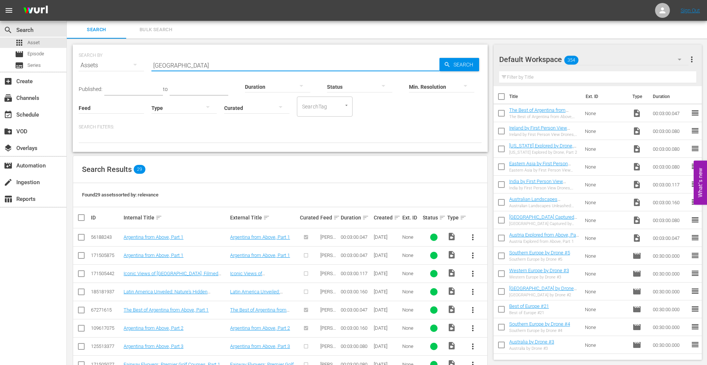
drag, startPoint x: 190, startPoint y: 68, endPoint x: 98, endPoint y: 63, distance: 92.5
click at [100, 65] on div "SEARCH BY Search By Assets Search ID, Title, Description, Keywords, or Category…" at bounding box center [280, 60] width 403 height 27
type input "calabria"
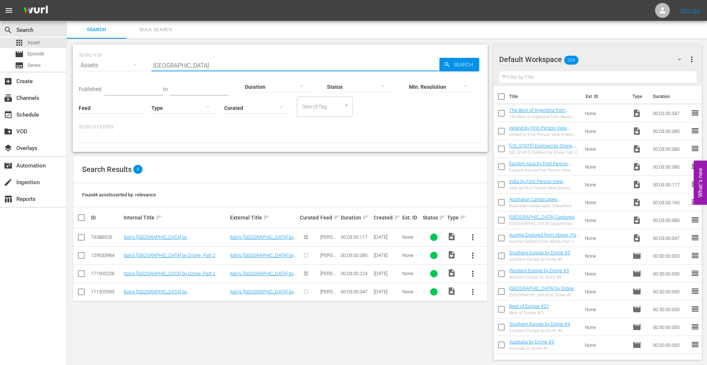
click at [78, 272] on input "checkbox" at bounding box center [81, 274] width 9 height 9
checkbox input "true"
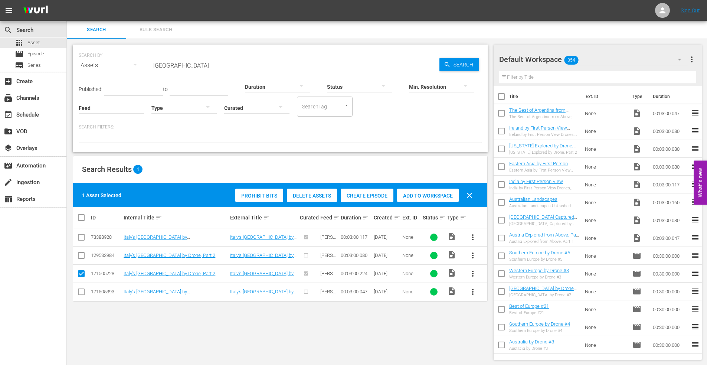
drag, startPoint x: 420, startPoint y: 196, endPoint x: 413, endPoint y: 188, distance: 10.8
click at [420, 196] on span "Add to Workspace" at bounding box center [428, 196] width 62 height 6
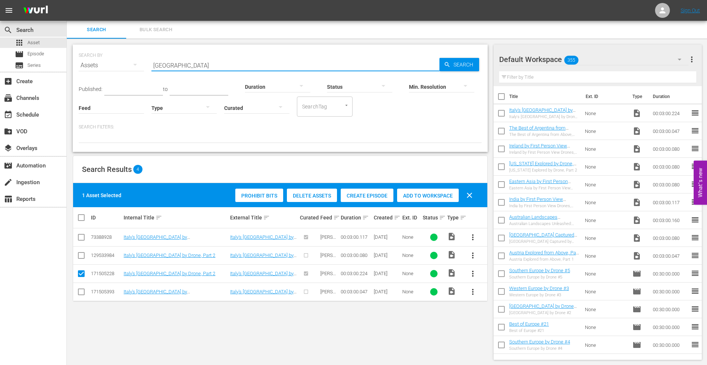
drag, startPoint x: 182, startPoint y: 67, endPoint x: 110, endPoint y: 61, distance: 72.2
click at [111, 61] on div "SEARCH BY Search By Assets Search ID, Title, Description, Keywords, or Category…" at bounding box center [280, 60] width 403 height 27
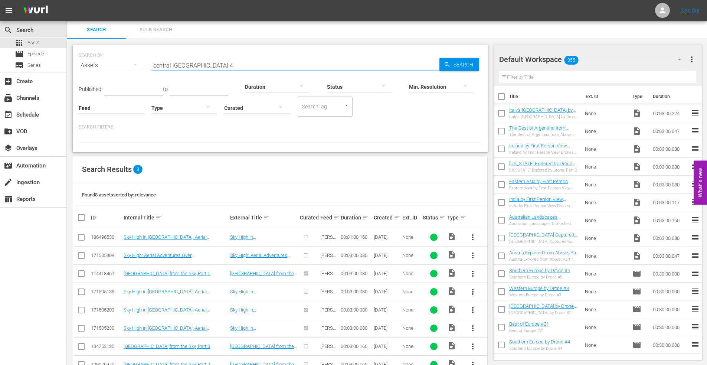
type input "central mexico 4"
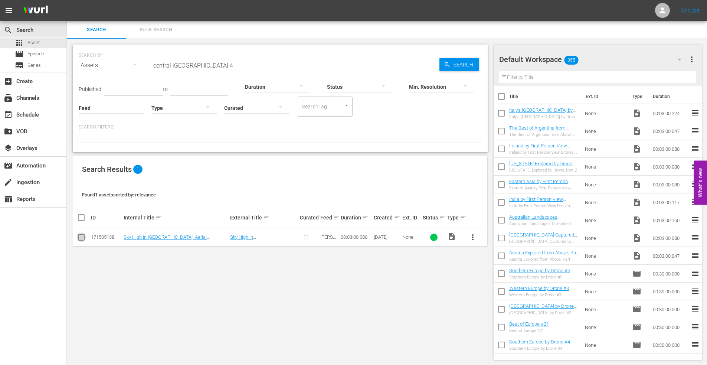
drag, startPoint x: 82, startPoint y: 238, endPoint x: 89, endPoint y: 238, distance: 7.4
click at [82, 238] on input "checkbox" at bounding box center [81, 238] width 9 height 9
checkbox input "true"
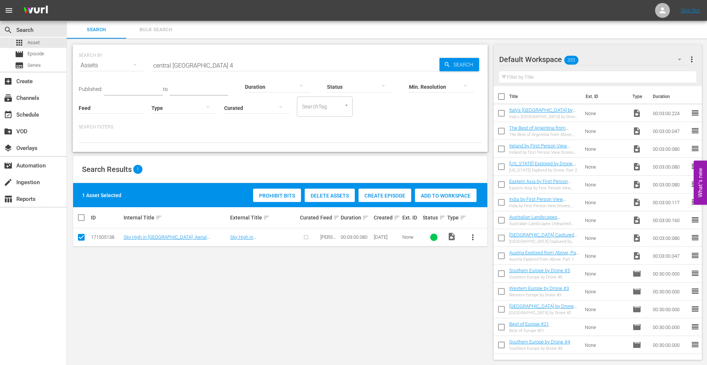
drag, startPoint x: 437, startPoint y: 193, endPoint x: 340, endPoint y: 161, distance: 102.1
click at [436, 191] on div "Add to Workspace" at bounding box center [446, 195] width 62 height 14
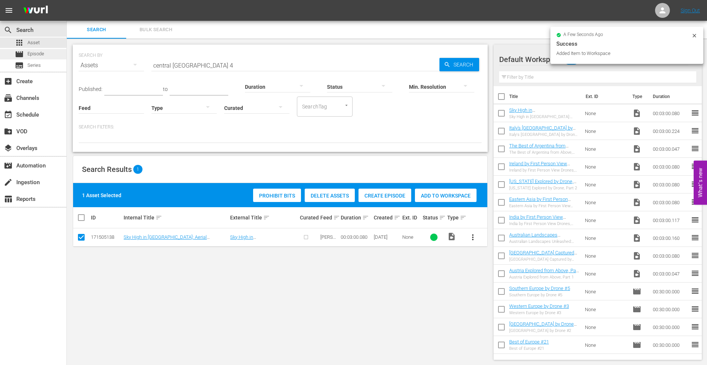
click at [42, 55] on span "Episode" at bounding box center [35, 53] width 17 height 7
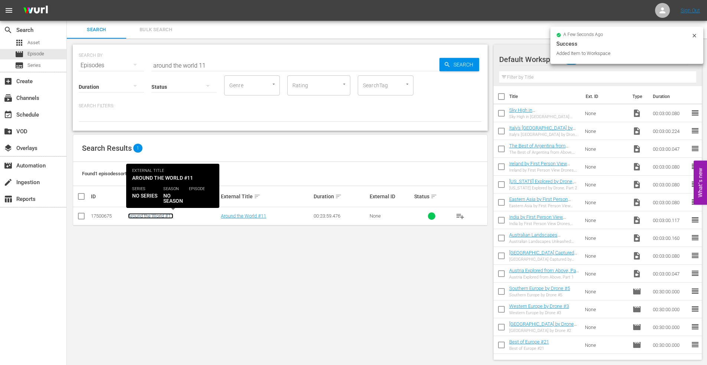
click at [146, 215] on link "Around the World #11" at bounding box center [150, 216] width 45 height 6
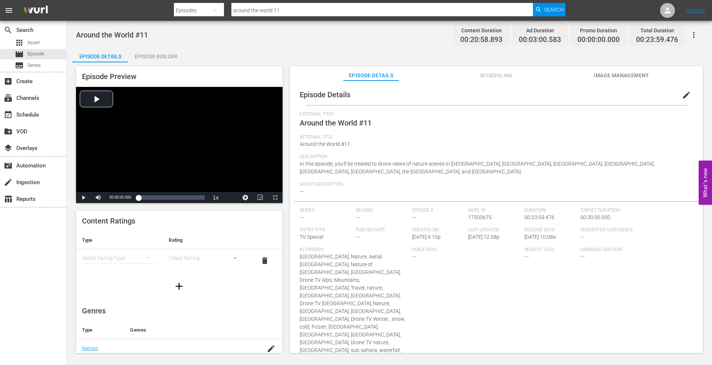
click at [160, 55] on div "Episode Builder" at bounding box center [156, 56] width 56 height 18
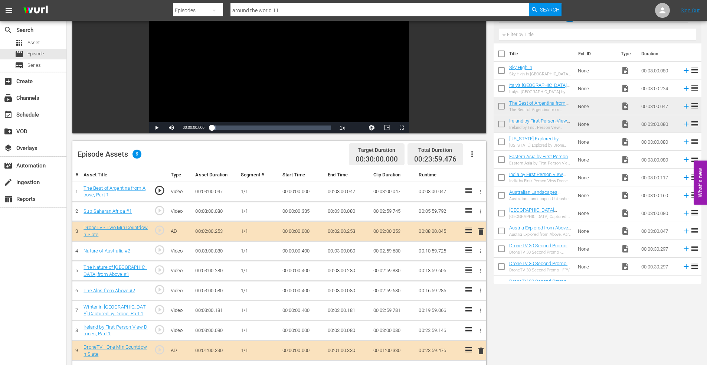
scroll to position [148, 0]
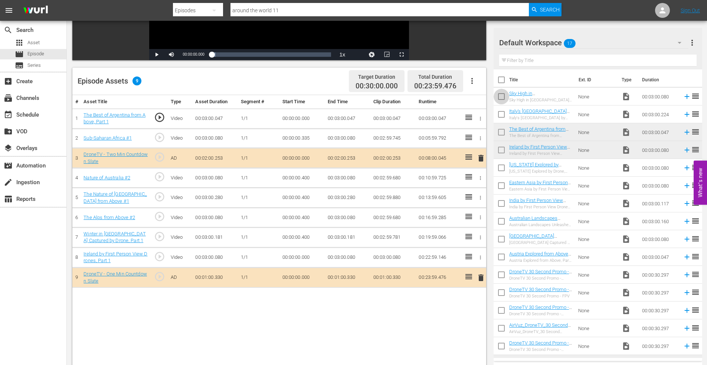
click at [502, 96] on input "checkbox" at bounding box center [501, 98] width 16 height 16
checkbox input "true"
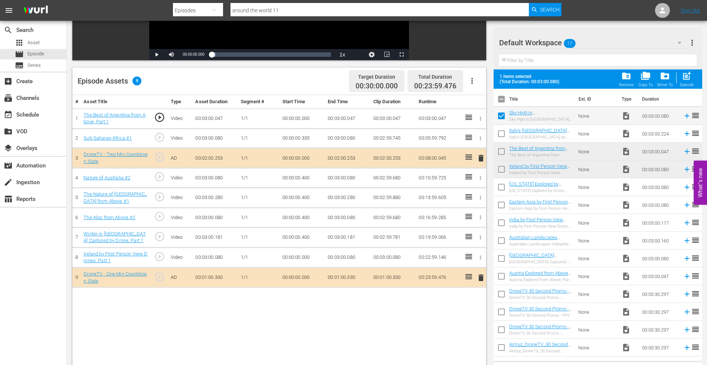
click at [500, 132] on input "checkbox" at bounding box center [501, 135] width 16 height 16
checkbox input "true"
click at [690, 71] on span "post_add" at bounding box center [687, 76] width 10 height 10
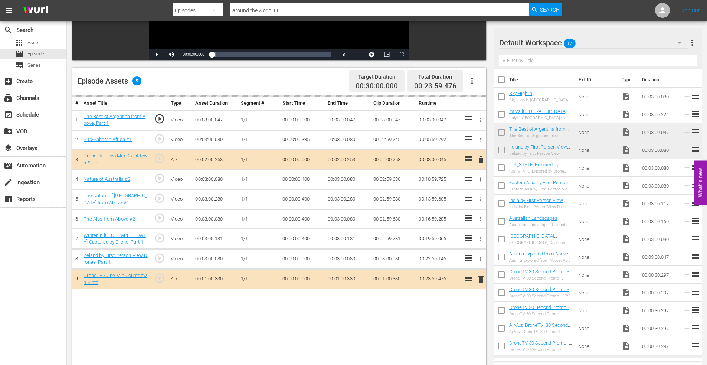
checkbox input "false"
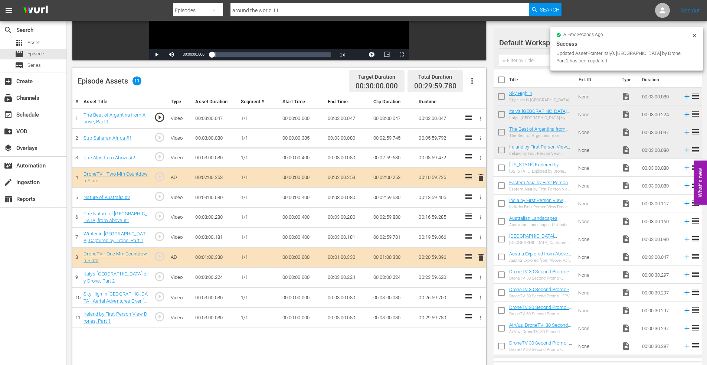
click at [479, 237] on icon "button" at bounding box center [481, 237] width 6 height 6
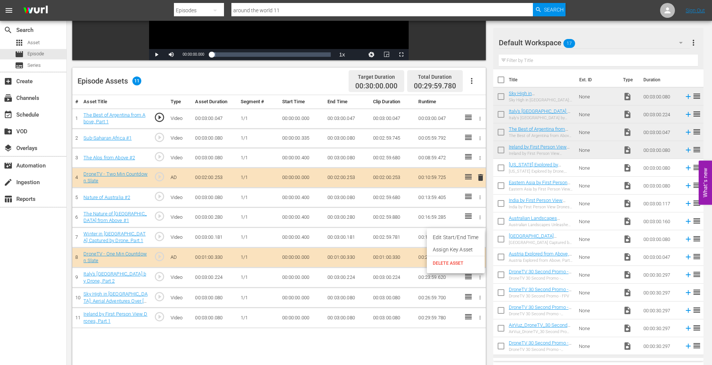
click at [454, 236] on li "Edit Start/End Time" at bounding box center [456, 237] width 58 height 12
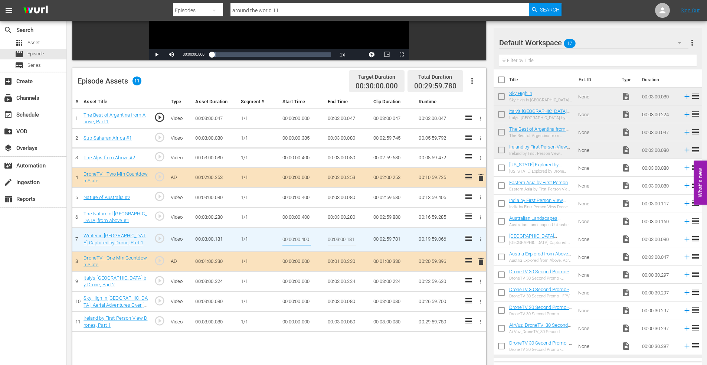
drag, startPoint x: 302, startPoint y: 239, endPoint x: 326, endPoint y: 235, distance: 24.5
click at [320, 235] on td "00:00:00.400" at bounding box center [302, 239] width 46 height 24
type input "00:00:00.150"
click at [479, 217] on icon "button" at bounding box center [481, 217] width 6 height 6
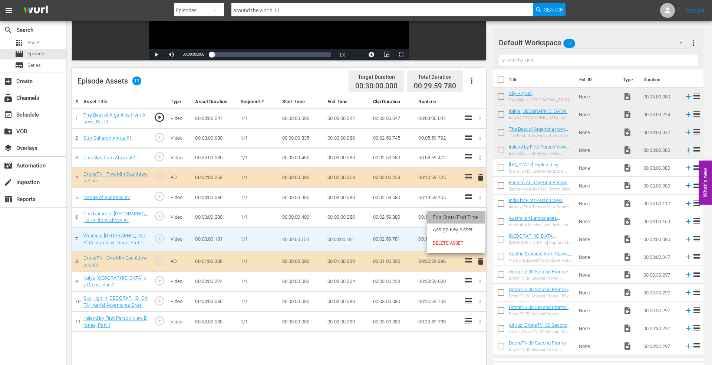
click at [464, 217] on li "Edit Start/End Time" at bounding box center [456, 217] width 58 height 12
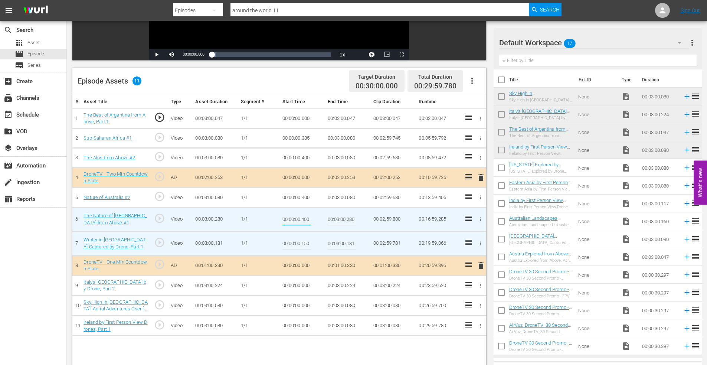
drag, startPoint x: 302, startPoint y: 220, endPoint x: 335, endPoint y: 216, distance: 32.9
click at [335, 216] on tr "6 The Nature of New Zealand from Above #1 play_circle_outline Video 00:03:00.28…" at bounding box center [279, 219] width 414 height 24
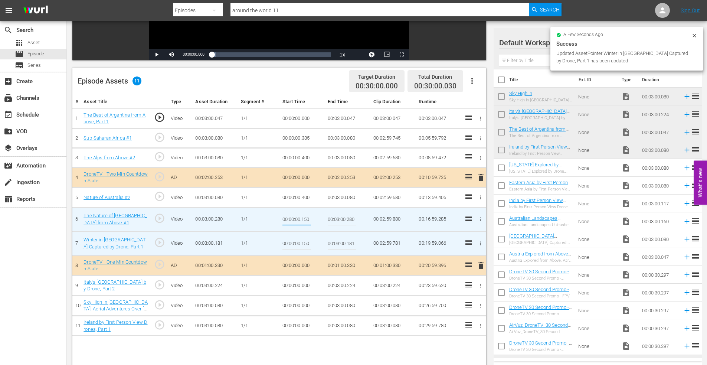
type input "00:00:00.150"
click at [477, 197] on button "button" at bounding box center [480, 197] width 8 height 8
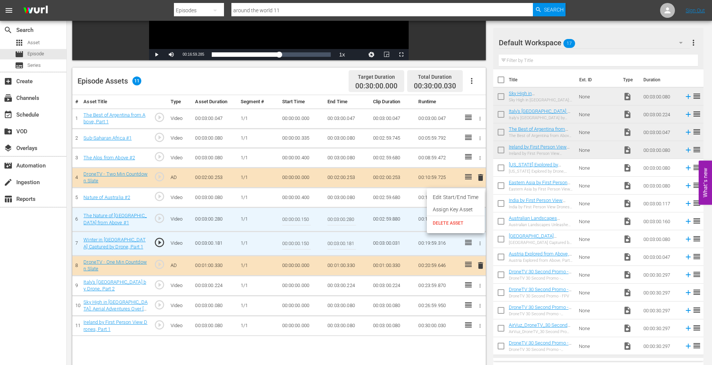
drag, startPoint x: 456, startPoint y: 197, endPoint x: 398, endPoint y: 196, distance: 57.2
click at [453, 197] on li "Edit Start/End Time" at bounding box center [456, 197] width 58 height 12
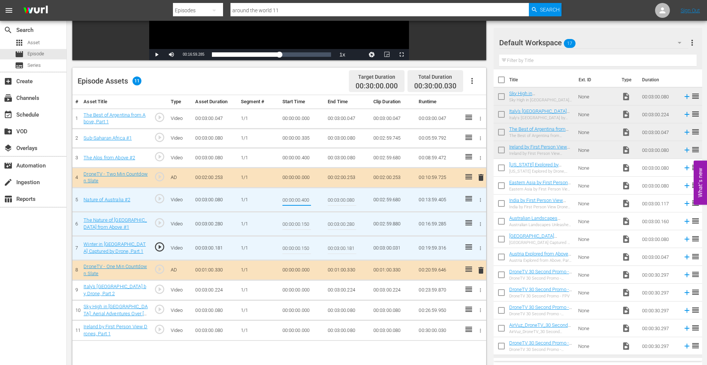
drag, startPoint x: 302, startPoint y: 199, endPoint x: 333, endPoint y: 200, distance: 30.4
click at [333, 200] on tr "5 Nature of Australia #2 play_circle_outline Video 00:03:00.080 1/1 00:00:00.40…" at bounding box center [279, 200] width 414 height 24
type input "00:00:00.150"
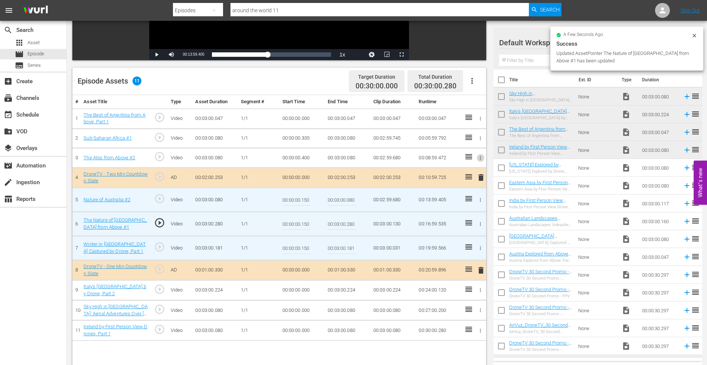
click at [482, 157] on icon "button" at bounding box center [481, 158] width 6 height 6
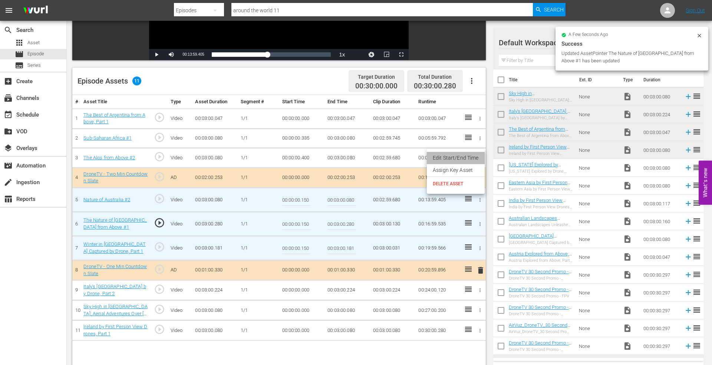
click at [461, 158] on li "Edit Start/End Time" at bounding box center [456, 158] width 58 height 12
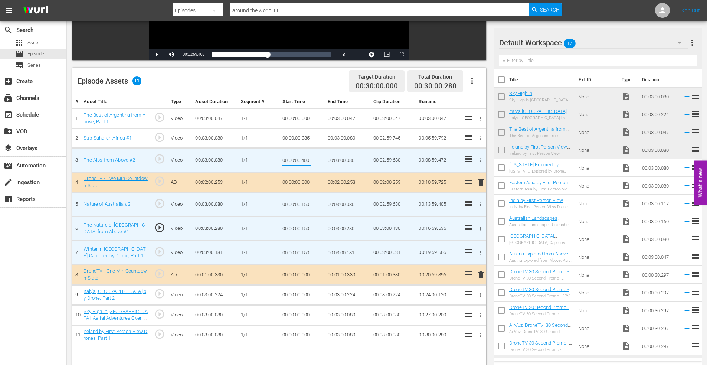
drag, startPoint x: 302, startPoint y: 161, endPoint x: 335, endPoint y: 161, distance: 33.0
click at [335, 161] on tr "3 The Alps from Above #2 play_circle_outline Video 00:03:00.080 1/1 00:00:00.40…" at bounding box center [279, 160] width 414 height 24
type input "00:00:00.150"
click at [479, 136] on icon "button" at bounding box center [481, 138] width 6 height 6
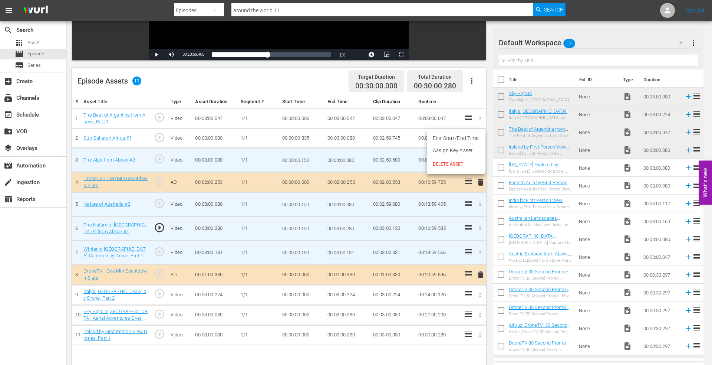
click at [447, 135] on li "Edit Start/End Time" at bounding box center [456, 138] width 58 height 12
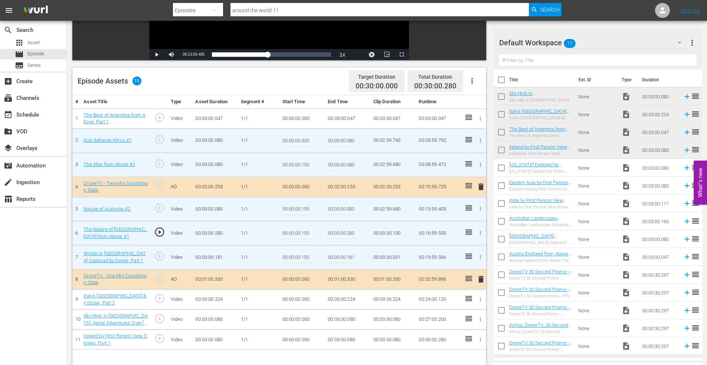
drag, startPoint x: 302, startPoint y: 142, endPoint x: 324, endPoint y: 142, distance: 21.9
click at [324, 142] on td "00:00:00.335" at bounding box center [302, 140] width 46 height 24
type input "00:00:00.150"
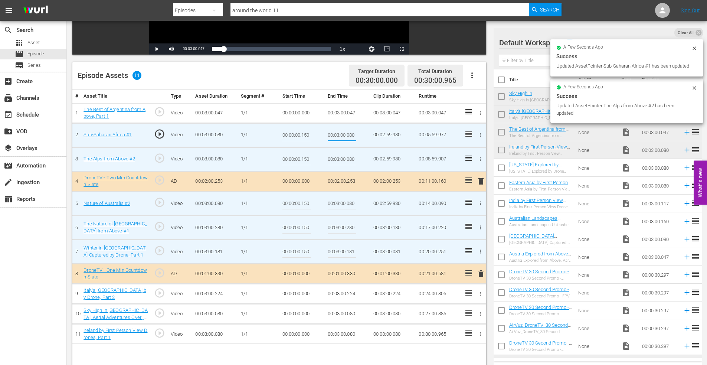
scroll to position [193, 0]
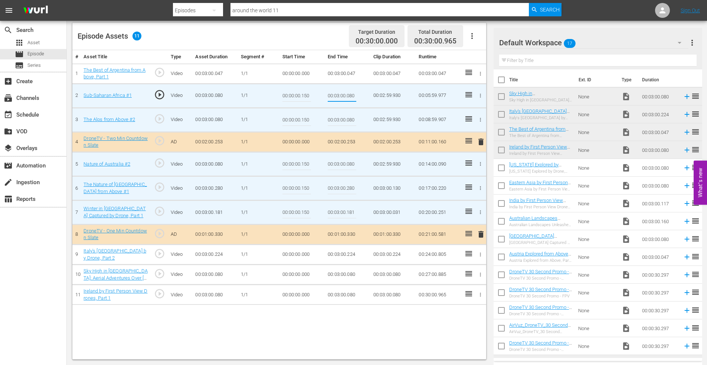
click at [479, 255] on icon "button" at bounding box center [481, 255] width 6 height 6
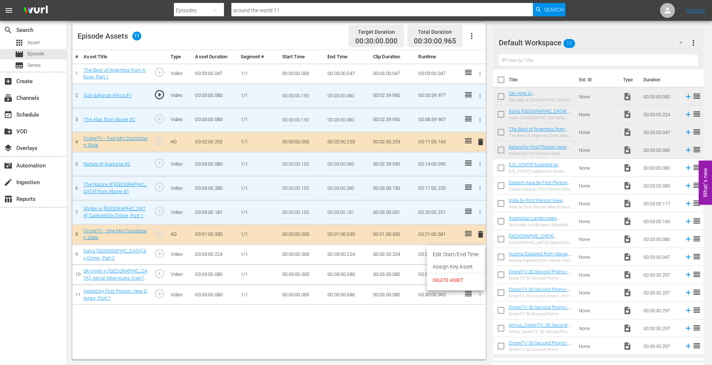
click at [451, 253] on li "Edit Start/End Time" at bounding box center [456, 254] width 58 height 12
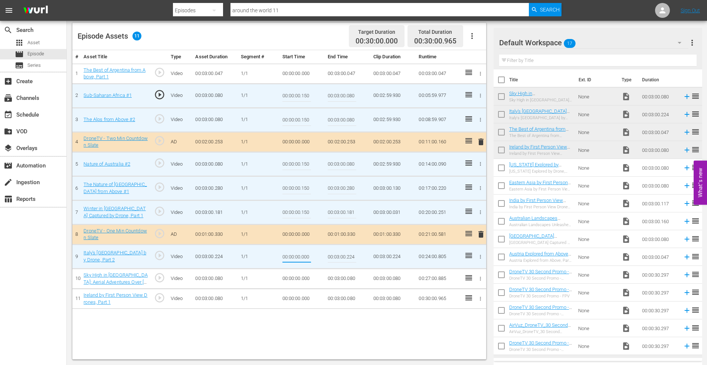
drag, startPoint x: 301, startPoint y: 256, endPoint x: 336, endPoint y: 255, distance: 34.9
click at [336, 255] on tr "9 Italy's Calabria Region by Drone, Part 2 play_circle_outline Video 00:03:00.2…" at bounding box center [279, 257] width 414 height 24
type input "00:00:00.150"
type input "00:03:00.100"
click at [479, 278] on icon "button" at bounding box center [481, 279] width 6 height 6
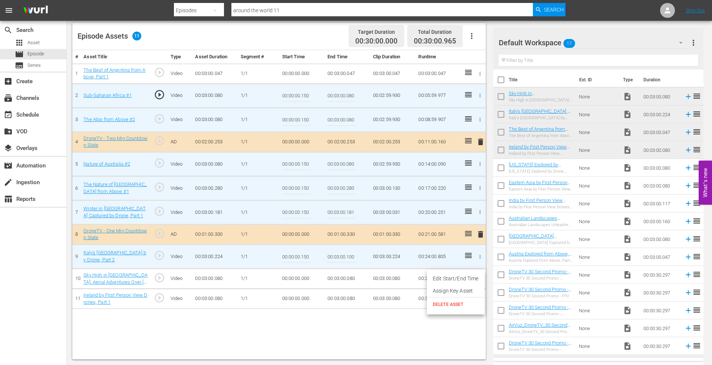
drag, startPoint x: 467, startPoint y: 275, endPoint x: 446, endPoint y: 279, distance: 20.7
click at [466, 275] on li "Edit Start/End Time" at bounding box center [456, 278] width 58 height 12
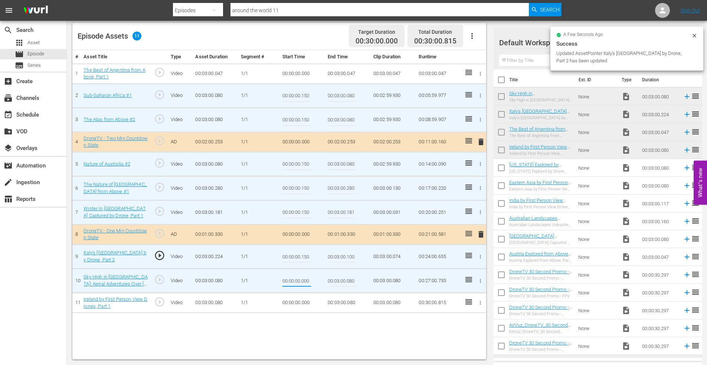
drag, startPoint x: 302, startPoint y: 281, endPoint x: 322, endPoint y: 278, distance: 20.5
click at [322, 278] on td "00:00:00.000" at bounding box center [302, 281] width 46 height 24
type input "00:00:00.150"
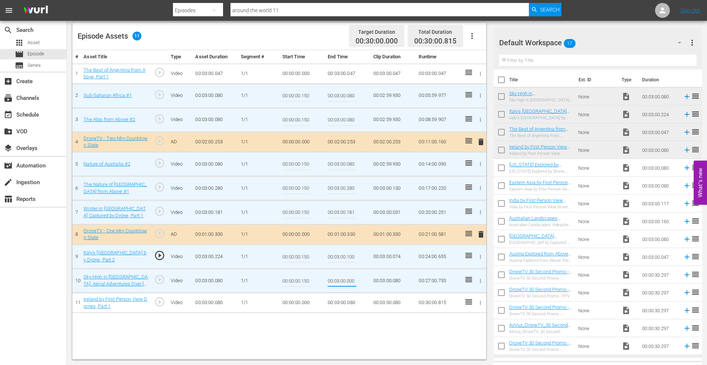
type input "00:03:00.000"
click at [479, 302] on icon "button" at bounding box center [481, 303] width 6 height 6
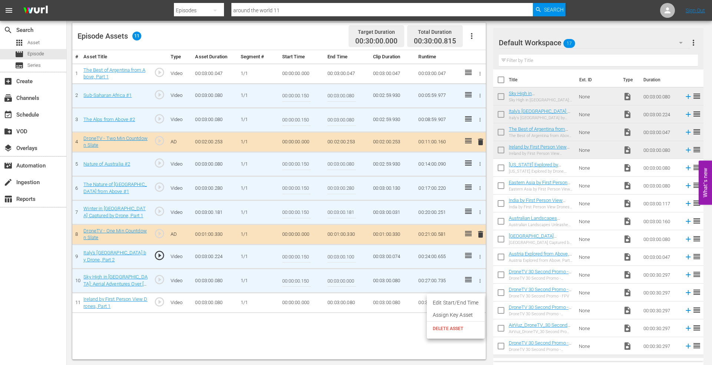
click at [462, 298] on li "Edit Start/End Time" at bounding box center [456, 302] width 58 height 12
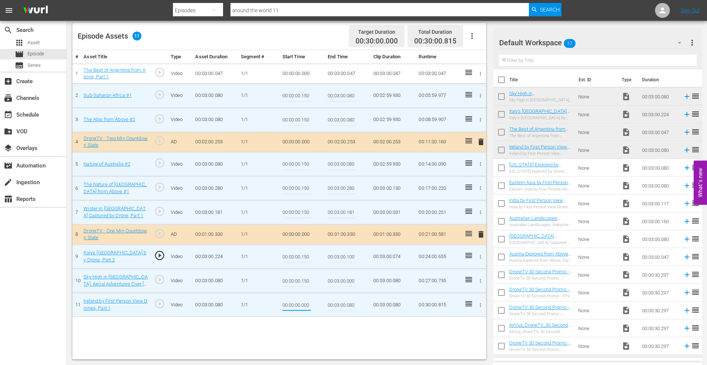
drag, startPoint x: 302, startPoint y: 305, endPoint x: 328, endPoint y: 301, distance: 26.4
click at [328, 301] on tr "11 Ireland by First Person View Drones, Part 1 play_circle_outline Video 00:03:…" at bounding box center [279, 305] width 414 height 24
type input "00:00:00.150"
type input "00:03:00.000"
drag, startPoint x: 348, startPoint y: 189, endPoint x: 363, endPoint y: 187, distance: 15.0
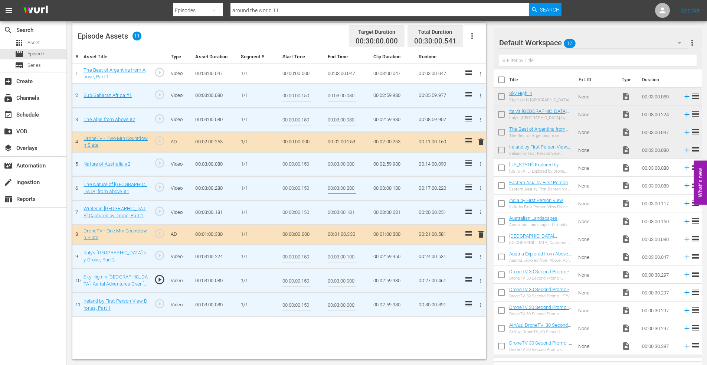
click at [362, 187] on td "00:03:00.280" at bounding box center [348, 188] width 46 height 24
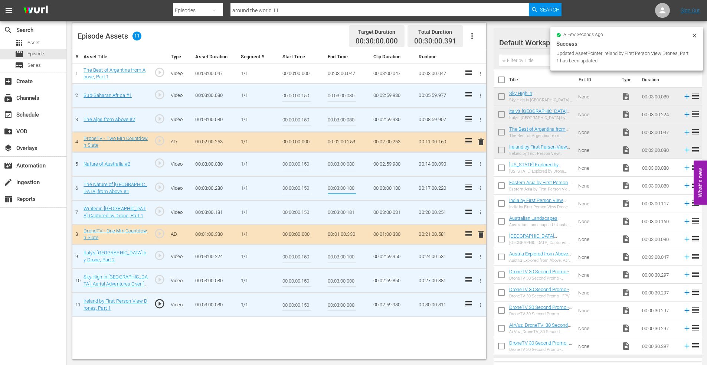
type input "00:03:00.180"
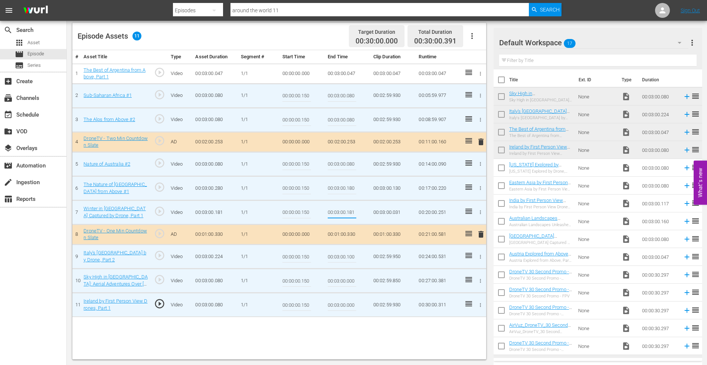
drag, startPoint x: 348, startPoint y: 212, endPoint x: 366, endPoint y: 214, distance: 18.3
click at [366, 214] on td "00:03:00.181" at bounding box center [348, 212] width 46 height 24
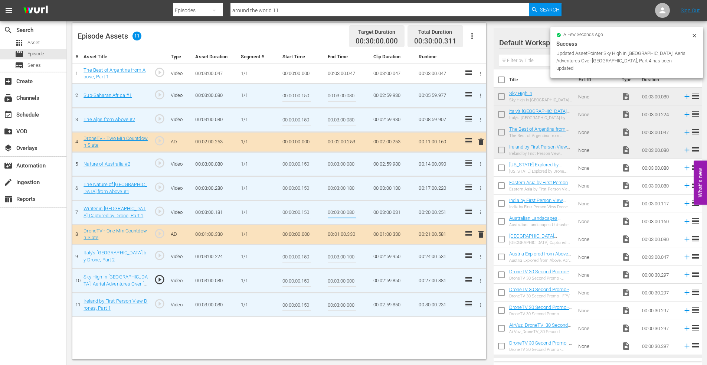
type input "00:03:00.080"
click at [480, 73] on icon "button" at bounding box center [481, 74] width 6 height 6
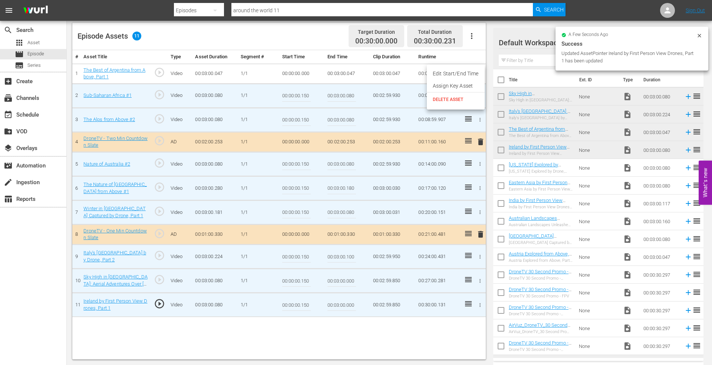
drag, startPoint x: 460, startPoint y: 75, endPoint x: 384, endPoint y: 76, distance: 76.1
click at [459, 75] on li "Edit Start/End Time" at bounding box center [456, 74] width 58 height 12
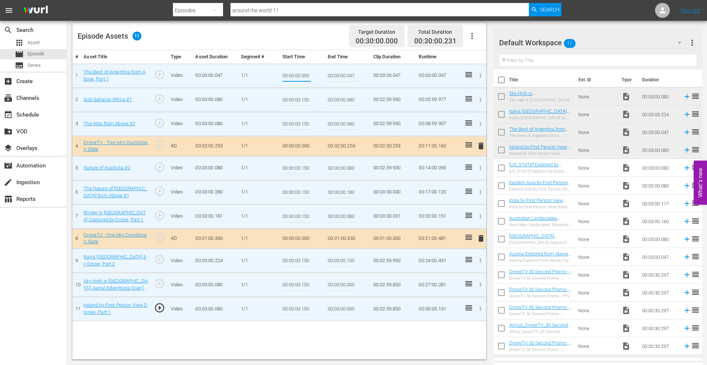
drag, startPoint x: 303, startPoint y: 75, endPoint x: 314, endPoint y: 75, distance: 10.4
click at [314, 75] on td "00:00:00.000" at bounding box center [302, 75] width 46 height 24
type input "00:00:00.030"
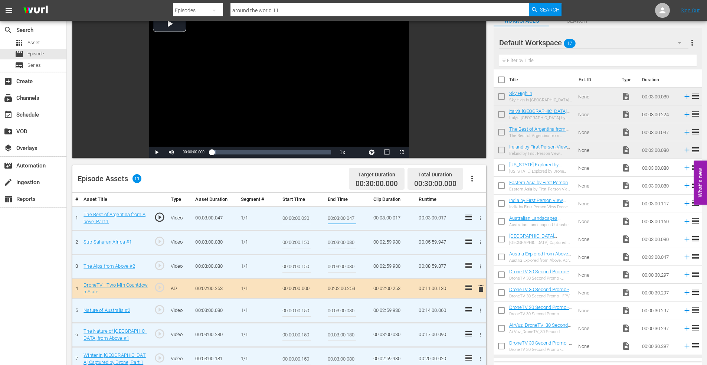
scroll to position [0, 0]
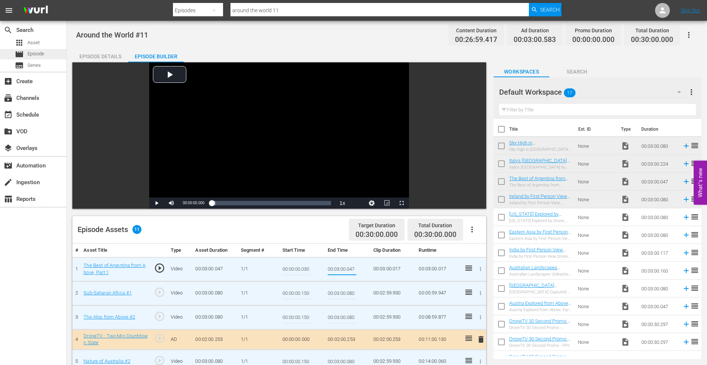
click at [28, 52] on div "movie Episode" at bounding box center [29, 54] width 29 height 10
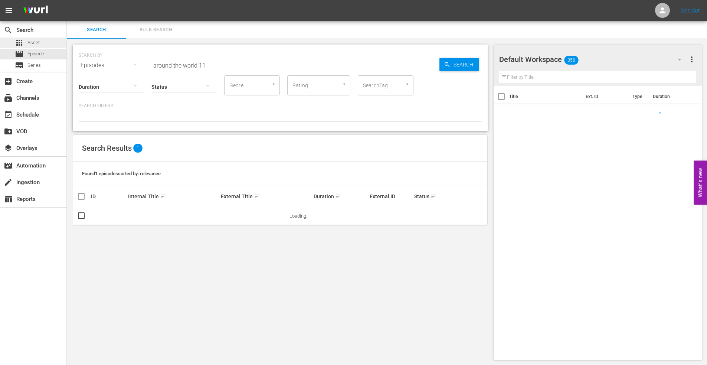
click at [39, 45] on span "Asset" at bounding box center [33, 42] width 12 height 7
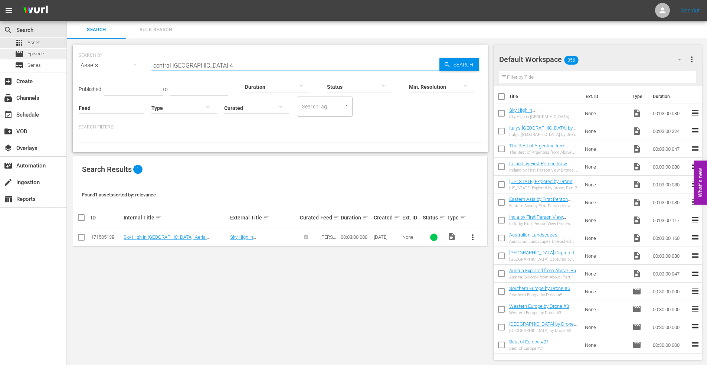
drag, startPoint x: 217, startPoint y: 63, endPoint x: 62, endPoint y: 56, distance: 154.5
click at [67, 0] on div "search Search apps Asset movie Episode subtitles Series add_box Create subscrip…" at bounding box center [387, 0] width 640 height 0
type input "indonesia 2"
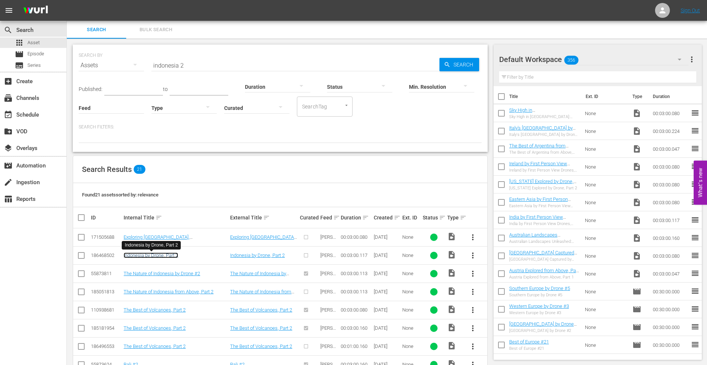
click at [142, 255] on link "Indonesia by Drone, Part 2" at bounding box center [151, 255] width 55 height 6
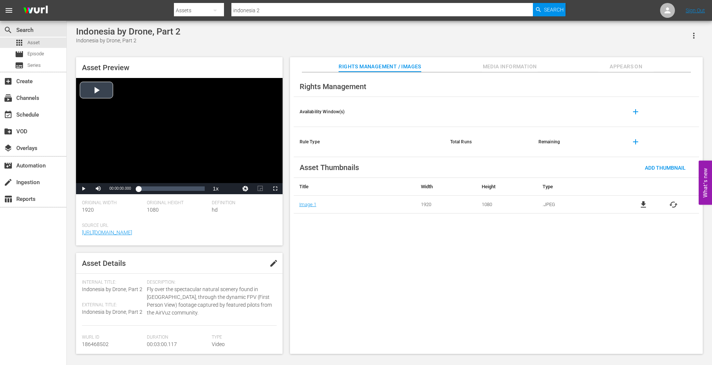
click at [96, 92] on div "Video Player" at bounding box center [179, 130] width 207 height 105
click at [153, 191] on div "Loaded : 19.99% 00:00:40.475 00:00:02.308" at bounding box center [171, 188] width 66 height 7
click at [173, 190] on div "00:01:34.106" at bounding box center [173, 188] width 0 height 7
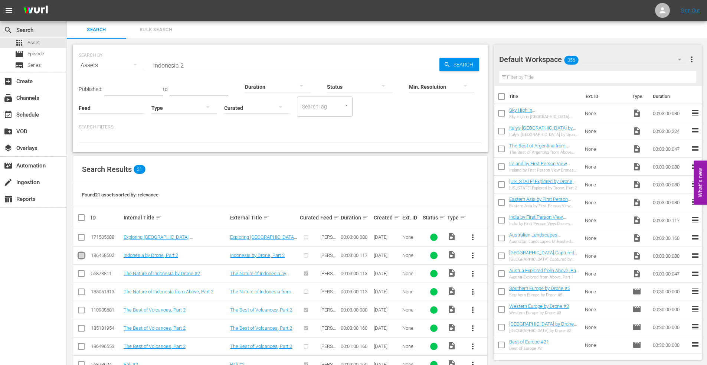
click at [80, 254] on input "checkbox" at bounding box center [81, 256] width 9 height 9
checkbox input "true"
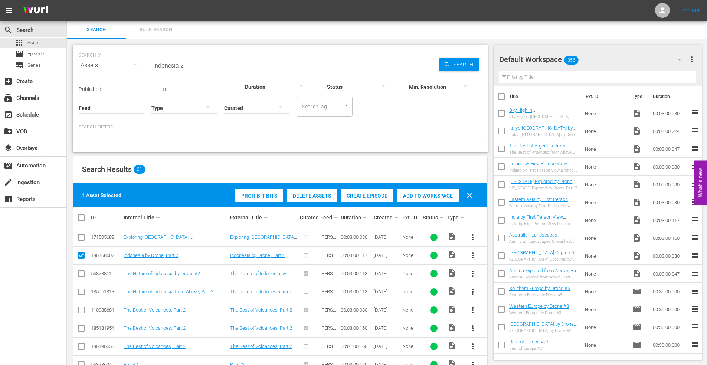
click at [424, 195] on span "Add to Workspace" at bounding box center [428, 196] width 62 height 6
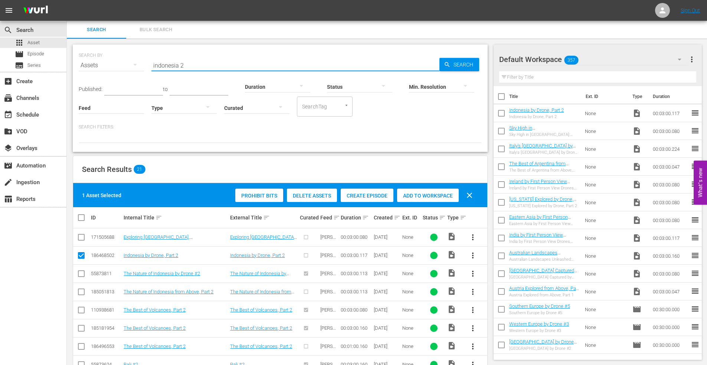
drag, startPoint x: 195, startPoint y: 66, endPoint x: 110, endPoint y: 61, distance: 85.1
click at [109, 63] on div "SEARCH BY Search By Assets Search ID, Title, Description, Keywords, or Category…" at bounding box center [280, 60] width 403 height 27
type input "honshu"
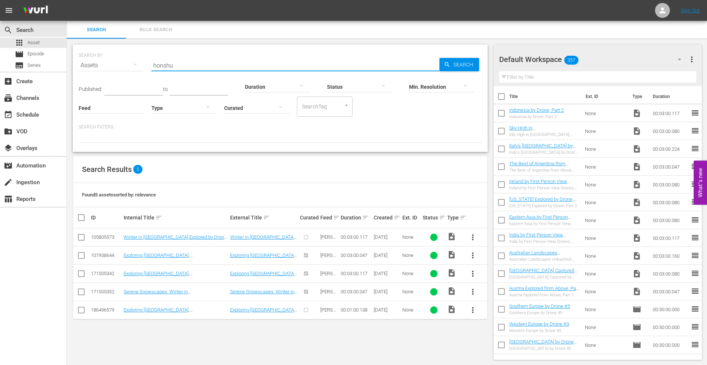
click at [81, 255] on input "checkbox" at bounding box center [81, 256] width 9 height 9
checkbox input "true"
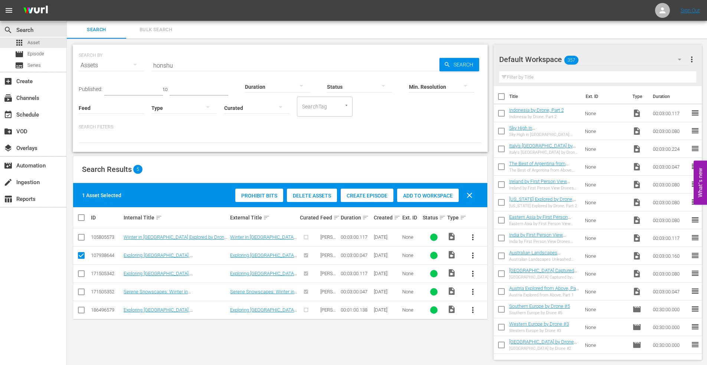
click at [423, 193] on span "Add to Workspace" at bounding box center [428, 196] width 62 height 6
click at [36, 54] on span "Episode" at bounding box center [35, 53] width 17 height 7
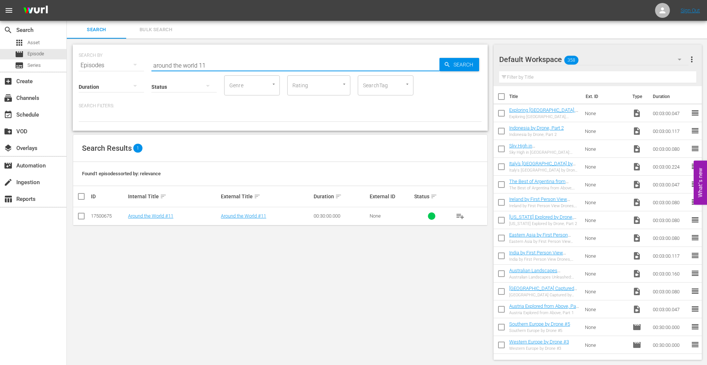
drag, startPoint x: 211, startPoint y: 67, endPoint x: 206, endPoint y: 64, distance: 6.3
click at [211, 66] on input "around the world 11" at bounding box center [295, 65] width 288 height 18
type input "around the world 12"
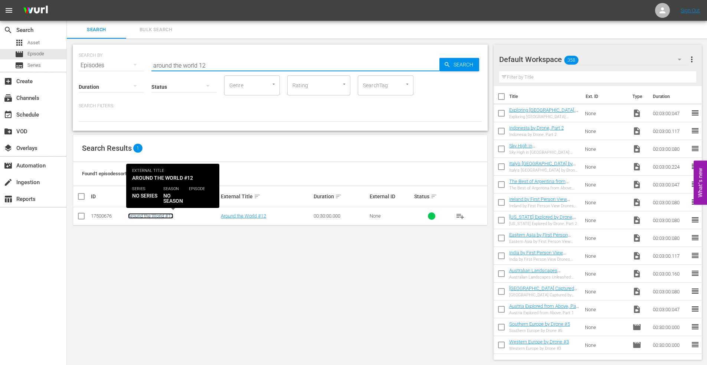
click at [147, 214] on link "Around the World #12" at bounding box center [150, 216] width 45 height 6
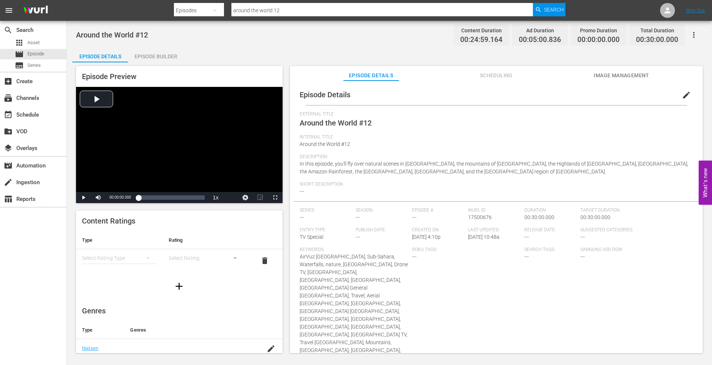
click at [628, 73] on span "Image Management" at bounding box center [622, 75] width 56 height 9
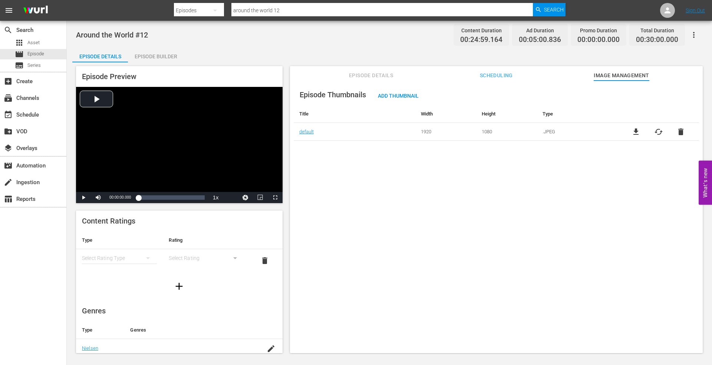
click at [155, 57] on div "Episode Builder" at bounding box center [156, 56] width 56 height 18
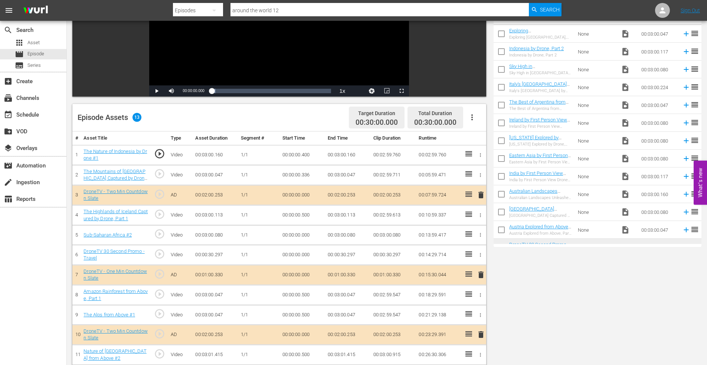
scroll to position [186, 0]
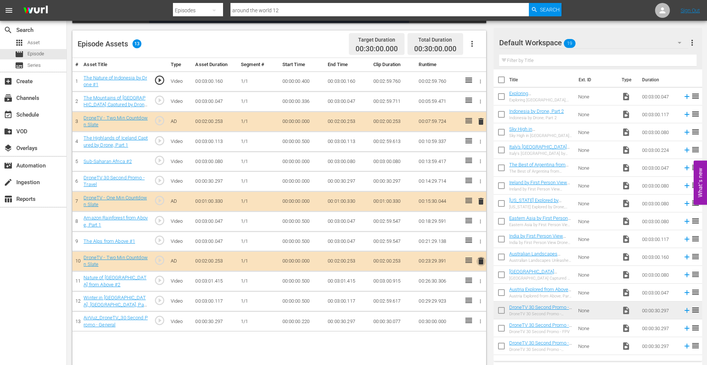
click at [481, 260] on span "delete" at bounding box center [480, 260] width 9 height 9
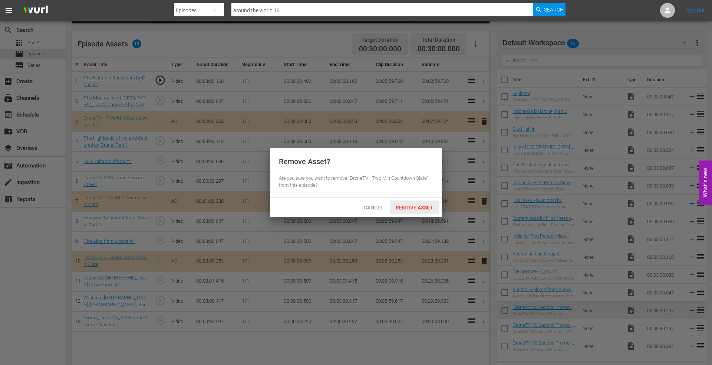
click at [411, 206] on span "Remove Asset" at bounding box center [414, 207] width 49 height 6
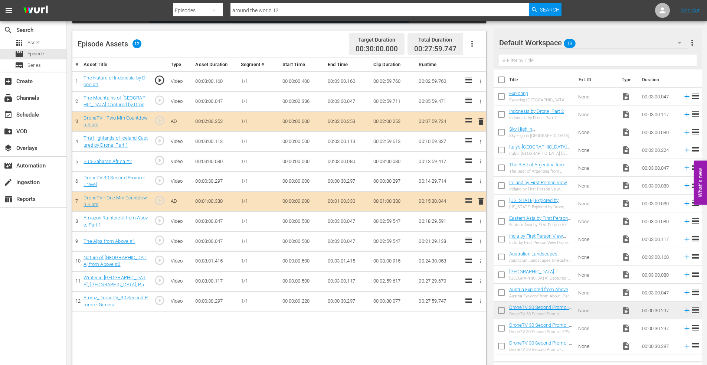
click at [479, 79] on icon "button" at bounding box center [481, 82] width 6 height 6
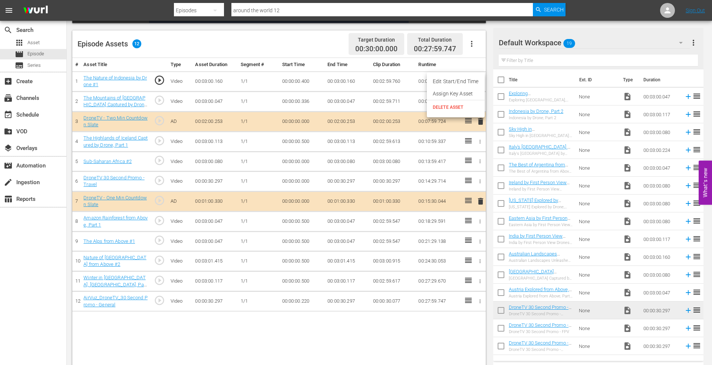
click at [447, 107] on span "DELETE ASSET" at bounding box center [456, 107] width 46 height 7
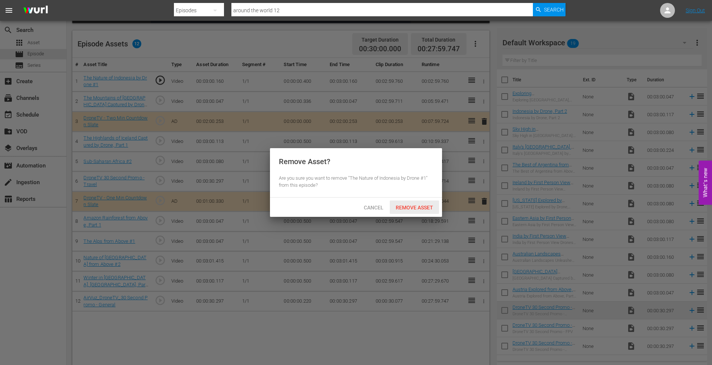
click at [409, 204] on div "Remove Asset" at bounding box center [414, 207] width 49 height 14
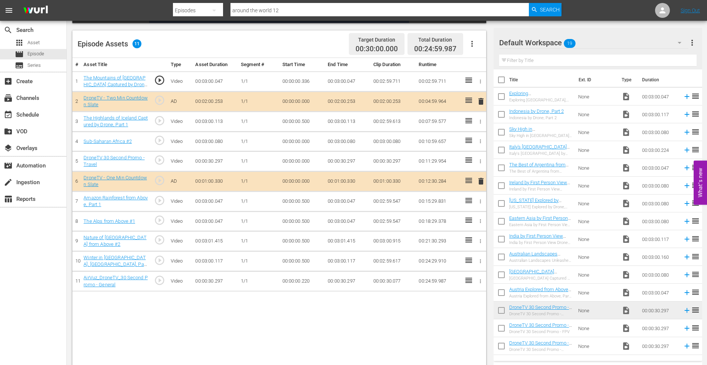
click at [502, 96] on input "checkbox" at bounding box center [501, 98] width 16 height 16
checkbox input "true"
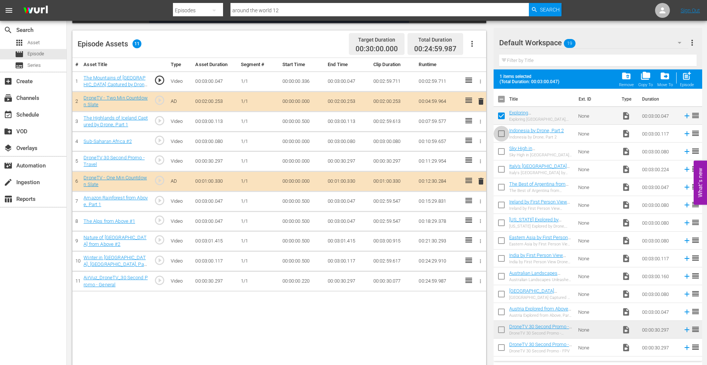
drag, startPoint x: 501, startPoint y: 132, endPoint x: 506, endPoint y: 133, distance: 5.2
click at [501, 133] on input "checkbox" at bounding box center [501, 135] width 16 height 16
checkbox input "true"
click at [688, 73] on span "post_add" at bounding box center [687, 76] width 10 height 10
checkbox input "false"
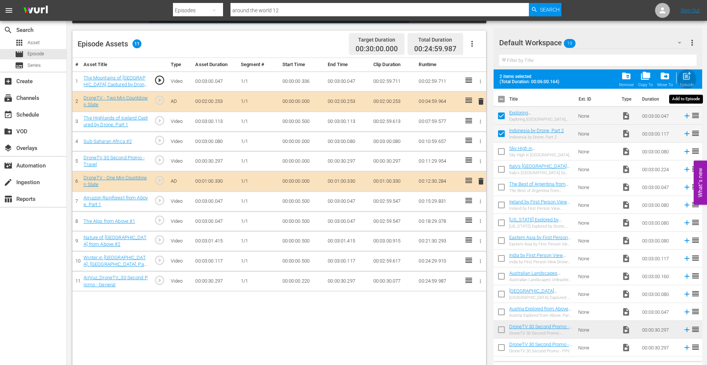
checkbox input "false"
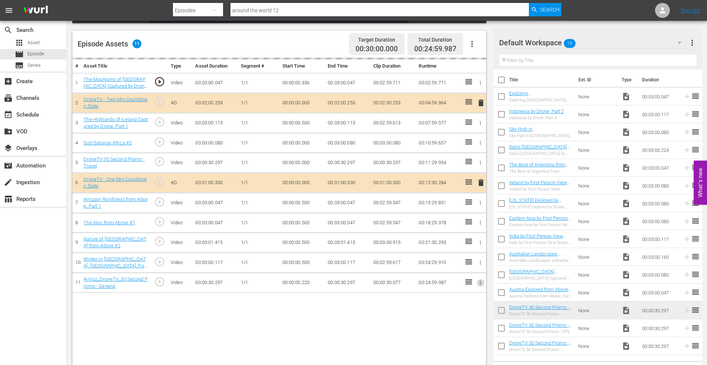
click at [479, 282] on icon "button" at bounding box center [481, 283] width 6 height 6
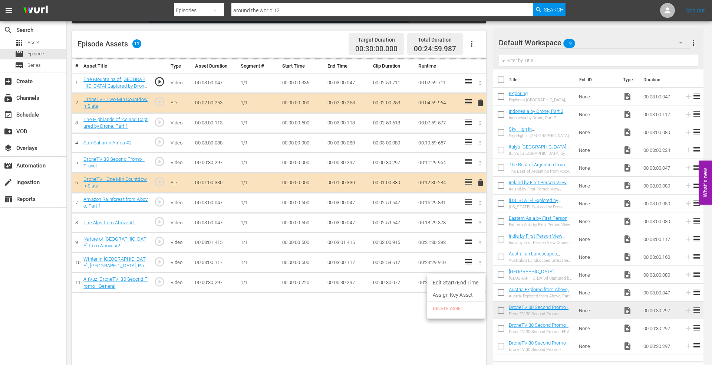
click at [445, 310] on ul "Edit Start/End Time Assign Key Asset DELETE ASSET" at bounding box center [456, 295] width 58 height 45
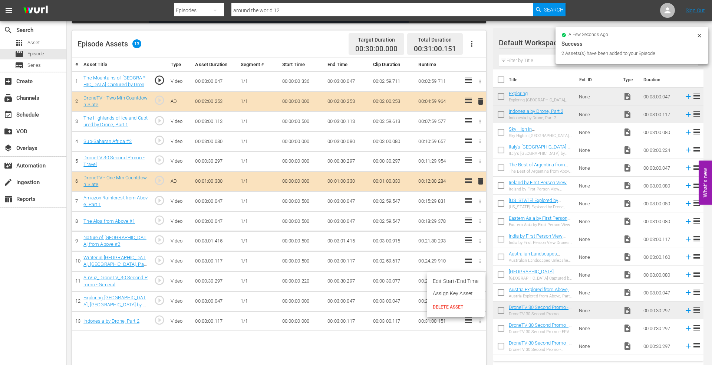
click at [173, 334] on div at bounding box center [356, 182] width 712 height 365
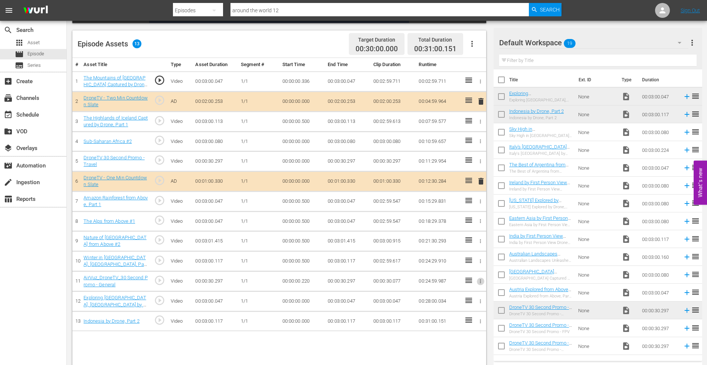
click at [480, 282] on icon "button" at bounding box center [481, 281] width 6 height 6
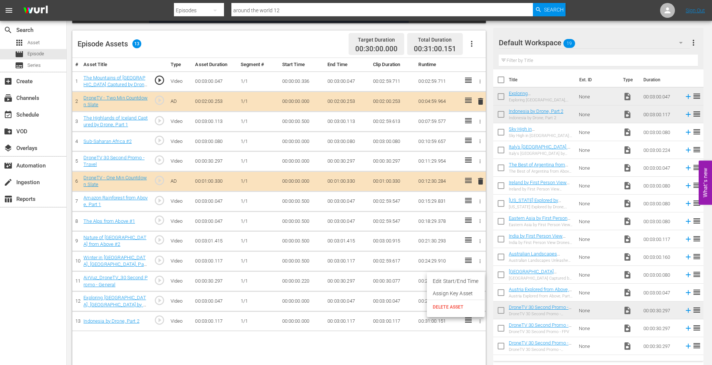
click at [449, 306] on span "DELETE ASSET" at bounding box center [456, 307] width 46 height 7
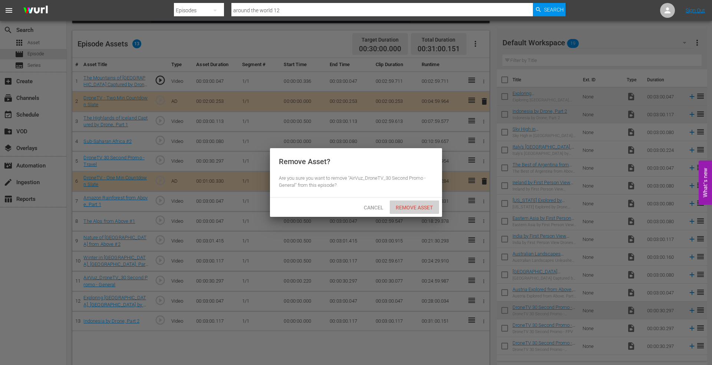
click at [414, 210] on span "Remove Asset" at bounding box center [414, 207] width 49 height 6
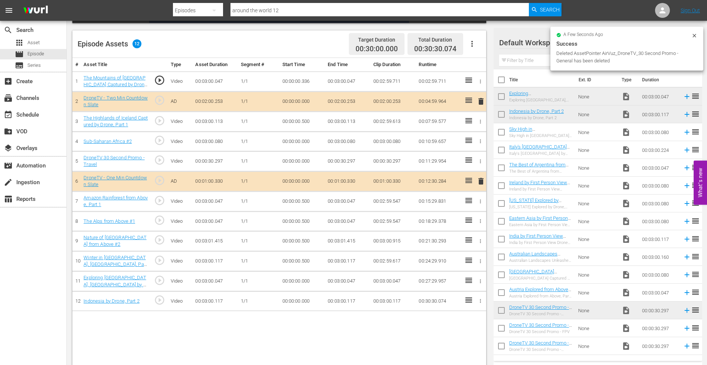
click at [479, 158] on icon "button" at bounding box center [481, 161] width 6 height 6
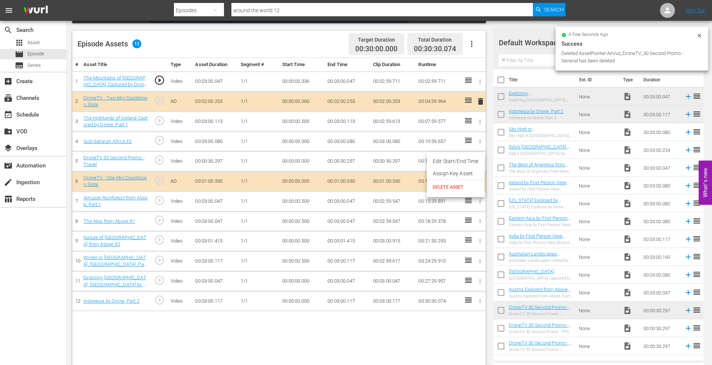
click at [453, 187] on span "DELETE ASSET" at bounding box center [456, 187] width 46 height 7
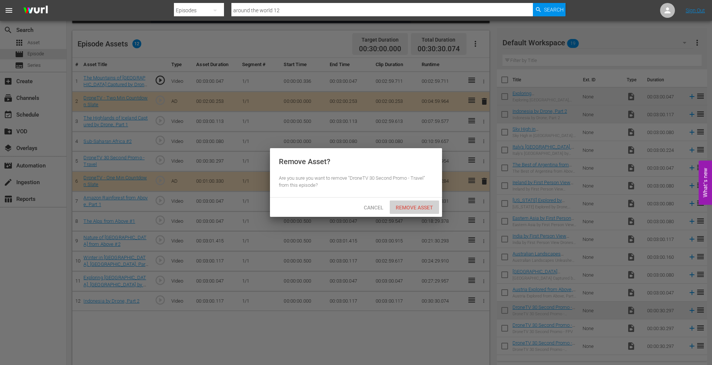
click at [410, 208] on span "Remove Asset" at bounding box center [414, 207] width 49 height 6
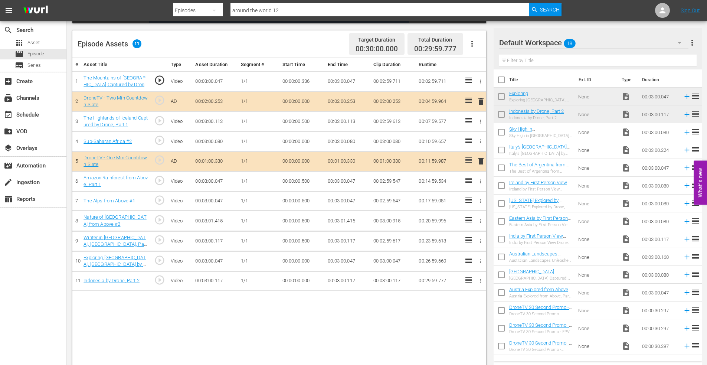
drag, startPoint x: 137, startPoint y: 314, endPoint x: 358, endPoint y: 269, distance: 225.7
click at [140, 313] on div "# Asset Title Type Asset Duration Segment # Start Time End Time Clip Duration R…" at bounding box center [279, 212] width 414 height 309
click at [482, 240] on icon "button" at bounding box center [481, 241] width 6 height 6
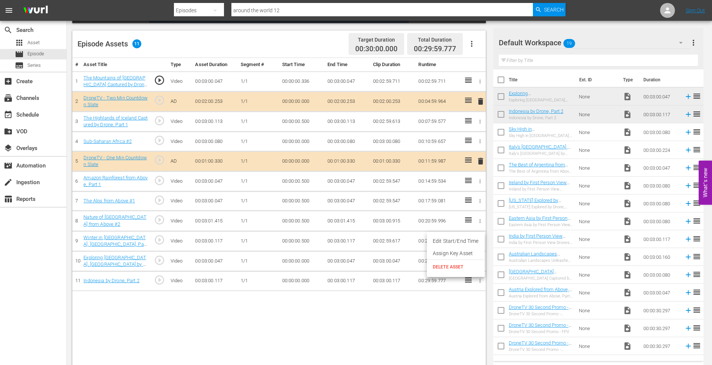
click at [447, 268] on span "DELETE ASSET" at bounding box center [456, 266] width 46 height 7
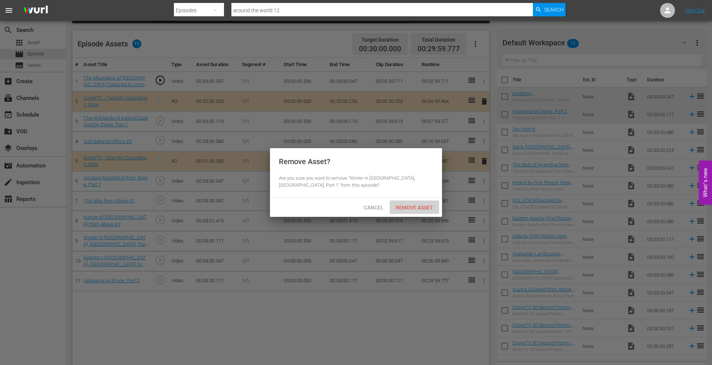
click at [413, 204] on span "Remove Asset" at bounding box center [414, 207] width 49 height 6
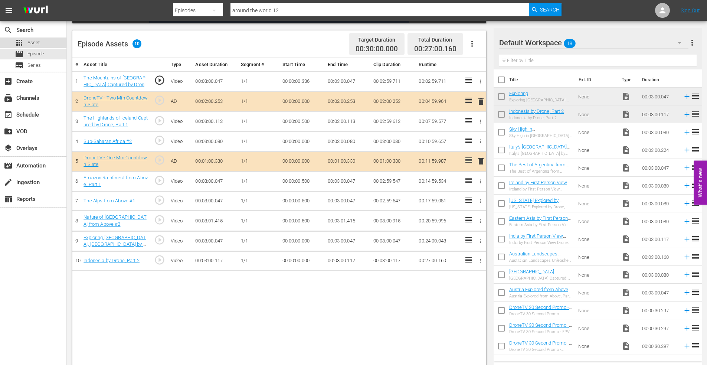
click at [40, 45] on div "apps Asset" at bounding box center [33, 42] width 66 height 10
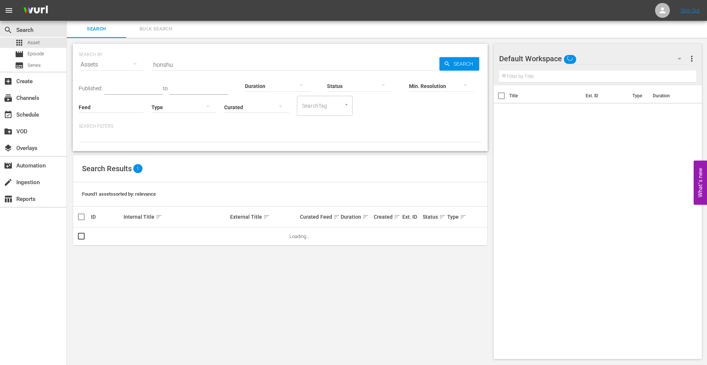
scroll to position [1, 0]
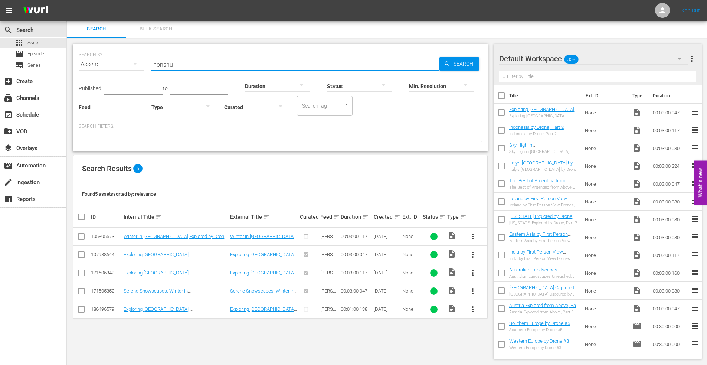
drag, startPoint x: 192, startPoint y: 65, endPoint x: 100, endPoint y: 61, distance: 92.5
click at [97, 62] on div "SEARCH BY Search By Assets Search ID, Title, Description, Keywords, or Category…" at bounding box center [280, 60] width 403 height 27
type input "reunion"
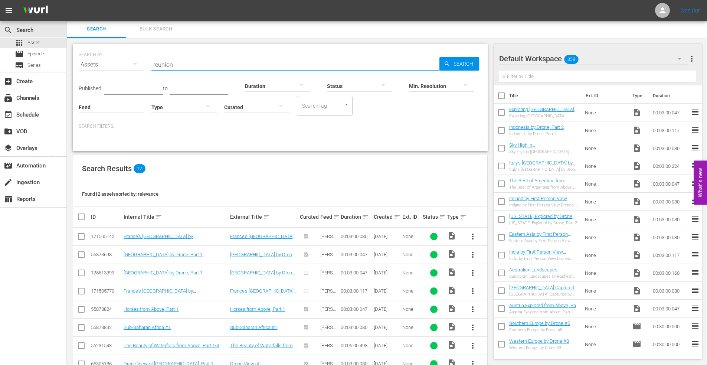
click at [83, 236] on input "checkbox" at bounding box center [81, 237] width 9 height 9
checkbox input "true"
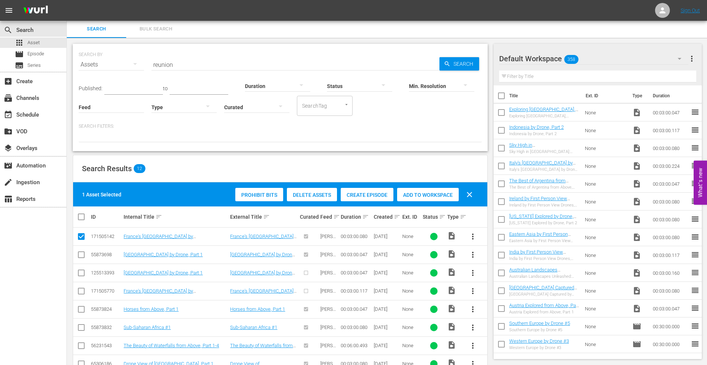
click at [422, 196] on span "Add to Workspace" at bounding box center [428, 195] width 62 height 6
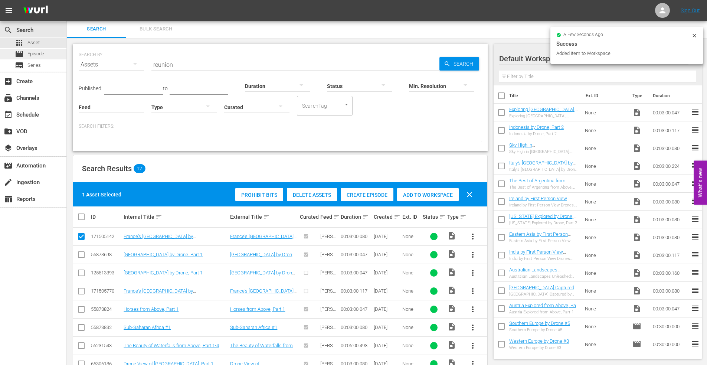
click at [39, 53] on span "Episode" at bounding box center [35, 53] width 17 height 7
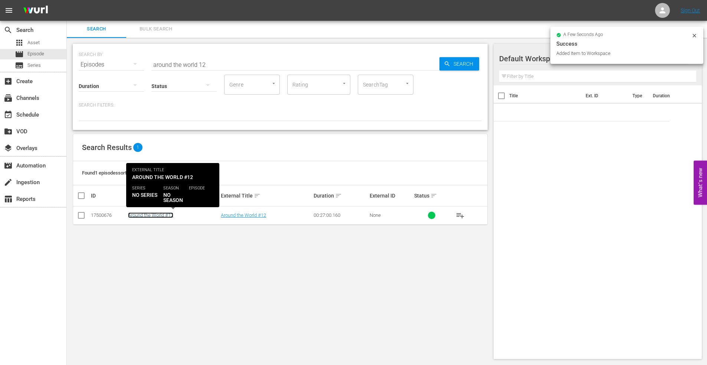
click at [147, 215] on link "Around the World #12" at bounding box center [150, 215] width 45 height 6
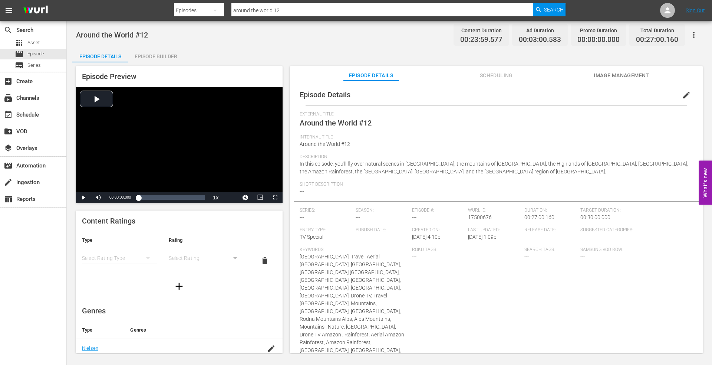
click at [617, 71] on span "Image Management" at bounding box center [622, 75] width 56 height 9
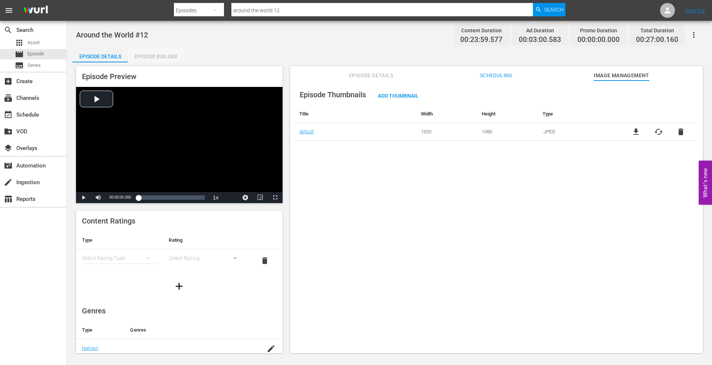
drag, startPoint x: 160, startPoint y: 54, endPoint x: 233, endPoint y: 75, distance: 76.0
click at [161, 53] on div "Episode Builder" at bounding box center [156, 56] width 56 height 18
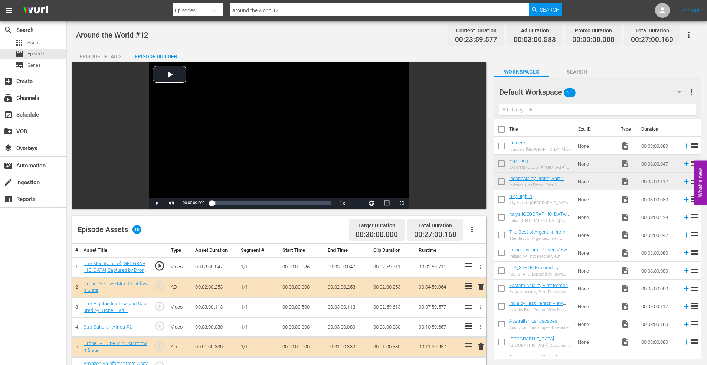
click at [503, 146] on input "checkbox" at bounding box center [501, 148] width 16 height 16
checkbox input "true"
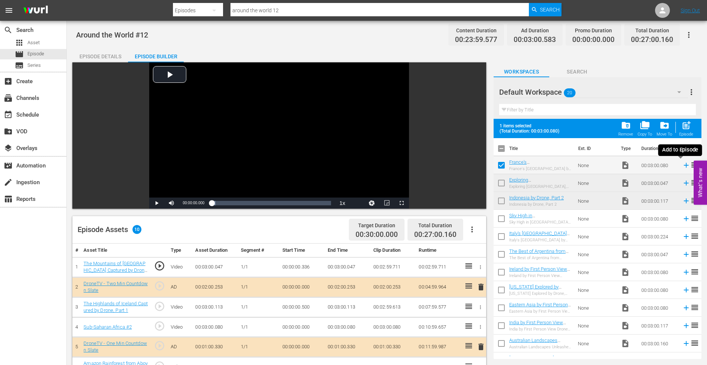
drag, startPoint x: 681, startPoint y: 165, endPoint x: 457, endPoint y: 199, distance: 226.2
click at [682, 165] on icon at bounding box center [686, 165] width 8 height 8
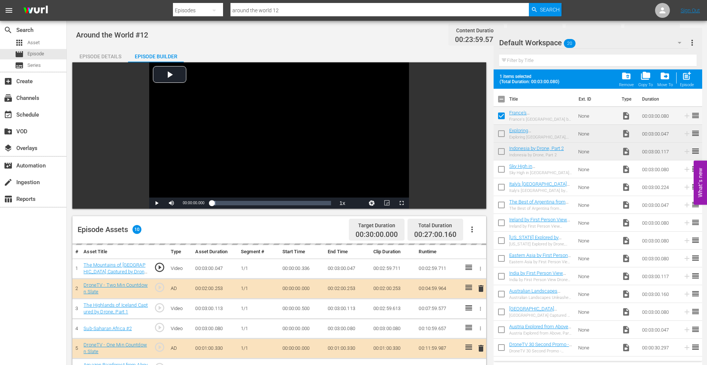
scroll to position [193, 0]
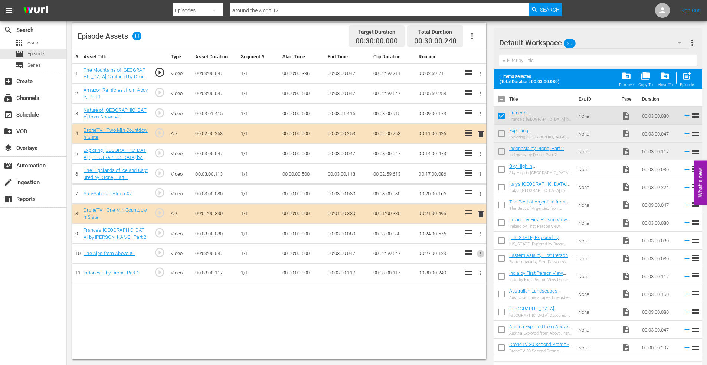
click at [480, 252] on icon "button" at bounding box center [481, 254] width 6 height 6
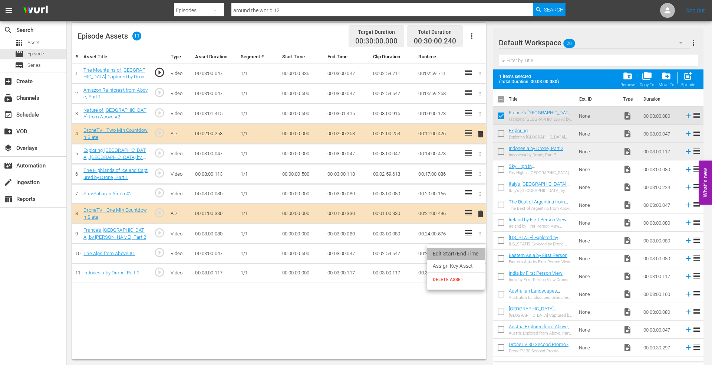
drag, startPoint x: 457, startPoint y: 253, endPoint x: 411, endPoint y: 257, distance: 46.6
click at [458, 252] on li "Edit Start/End Time" at bounding box center [456, 253] width 58 height 12
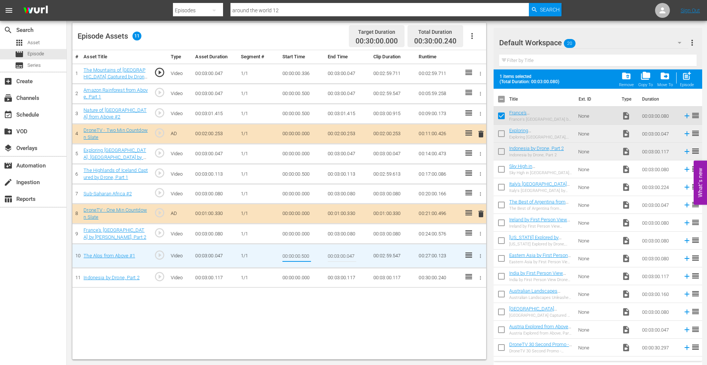
drag, startPoint x: 303, startPoint y: 257, endPoint x: 330, endPoint y: 257, distance: 27.5
click at [330, 256] on tr "10 The Alps from Above #1 play_circle_outline Video 00:03:00.047 1/1 00:00:00.5…" at bounding box center [279, 256] width 414 height 24
type input "00:00:00.100"
click at [482, 170] on div at bounding box center [480, 174] width 8 height 8
click at [481, 171] on icon "button" at bounding box center [481, 174] width 6 height 6
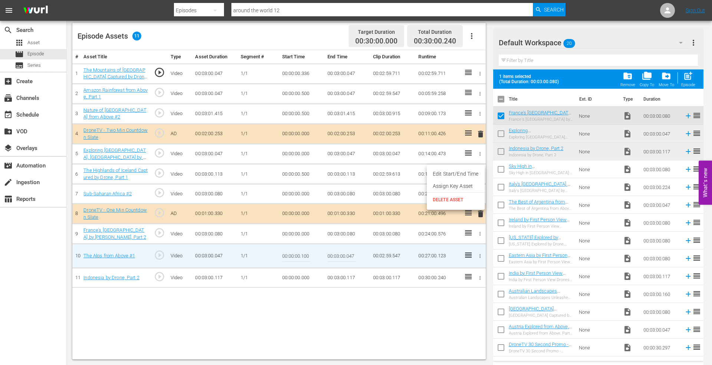
click at [460, 174] on li "Edit Start/End Time" at bounding box center [456, 174] width 58 height 12
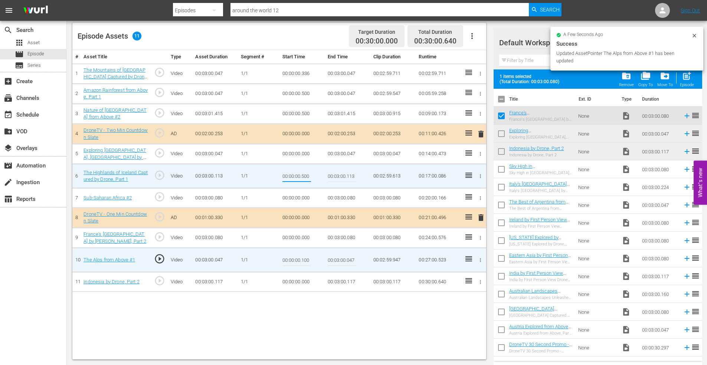
drag, startPoint x: 301, startPoint y: 176, endPoint x: 332, endPoint y: 172, distance: 31.8
click at [332, 172] on tr "6 The Highlands of Iceland Captured by Drone, Part 1 play_circle_outline Video …" at bounding box center [279, 176] width 414 height 24
type input "00:00:00.100"
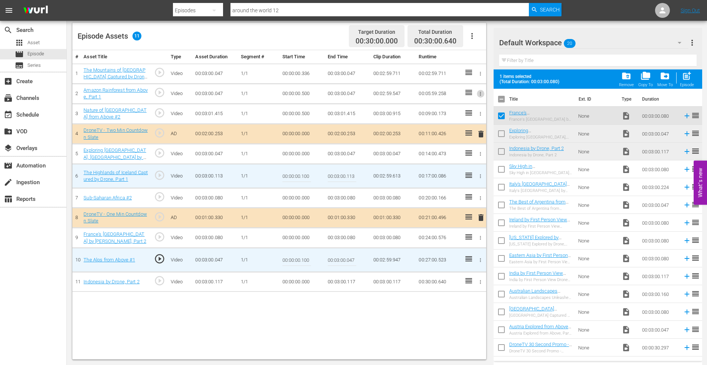
click at [479, 92] on icon "button" at bounding box center [481, 94] width 6 height 6
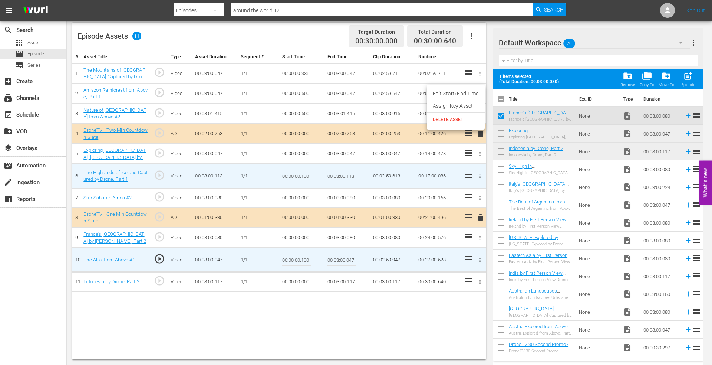
drag, startPoint x: 466, startPoint y: 91, endPoint x: 417, endPoint y: 97, distance: 50.0
click at [466, 91] on li "Edit Start/End Time" at bounding box center [456, 94] width 58 height 12
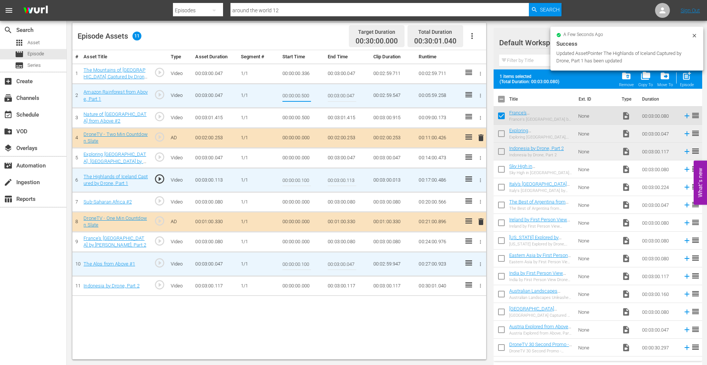
drag, startPoint x: 302, startPoint y: 95, endPoint x: 323, endPoint y: 93, distance: 21.2
click at [323, 93] on td "00:00:00.500" at bounding box center [302, 95] width 46 height 24
type input "00:00:00.200"
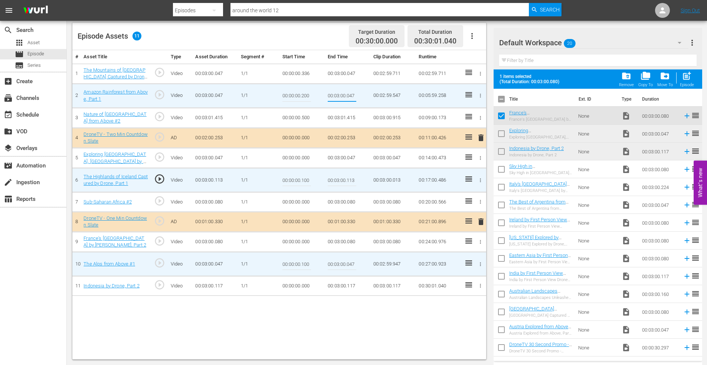
click at [482, 116] on icon "button" at bounding box center [481, 118] width 6 height 6
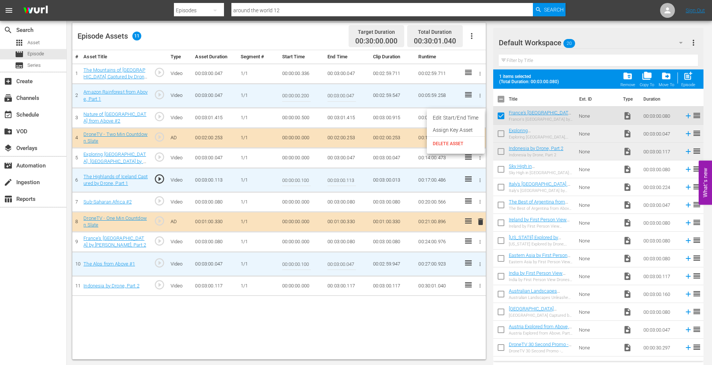
drag, startPoint x: 464, startPoint y: 118, endPoint x: 435, endPoint y: 118, distance: 28.6
click at [463, 118] on li "Edit Start/End Time" at bounding box center [456, 118] width 58 height 12
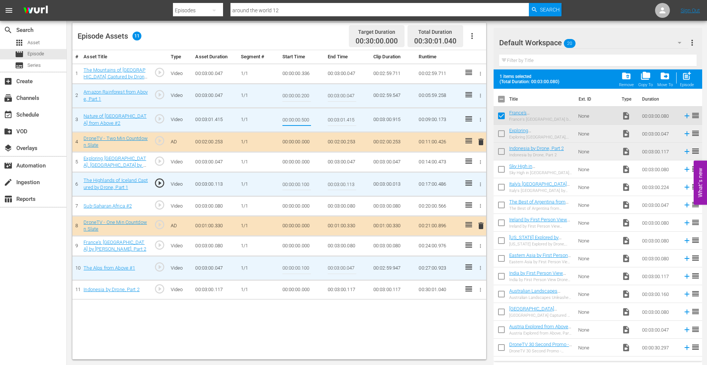
drag, startPoint x: 302, startPoint y: 120, endPoint x: 340, endPoint y: 120, distance: 38.2
click at [340, 120] on tr "3 Nature of New Zealand from Above #2 play_circle_outline Video 00:03:01.415 1/…" at bounding box center [279, 120] width 414 height 24
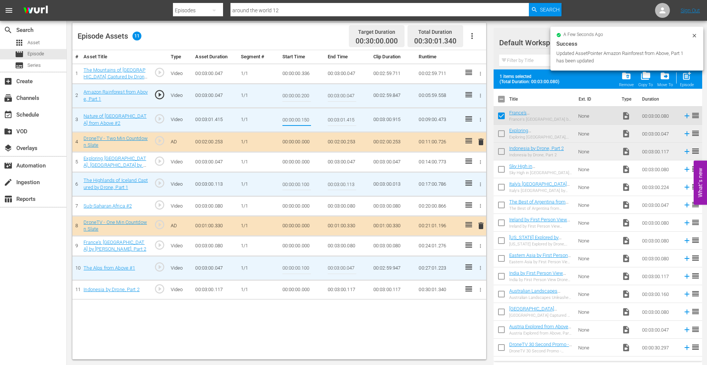
type input "00:00:00.150"
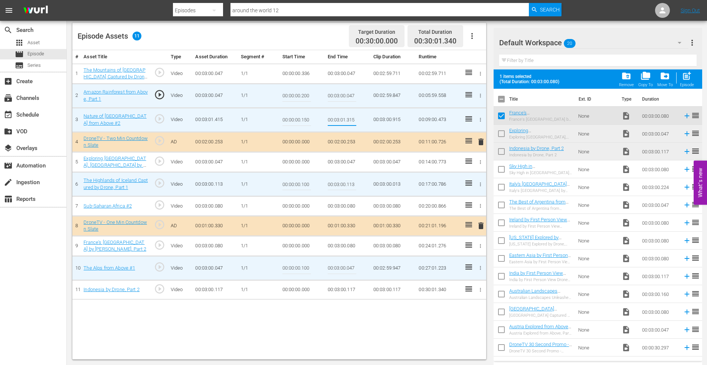
type input "00:03:01.315"
click at [481, 74] on icon "button" at bounding box center [481, 74] width 6 height 6
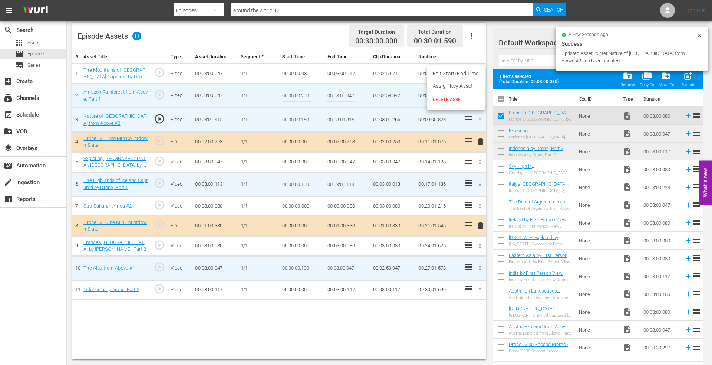
drag, startPoint x: 457, startPoint y: 72, endPoint x: 433, endPoint y: 79, distance: 25.0
click at [456, 72] on li "Edit Start/End Time" at bounding box center [456, 74] width 58 height 12
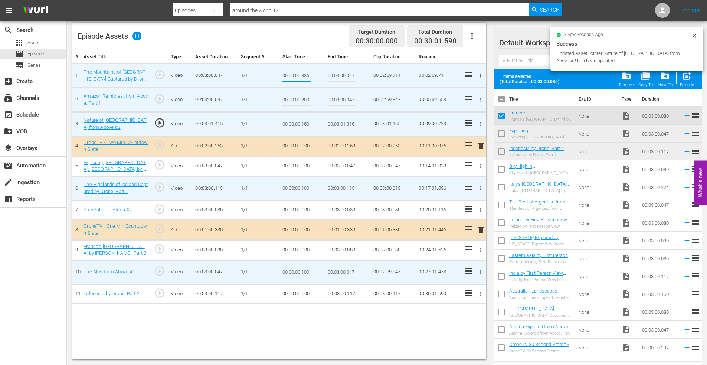
drag, startPoint x: 302, startPoint y: 76, endPoint x: 333, endPoint y: 76, distance: 31.2
click at [333, 76] on tr "1 The Mountains of Romania Captured by Drone, Part 1 play_circle_outline Video …" at bounding box center [279, 75] width 414 height 24
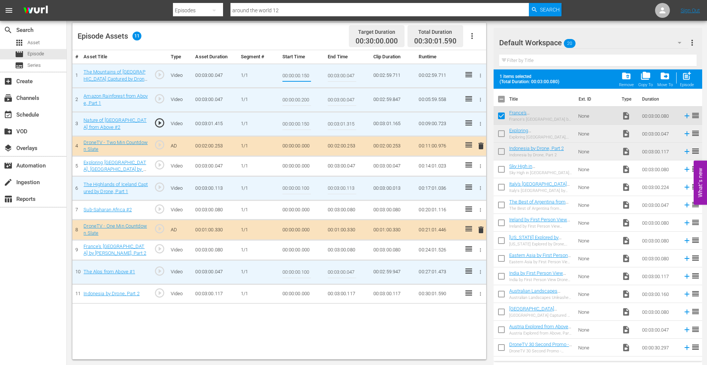
type input "00:00:00.150"
type input "00:03:00.000"
drag, startPoint x: 347, startPoint y: 101, endPoint x: 376, endPoint y: 100, distance: 29.3
click at [375, 100] on tr "2 Amazon Rainforest from Above, Part 1 play_circle_outline Video 00:03:00.047 1…" at bounding box center [279, 100] width 414 height 24
type input "00:03:00.00"
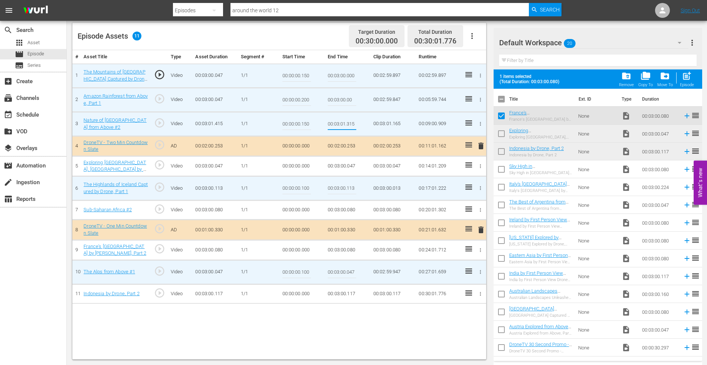
drag, startPoint x: 348, startPoint y: 124, endPoint x: 385, endPoint y: 125, distance: 37.1
click at [385, 125] on tr "3 Nature of New Zealand from Above #2 play_circle_outline Video 00:03:01.415 1/…" at bounding box center [279, 124] width 414 height 24
type input "00:03:01.115"
click at [480, 164] on icon "button" at bounding box center [480, 166] width 1 height 4
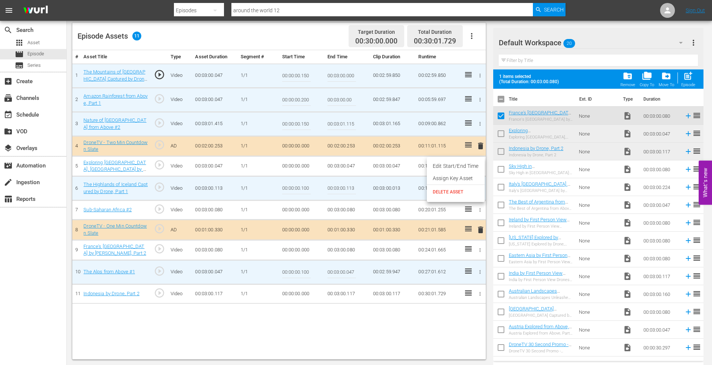
click at [460, 164] on li "Edit Start/End Time" at bounding box center [456, 166] width 58 height 12
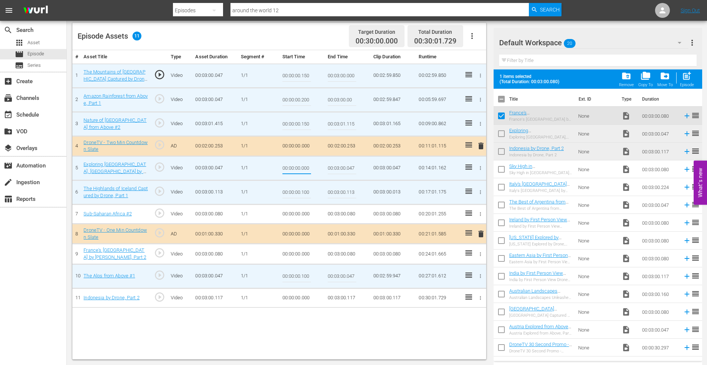
drag, startPoint x: 302, startPoint y: 170, endPoint x: 321, endPoint y: 168, distance: 19.3
click at [321, 168] on td "00:00:00.000" at bounding box center [302, 168] width 46 height 24
type input "00:00:00.200"
type input "00:03:00.000"
drag, startPoint x: 302, startPoint y: 192, endPoint x: 333, endPoint y: 190, distance: 31.2
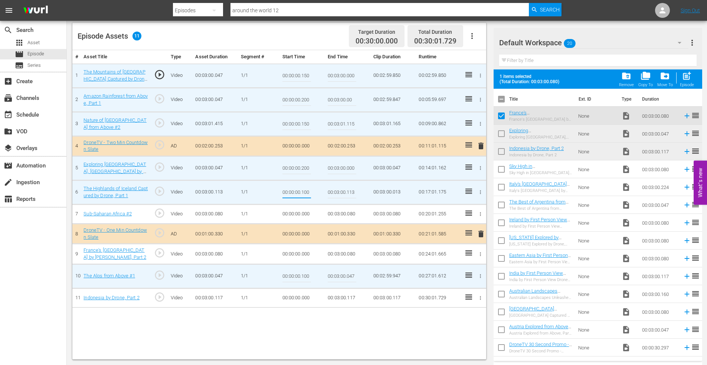
click at [327, 192] on tr "6 The Highlands of Iceland Captured by Drone, Part 1 play_circle_outline Video …" at bounding box center [279, 192] width 414 height 24
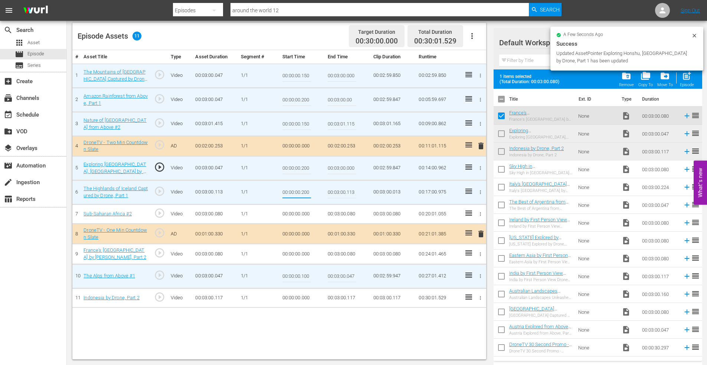
type input "00:00:00.200"
click at [482, 214] on icon "button" at bounding box center [481, 214] width 6 height 6
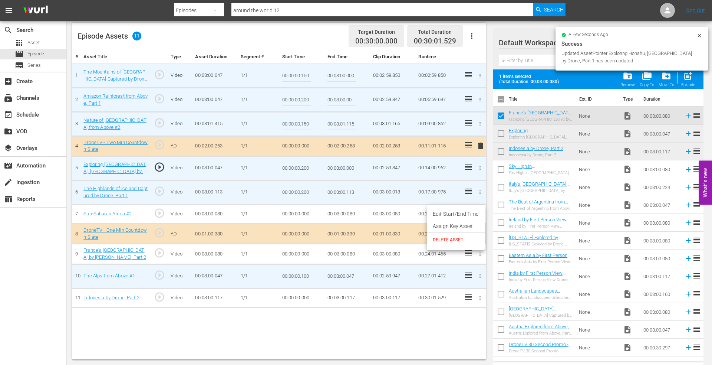
click at [455, 212] on li "Edit Start/End Time" at bounding box center [456, 214] width 58 height 12
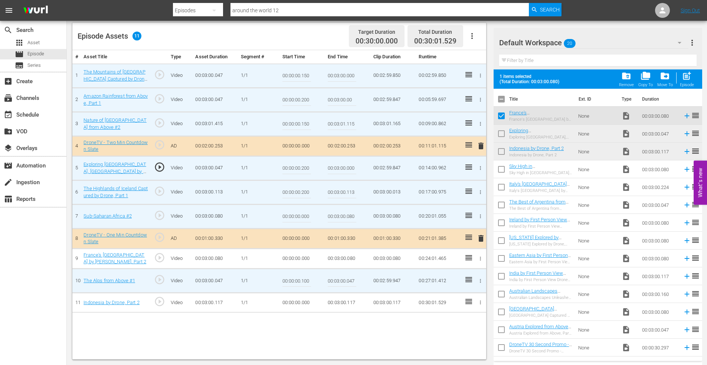
drag, startPoint x: 301, startPoint y: 217, endPoint x: 326, endPoint y: 217, distance: 25.6
click at [326, 217] on tr "7 Sub-Saharan Africa #2 play_circle_outline Video 00:03:00.080 1/1 00:00:00.000…" at bounding box center [279, 216] width 414 height 24
drag, startPoint x: 311, startPoint y: 218, endPoint x: 304, endPoint y: 219, distance: 7.9
click at [311, 218] on td "00:00:00.000" at bounding box center [302, 216] width 46 height 24
drag, startPoint x: 305, startPoint y: 217, endPoint x: 324, endPoint y: 217, distance: 18.6
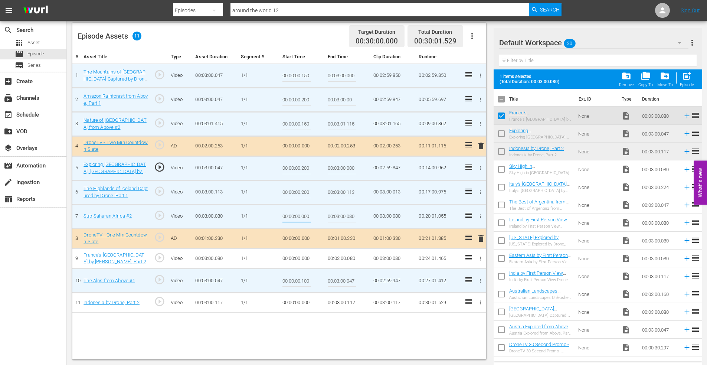
click at [322, 218] on td "00:00:00.000" at bounding box center [302, 216] width 46 height 24
type input "00:00:00.200"
type input "00:03:00.000"
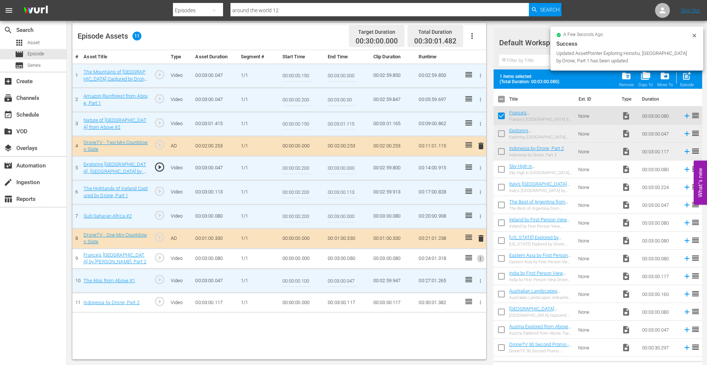
click at [481, 259] on icon "button" at bounding box center [481, 259] width 6 height 6
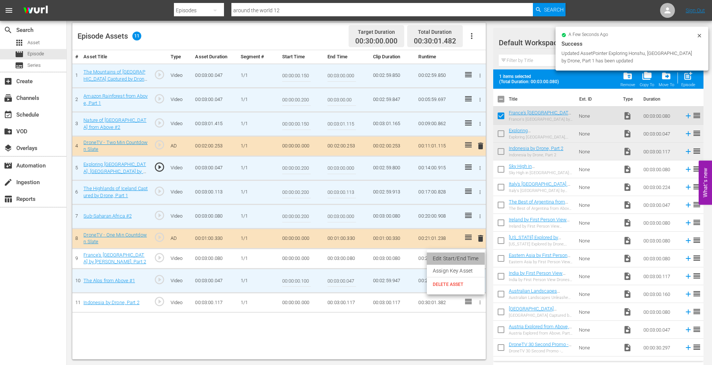
drag, startPoint x: 445, startPoint y: 259, endPoint x: 393, endPoint y: 262, distance: 52.1
click at [444, 259] on li "Edit Start/End Time" at bounding box center [456, 258] width 58 height 12
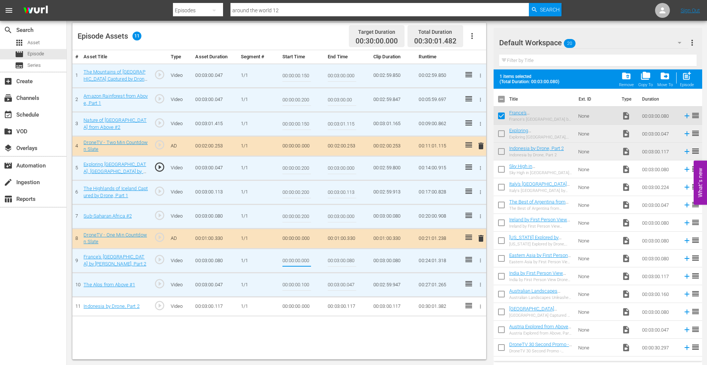
drag, startPoint x: 302, startPoint y: 261, endPoint x: 340, endPoint y: 260, distance: 38.6
click at [341, 259] on tr "9 France's Reunion Island by Drone, Part 2 play_circle_outline Video 00:03:00.0…" at bounding box center [279, 260] width 414 height 24
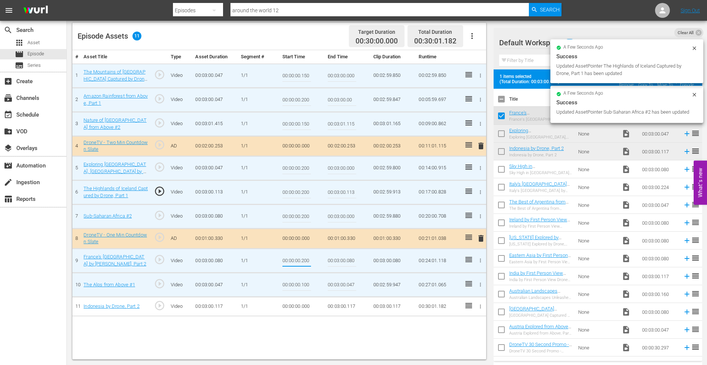
type input "00:00:00.200"
type input "00:03:00.000"
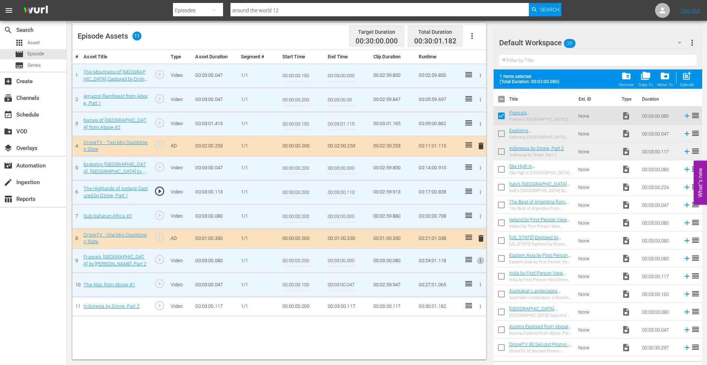
click at [480, 306] on icon "button" at bounding box center [481, 307] width 6 height 6
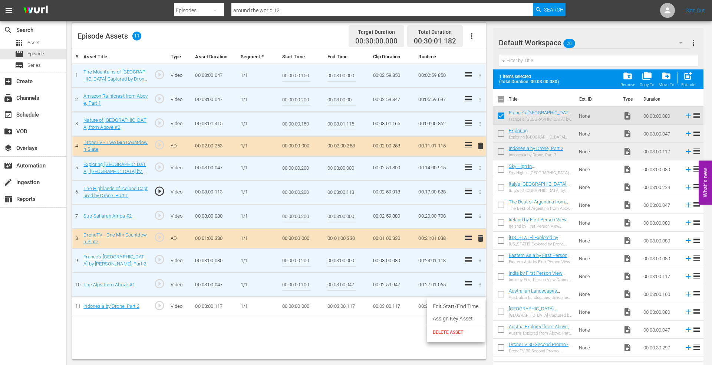
click at [455, 301] on li "Edit Start/End Time" at bounding box center [456, 306] width 58 height 12
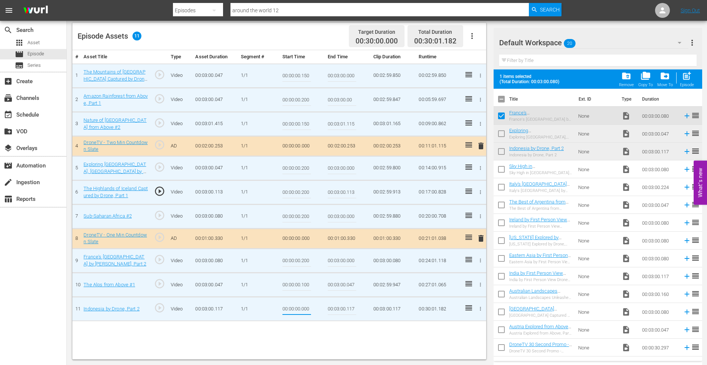
drag, startPoint x: 303, startPoint y: 309, endPoint x: 328, endPoint y: 309, distance: 24.9
click at [327, 309] on tr "11 Indonesia by Drone, Part 2 play_circle_outline Video 00:03:00.117 1/1 00:00:…" at bounding box center [279, 308] width 414 height 24
type input "00:00:00.200"
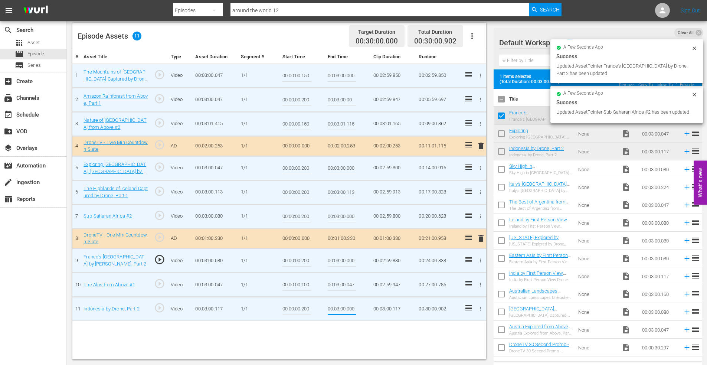
type input "00:03:00.000"
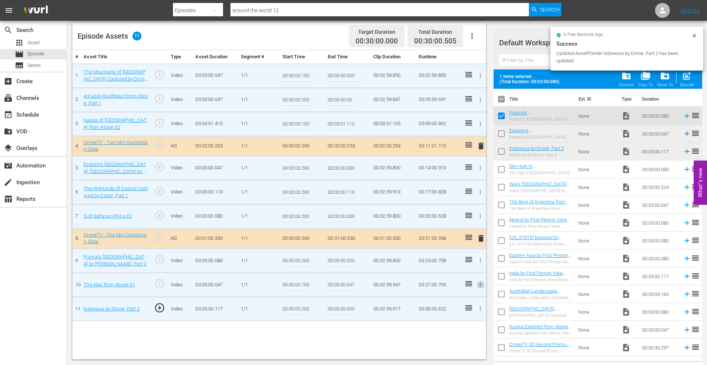
click at [477, 283] on button "button" at bounding box center [480, 285] width 8 height 8
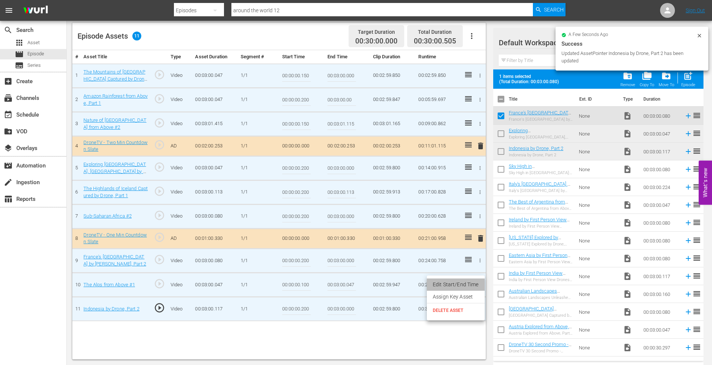
click at [463, 283] on li "Edit Start/End Time" at bounding box center [456, 284] width 58 height 12
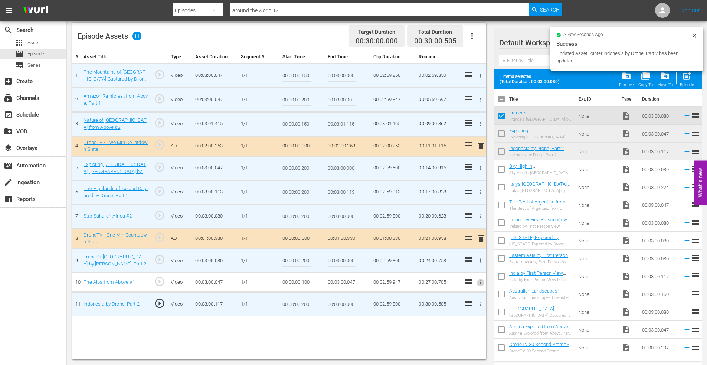
click at [480, 282] on icon "button" at bounding box center [481, 282] width 6 height 6
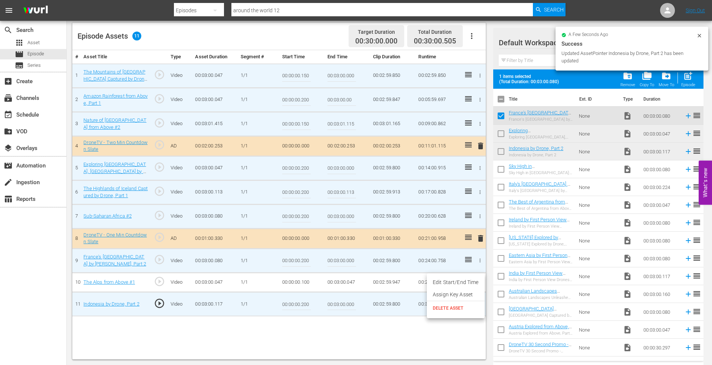
drag, startPoint x: 458, startPoint y: 282, endPoint x: 396, endPoint y: 286, distance: 62.5
click at [457, 282] on li "Edit Start/End Time" at bounding box center [456, 282] width 58 height 12
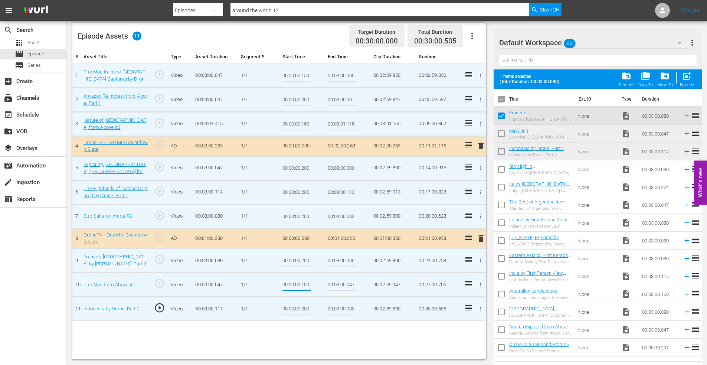
drag, startPoint x: 302, startPoint y: 284, endPoint x: 332, endPoint y: 284, distance: 30.1
click at [332, 284] on tr "10 The Alps from Above #1 play_circle_outline Video 00:03:00.047 1/1 00:00:00.1…" at bounding box center [279, 284] width 414 height 24
type input "00:00:00.250"
type input "00:03:00.000"
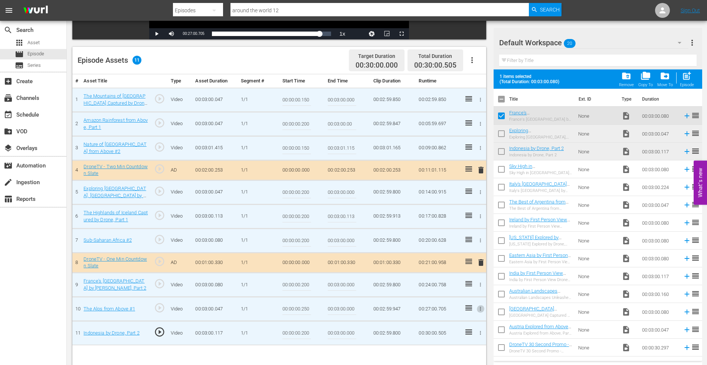
scroll to position [156, 0]
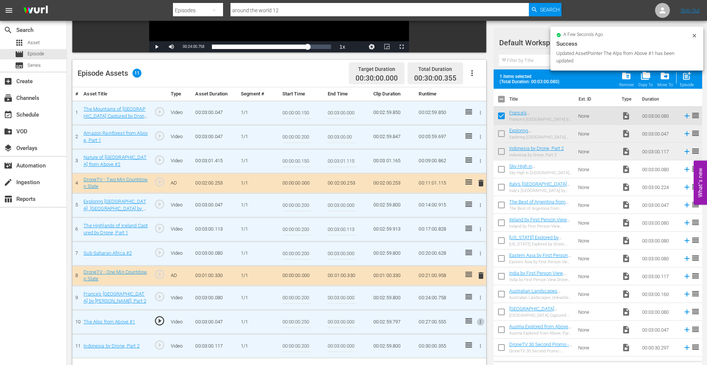
drag, startPoint x: 348, startPoint y: 229, endPoint x: 369, endPoint y: 226, distance: 21.4
click at [369, 226] on td "00:03:00.113" at bounding box center [348, 229] width 46 height 24
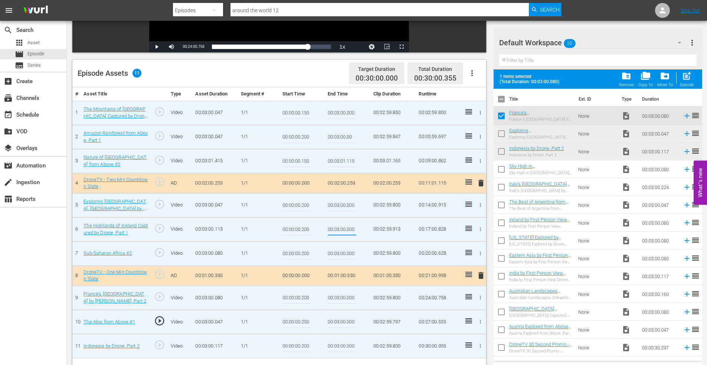
type input "00:03:00.000"
drag, startPoint x: 347, startPoint y: 161, endPoint x: 372, endPoint y: 159, distance: 25.6
click at [369, 160] on td "00:03:01.115" at bounding box center [348, 161] width 46 height 24
type input "00:03:01.000"
drag, startPoint x: 301, startPoint y: 137, endPoint x: 316, endPoint y: 135, distance: 15.3
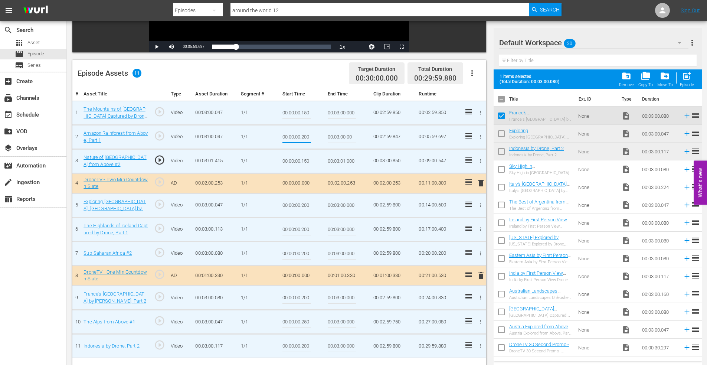
click at [316, 135] on td "00:00:00.200" at bounding box center [302, 137] width 46 height 24
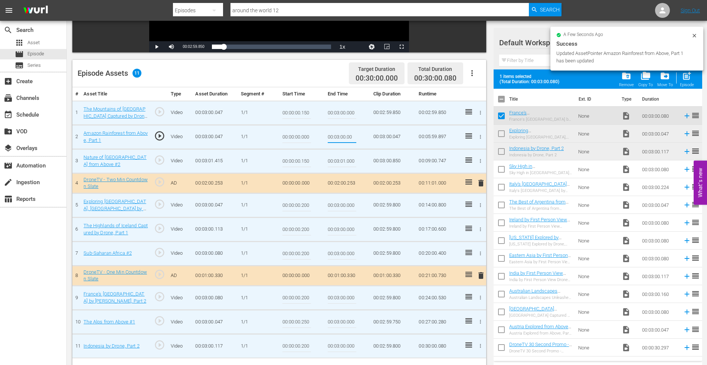
drag, startPoint x: 304, startPoint y: 138, endPoint x: 322, endPoint y: 137, distance: 18.6
click at [322, 137] on td "00:00:00.000" at bounding box center [302, 137] width 46 height 24
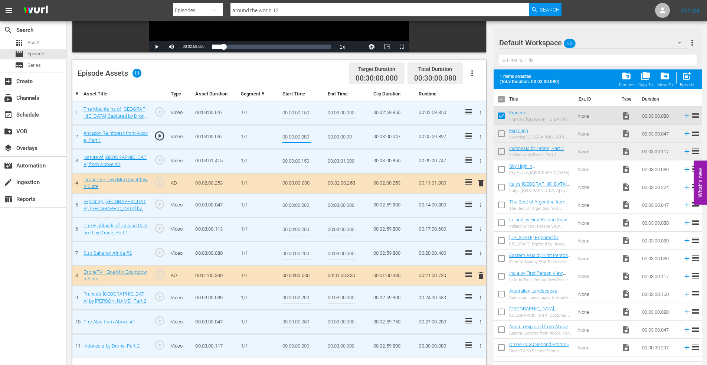
type input "00:00:00.080"
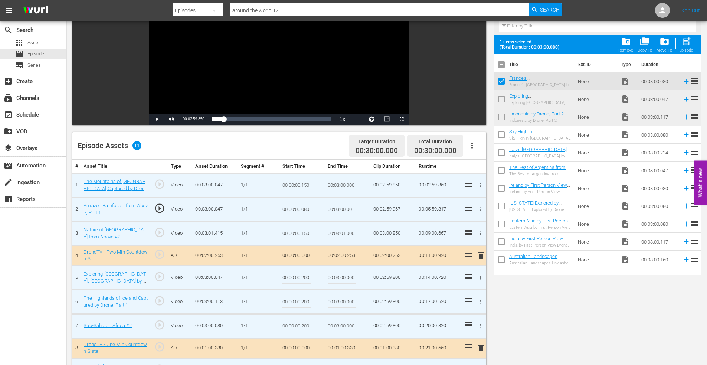
scroll to position [0, 0]
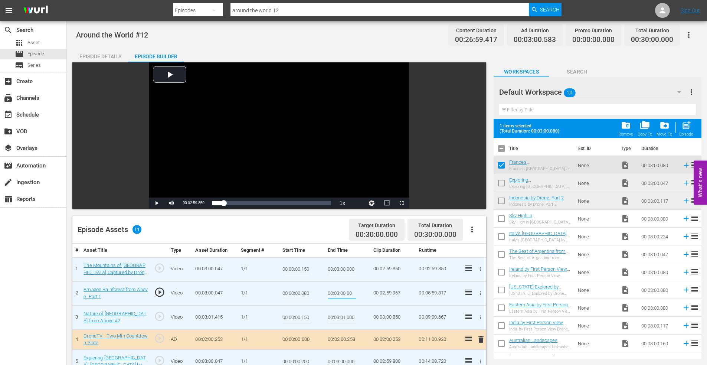
click at [302, 10] on input "around the world 12" at bounding box center [379, 10] width 299 height 18
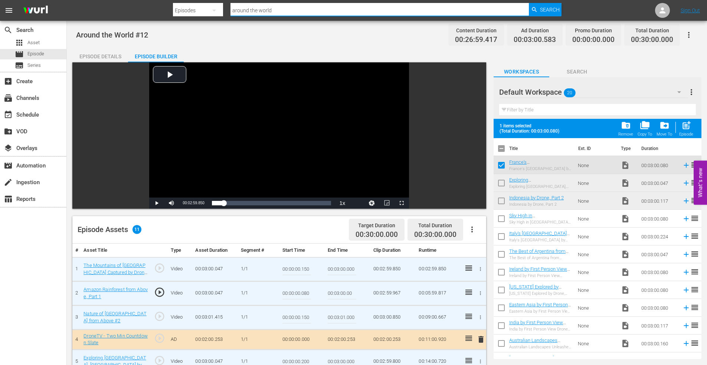
type input "around the world"
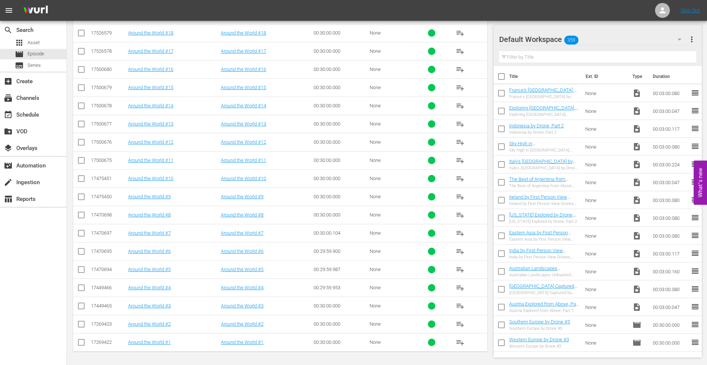
scroll to position [601, 0]
click at [245, 285] on link "Around the World #4" at bounding box center [242, 287] width 43 height 6
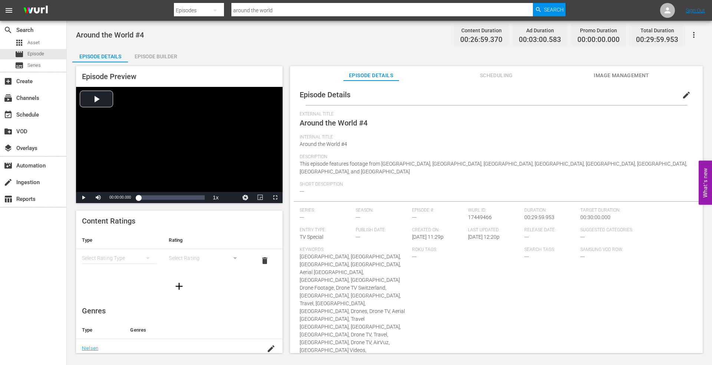
click at [154, 55] on div "Episode Builder" at bounding box center [156, 56] width 56 height 18
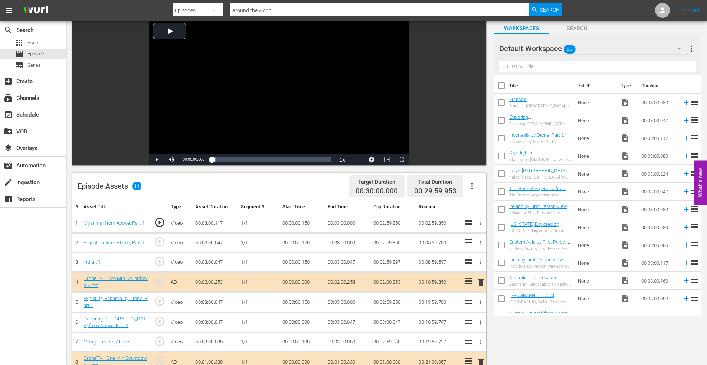
scroll to position [148, 0]
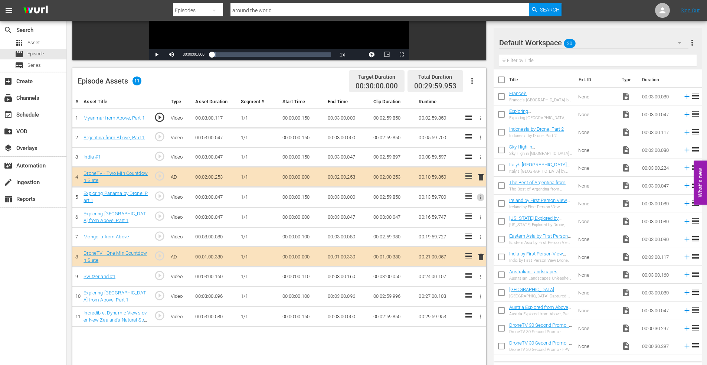
click at [479, 195] on icon "button" at bounding box center [481, 197] width 6 height 6
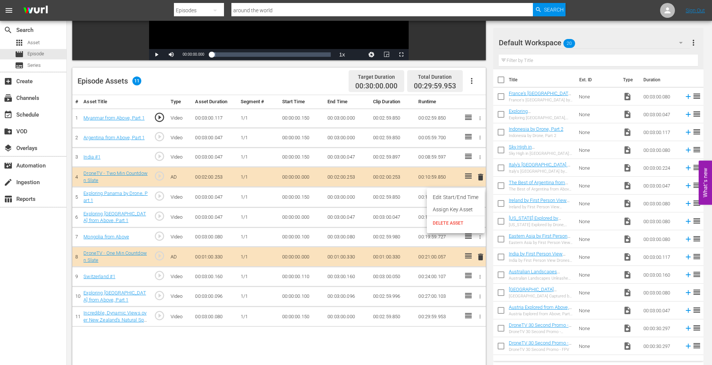
click at [459, 196] on li "Edit Start/End Time" at bounding box center [456, 197] width 58 height 12
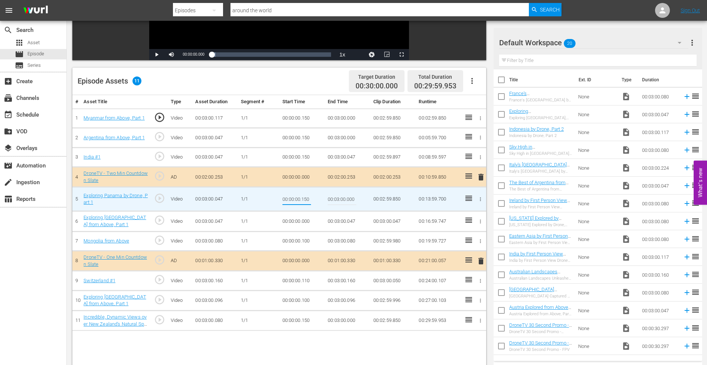
drag, startPoint x: 302, startPoint y: 199, endPoint x: 328, endPoint y: 198, distance: 26.7
click at [327, 198] on tr "5 Exploring Panama by Drone, Part 1 play_circle_outline Video 00:03:00.047 1/1 …" at bounding box center [279, 199] width 414 height 24
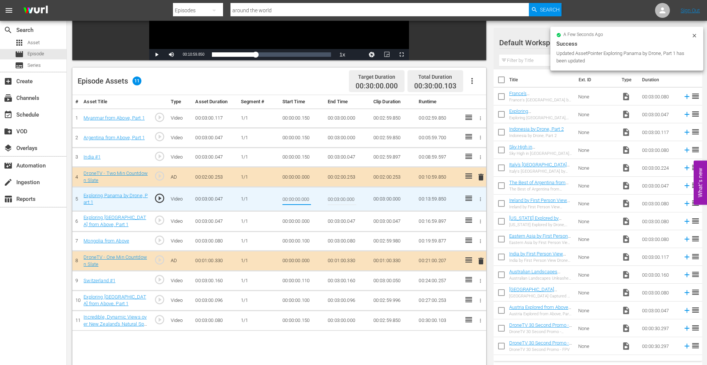
drag, startPoint x: 301, startPoint y: 200, endPoint x: 327, endPoint y: 200, distance: 26.0
click at [327, 200] on tr "5 Exploring Panama by Drone, Part 1 play_circle_outline Video 00:03:00.047 1/1 …" at bounding box center [279, 199] width 414 height 24
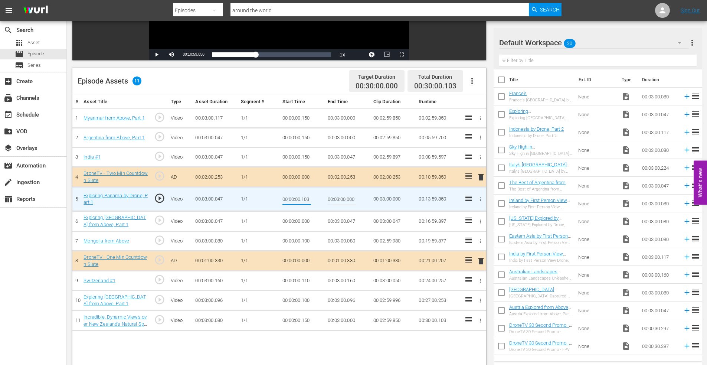
type input "00:00:00.103"
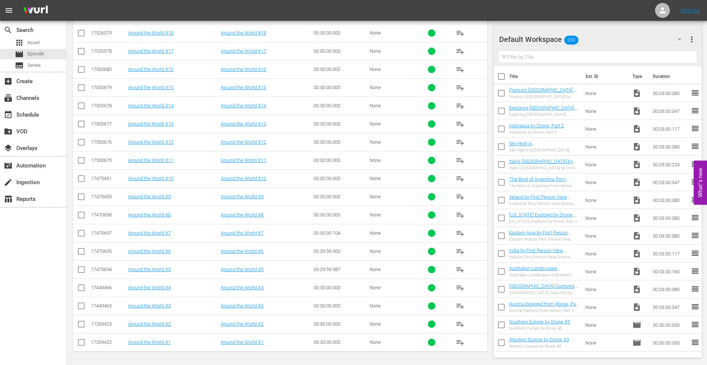
scroll to position [601, 0]
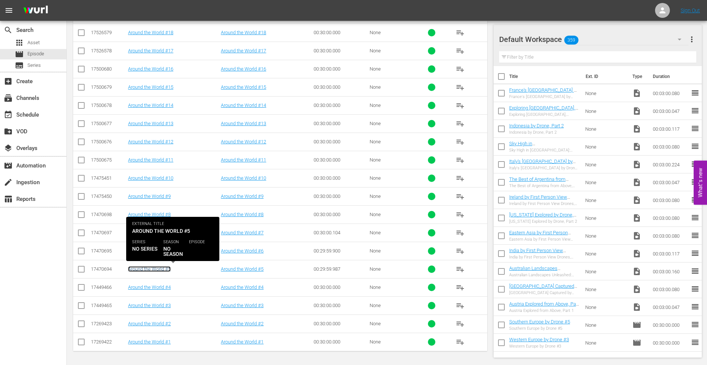
click at [158, 269] on link "Around the World #5" at bounding box center [149, 269] width 43 height 6
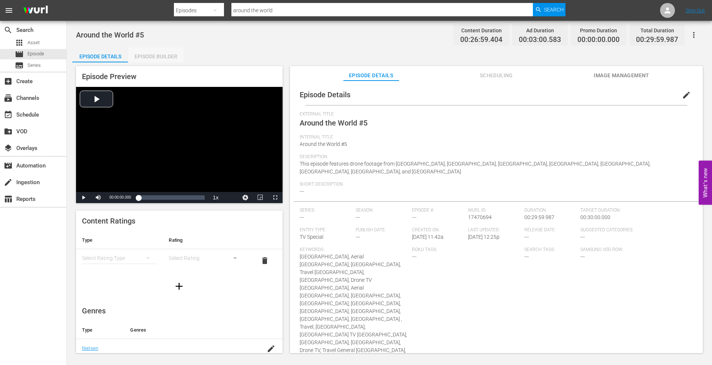
click at [152, 56] on div "Episode Builder" at bounding box center [156, 56] width 56 height 18
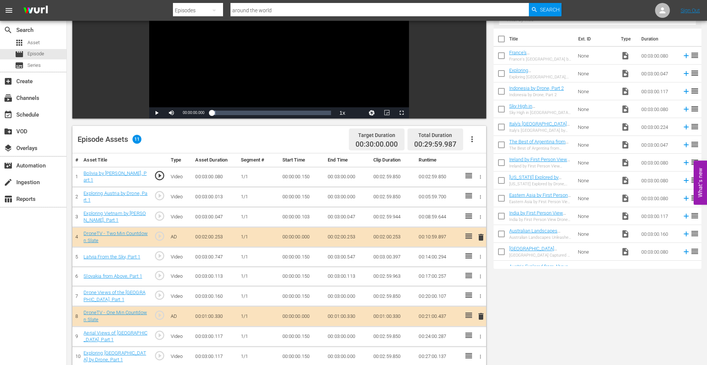
scroll to position [186, 0]
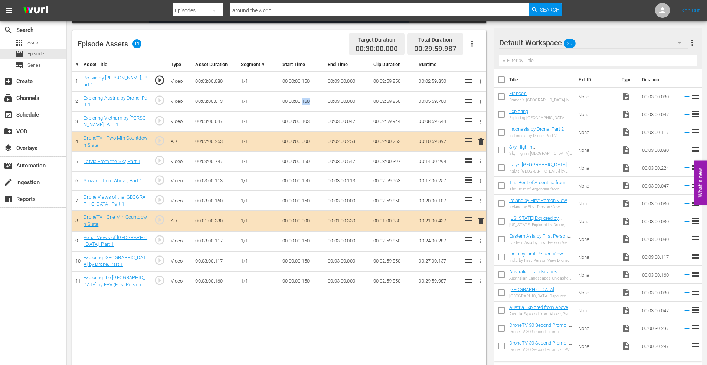
drag, startPoint x: 303, startPoint y: 100, endPoint x: 323, endPoint y: 98, distance: 20.1
click at [322, 99] on td "00:00:00.150" at bounding box center [302, 101] width 46 height 20
click at [478, 100] on icon "button" at bounding box center [481, 102] width 6 height 6
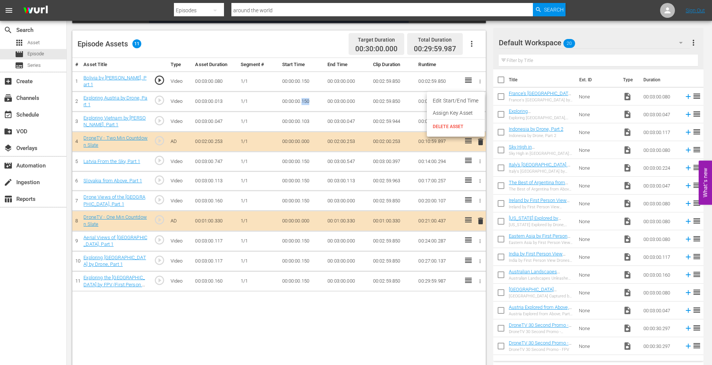
click at [470, 101] on li "Edit Start/End Time" at bounding box center [456, 101] width 58 height 12
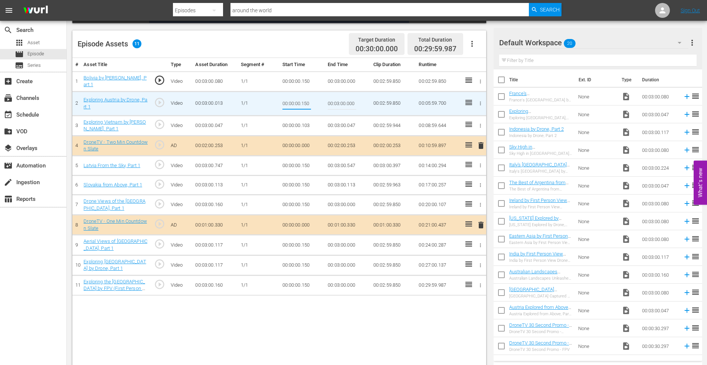
drag, startPoint x: 315, startPoint y: 102, endPoint x: 333, endPoint y: 101, distance: 17.5
click at [332, 101] on tr "2 Exploring Austria by Drone, Part 1 play_circle_outline Video 00:03:00.013 1/1…" at bounding box center [279, 103] width 414 height 24
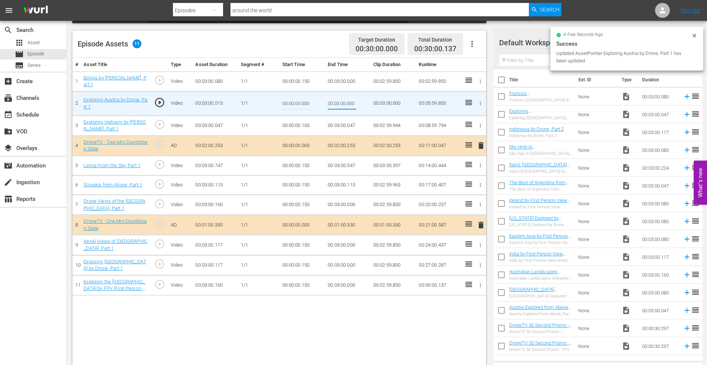
drag, startPoint x: 302, startPoint y: 103, endPoint x: 340, endPoint y: 106, distance: 38.3
click at [338, 106] on tr "2 Exploring Austria by Drone, Part 1 play_circle_outline Video 00:03:00.013 1/1…" at bounding box center [279, 103] width 414 height 24
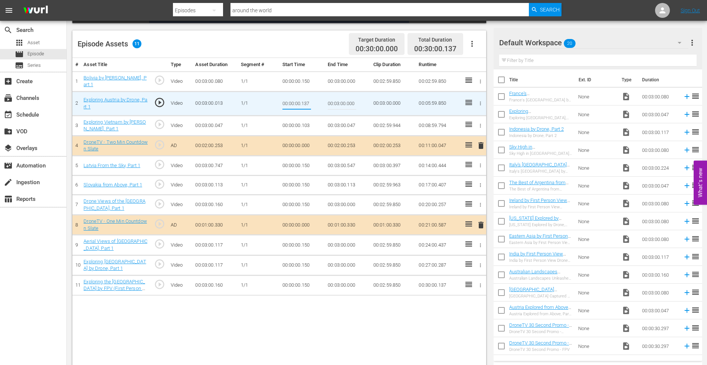
type input "00:00:00.137"
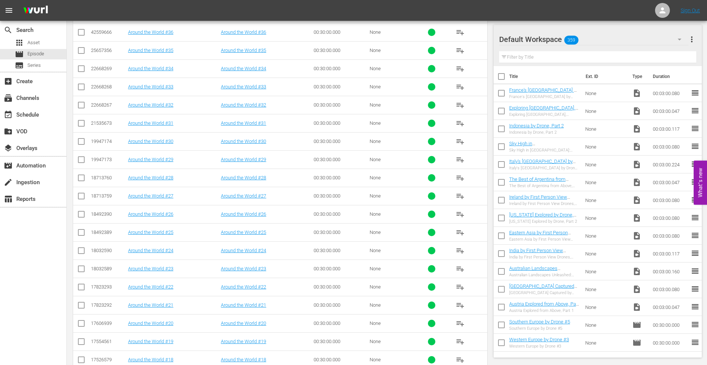
scroll to position [497, 0]
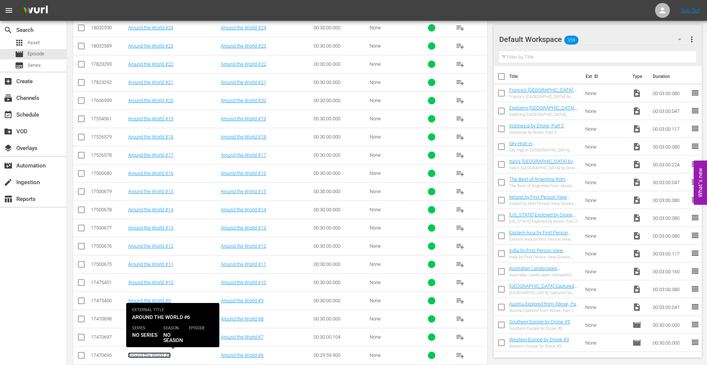
click at [145, 354] on link "Around the World #6" at bounding box center [149, 355] width 43 height 6
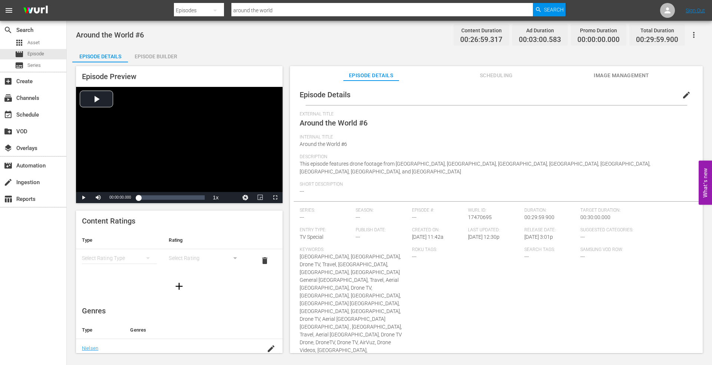
click at [155, 53] on div "Episode Builder" at bounding box center [156, 56] width 56 height 18
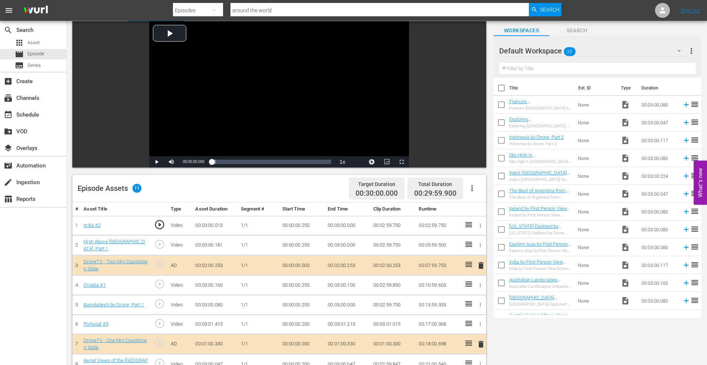
scroll to position [111, 0]
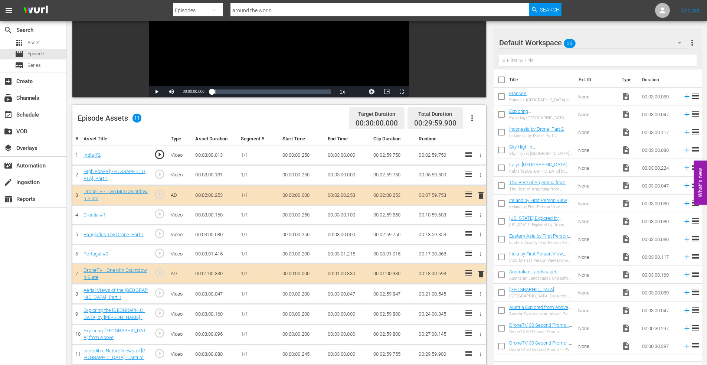
click at [481, 173] on icon "button" at bounding box center [481, 175] width 6 height 6
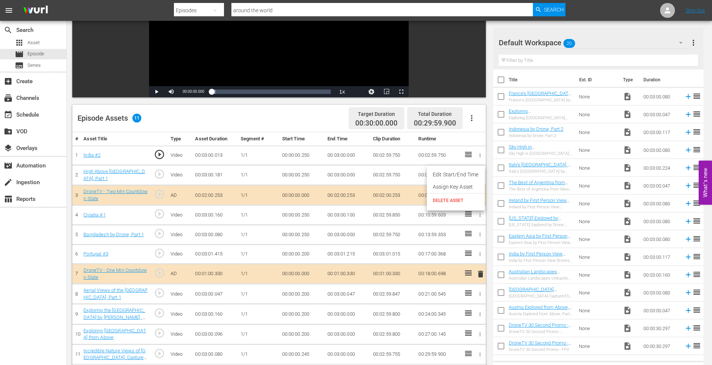
click at [450, 173] on li "Edit Start/End Time" at bounding box center [456, 174] width 58 height 12
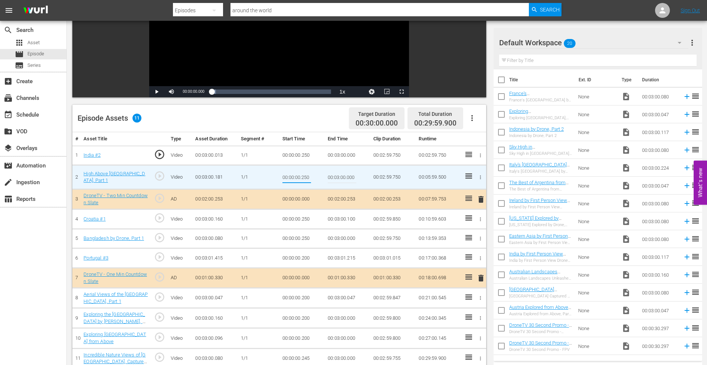
drag, startPoint x: 301, startPoint y: 177, endPoint x: 335, endPoint y: 177, distance: 33.8
click at [335, 177] on tr "2 High Above Colombia, Part 1 play_circle_outline Video 00:03:00.181 1/1 00:00:…" at bounding box center [279, 177] width 414 height 24
type input "00:00:00.150"
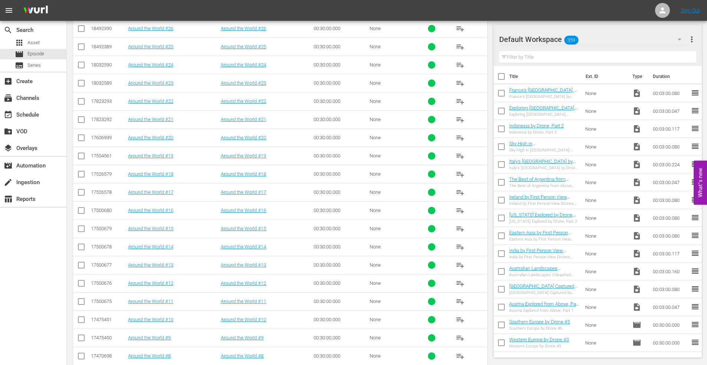
scroll to position [601, 0]
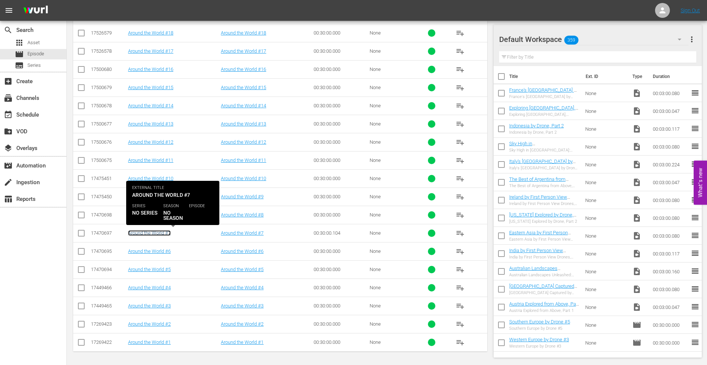
click at [150, 231] on link "Around the World #7" at bounding box center [149, 233] width 43 height 6
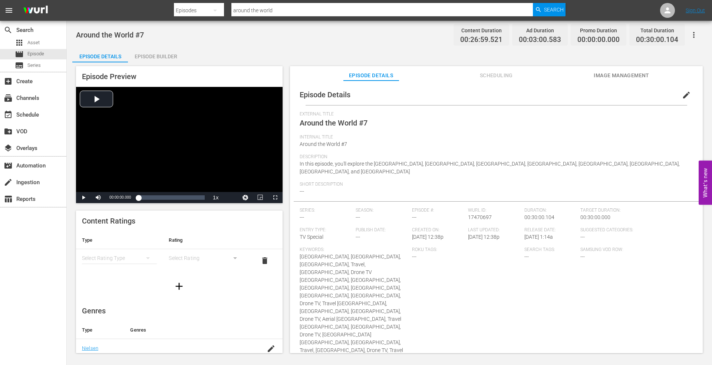
click at [148, 57] on div "Episode Builder" at bounding box center [156, 56] width 56 height 18
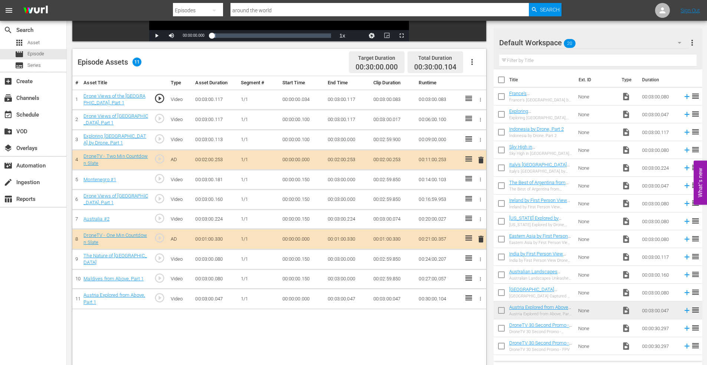
scroll to position [186, 0]
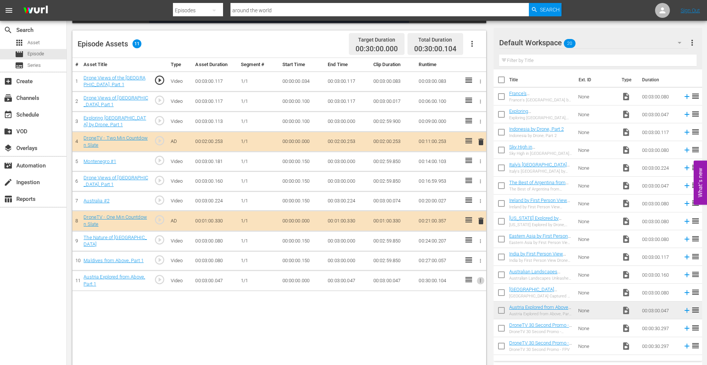
click at [479, 281] on icon "button" at bounding box center [481, 281] width 6 height 6
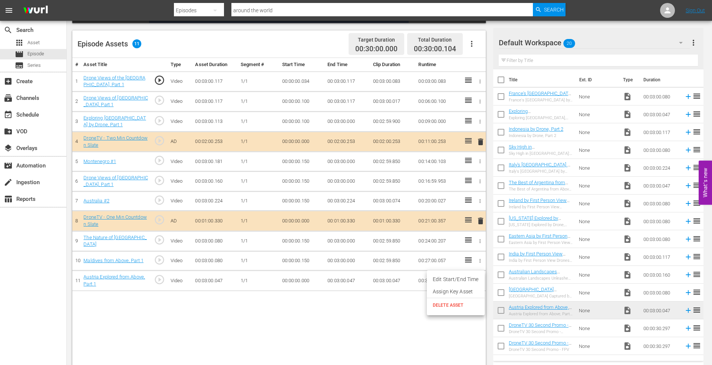
click at [457, 277] on li "Edit Start/End Time" at bounding box center [456, 279] width 58 height 12
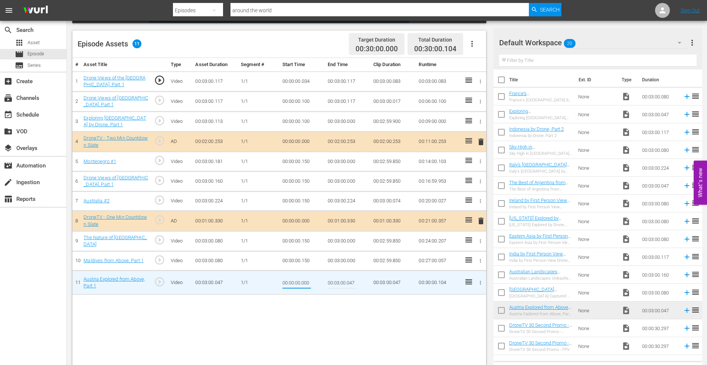
drag, startPoint x: 301, startPoint y: 281, endPoint x: 340, endPoint y: 279, distance: 39.0
click at [338, 280] on tr "11 Austria Explored from Above, Part 1 play_circle_outline Video 00:03:00.047 1…" at bounding box center [279, 282] width 414 height 24
type input "00:00:00.104"
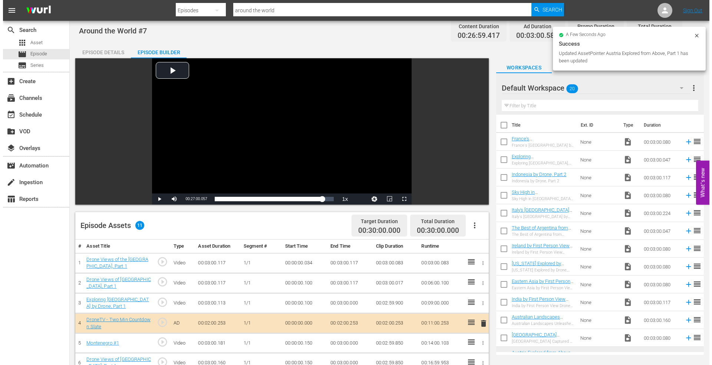
scroll to position [0, 0]
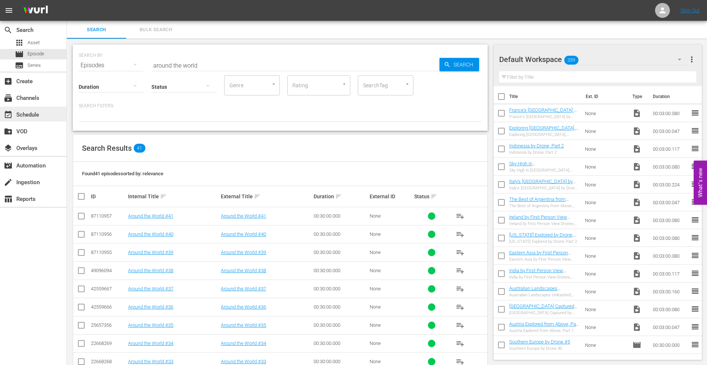
click at [36, 116] on div "event_available Schedule" at bounding box center [21, 113] width 42 height 7
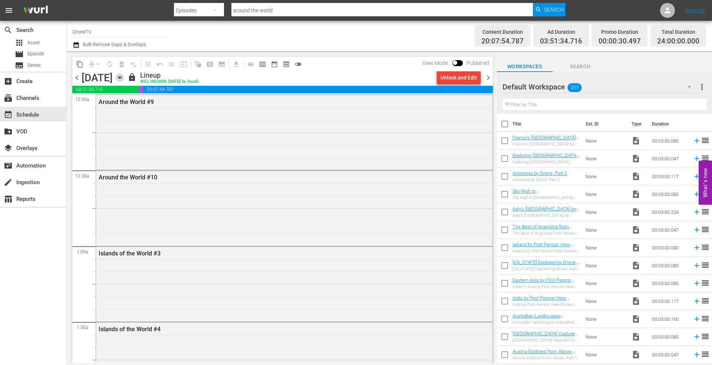
click at [124, 77] on icon "button" at bounding box center [120, 77] width 8 height 8
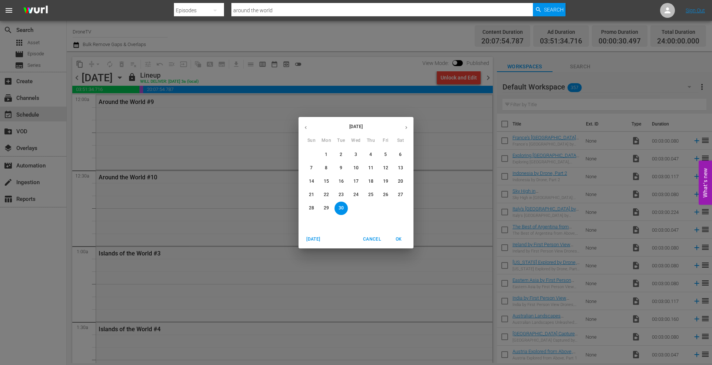
click at [357, 166] on p "10" at bounding box center [356, 168] width 5 height 6
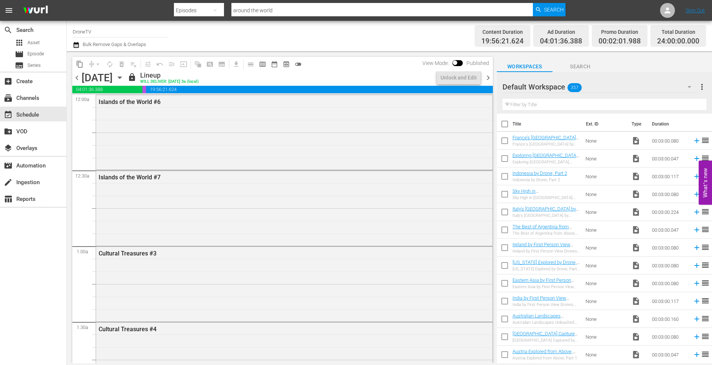
click at [124, 76] on icon "button" at bounding box center [120, 77] width 8 height 8
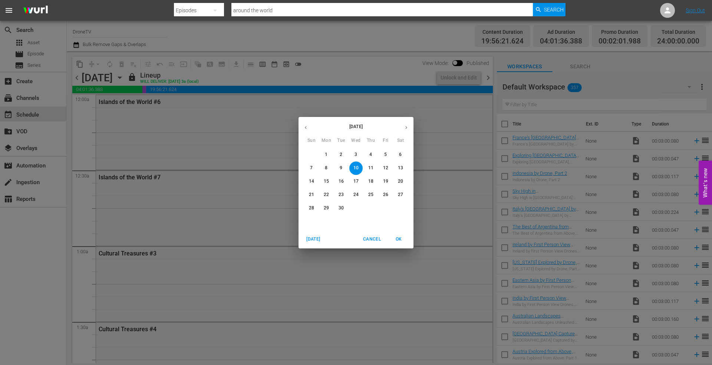
click at [367, 167] on span "11" at bounding box center [370, 168] width 13 height 6
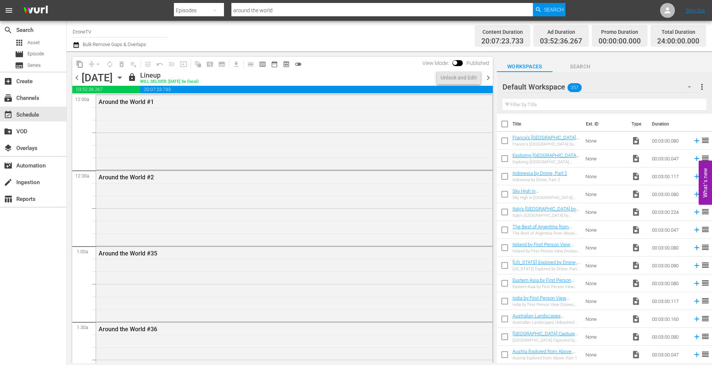
click at [121, 78] on icon "button" at bounding box center [119, 78] width 3 height 2
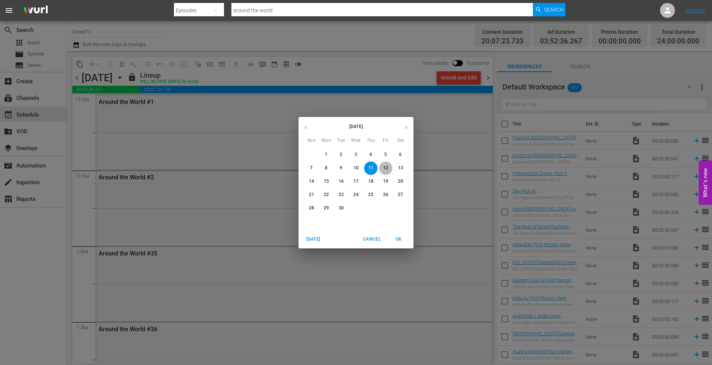
click at [387, 167] on p "12" at bounding box center [385, 168] width 5 height 6
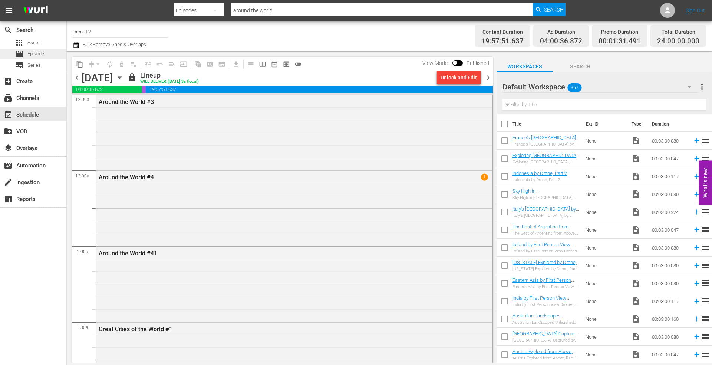
click at [30, 53] on span "Episode" at bounding box center [35, 53] width 17 height 7
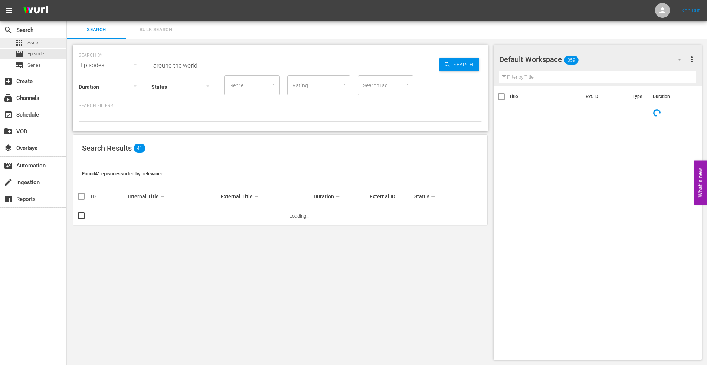
drag, startPoint x: 215, startPoint y: 64, endPoint x: 15, endPoint y: 47, distance: 200.7
click at [67, 0] on div "search Search apps Asset movie Episode subtitles Series add_box Create subscrip…" at bounding box center [387, 0] width 640 height 0
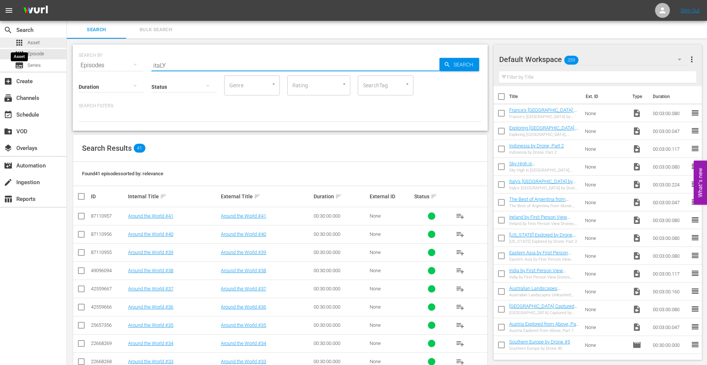
type input "itaLY"
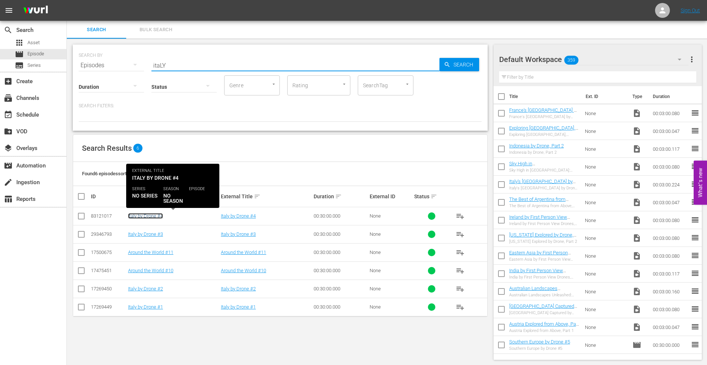
click at [143, 216] on link "Italy by Drone #4" at bounding box center [145, 216] width 35 height 6
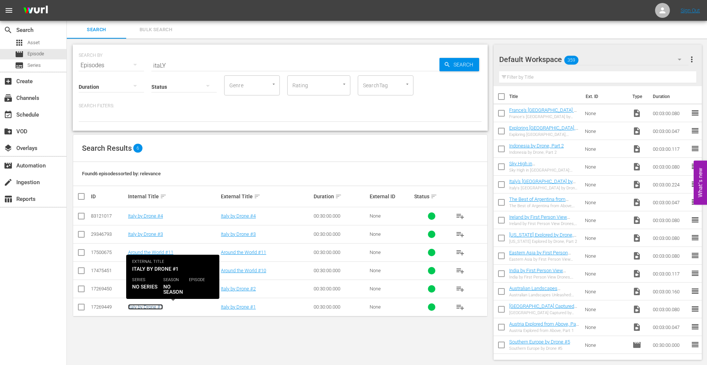
click at [142, 306] on link "Italy by Drone #1" at bounding box center [145, 307] width 35 height 6
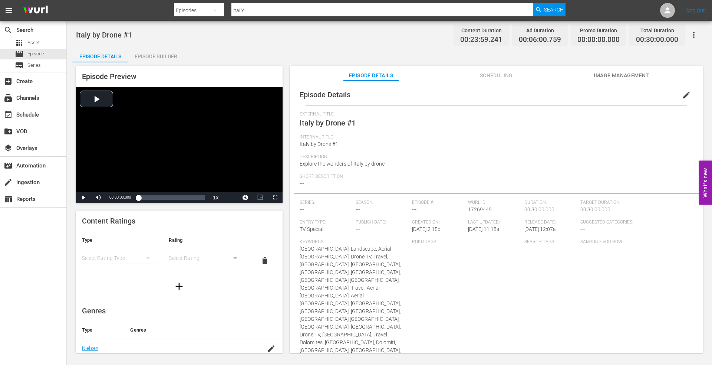
click at [149, 54] on div "Episode Builder" at bounding box center [156, 56] width 56 height 18
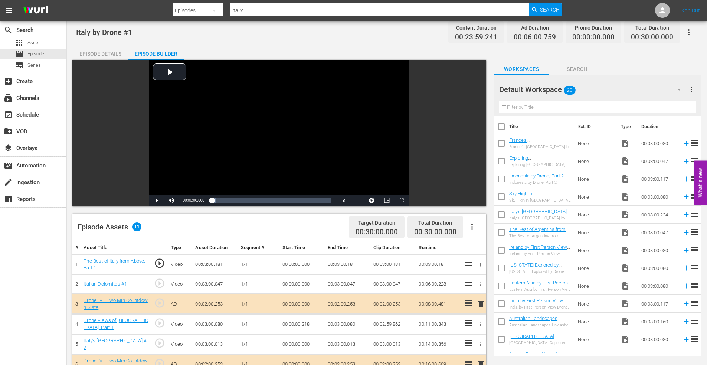
scroll to position [193, 0]
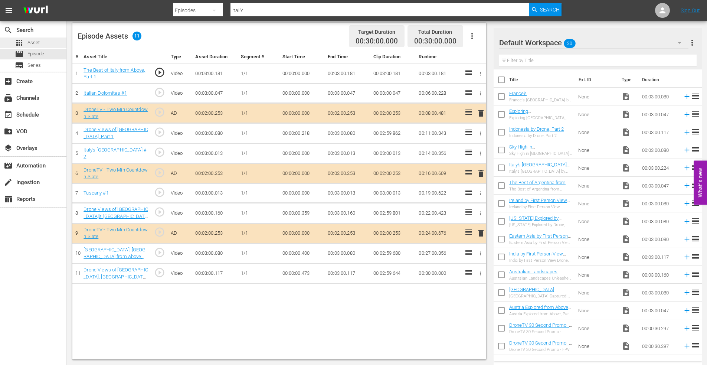
click at [32, 39] on span "Asset" at bounding box center [33, 42] width 12 height 7
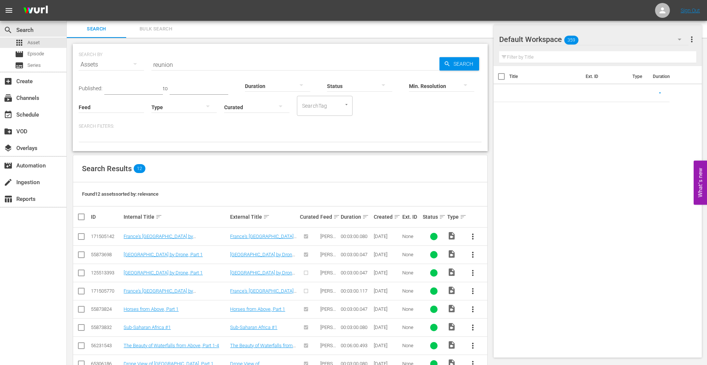
scroll to position [95, 0]
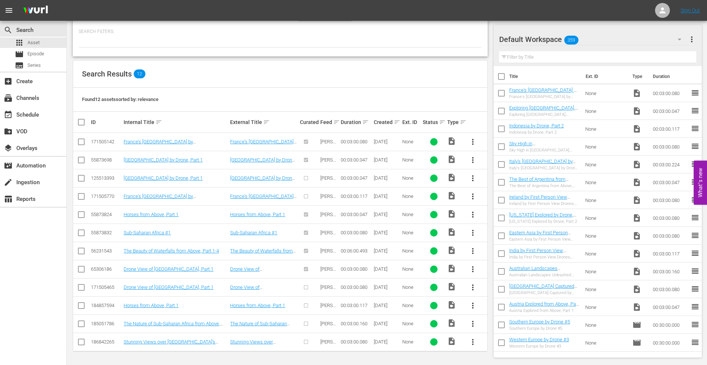
click at [502, 92] on input "checkbox" at bounding box center [501, 95] width 16 height 16
checkbox input "true"
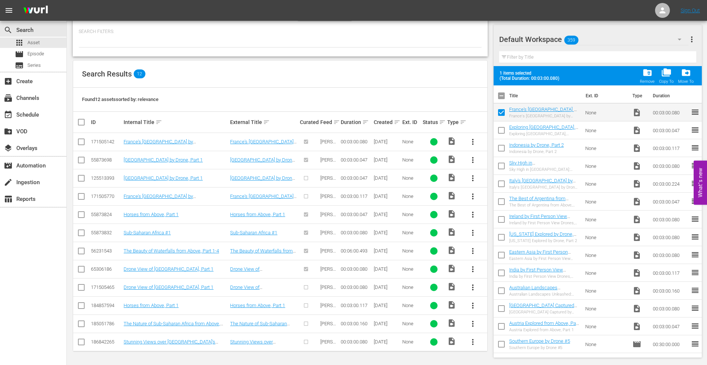
click at [501, 323] on input "checkbox" at bounding box center [501, 328] width 16 height 16
checkbox input "true"
click at [502, 308] on input "checkbox" at bounding box center [501, 310] width 16 height 16
checkbox input "true"
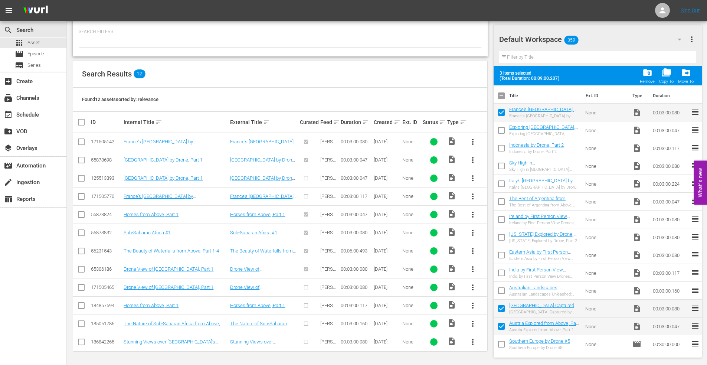
click at [504, 289] on input "checkbox" at bounding box center [501, 292] width 16 height 16
checkbox input "true"
click at [502, 272] on input "checkbox" at bounding box center [501, 274] width 16 height 16
checkbox input "true"
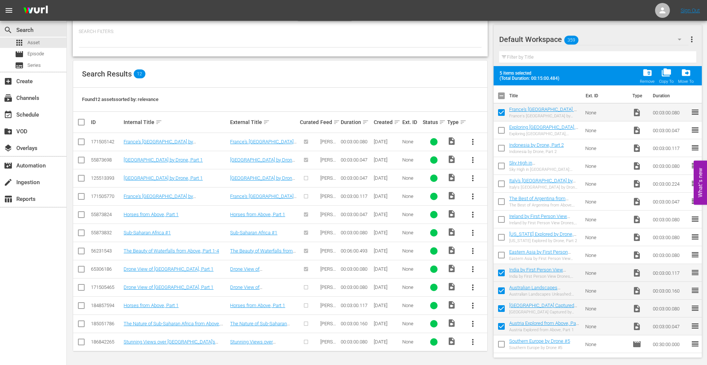
click at [503, 256] on input "checkbox" at bounding box center [501, 257] width 16 height 16
checkbox input "true"
click at [501, 239] on input "checkbox" at bounding box center [501, 239] width 16 height 16
checkbox input "true"
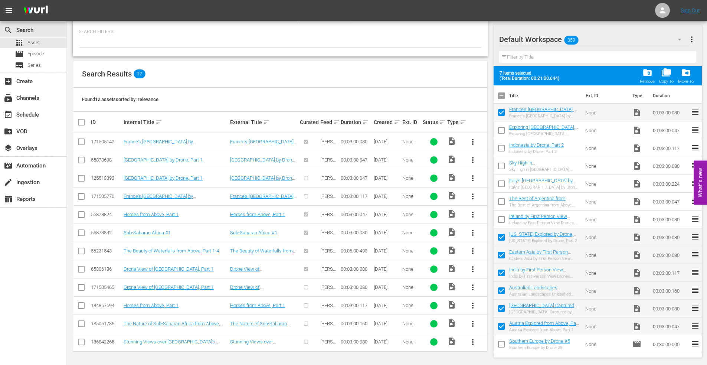
click at [501, 220] on input "checkbox" at bounding box center [501, 221] width 16 height 16
checkbox input "true"
click at [501, 204] on input "checkbox" at bounding box center [501, 203] width 16 height 16
checkbox input "true"
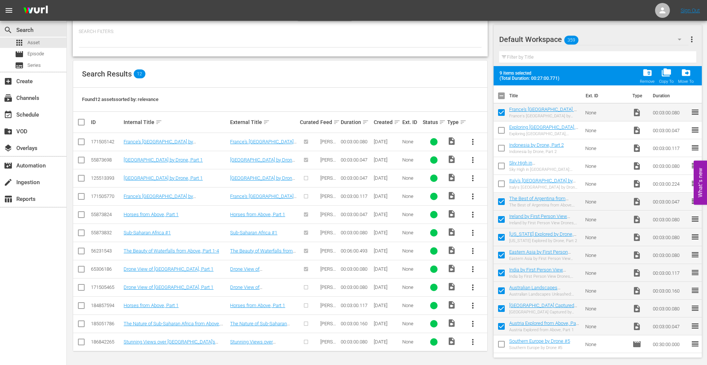
click at [502, 186] on input "checkbox" at bounding box center [501, 185] width 16 height 16
checkbox input "true"
drag, startPoint x: 503, startPoint y: 167, endPoint x: 501, endPoint y: 148, distance: 18.7
click at [502, 166] on input "checkbox" at bounding box center [501, 168] width 16 height 16
checkbox input "true"
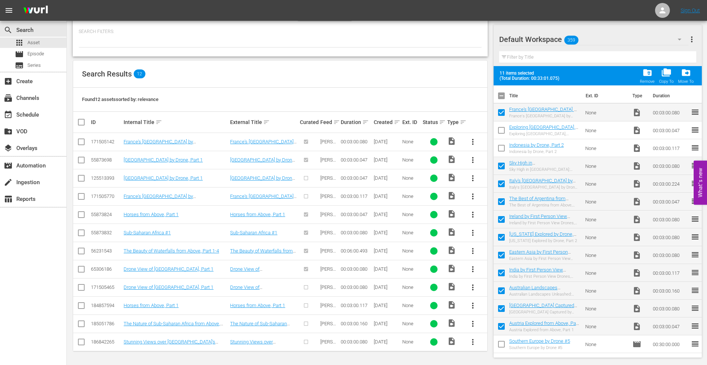
click at [501, 147] on input "checkbox" at bounding box center [501, 150] width 16 height 16
checkbox input "true"
click at [502, 130] on input "checkbox" at bounding box center [501, 132] width 16 height 16
checkbox input "true"
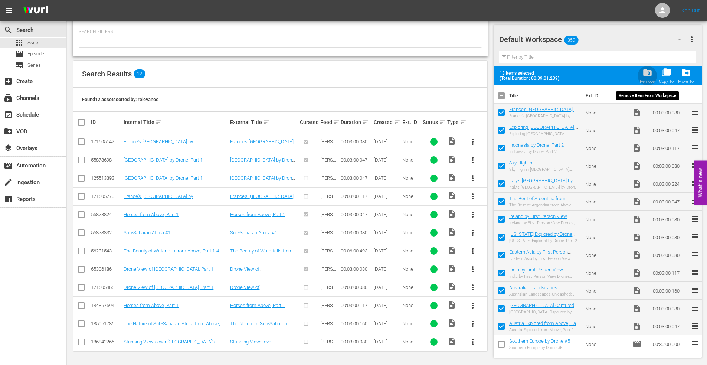
click at [648, 74] on span "folder_delete" at bounding box center [647, 73] width 10 height 10
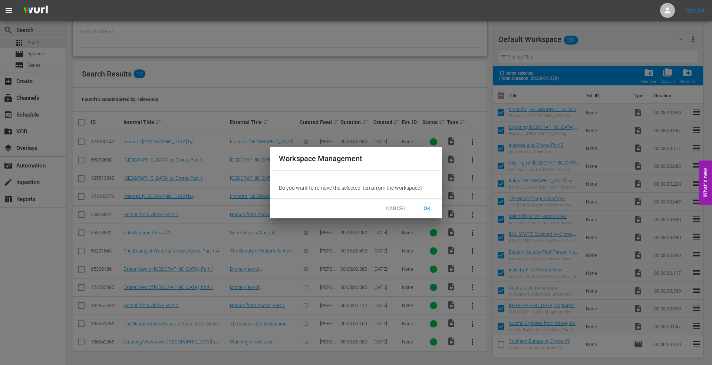
click at [429, 205] on span "OK" at bounding box center [427, 208] width 12 height 9
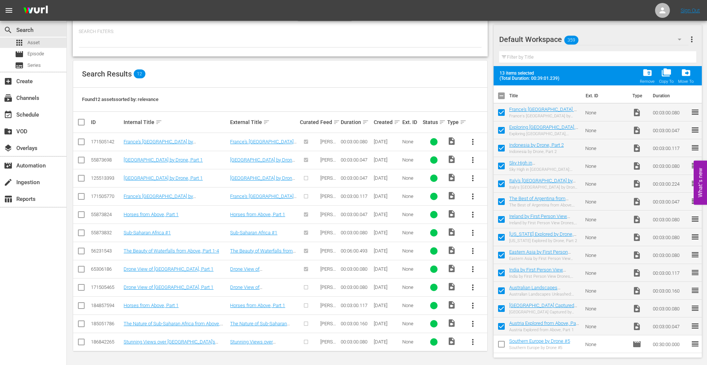
checkbox input "false"
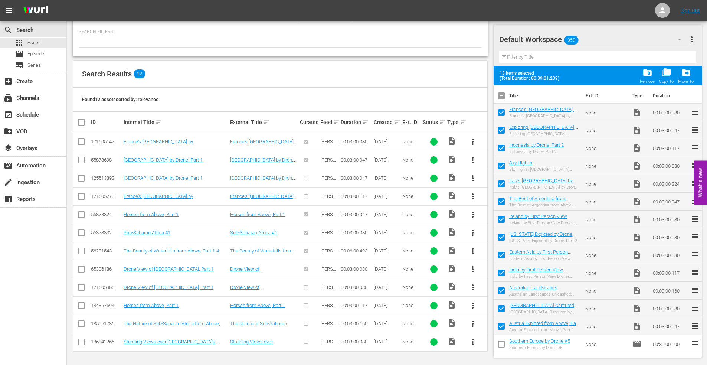
checkbox input "false"
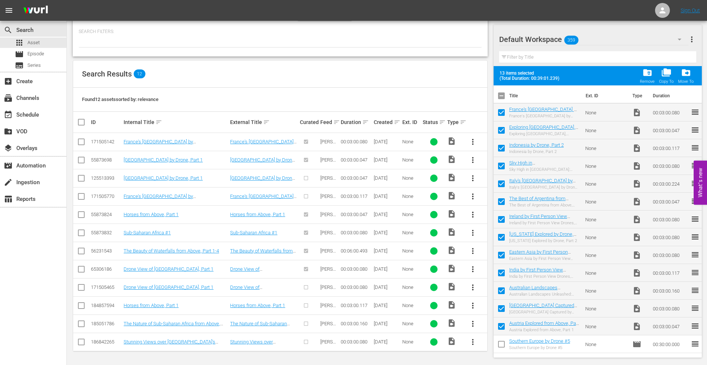
checkbox input "false"
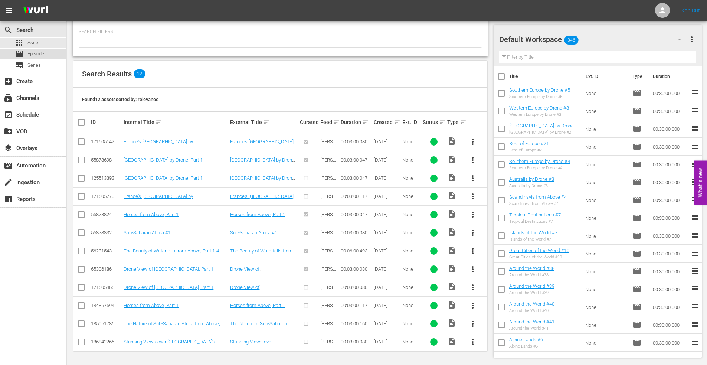
click at [32, 56] on span "Episode" at bounding box center [35, 53] width 17 height 7
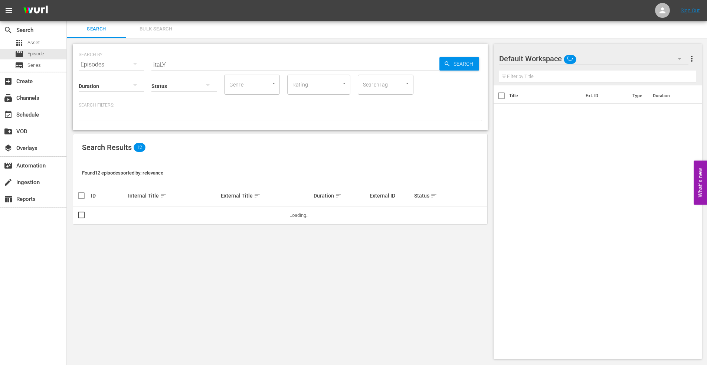
scroll to position [1, 0]
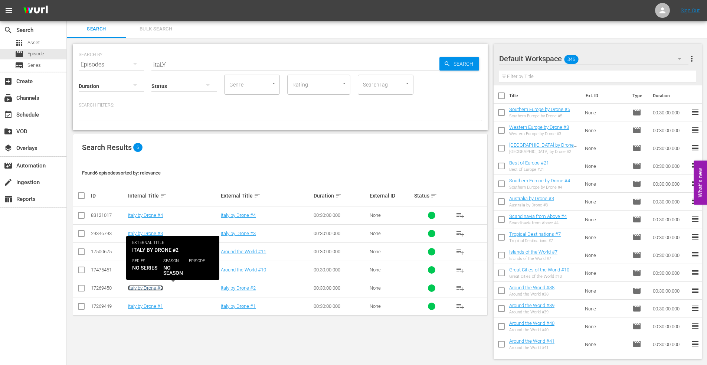
click at [155, 289] on link "Italy by Drone #2" at bounding box center [145, 288] width 35 height 6
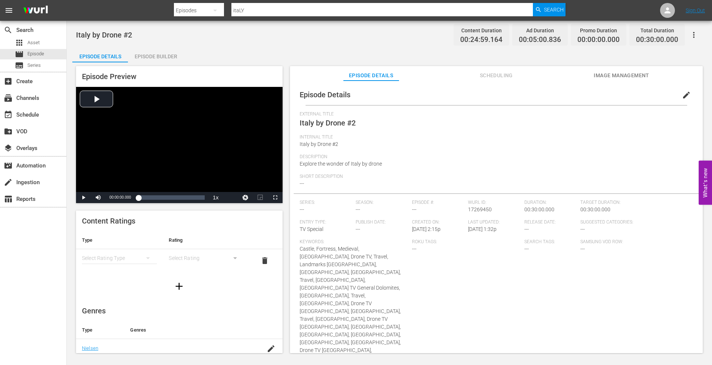
click at [154, 57] on div "Episode Builder" at bounding box center [156, 56] width 56 height 18
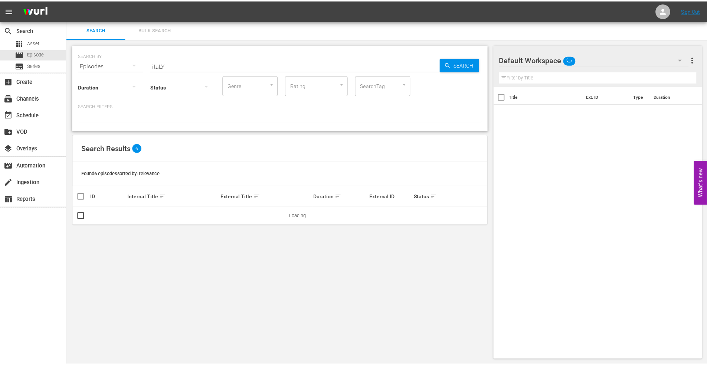
scroll to position [1, 0]
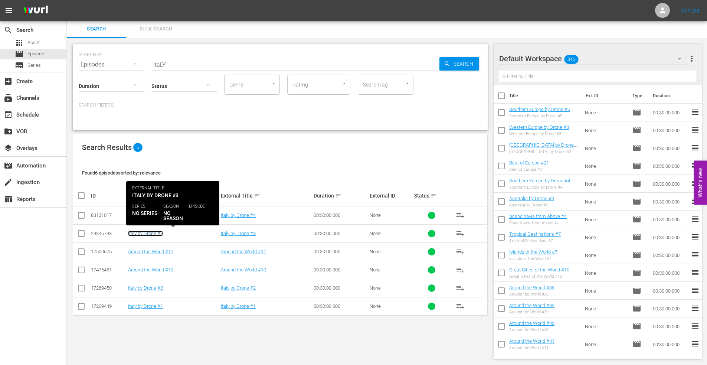
click at [154, 234] on link "Italy by Drone #3" at bounding box center [145, 233] width 35 height 6
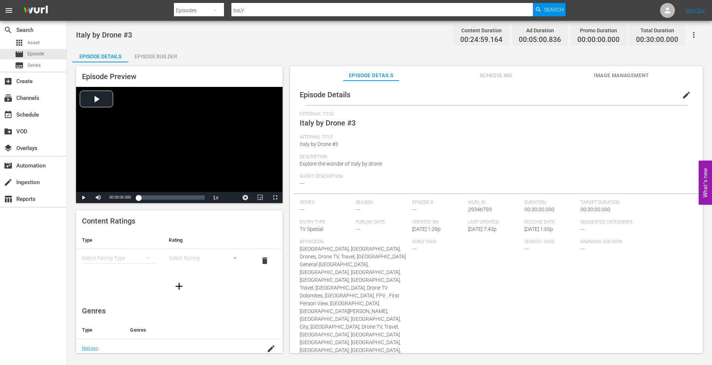
drag, startPoint x: 147, startPoint y: 52, endPoint x: 151, endPoint y: 55, distance: 4.8
click at [148, 52] on div "Episode Builder" at bounding box center [156, 56] width 56 height 18
